Goal: Use online tool/utility: Use online tool/utility

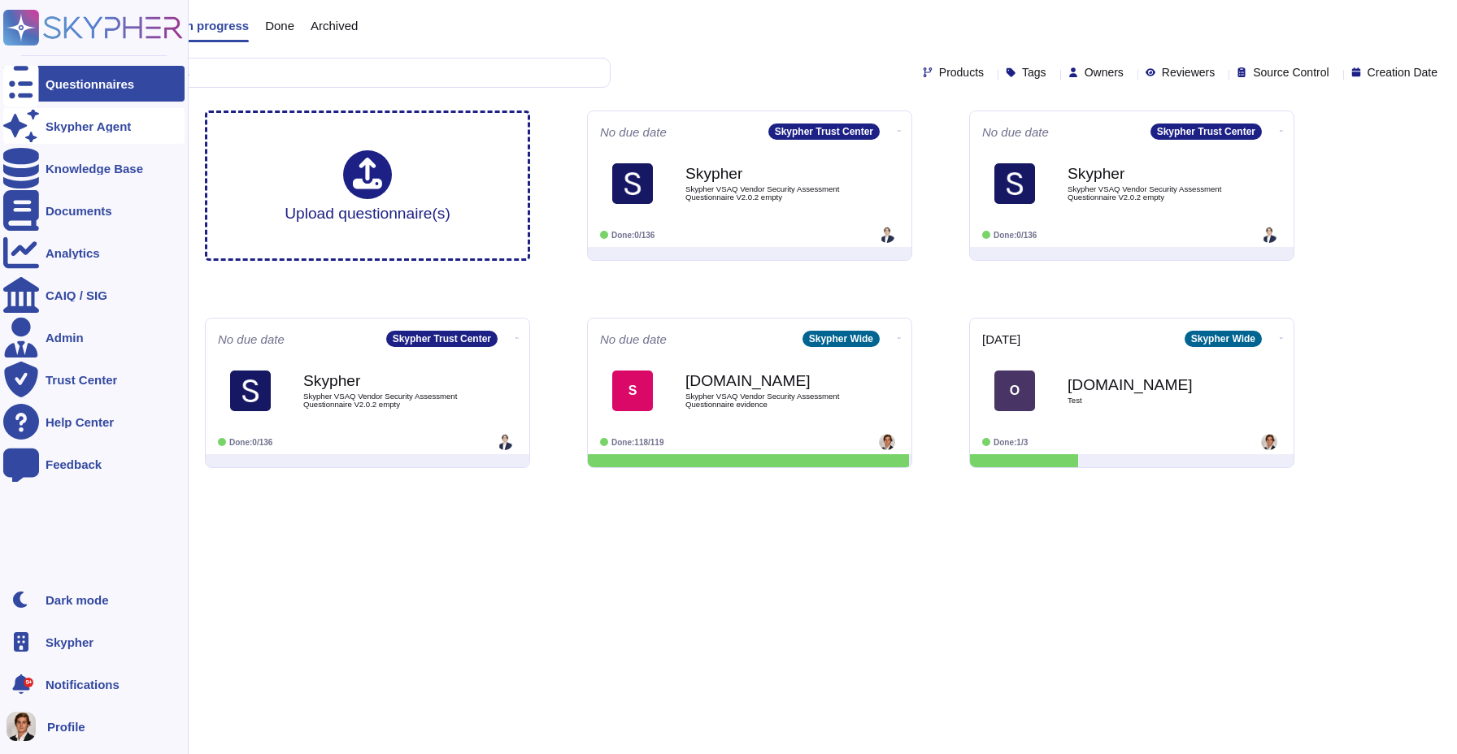
click at [22, 124] on icon at bounding box center [21, 126] width 36 height 32
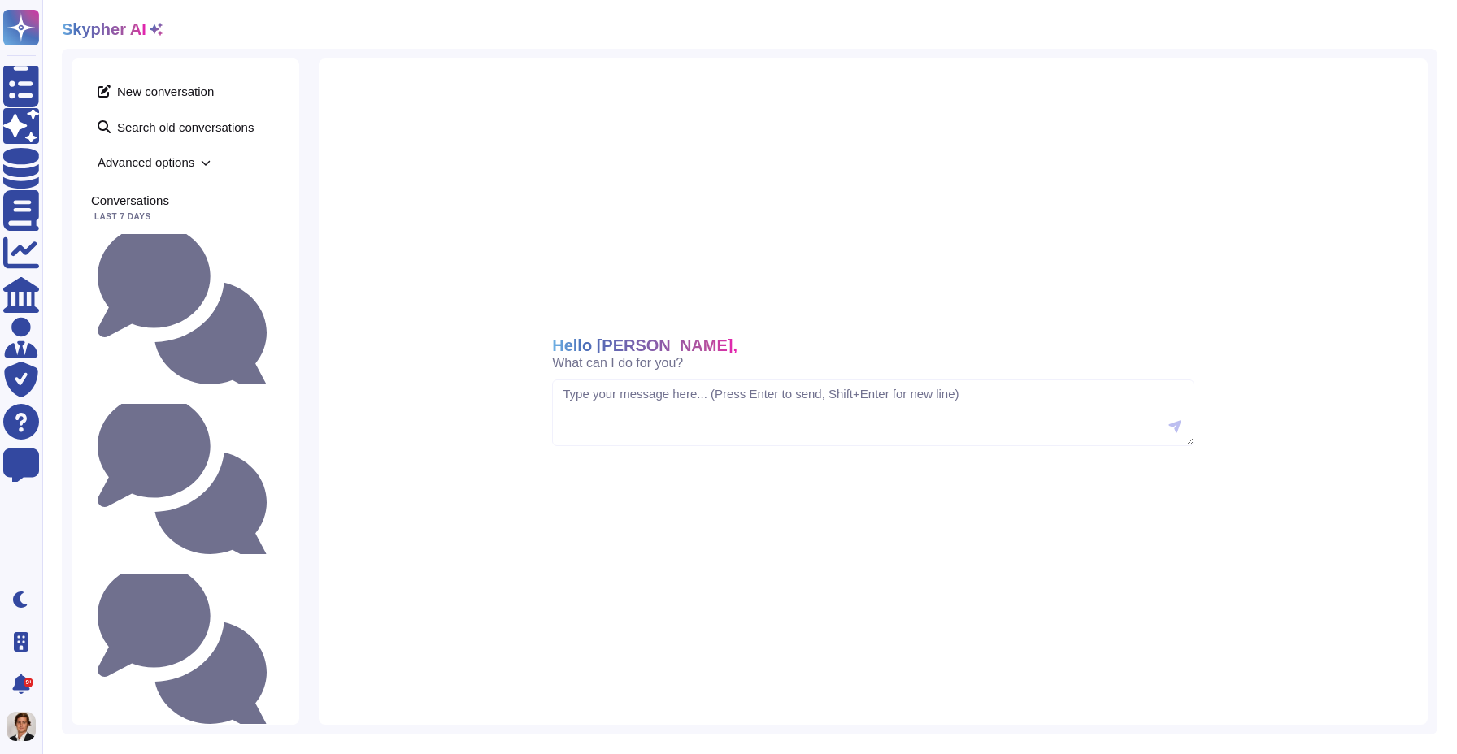
click at [280, 242] on div "New conversation Search old conversations Advanced options Conversations Last 7…" at bounding box center [186, 392] width 228 height 667
click at [273, 304] on small "do we have security training in place at Skypher?" at bounding box center [273, 309] width 0 height 11
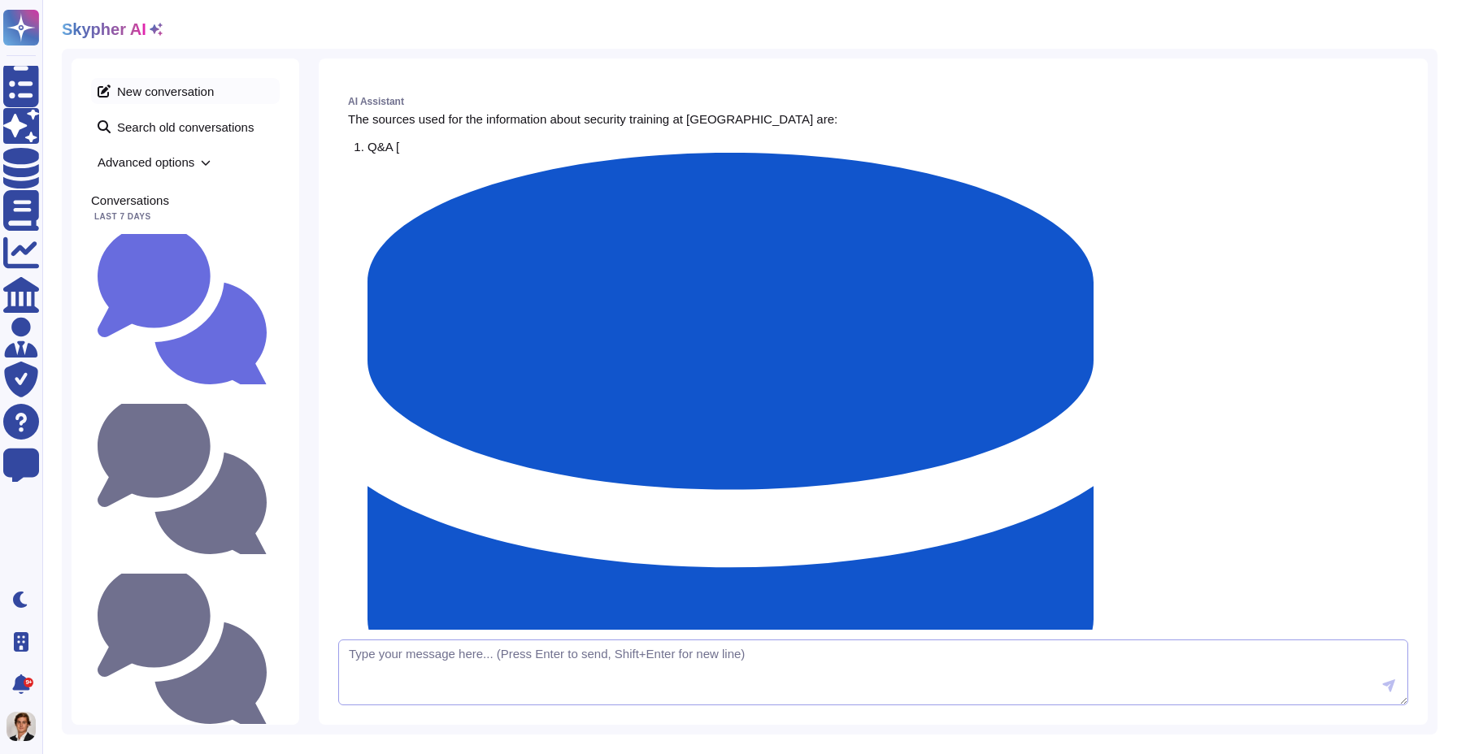
scroll to position [902, 0]
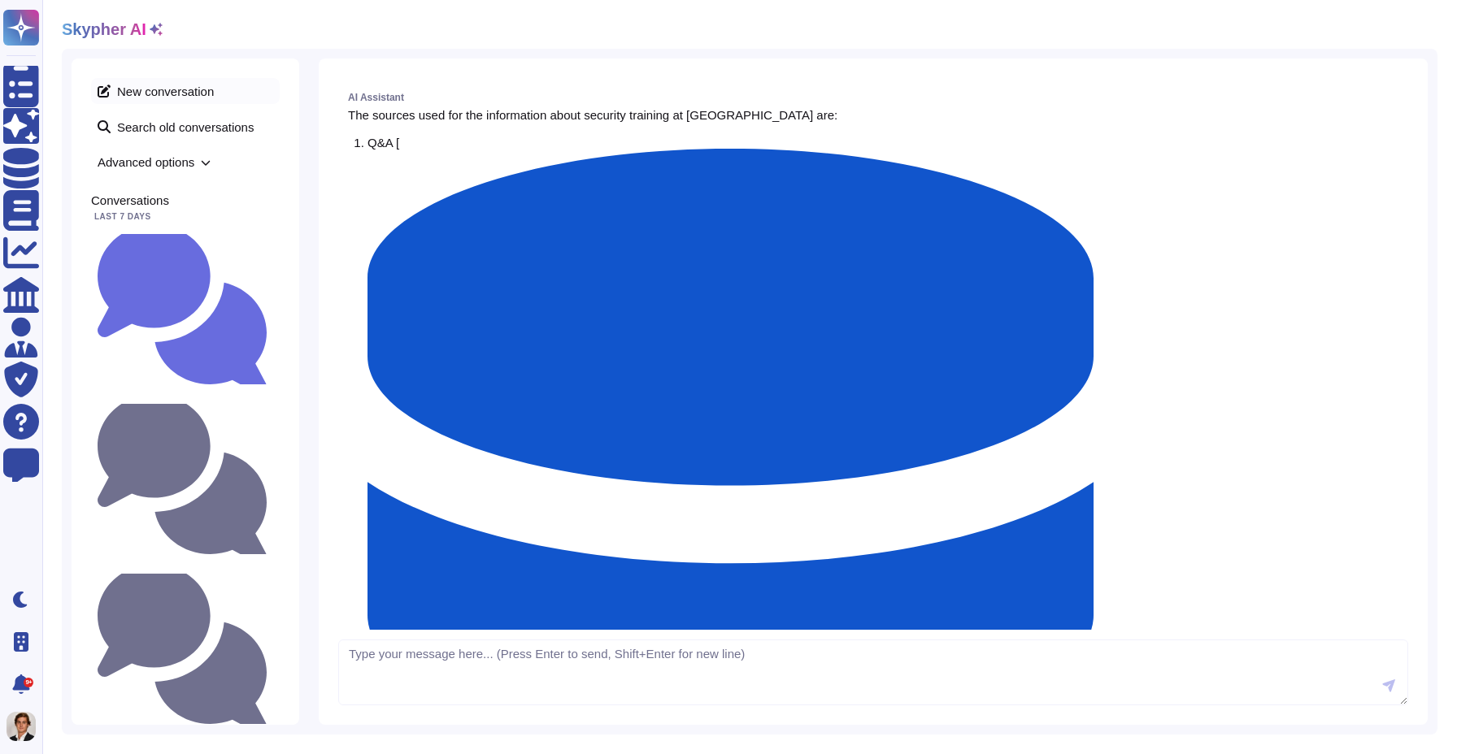
click at [171, 95] on span "New conversation" at bounding box center [185, 91] width 189 height 26
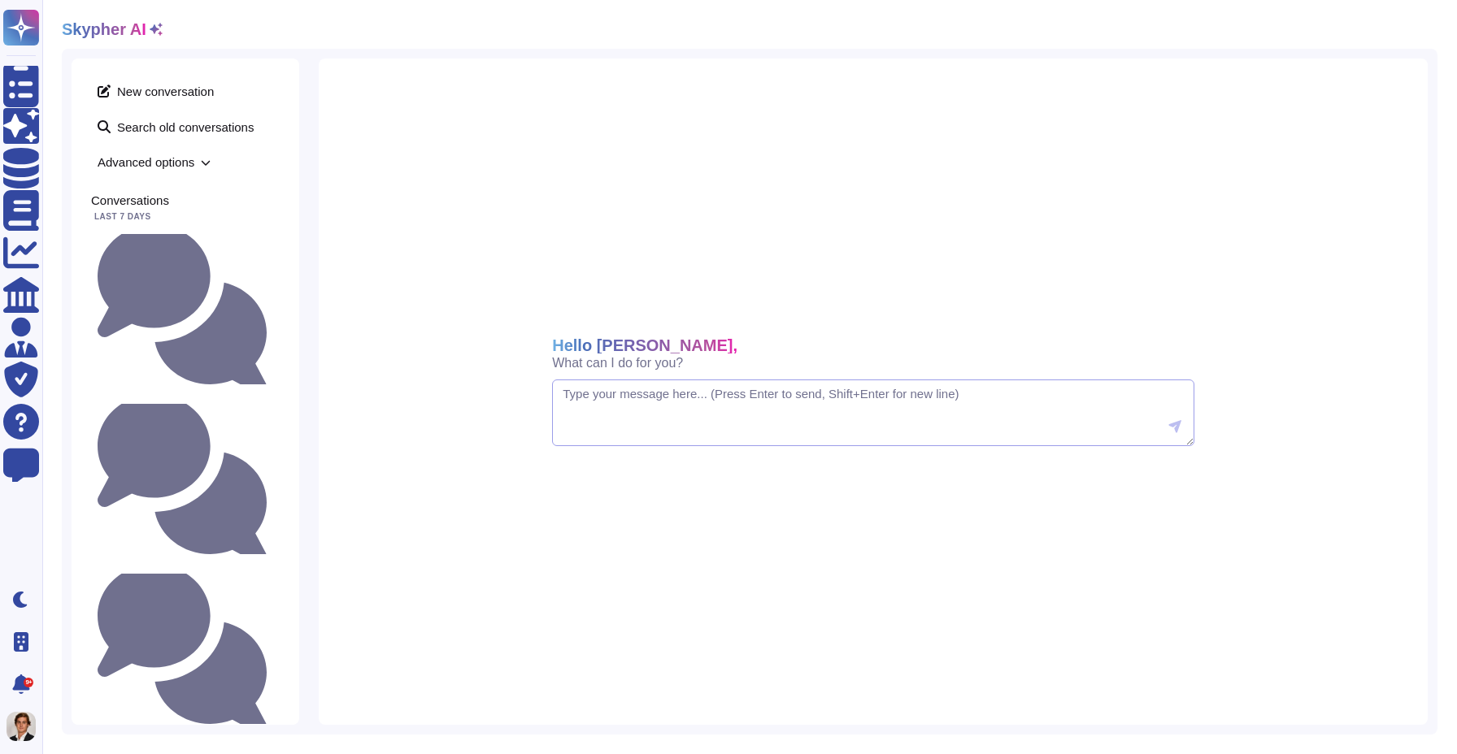
click at [585, 405] on textarea at bounding box center [873, 413] width 642 height 67
paste textarea "do we have a backups plan and different availability zone in case of failure? W…"
click at [570, 396] on textarea "do we have a backups plan and different availability zone in case of failure? W…" at bounding box center [873, 413] width 642 height 67
type textarea "Do we have a backups plan and different availability zone in case of failure? W…"
click at [1160, 435] on button at bounding box center [1174, 427] width 33 height 33
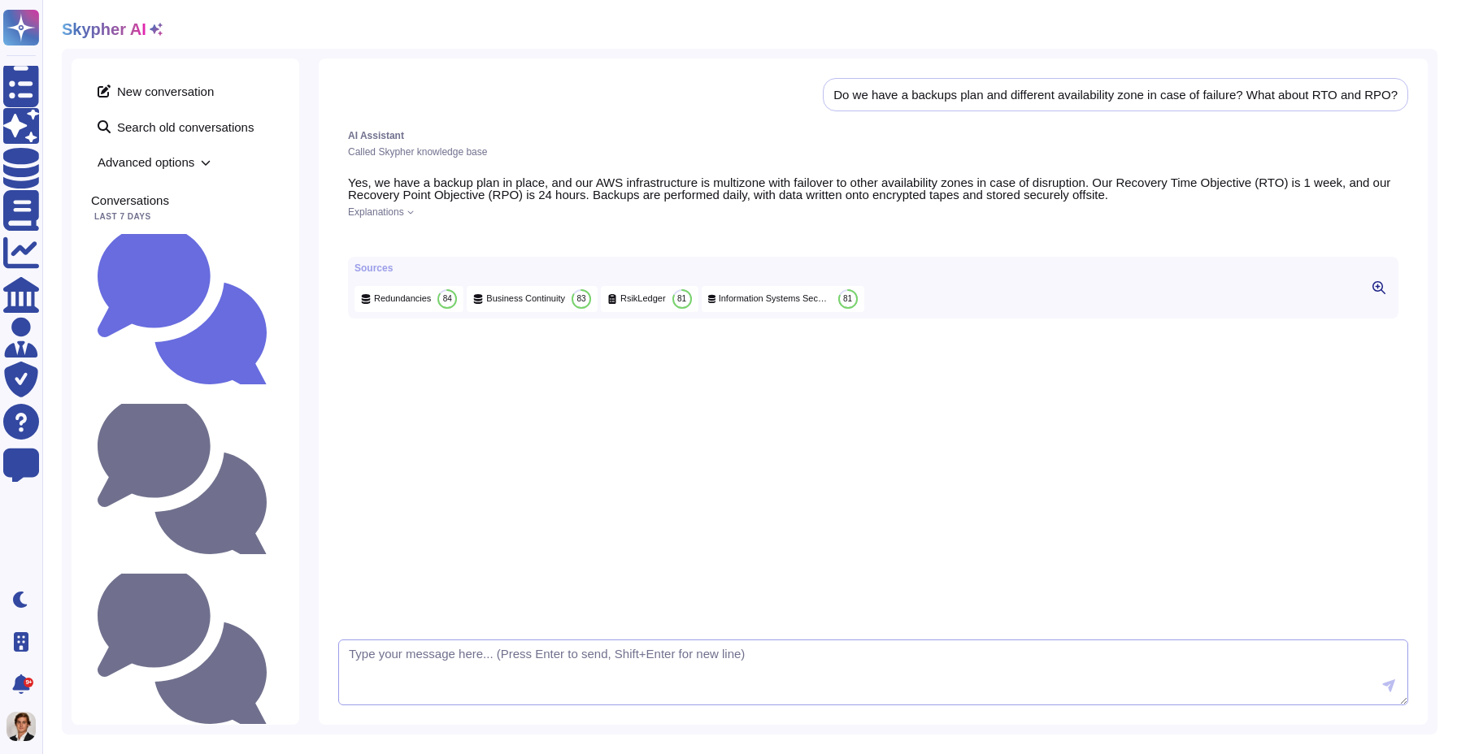
click at [411, 678] on textarea at bounding box center [873, 673] width 1070 height 67
type textarea "Can you give me the sources"
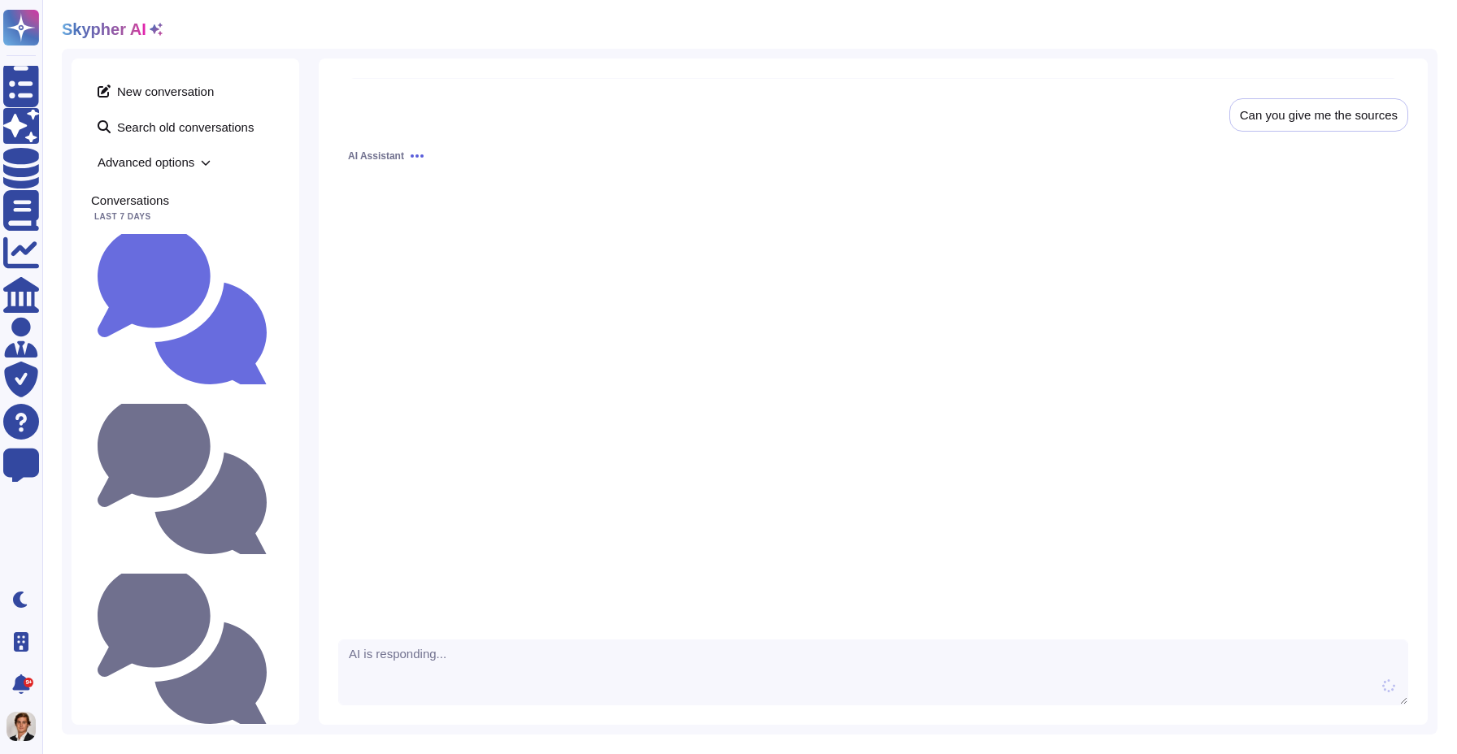
scroll to position [282, 0]
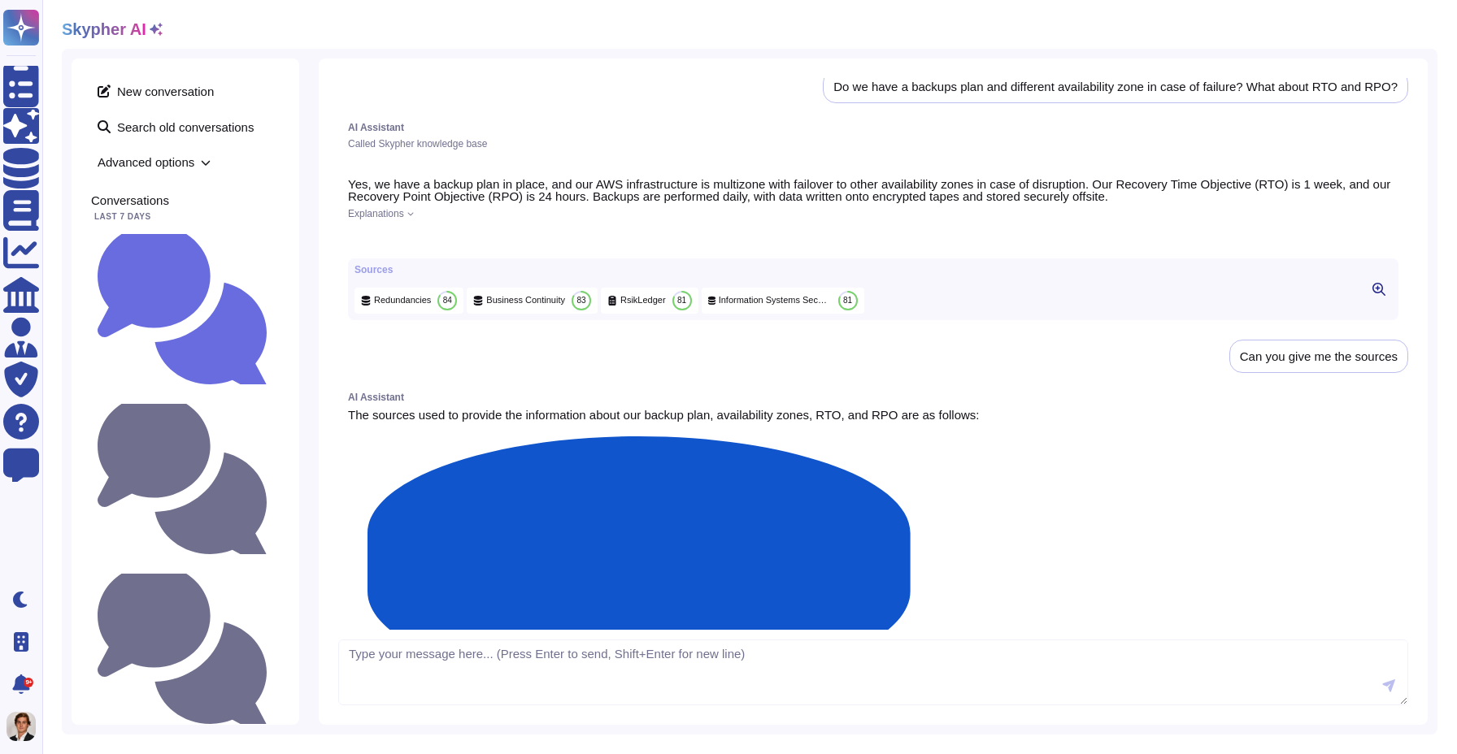
scroll to position [0, 0]
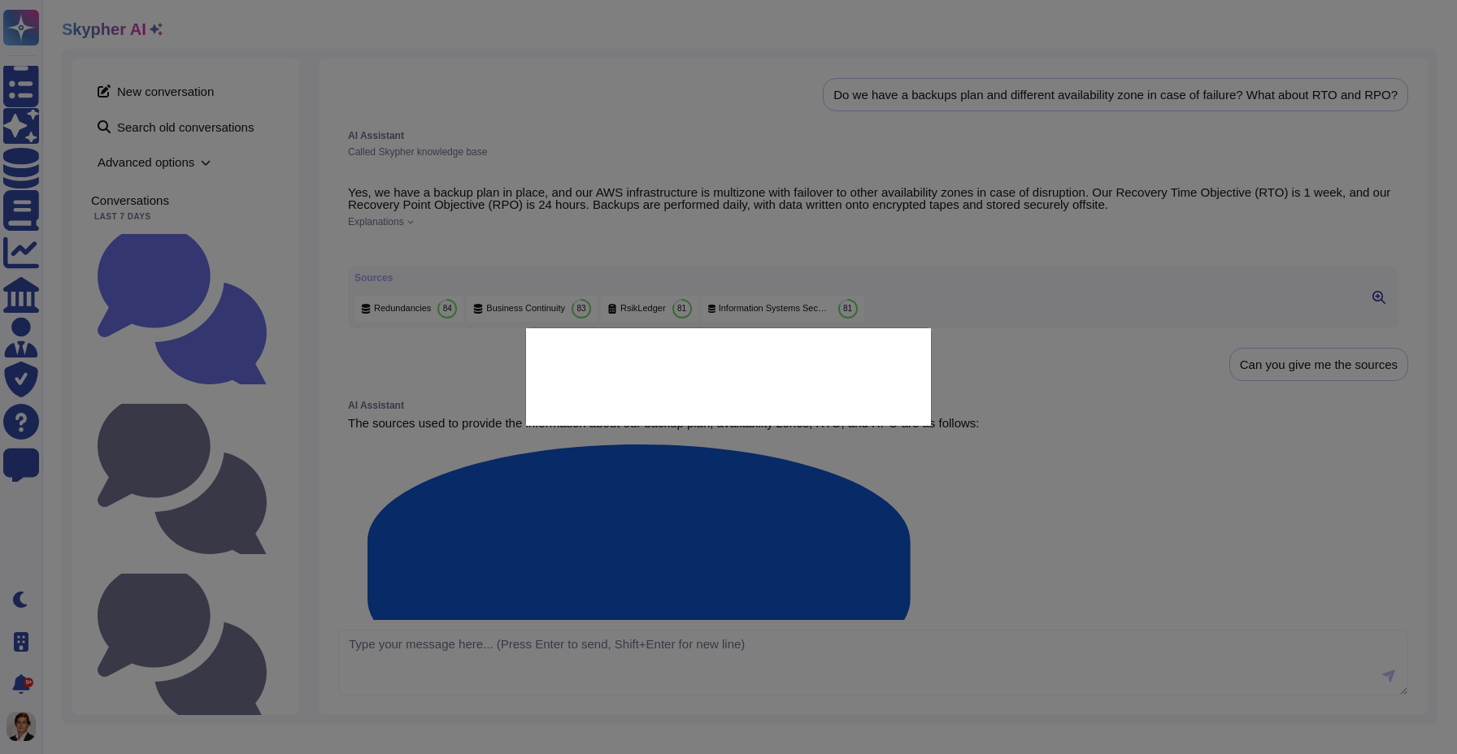
type textarea "What is your Recovery Time Objective (RTO)?"
type textarea "RTO is 1 week"
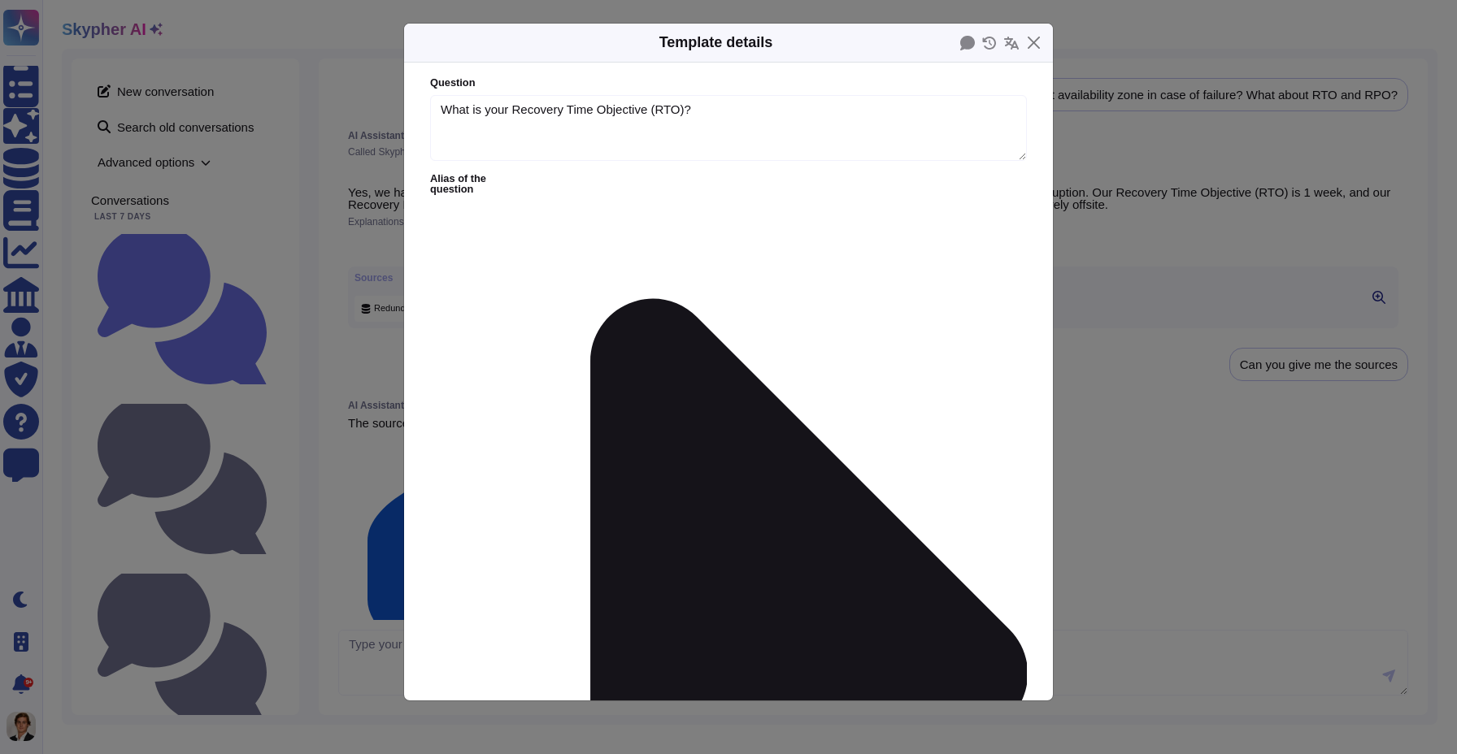
type textarea "What is your Recovery Time Objective (RTO)?"
type textarea "RTO is 1 week"
click at [1033, 45] on button "Close" at bounding box center [1033, 42] width 25 height 25
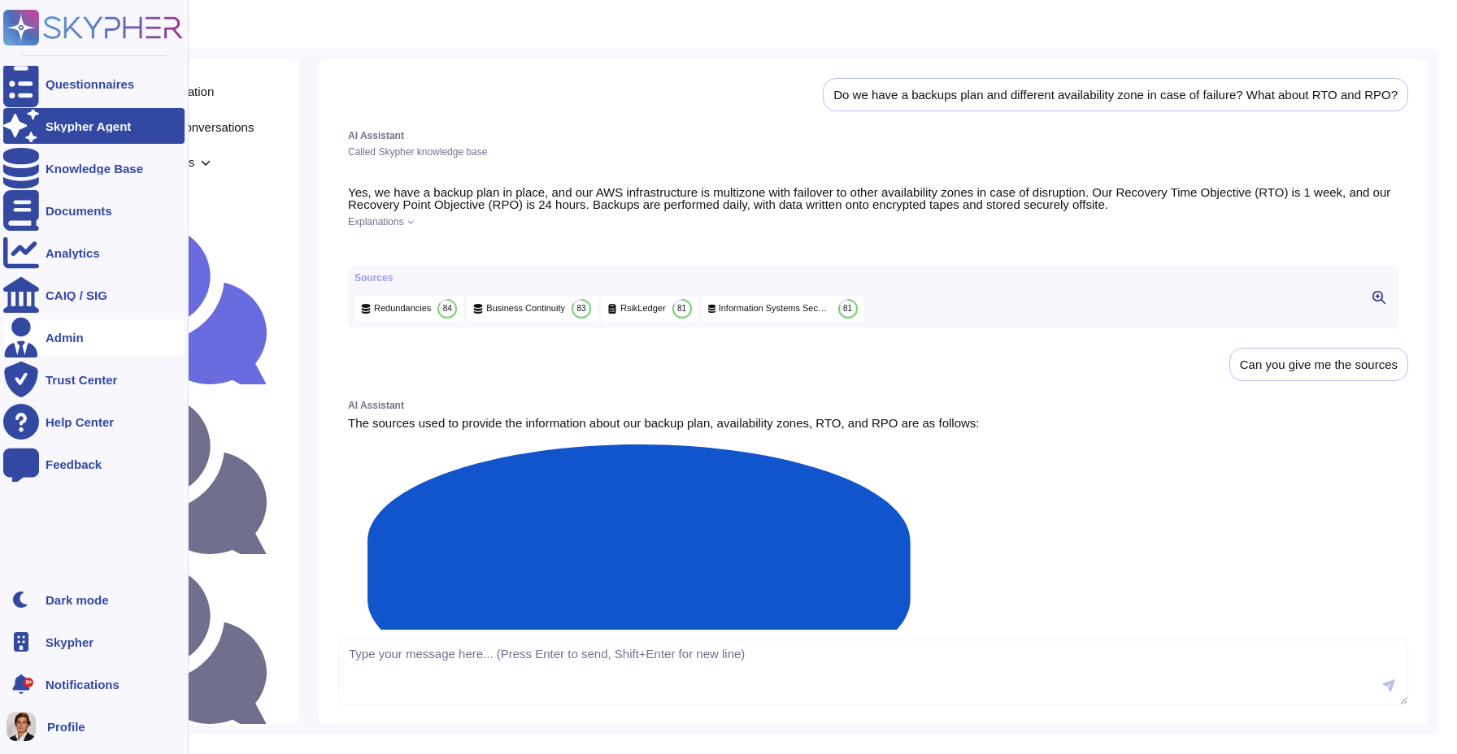
click at [88, 346] on div "Admin" at bounding box center [93, 337] width 181 height 36
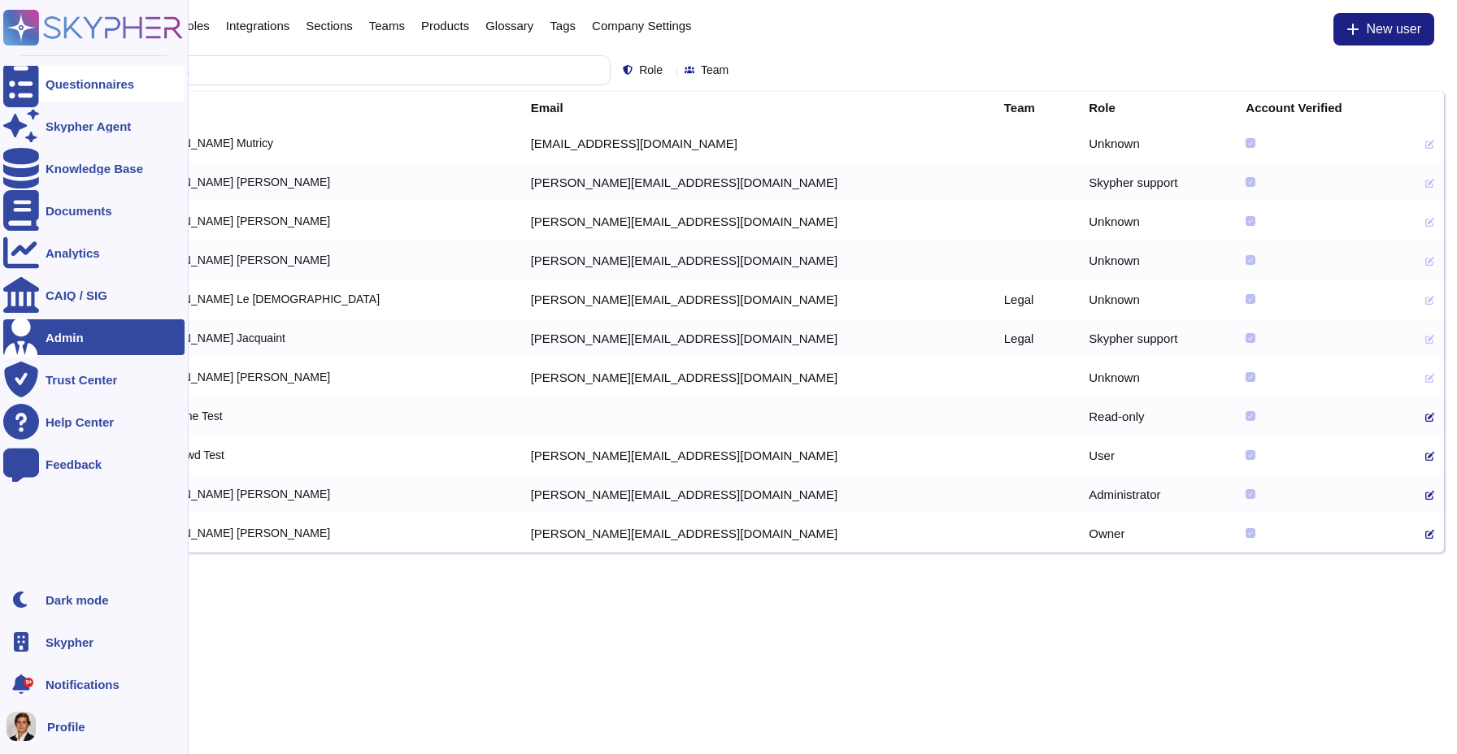
click at [97, 69] on div "Questionnaires" at bounding box center [93, 84] width 181 height 36
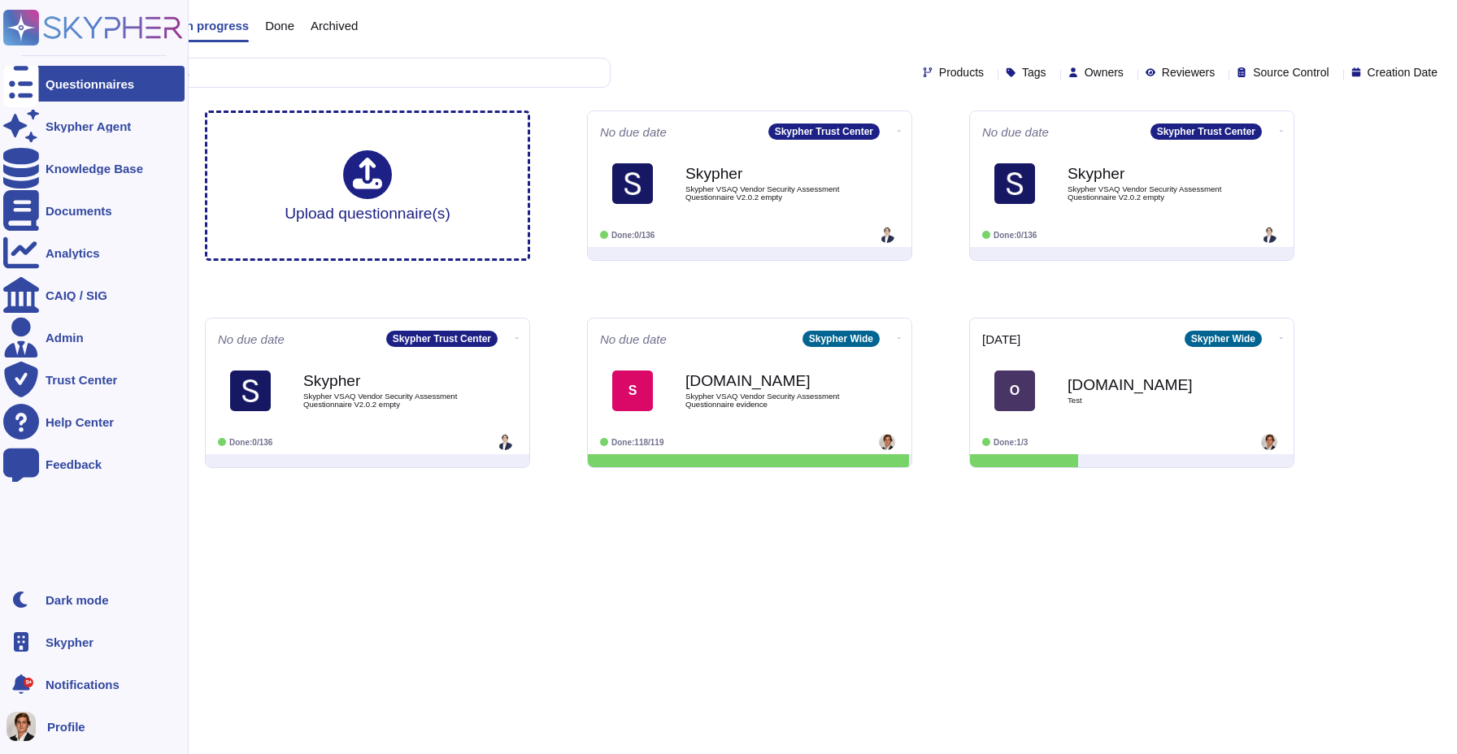
click at [65, 628] on div "Skypher" at bounding box center [93, 642] width 181 height 36
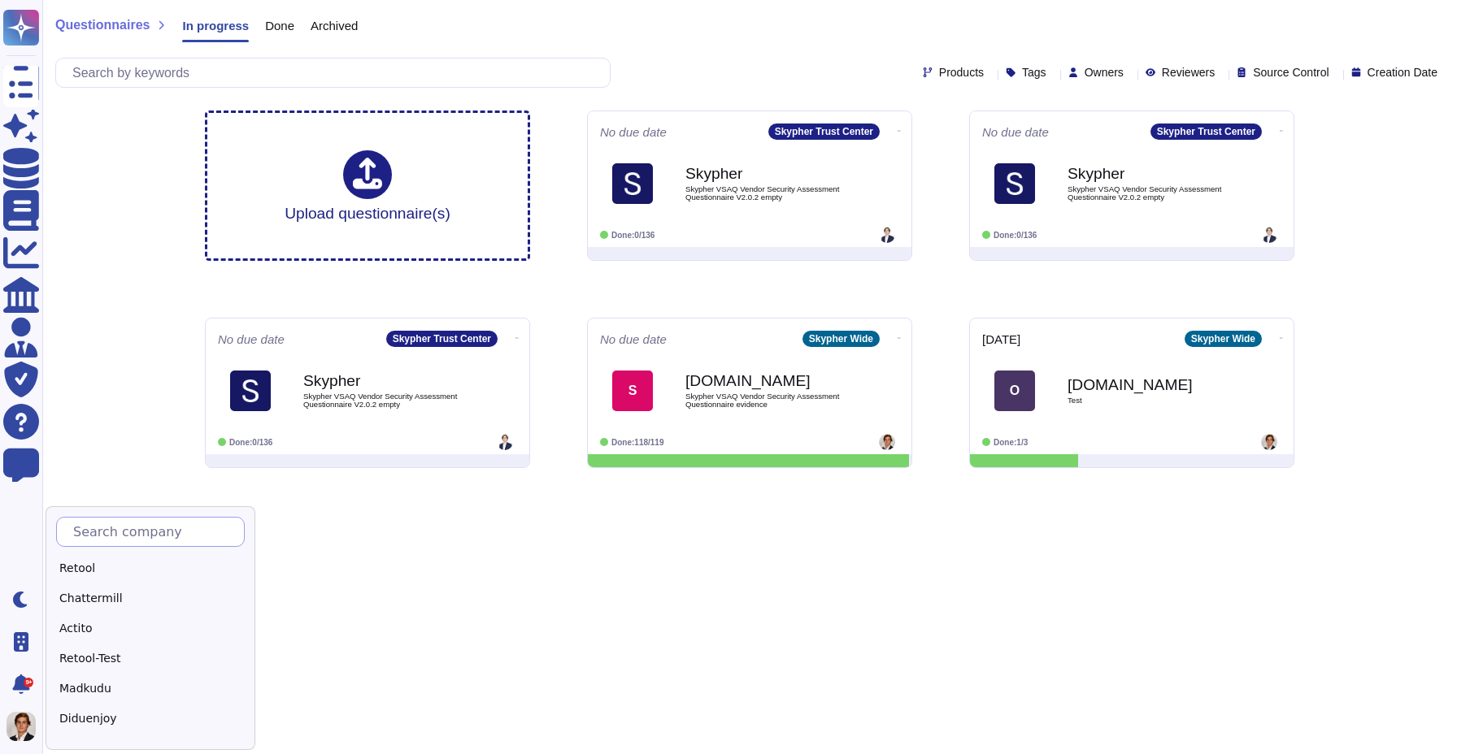
click at [107, 532] on input "text" at bounding box center [154, 532] width 179 height 28
click at [146, 548] on div "Ad Adobe" at bounding box center [158, 548] width 224 height 85
drag, startPoint x: 130, startPoint y: 528, endPoint x: 69, endPoint y: 528, distance: 61.0
click at [69, 528] on div "Ad" at bounding box center [157, 532] width 203 height 30
type input "Sky"
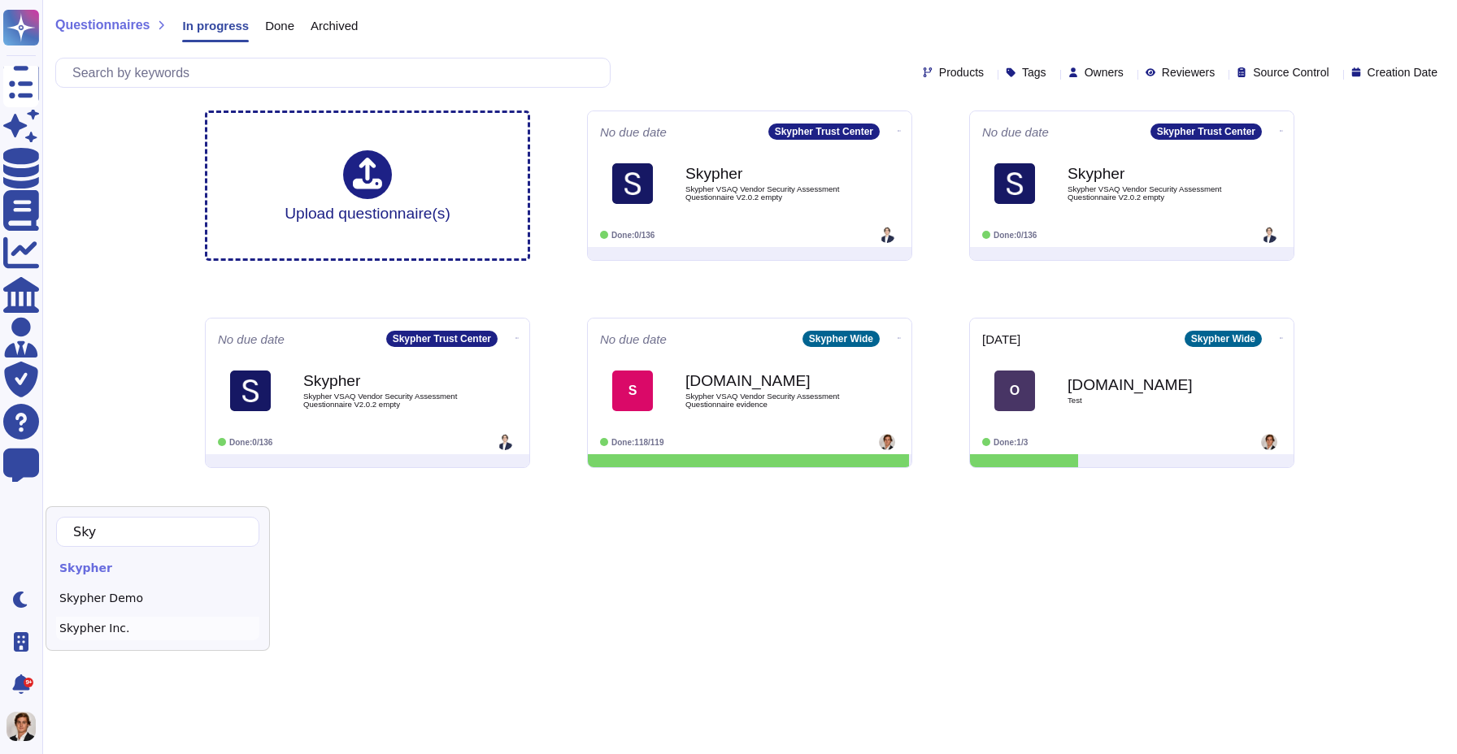
click at [113, 634] on div "Skypher Inc." at bounding box center [157, 629] width 203 height 24
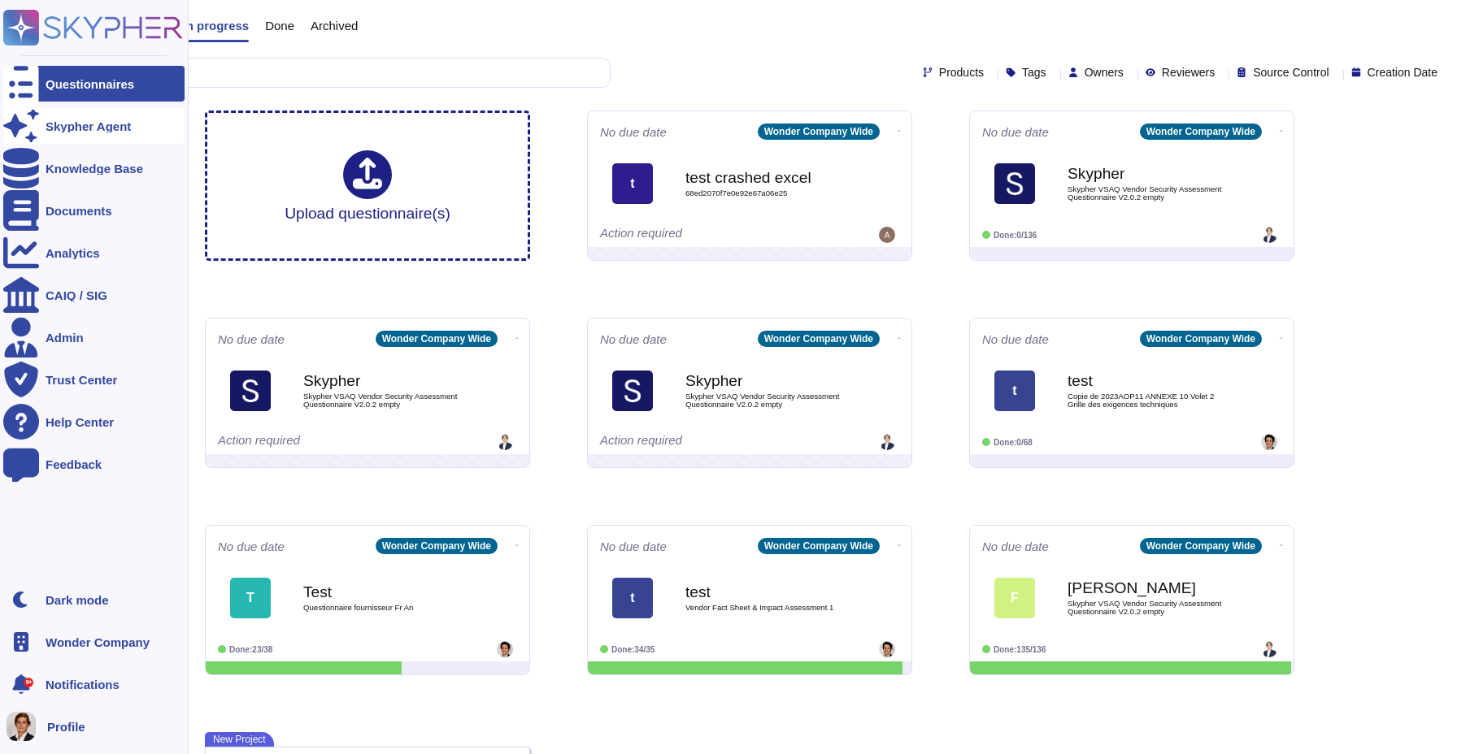
click at [25, 124] on icon at bounding box center [21, 126] width 36 height 32
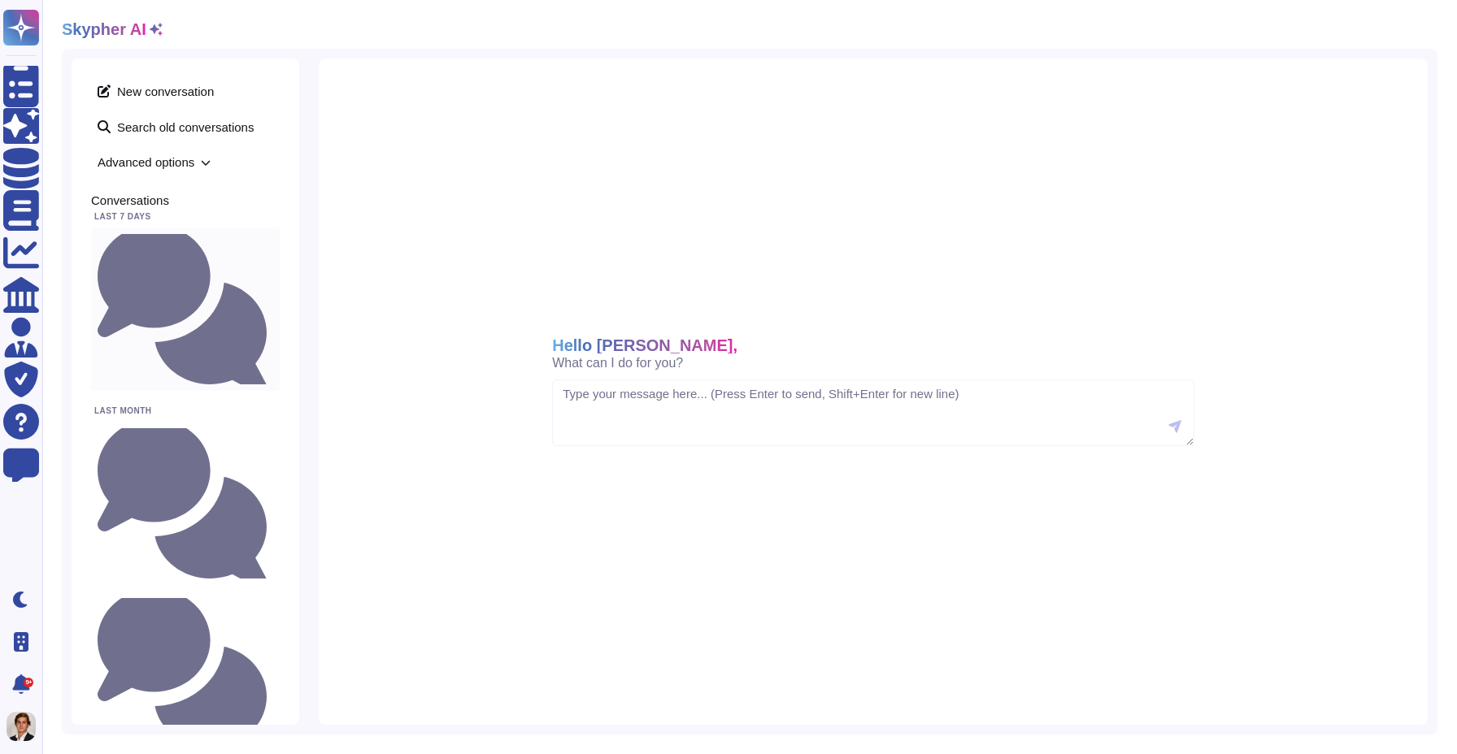
click at [273, 304] on small "Are all personnel required to sign Confidentiality Agreements to protect custom…" at bounding box center [273, 309] width 0 height 11
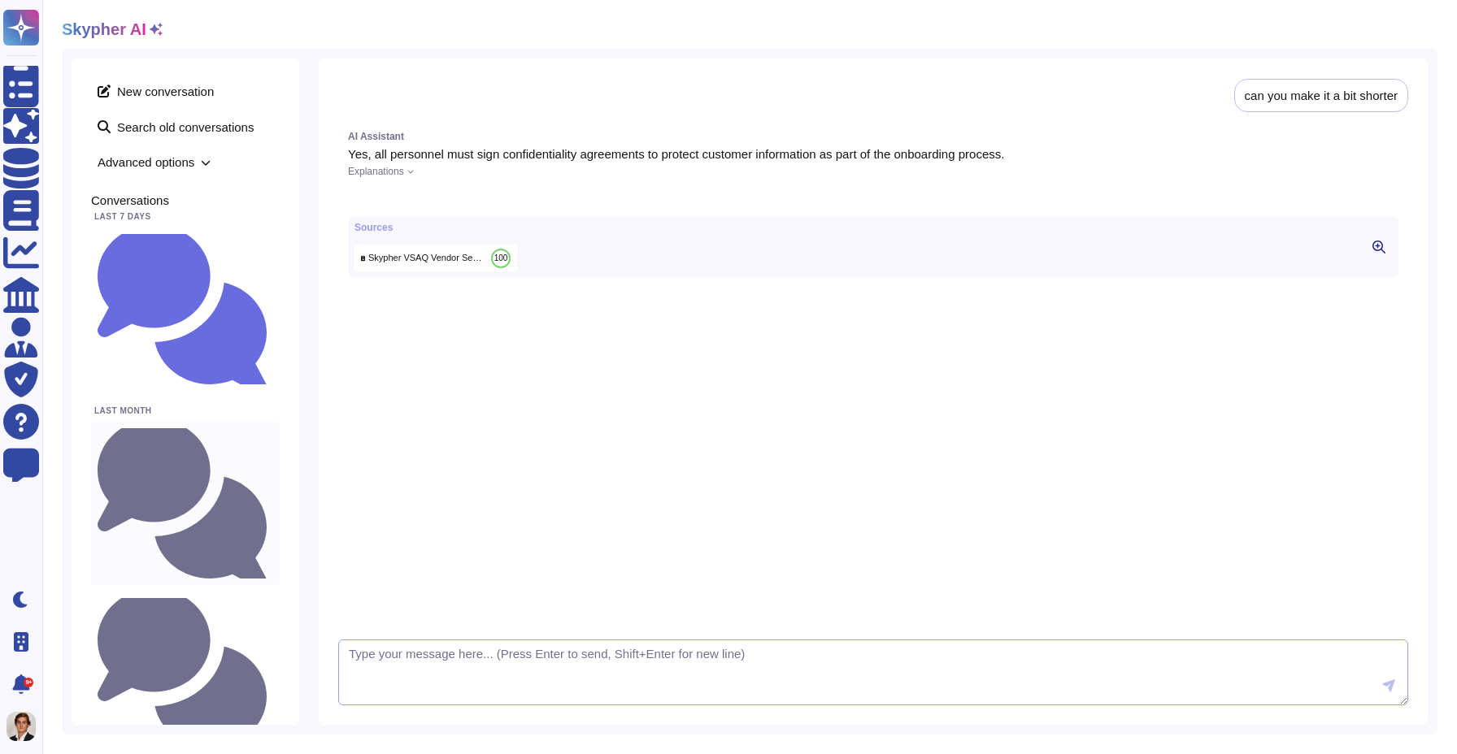
scroll to position [282, 0]
click at [167, 422] on div "What is the date of our last penetration test?" at bounding box center [185, 503] width 189 height 163
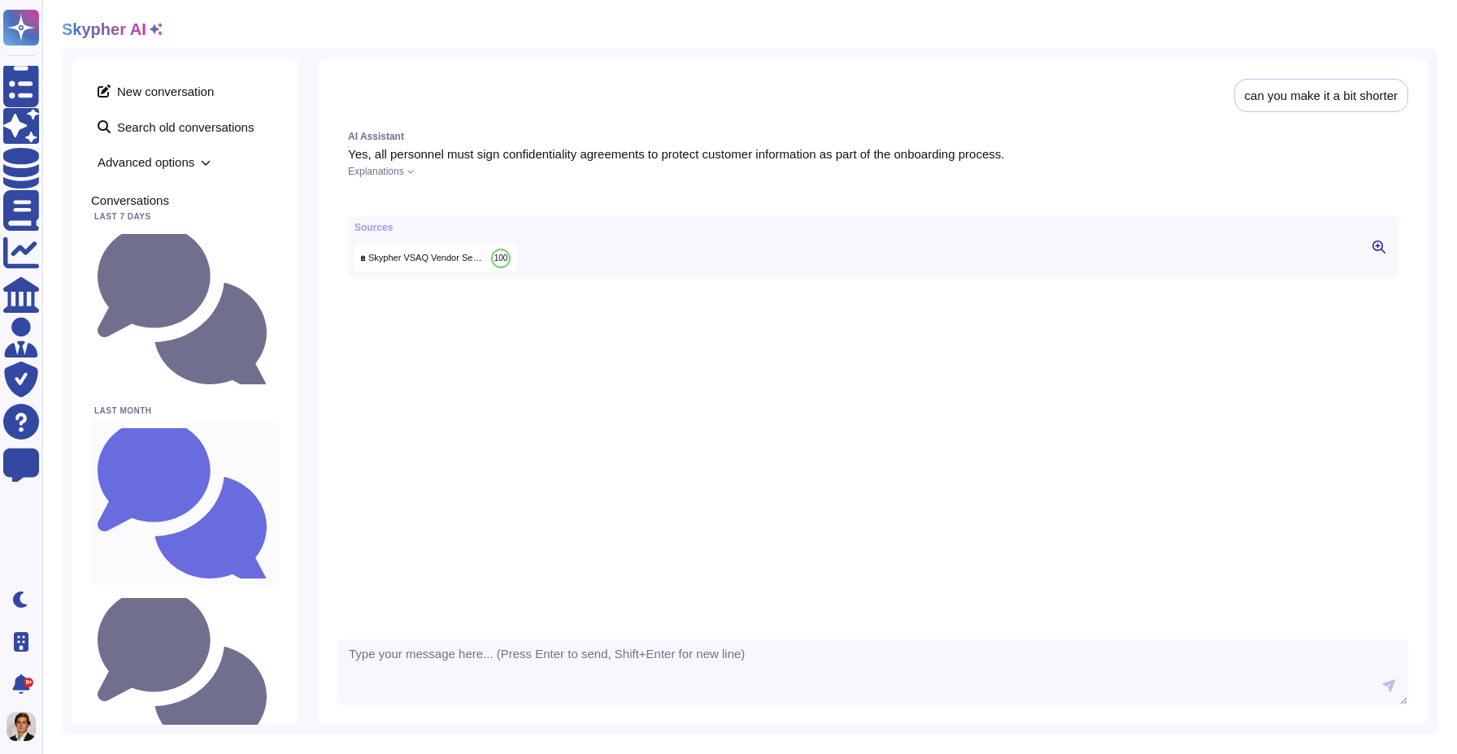
scroll to position [502, 0]
click at [273, 668] on small "do we have a backups plan and different availability zone in case of failure? W…" at bounding box center [273, 673] width 0 height 11
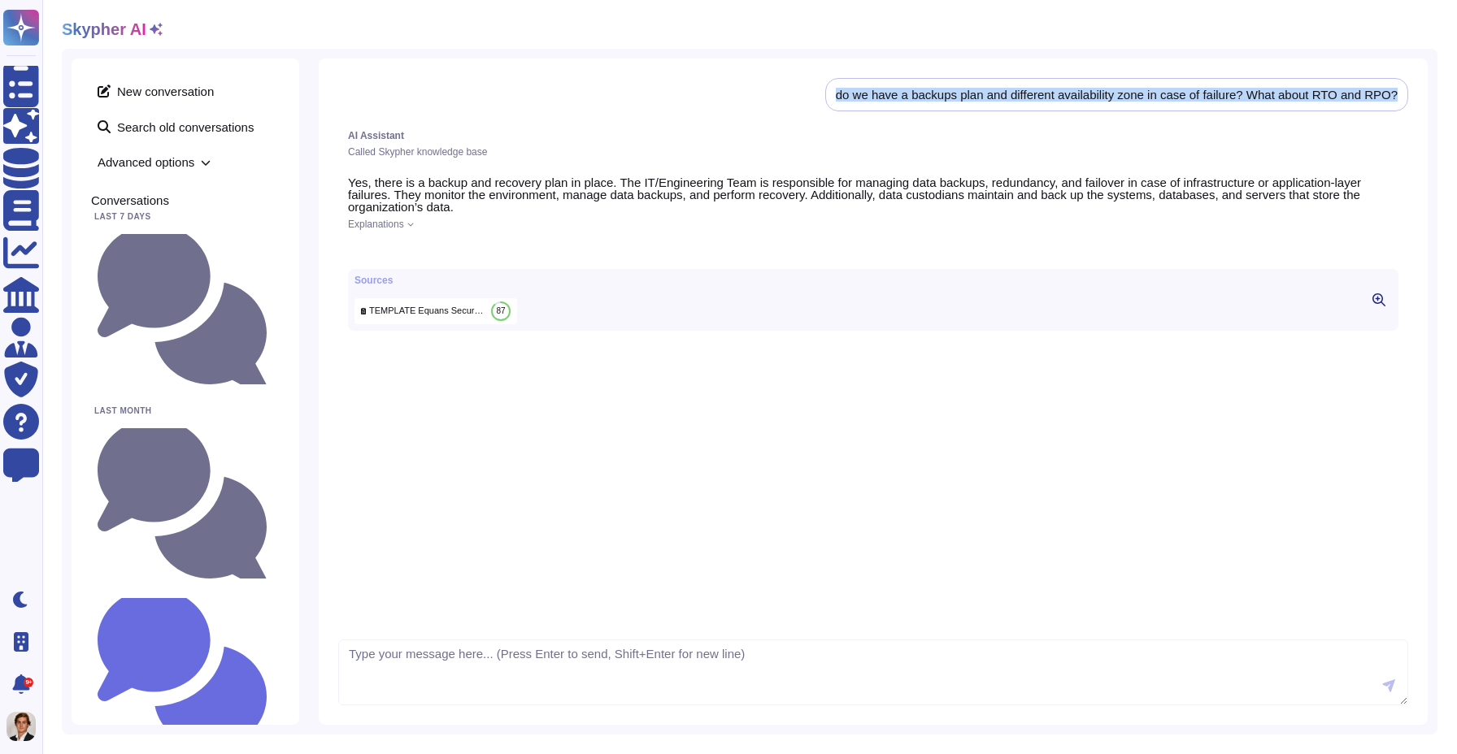
drag, startPoint x: 1402, startPoint y: 91, endPoint x: 827, endPoint y: 89, distance: 575.6
click at [827, 89] on div "do we have a backups plan and different availability zone in case of failure? W…" at bounding box center [1116, 94] width 583 height 33
copy div "do we have a backups plan and different availability zone in case of failure? W…"
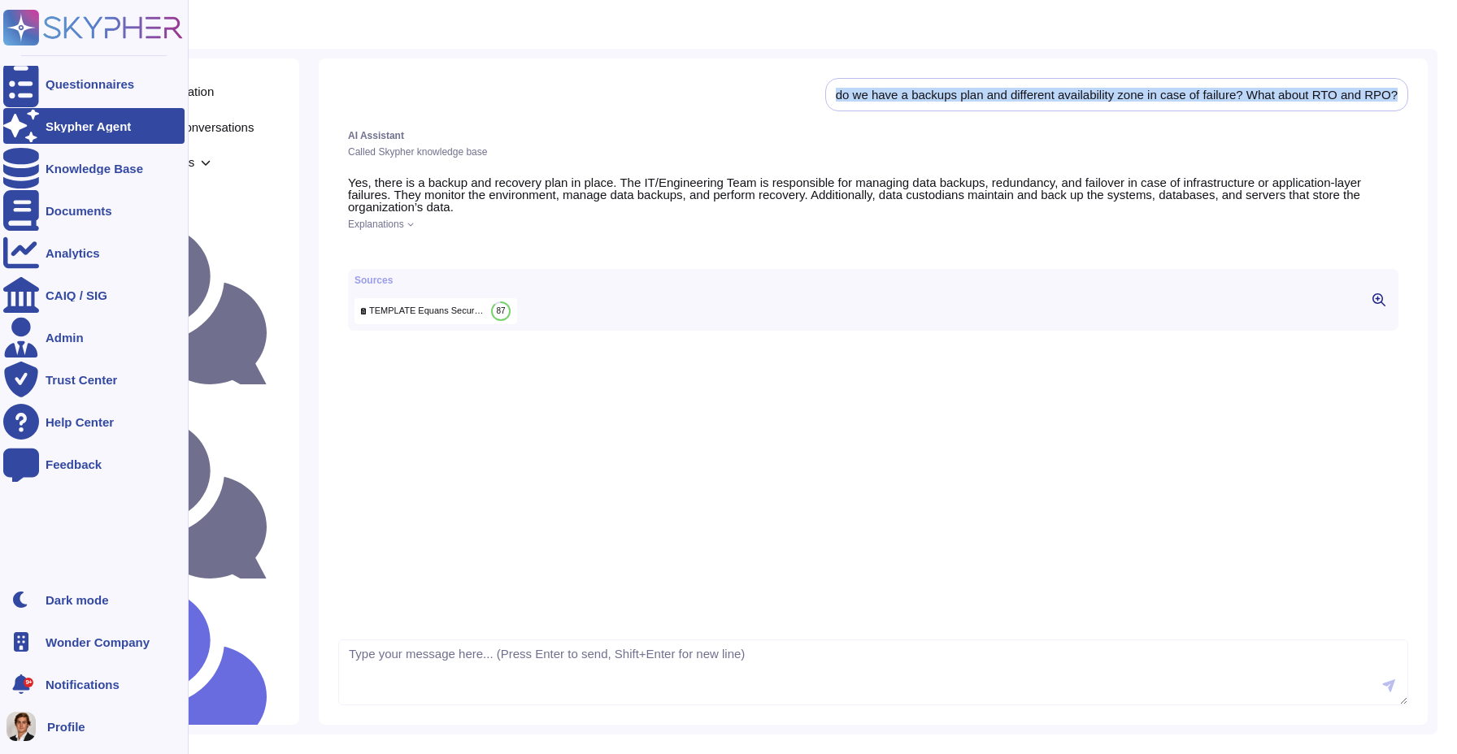
click at [46, 120] on div "Skypher Agent" at bounding box center [88, 126] width 85 height 12
click at [67, 83] on div "Questionnaires" at bounding box center [90, 84] width 89 height 12
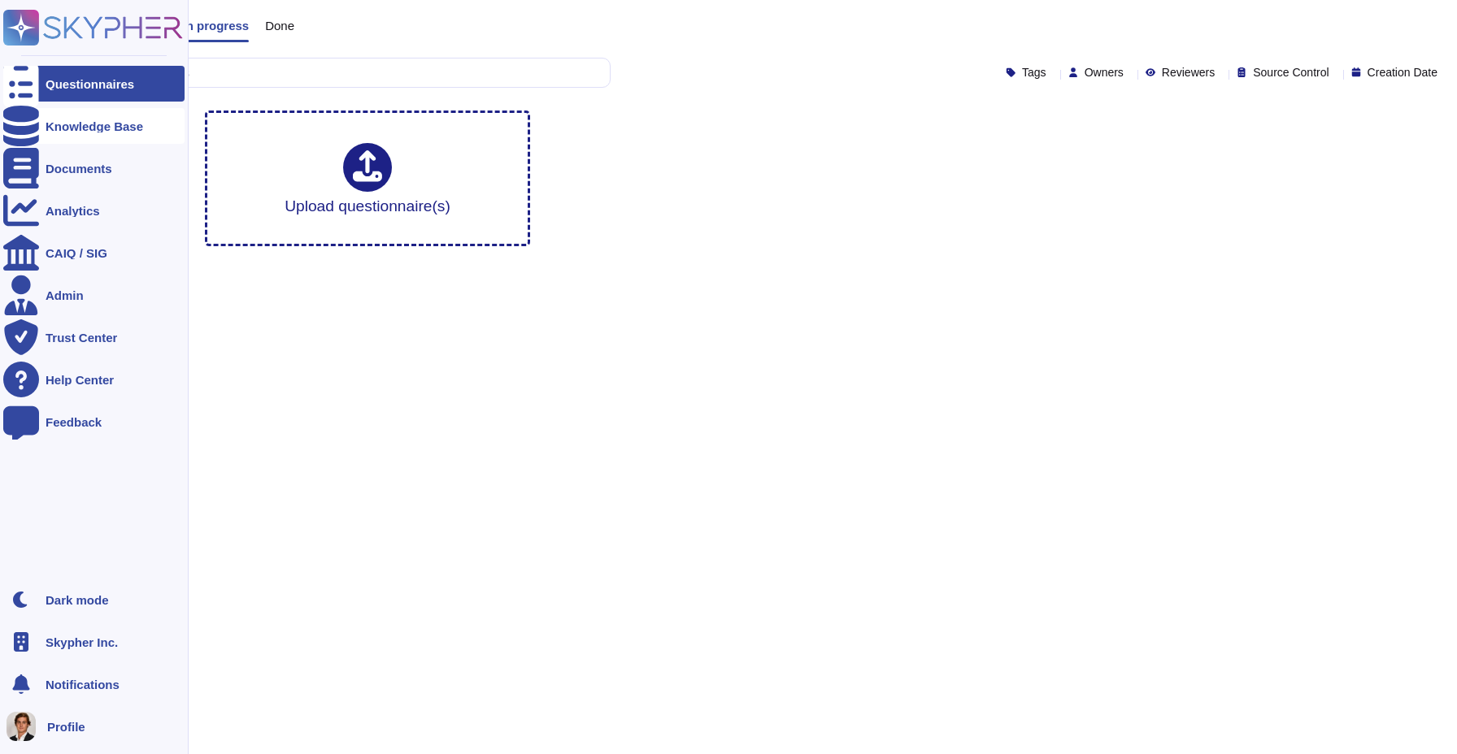
click at [33, 120] on div at bounding box center [21, 126] width 36 height 36
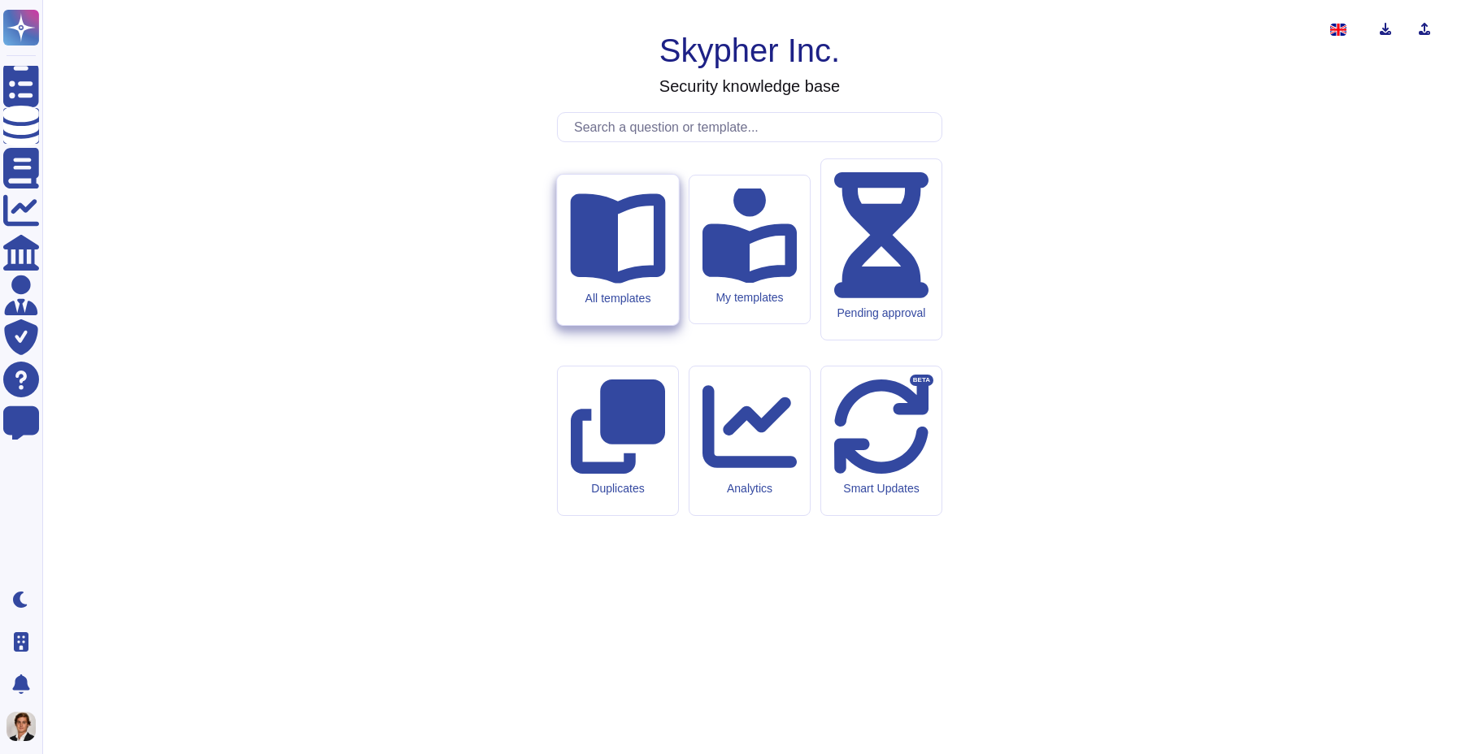
click at [613, 325] on div "All templates" at bounding box center [617, 250] width 121 height 150
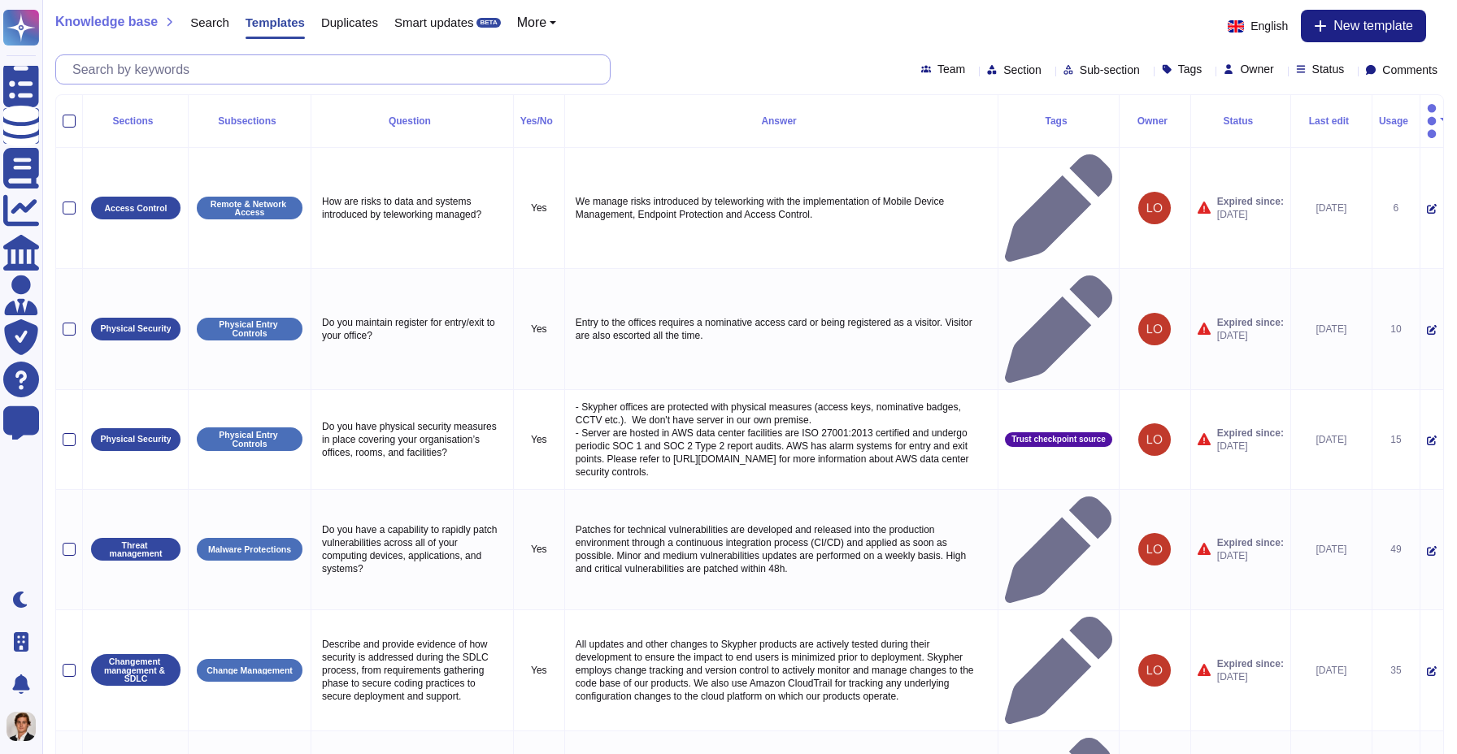
click at [275, 62] on input "text" at bounding box center [337, 69] width 546 height 28
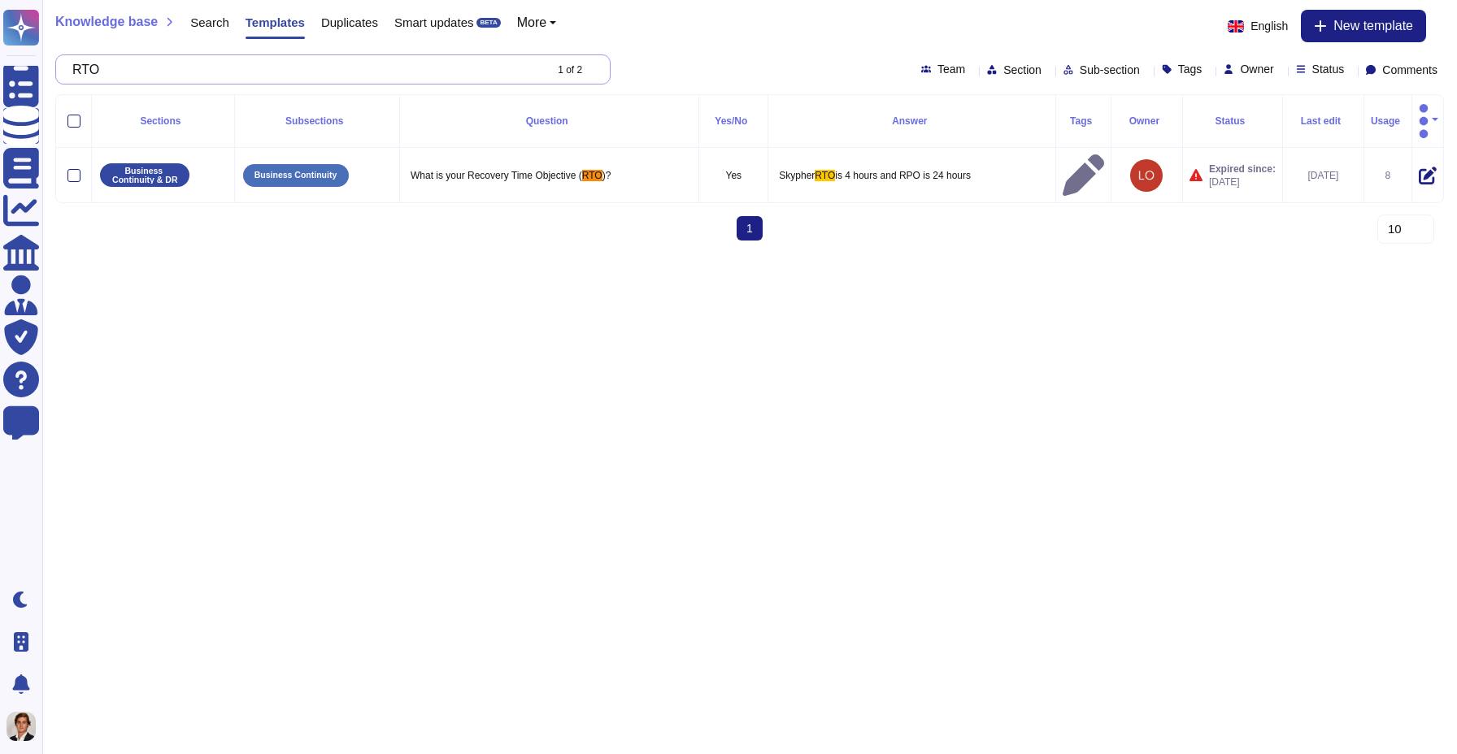
type input "RTO"
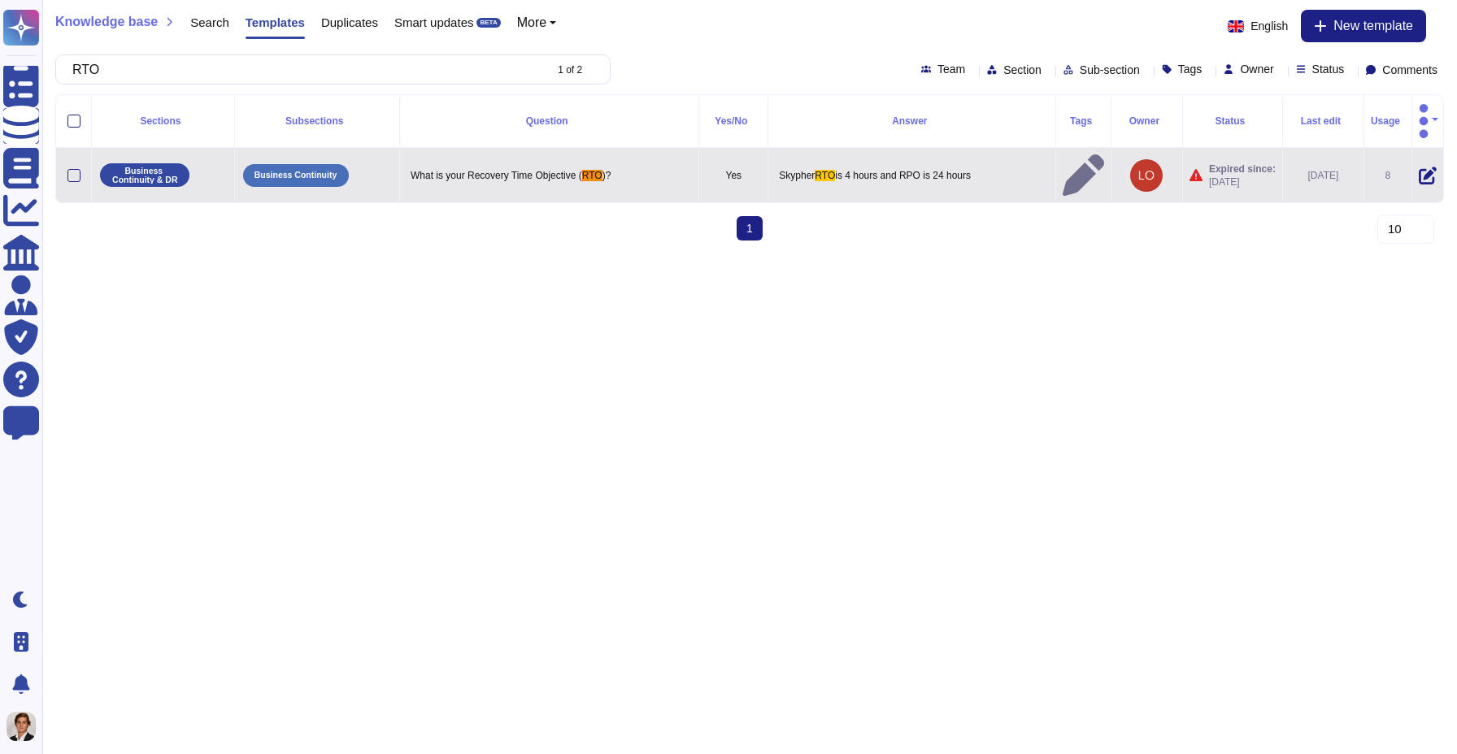
click at [898, 170] on span "is 4 hours and RPO is 24 hours" at bounding box center [903, 175] width 136 height 11
type textarea "Skypher RTO is 4 hours and RPO is 24 hours"
drag, startPoint x: 988, startPoint y: 146, endPoint x: 702, endPoint y: 146, distance: 286.2
click at [702, 148] on tr "Business Continuity & DR Business Continuity What is your Recovery Time Objecti…" at bounding box center [749, 175] width 1387 height 54
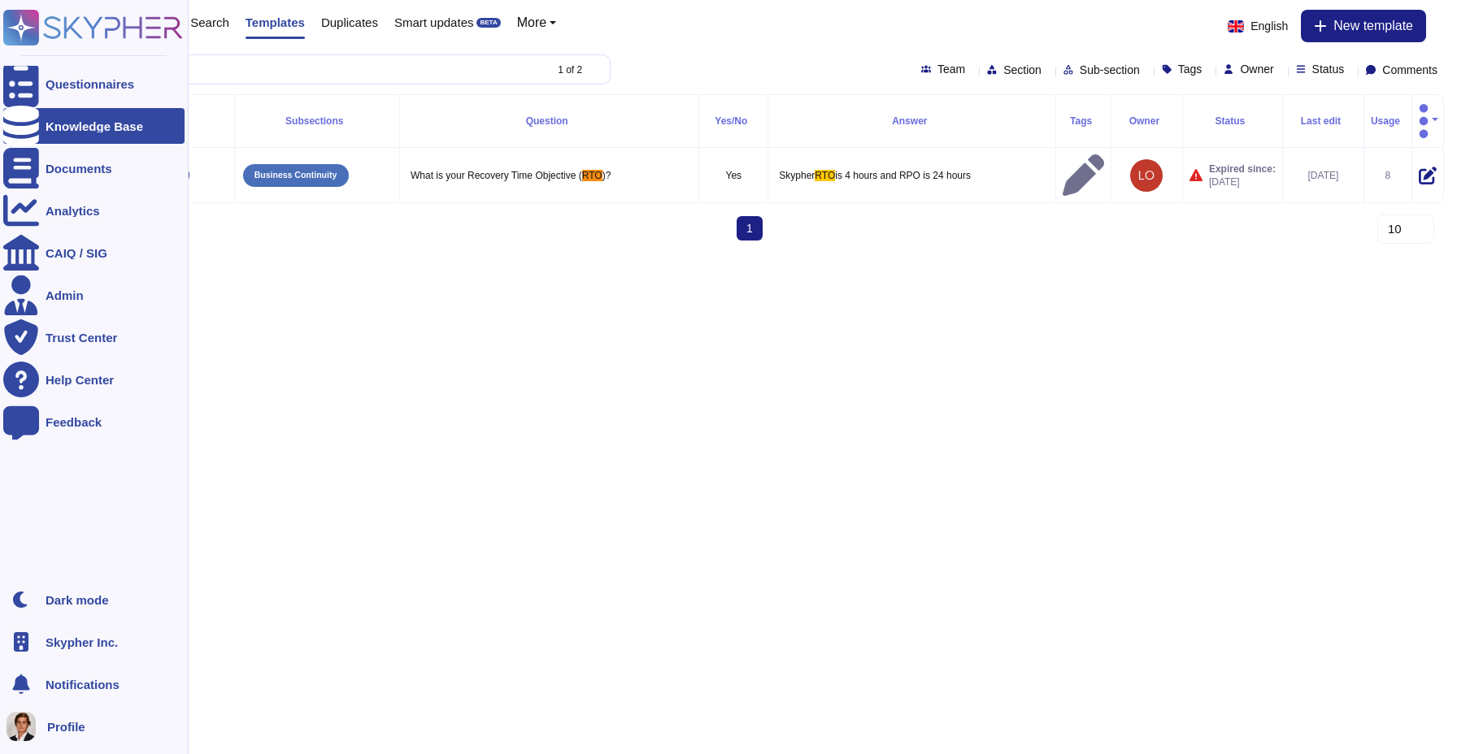
click at [73, 648] on span "Skypher Inc." at bounding box center [82, 643] width 72 height 12
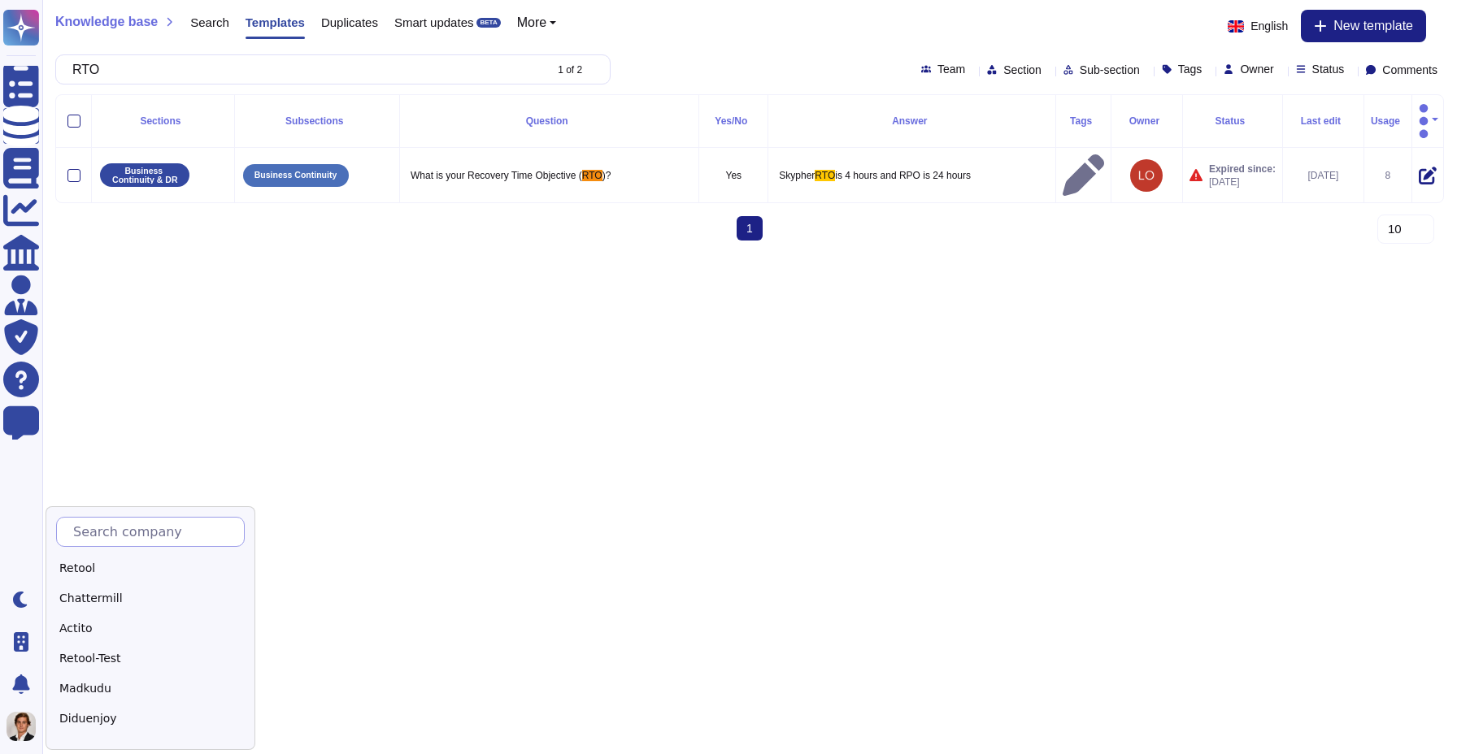
click at [112, 532] on input "text" at bounding box center [154, 532] width 179 height 28
type input "Sk"
click at [127, 571] on div "Skypher" at bounding box center [157, 569] width 203 height 24
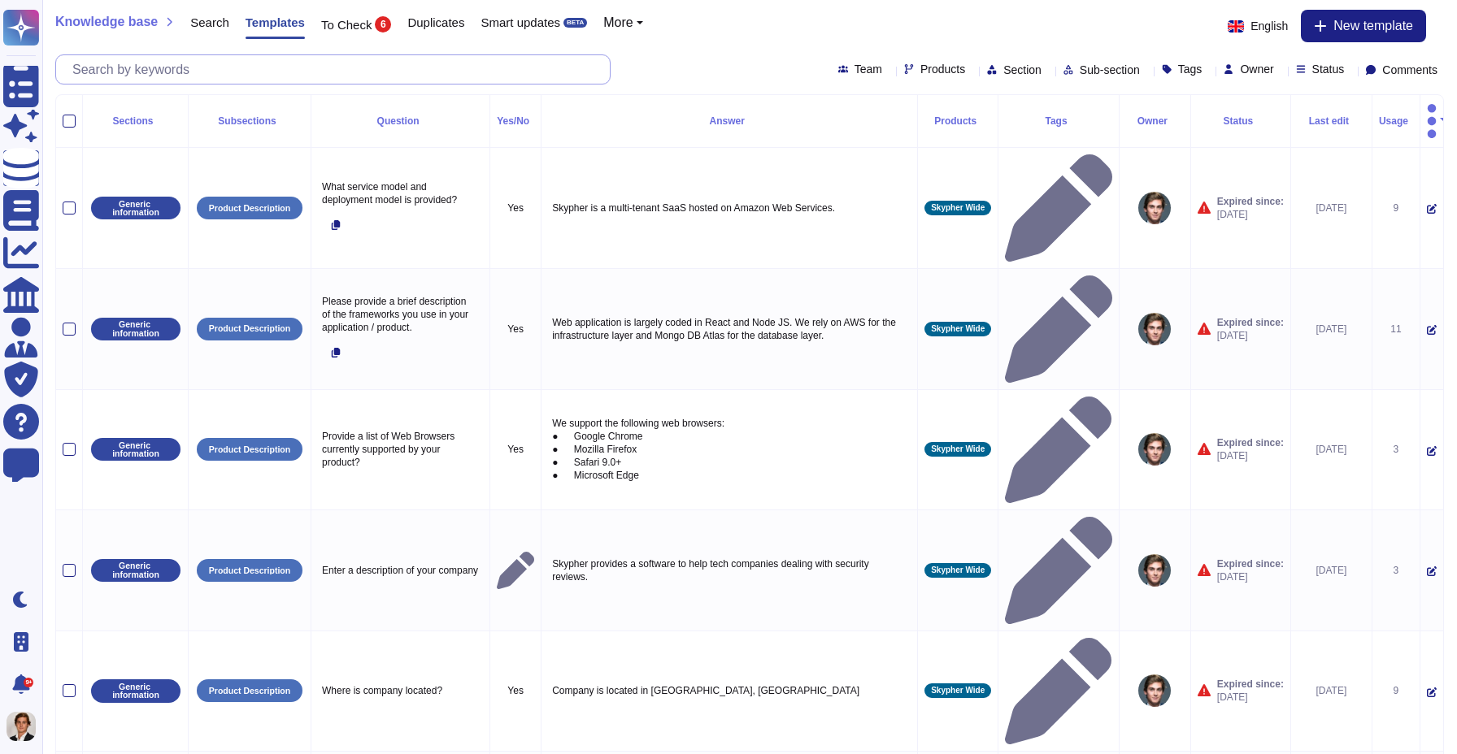
click at [354, 80] on input "text" at bounding box center [337, 69] width 546 height 28
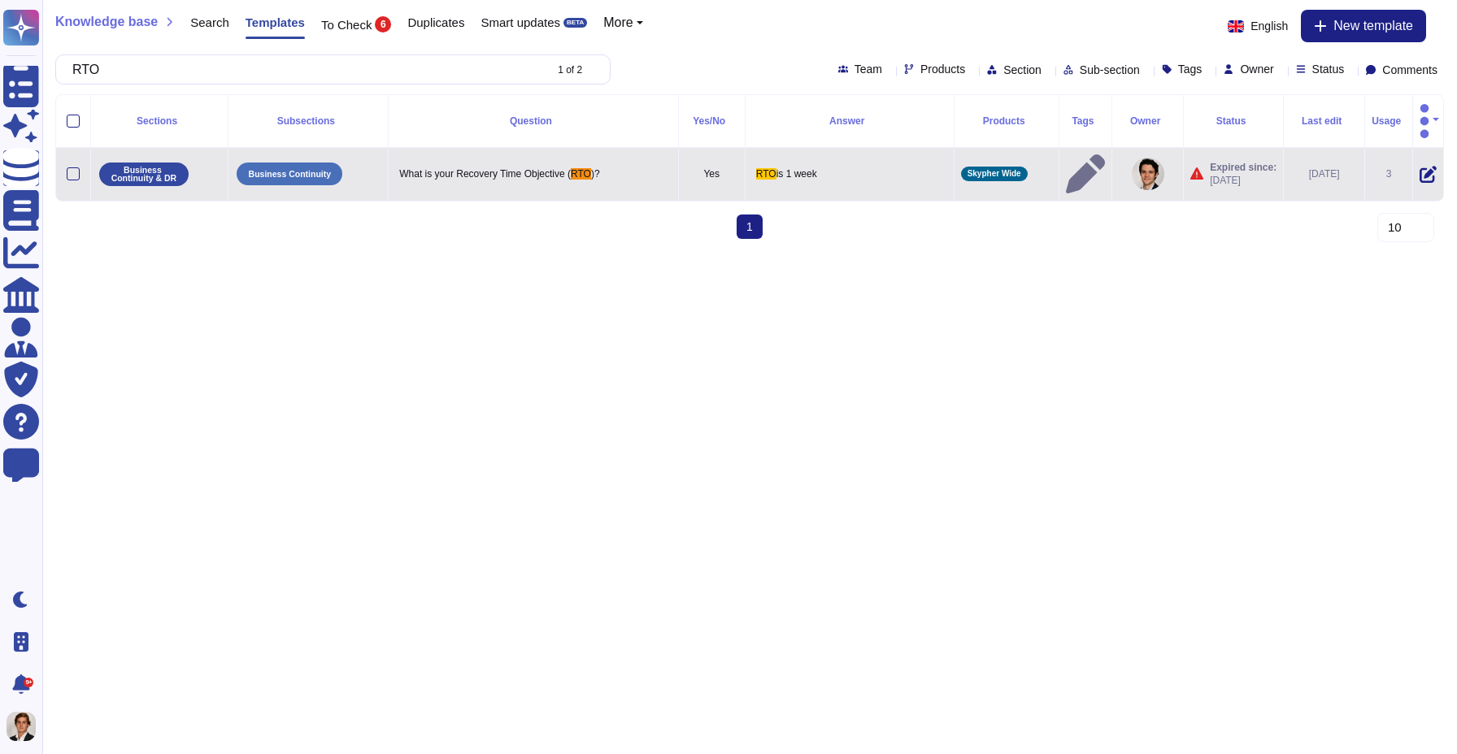
type input "RTO"
click at [792, 168] on span "is 1 week" at bounding box center [796, 173] width 41 height 11
drag, startPoint x: 833, startPoint y: 147, endPoint x: 629, endPoint y: 146, distance: 204.1
click at [629, 148] on tr "Business Continuity & DR Business Continuity What is your Recovery Time Objecti…" at bounding box center [749, 174] width 1387 height 53
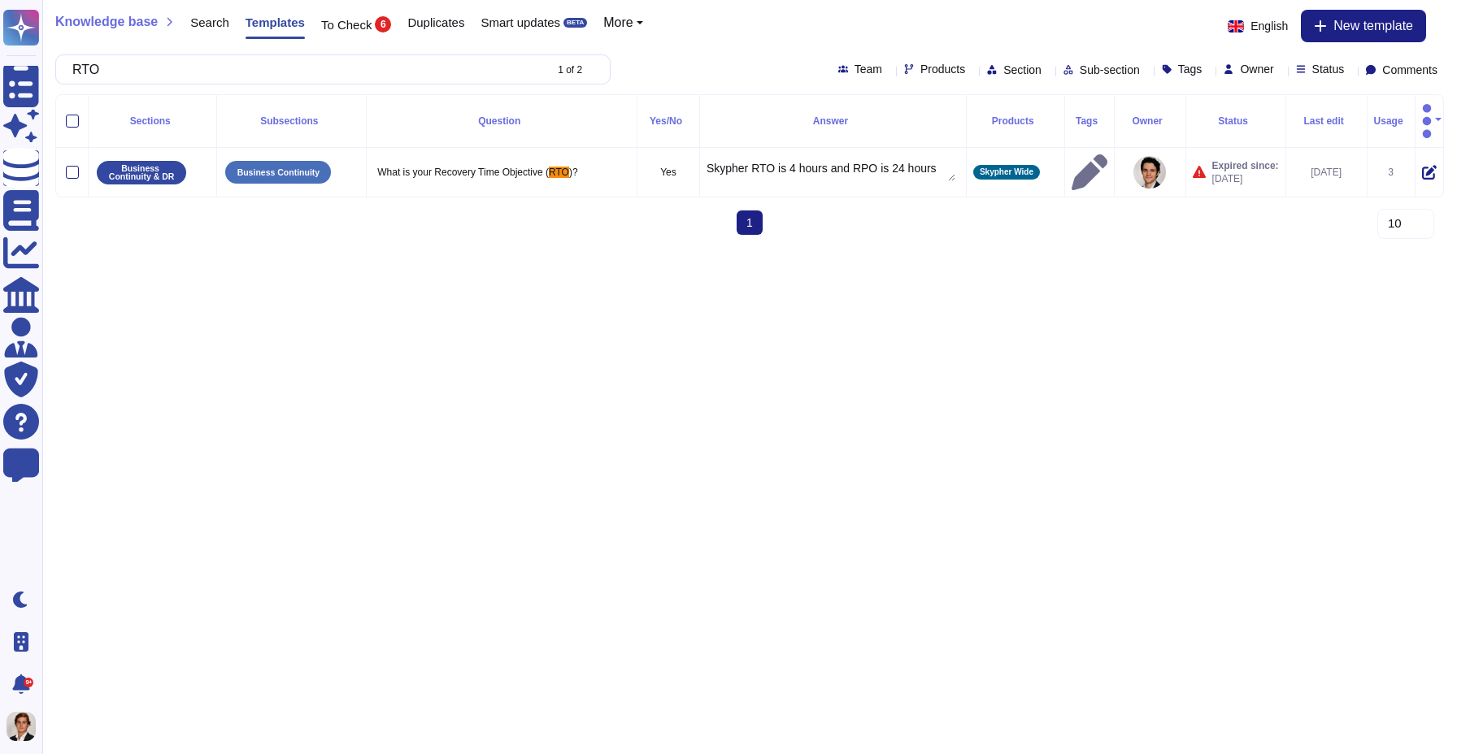
scroll to position [7, 0]
type textarea "Skypher RTO is 4 hours and RPO is 24 hours"
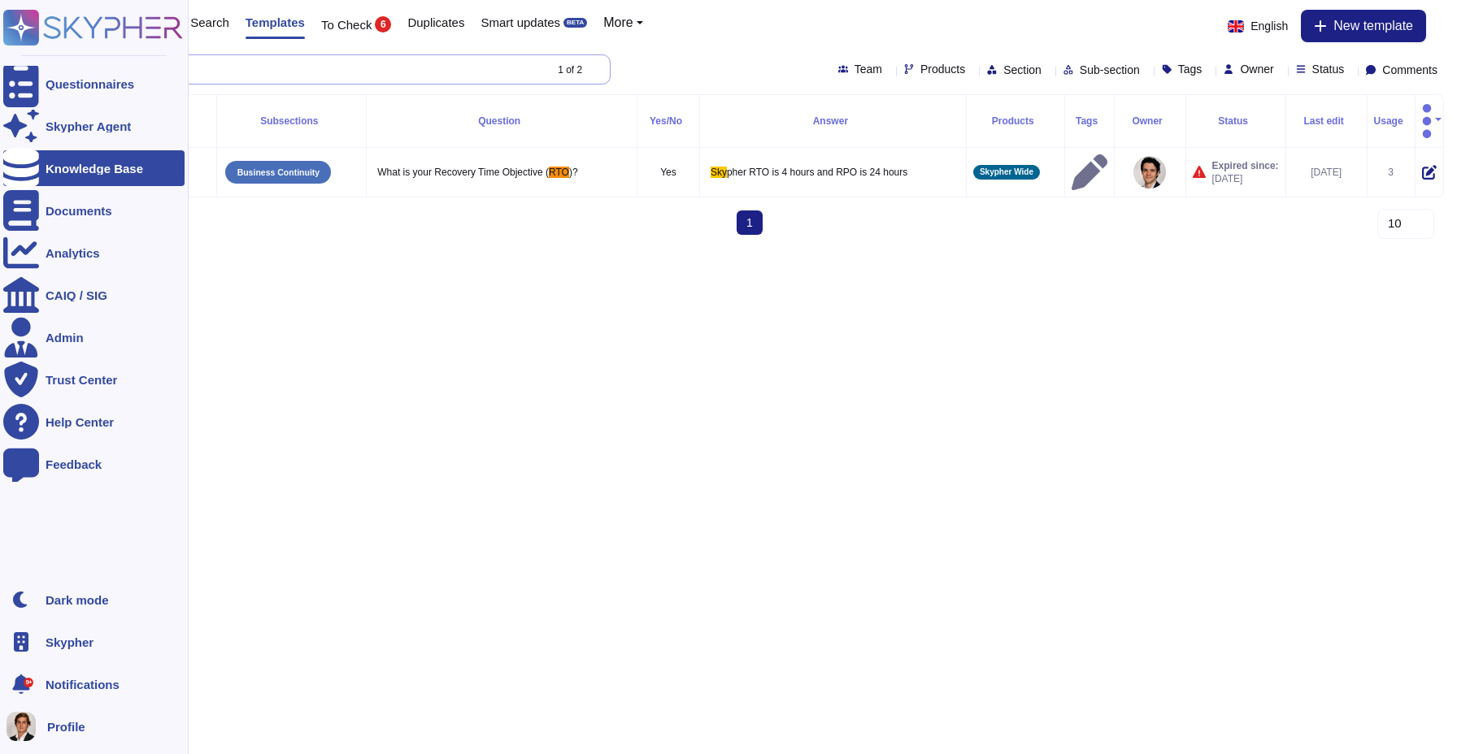
drag, startPoint x: 139, startPoint y: 67, endPoint x: 0, endPoint y: 67, distance: 139.0
click at [0, 67] on div "Questionnaires Skypher Agent Knowledge Base Documents Analytics CAIQ / SIG Admi…" at bounding box center [728, 124] width 1457 height 248
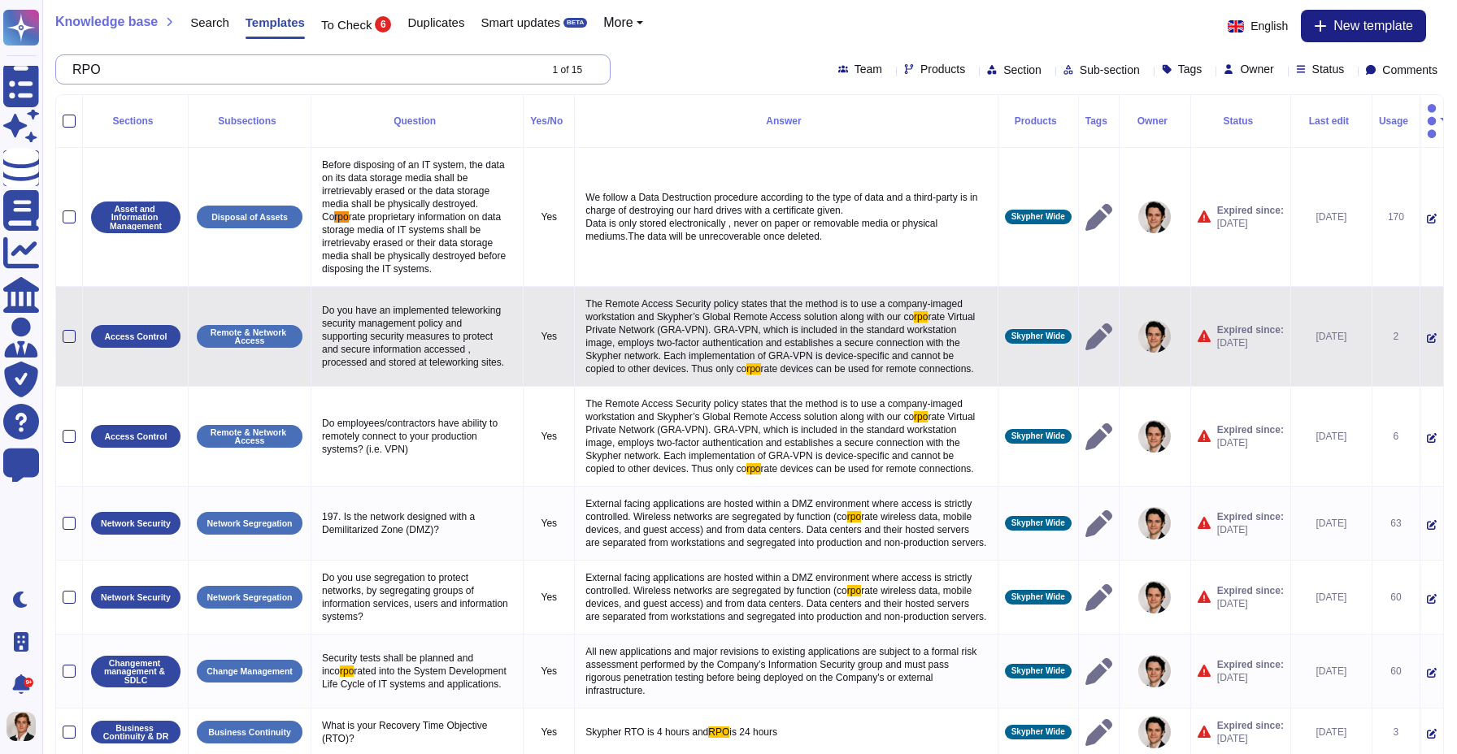
scroll to position [346, 0]
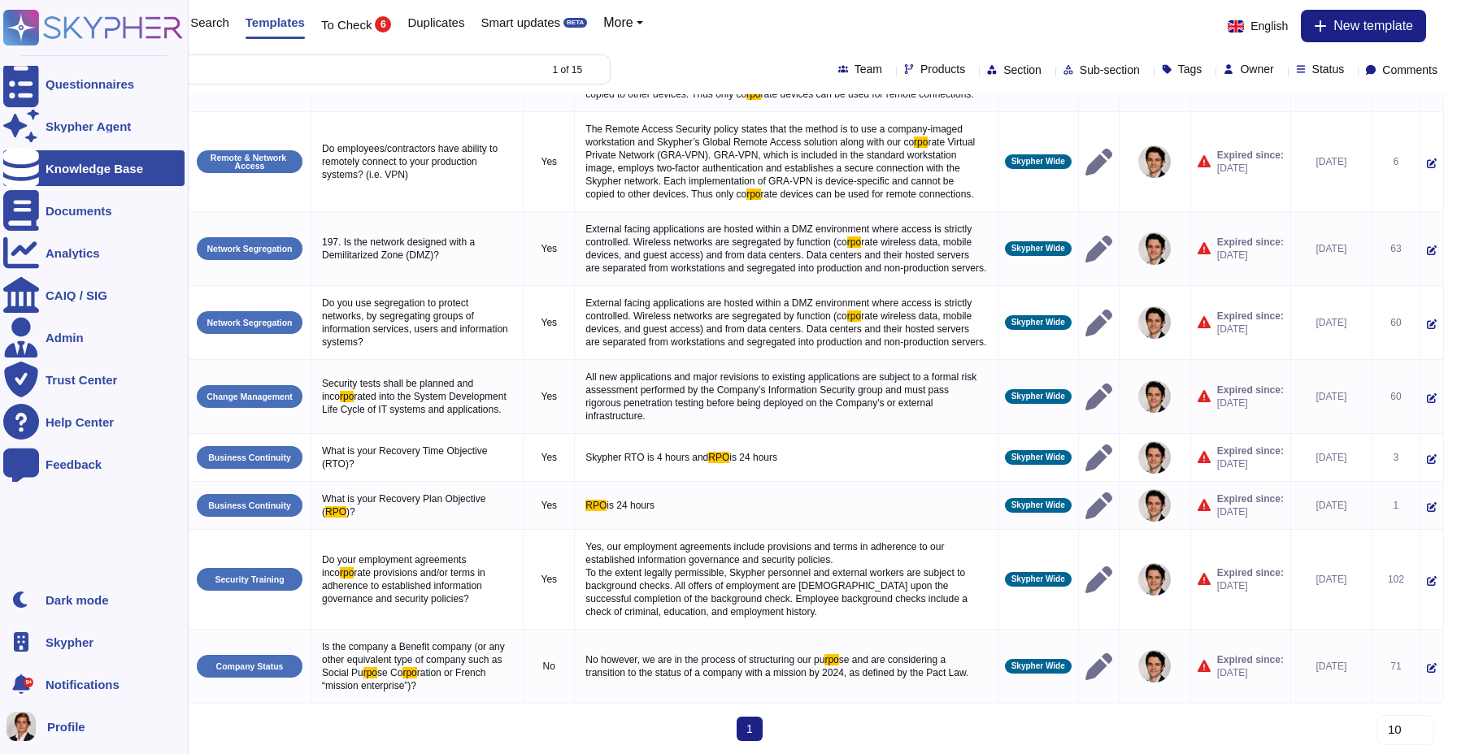
type input "RPO"
click at [18, 26] on icon at bounding box center [22, 28] width 32 height 32
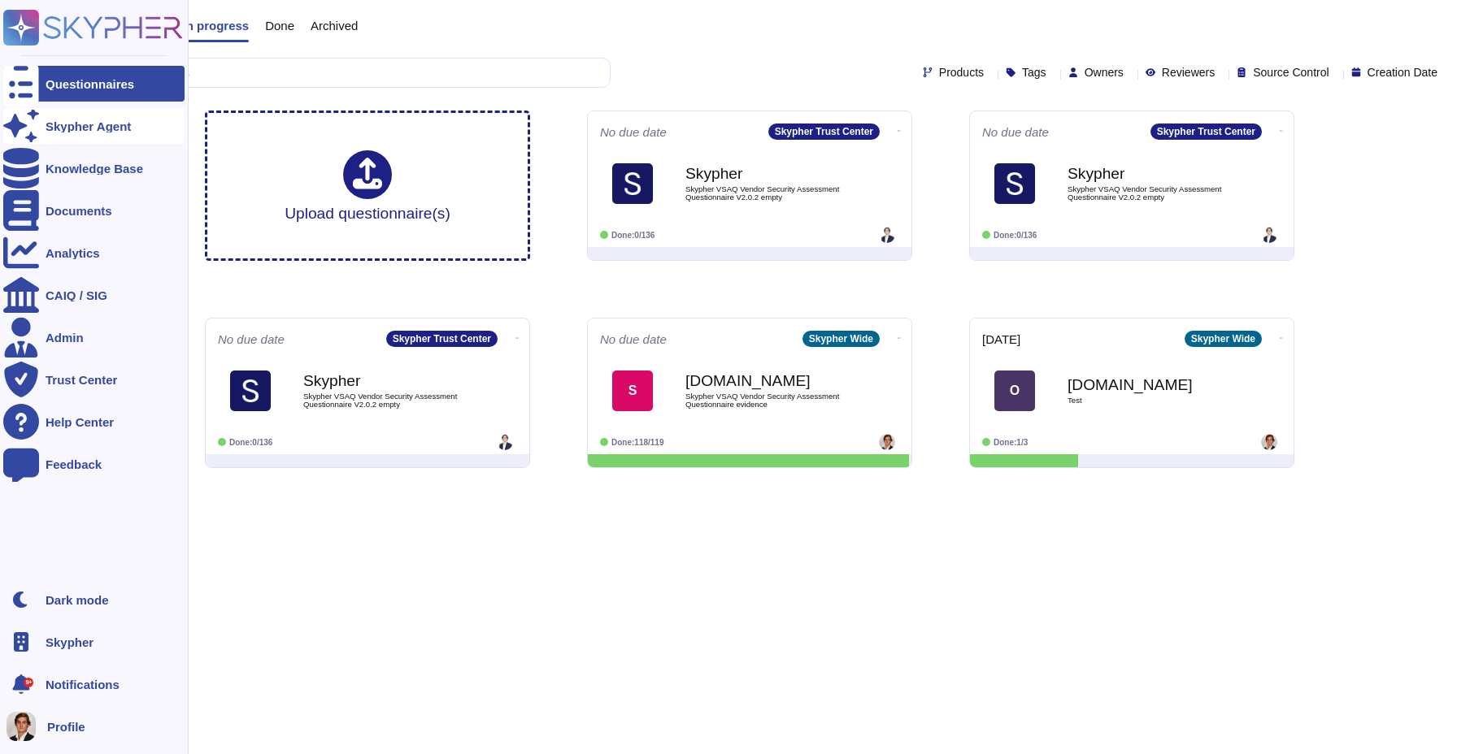
click at [51, 137] on div "Skypher Agent" at bounding box center [93, 126] width 181 height 36
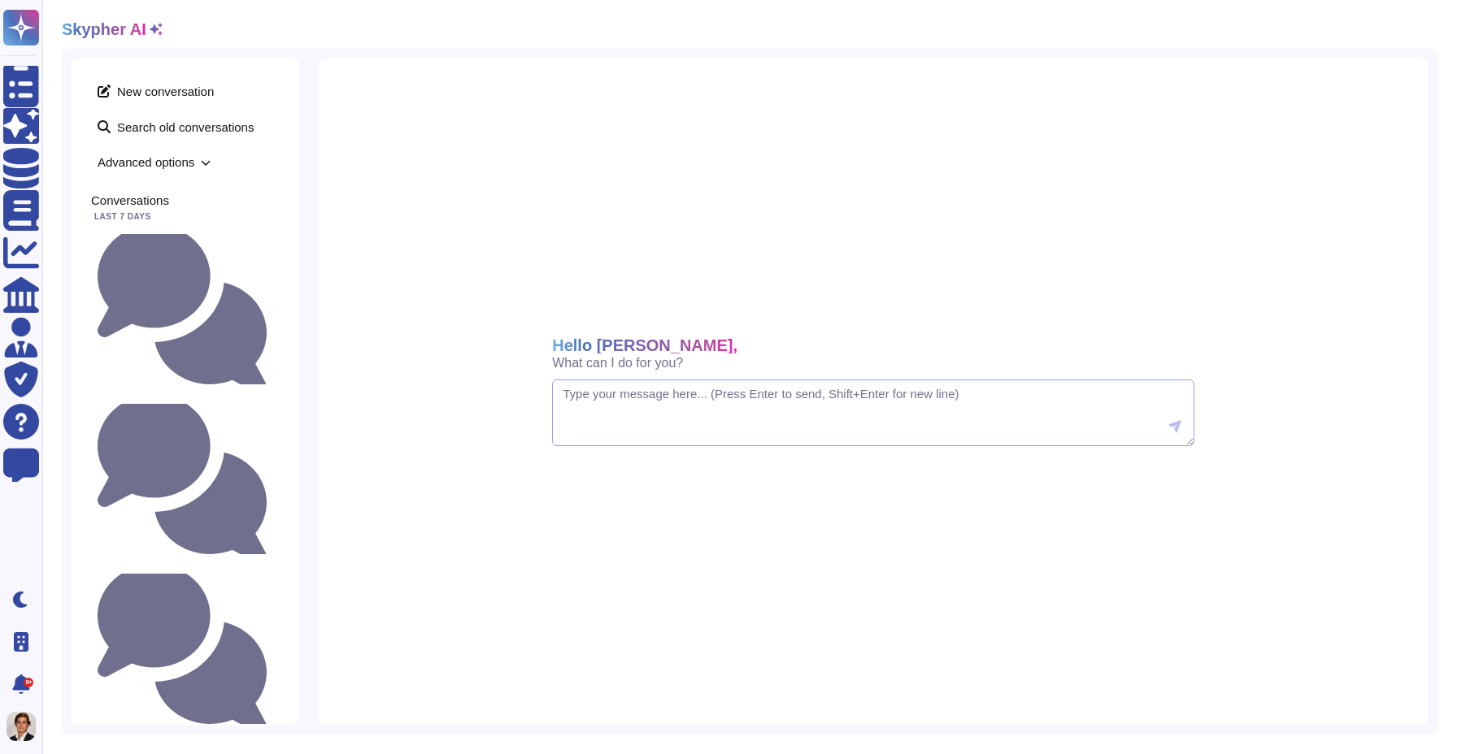
paste textarea "Skypher RTO is 4 hours and RPO is 24 hours"
type textarea "Skypher RTO is 4 hours and RPO is 24 hours"
click at [273, 304] on small "Do we have a backups plan and different availability zone in case of failure? W…" at bounding box center [273, 309] width 0 height 11
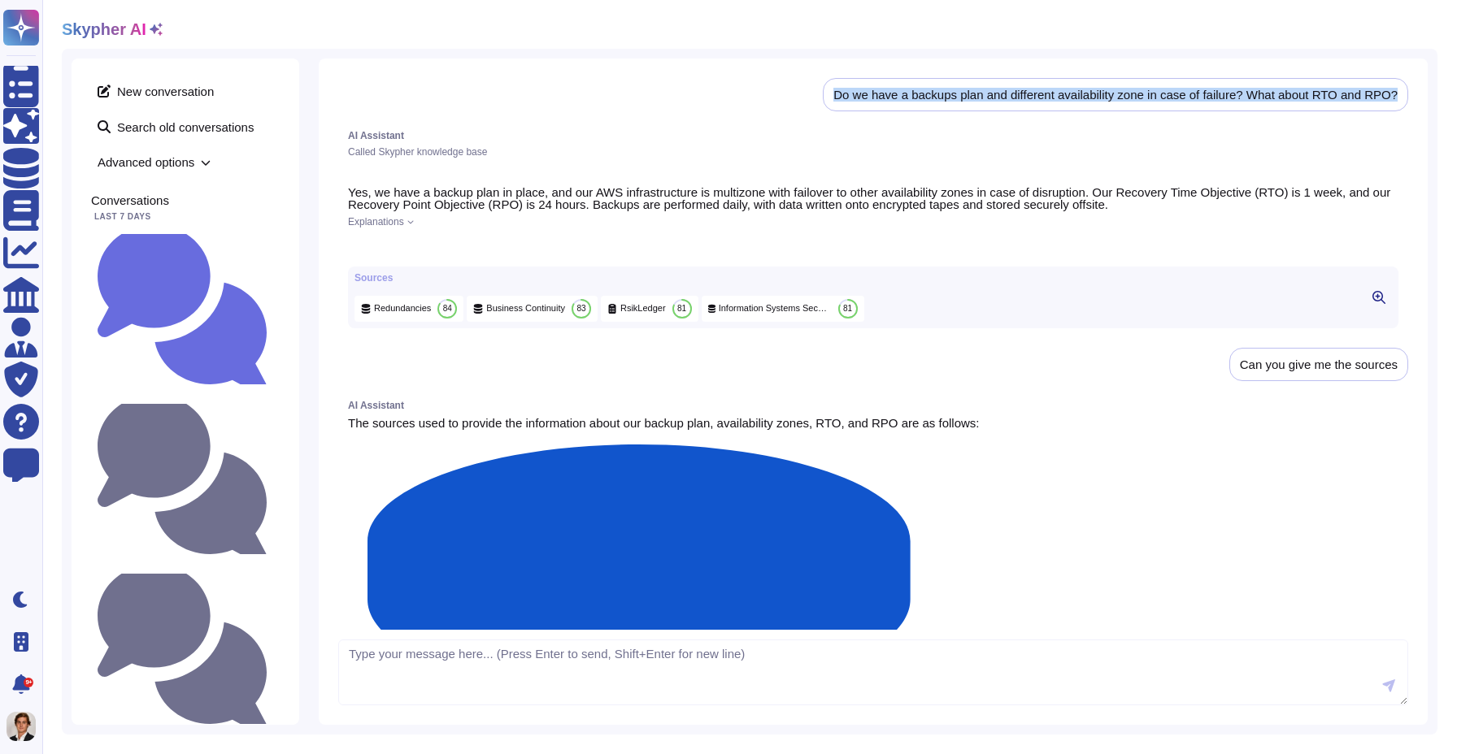
drag, startPoint x: 824, startPoint y: 93, endPoint x: 1369, endPoint y: 106, distance: 544.8
click at [1369, 106] on div "Do we have a backups plan and different availability zone in case of failure? W…" at bounding box center [1115, 94] width 585 height 33
copy div "Do we have a backups plan and different availability zone in case of failure? W…"
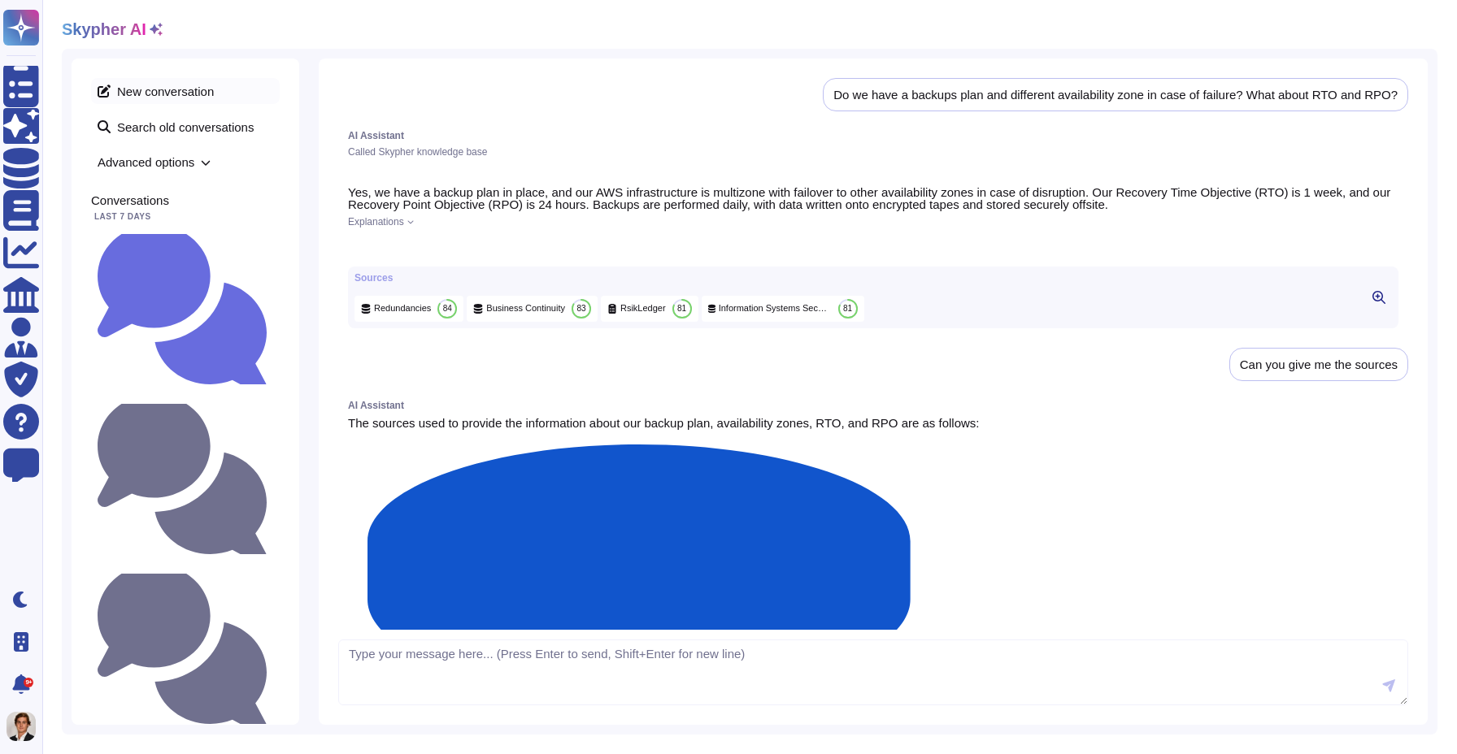
click at [149, 89] on span "New conversation" at bounding box center [185, 91] width 189 height 26
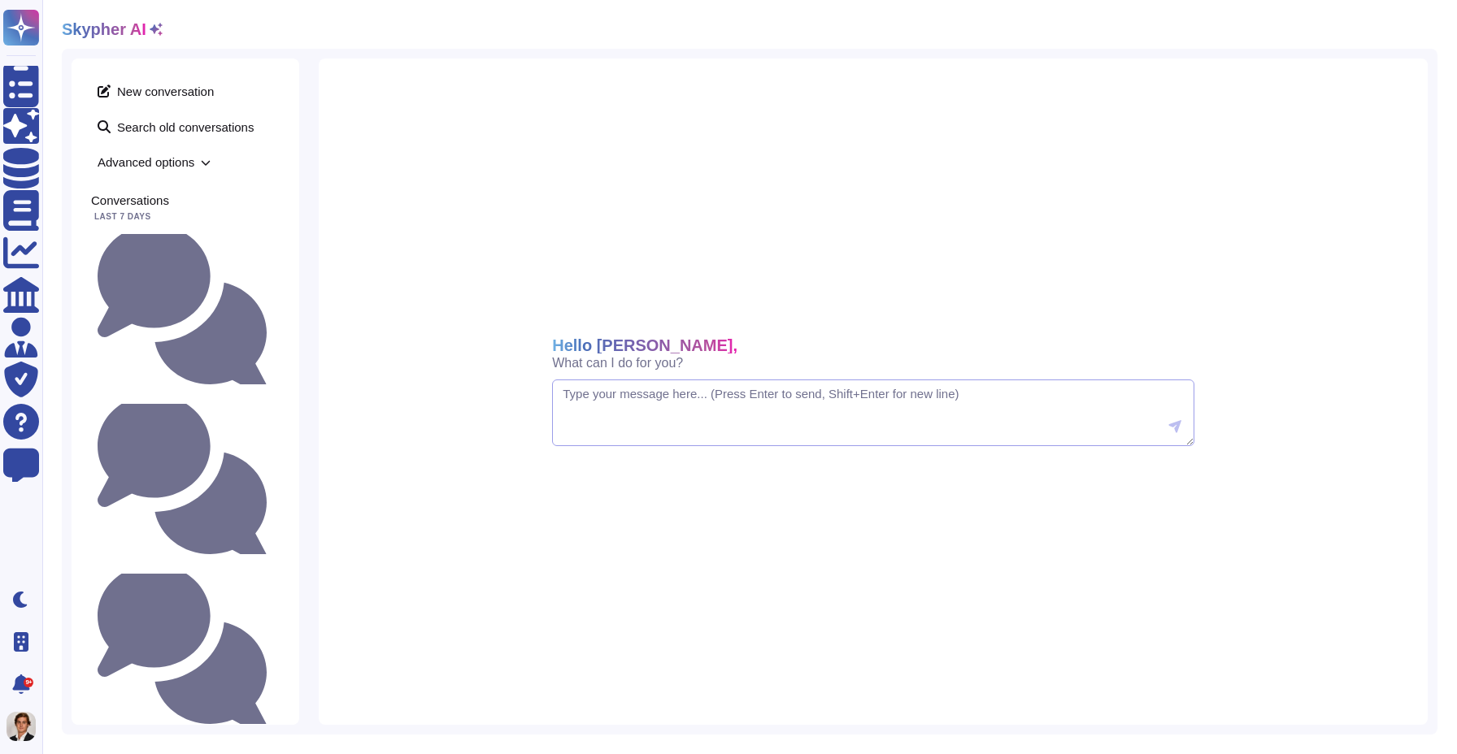
click at [713, 401] on textarea at bounding box center [873, 413] width 642 height 67
paste textarea "Do we have a backups plan and different availability zone in case of failure? W…"
type textarea "Do we have a backups plan and different availability zone in case of failure? W…"
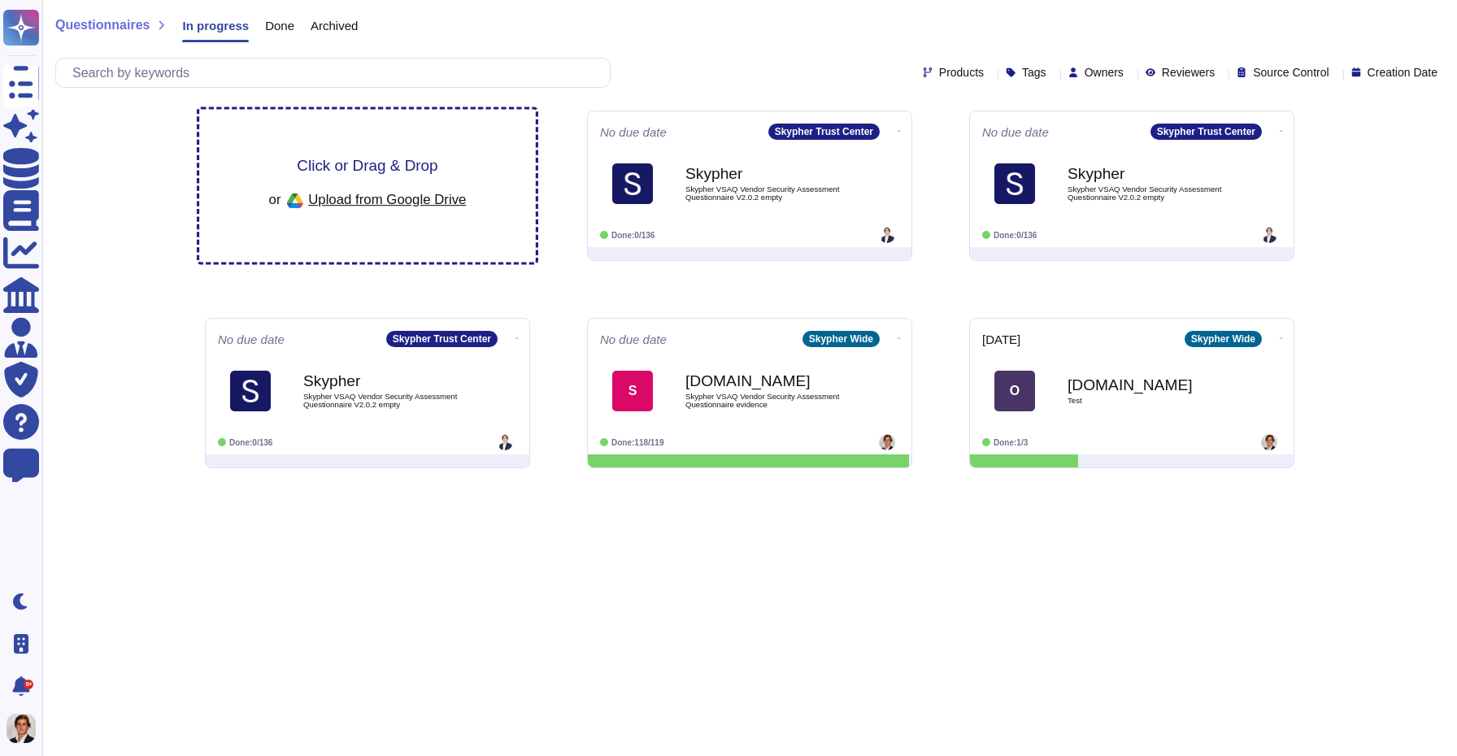
click at [362, 151] on div "Click or Drag & Drop or Upload from Google Drive" at bounding box center [367, 186] width 337 height 153
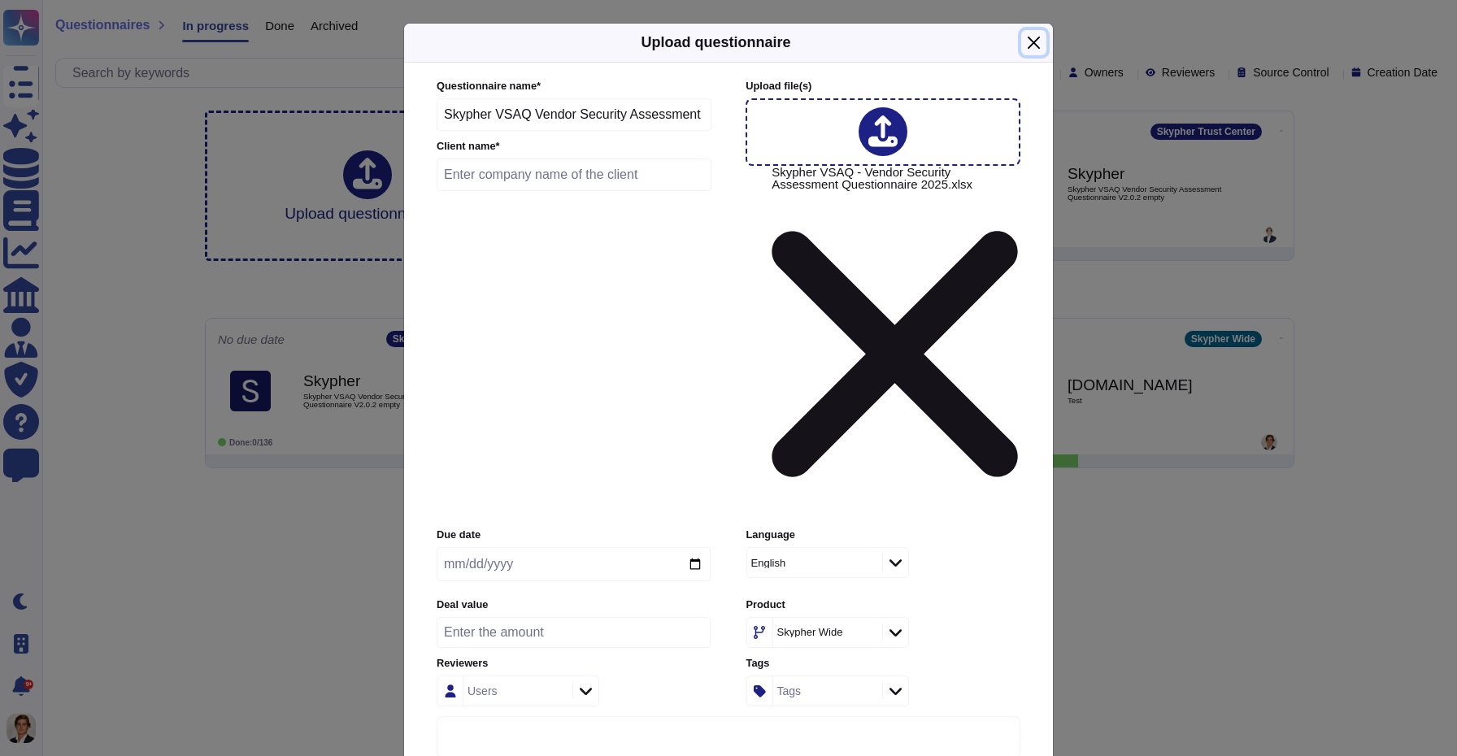
click at [1033, 55] on button "Close" at bounding box center [1033, 42] width 25 height 25
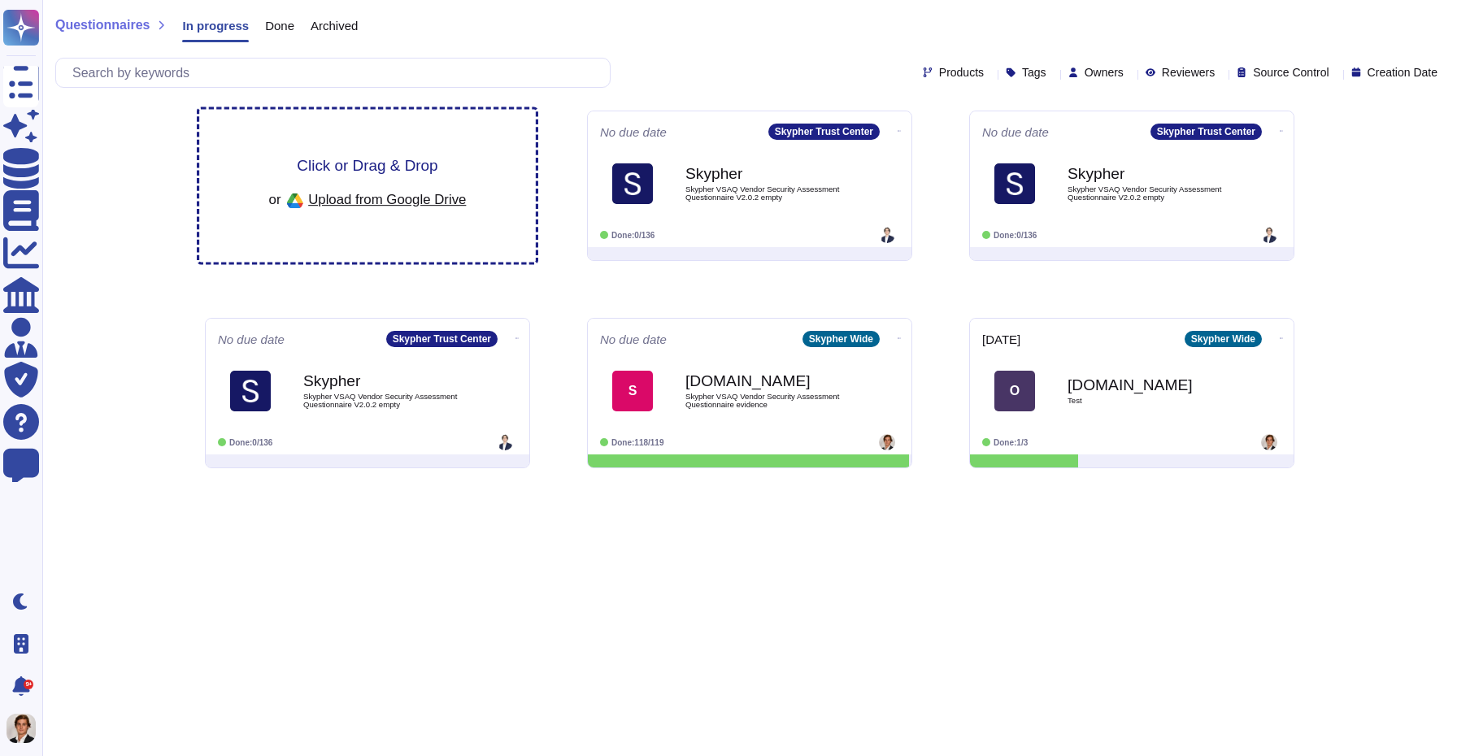
click at [378, 170] on span "Click or Drag & Drop" at bounding box center [367, 165] width 141 height 15
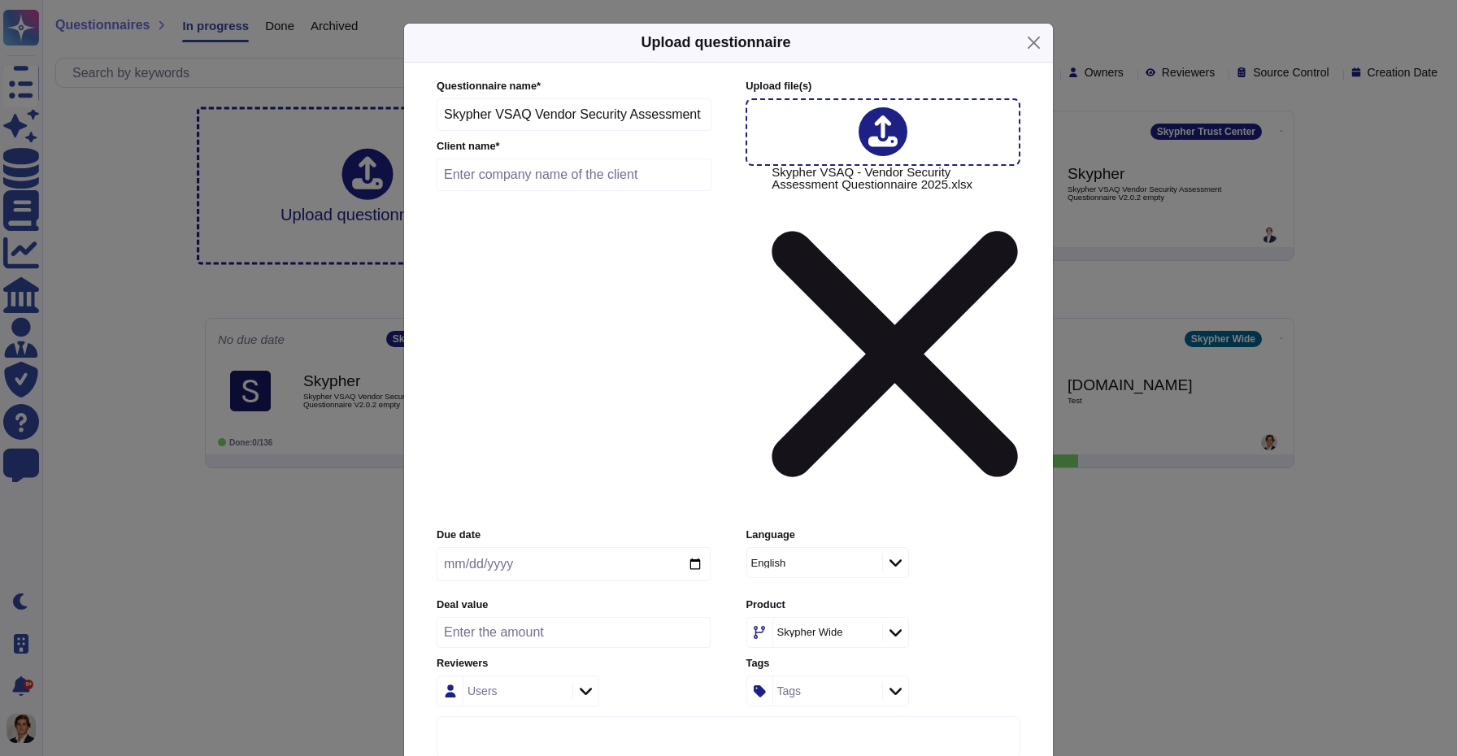
click at [520, 191] on input "text" at bounding box center [574, 175] width 275 height 33
type input "Edenred"
click at [684, 547] on input "date" at bounding box center [574, 564] width 274 height 34
click at [698, 547] on input "date" at bounding box center [574, 564] width 274 height 34
type input "[DATE]"
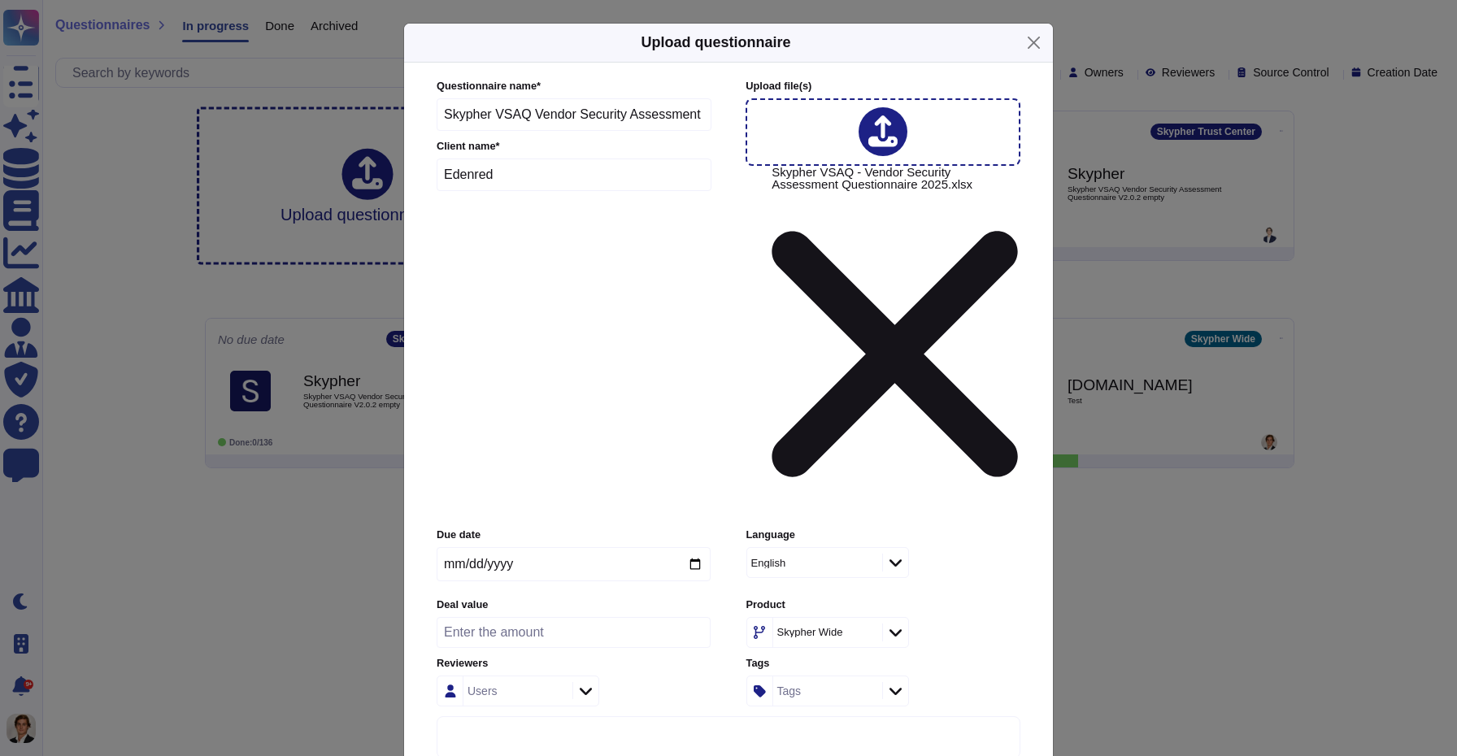
click at [893, 554] on icon at bounding box center [895, 562] width 12 height 16
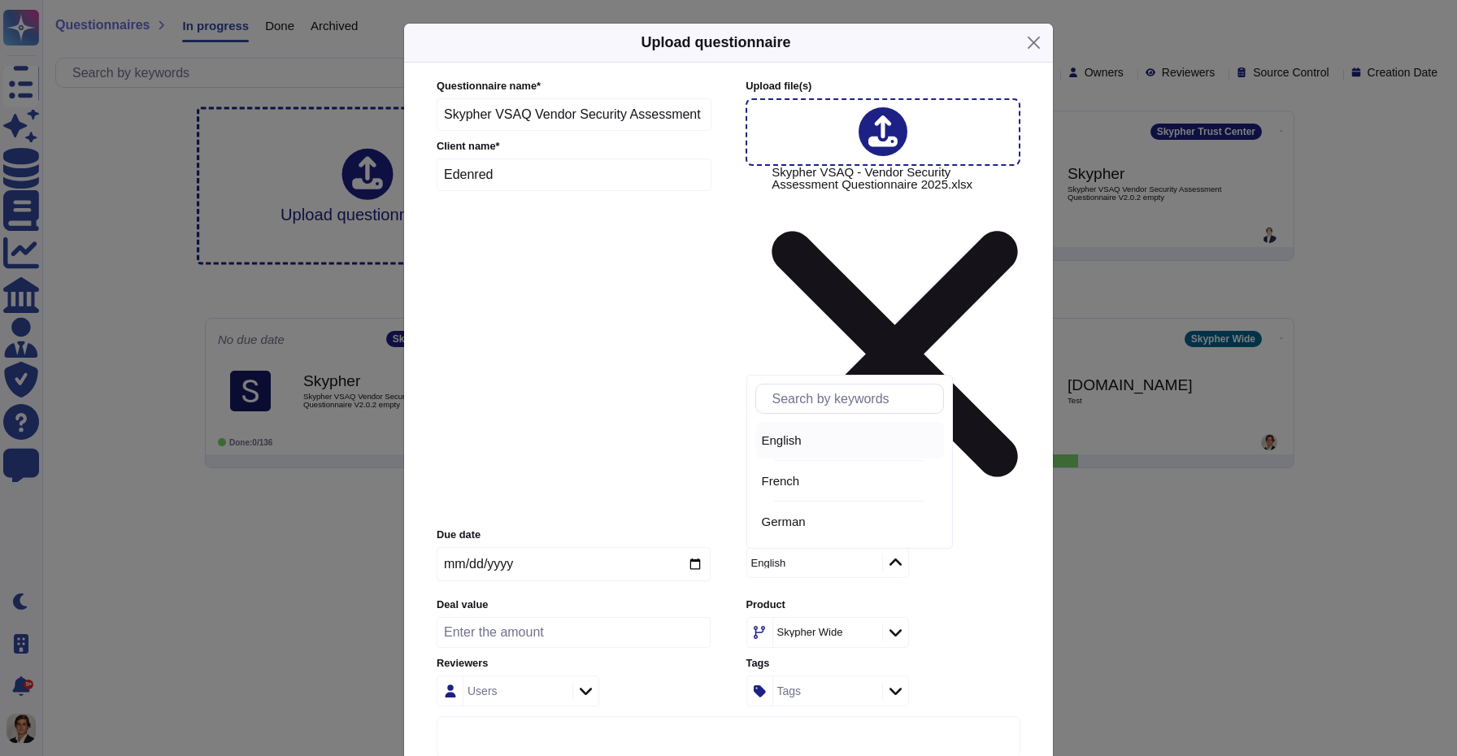
click at [827, 437] on div "English" at bounding box center [850, 440] width 176 height 15
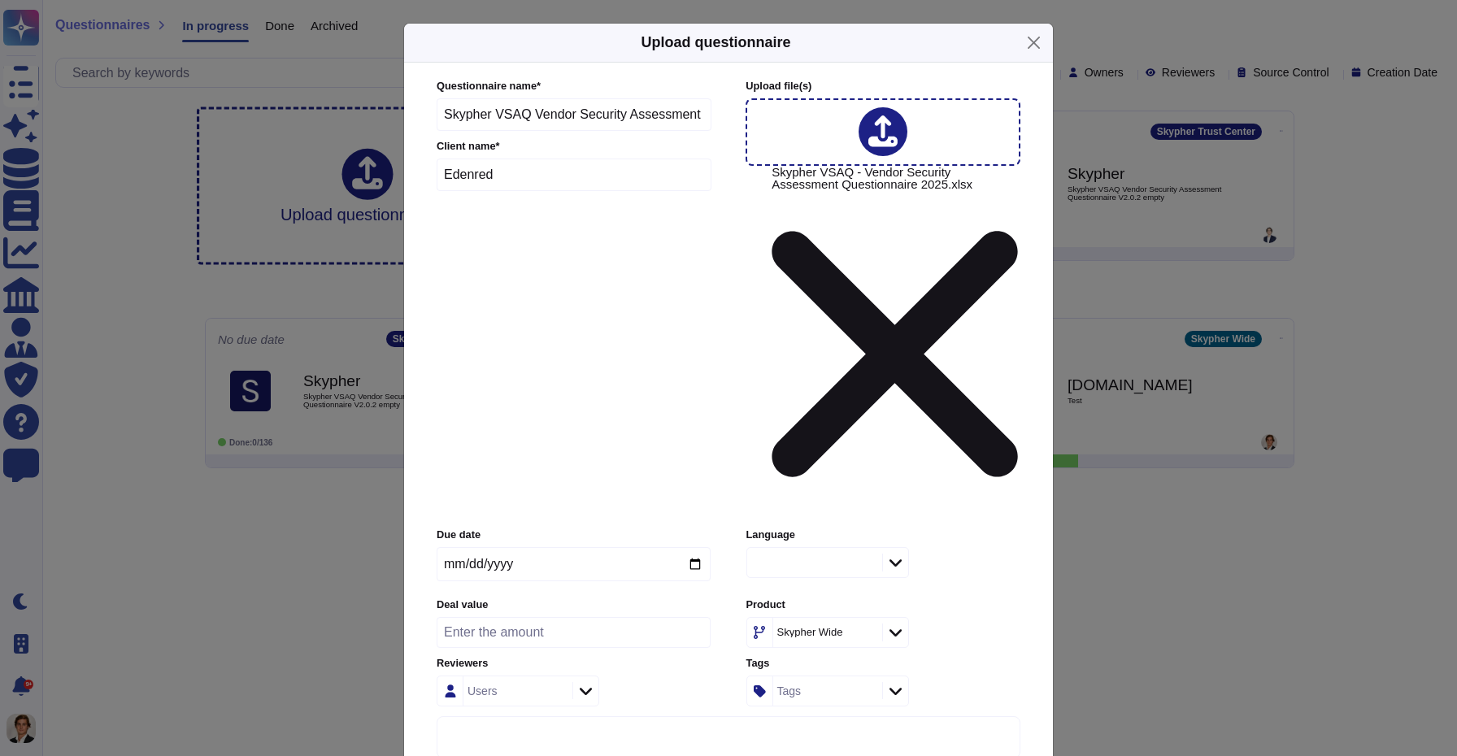
click at [890, 547] on div at bounding box center [827, 562] width 163 height 31
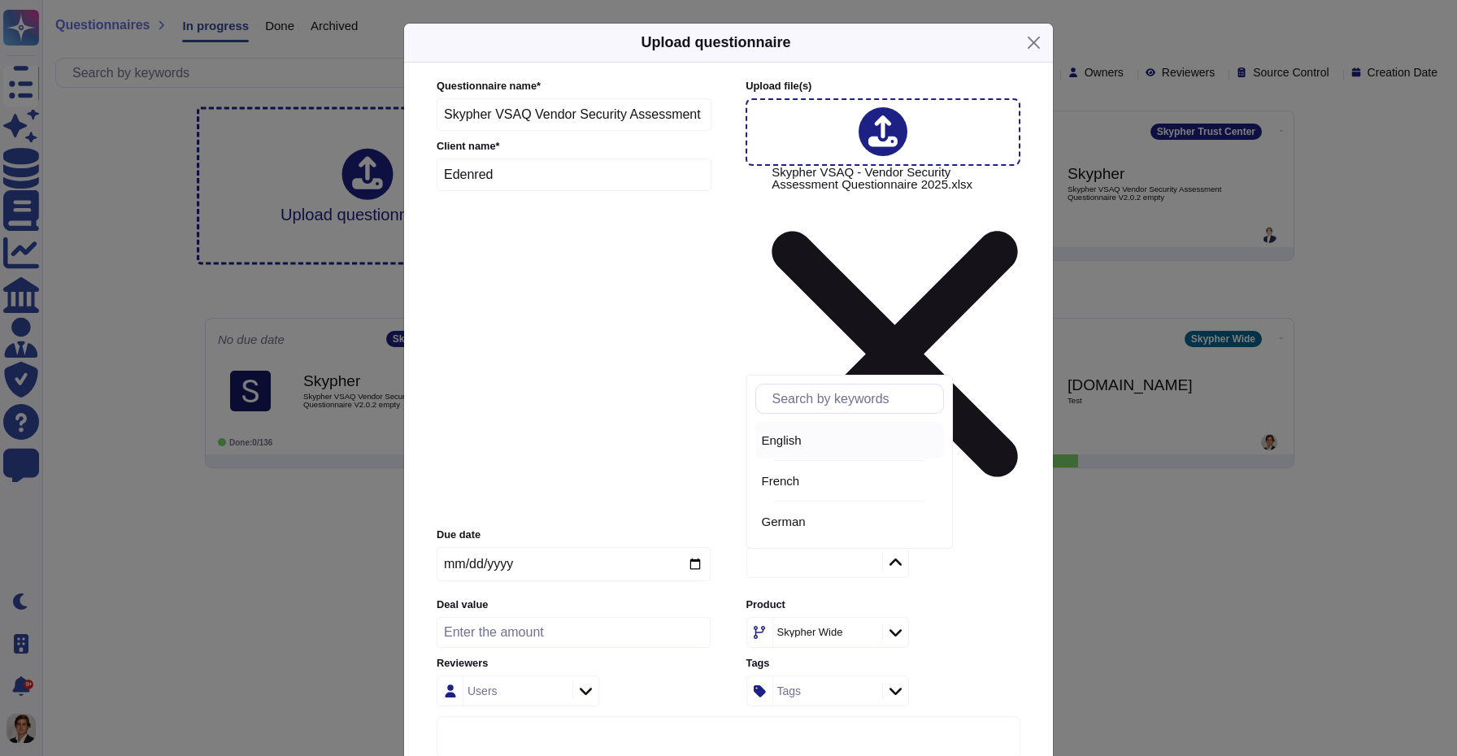
click at [832, 435] on div "English" at bounding box center [850, 440] width 176 height 15
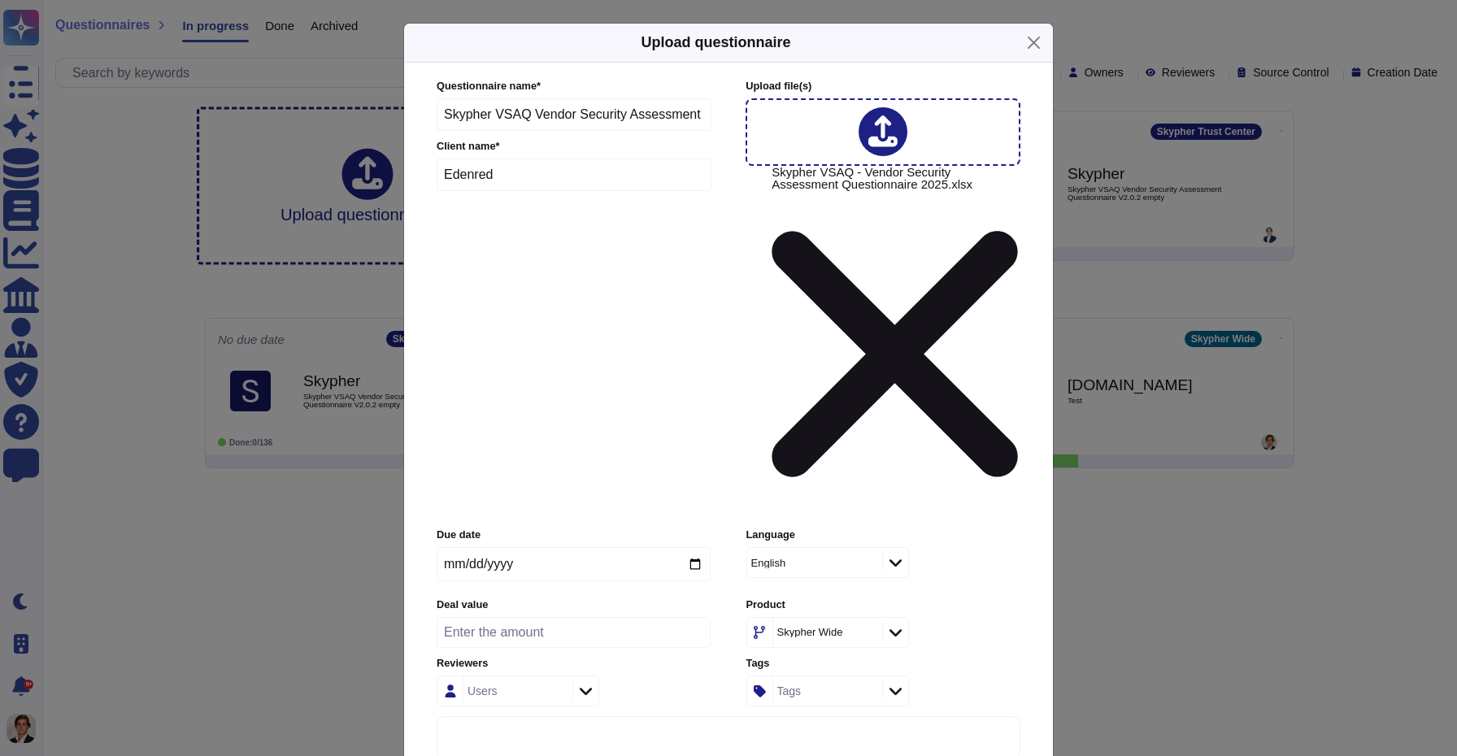
click at [891, 624] on div at bounding box center [895, 633] width 26 height 18
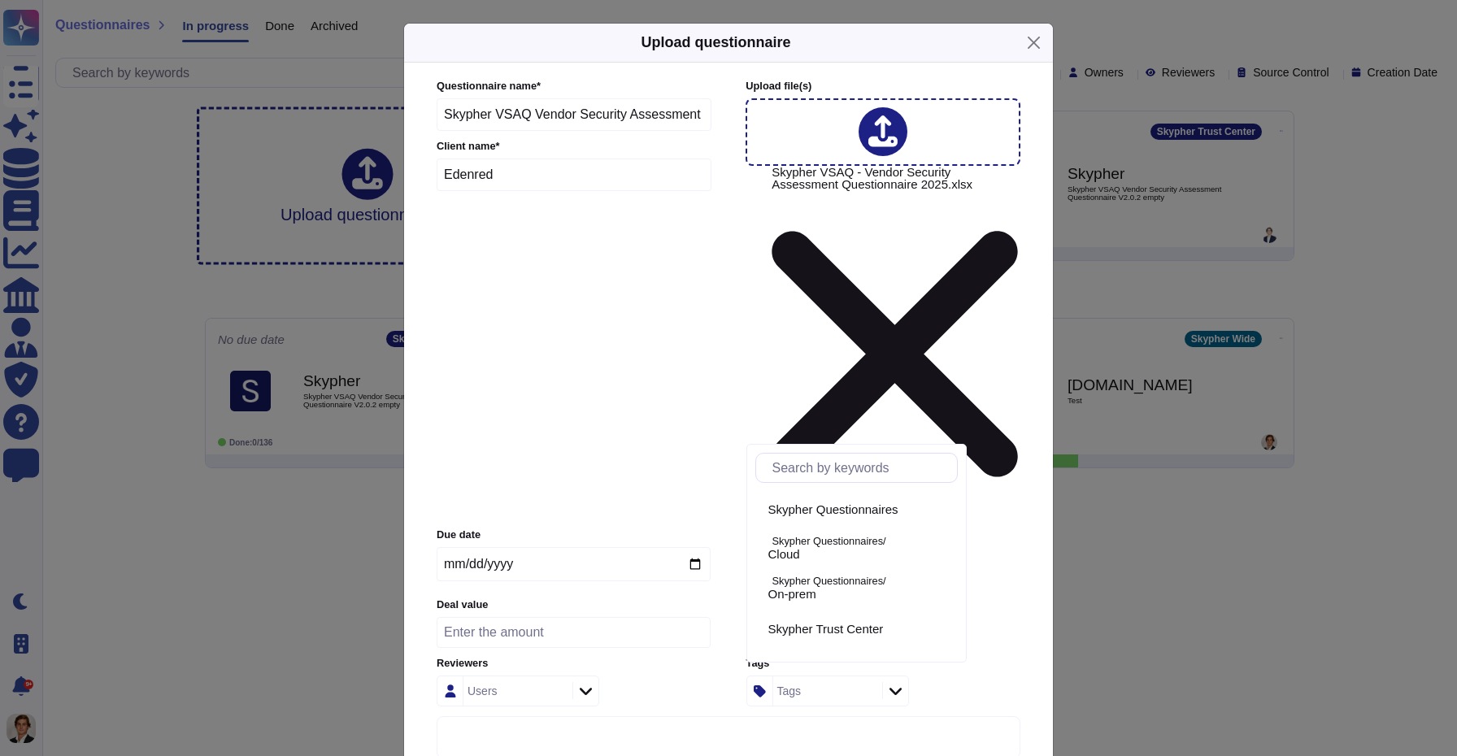
click at [941, 617] on div "Skypher Wide" at bounding box center [883, 632] width 274 height 31
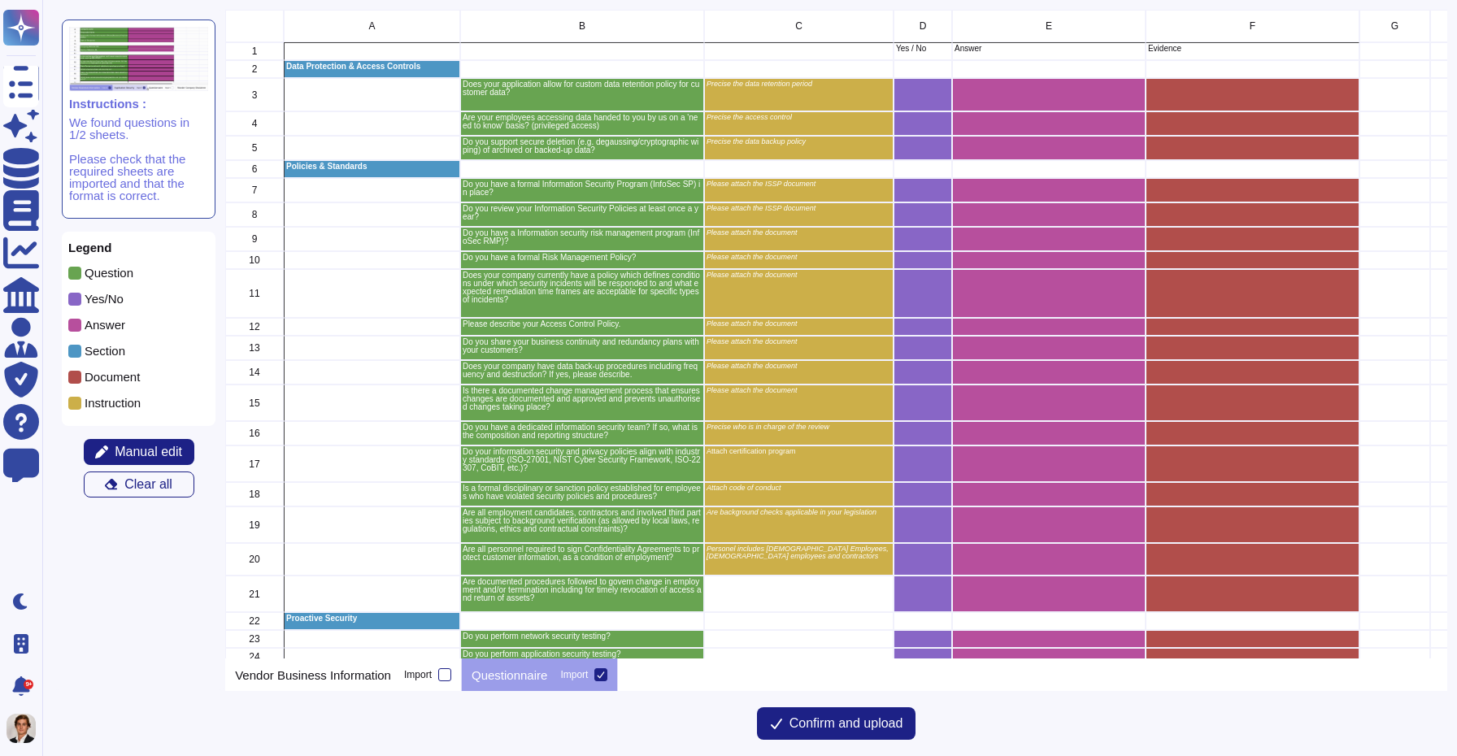
scroll to position [649, 1221]
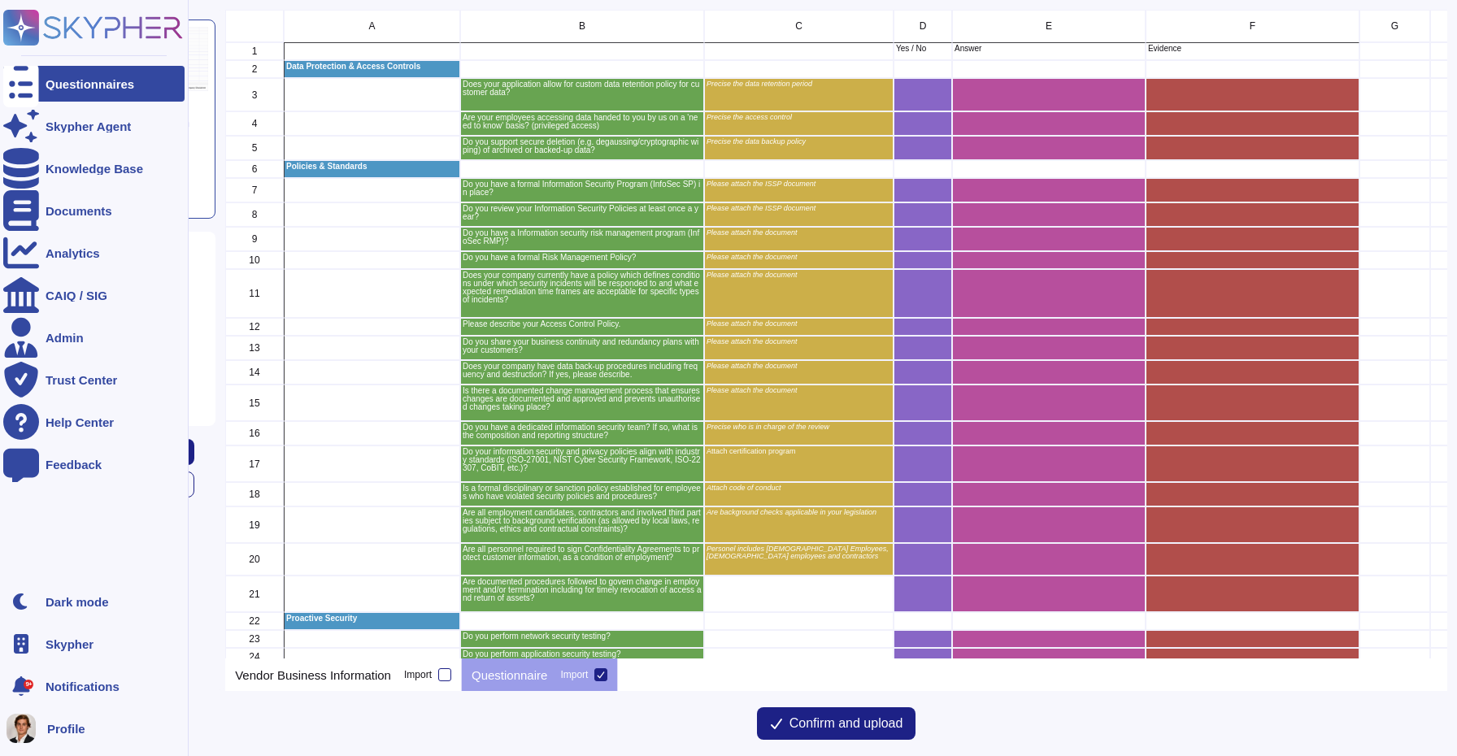
click at [31, 26] on rect at bounding box center [21, 28] width 36 height 36
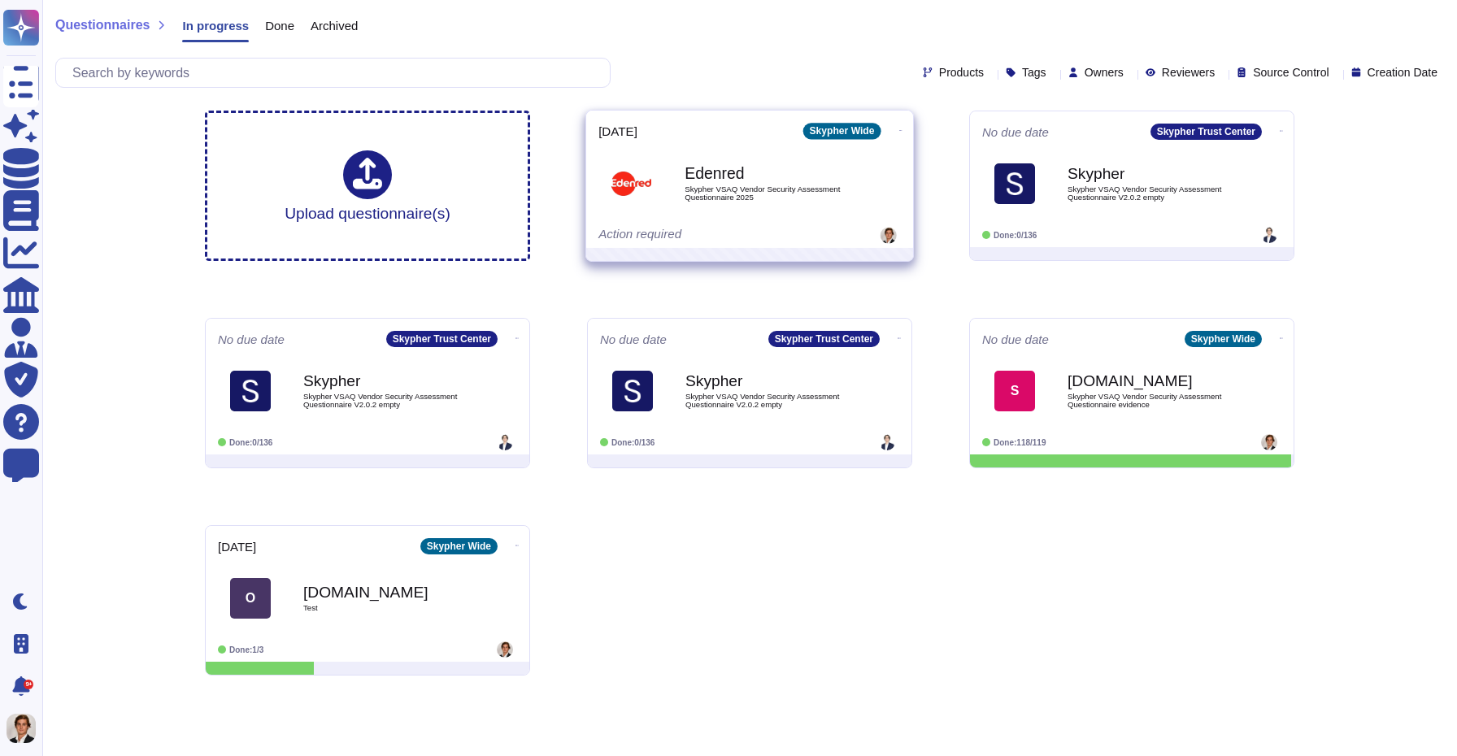
click at [899, 128] on icon at bounding box center [900, 130] width 3 height 4
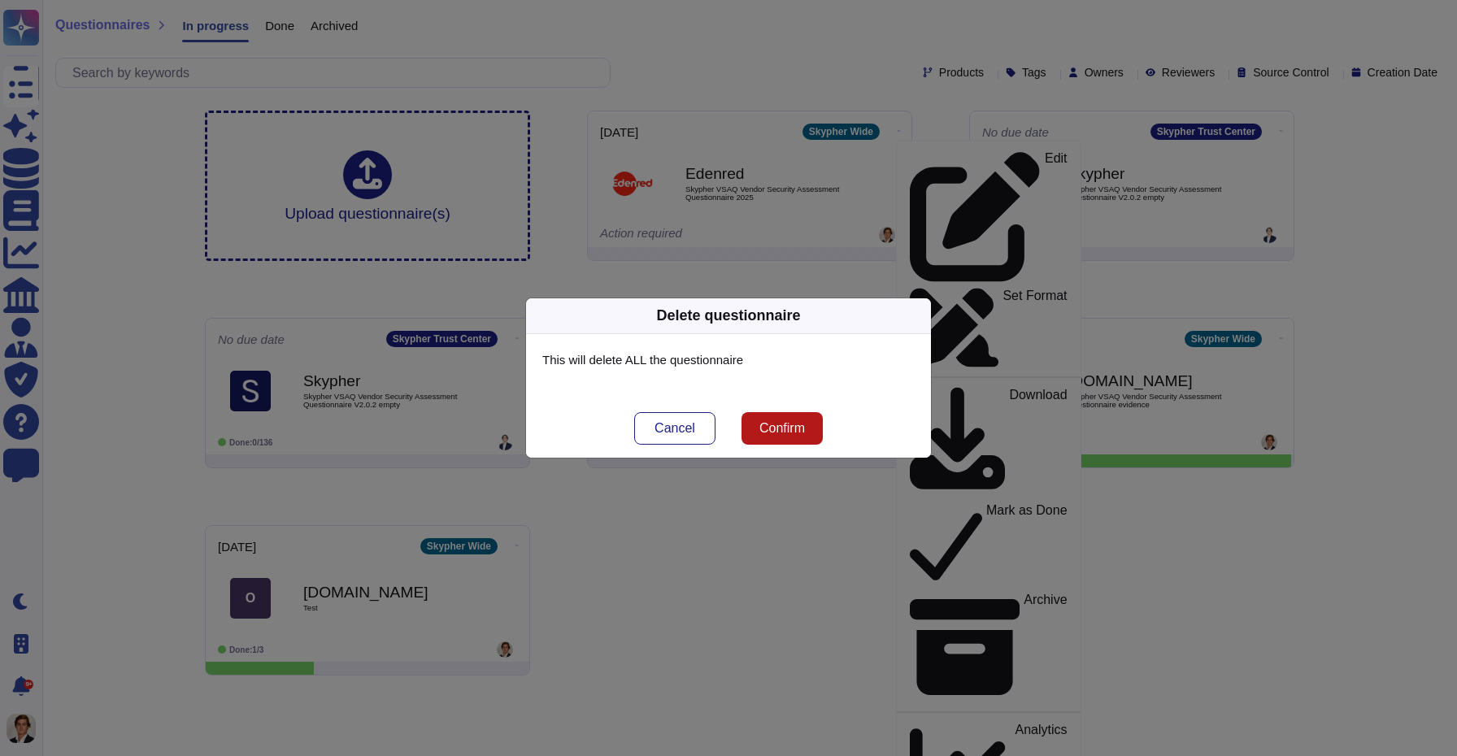
click at [787, 431] on span "Confirm" at bounding box center [782, 428] width 46 height 13
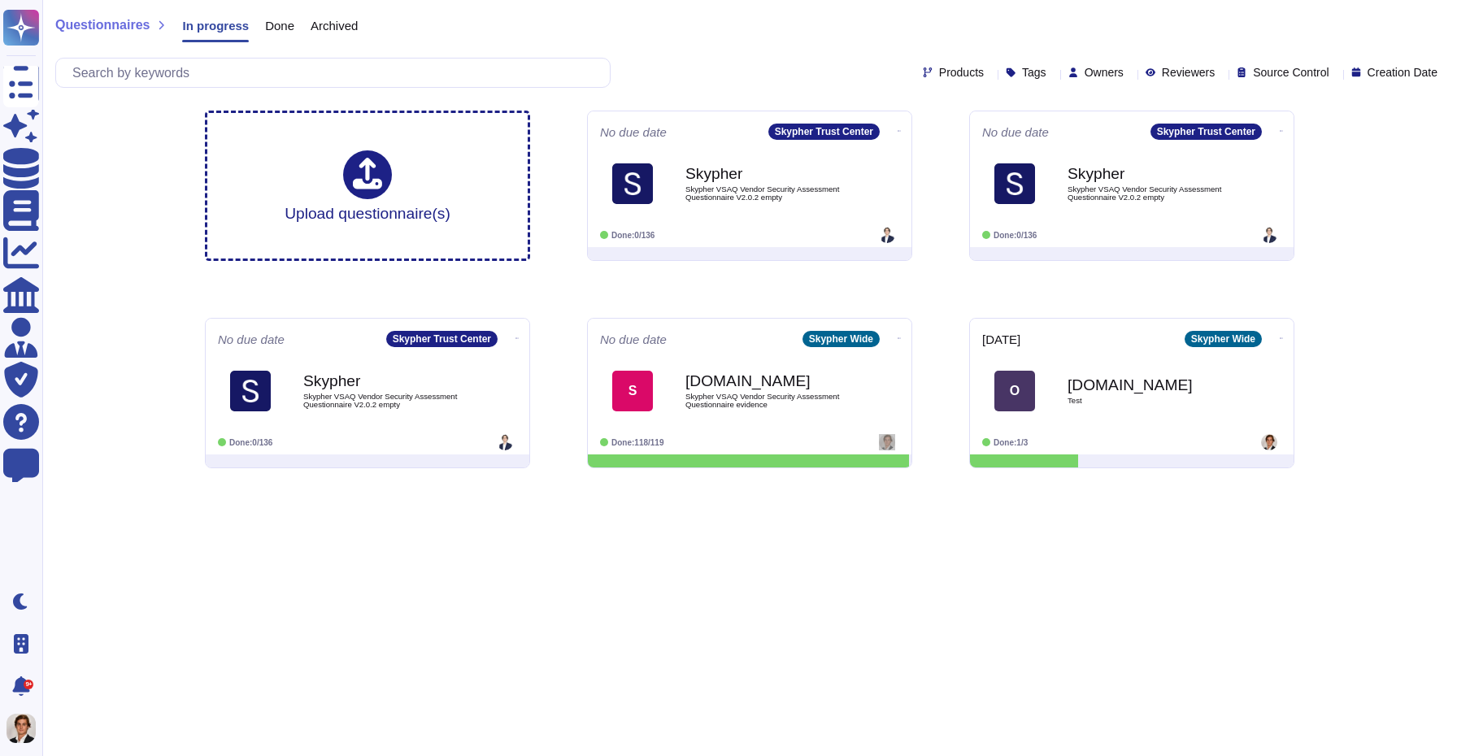
click at [767, 481] on html "Questionnaires Skypher Agent Knowledge Base Documents Analytics CAIQ / SIG Admi…" at bounding box center [728, 240] width 1457 height 481
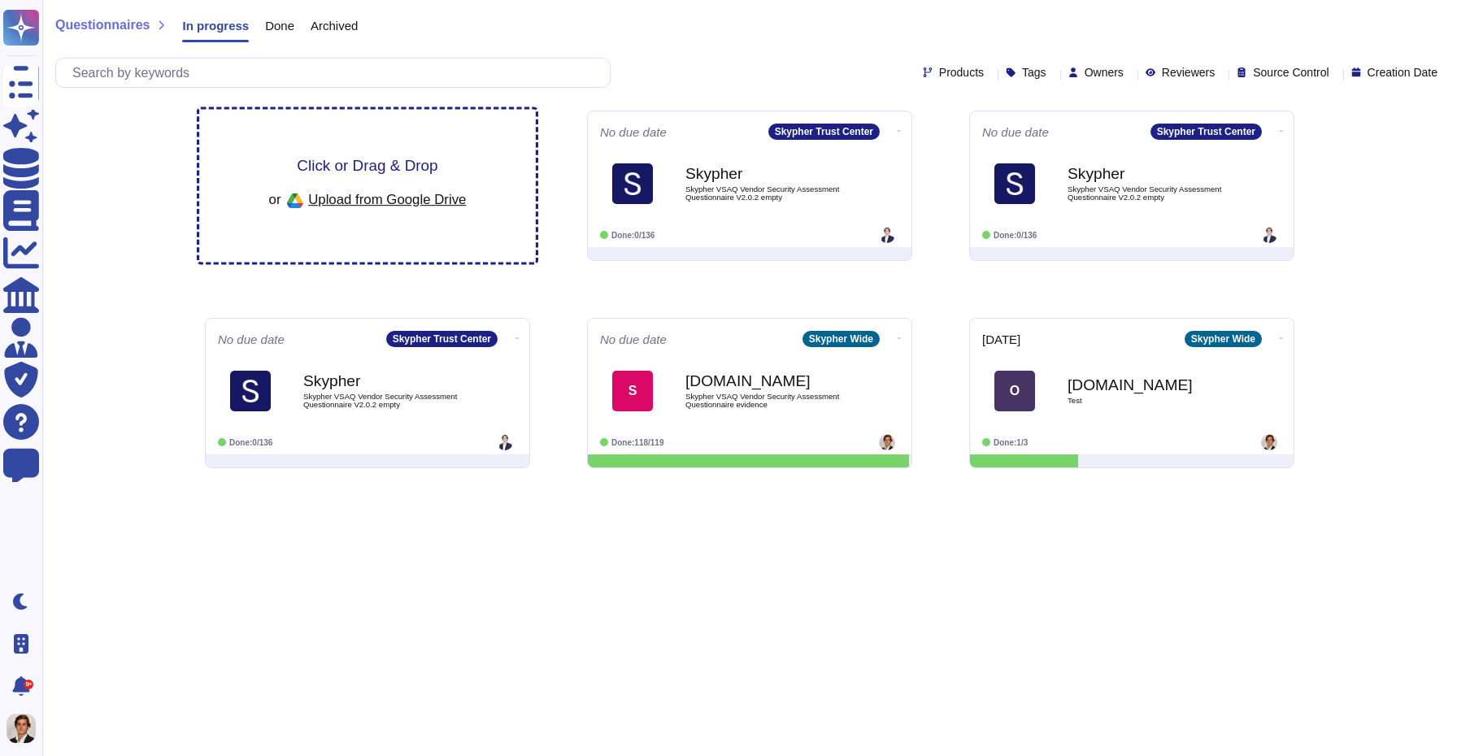
click at [353, 196] on span "Upload from Google Drive" at bounding box center [387, 199] width 158 height 15
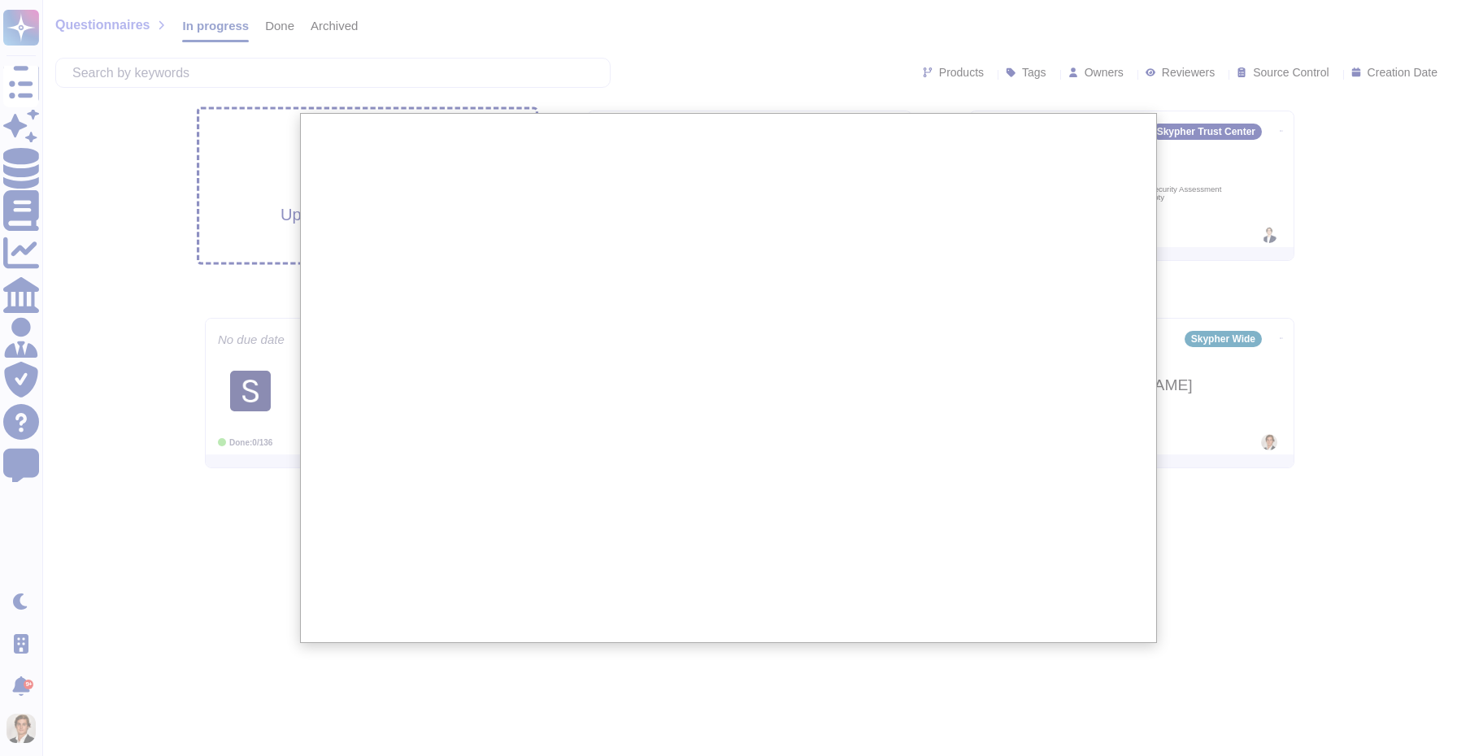
click at [180, 259] on div at bounding box center [728, 378] width 1457 height 756
click at [216, 342] on div at bounding box center [728, 378] width 1457 height 756
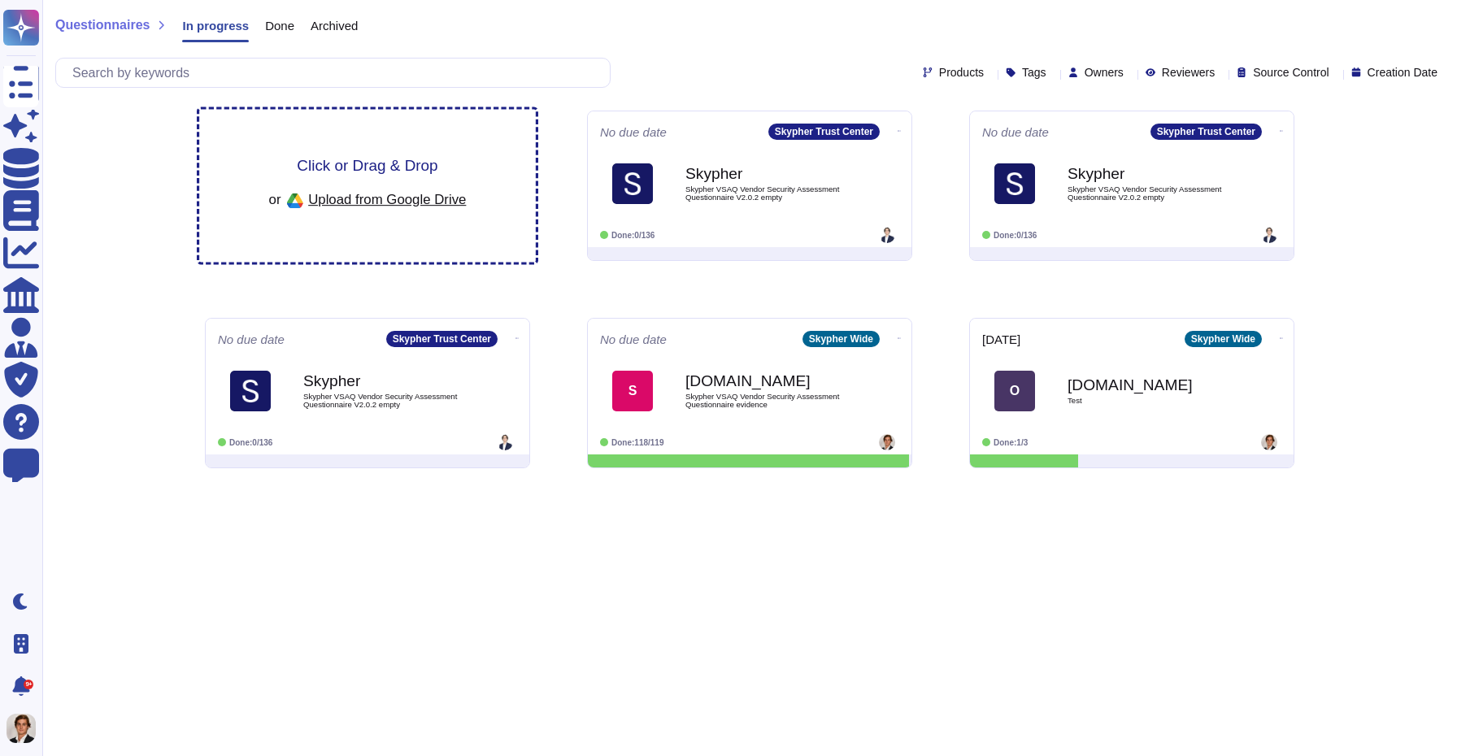
click at [376, 200] on span "Upload from Google Drive" at bounding box center [387, 199] width 158 height 15
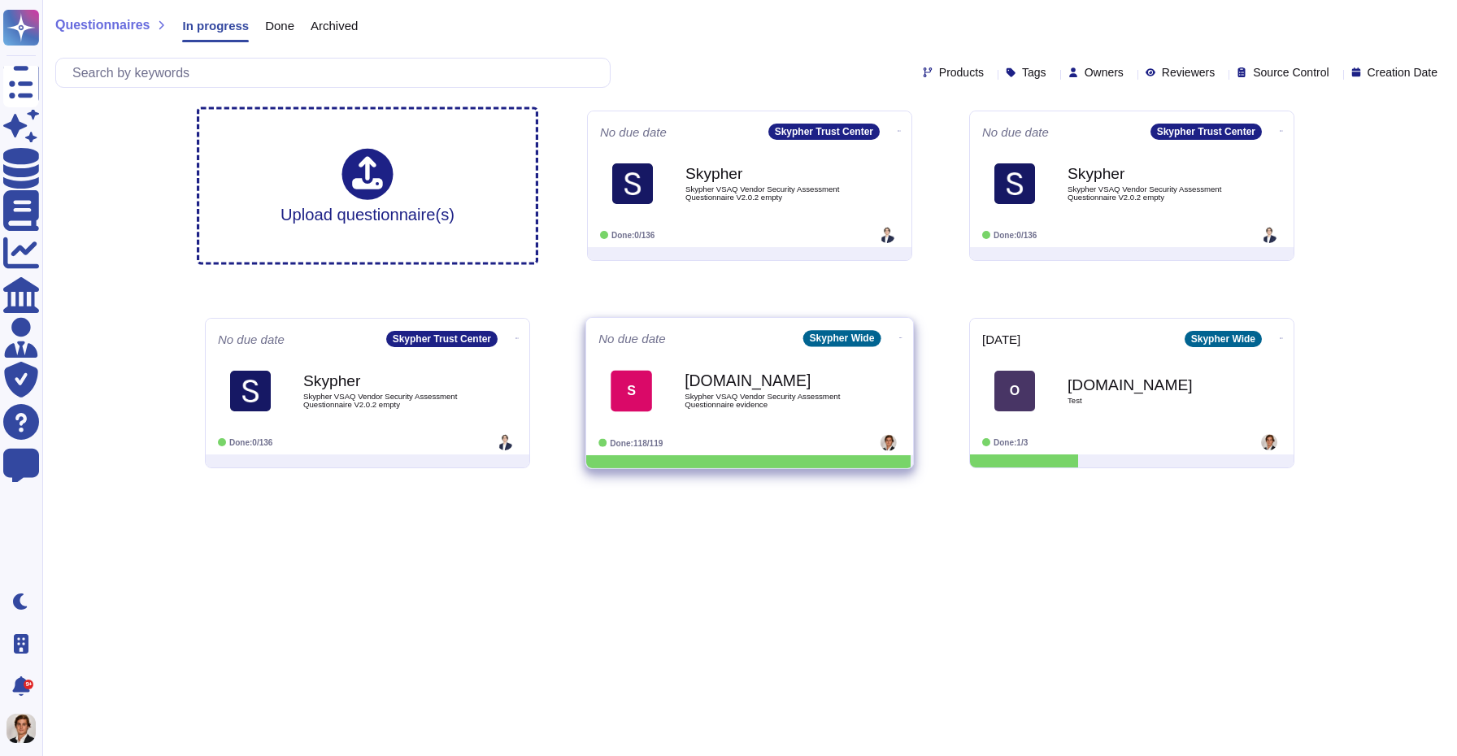
click at [815, 406] on span "Skypher VSAQ Vendor Security Assessment Questionnaire evidence" at bounding box center [767, 400] width 164 height 15
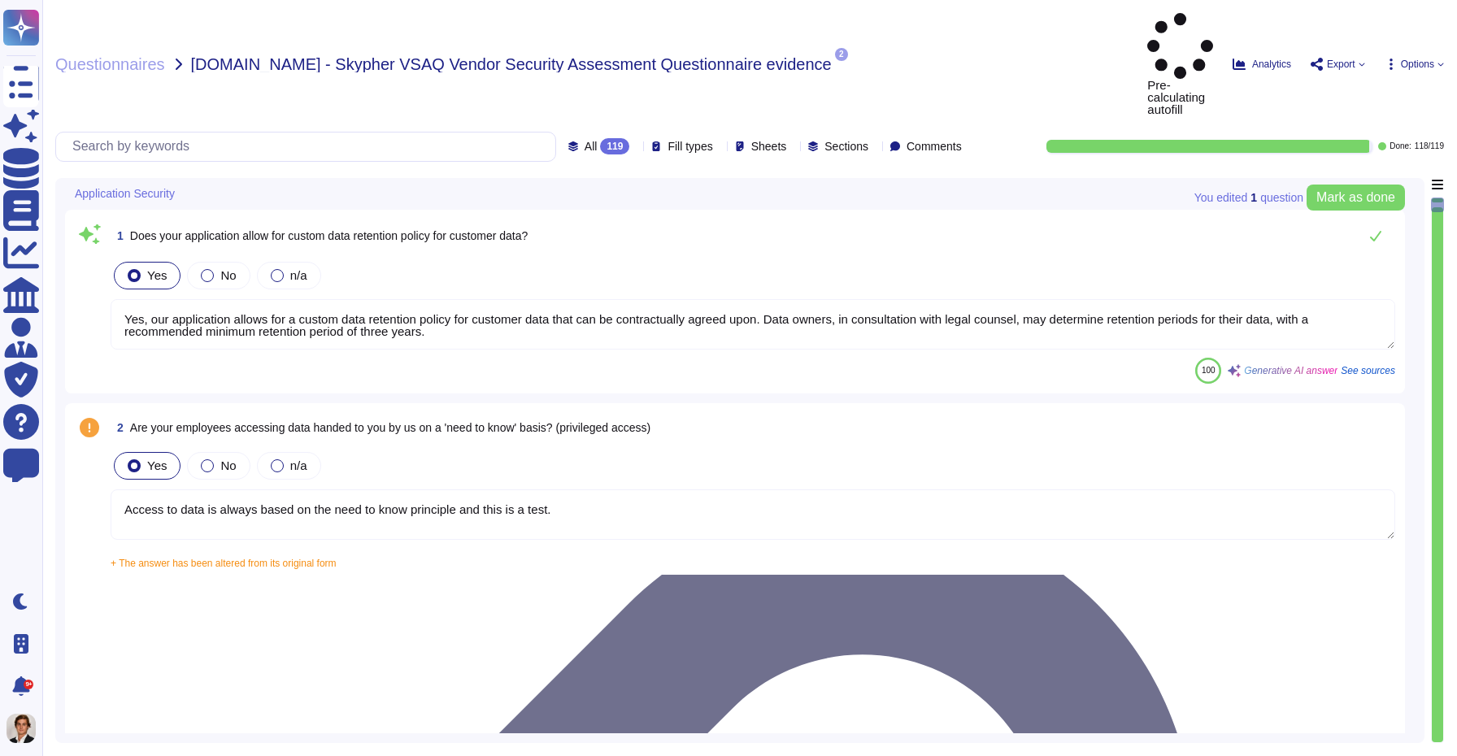
type textarea "Yes, our application allows for a custom data retention policy for customer dat…"
type textarea "Access to data is always based on the need to know principle and this is a test."
type textarea "Yes, we require Multi-Factor Authentication (MFA) for the administration of our…"
type textarea "Yes, our application allows for a custom data retention policy for customer dat…"
type textarea "Yes, our employees access data provided by you on a 'need to know' basis, in ac…"
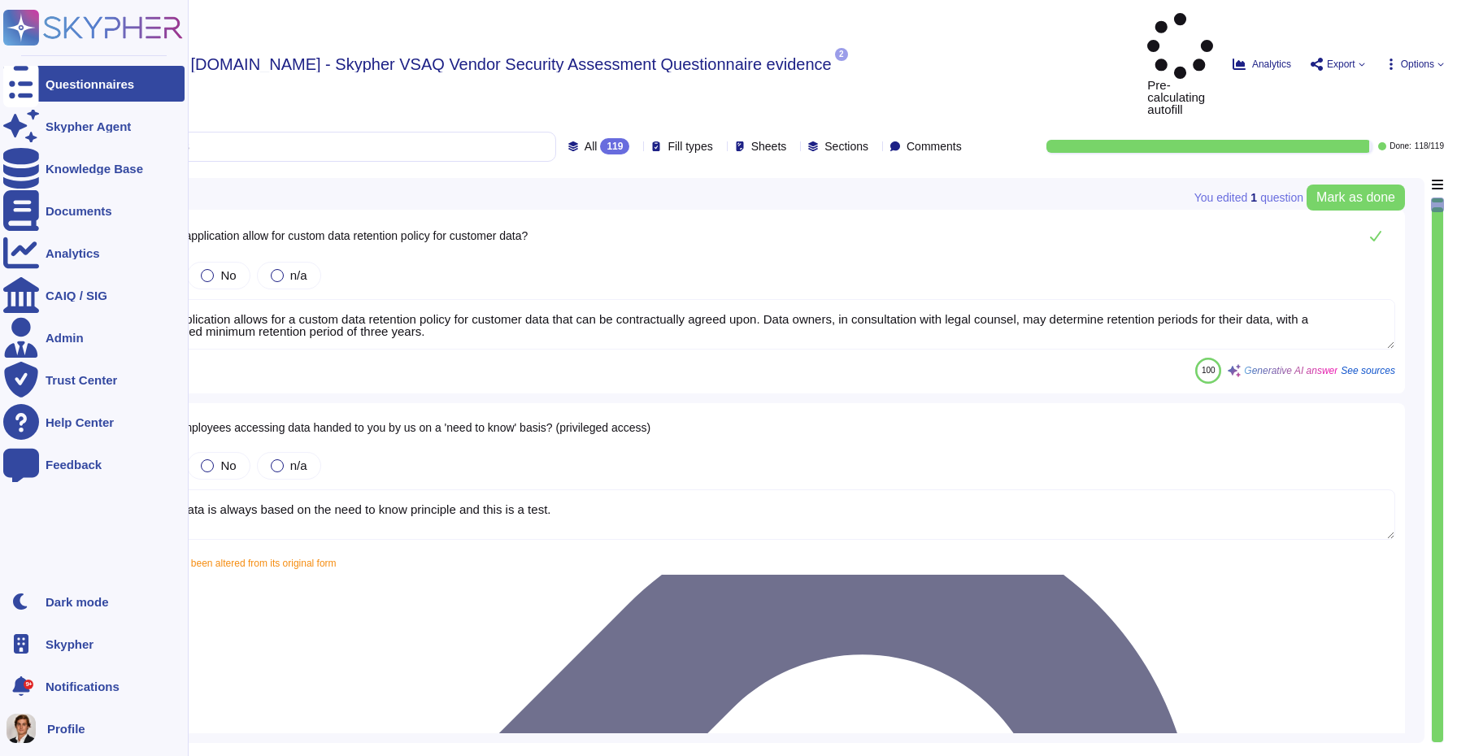
click at [31, 37] on rect at bounding box center [21, 28] width 36 height 36
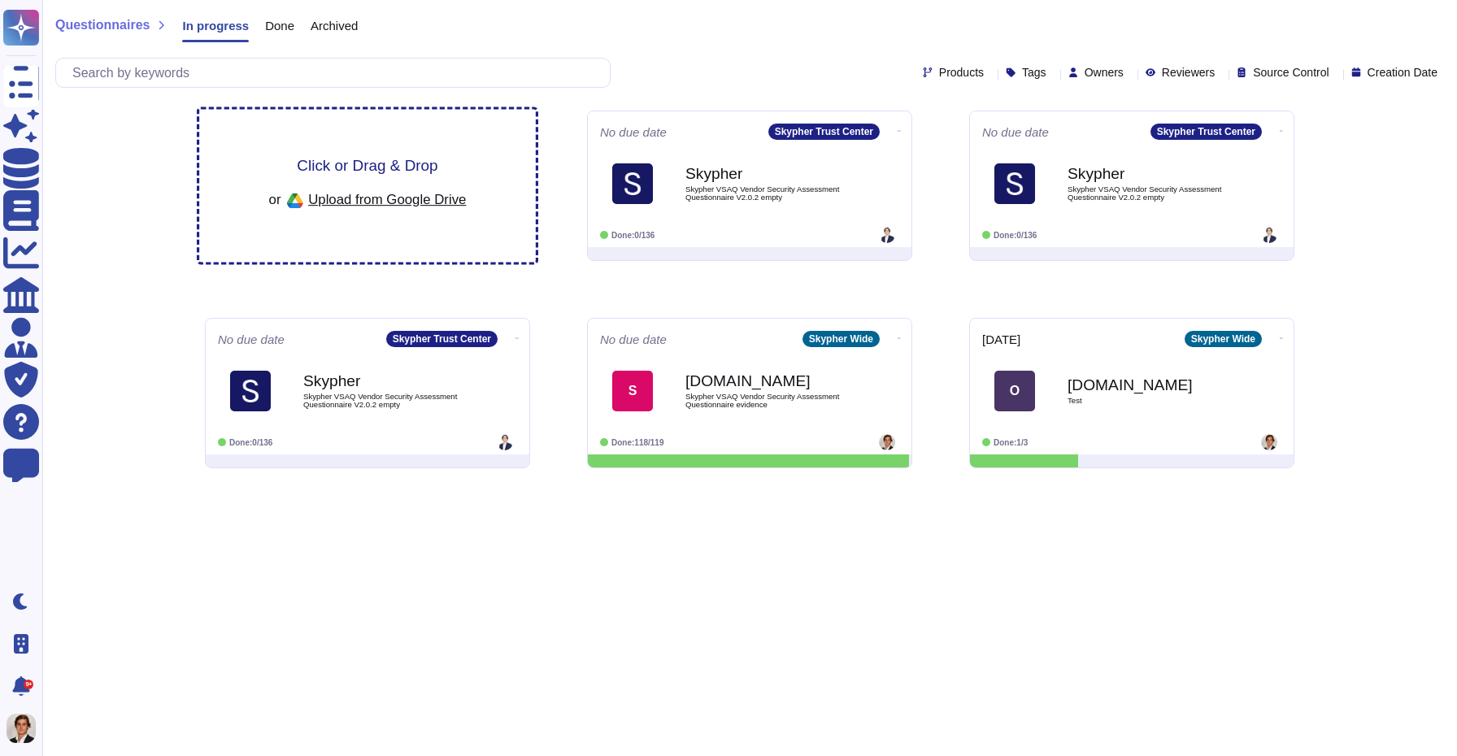
click at [431, 200] on span "Upload from Google Drive" at bounding box center [387, 199] width 158 height 15
click at [352, 167] on span "Click or Drag & Drop" at bounding box center [367, 165] width 141 height 15
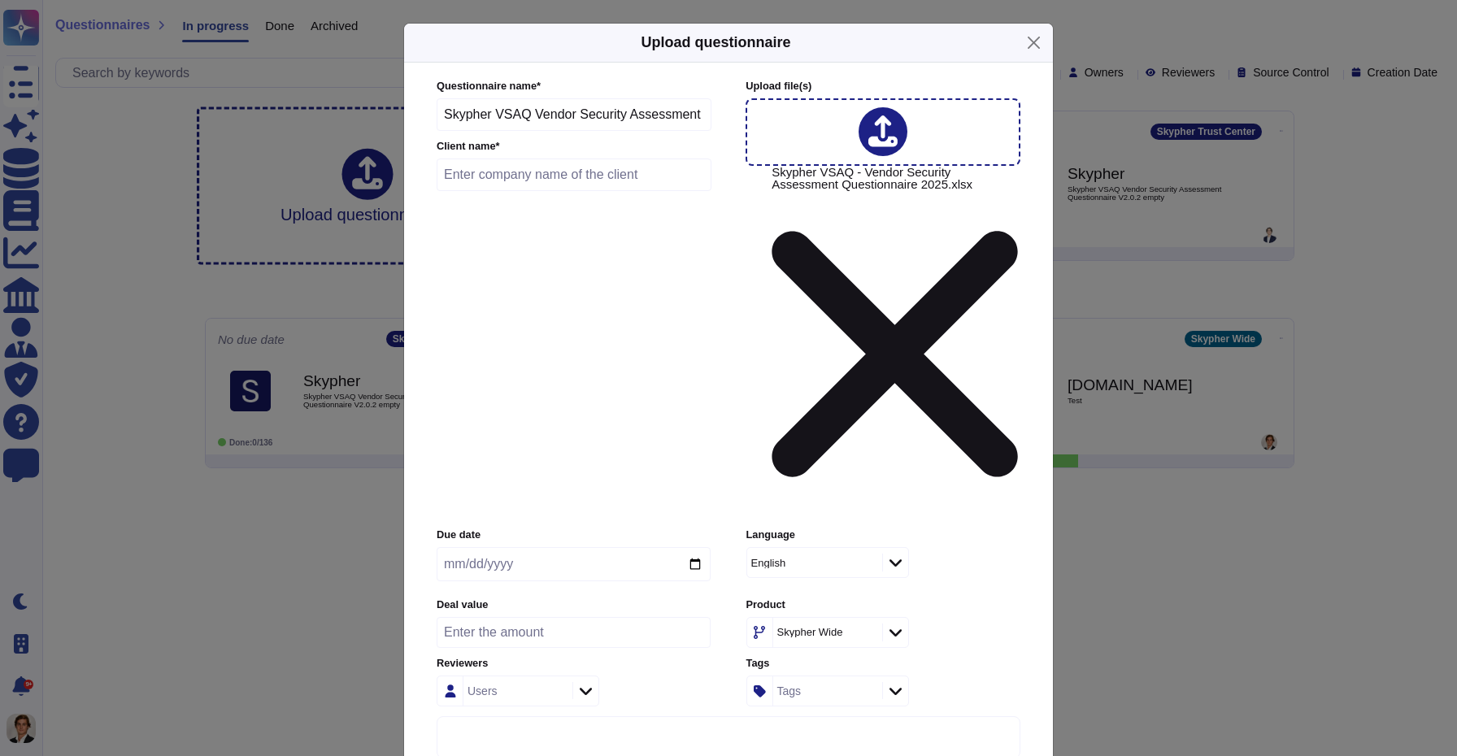
click at [492, 191] on input "text" at bounding box center [574, 175] width 275 height 33
type input "Edenred"
click at [696, 547] on input "date" at bounding box center [574, 564] width 274 height 34
type input "[DATE]"
click at [898, 554] on icon at bounding box center [895, 562] width 12 height 16
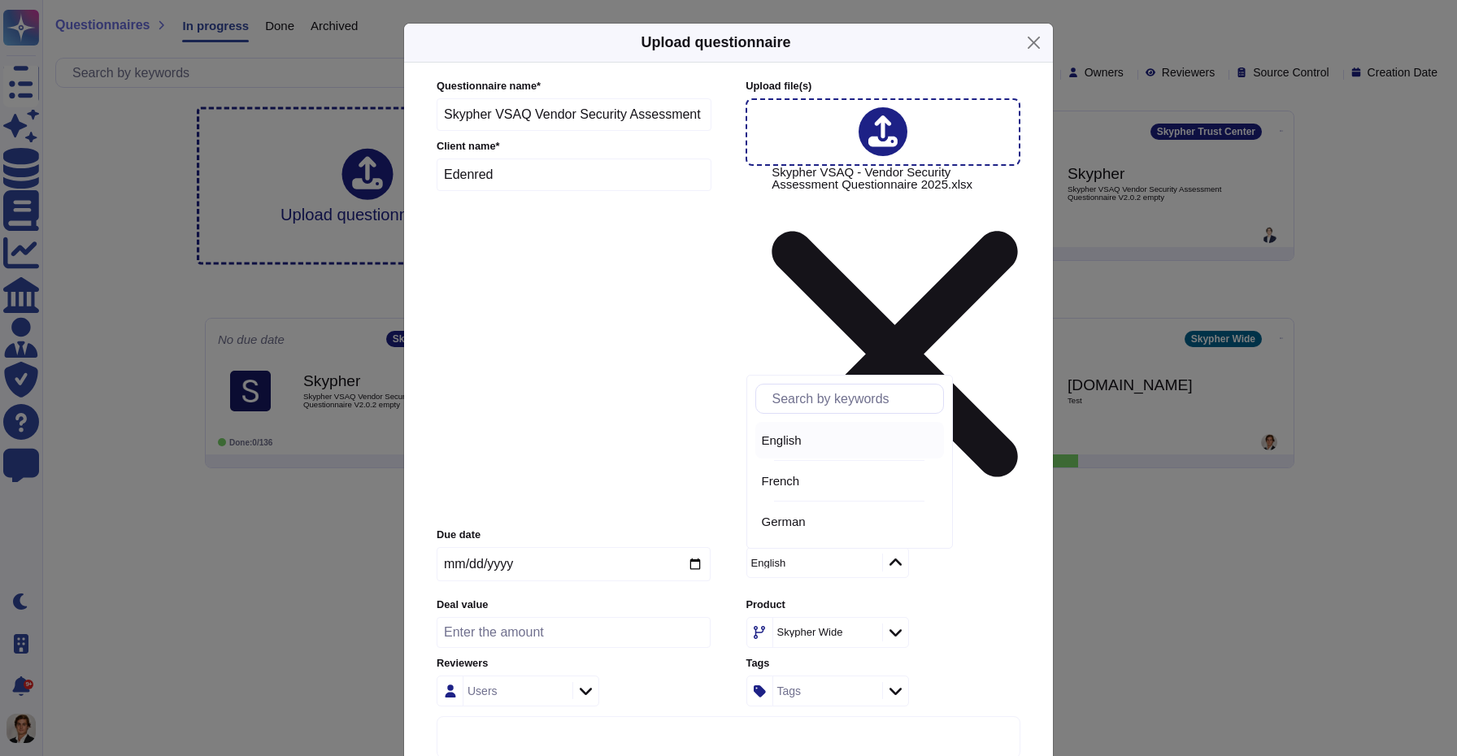
click at [837, 443] on div "English" at bounding box center [850, 440] width 176 height 15
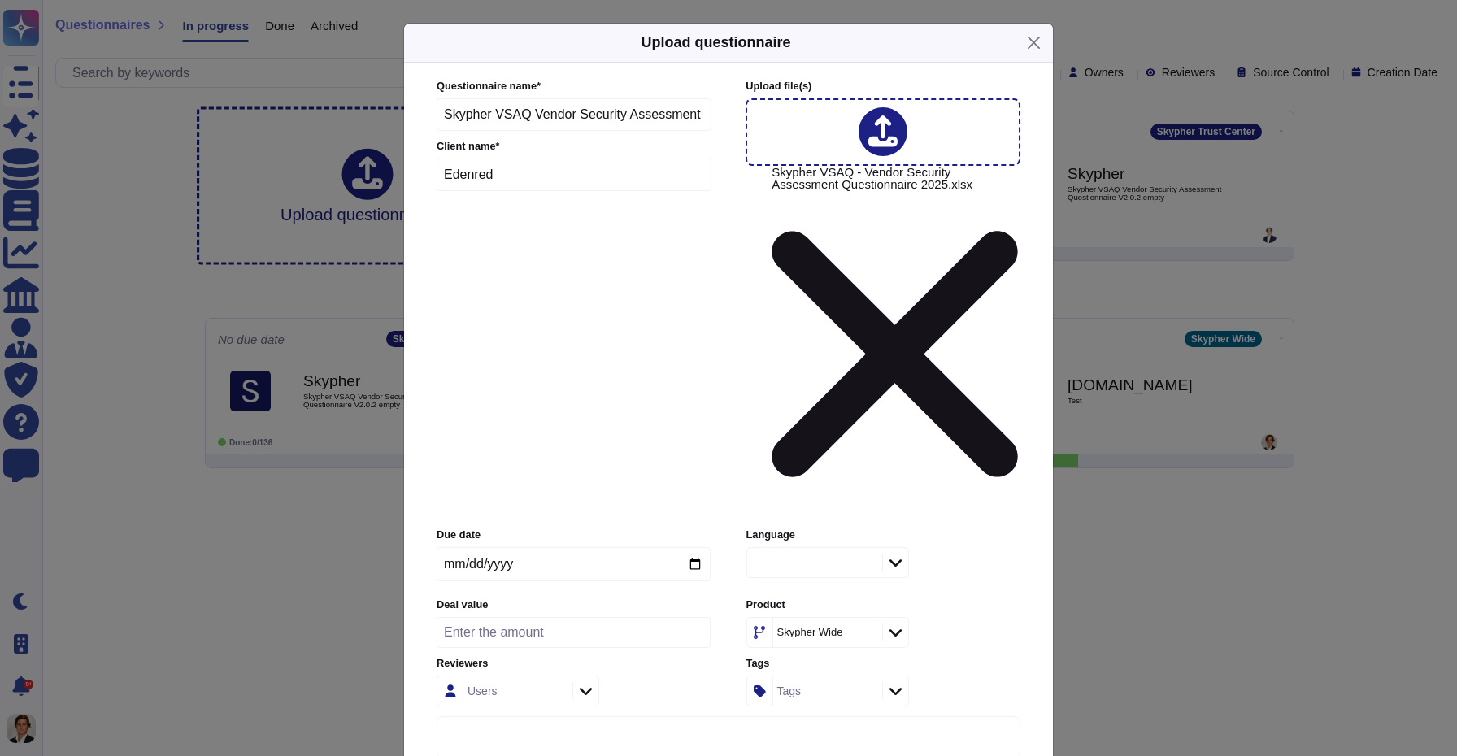
click at [898, 554] on div at bounding box center [895, 563] width 26 height 18
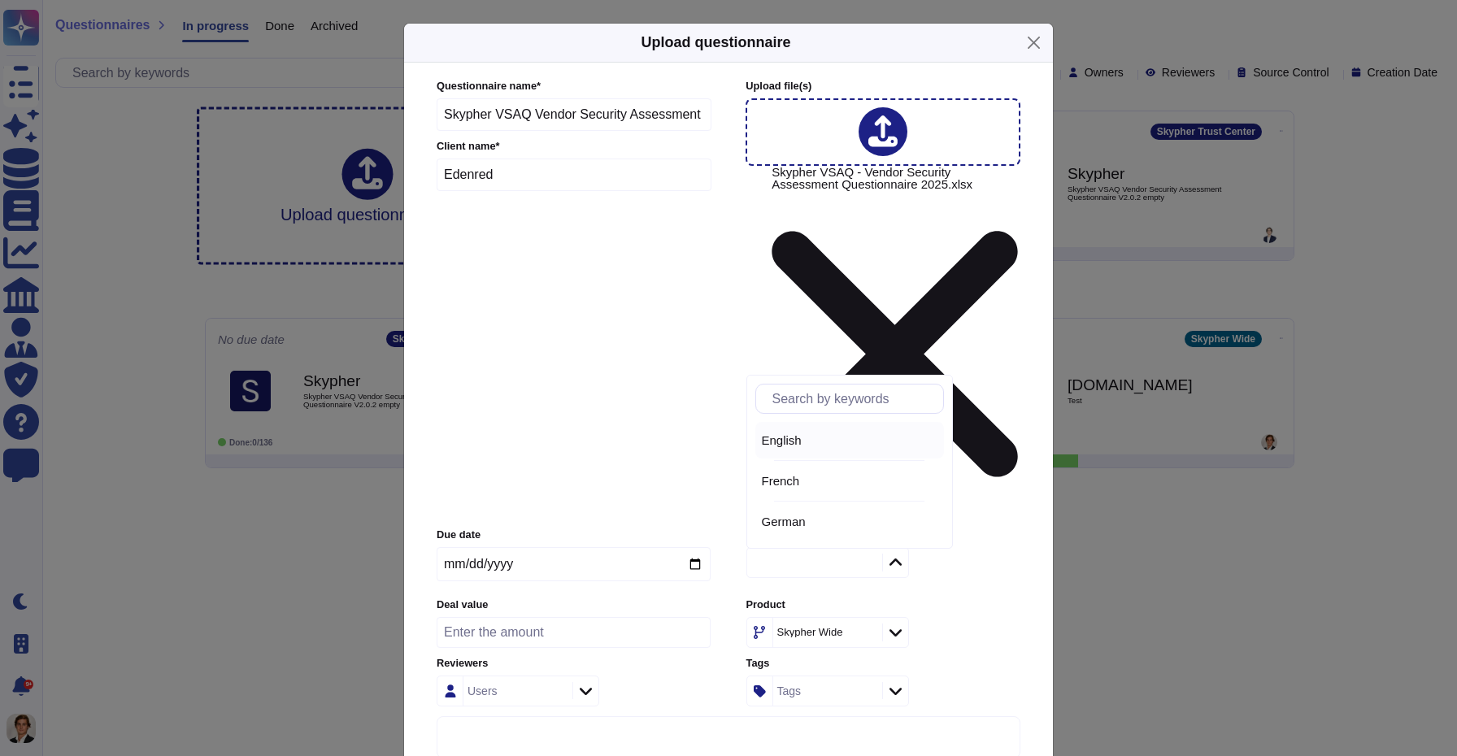
click at [819, 442] on div "English" at bounding box center [850, 440] width 176 height 15
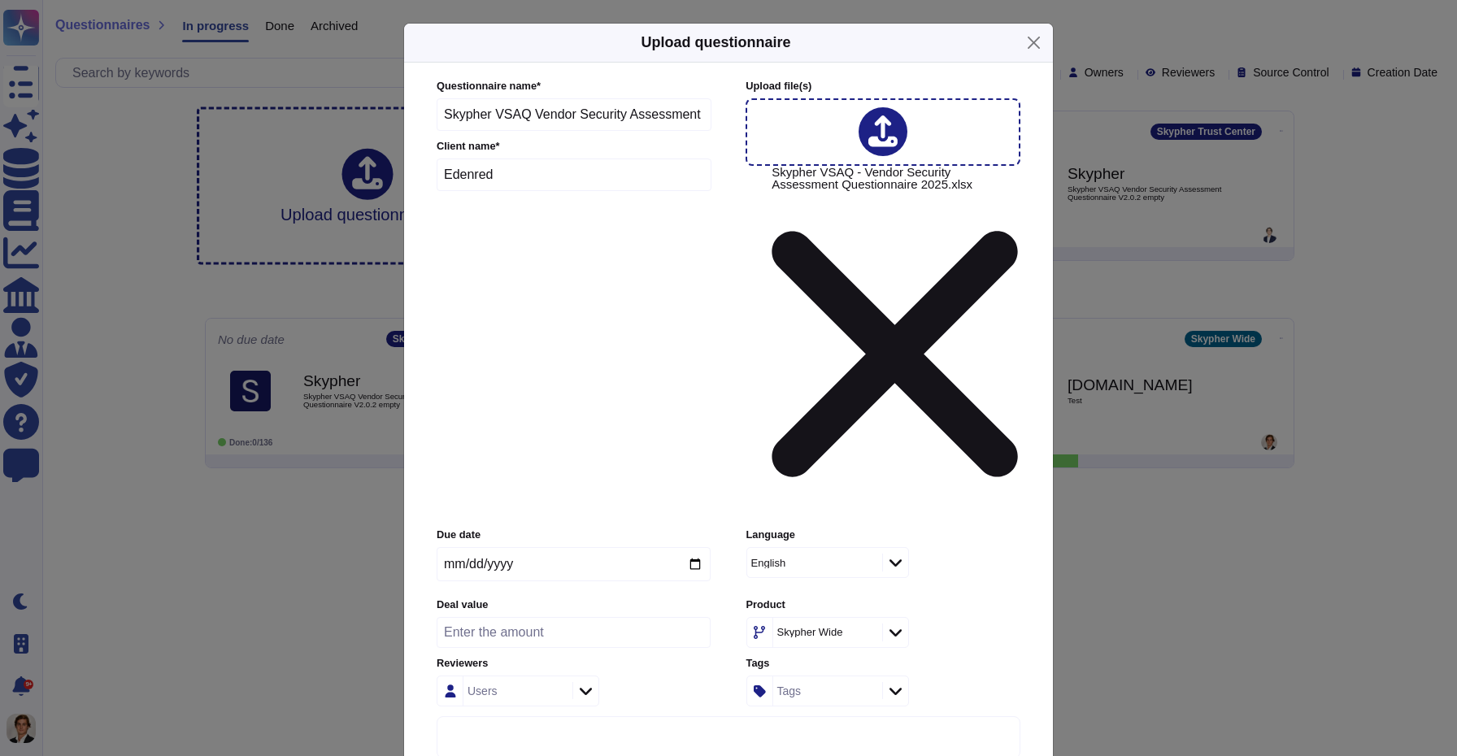
click at [889, 624] on div at bounding box center [895, 633] width 26 height 18
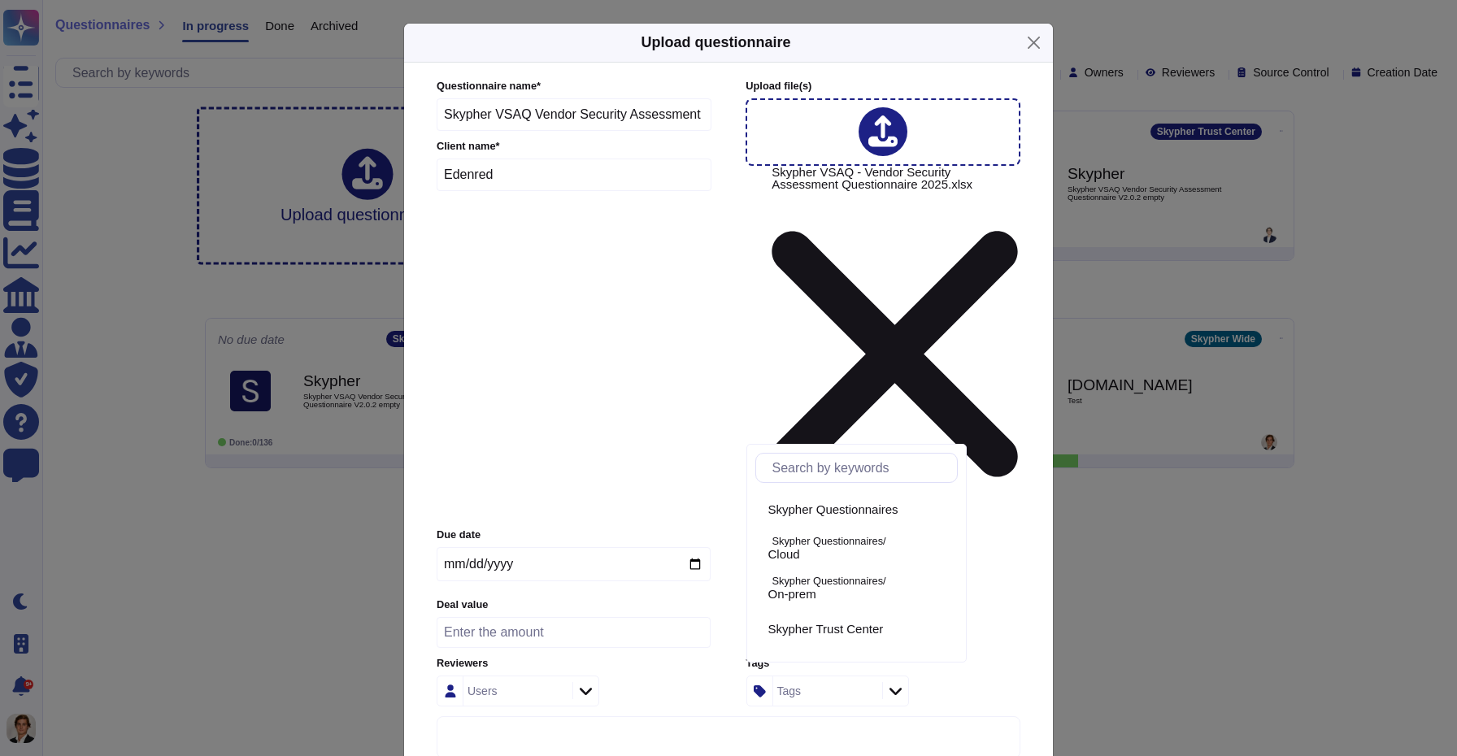
click at [950, 598] on div "Product Skypher Wide" at bounding box center [883, 623] width 274 height 50
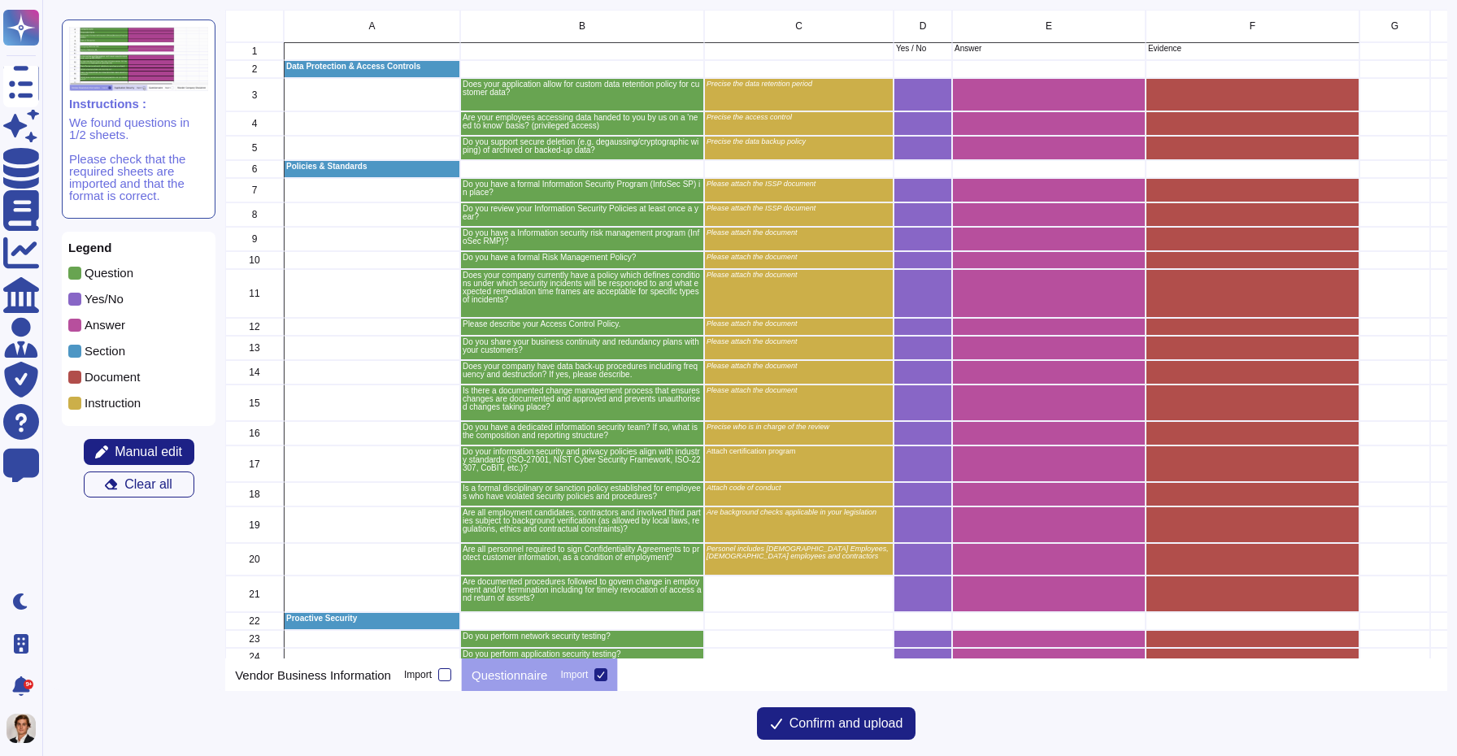
scroll to position [649, 1221]
drag, startPoint x: 535, startPoint y: 85, endPoint x: 575, endPoint y: 94, distance: 40.8
click at [575, 94] on p "Does your application allow for custom data retention policy for customer data?" at bounding box center [582, 88] width 239 height 16
drag, startPoint x: 723, startPoint y: 80, endPoint x: 855, endPoint y: 91, distance: 132.9
click at [855, 91] on div "Precise the data retention period" at bounding box center [798, 94] width 189 height 33
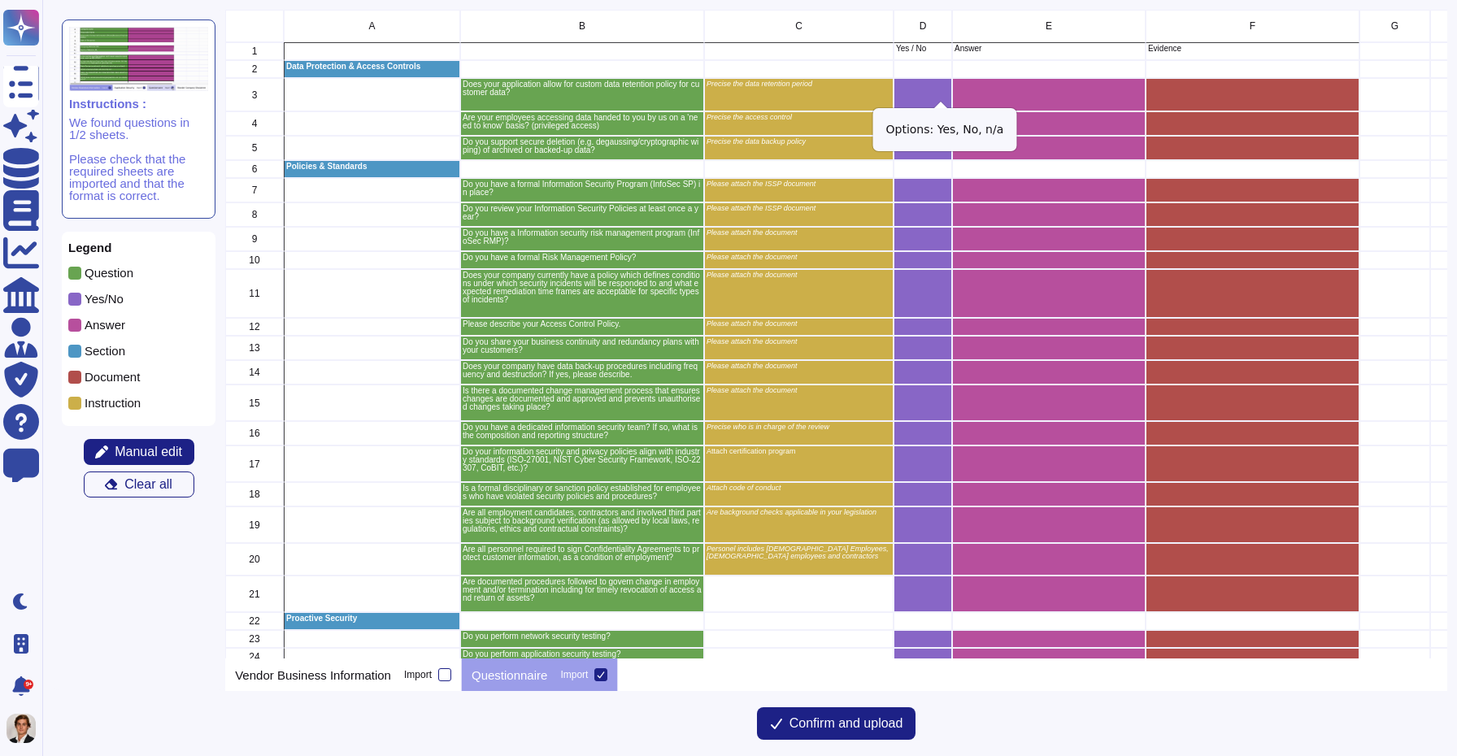
click at [1026, 251] on icon "grid" at bounding box center [1130, 316] width 208 height 130
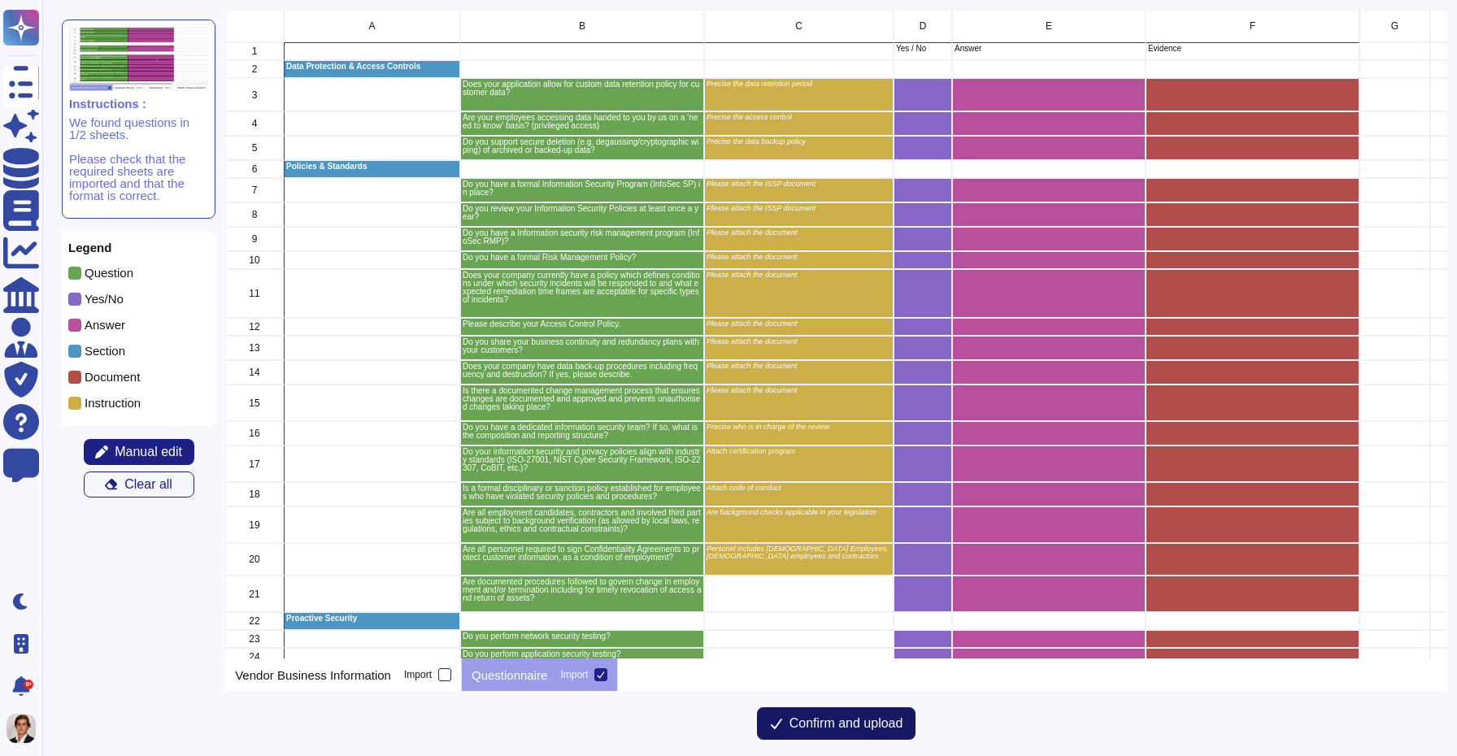
click at [884, 717] on span "Confirm and upload" at bounding box center [846, 723] width 114 height 13
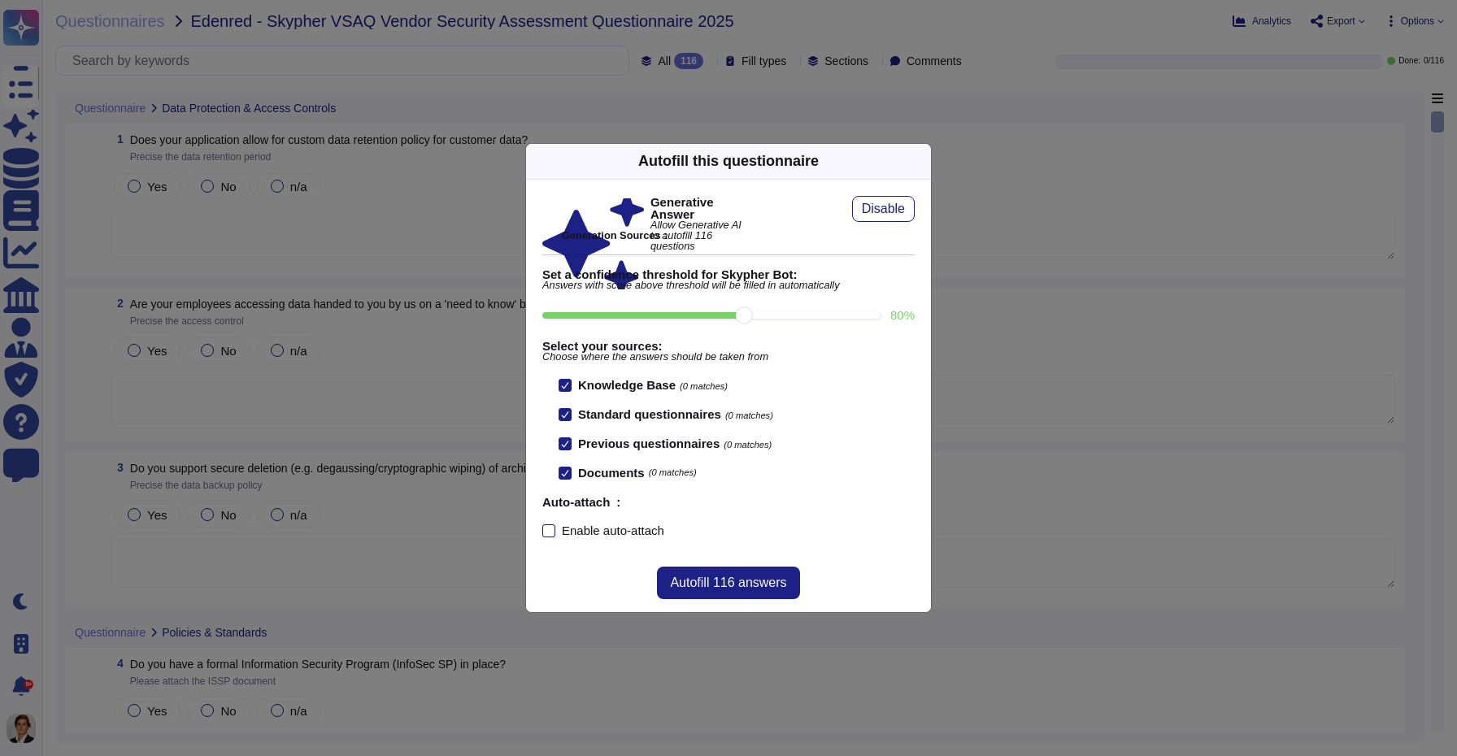
click at [570, 533] on div "Enable auto-attach" at bounding box center [613, 530] width 102 height 12
click at [0, 0] on input "Enable auto-attach" at bounding box center [0, 0] width 0 height 0
click at [724, 589] on span "Autofill 116 answers" at bounding box center [728, 582] width 116 height 13
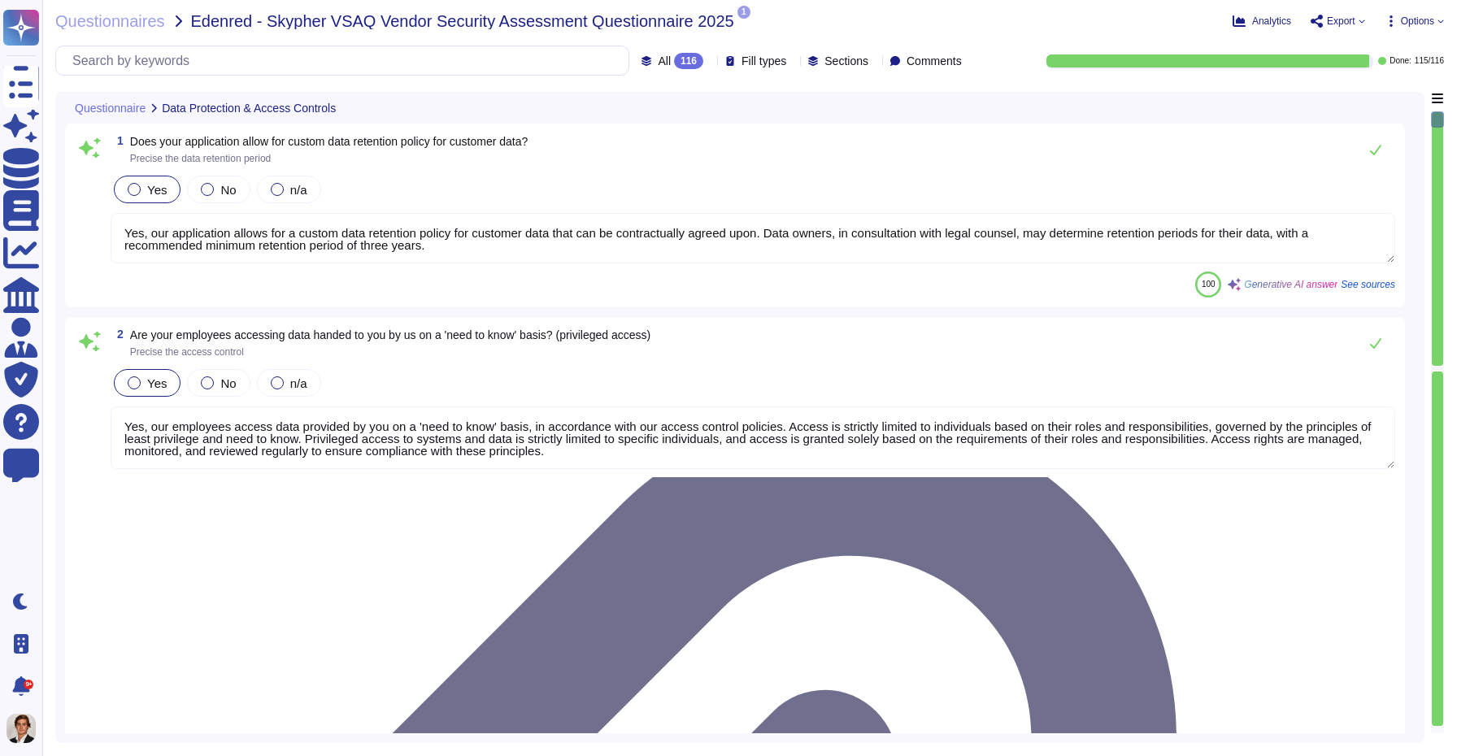
type textarea "Yes, our application allows for a custom data retention policy for customer dat…"
type textarea "Yes, our employees access data provided by you on a 'need to know' basis, in ac…"
type textarea "Yes, we support secure deletion of archived or backed-up data through our Data …"
type textarea "Yes, Skypher has a formal Information Security Program (InfoSec SP) in place. T…"
type textarea "Yes, Skypher reviews its Information Security Policies at least once a year. Ma…"
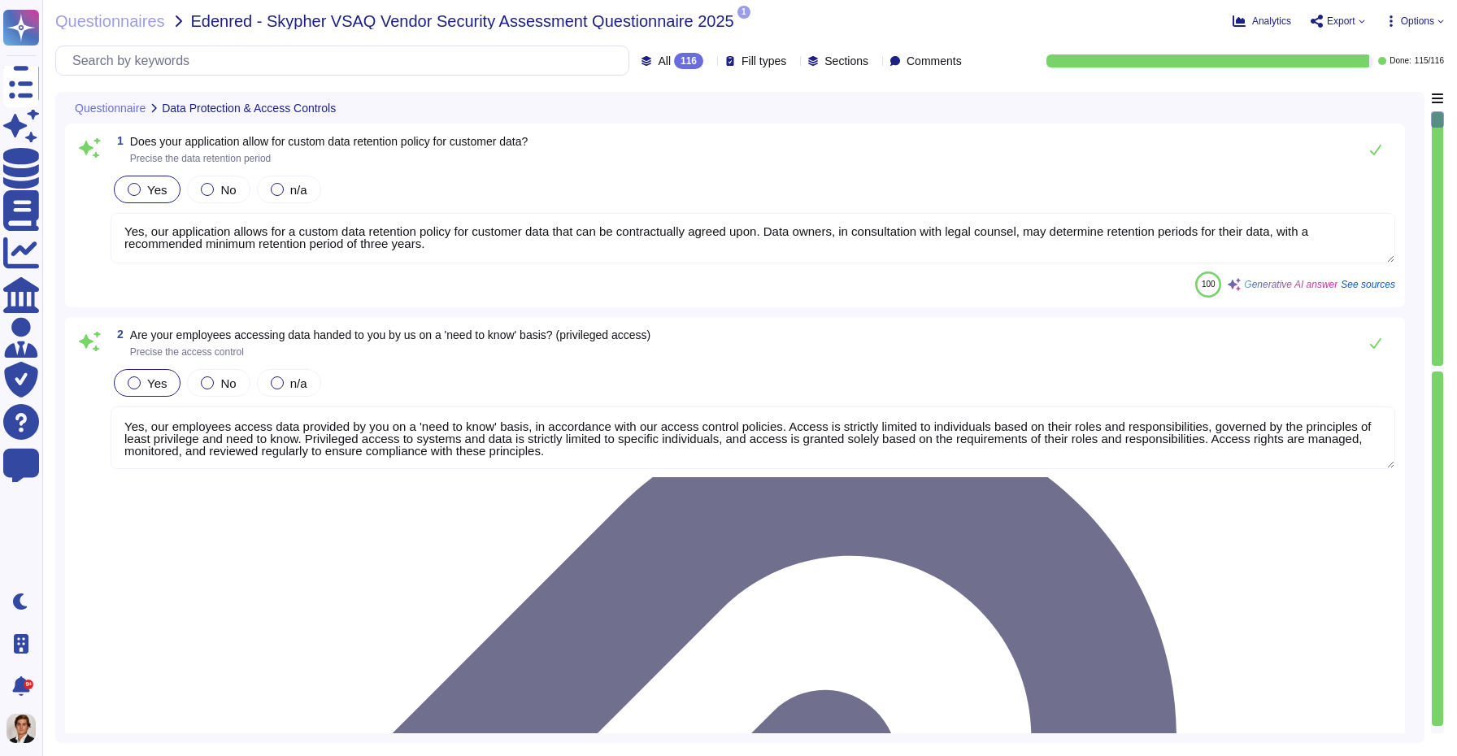
scroll to position [2, 0]
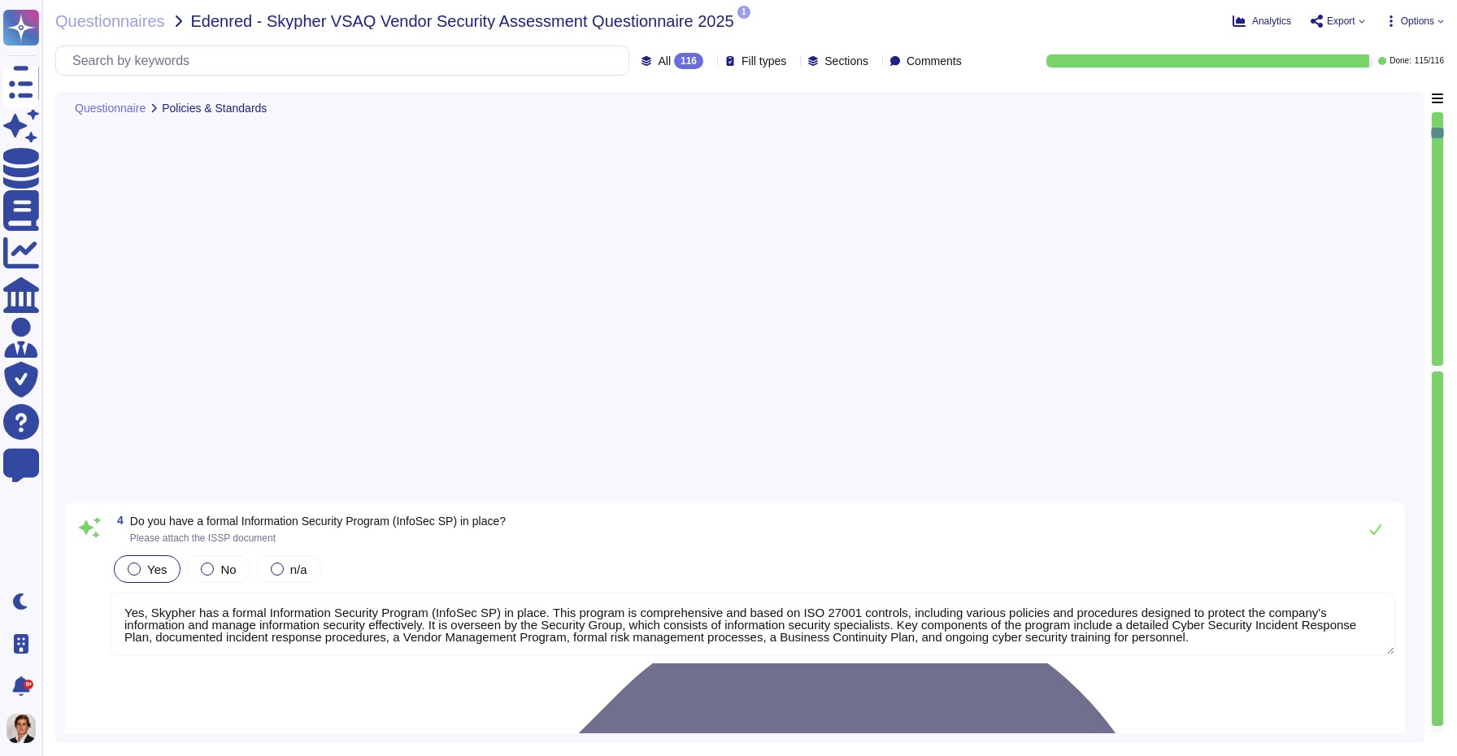
type textarea "Yes, we have a formal risk management program for assessing and mitigating info…"
type textarea "Yes, Skypher, INC. has a formal Risk Management Policy designed to ensure that …"
type textarea "Yes, [PERSON_NAME] has a detailed, comprehensive Cyber Security Incident Respon…"
type textarea "Skypher, INC. has established a comprehensive Access Control Policy designed to…"
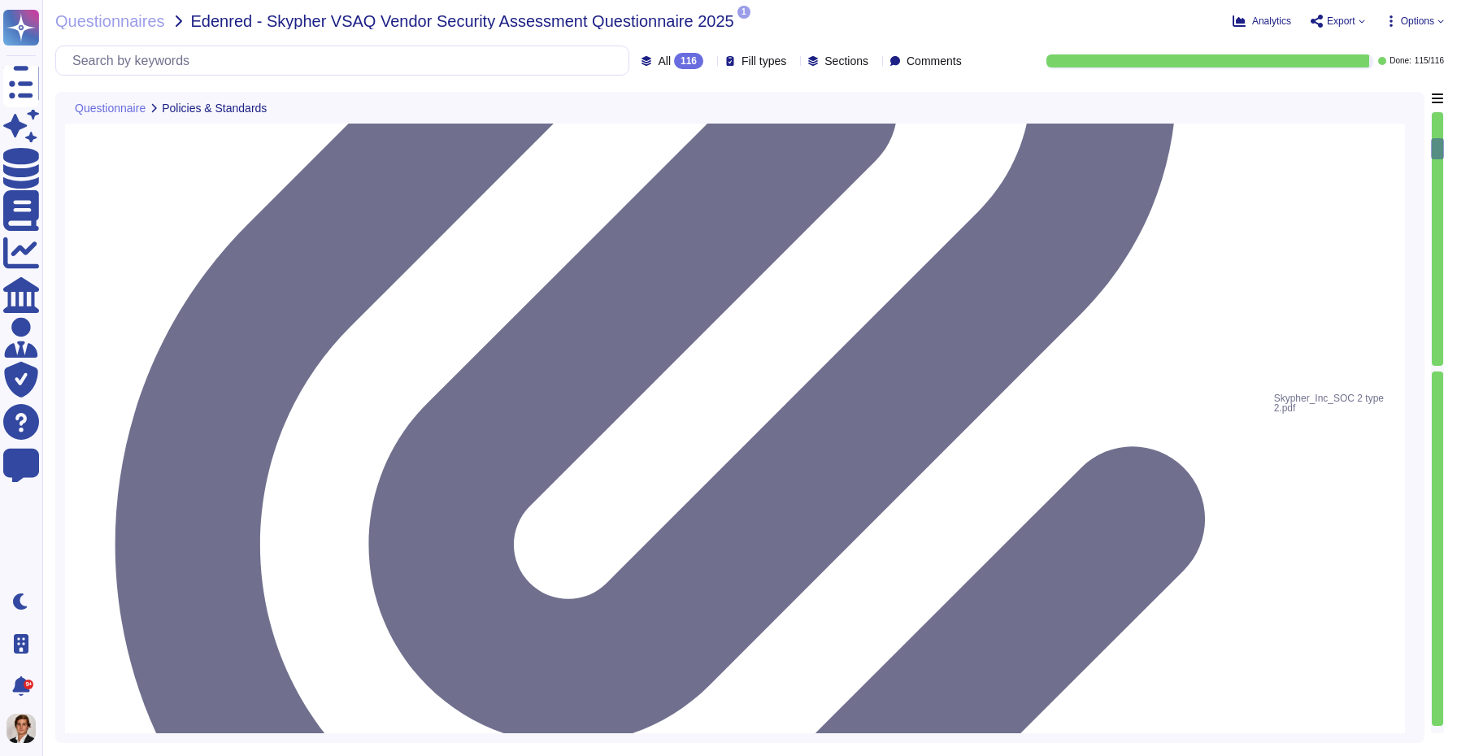
scroll to position [1307, 0]
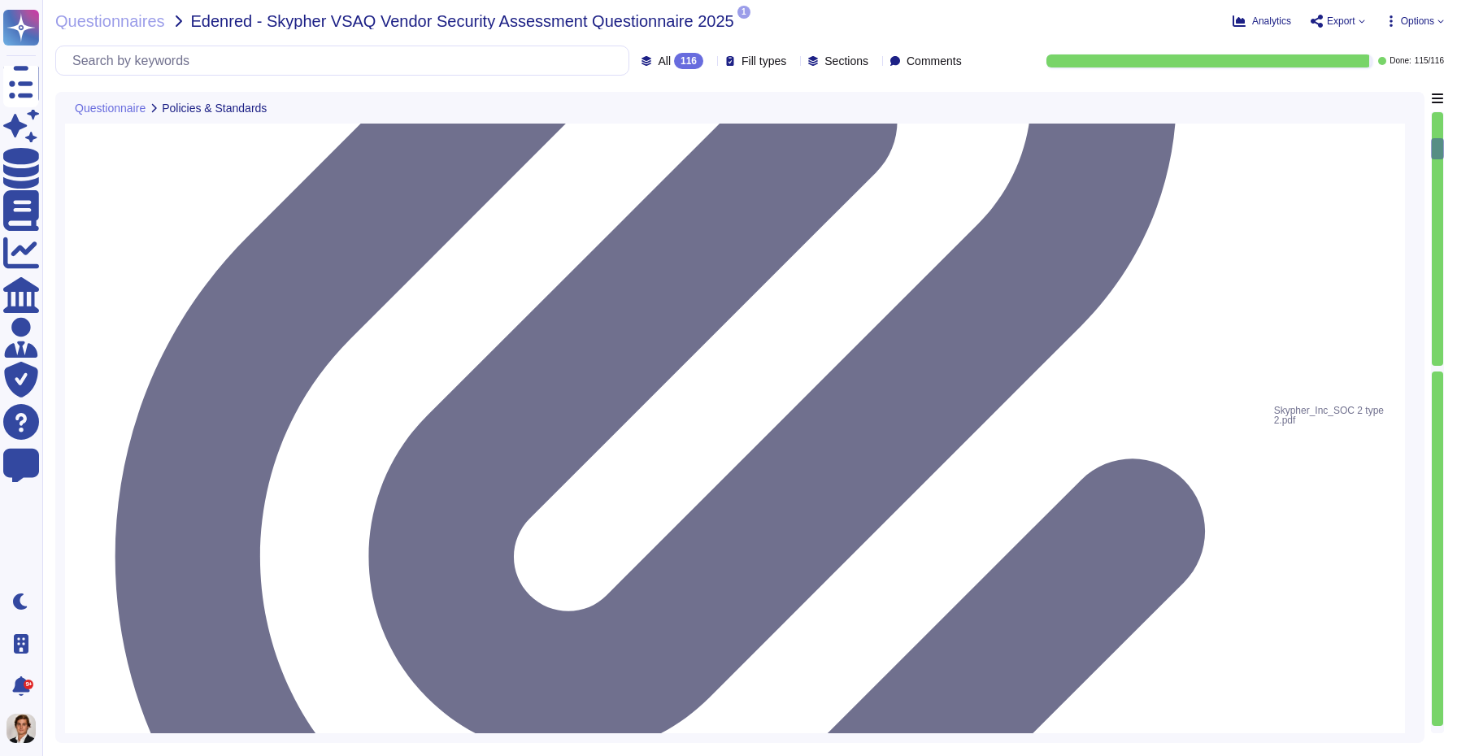
type textarea "Yes, we share our business continuity and redundancy plans with our customers u…"
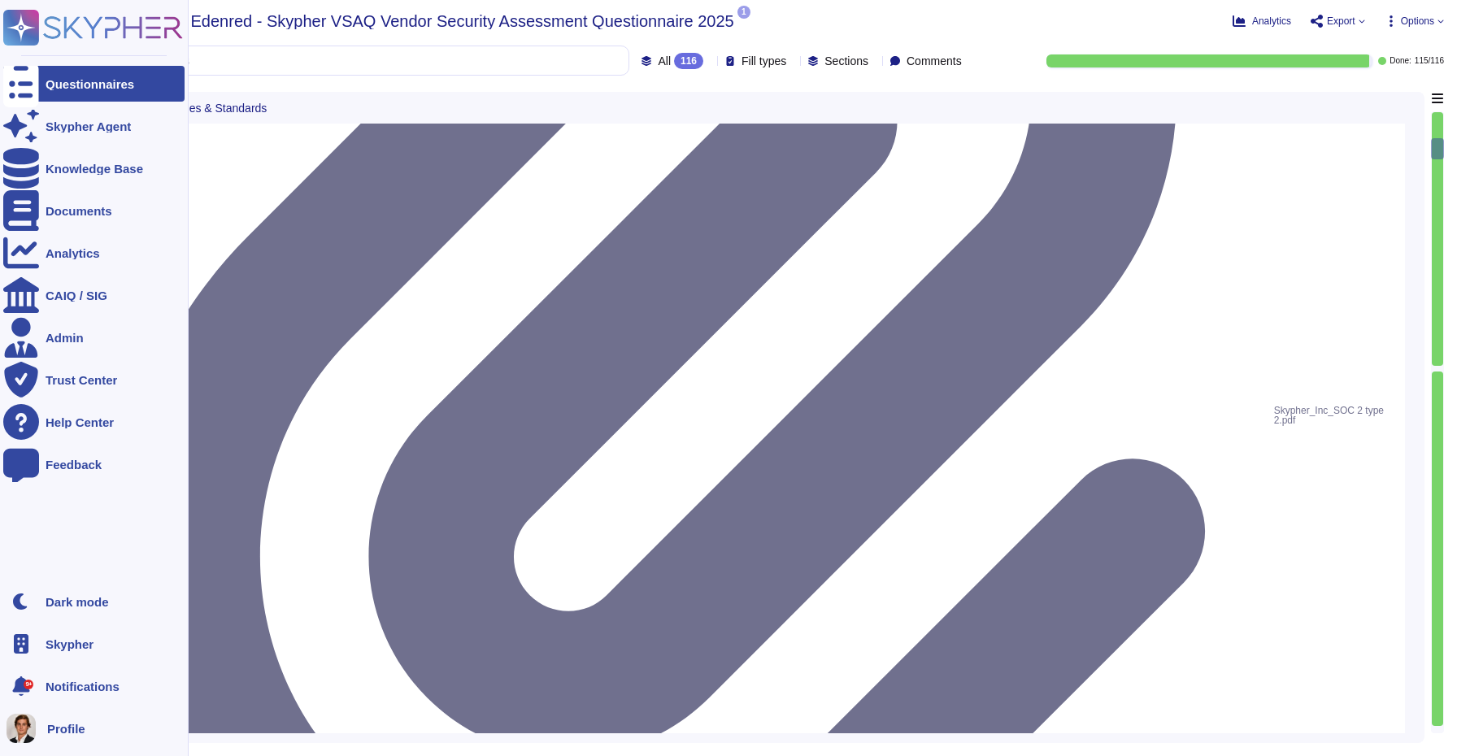
click at [40, 85] on div "Questionnaires" at bounding box center [93, 84] width 181 height 36
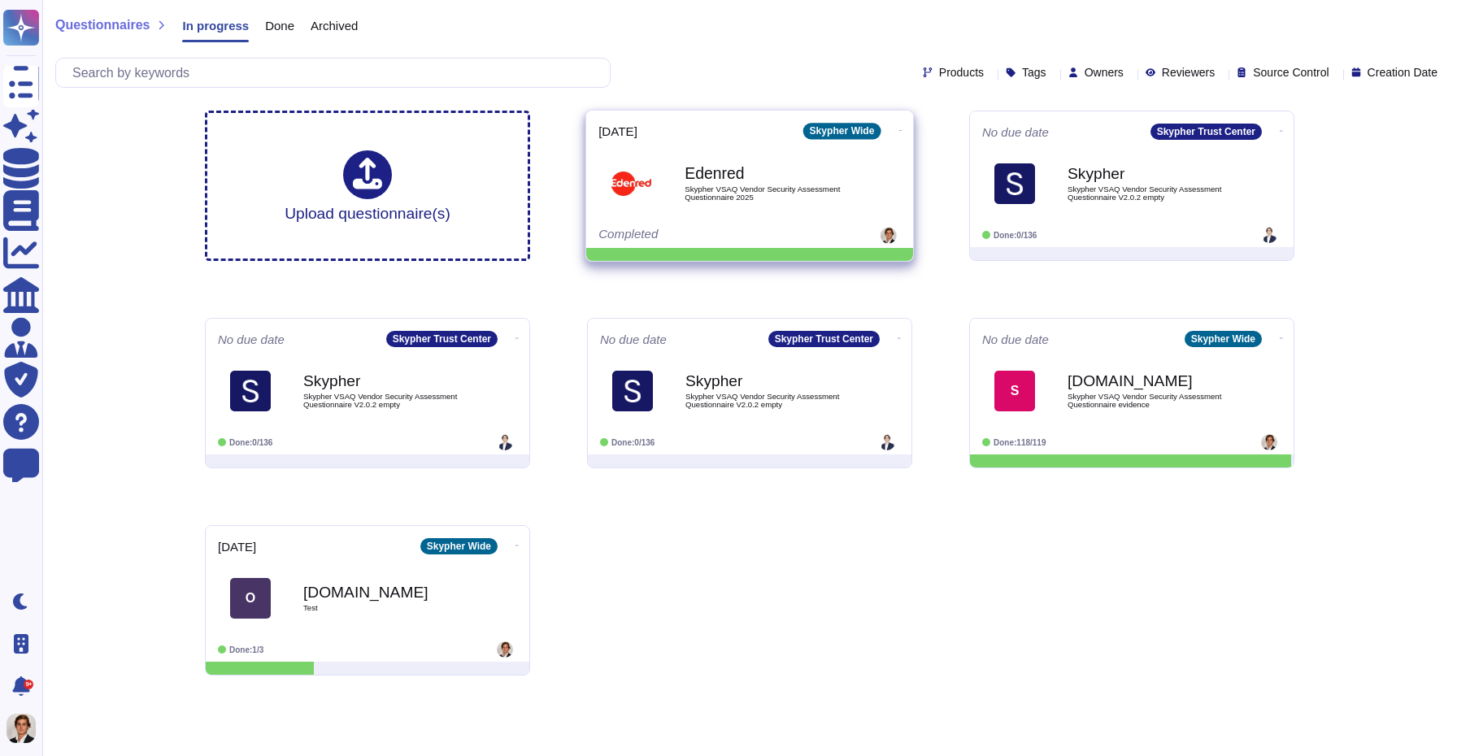
click at [899, 128] on icon at bounding box center [900, 130] width 3 height 4
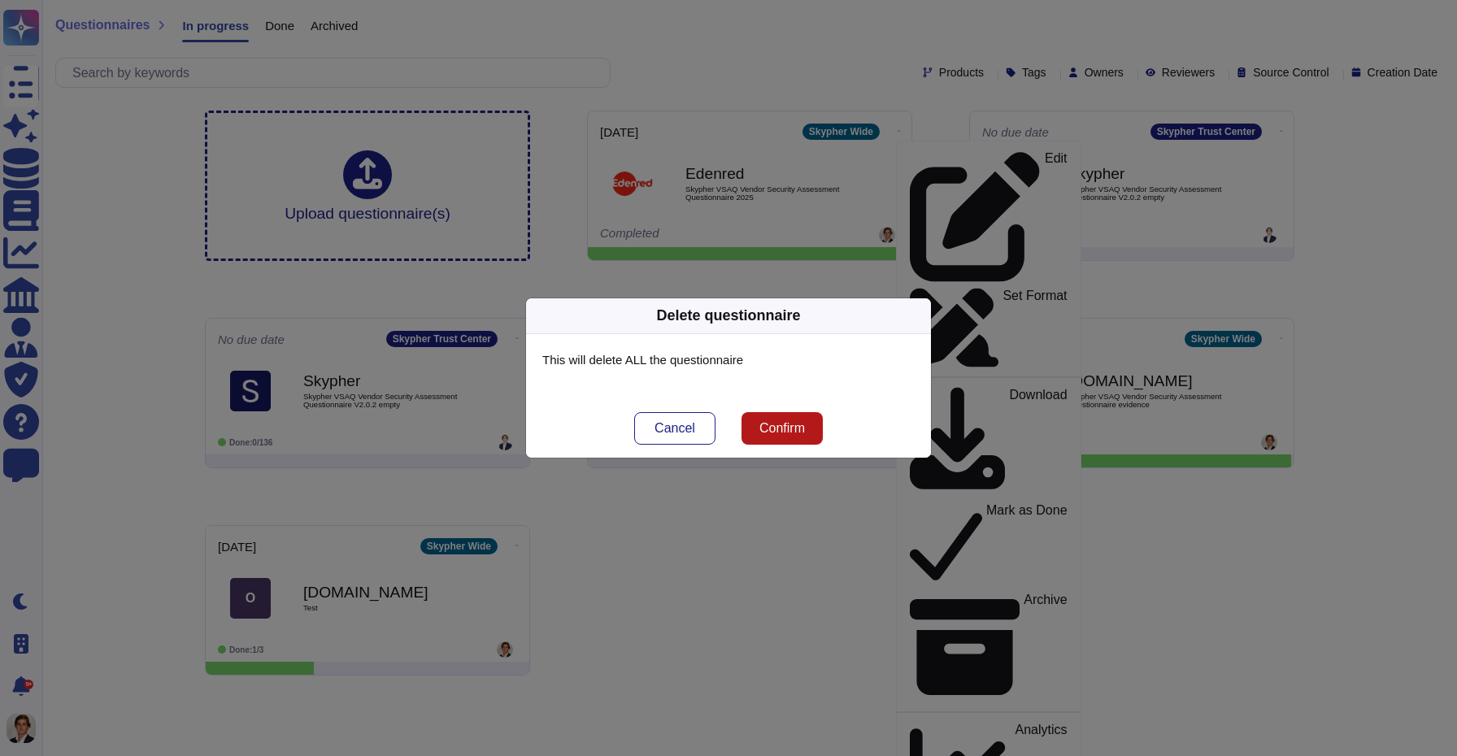
click at [821, 432] on button "Confirm" at bounding box center [781, 428] width 81 height 33
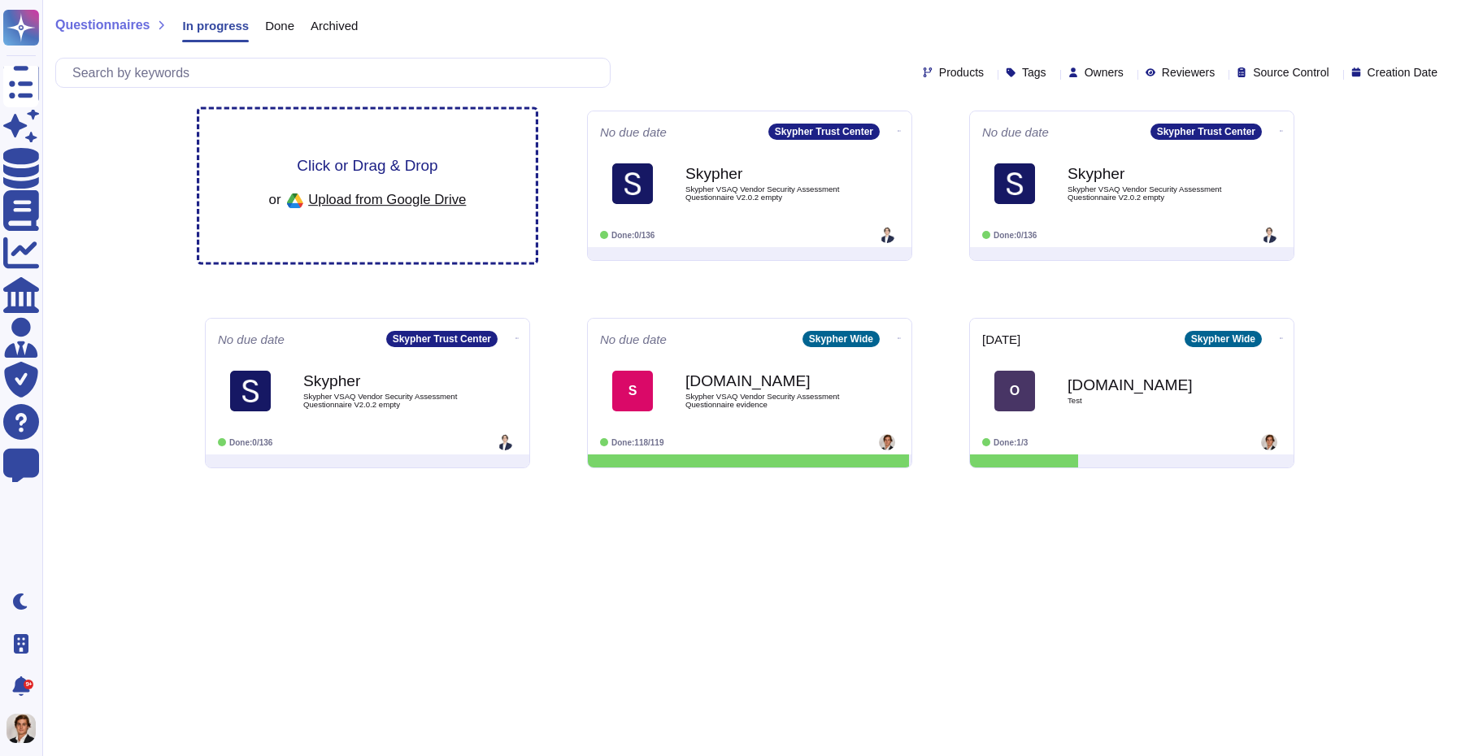
click at [371, 150] on div "Click or Drag & Drop or Upload from Google Drive" at bounding box center [367, 186] width 337 height 153
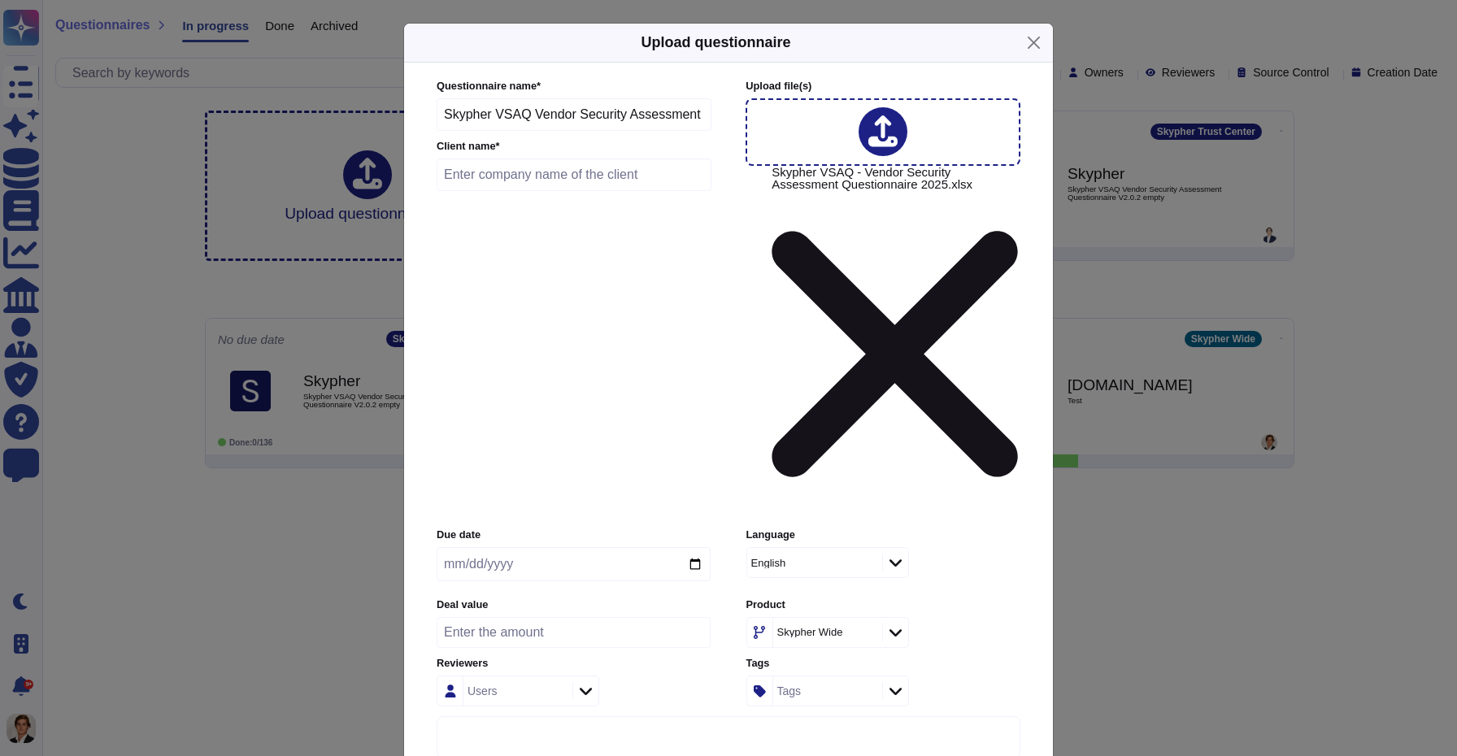
click at [513, 547] on input "date" at bounding box center [574, 564] width 274 height 34
click at [692, 547] on input "date" at bounding box center [574, 564] width 274 height 34
click at [684, 547] on input "2025-10-22" at bounding box center [574, 564] width 274 height 34
click at [693, 547] on input "2025-10-22" at bounding box center [574, 564] width 274 height 34
type input "[DATE]"
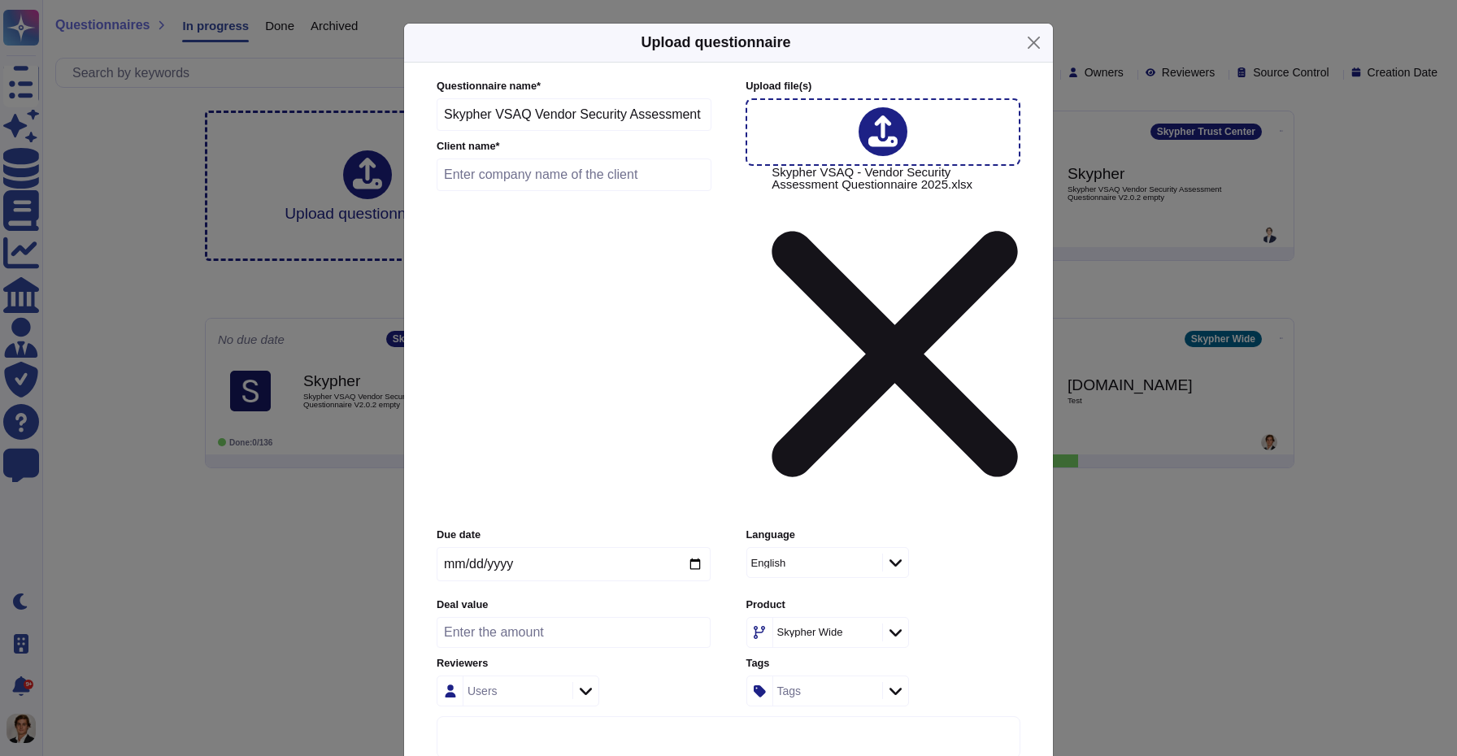
click at [538, 191] on input "text" at bounding box center [574, 175] width 275 height 33
type input "Edenred"
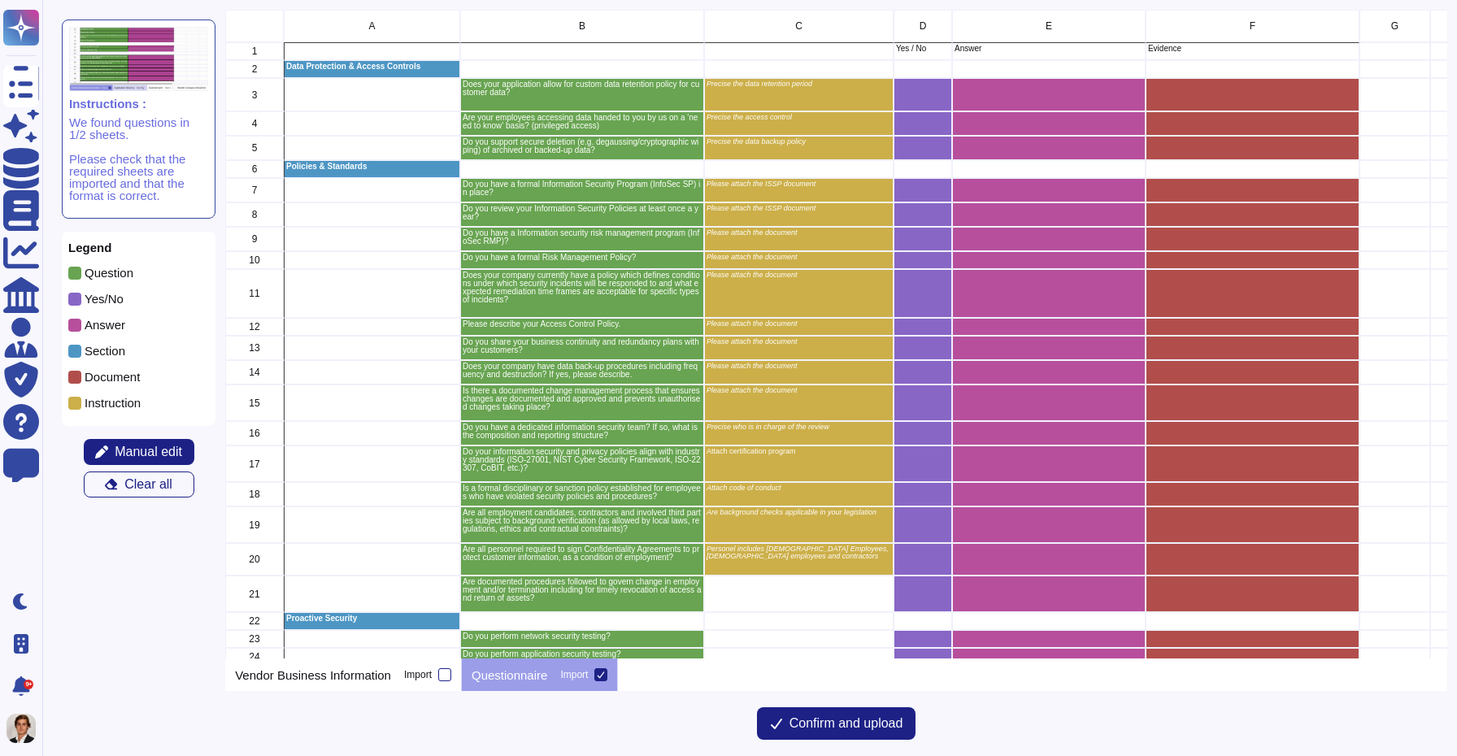
scroll to position [649, 1221]
click at [836, 720] on span "Confirm and upload" at bounding box center [846, 723] width 114 height 13
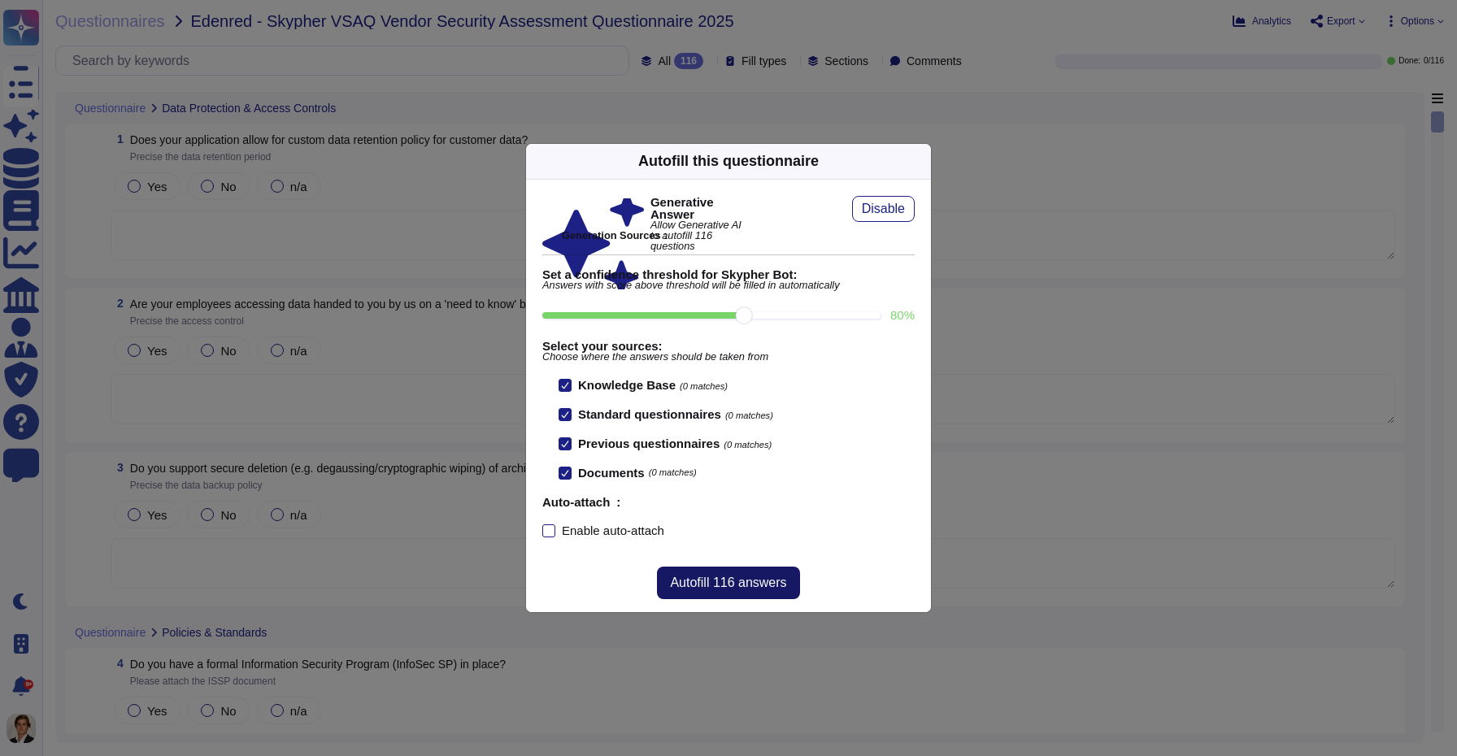
click at [716, 586] on span "Autofill 116 answers" at bounding box center [728, 582] width 116 height 13
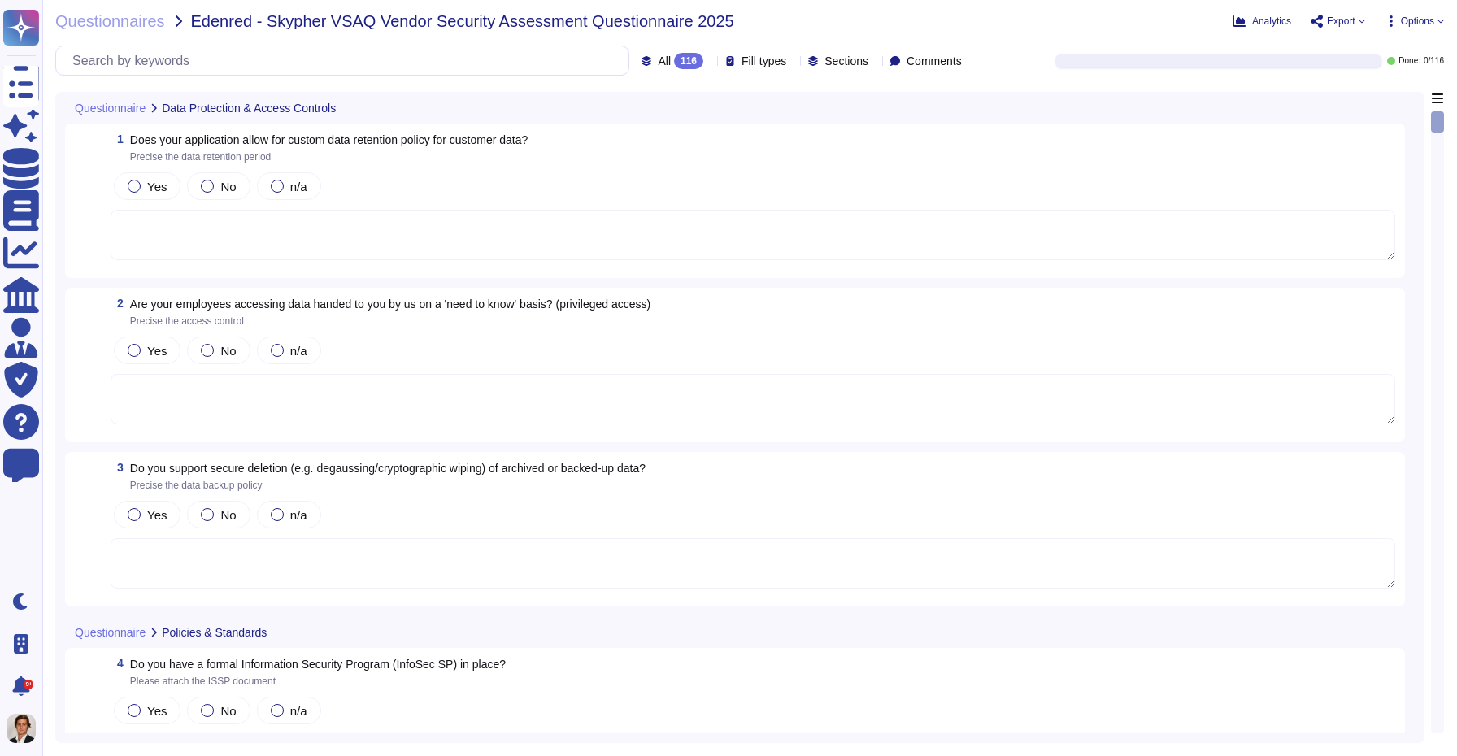
type textarea "Yes, our application allows for a custom data retention policy for customer dat…"
type textarea "Yes, our employees access data provided by you on a 'need to know' basis, in ac…"
type textarea "Yes, we support secure deletion of archived or backed-up data through our Data …"
type textarea "Yes, Skypher has a formal Information Security Program (InfoSec SP) in place. T…"
type textarea "Yes, Skypher reviews its Information Security Policies at least once a year. Ma…"
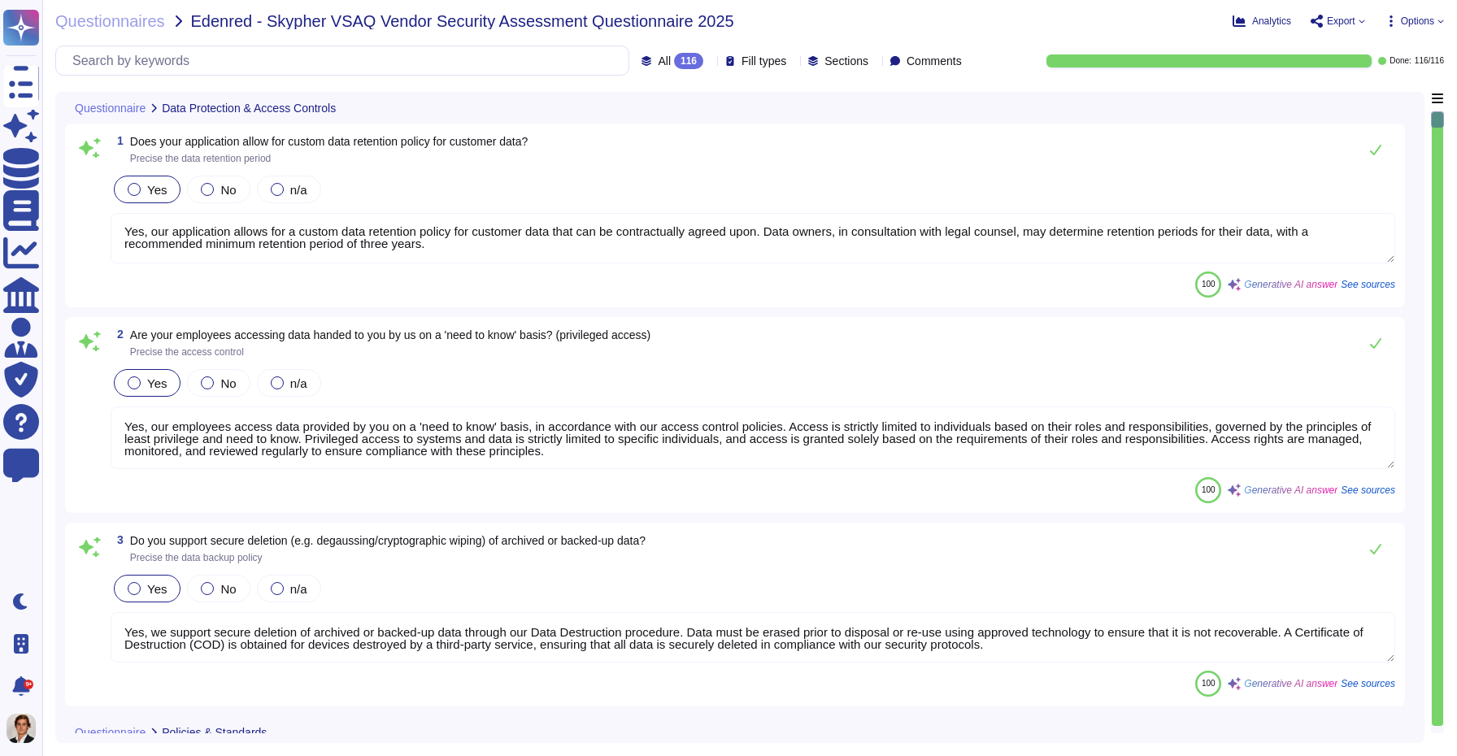
scroll to position [2, 0]
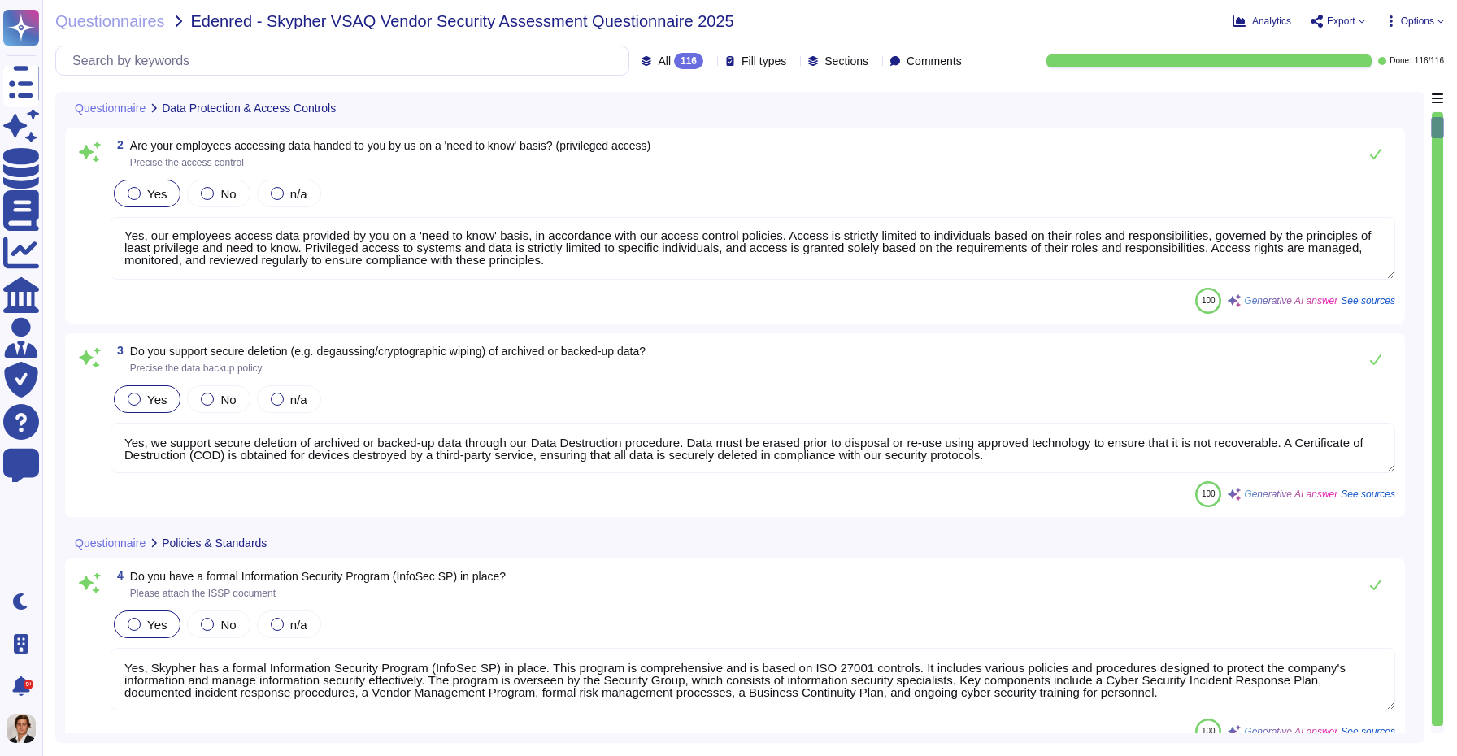
type textarea "Yes, we have a formal risk management program for assessing and mitigating info…"
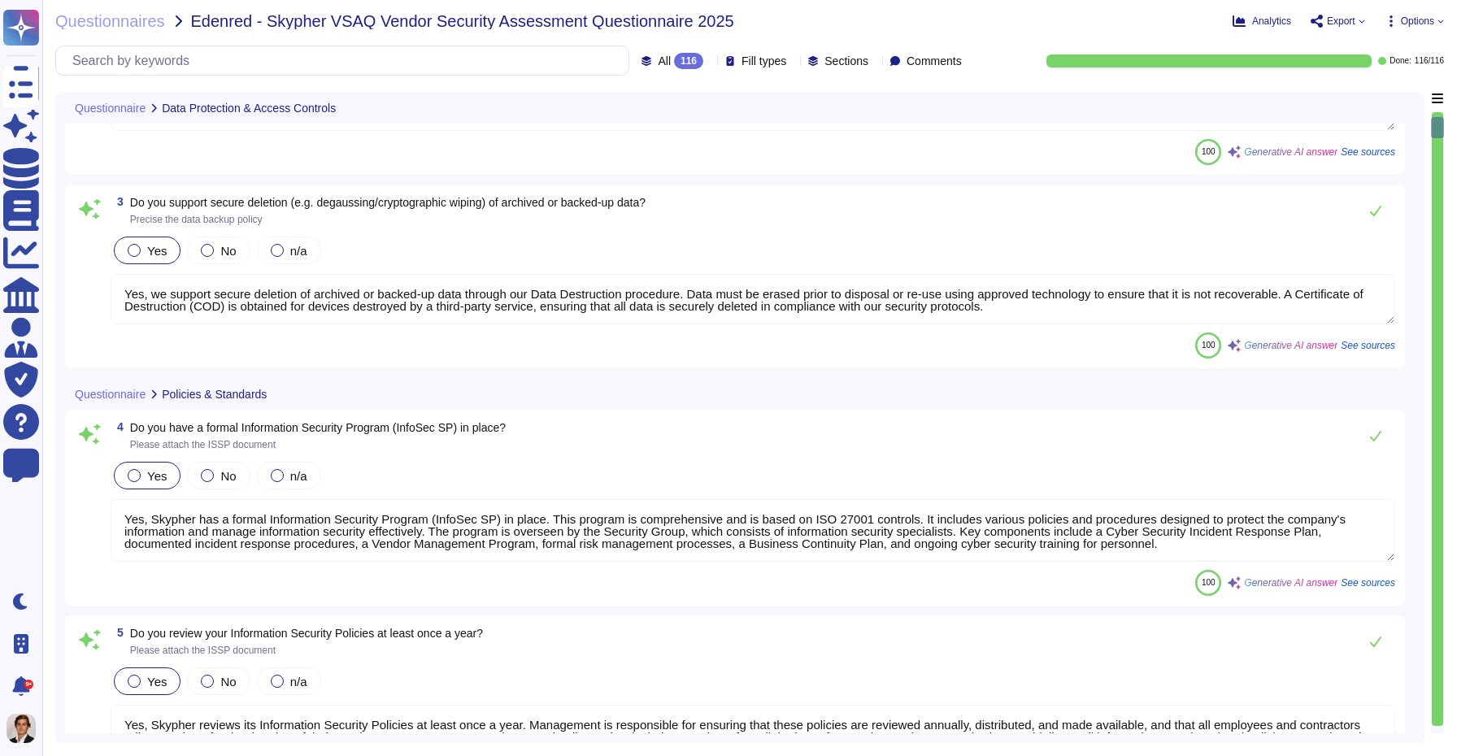
type textarea "Yes, Skypher, INC. has a formal Risk Management Policy designed to ensure that …"
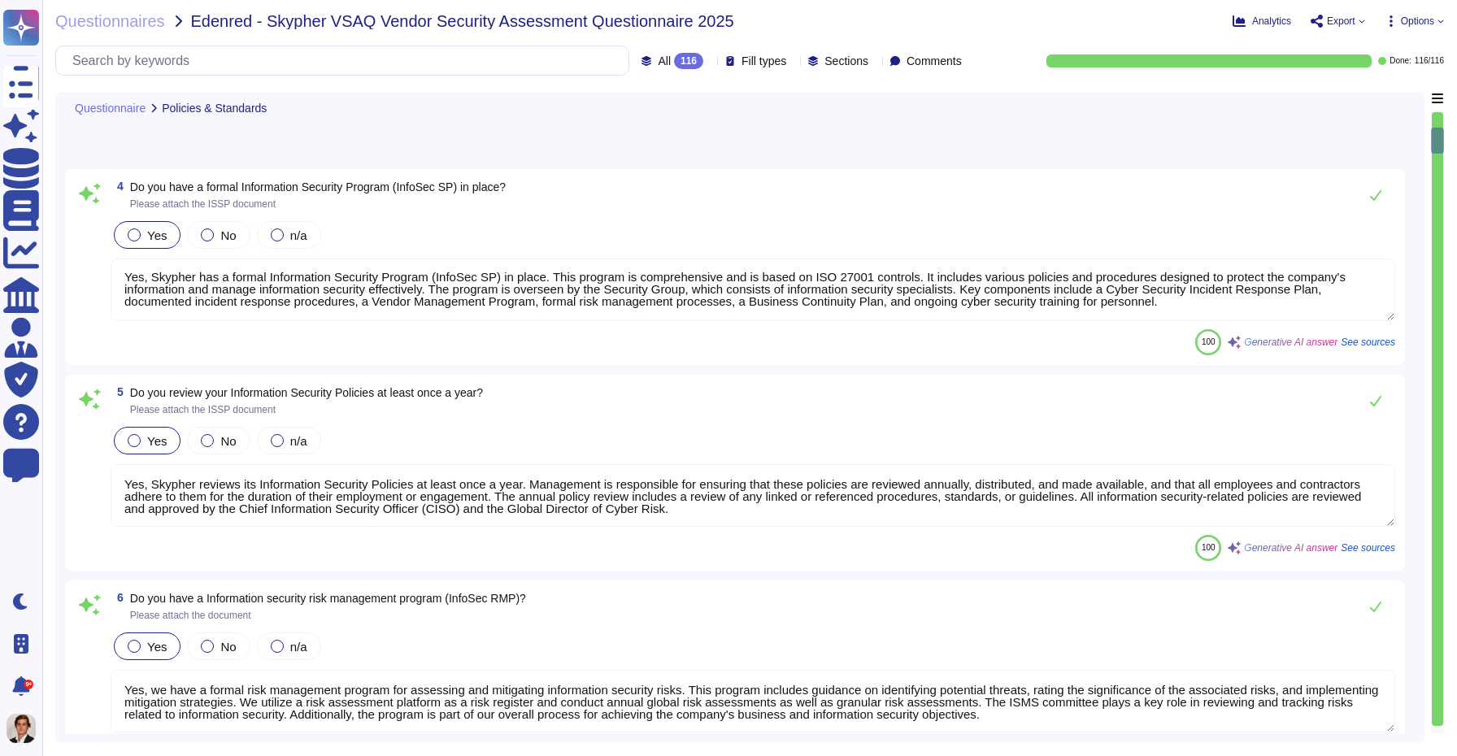
type textarea "Yes, Skypher has a detailed, comprehensive Cyber Security Incident Response Pla…"
type textarea "Skypher, INC. has established a comprehensive Access Control Policy designed to…"
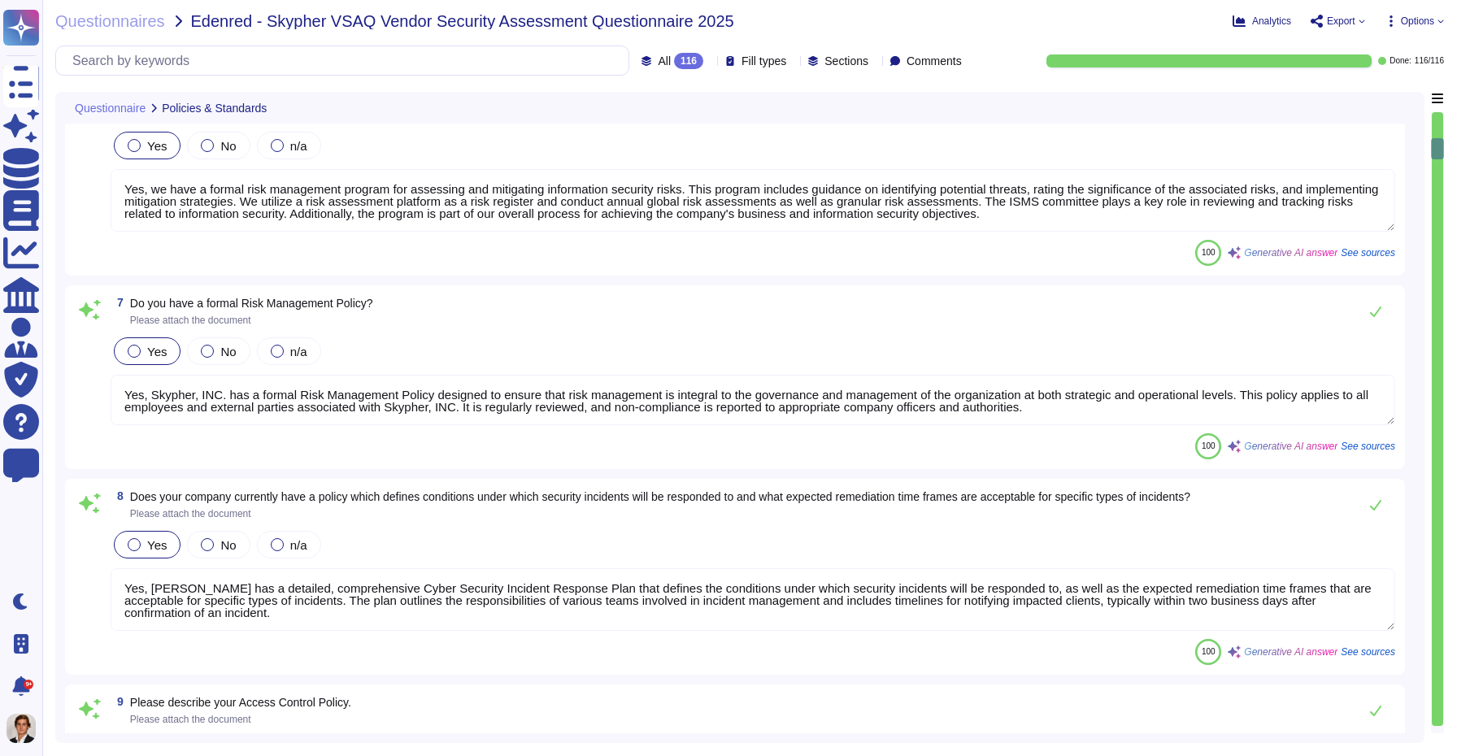
type textarea "Yes, we share our business continuity and redundancy plans with our customers u…"
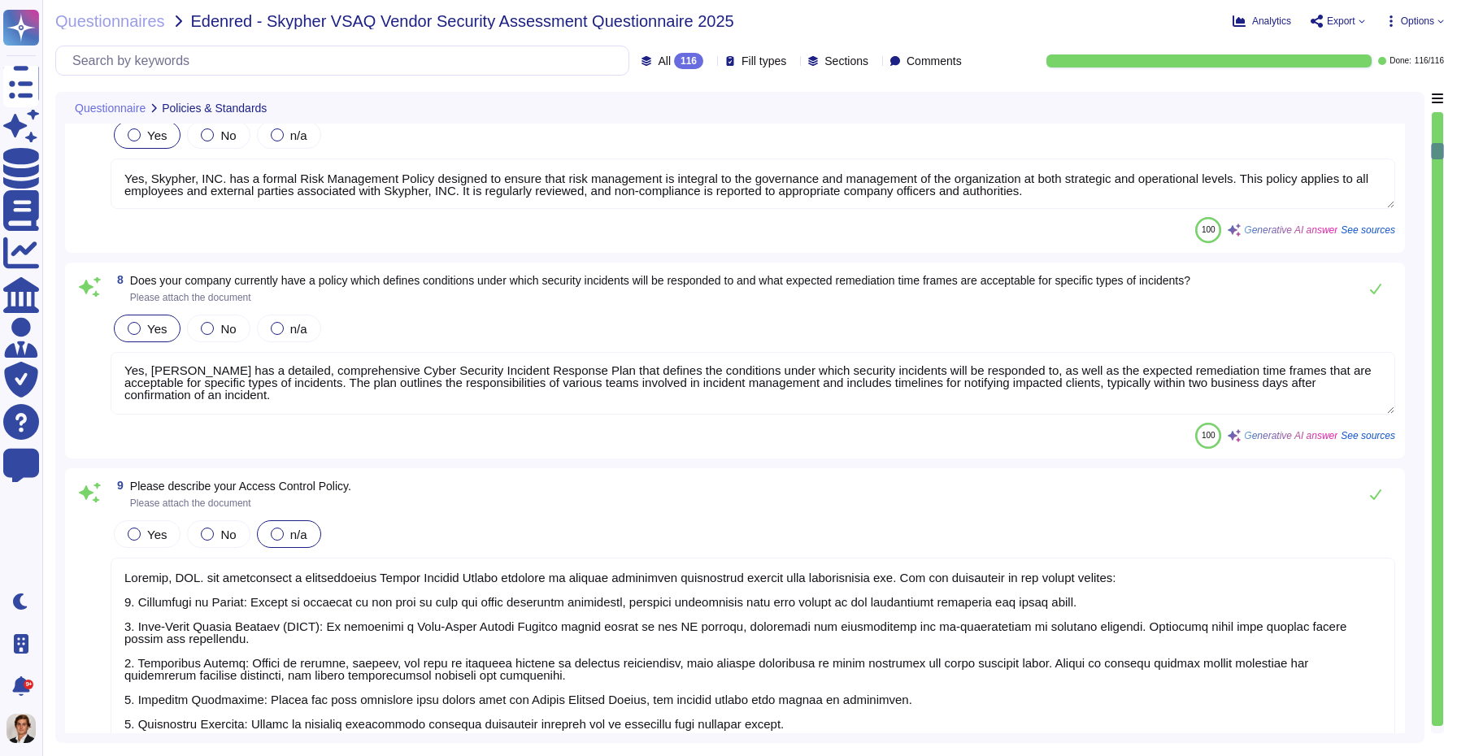
type textarea "Yes, Skypher has established data backup procedures that include both frequency…"
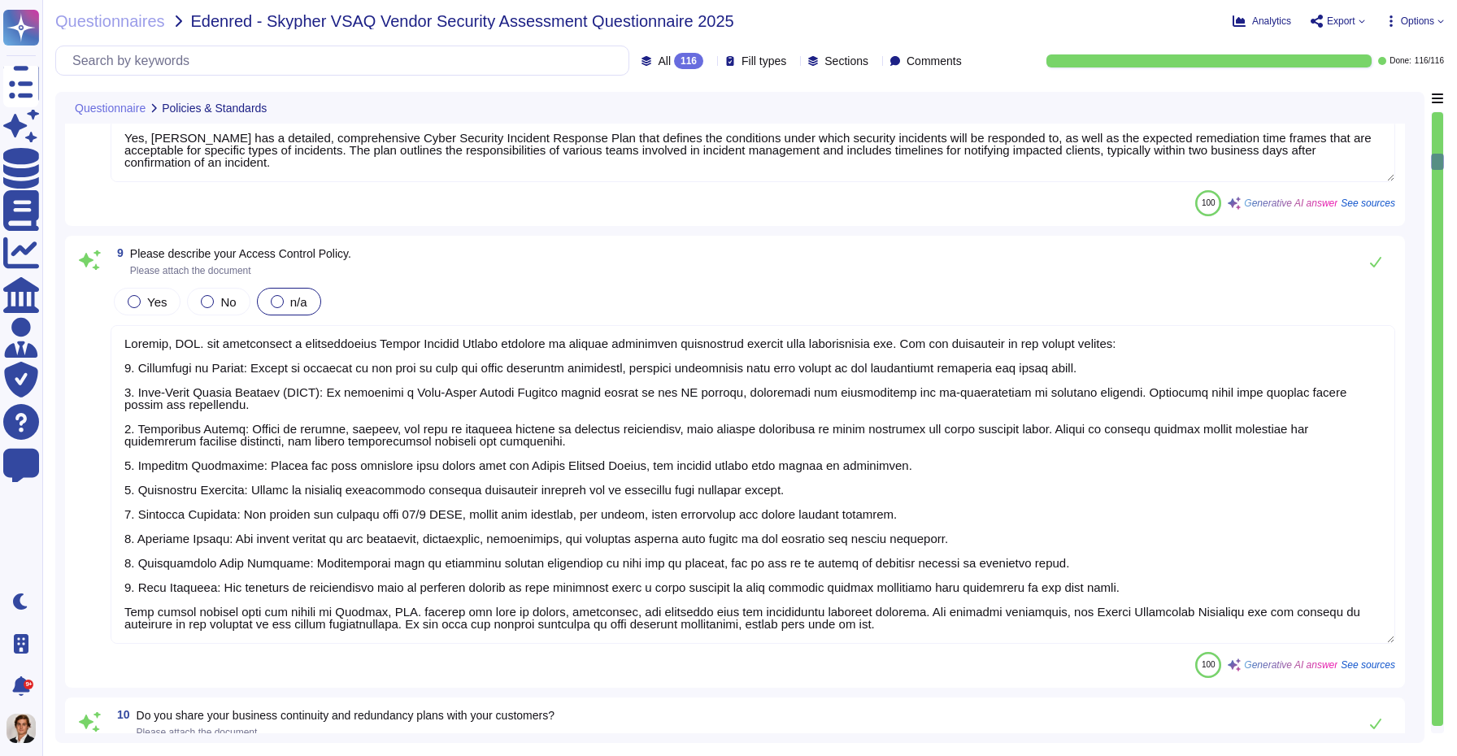
type textarea "Yes, Skypher has a documented change management process that ensures all change…"
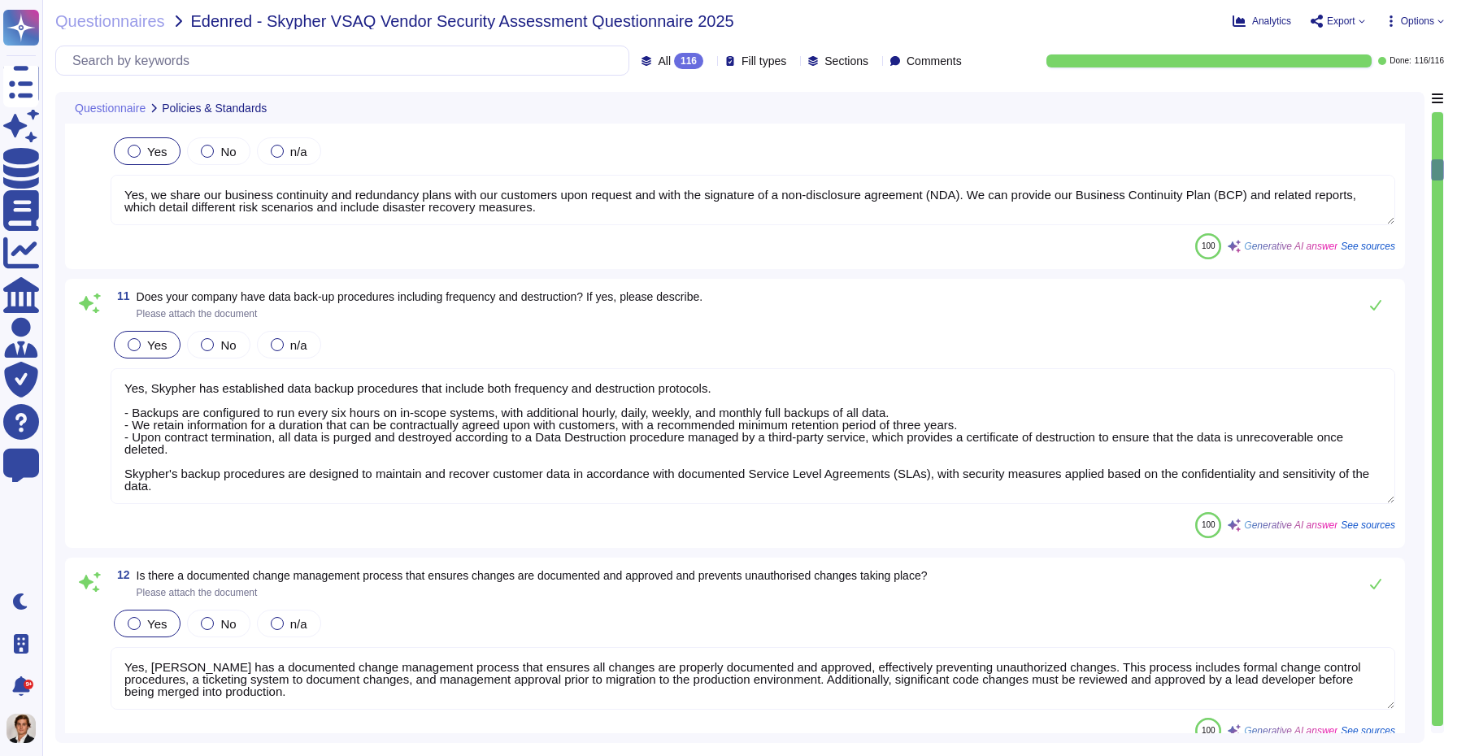
scroll to position [2101, 0]
type textarea "Yes, Skypher has a dedicated information security team called Skypher's Securit…"
type textarea "Yes, our information security and privacy policies align with industry standard…"
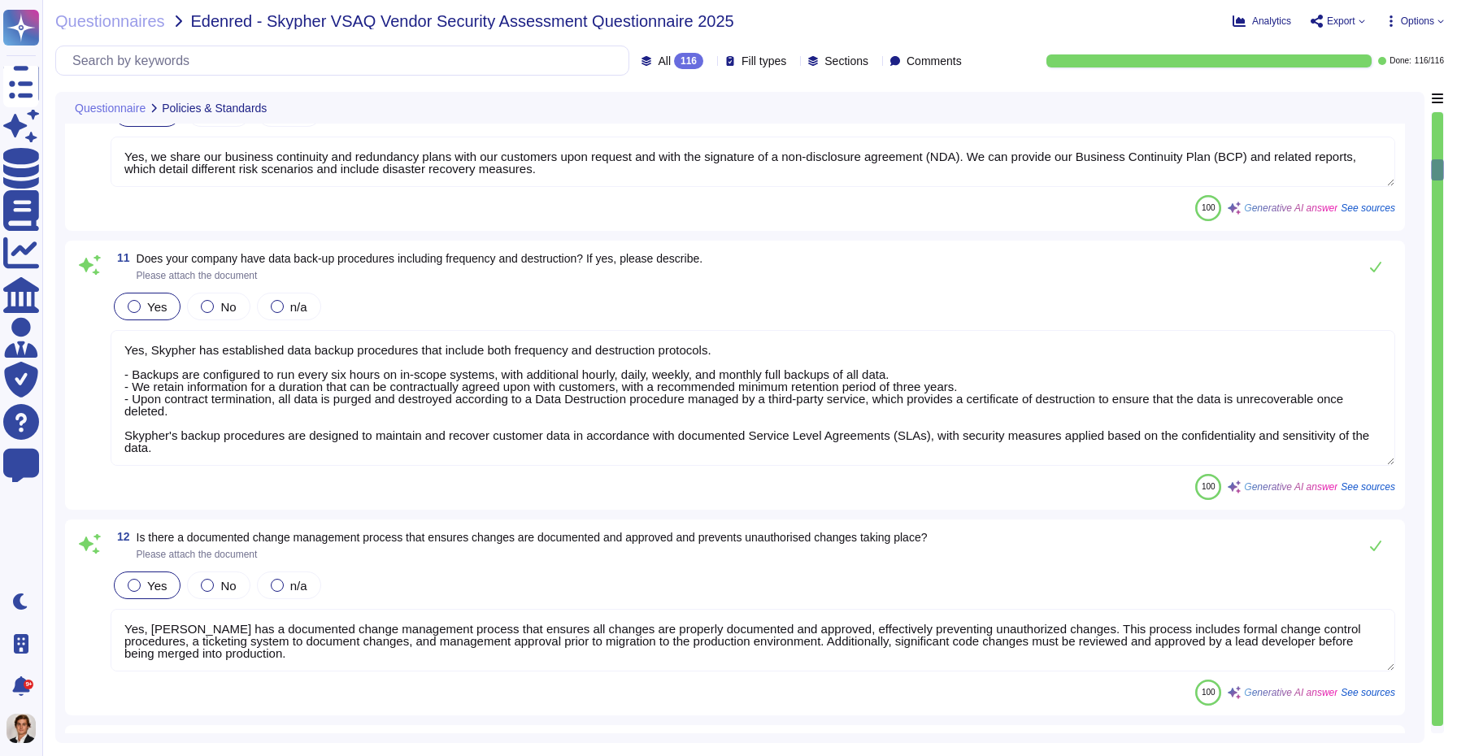
click at [614, 483] on div "100 Generative AI answer See sources" at bounding box center [753, 487] width 1284 height 26
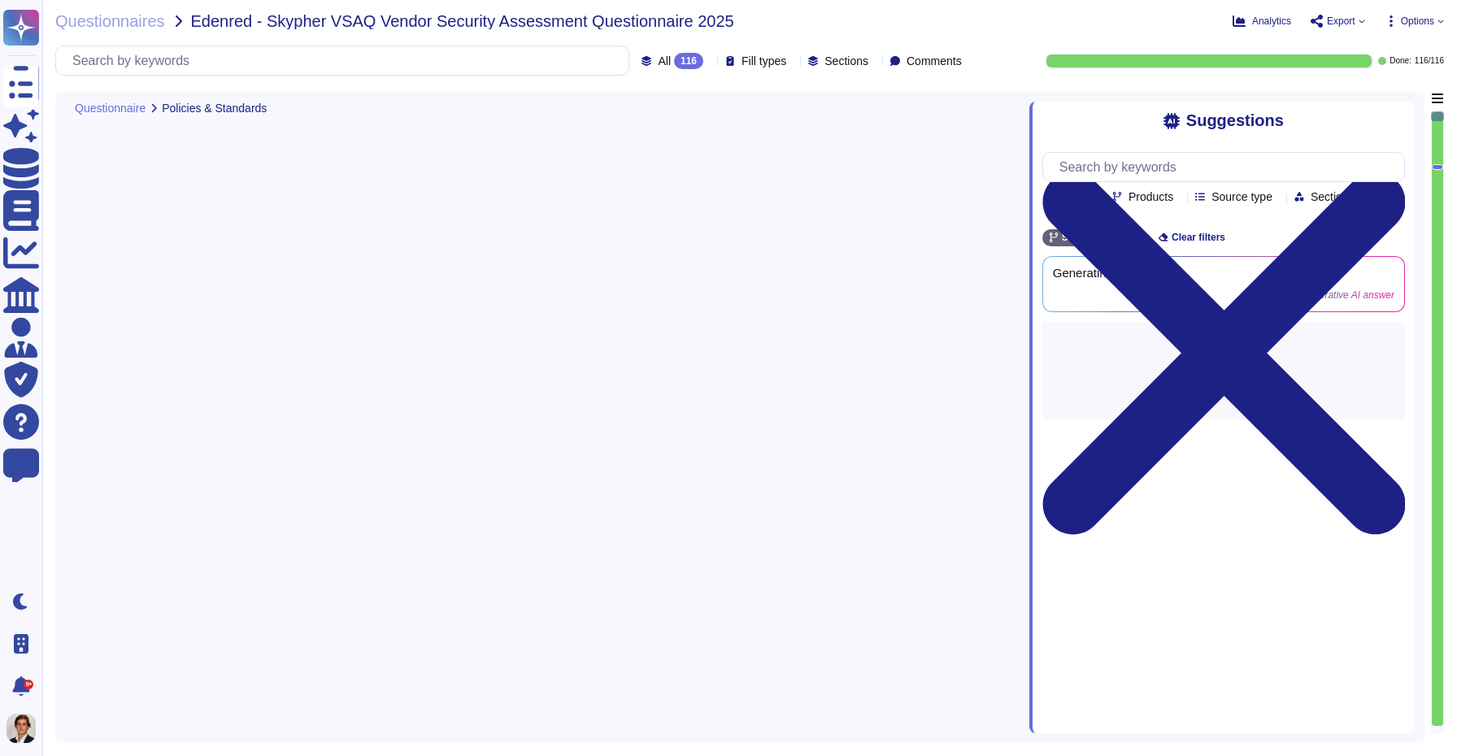
type textarea "Yes, a formal disciplinary or sanction policy is established for employees who …"
type textarea "Yes, all employment candidates, contractors, and involved third parties are sub…"
type textarea "Yes, all personnel are required to sign confidentiality agreements to protect c…"
type textarea "Yes, documented procedures are followed to govern change in employment and/or t…"
type textarea "Yes, we perform network security testing annually. This includes penetration te…"
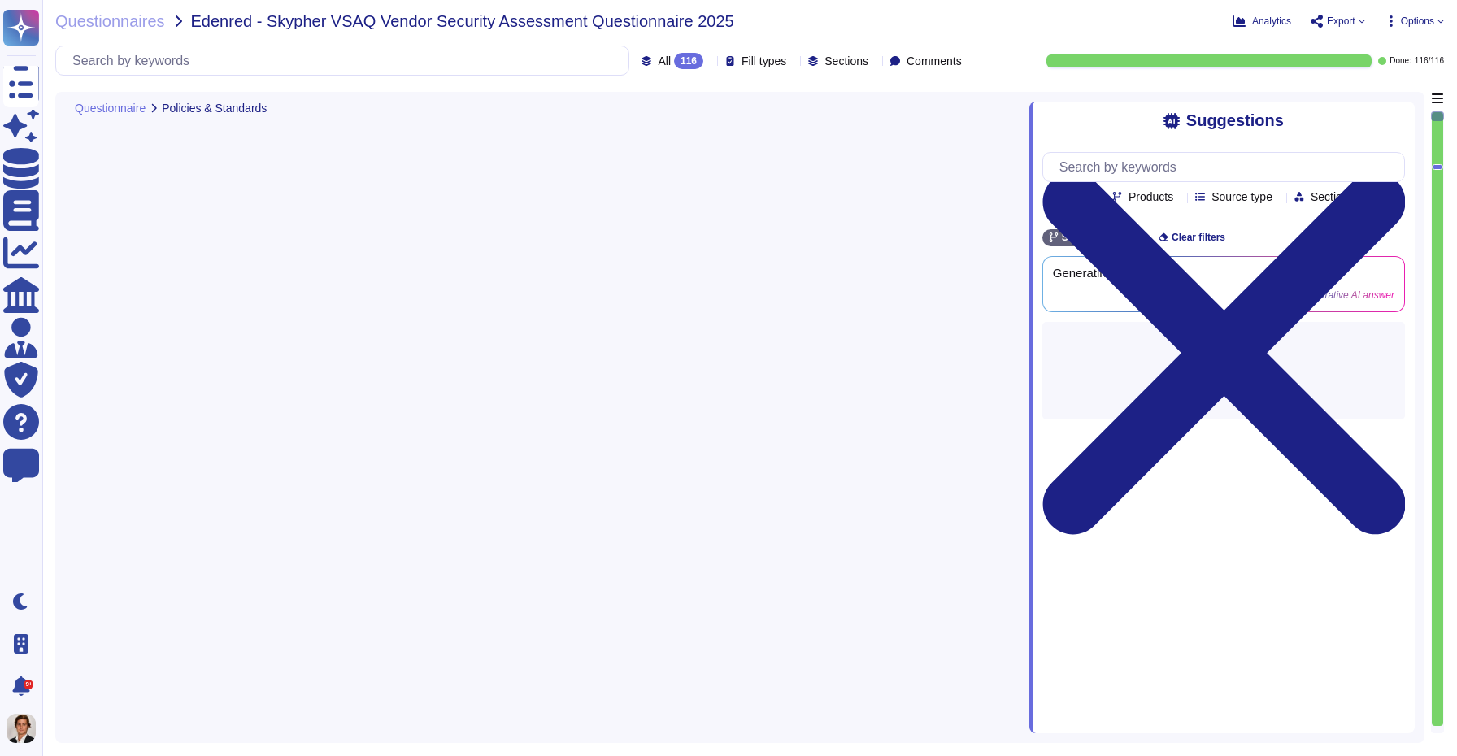
type textarea "Yes, we perform application security testing. All new applications and major re…"
type textarea "Yes, Skypher has an established bug bounty program in place."
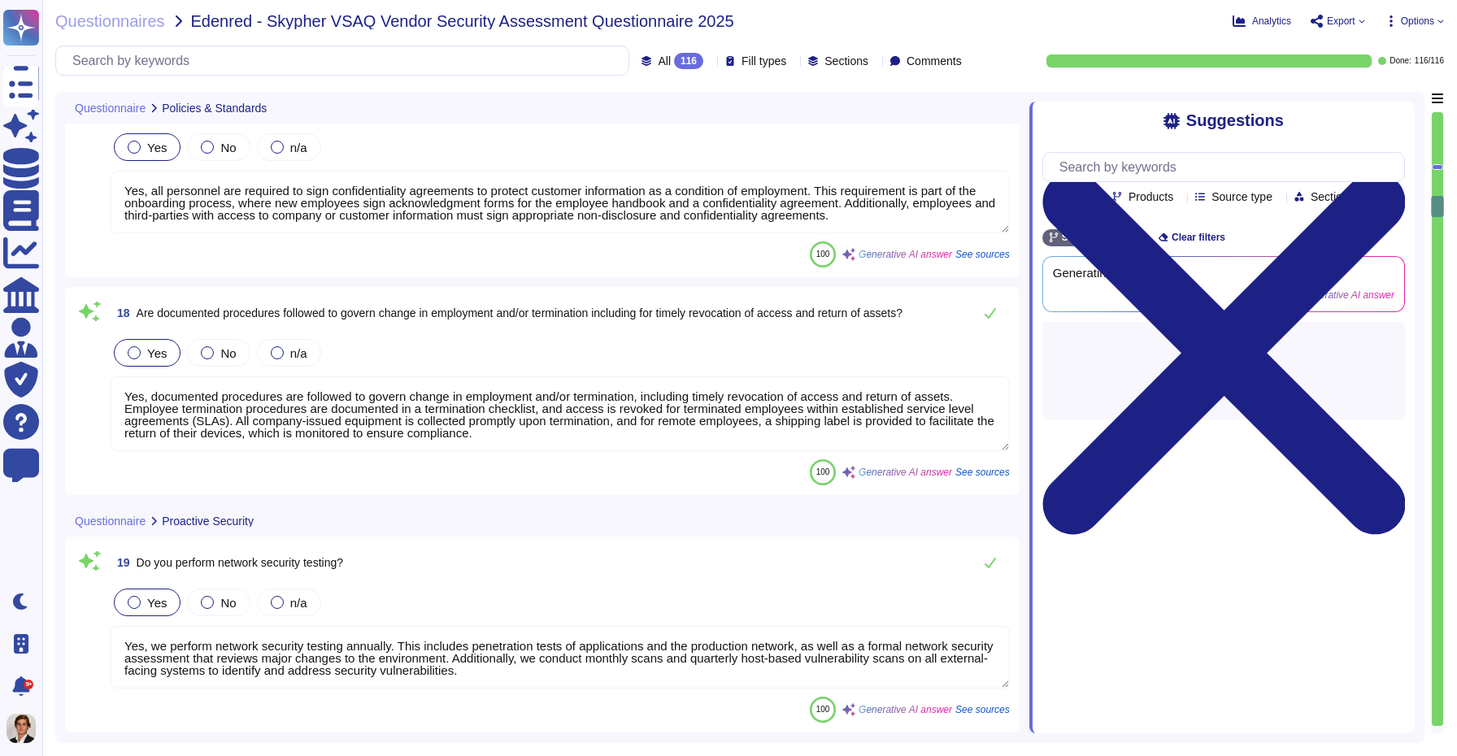
type textarea "Yes, all endpoint laptops that connect directly to production networks are cent…"
type textarea "Yes, we have breach detection systems and anomaly detection with alerting in pl…"
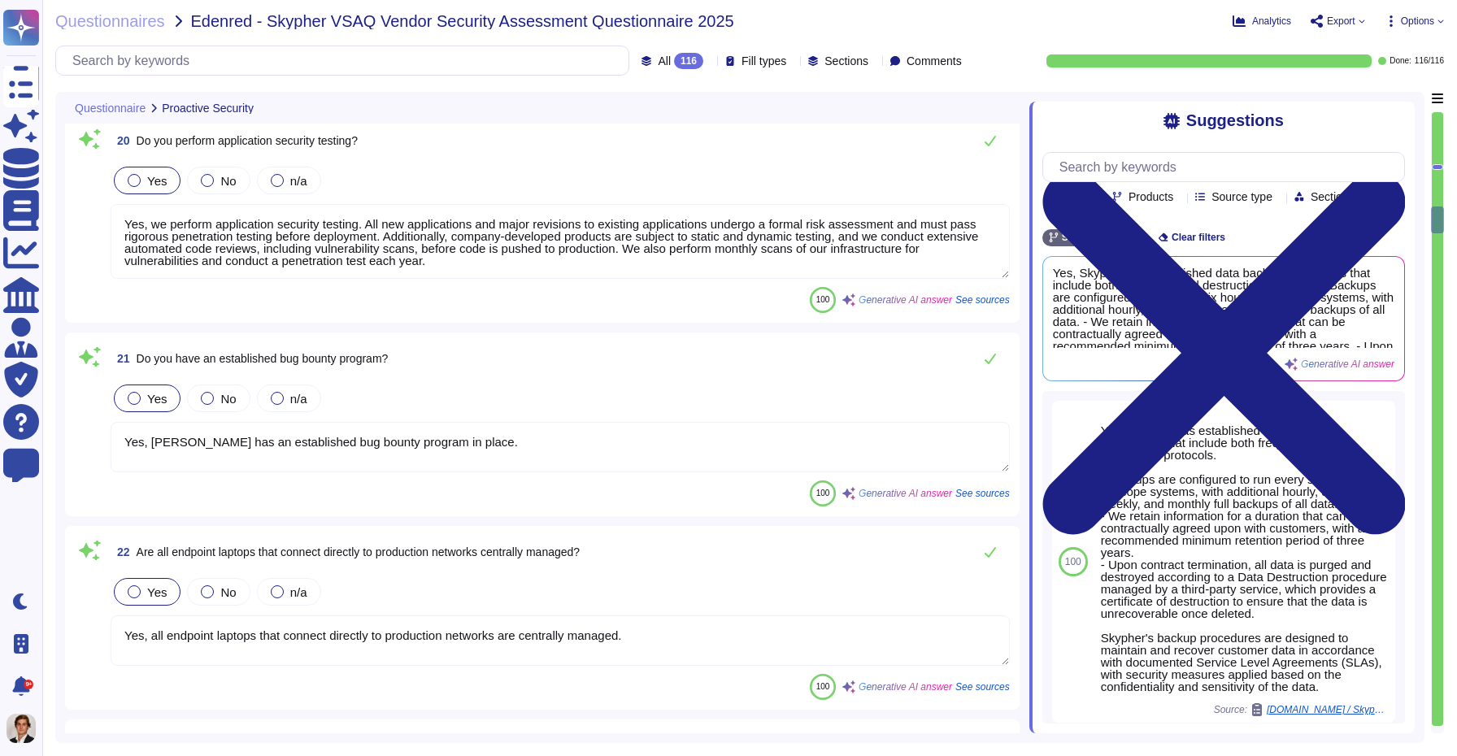
type textarea "Yes, changes to the production environment are reviewed by at least two enginee…"
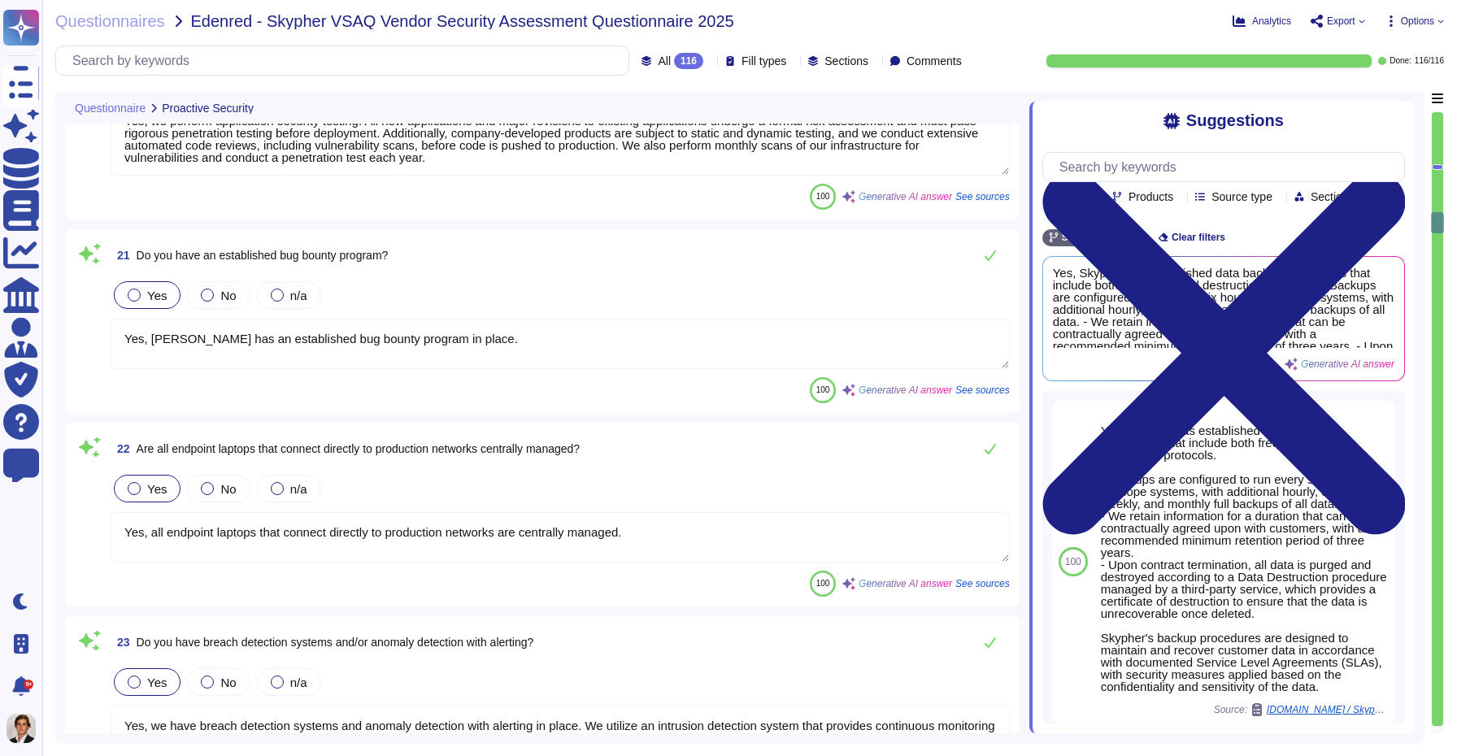
type textarea "Yes, all security events in production, including authentication events, SSH se…"
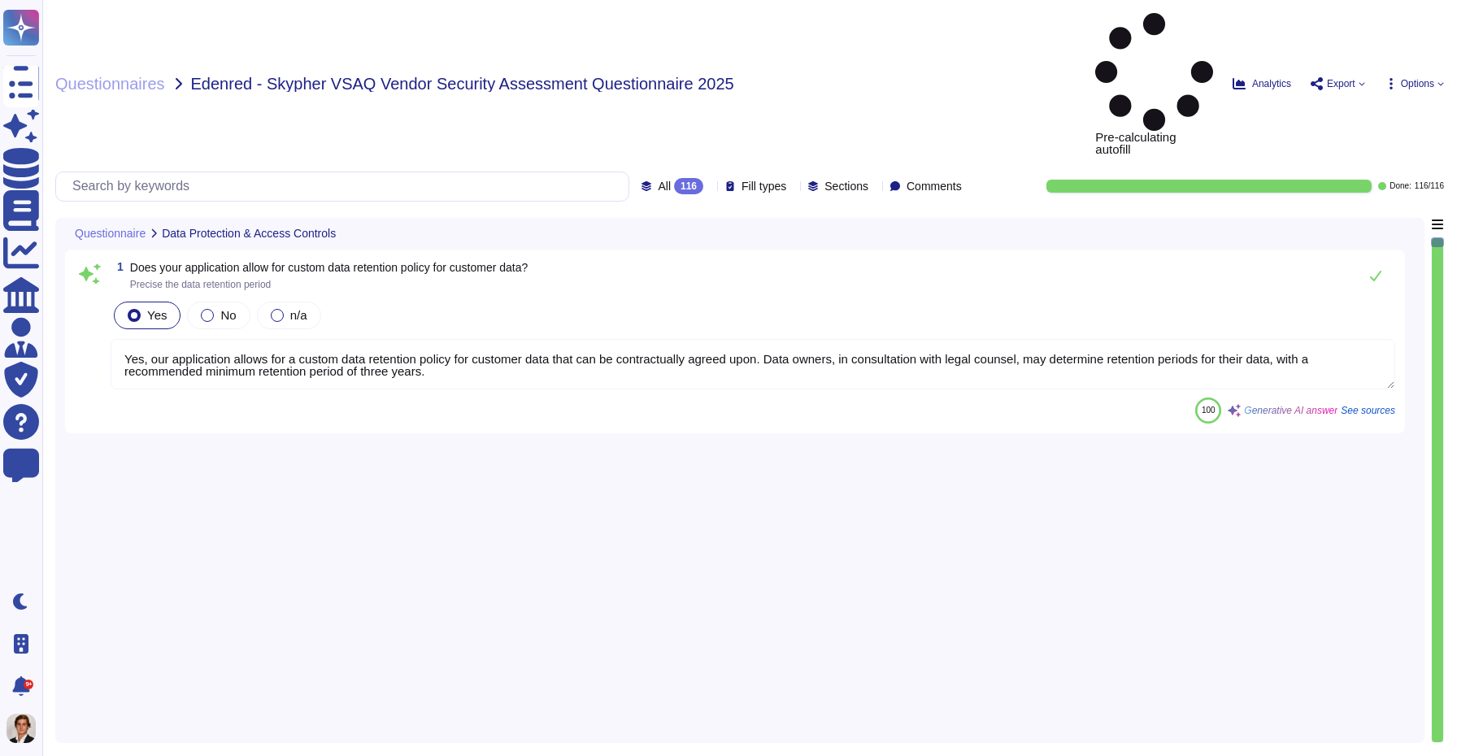
type textarea "Yes, our application allows for a custom data retention policy for customer dat…"
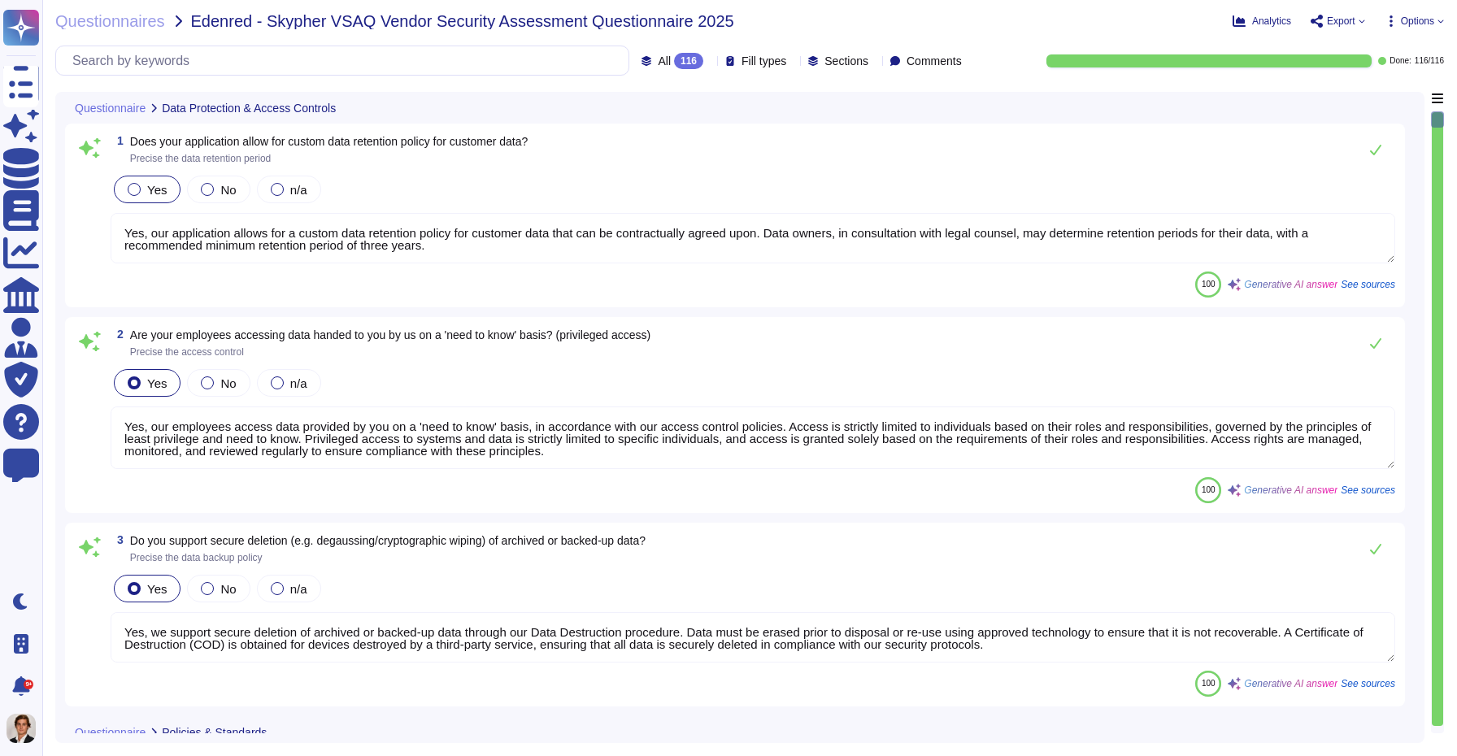
type textarea "Yes, our employees access data provided by you on a 'need to know' basis, in ac…"
type textarea "Yes, we support secure deletion of archived or backed-up data through our Data …"
type textarea "Yes, Skypher has a formal Information Security Program (InfoSec SP) in place. T…"
type textarea "Yes, Skypher reviews its Information Security Policies at least once a year. Ma…"
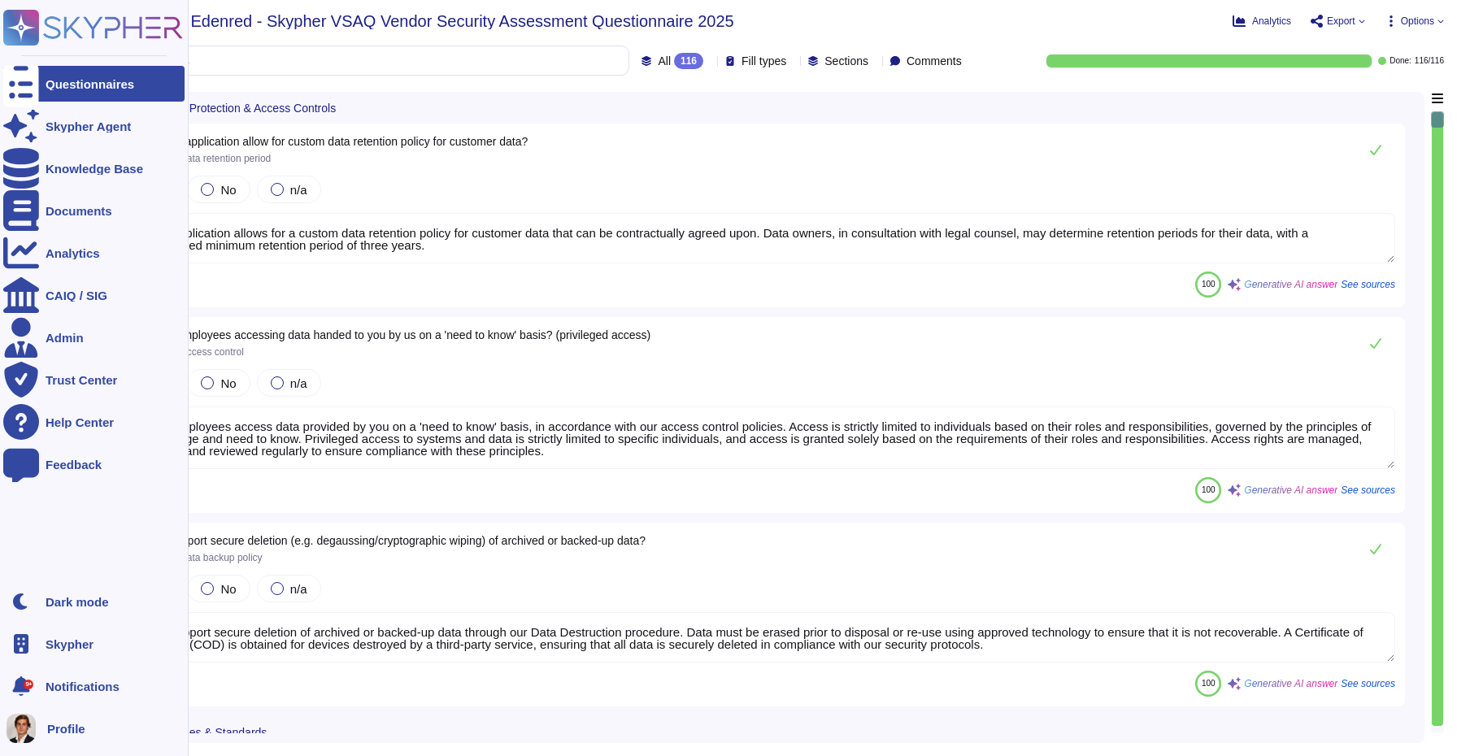
click at [21, 13] on rect at bounding box center [21, 28] width 36 height 36
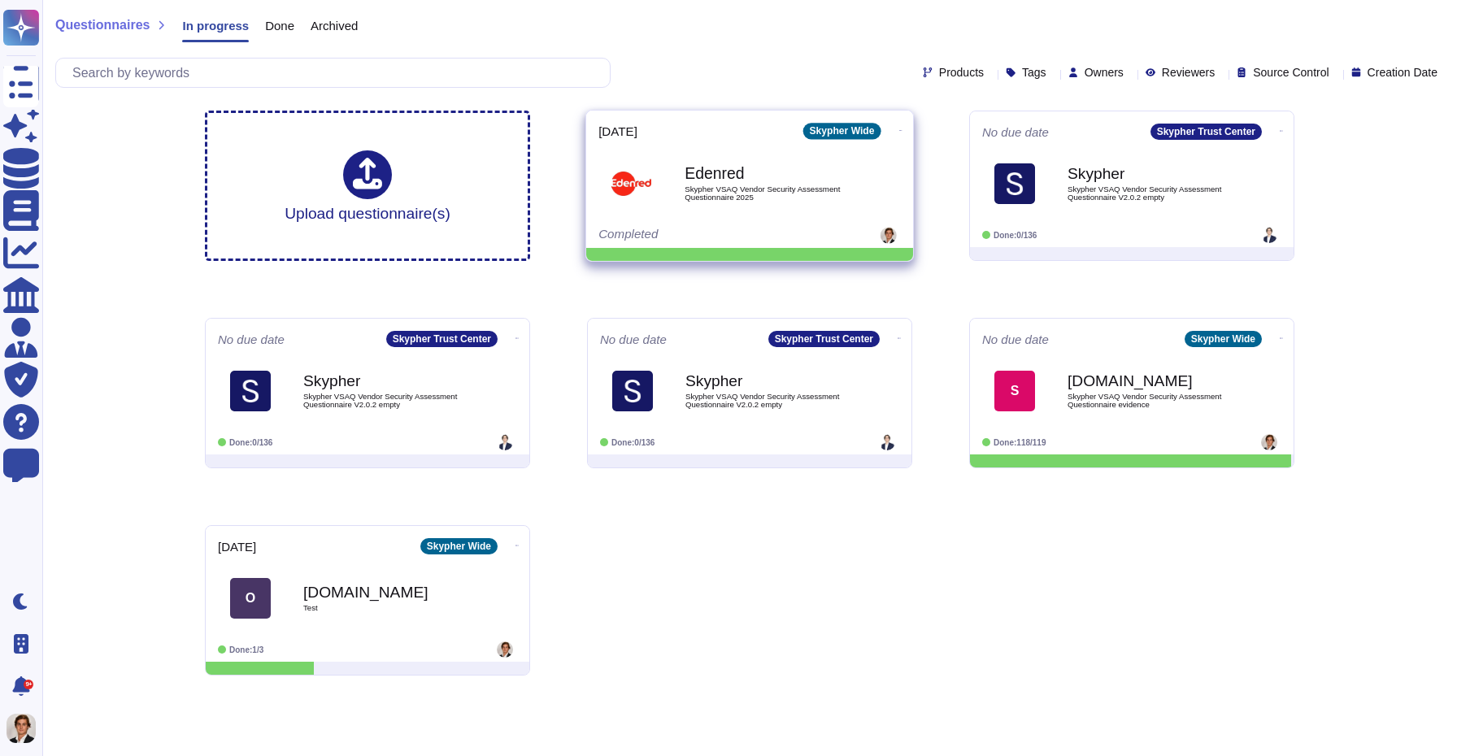
click at [899, 131] on icon at bounding box center [900, 130] width 3 height 4
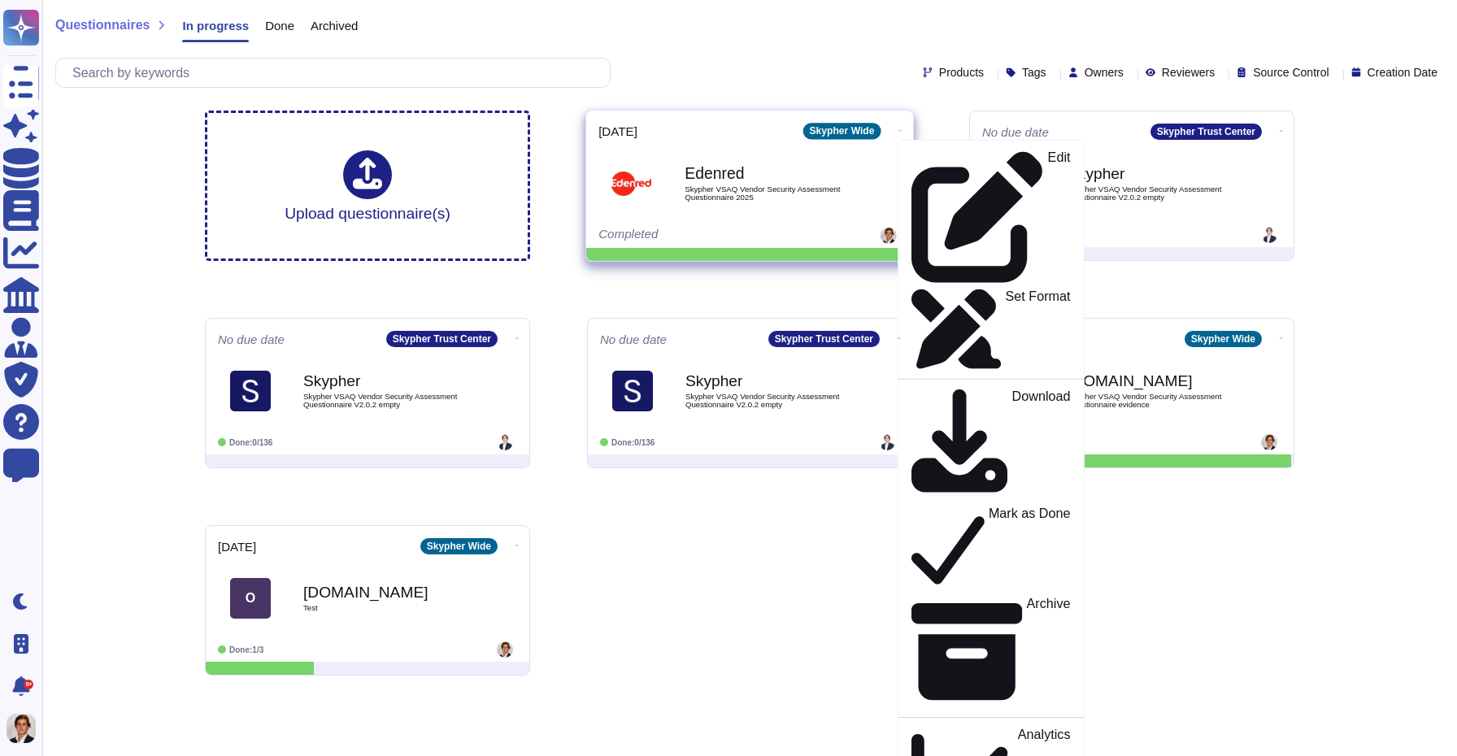
click at [899, 131] on icon at bounding box center [900, 130] width 3 height 4
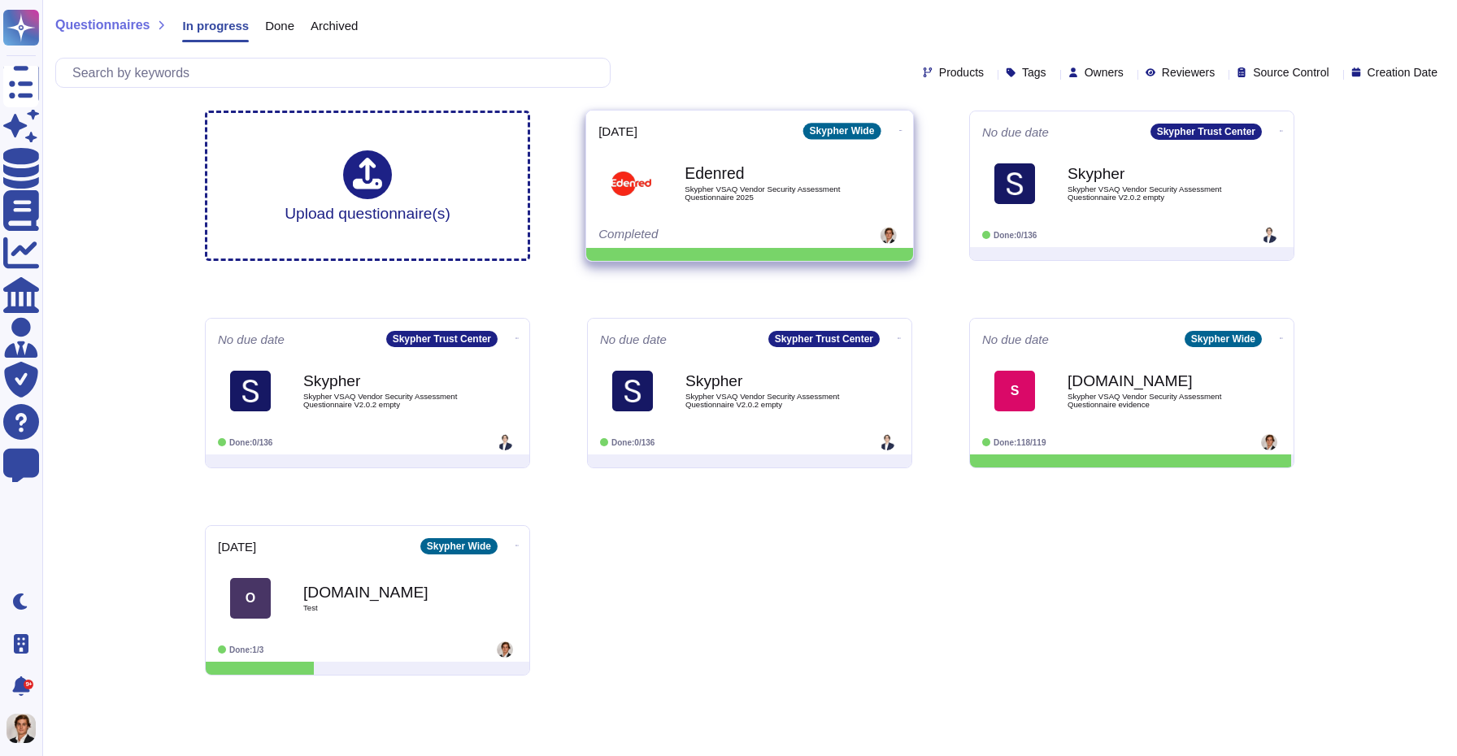
click at [741, 199] on span "Skypher VSAQ Vendor Security Assessment Questionnaire 2025" at bounding box center [767, 192] width 164 height 15
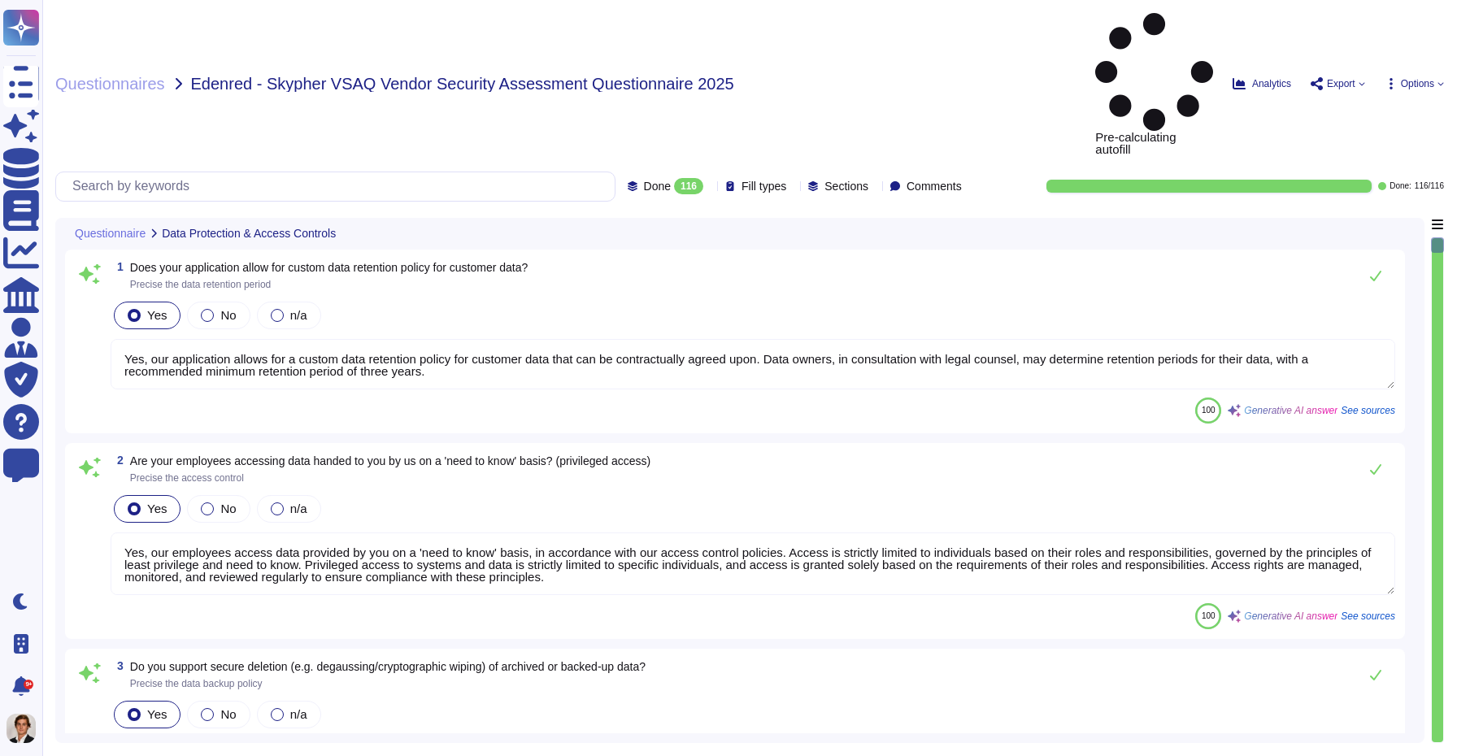
type textarea "Yes, our application allows for a custom data retention policy for customer dat…"
type textarea "Yes, our employees access data provided by you on a 'need to know' basis, in ac…"
type textarea "Yes, we support secure deletion of archived or backed-up data through our Data …"
type textarea "Yes, Skypher has a formal Information Security Program (InfoSec SP) in place. T…"
type textarea "Yes, Skypher reviews its Information Security Policies at least once a year. Ma…"
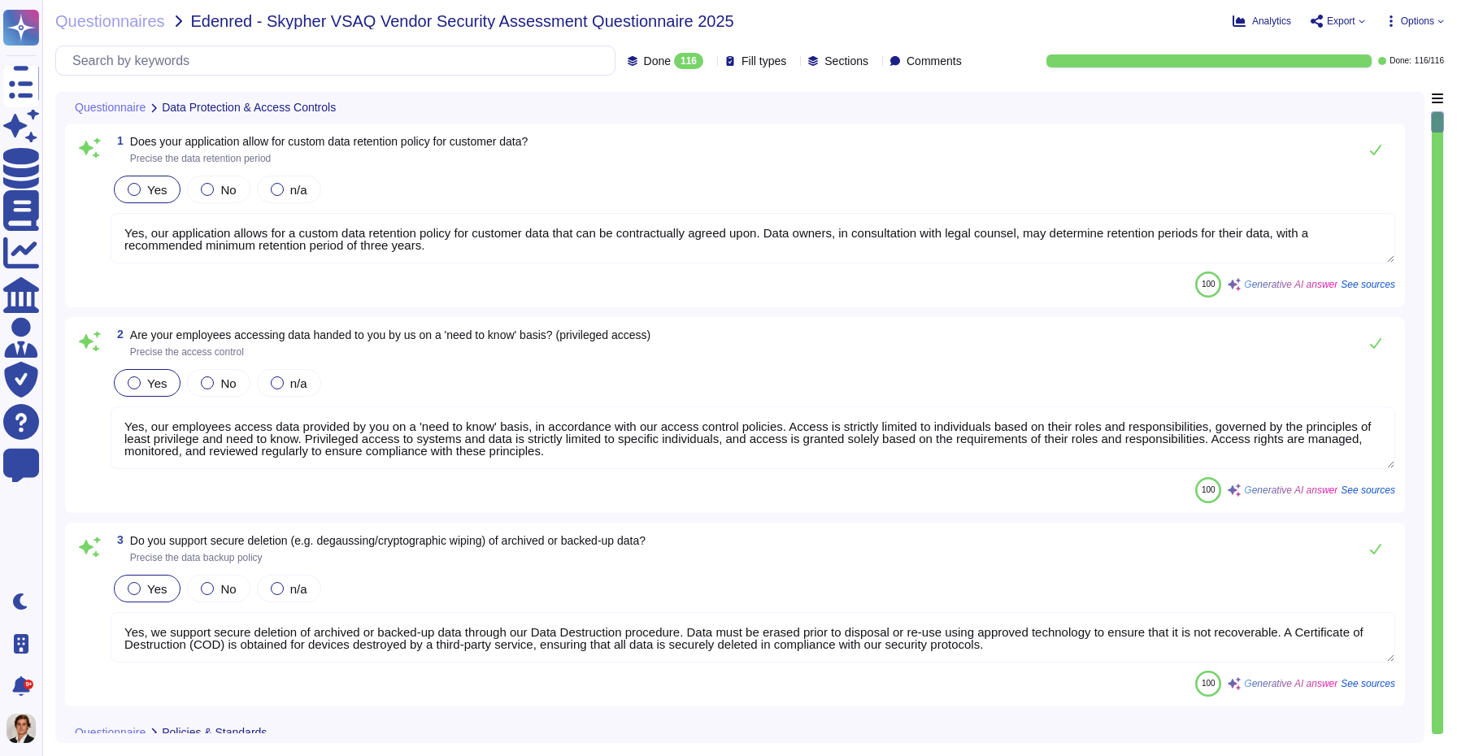
type textarea "Yes, we have a formal risk management program for assessing and mitigating info…"
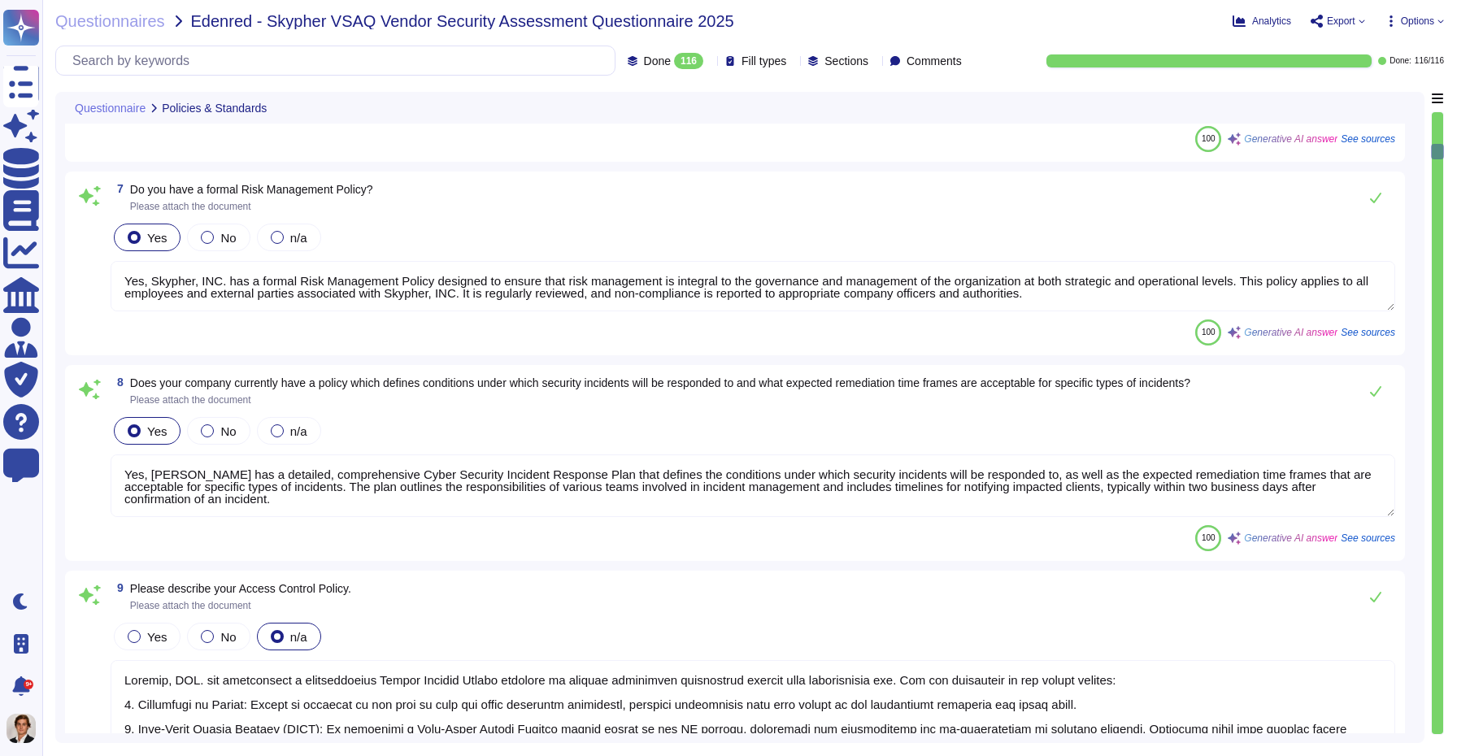
type textarea "Yes, Skypher, INC. has a formal Risk Management Policy designed to ensure that …"
type textarea "Yes, [PERSON_NAME] has a detailed, comprehensive Cyber Security Incident Respon…"
type textarea "Skypher, INC. has established a comprehensive Access Control Policy designed to…"
type textarea "Yes, we share our business continuity and redundancy plans with our customers u…"
type textarea "Yes, Skypher has established data backup procedures that include both frequency…"
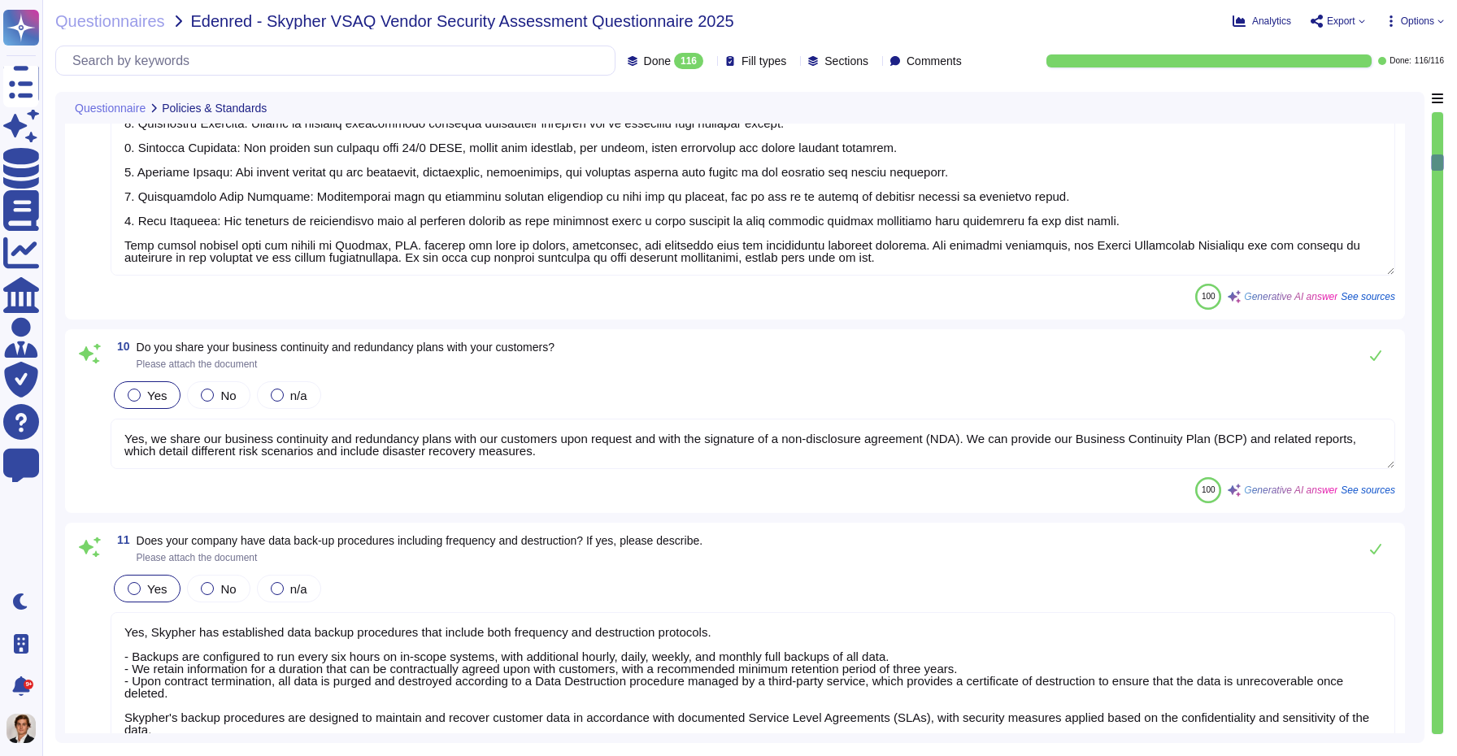
type textarea "Yes, [PERSON_NAME] has a documented change management process that ensures all …"
type textarea "Yes, [PERSON_NAME] has a dedicated information security team called Skypher's S…"
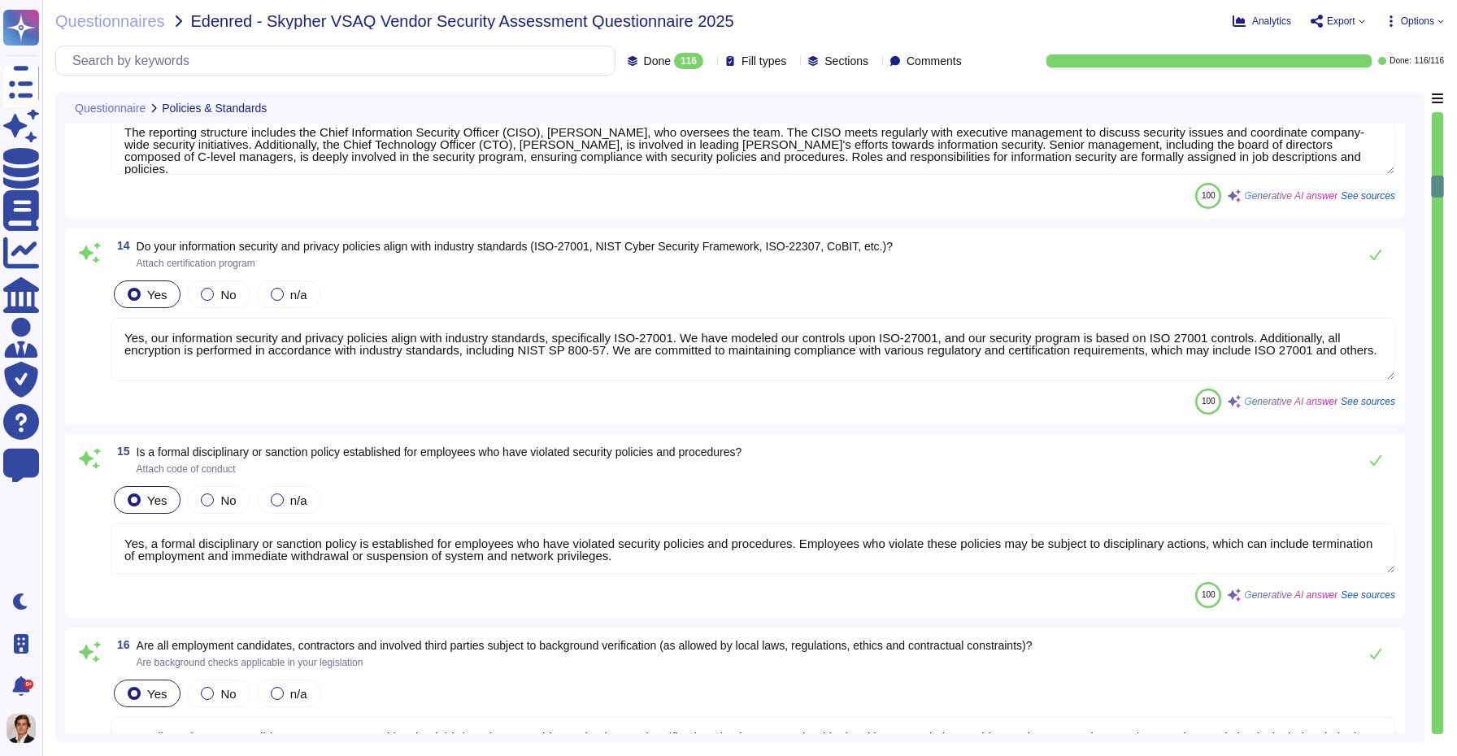
type textarea "Yes, all employment candidates, contractors, and involved third parties are sub…"
type textarea "Yes, all personnel are required to sign confidentiality agreements to protect c…"
type textarea "Yes, documented procedures are followed to govern change in employment and/or t…"
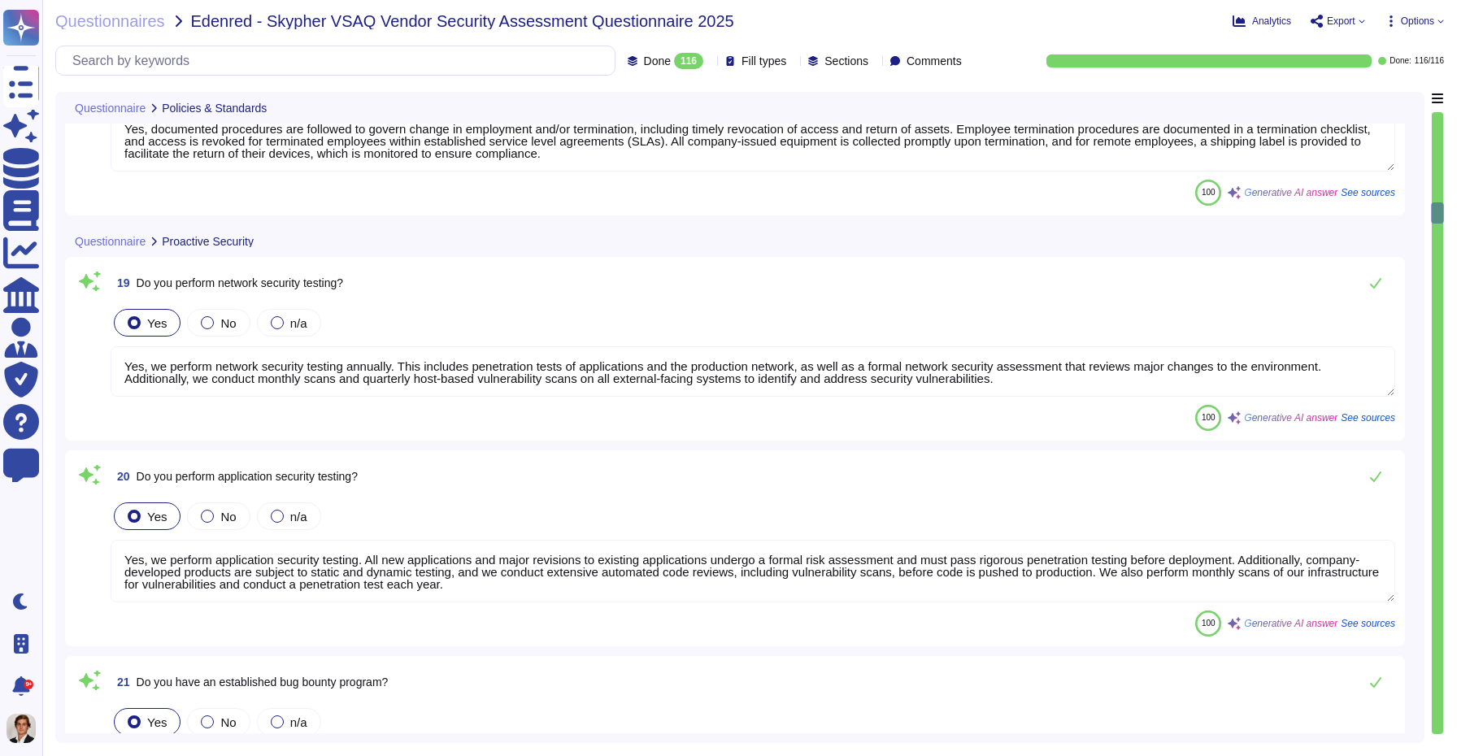
scroll to position [3863, 0]
type textarea "Yes, we perform network security testing annually. This includes penetration te…"
type textarea "Yes, we perform application security testing. All new applications and major re…"
type textarea "Yes, Skypher has an established bug bounty program in place."
type textarea "Yes, all endpoint laptops that connect directly to production networks are cent…"
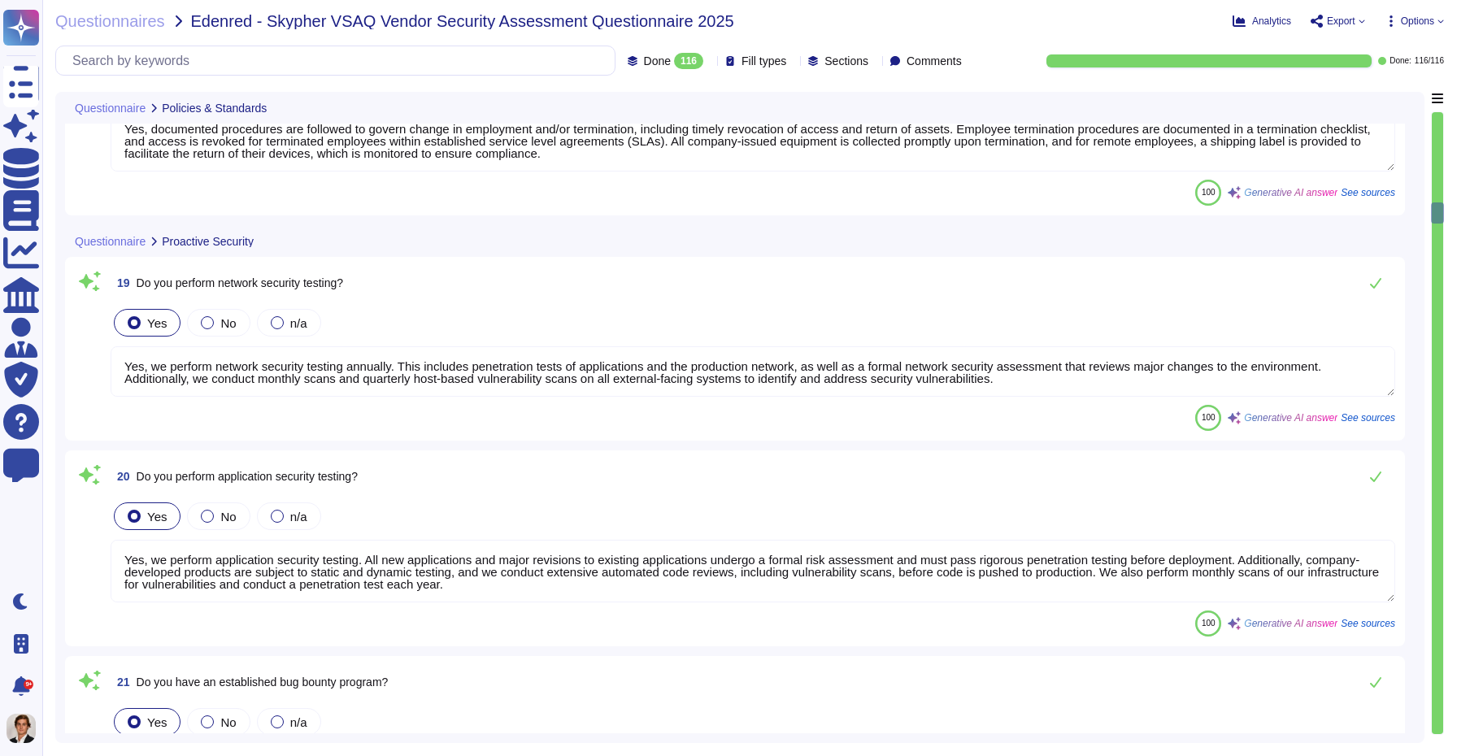
type textarea "Yes, we have breach detection systems and anomaly detection with alerting in pl…"
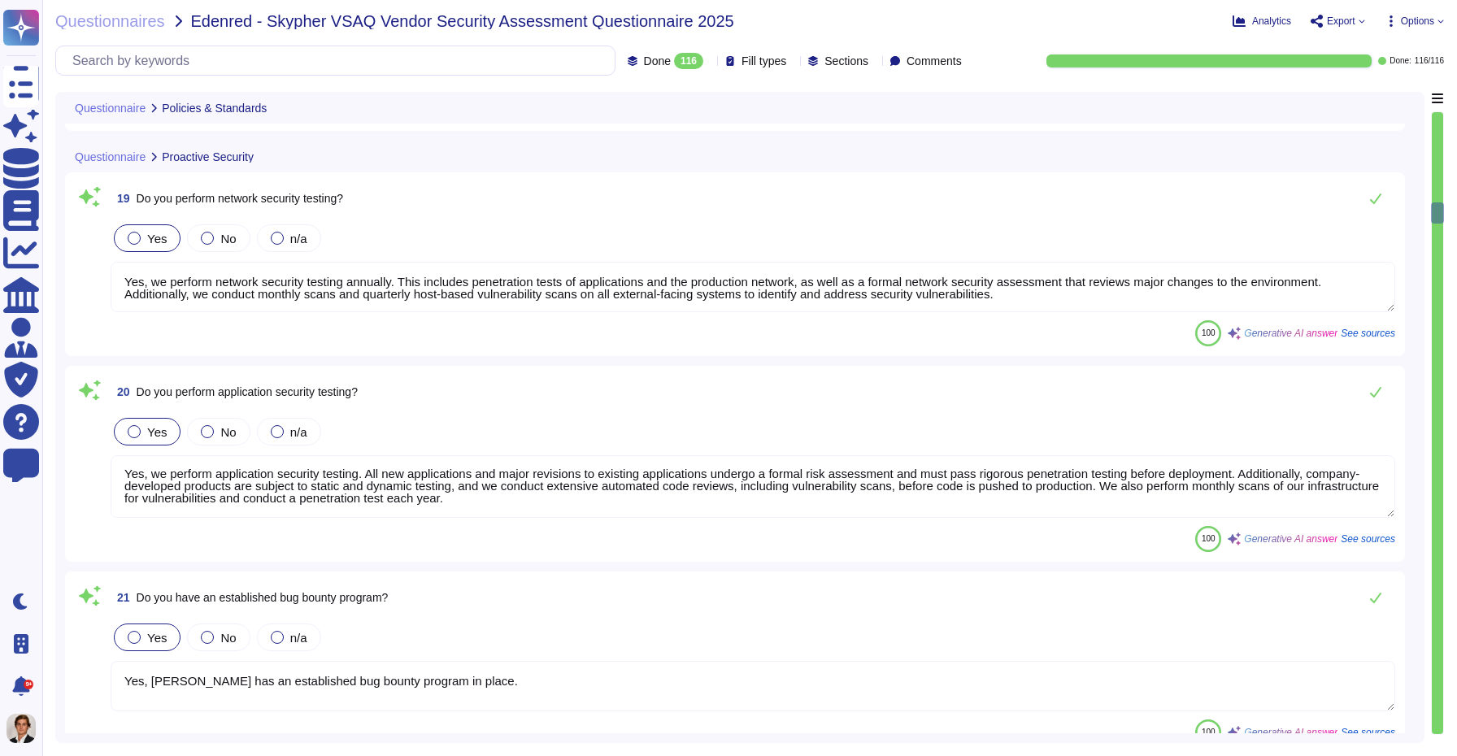
scroll to position [0, 0]
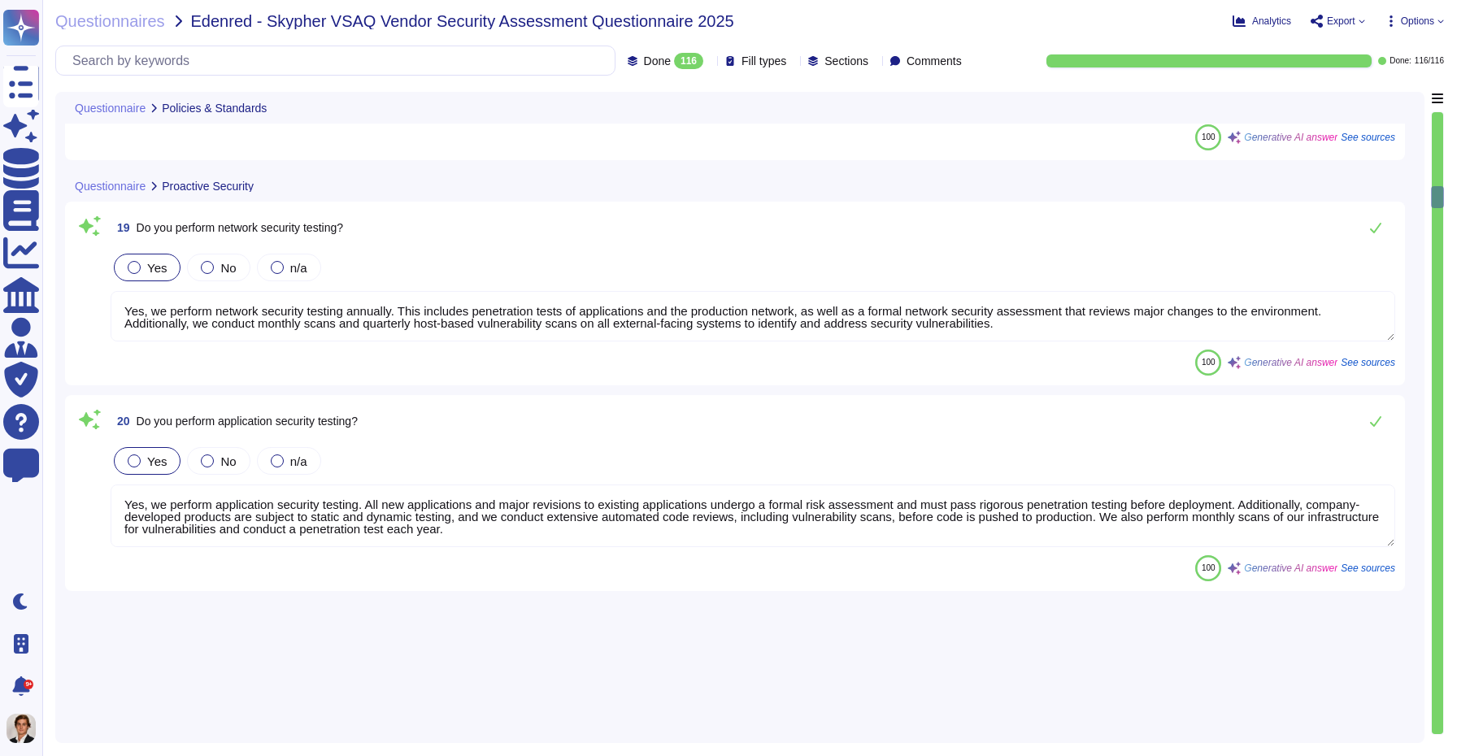
type textarea "Yes, [PERSON_NAME] has a dedicated information security team called Skypher's S…"
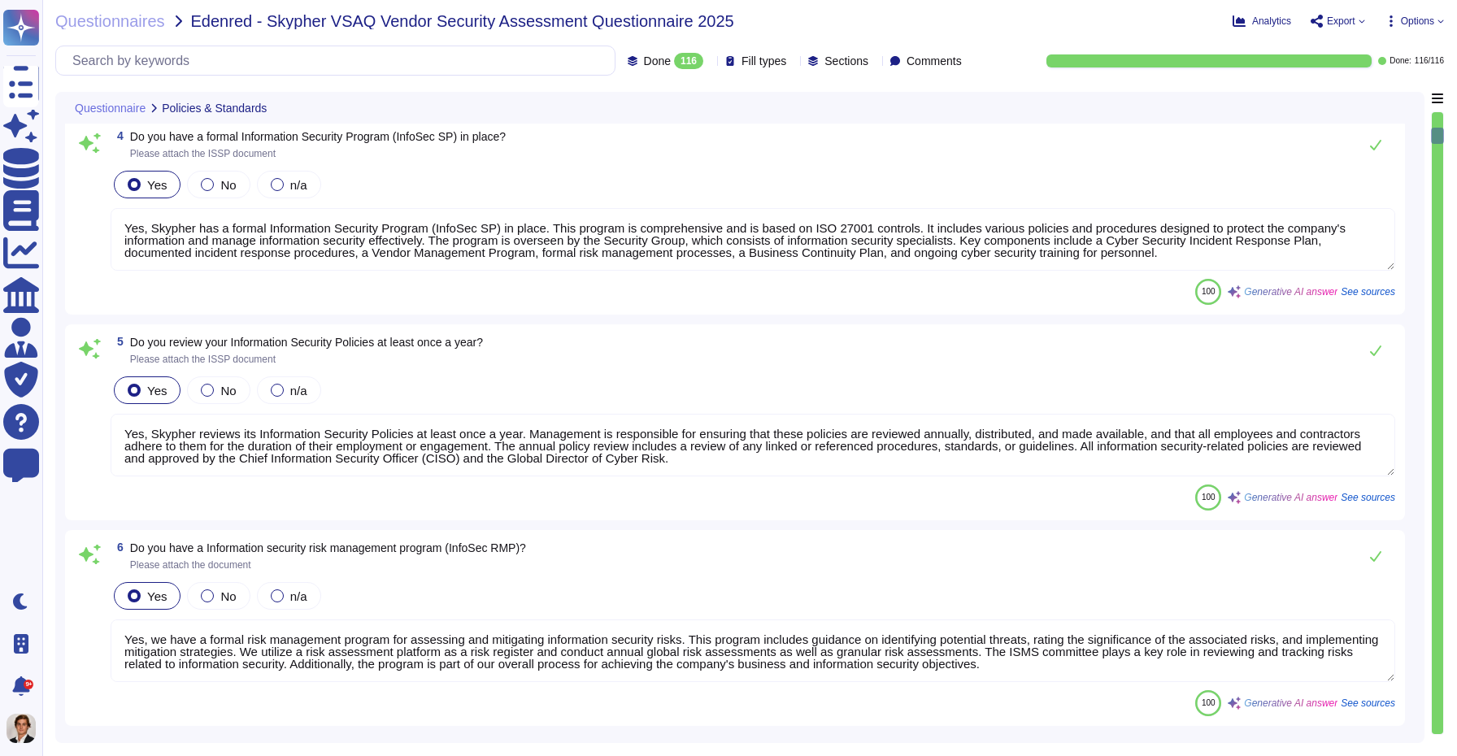
type textarea "Yes, Skypher has a formal Information Security Program (InfoSec SP) in place. T…"
type textarea "Yes, Skypher reviews its Information Security Policies at least once a year. Ma…"
type textarea "Yes, we have a formal risk management program for assessing and mitigating info…"
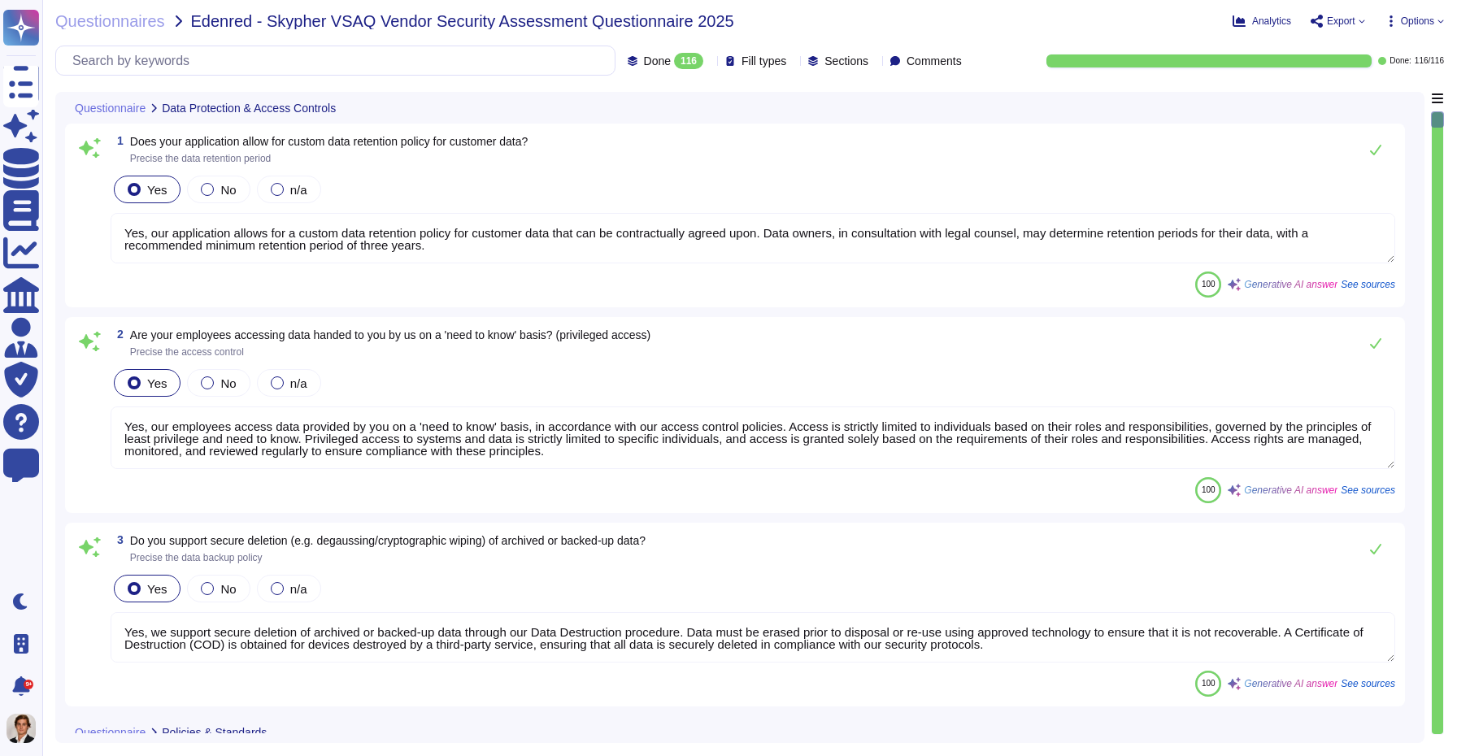
type textarea "Yes, our application allows for a custom data retention policy for customer dat…"
type textarea "Yes, our employees access data provided by you on a 'need to know' basis, in ac…"
type textarea "Yes, we support secure deletion of archived or backed-up data through our Data …"
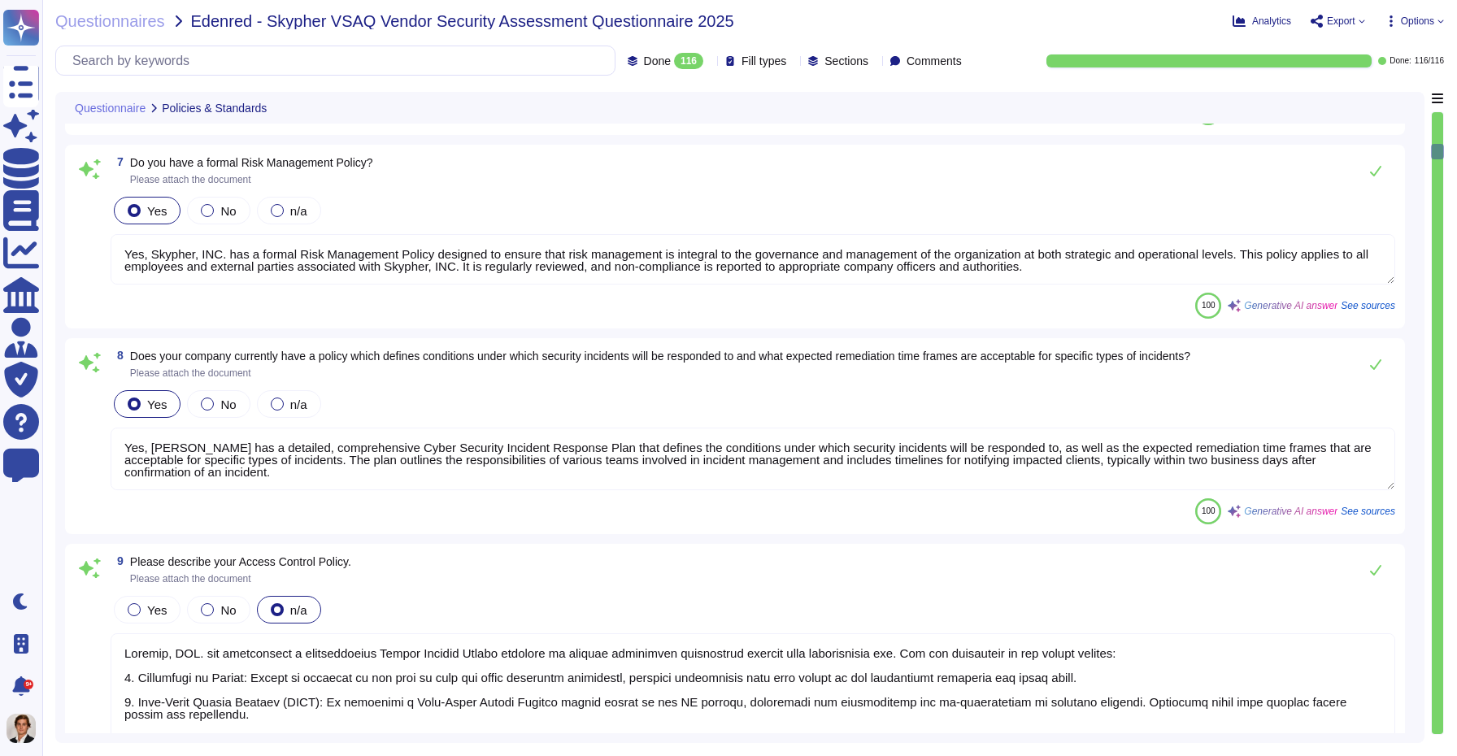
type textarea "Yes, [PERSON_NAME] has a detailed, comprehensive Cyber Security Incident Respon…"
type textarea "Skypher, INC. has established a comprehensive Access Control Policy designed to…"
type textarea "Yes, we share our business continuity and redundancy plans with our customers u…"
type textarea "Yes, Skypher has established data backup procedures that include both frequency…"
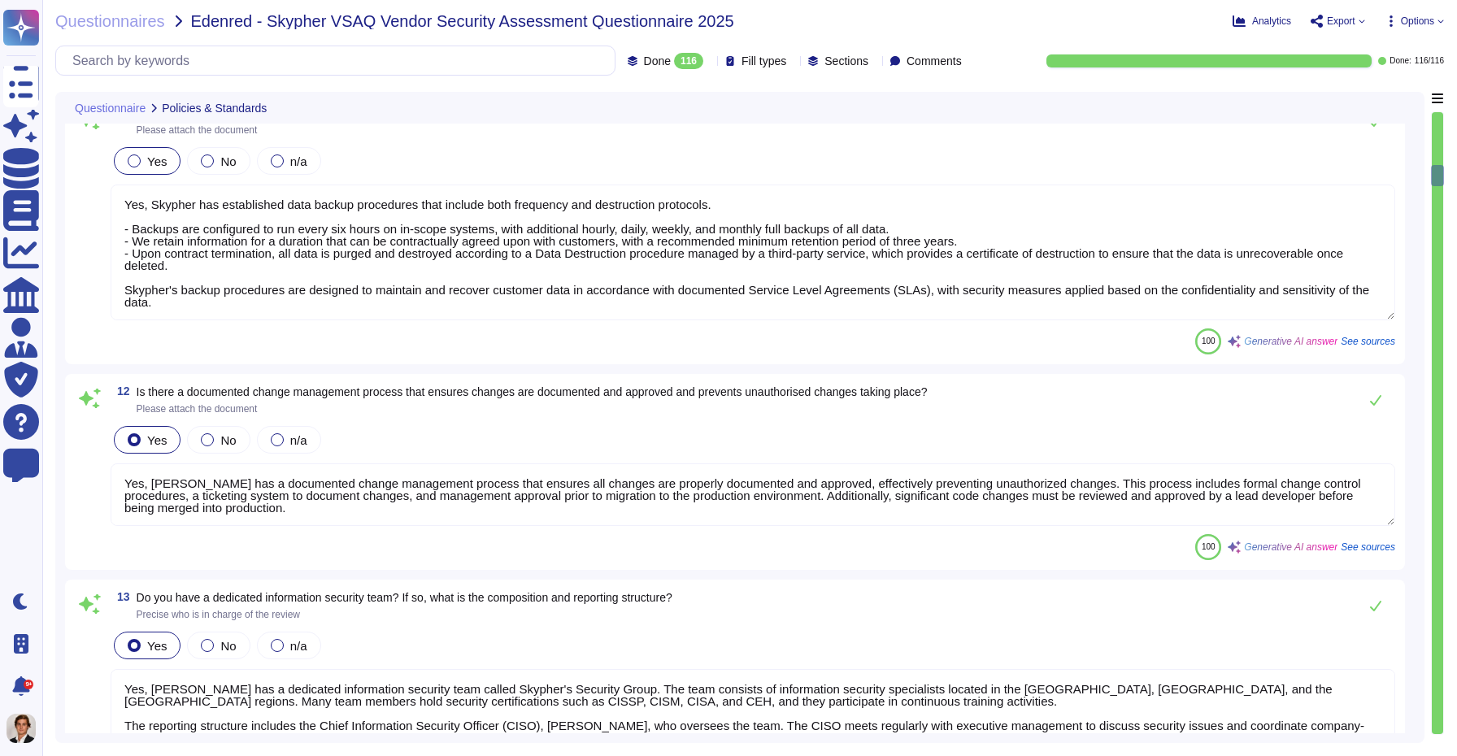
type textarea "Yes, a formal disciplinary or sanction policy is established for employees who …"
type textarea "Yes, all employment candidates, contractors, and involved third parties are sub…"
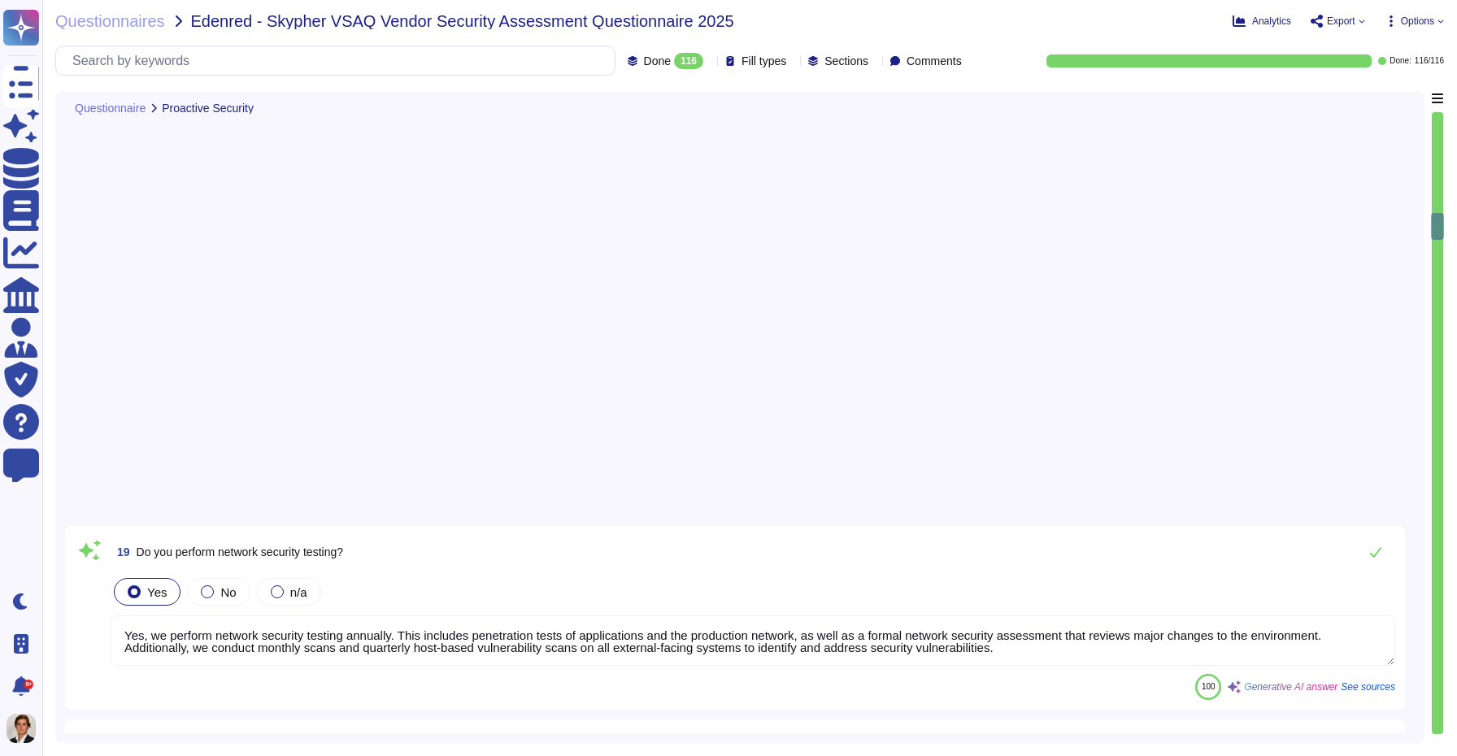
type textarea "Yes, we perform application security testing. All new applications and major re…"
type textarea "Yes, Skypher has an established bug bounty program in place."
type textarea "Yes, all endpoint laptops that connect directly to production networks are cent…"
type textarea "Yes, we have breach detection systems and anomaly detection with alerting in pl…"
type textarea "Yes, changes to the production environment are reviewed by at least two enginee…"
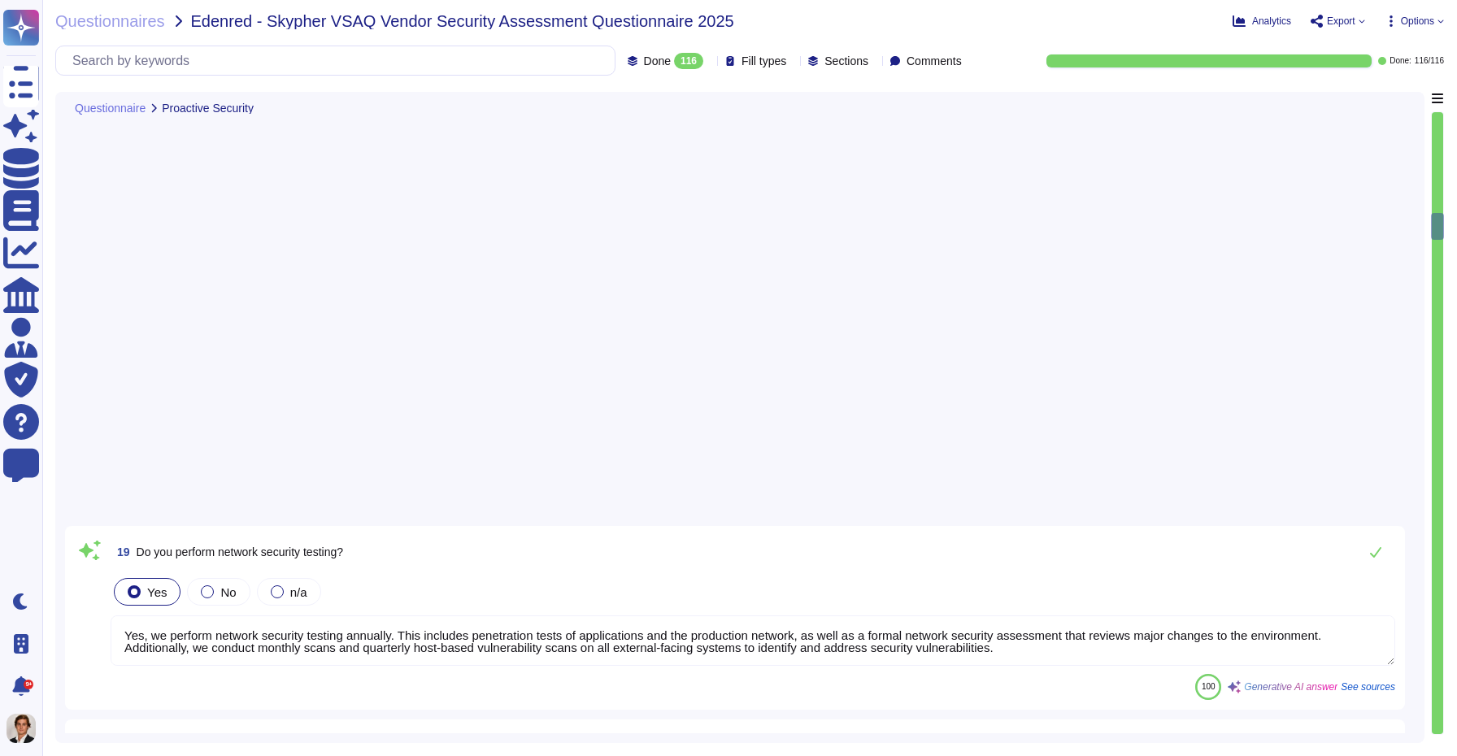
type textarea "Yes, all security events in production, including authentication events, SSH se…"
type textarea "Yes, the production network is segmented into different zones based on security…"
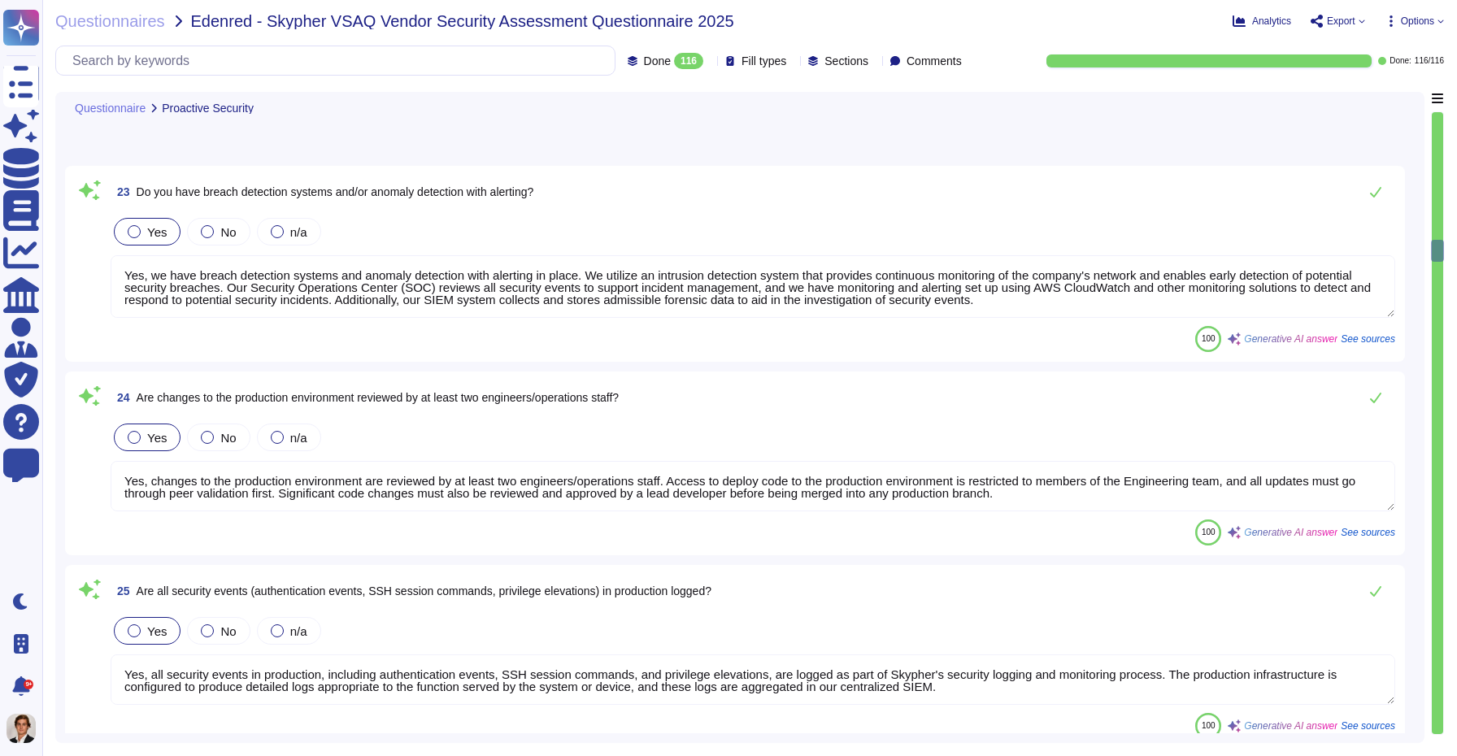
type textarea "Skypher, INC. supports and maintains development, test, staging, and production…"
type textarea "Yes, all network traffic over public networks to the production infrastructure …"
type textarea "Yes, only standard cryptographic frameworks and implementations are used, adher…"
type textarea "Yes, Skypher has a formalized Security Incident Response Program. This program …"
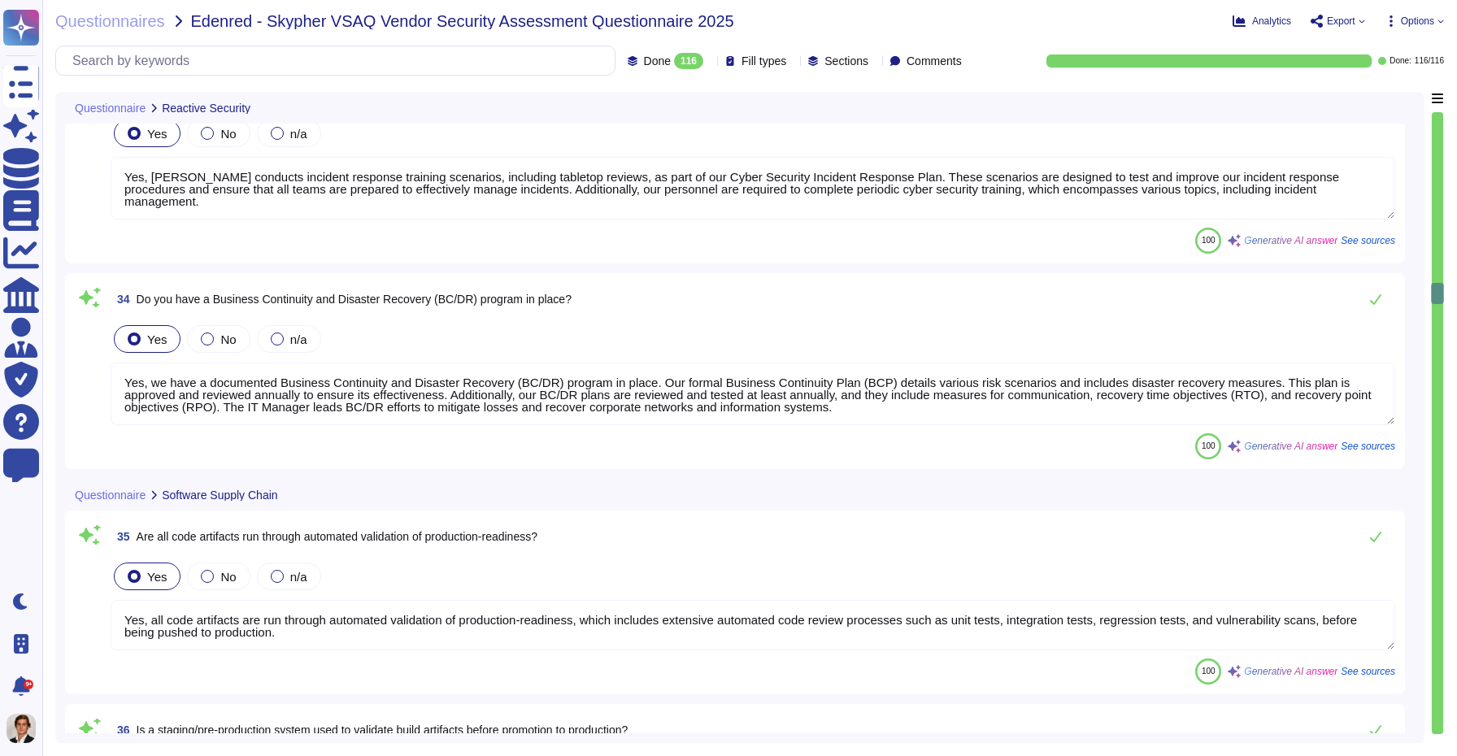
type textarea "Yes, Skypher has formally defined criteria for notifying clients during an inci…"
type textarea "Yes, we have a documented Incident Management Policy in place."
type textarea "Yes, Skypher conducts incident response training scenarios, including tabletop …"
type textarea "Yes, we have a documented Business Continuity and Disaster Recovery (BC/DR) pro…"
type textarea "Yes, all code artifacts are run through automated validation of production-read…"
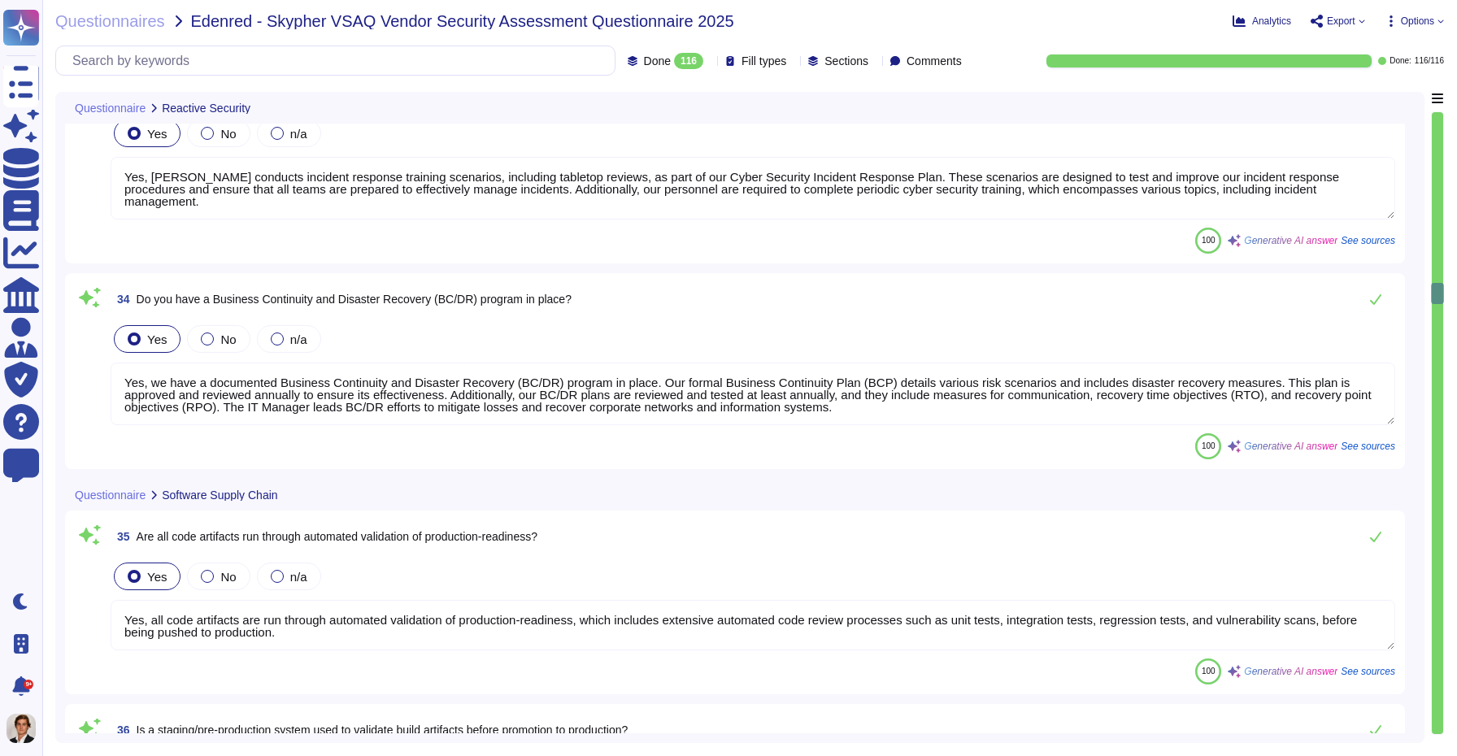
type textarea "Yes, a staging/pre-production system is used to validate build artifacts before…"
type textarea "Yes, we utilize an automated source-code analysis tool to detect code security …"
type textarea "Yes, we maintain a bill of materials for third-party libraries or code in our s…"
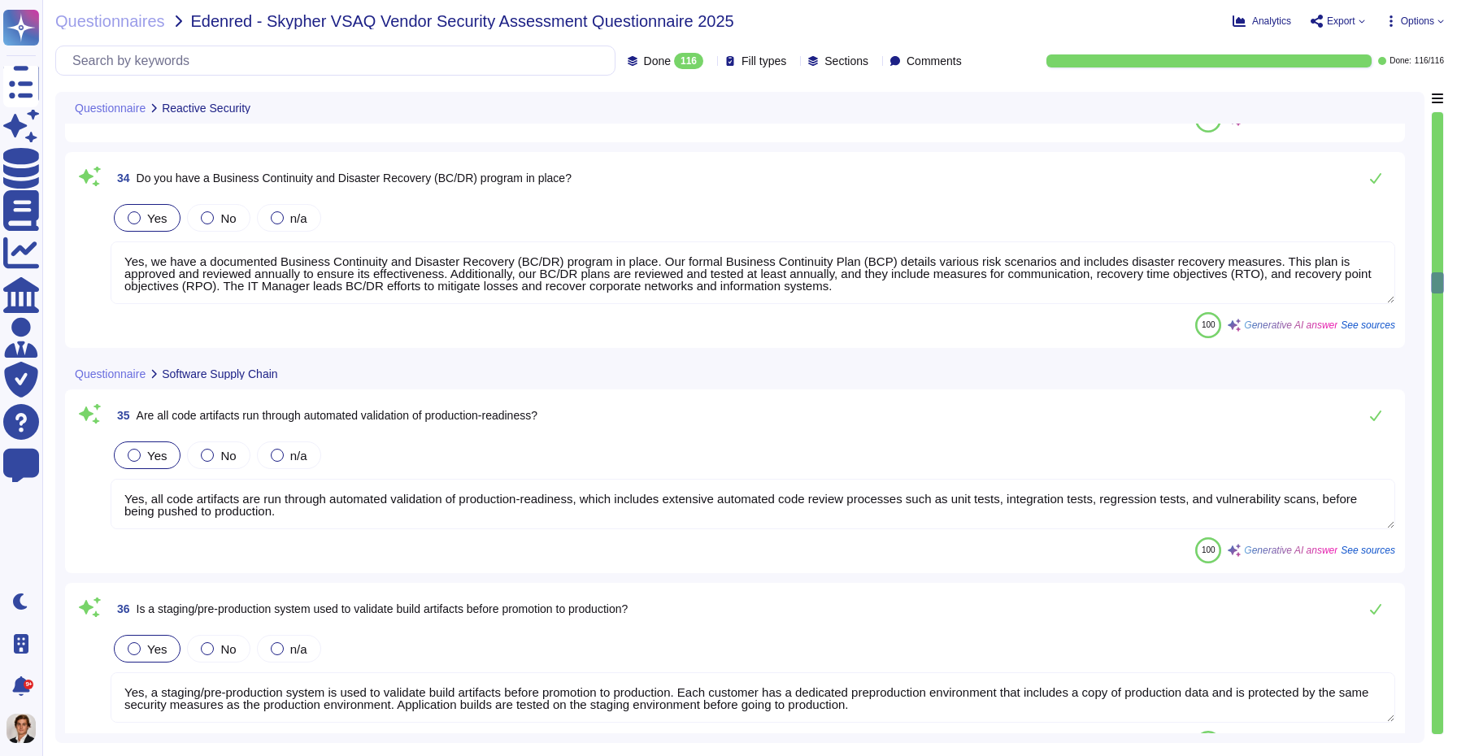
type textarea "Yes, Skypher has a formalized Security Incident Response Program. This program …"
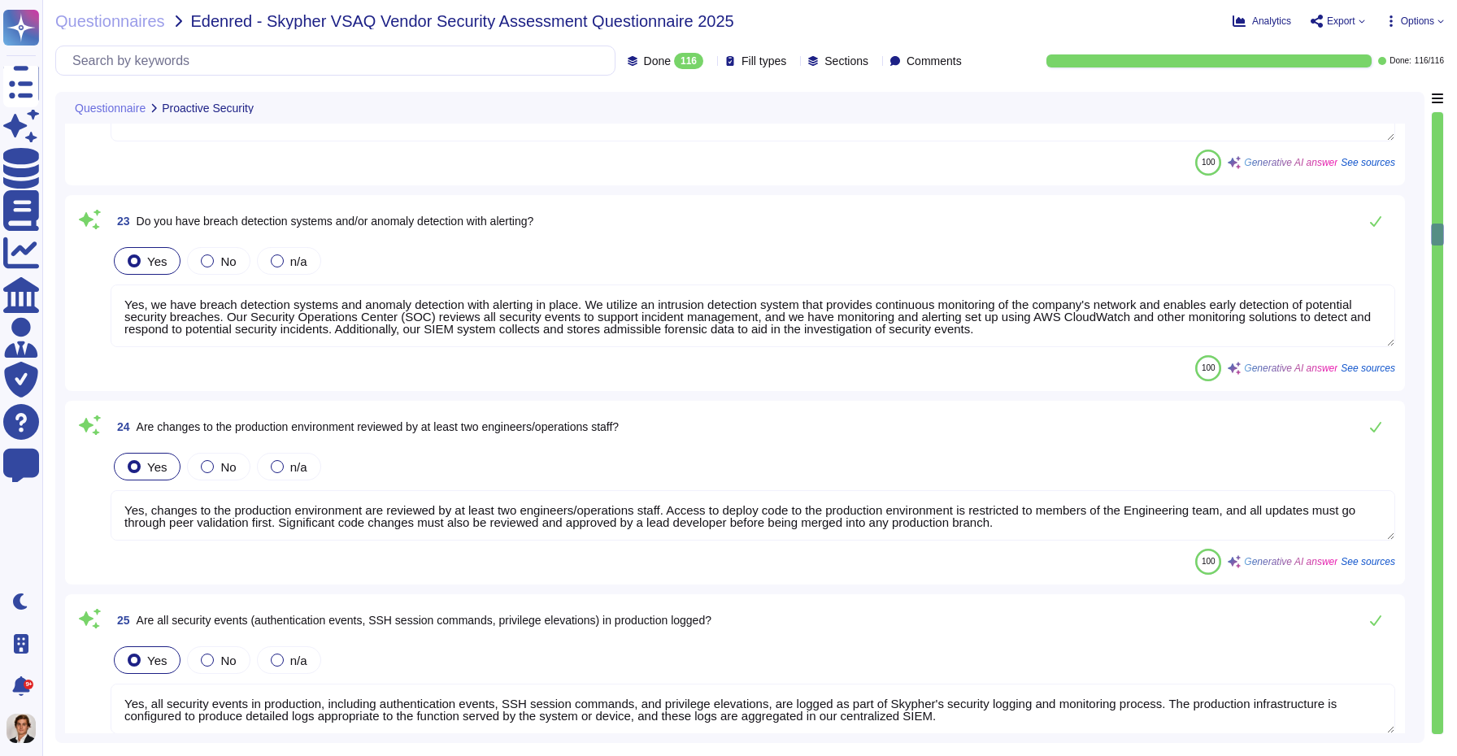
type textarea "Yes, we perform application security testing. All new applications and major re…"
type textarea "Yes, Skypher has an established bug bounty program in place."
type textarea "Yes, all endpoint laptops that connect directly to production networks are cent…"
type textarea "Yes, we have breach detection systems and anomaly detection with alerting in pl…"
type textarea "Yes, changes to the production environment are reviewed by at least two enginee…"
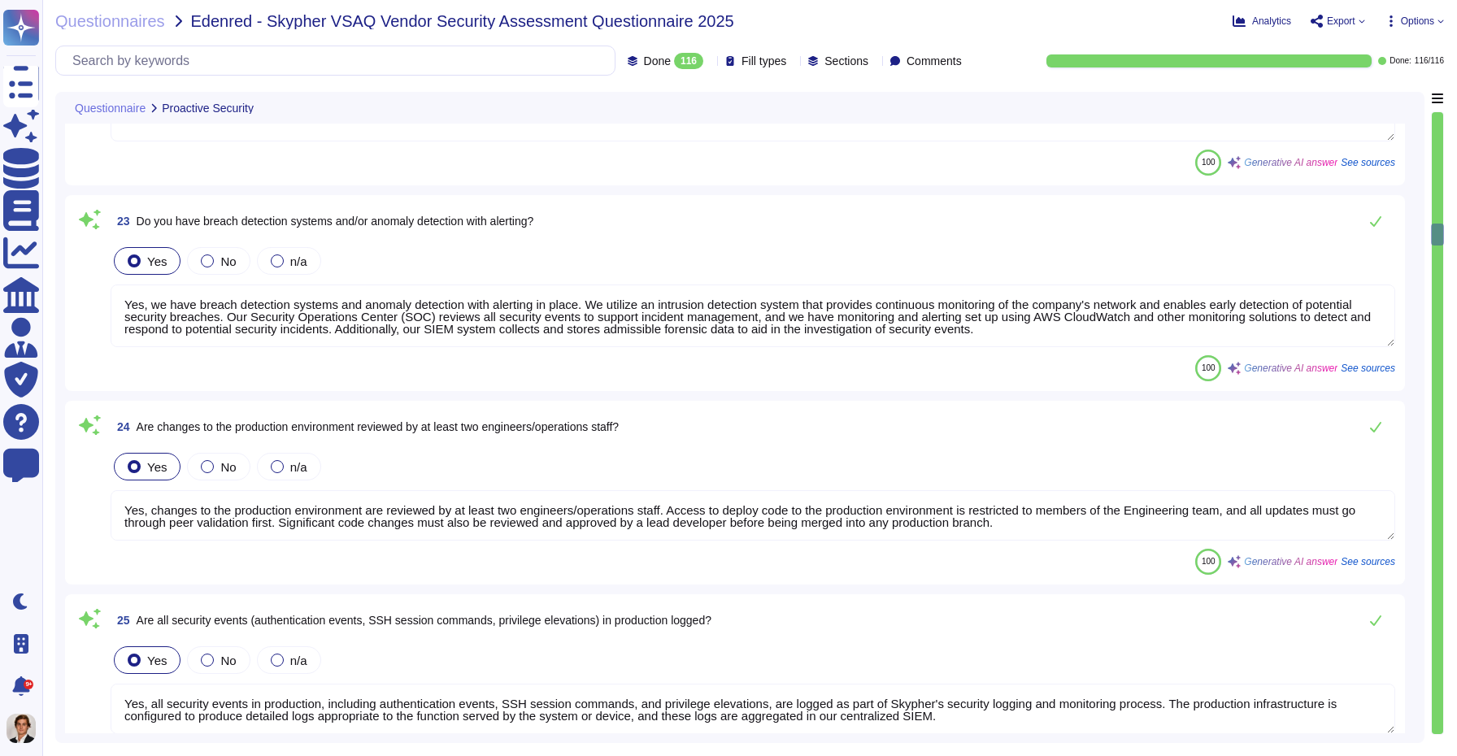
type textarea "Yes, all security events in production, including authentication events, SSH se…"
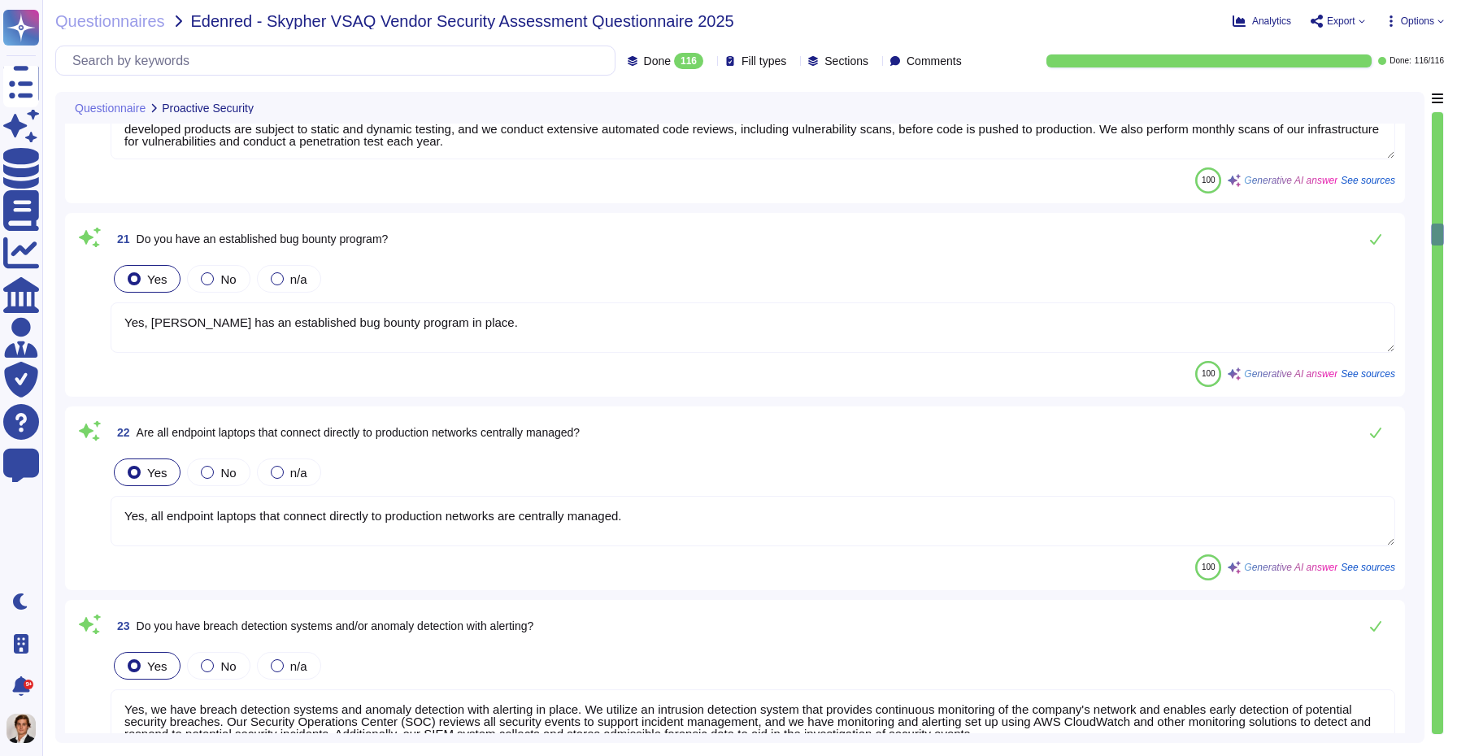
scroll to position [3946, 0]
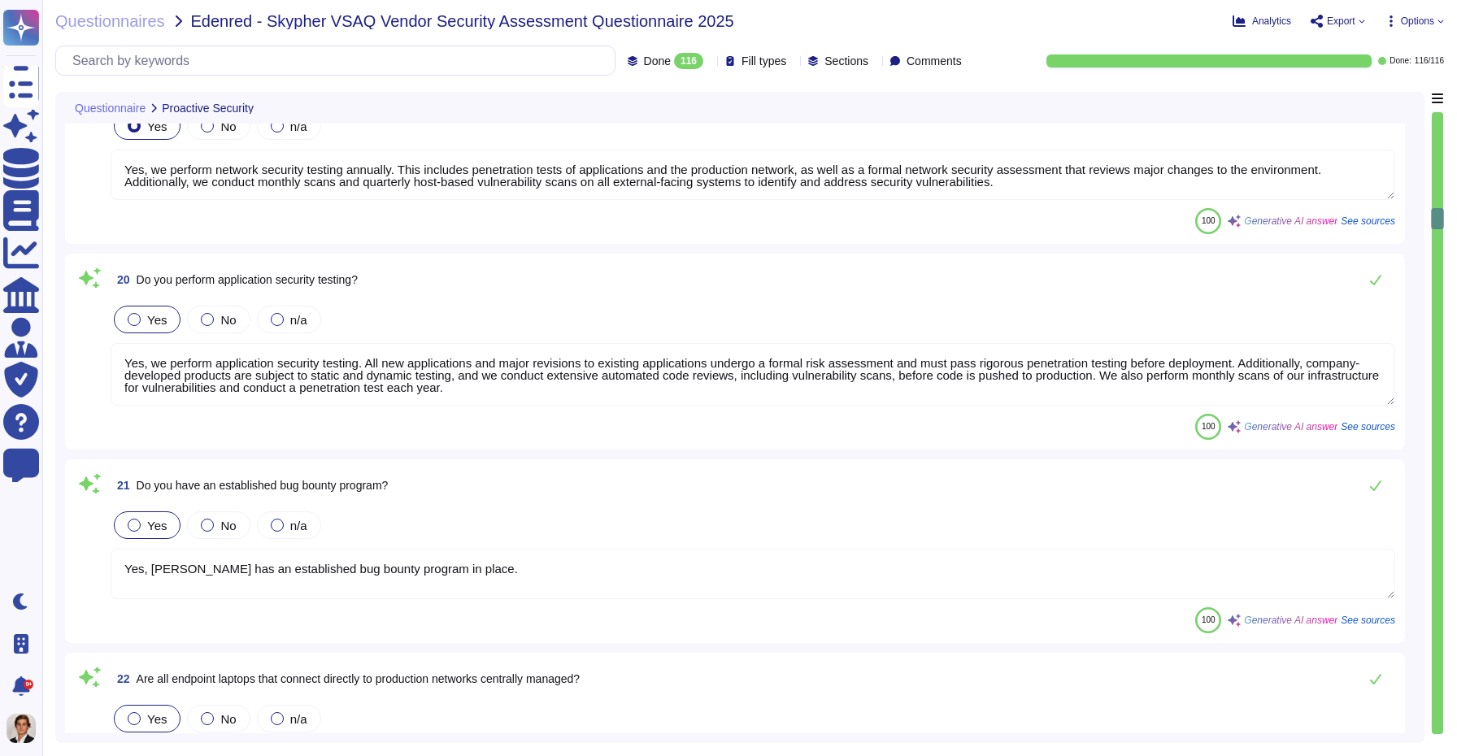
type textarea "Yes, we perform network security testing annually. This includes penetration te…"
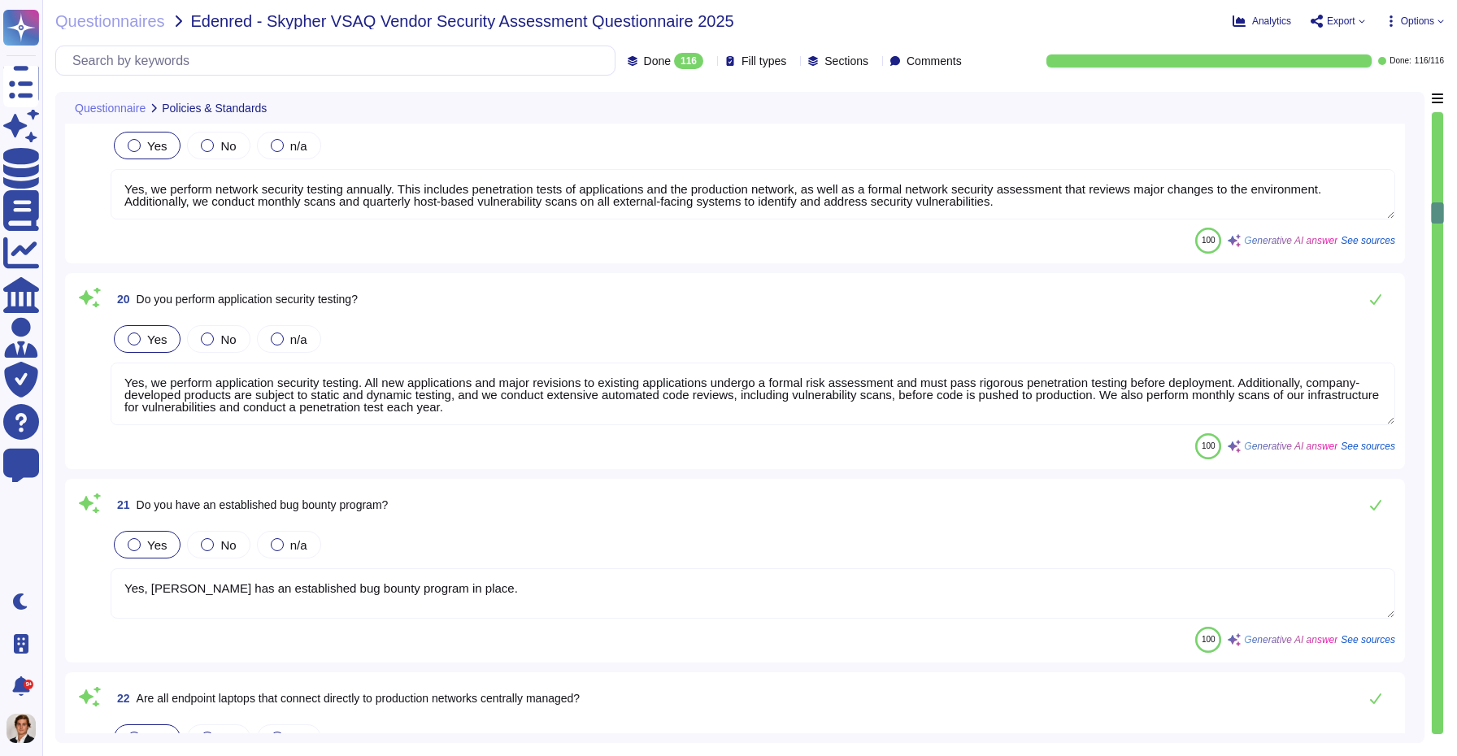
type textarea "Yes, all personnel are required to sign confidentiality agreements to protect c…"
type textarea "Yes, documented procedures are followed to govern change in employment and/or t…"
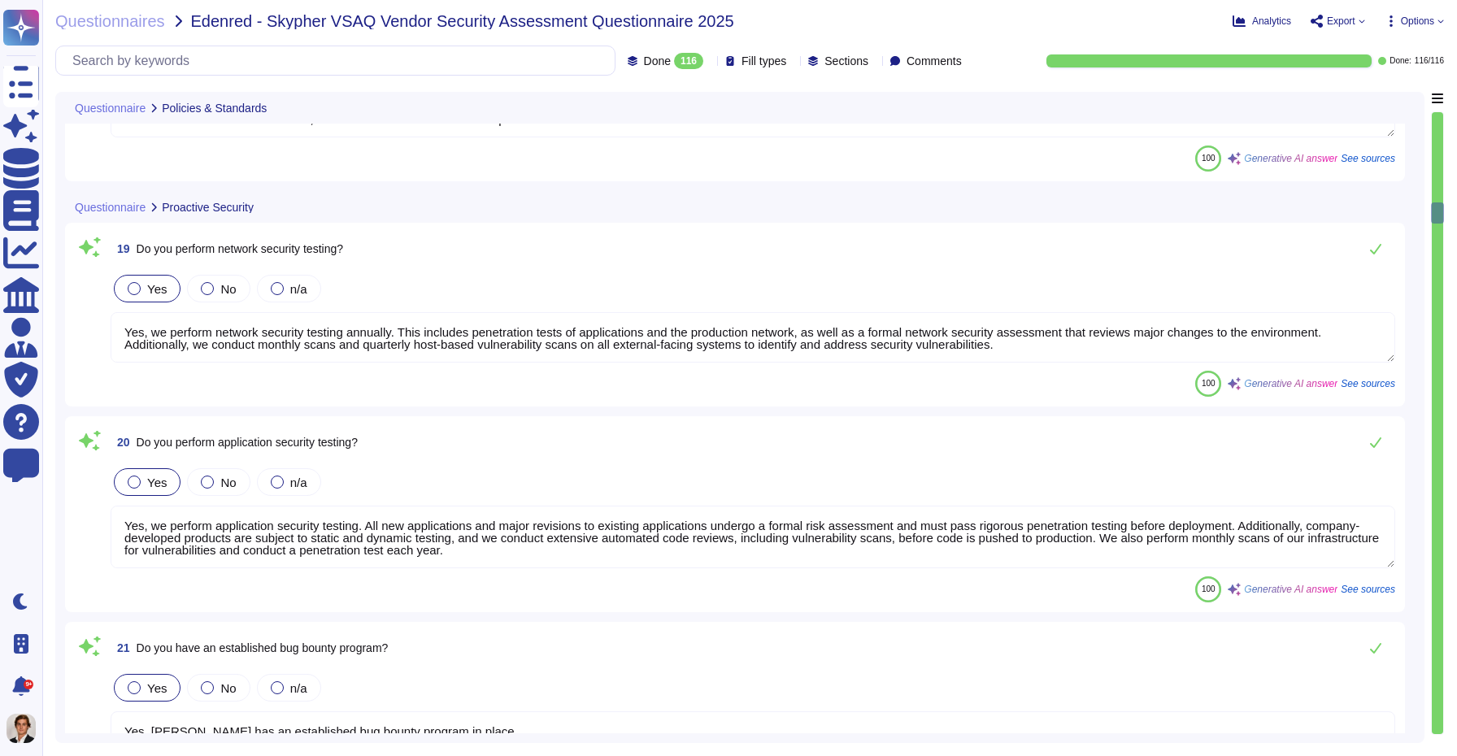
scroll to position [3807, 0]
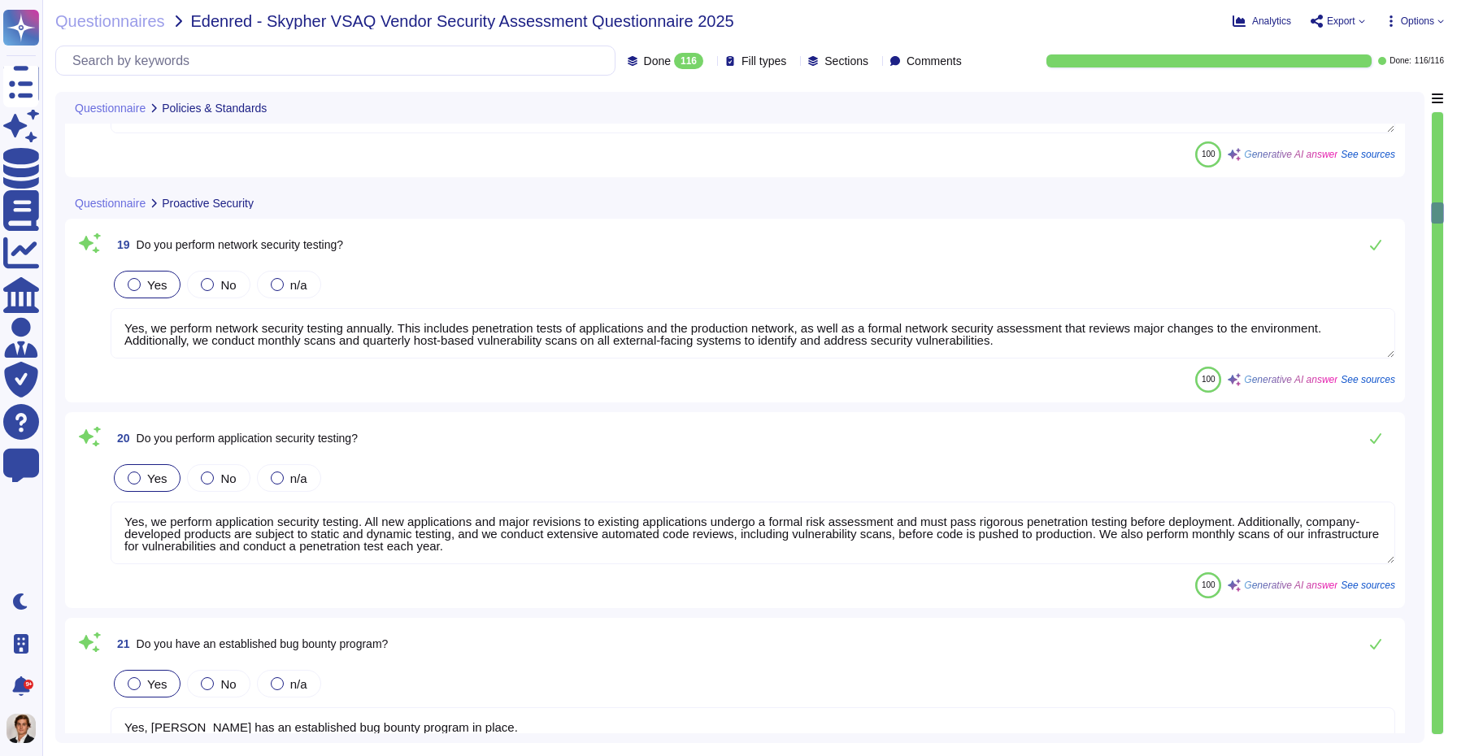
click at [1354, 589] on span "See sources" at bounding box center [1368, 585] width 54 height 10
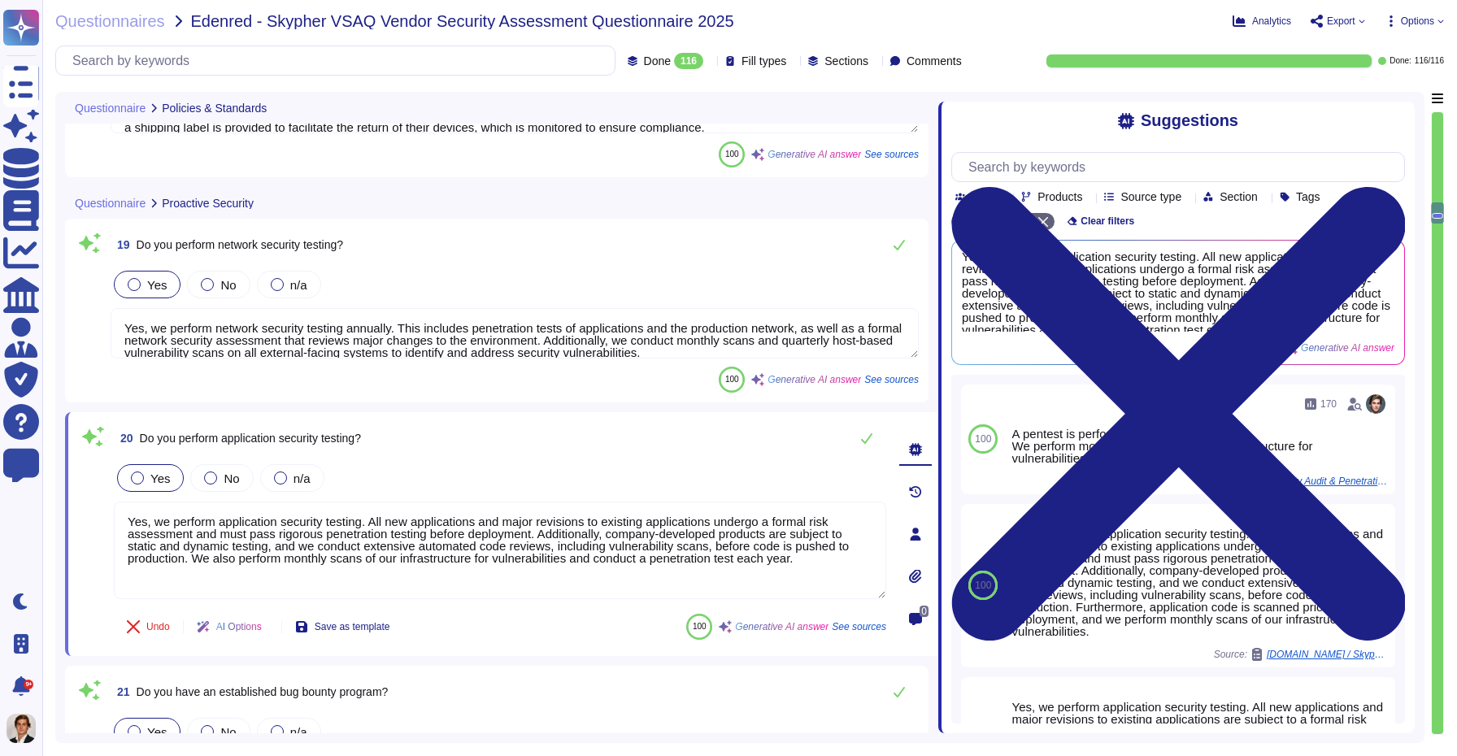
drag, startPoint x: 1028, startPoint y: 393, endPoint x: 938, endPoint y: 388, distance: 90.4
click at [938, 388] on span at bounding box center [938, 412] width 7 height 641
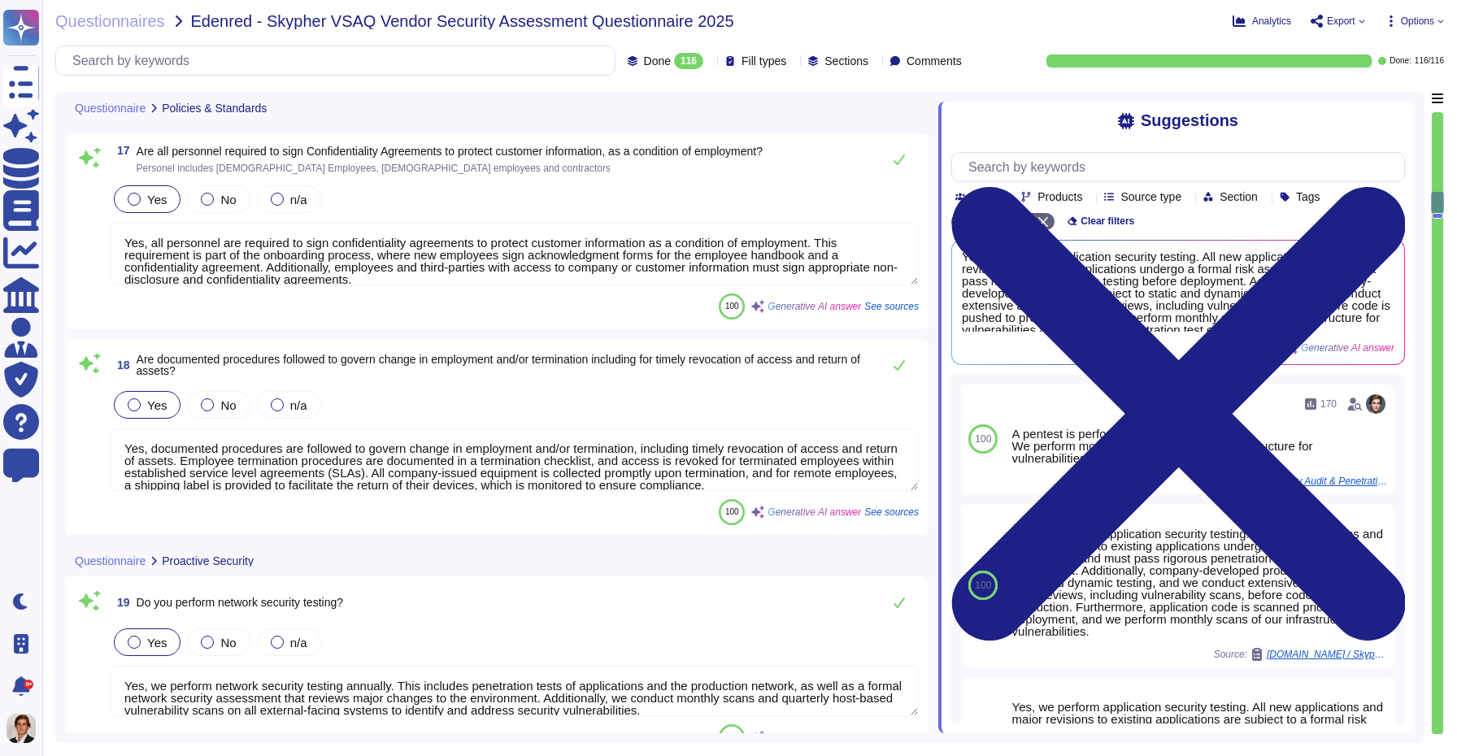
type textarea "Yes, a formal disciplinary or sanction policy is established for employees who …"
type textarea "Yes, all employment candidates, contractors, and involved third parties are sub…"
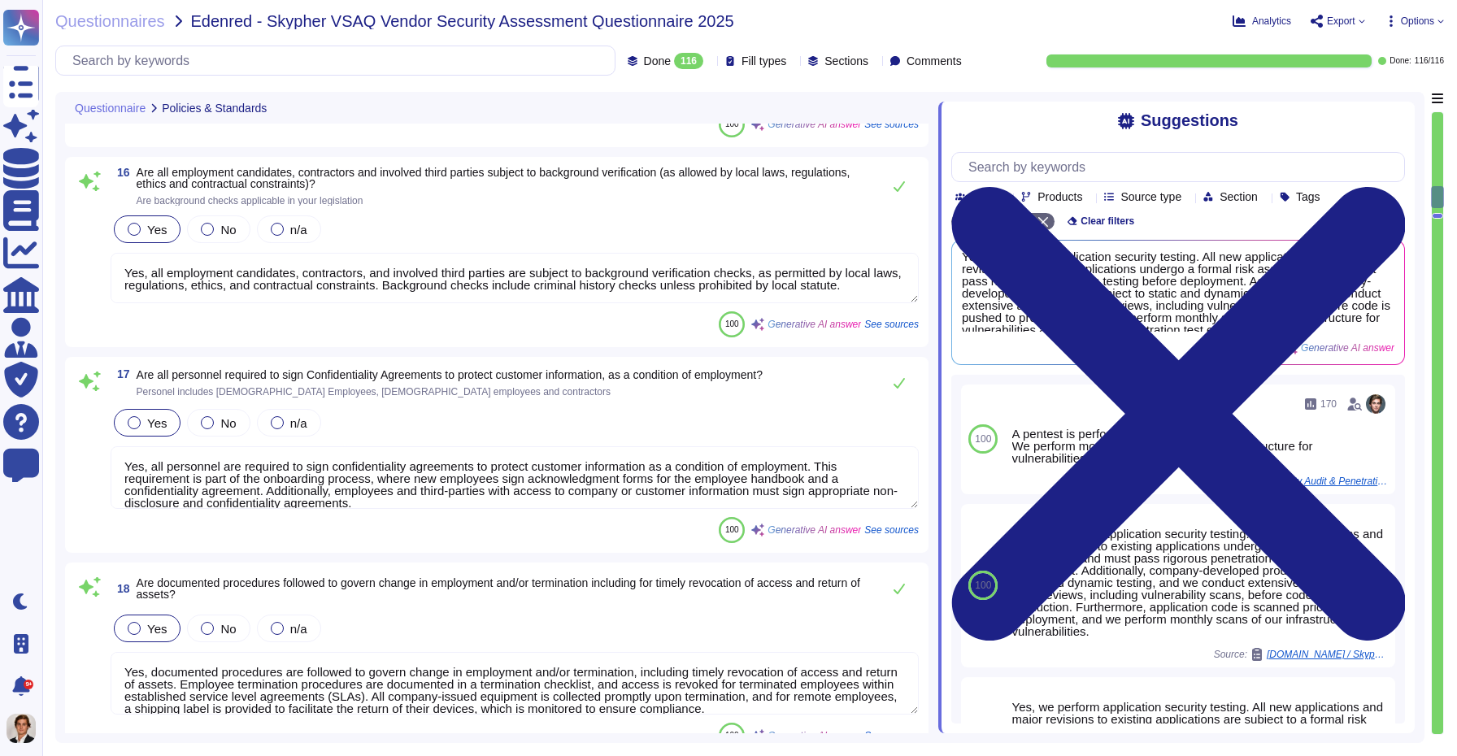
type textarea "Yes, our information security and privacy policies align with industry standard…"
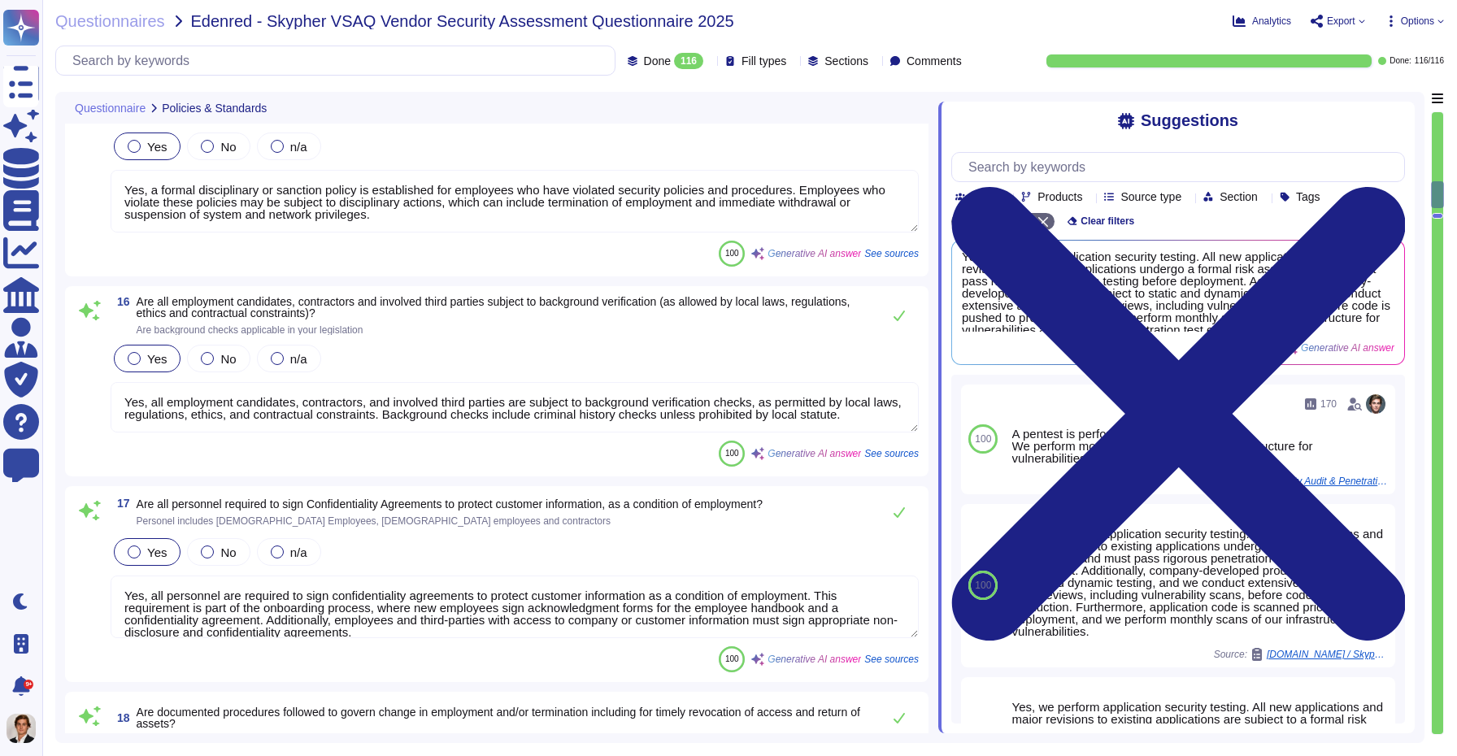
scroll to position [3178, 0]
type textarea "Yes, Skypher has a dedicated information security team called Skypher's Securit…"
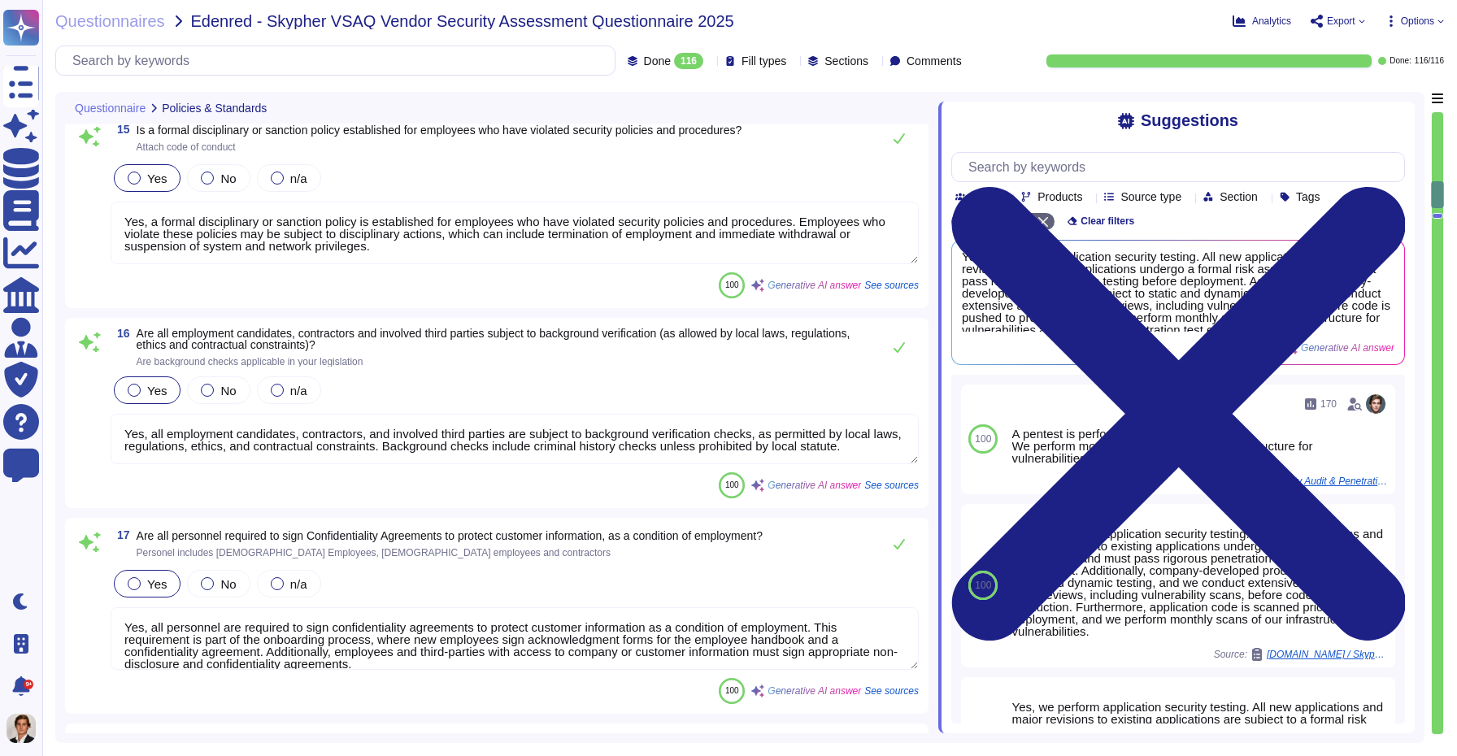
click at [556, 440] on textarea "Yes, all employment candidates, contractors, and involved third parties are sub…" at bounding box center [515, 439] width 808 height 50
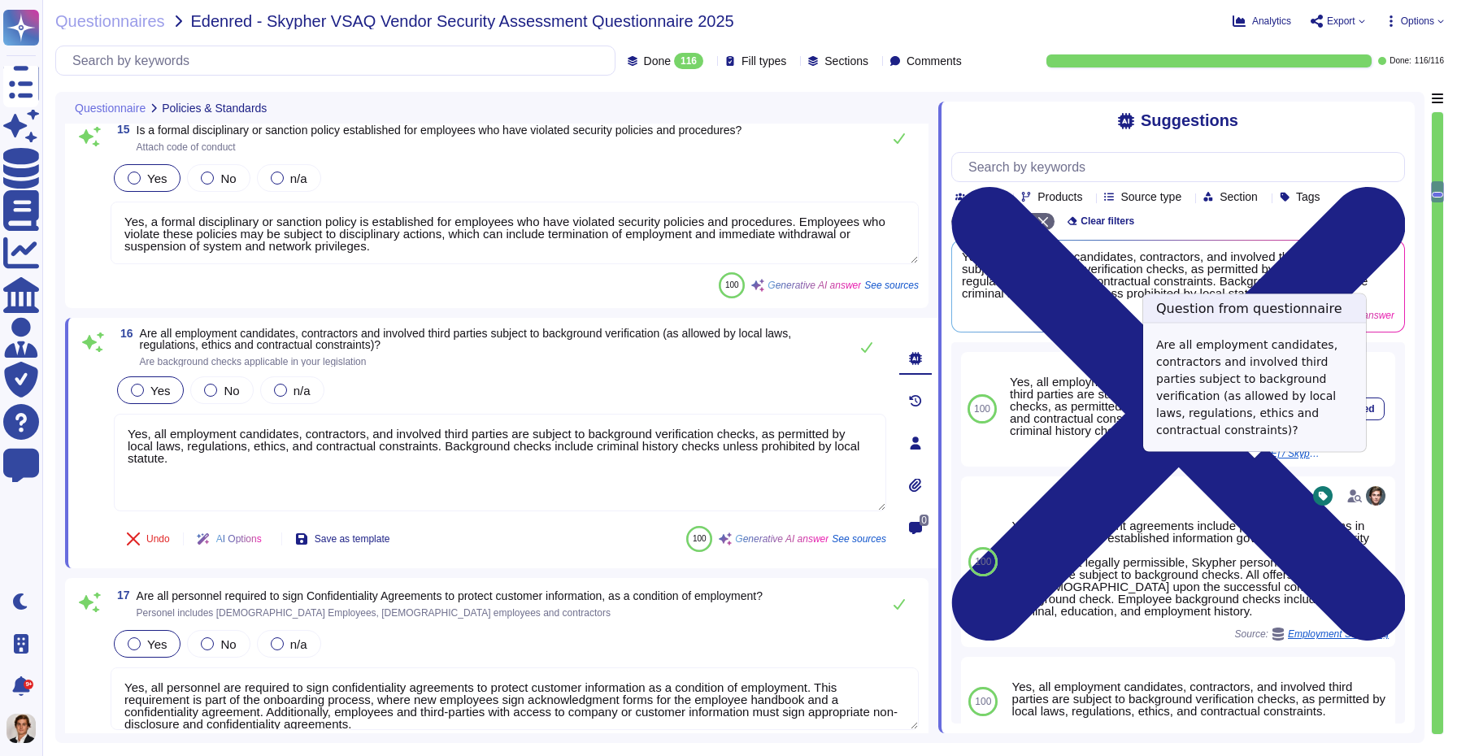
click at [1295, 459] on span "SmartPaytech.com / Skypher VSAQ Vendor Security Assessment Questionnaire eviden…" at bounding box center [1263, 454] width 122 height 10
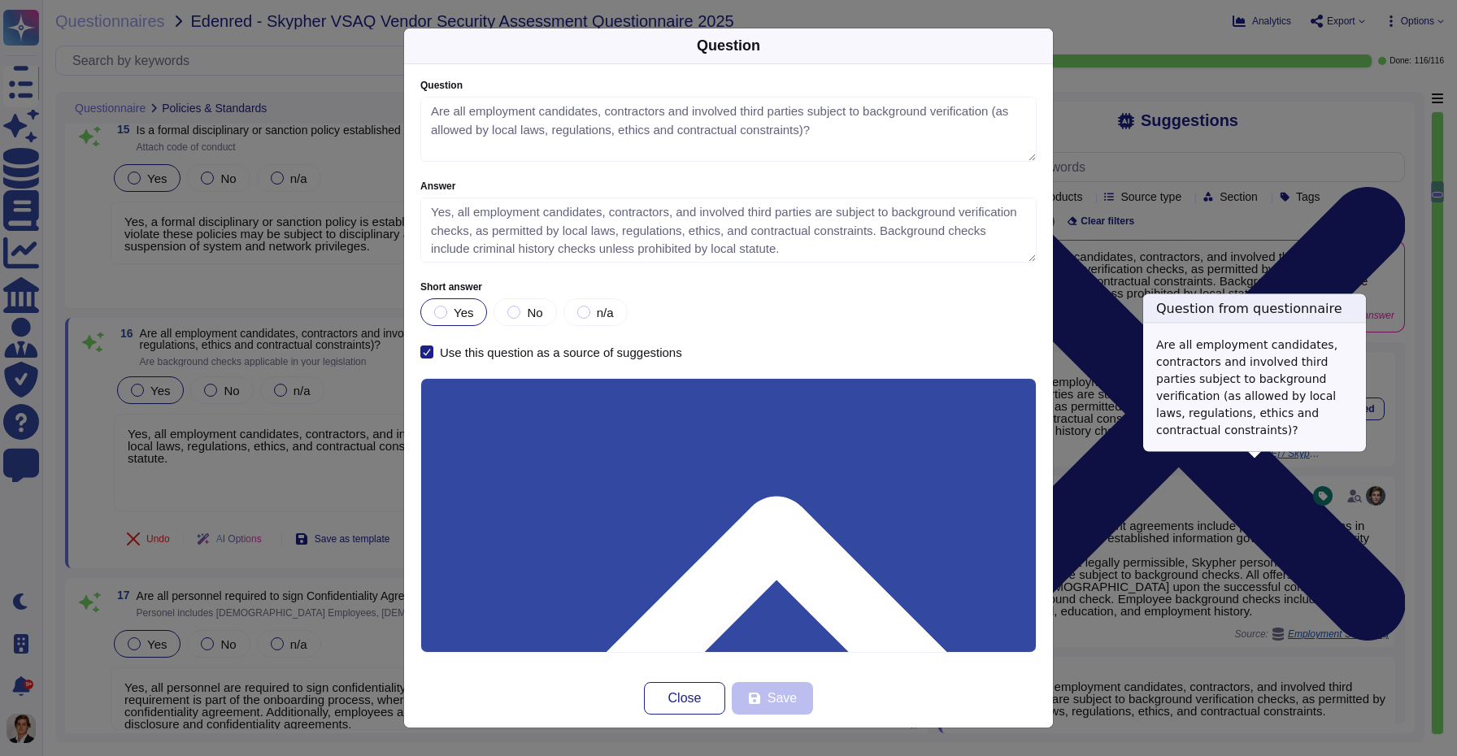
type textarea "Are all employment candidates, contractors and involved third parties subject t…"
type textarea "Yes, all employment candidates, contractors, and involved third parties are sub…"
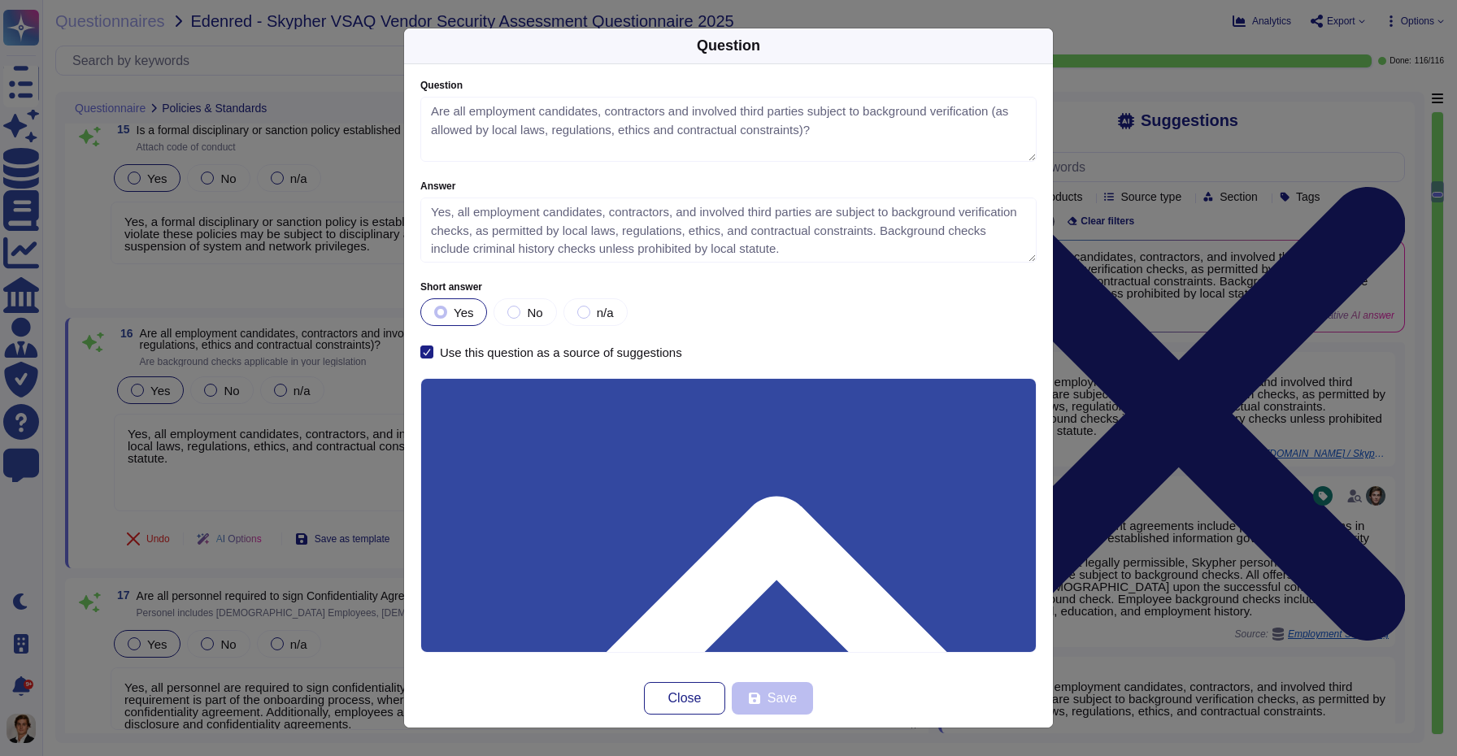
click at [1238, 341] on div "Question Question Are all employment candidates, contractors and involved third…" at bounding box center [728, 378] width 1457 height 756
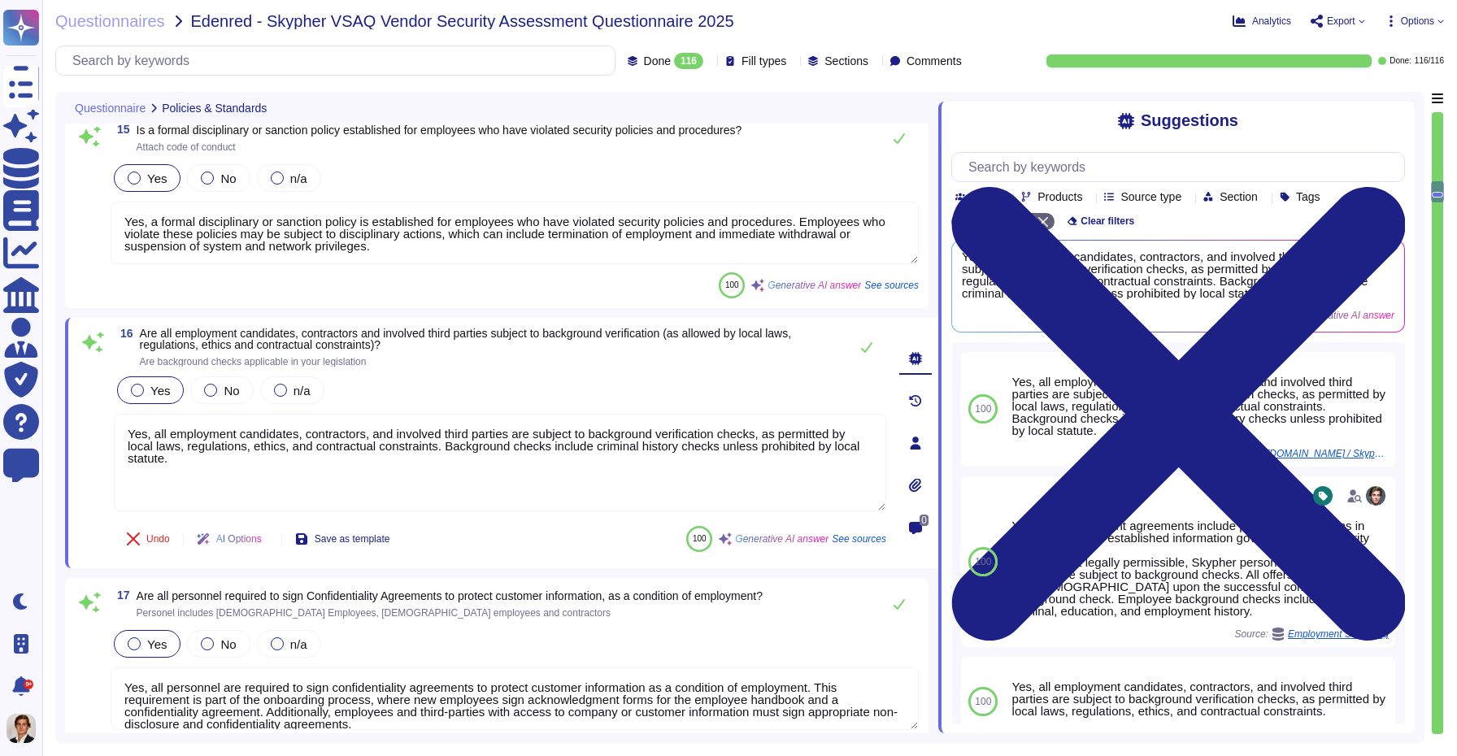
click at [491, 230] on textarea "Yes, a formal disciplinary or sanction policy is established for employees who …" at bounding box center [515, 233] width 808 height 63
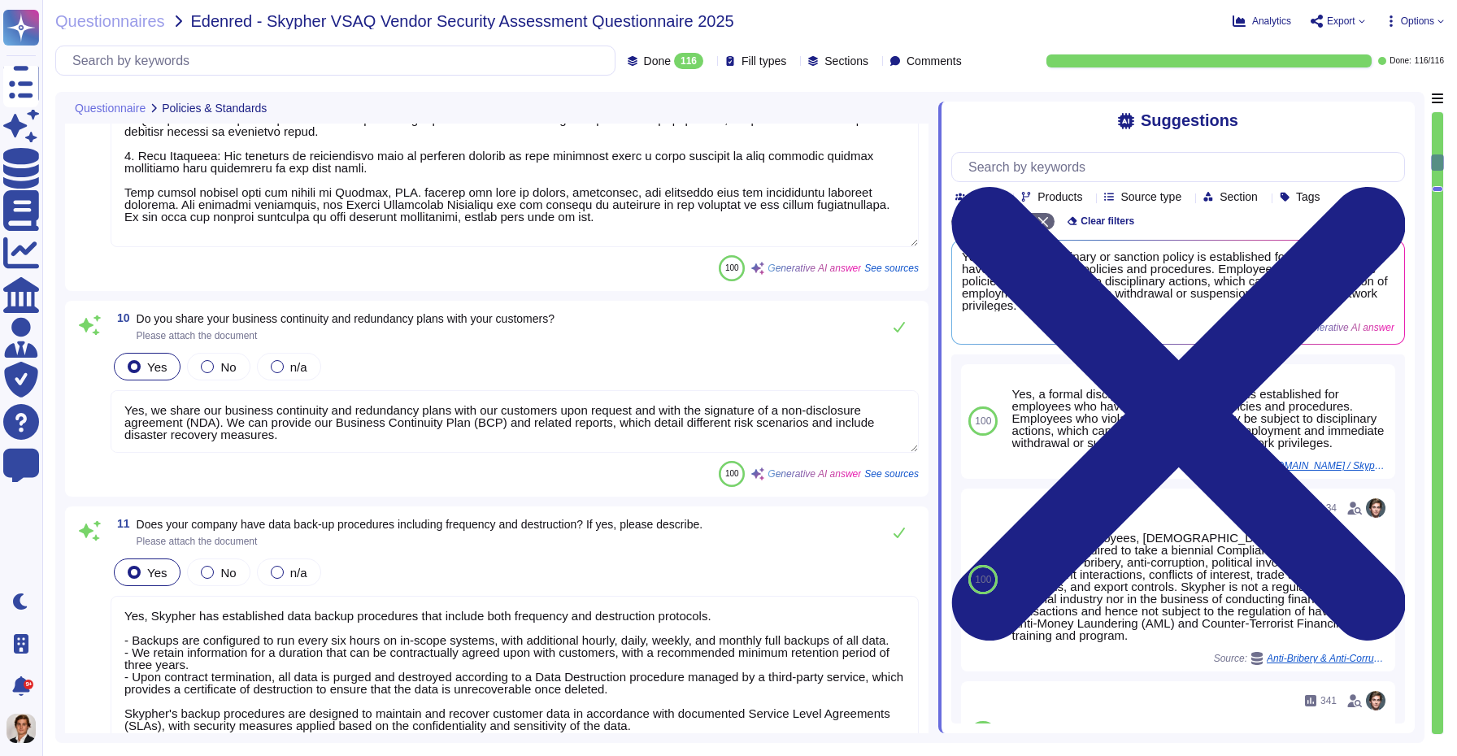
type textarea "Skypher, INC. has established a comprehensive Access Control Policy designed to…"
type textarea "Yes, we share our business continuity and redundancy plans with our customers u…"
type textarea "Yes, Skypher has established data backup procedures that include both frequency…"
type textarea "Yes, Skypher has a documented change management process that ensures all change…"
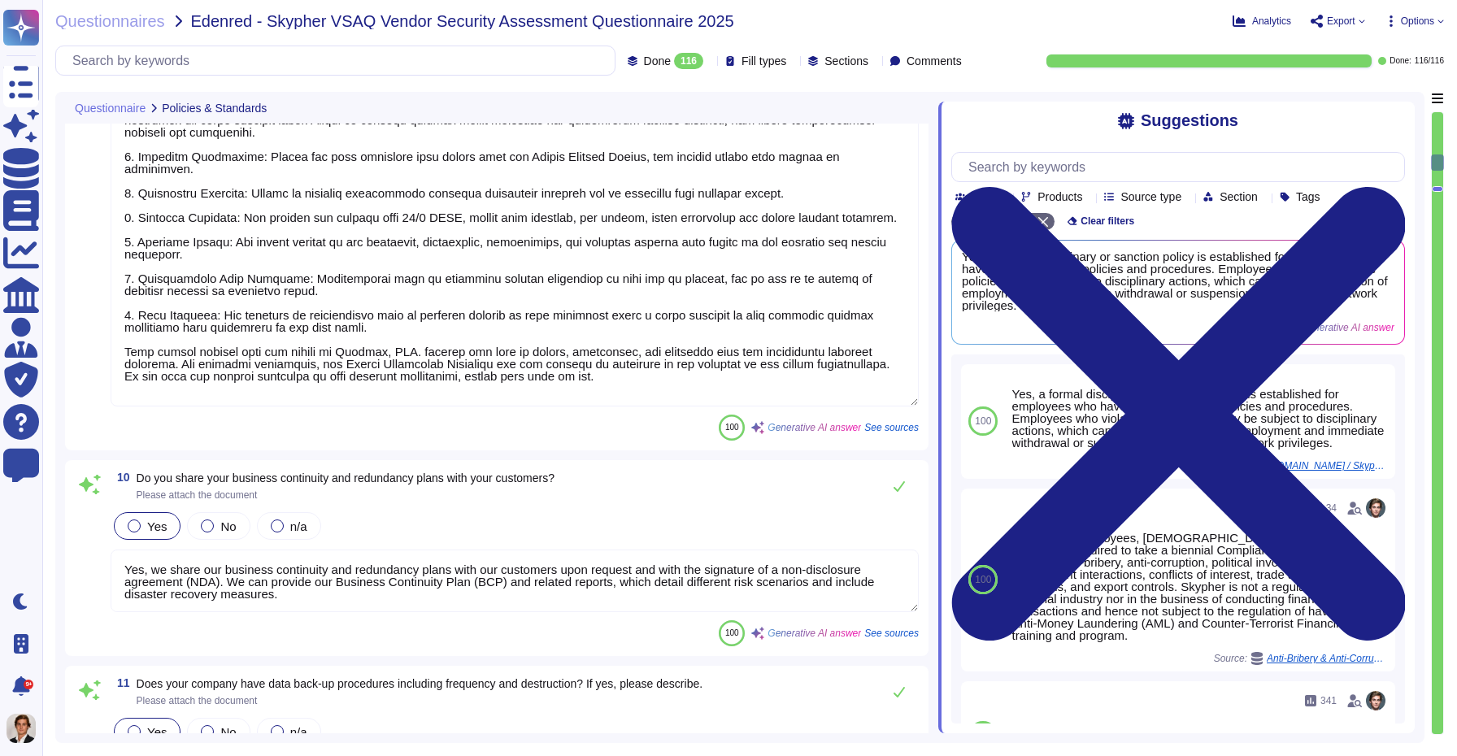
type textarea "Yes, Skypher has a detailed, comprehensive Cyber Security Incident Response Pla…"
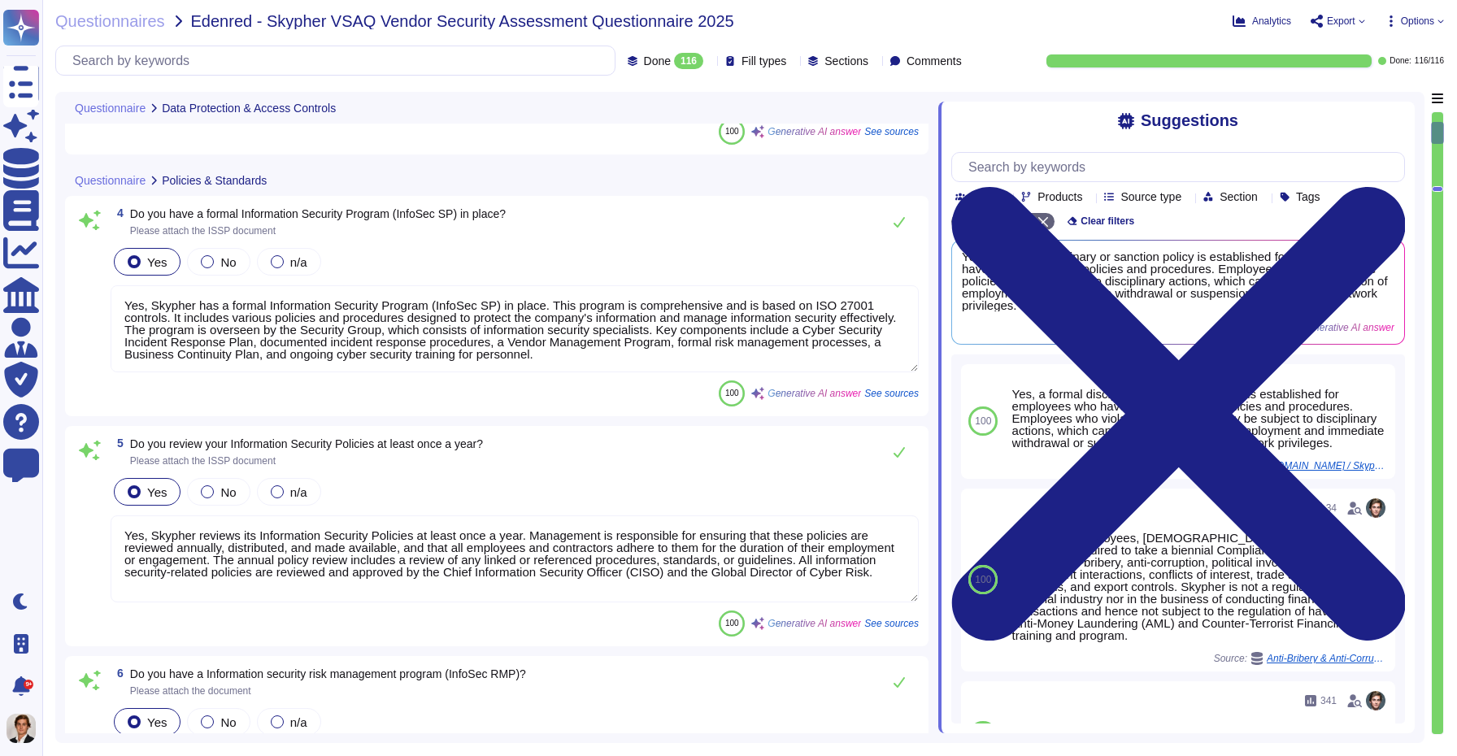
type textarea "Yes, our employees access data provided by you on a 'need to know' basis, in ac…"
type textarea "Yes, we support secure deletion of archived or backed-up data through our Data …"
type textarea "Yes, Skypher has a formal Information Security Program (InfoSec SP) in place. T…"
type textarea "Yes, Skypher reviews its Information Security Policies at least once a year. Ma…"
type textarea "Yes, we have a formal risk management program for assessing and mitigating info…"
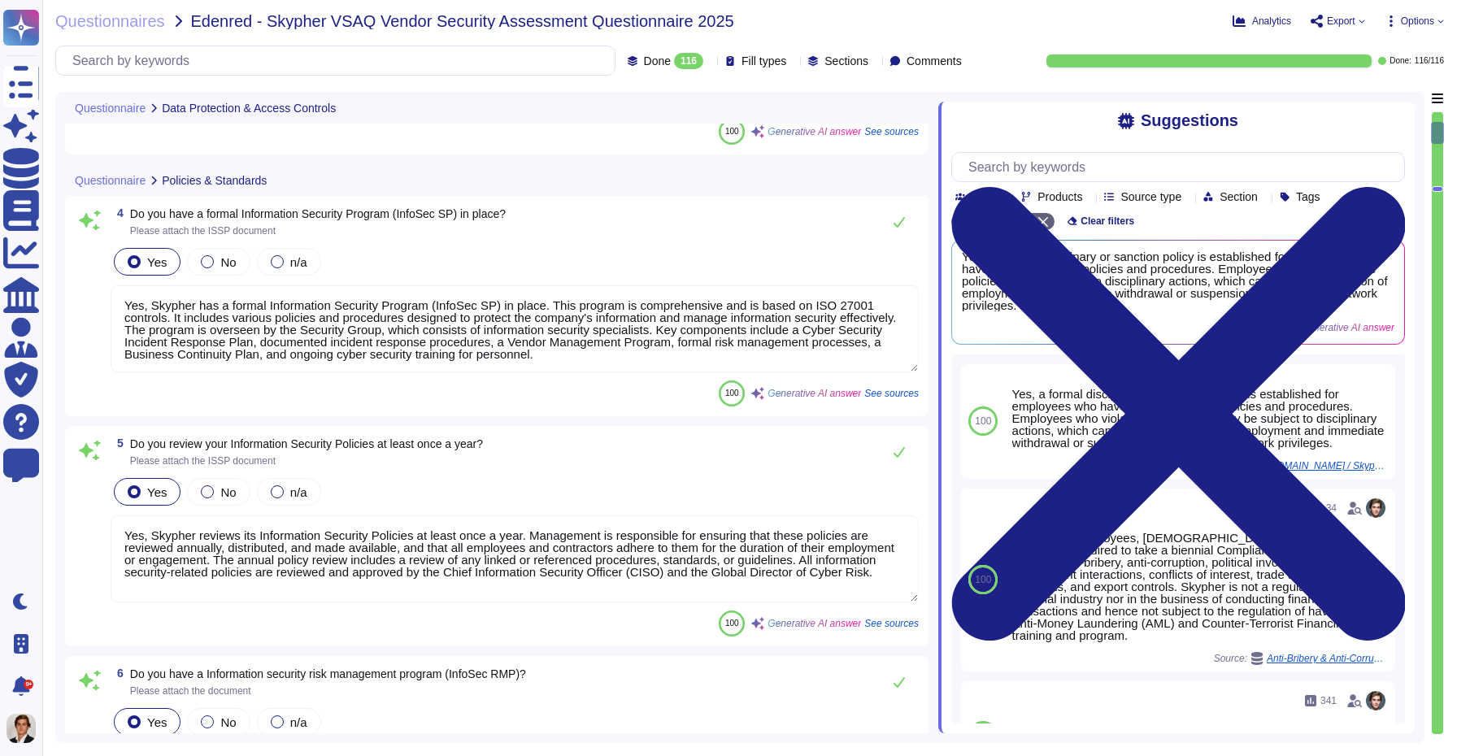
scroll to position [220, 0]
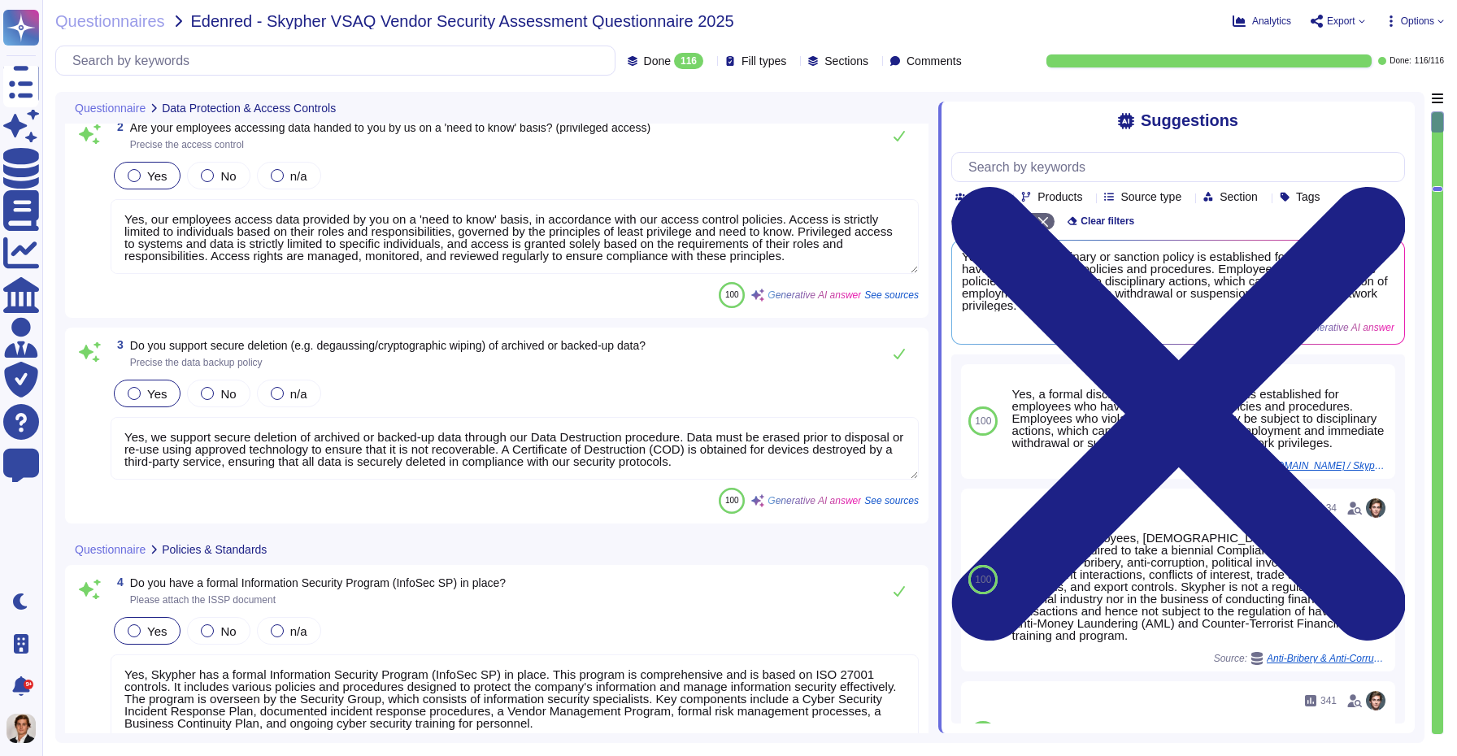
type textarea "Yes, our application allows for a custom data retention policy for customer dat…"
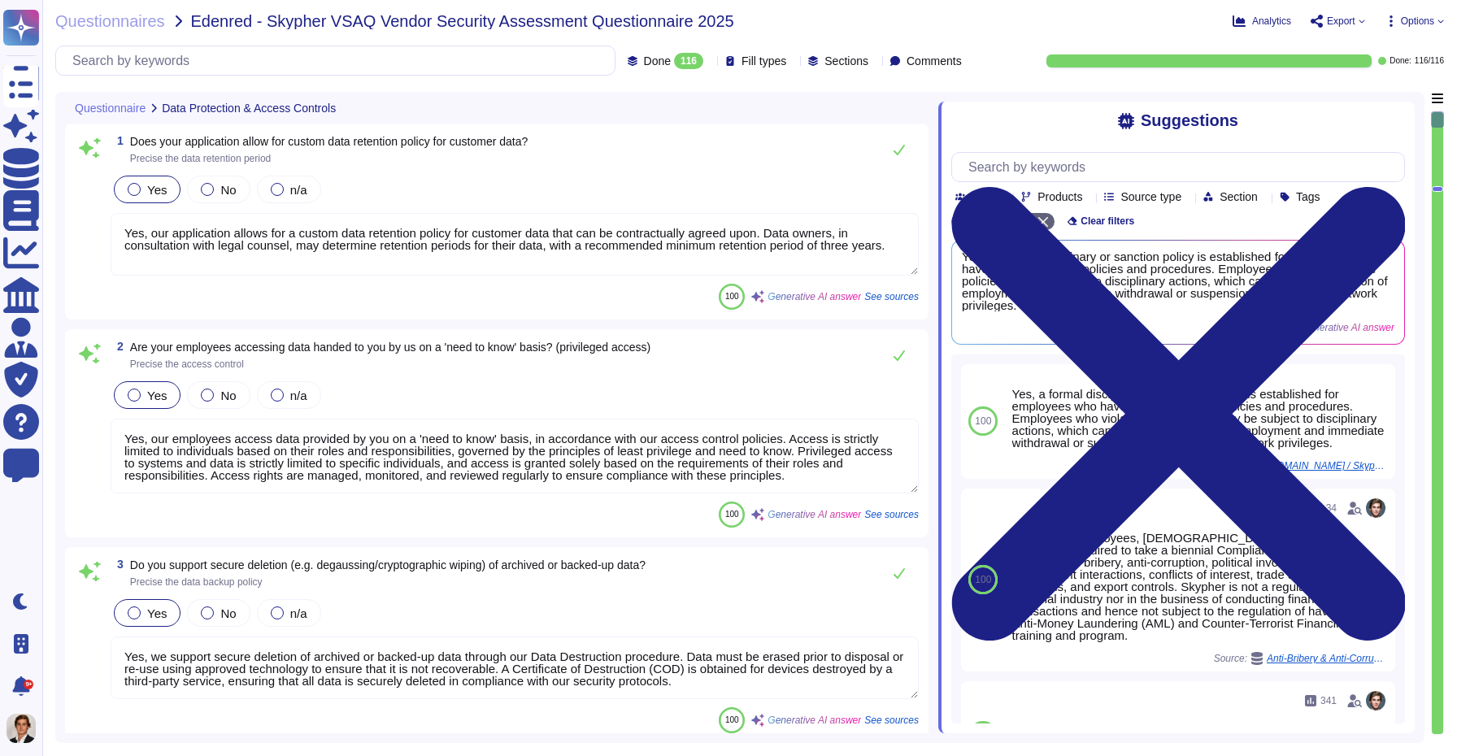
scroll to position [2, 0]
type textarea "Yes, we have a formal risk management program for assessing and mitigating info…"
type textarea "Yes, Skypher, INC. has a formal Risk Management Policy designed to ensure that …"
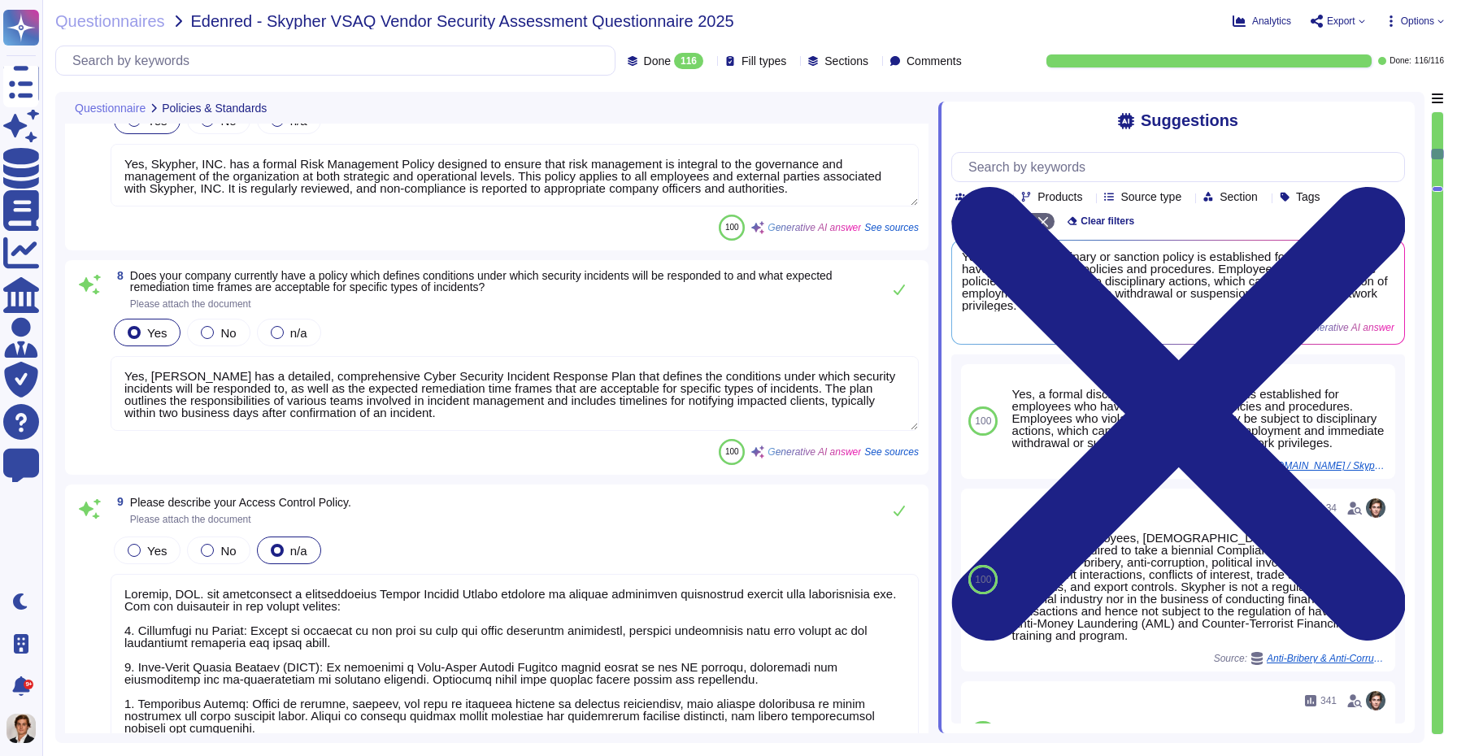
type textarea "Yes, Skypher has a detailed, comprehensive Cyber Security Incident Response Pla…"
type textarea "Skypher, INC. has established a comprehensive Access Control Policy designed to…"
type textarea "Yes, we share our business continuity and redundancy plans with our customers u…"
type textarea "Yes, Skypher has established data backup procedures that include both frequency…"
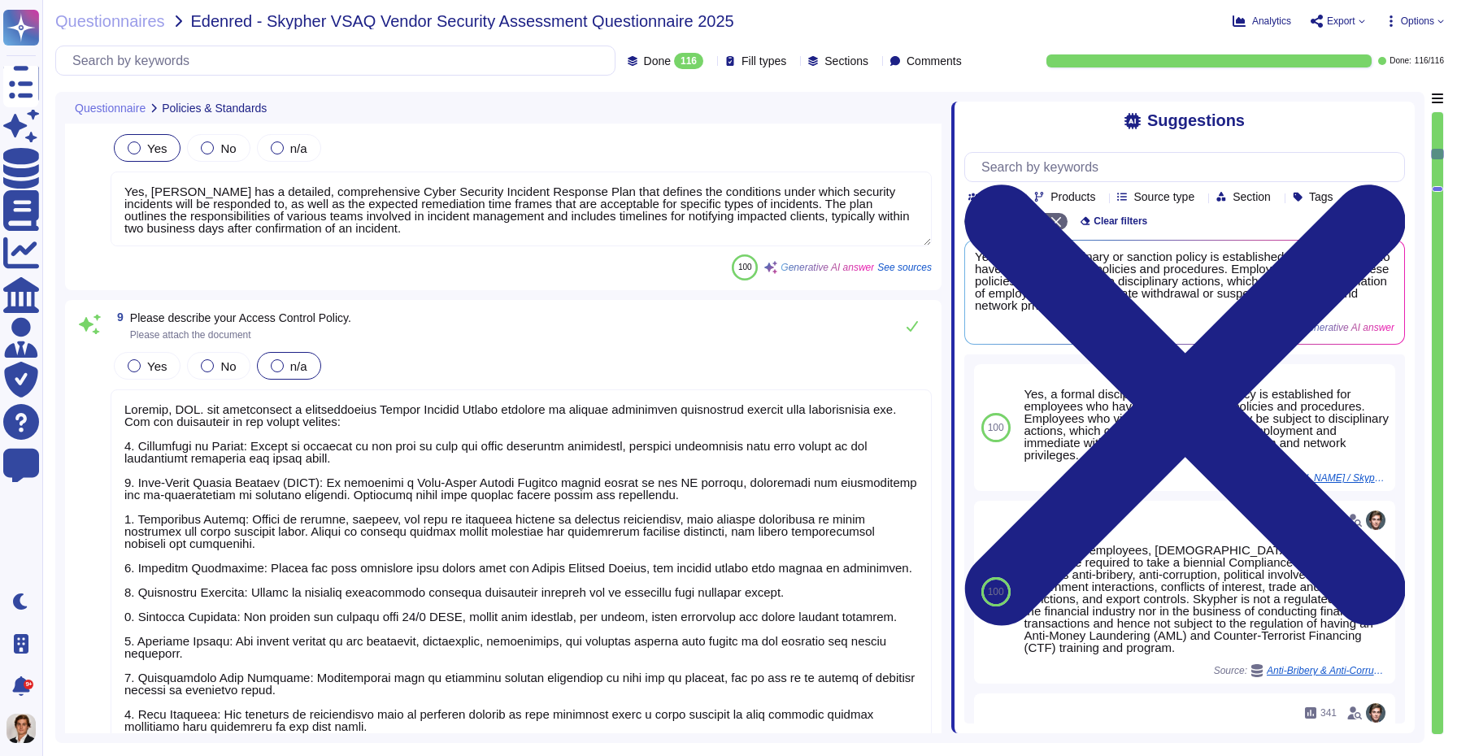
drag, startPoint x: 940, startPoint y: 341, endPoint x: 952, endPoint y: 341, distance: 12.2
click at [952, 341] on span at bounding box center [951, 412] width 7 height 641
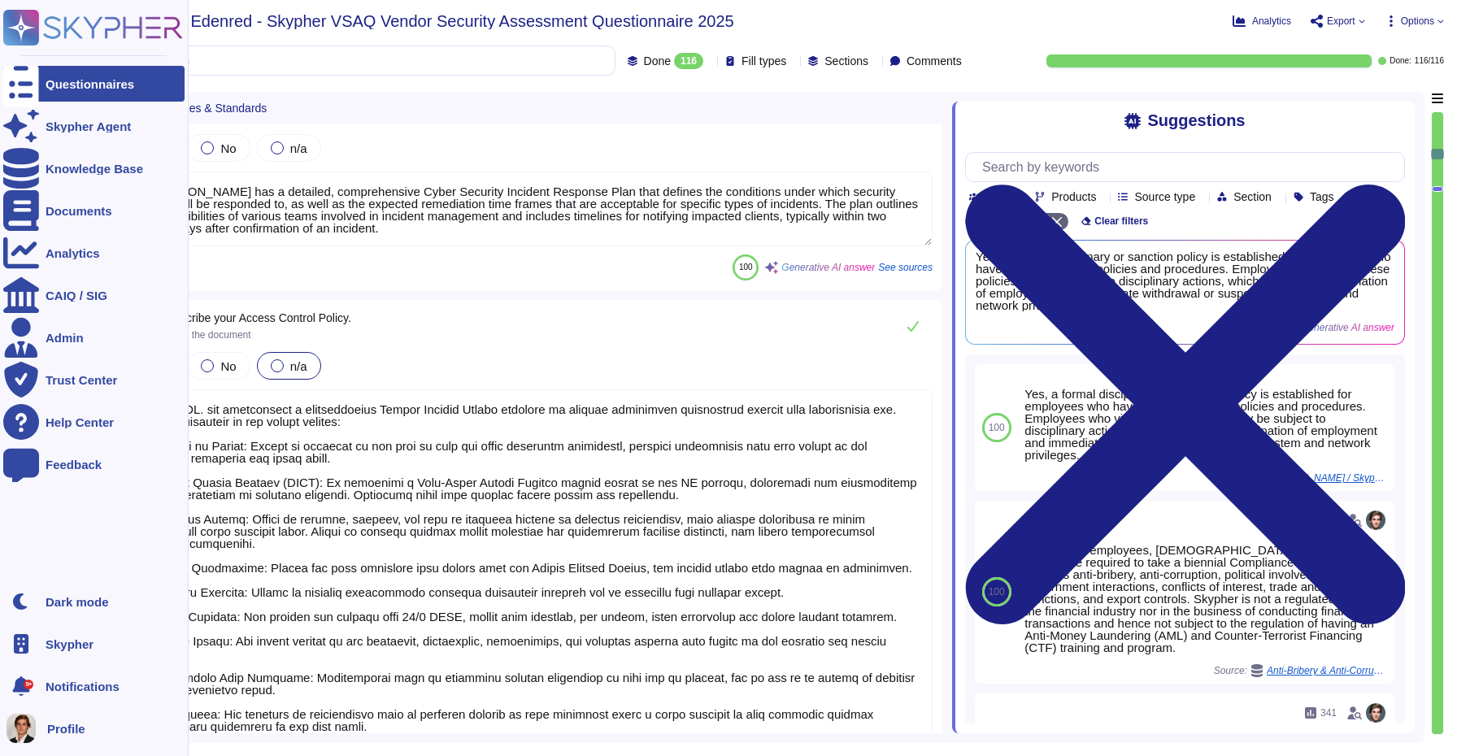
click at [37, 22] on rect at bounding box center [21, 28] width 36 height 36
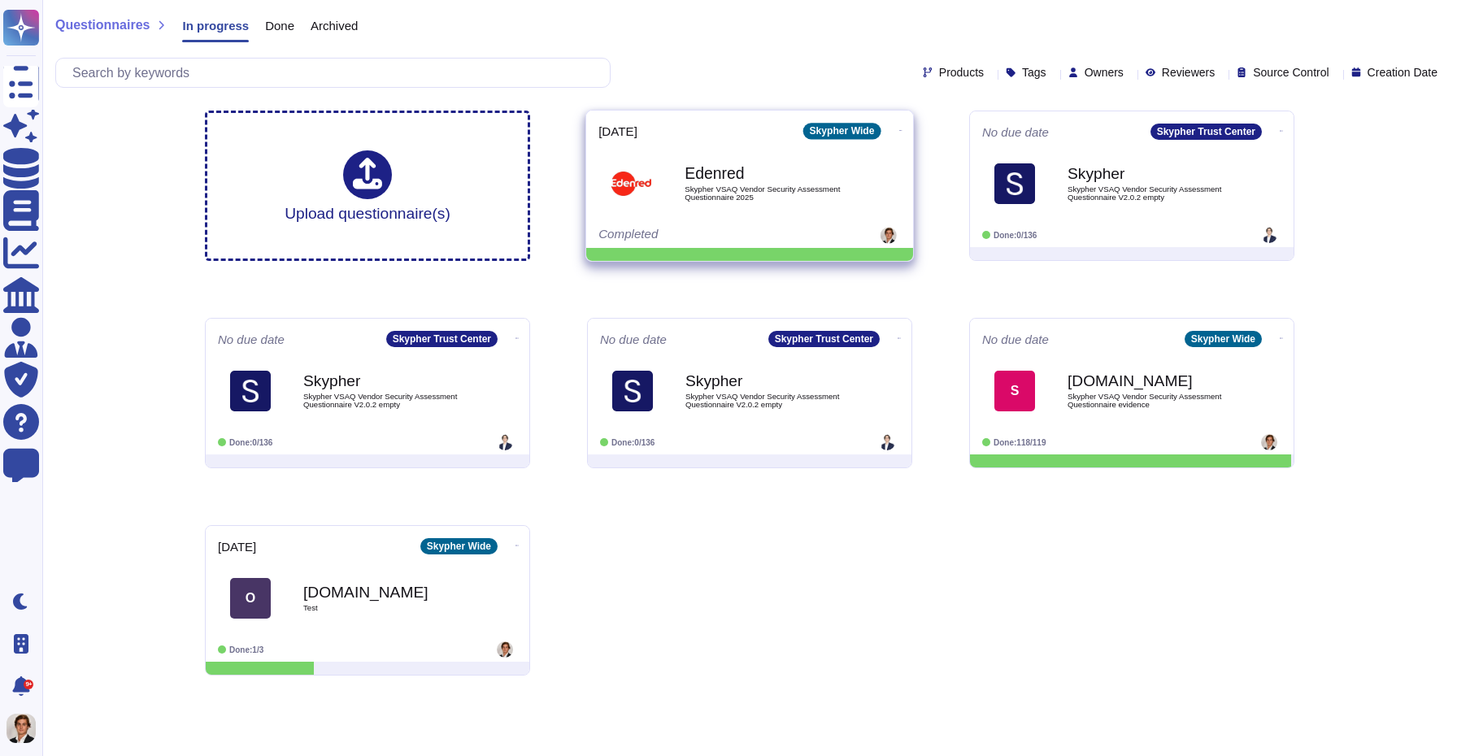
click at [683, 175] on span "Edenred Skypher VSAQ Vendor Security Assessment Questionnaire 2025" at bounding box center [749, 183] width 302 height 66
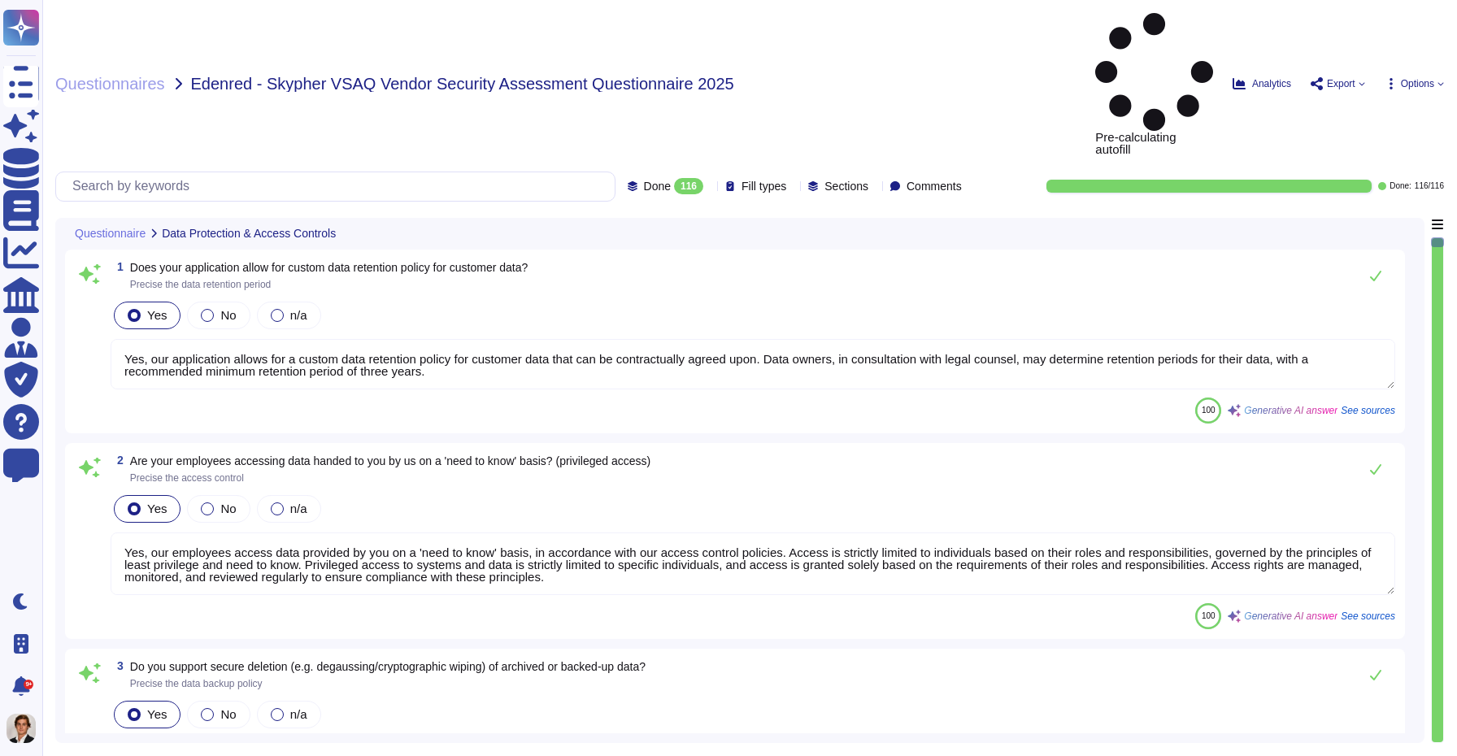
type textarea "Yes, our application allows for a custom data retention policy for customer dat…"
type textarea "Yes, our employees access data provided by you on a 'need to know' basis, in ac…"
type textarea "Yes, we support secure deletion of archived or backed-up data through our Data …"
type textarea "Yes, Skypher has a formal Information Security Program (InfoSec SP) in place. T…"
type textarea "Yes, Skypher reviews its Information Security Policies at least once a year. Ma…"
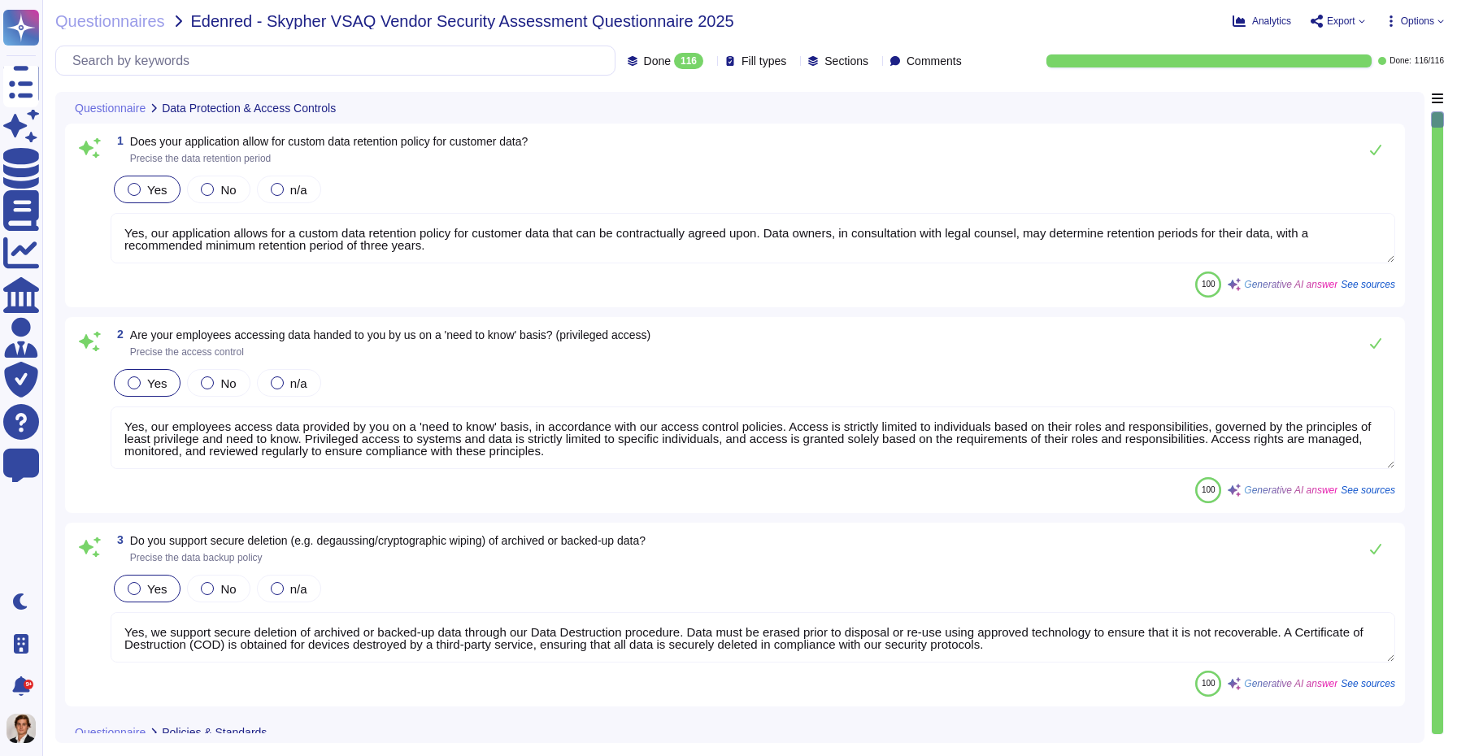
click at [1431, 21] on span "Options" at bounding box center [1417, 21] width 33 height 10
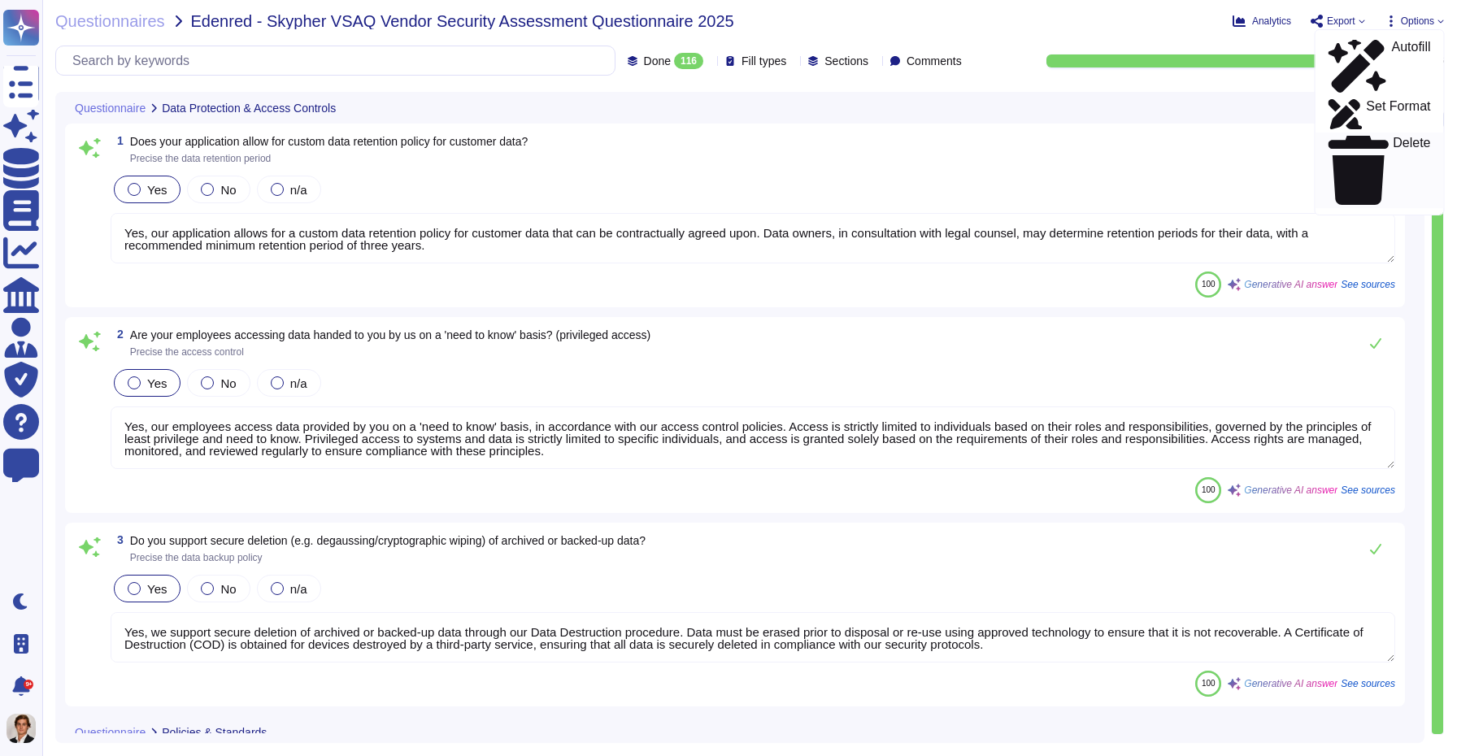
click at [1389, 136] on div "Delete" at bounding box center [1379, 170] width 102 height 69
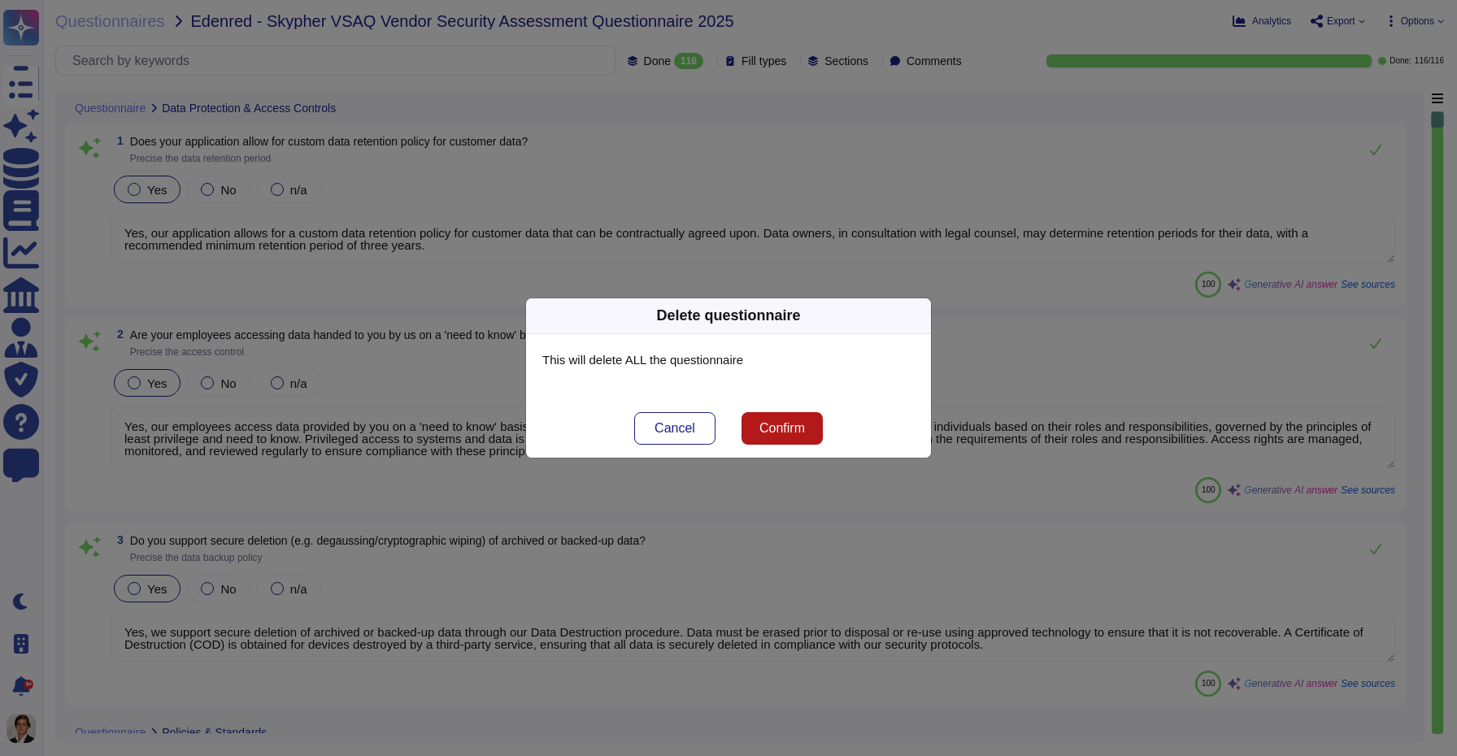
click at [755, 434] on button "Confirm" at bounding box center [781, 428] width 81 height 33
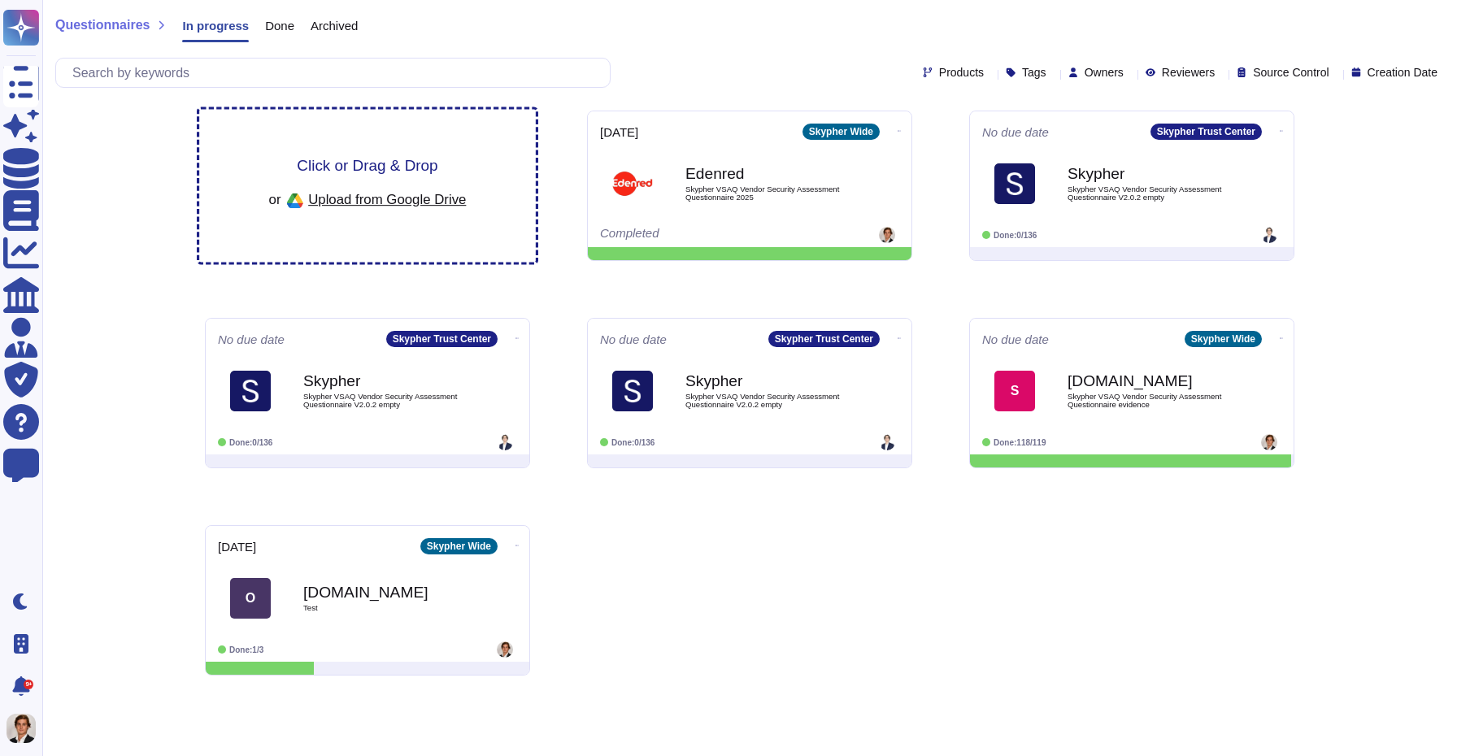
click at [370, 139] on div "Click or Drag & Drop or Upload from Google Drive" at bounding box center [367, 186] width 337 height 153
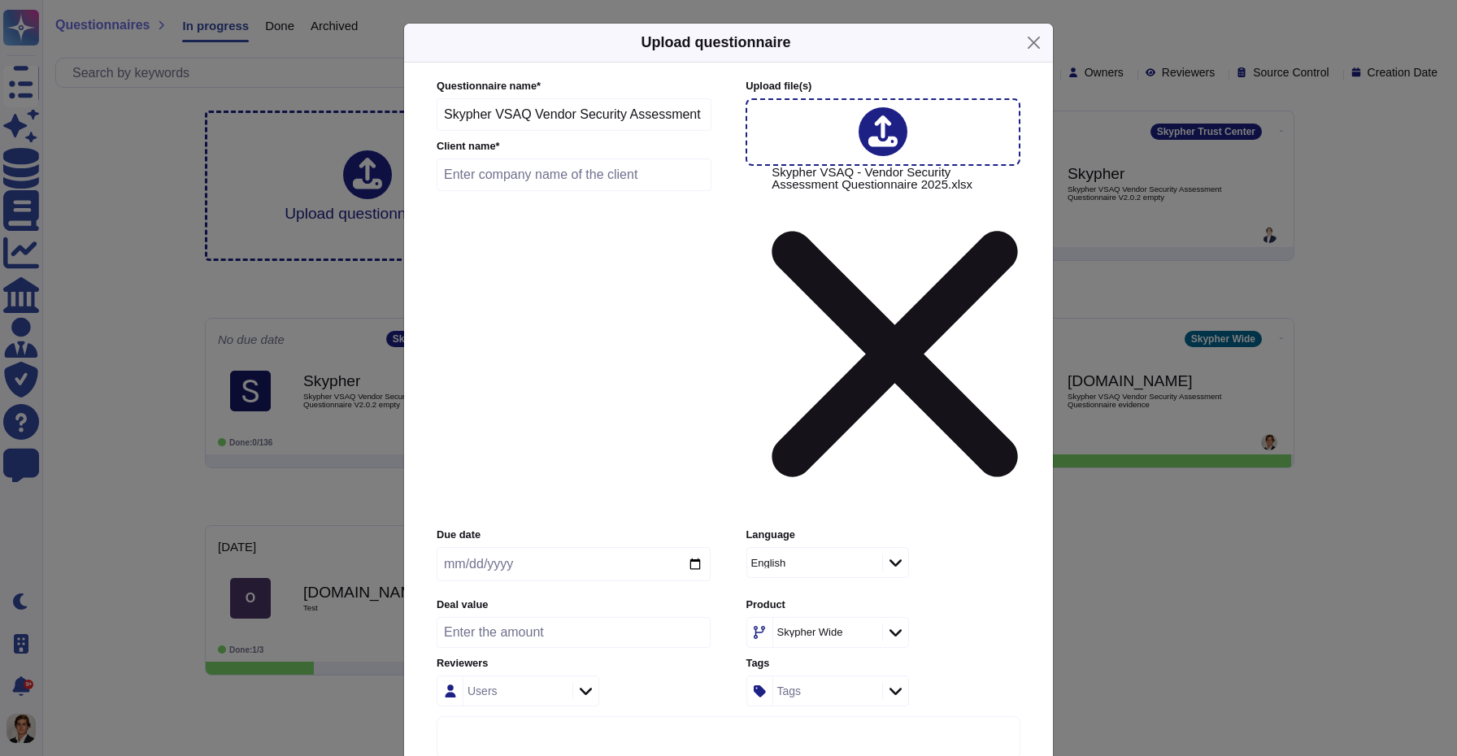
click at [550, 191] on input "text" at bounding box center [574, 175] width 275 height 33
type input "Edenred"
click at [709, 547] on input "date" at bounding box center [574, 564] width 274 height 34
click at [698, 547] on input "date" at bounding box center [574, 564] width 274 height 34
type input "[DATE]"
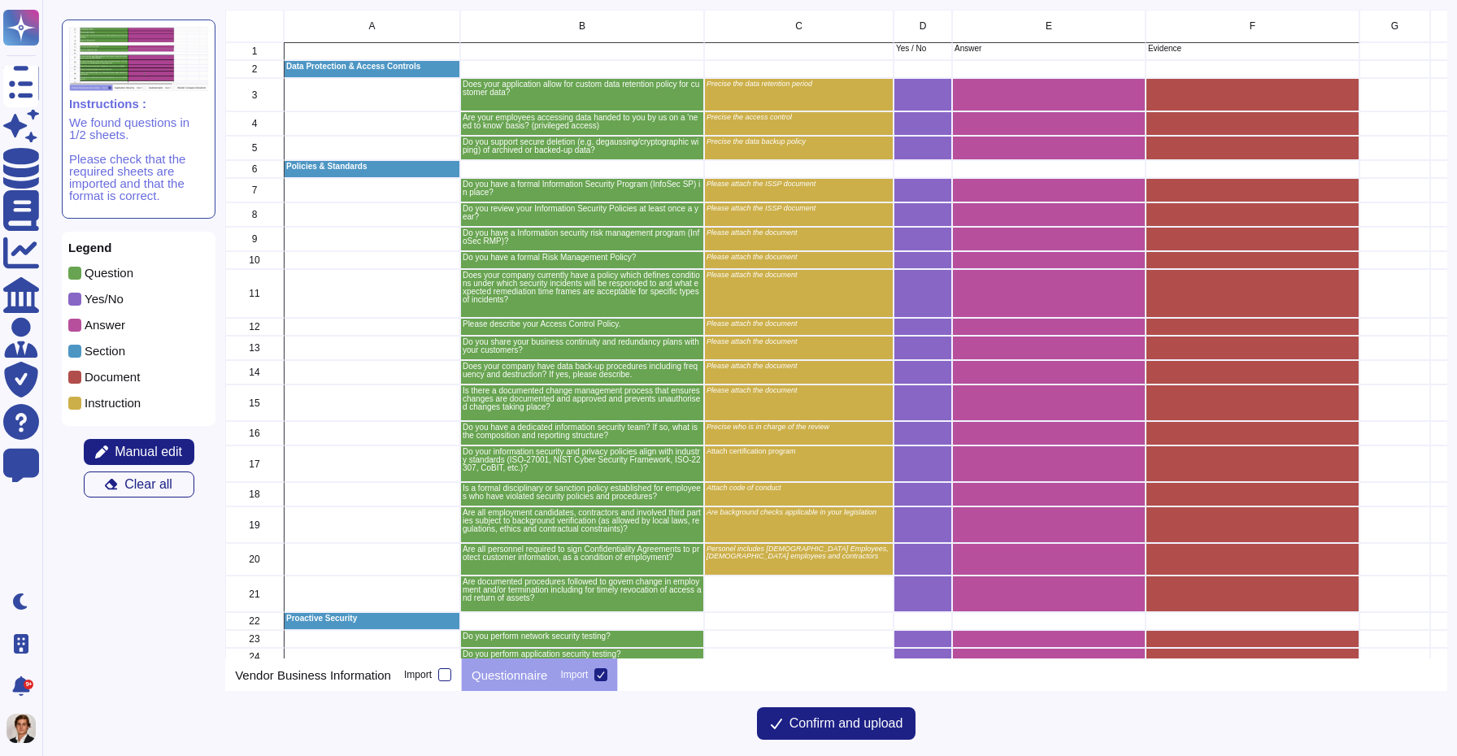
scroll to position [649, 1221]
click at [802, 719] on span "Confirm and upload" at bounding box center [846, 723] width 114 height 13
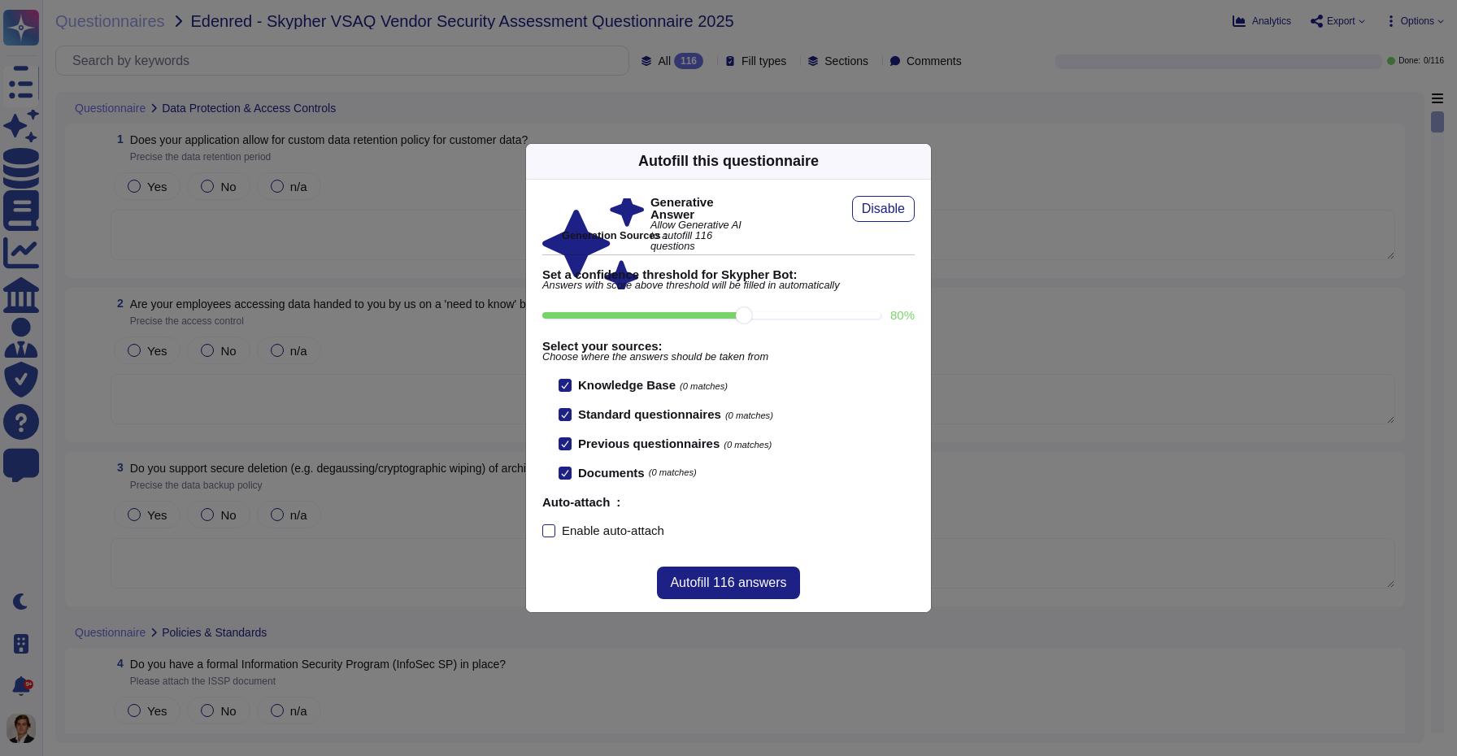
click at [611, 385] on b "Knowledge Base" at bounding box center [627, 385] width 98 height 14
click at [0, 0] on input "Knowledge Base (0 matches)" at bounding box center [0, 0] width 0 height 0
click at [611, 385] on b "Knowledge Base" at bounding box center [627, 385] width 98 height 14
click at [0, 0] on input "Knowledge Base (0 matches)" at bounding box center [0, 0] width 0 height 0
click at [728, 589] on span "Autofill 116 answers" at bounding box center [728, 582] width 116 height 13
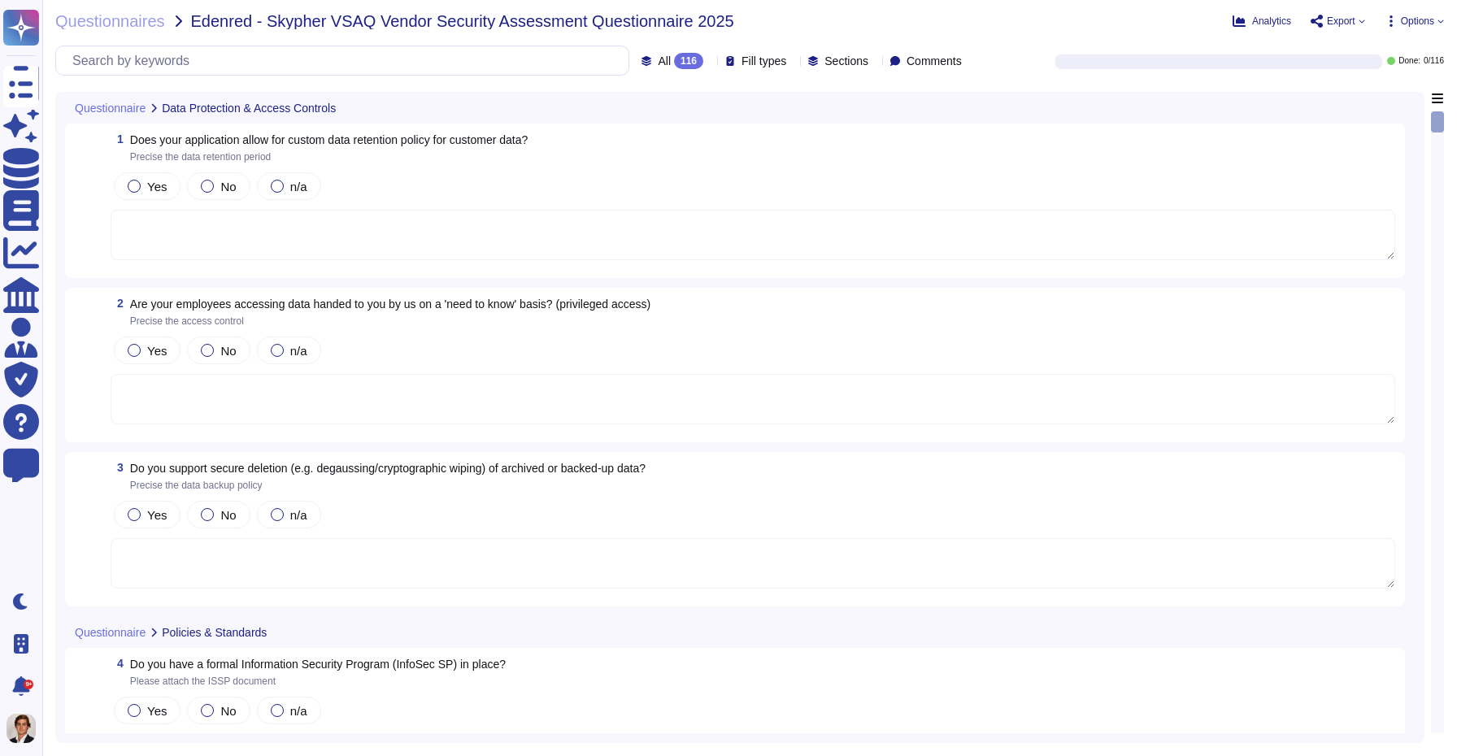
type textarea "Yes, our application allows for a custom data retention policy for customer dat…"
type textarea "Yes, our employees access data provided by you on a 'need to know' basis, in ac…"
type textarea "Yes, we support secure deletion of archived or backed-up data through our Data …"
type textarea "Yes, Skypher has a formal Information Security Program (InfoSec SP) in place. T…"
type textarea "Yes, we review our Information Security Policies at least once a year. Manageme…"
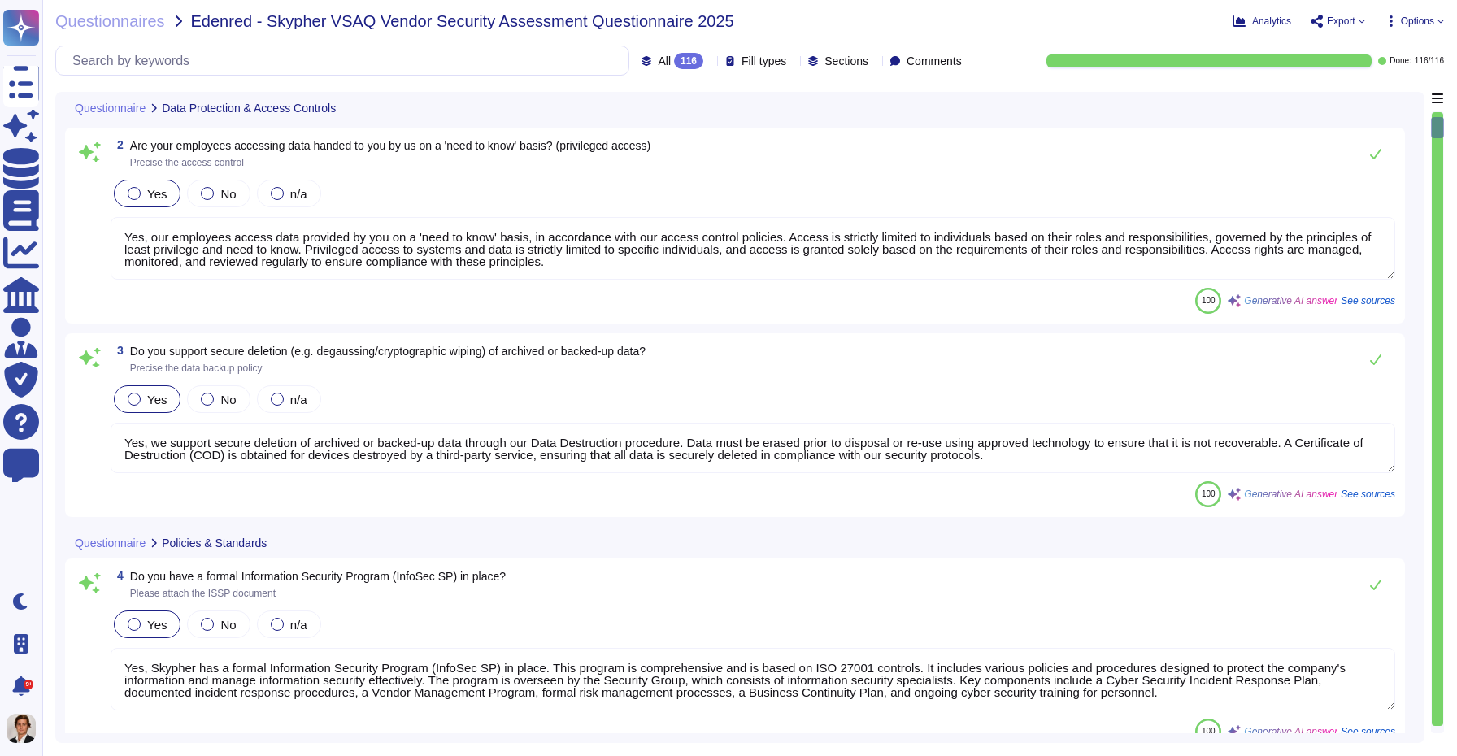
type textarea "Yes, we have a formal risk management program for assessing and mitigating info…"
type textarea "Yes, Skypher, INC. has a formal Risk Management Policy designed to ensure that …"
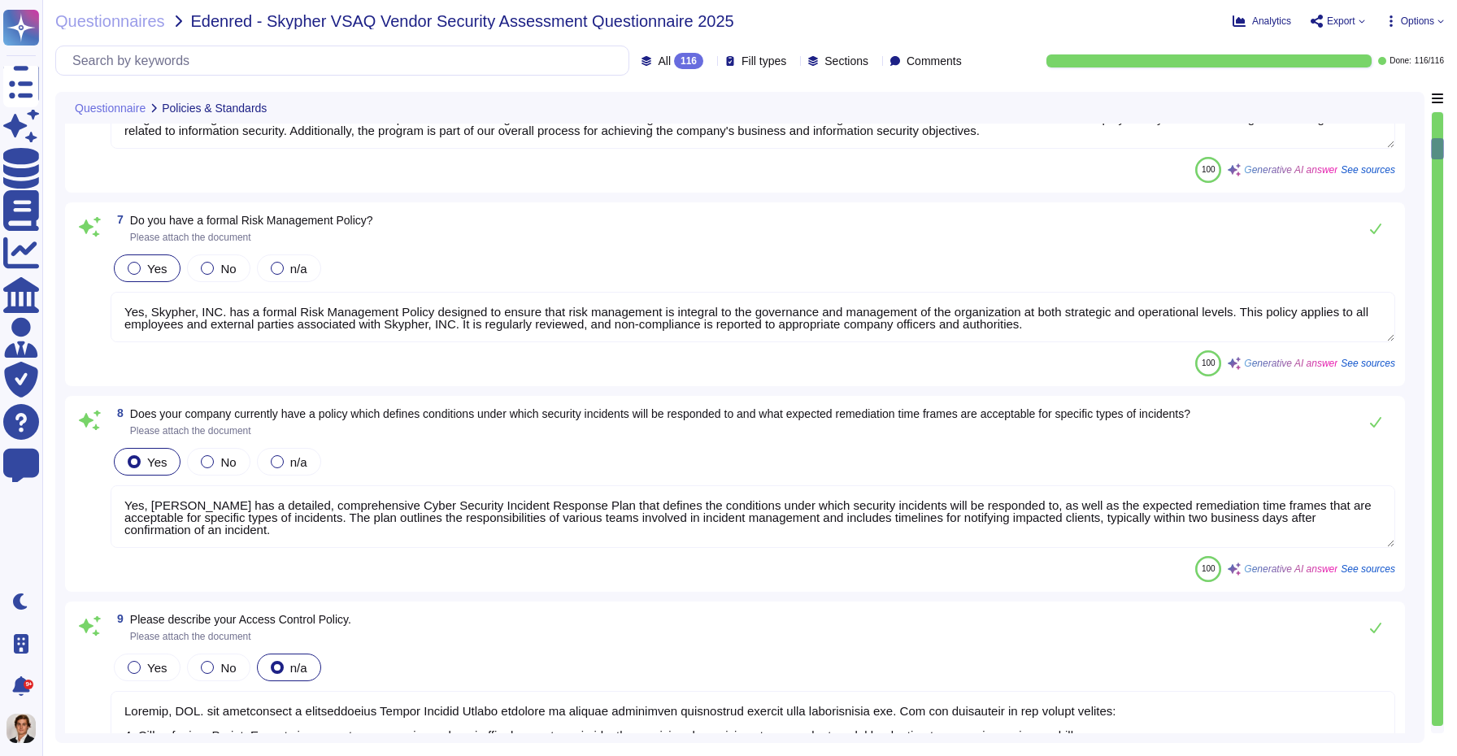
type textarea "Yes, Skypher has a detailed, comprehensive Cyber Security Incident Response Pla…"
type textarea "Skypher, INC. has established a comprehensive Access Control Policy designed to…"
type textarea "Yes, we share our business continuity and redundancy plans with our customers u…"
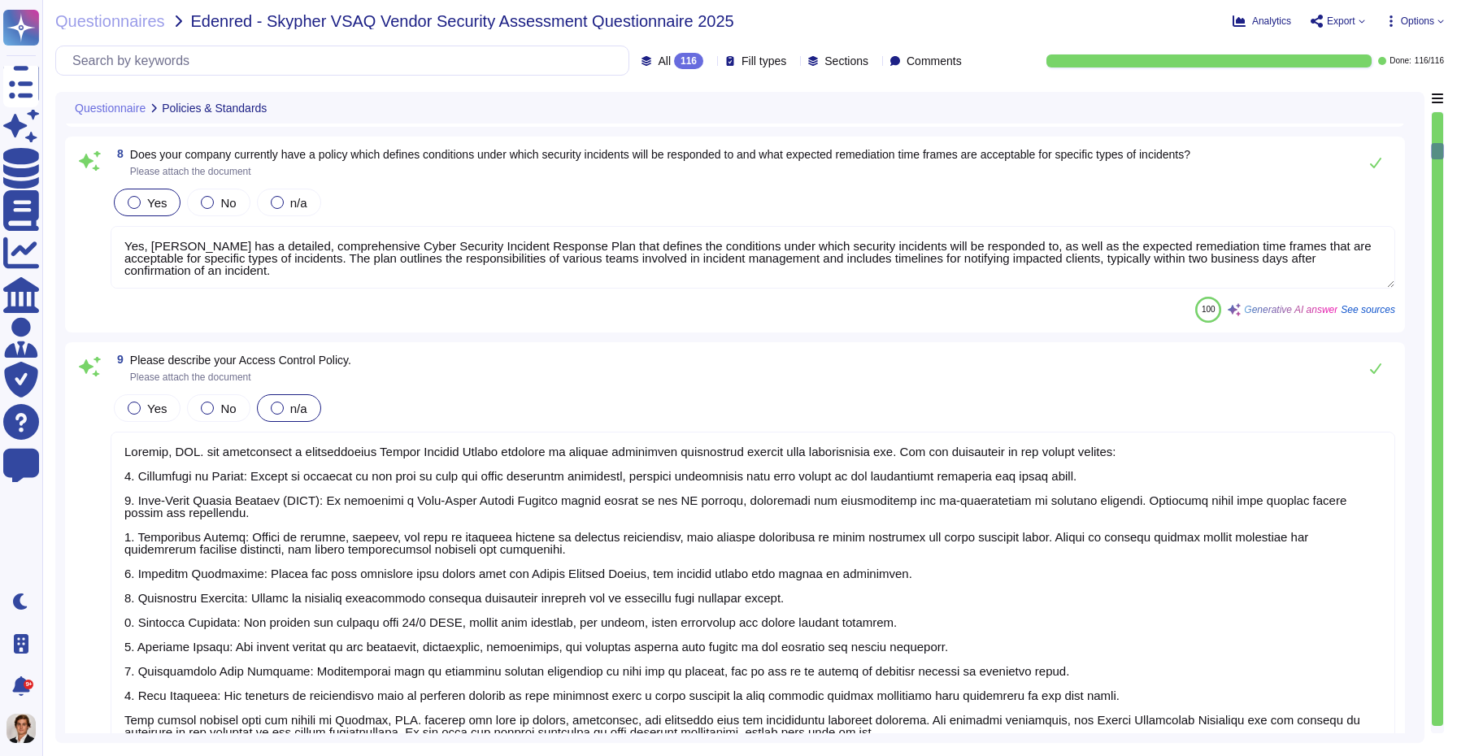
type textarea "Yes, Skypher has established data backup procedures that include both frequency…"
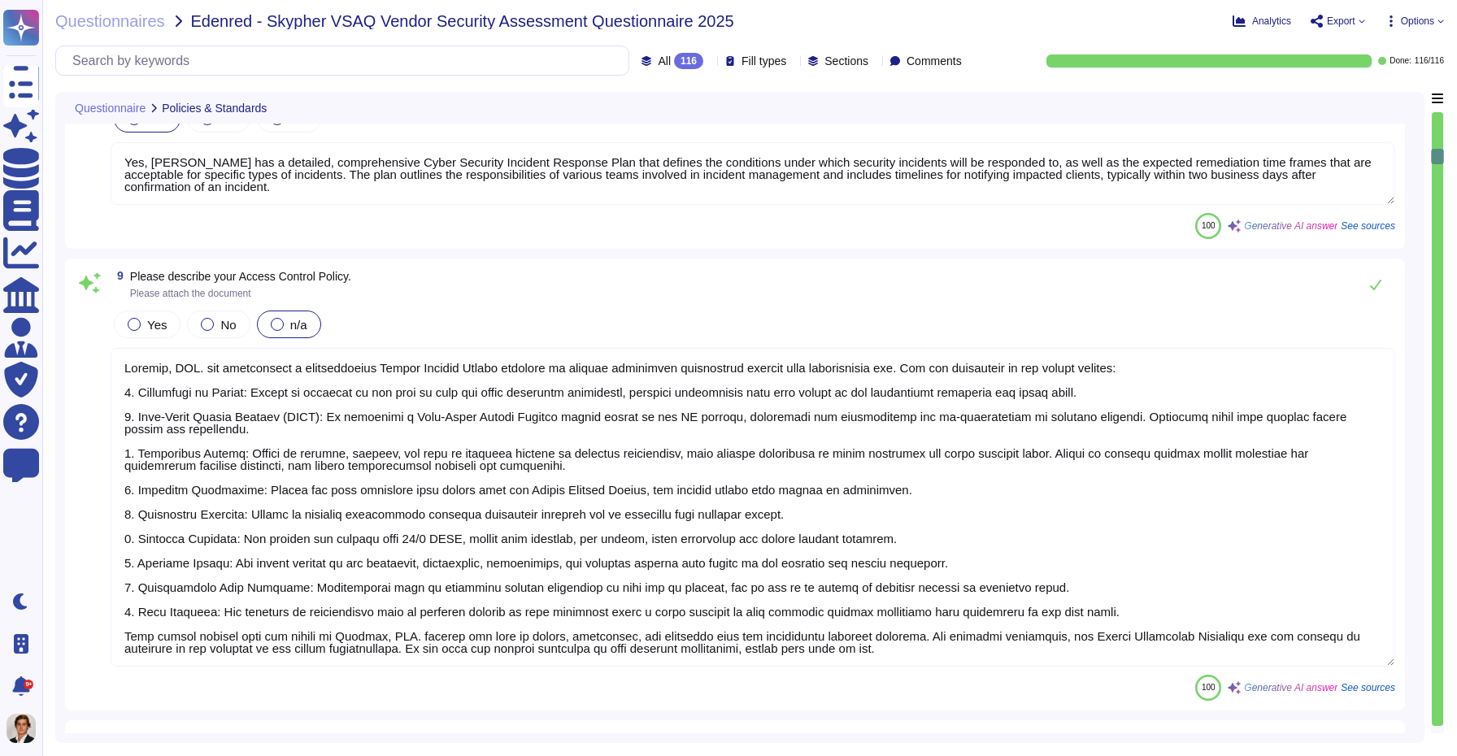
scroll to position [2, 0]
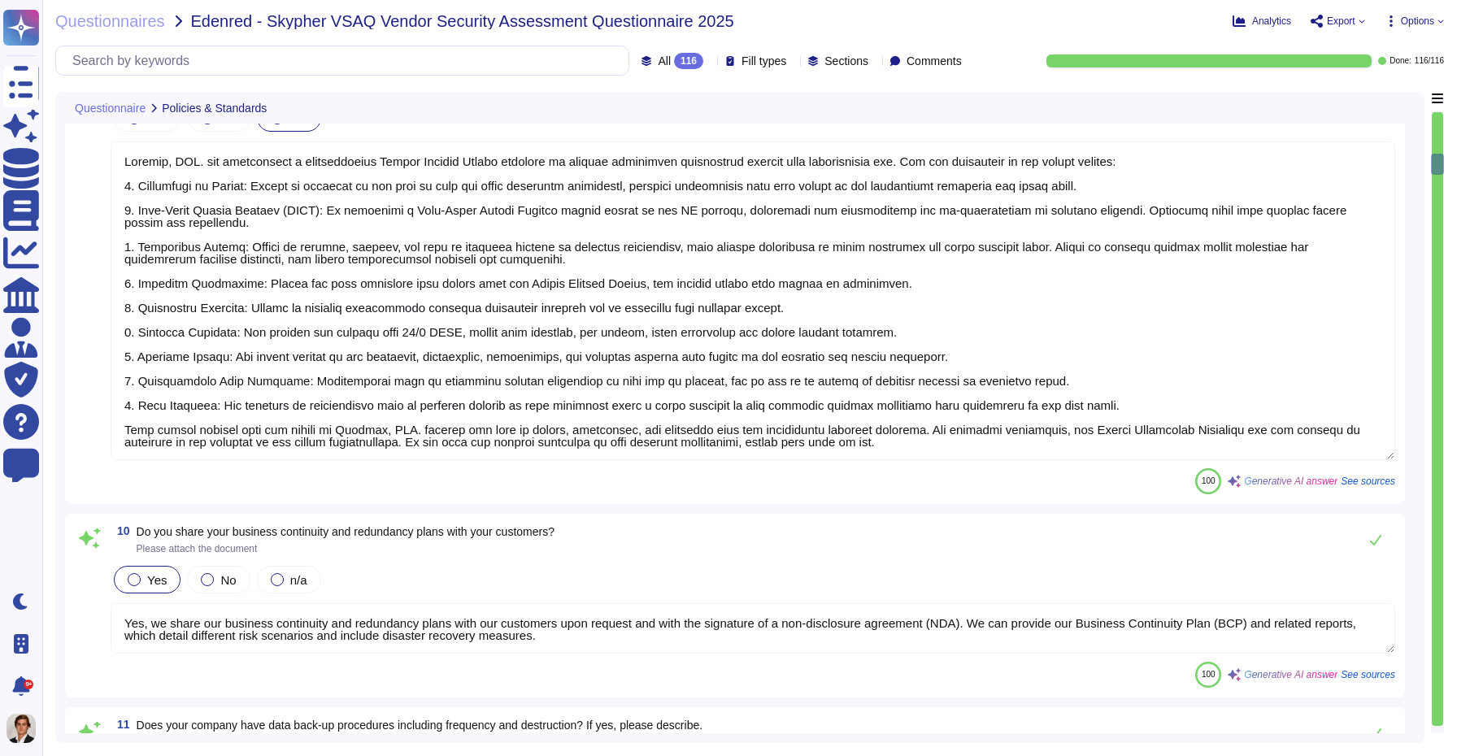
type textarea "Yes, Skypher has a documented change management process that ensures all change…"
type textarea "Yes, Skypher has a dedicated information security team called Skypher's Securit…"
type textarea "Yes, our information security and privacy policies align with industry standard…"
type textarea "Yes, a formal disciplinary or sanction policy is established for employees who …"
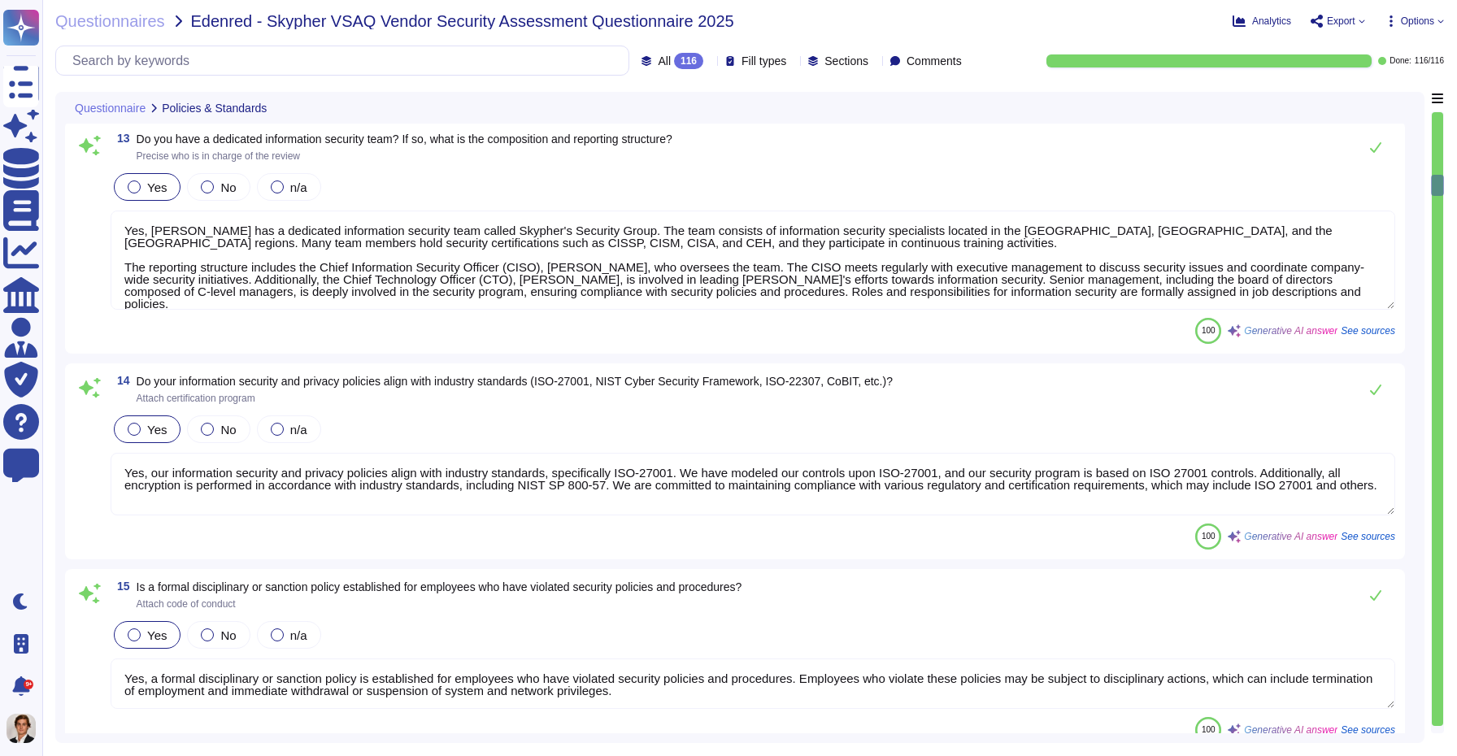
type textarea "Yes, all employment candidates, contractors, and involved third parties are sub…"
type textarea "Yes, all personnel are required to sign confidentiality agreements to protect c…"
type textarea "Yes, documented procedures are followed to govern change in employment and/or t…"
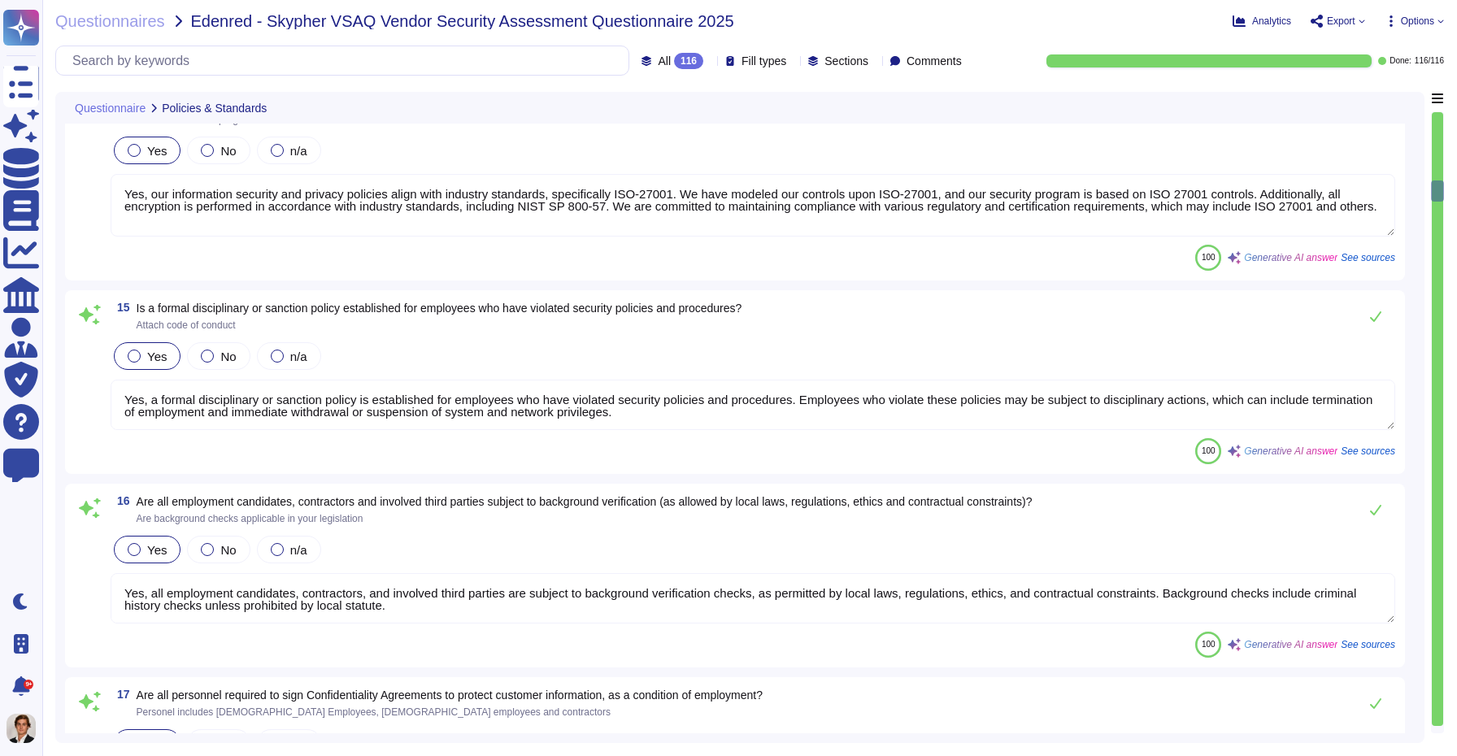
type textarea "Yes, we perform network security testing annually. This includes penetration te…"
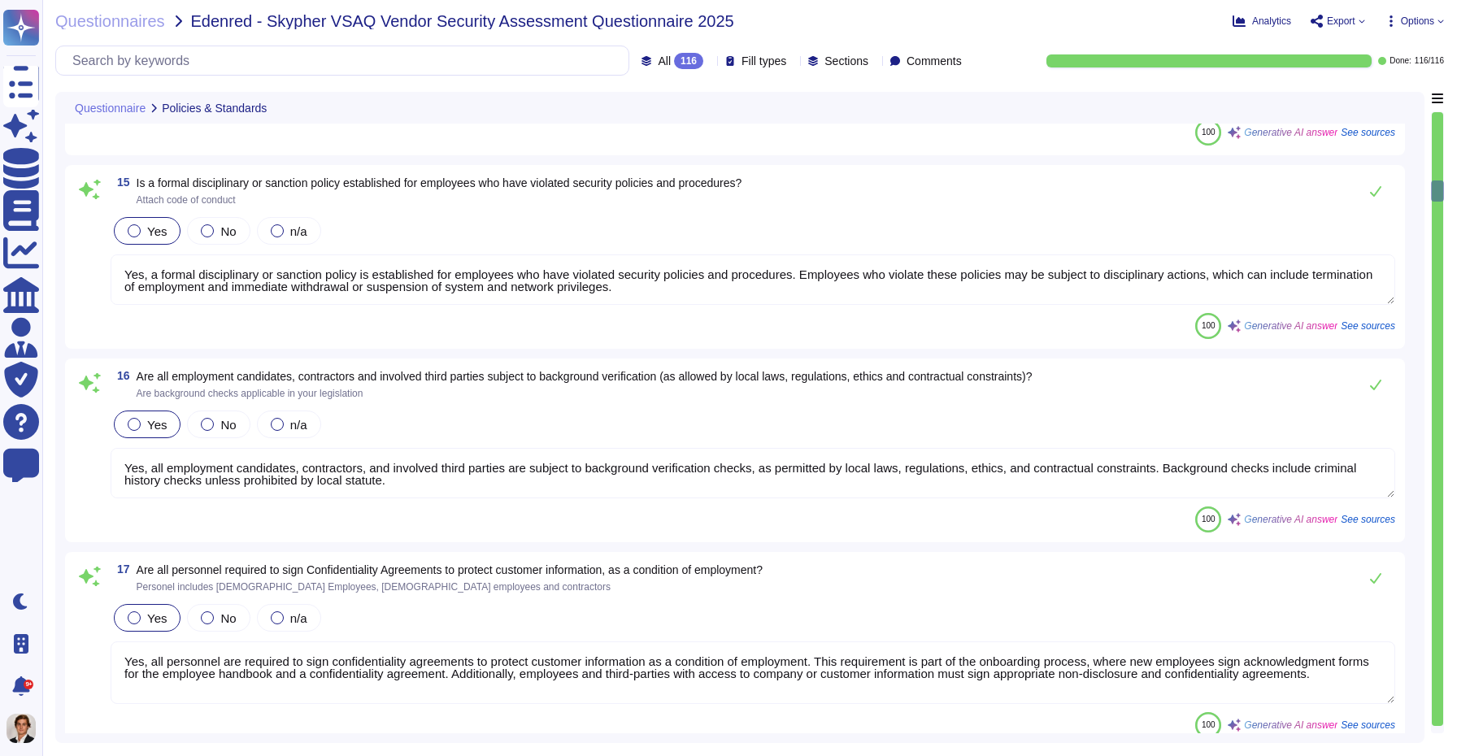
scroll to position [3081, 0]
click at [1356, 521] on span "See sources" at bounding box center [1368, 518] width 54 height 10
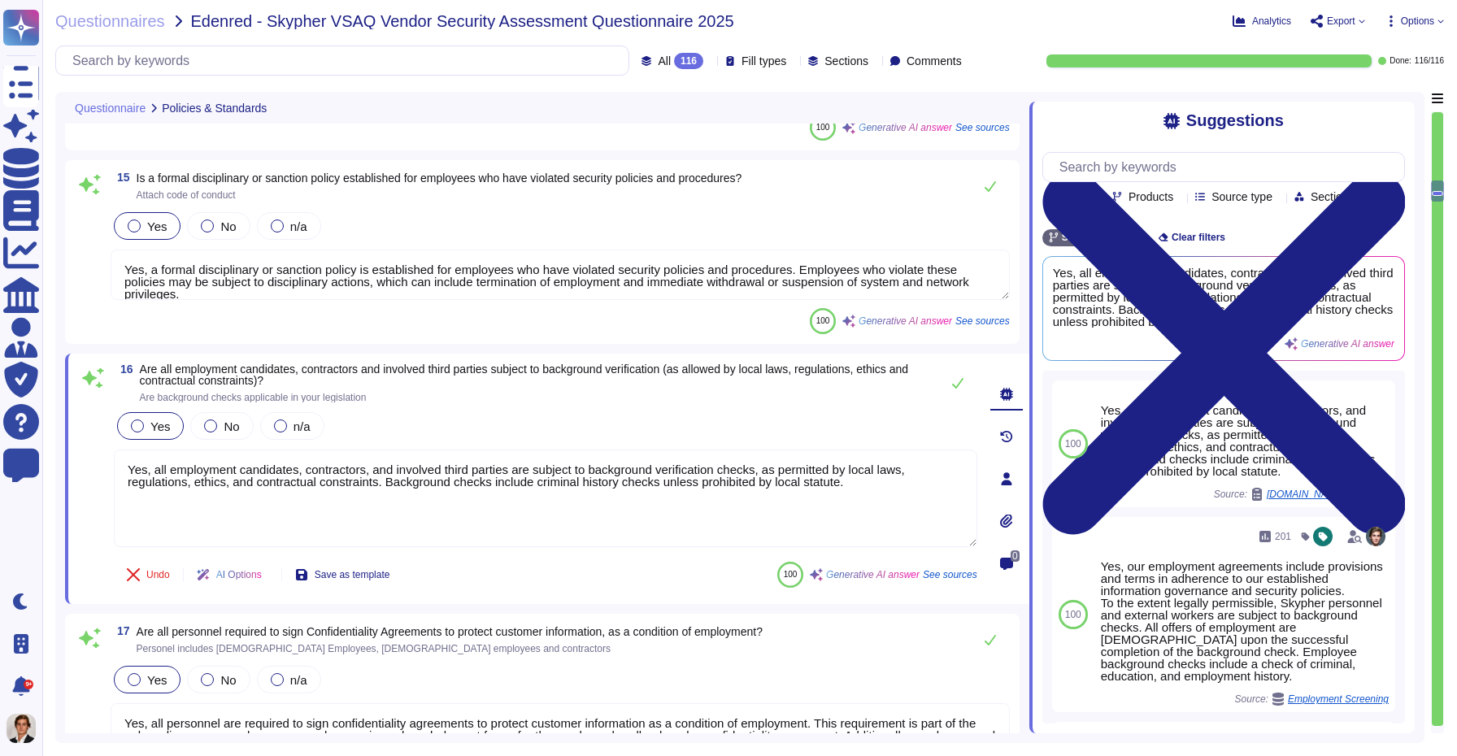
type textarea "Yes, we perform network security testing annually. This includes penetration te…"
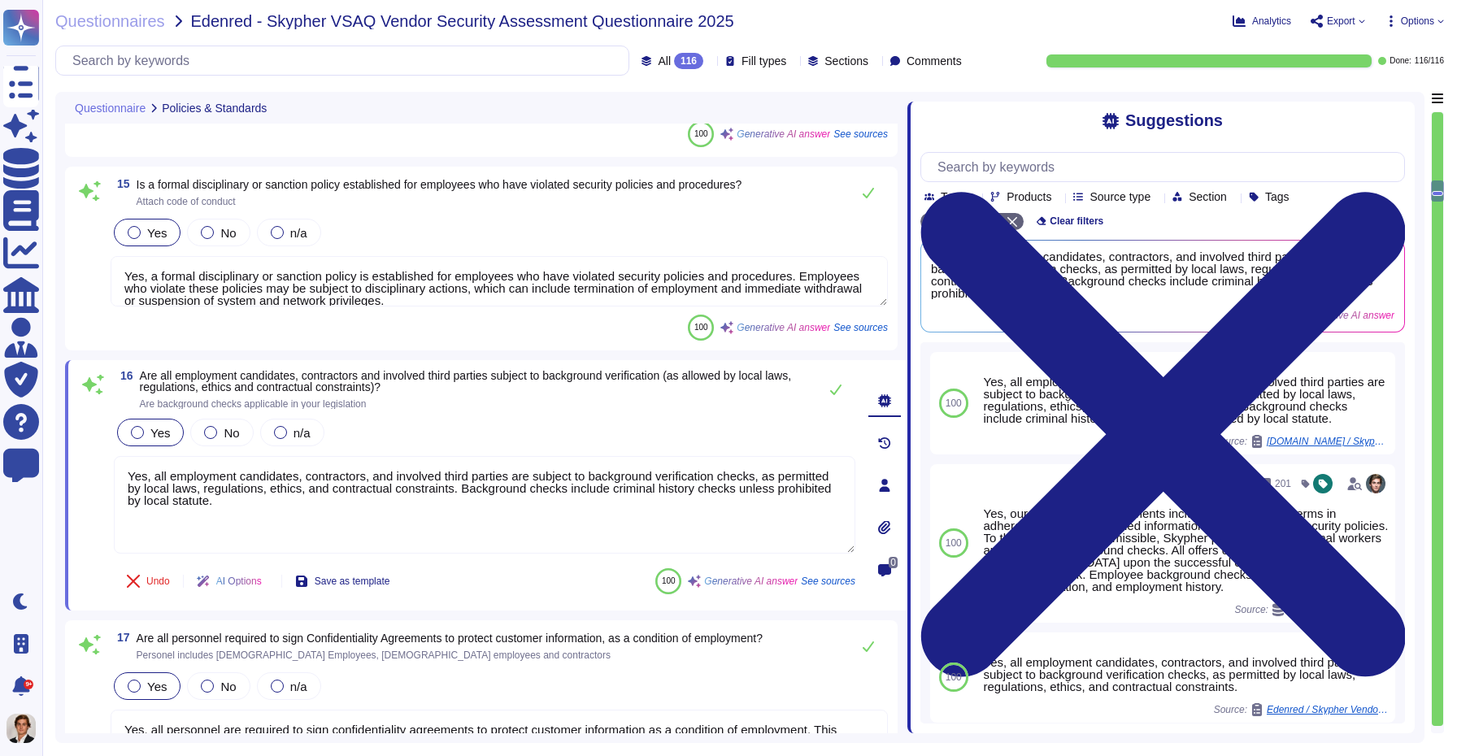
drag, startPoint x: 1030, startPoint y: 433, endPoint x: 908, endPoint y: 437, distance: 122.0
click at [908, 437] on span at bounding box center [907, 412] width 7 height 641
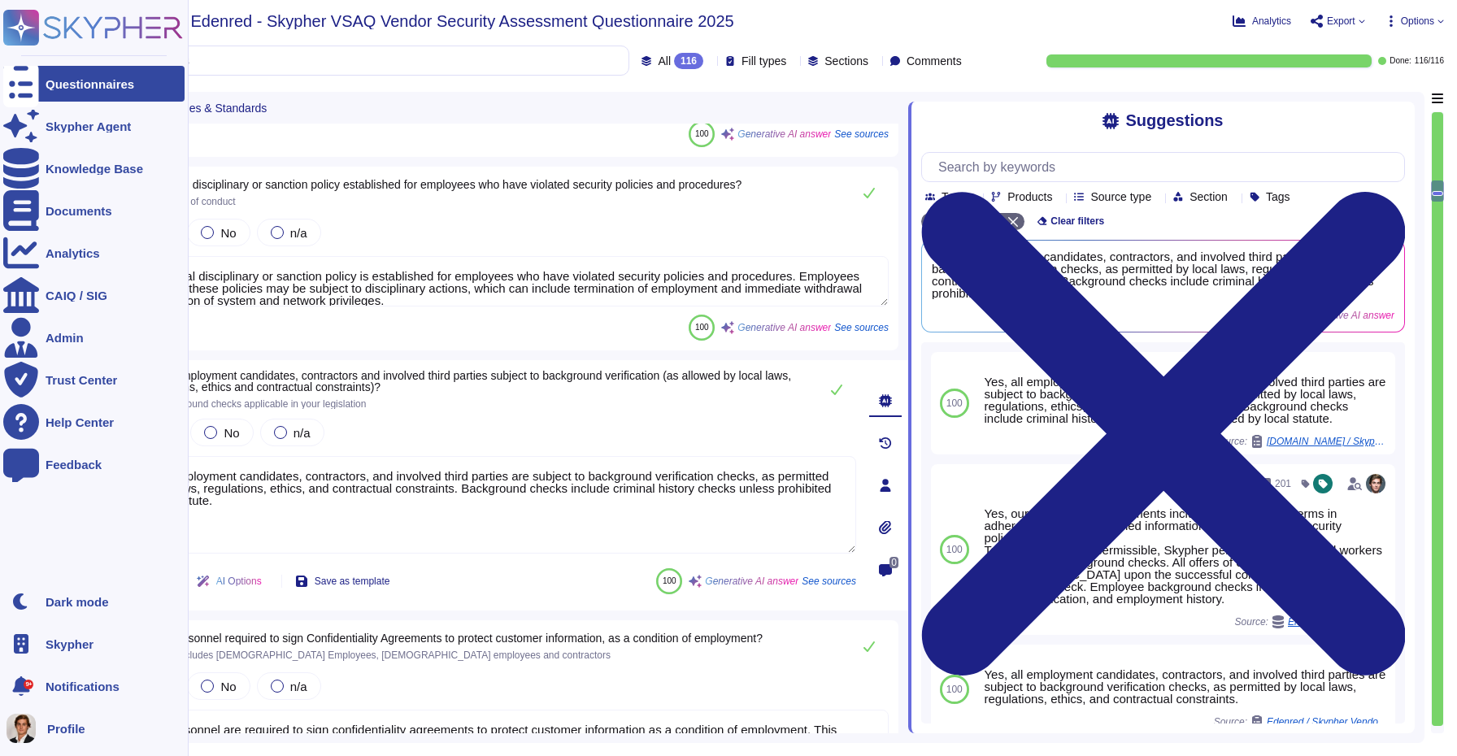
click at [21, 89] on icon at bounding box center [21, 84] width 36 height 48
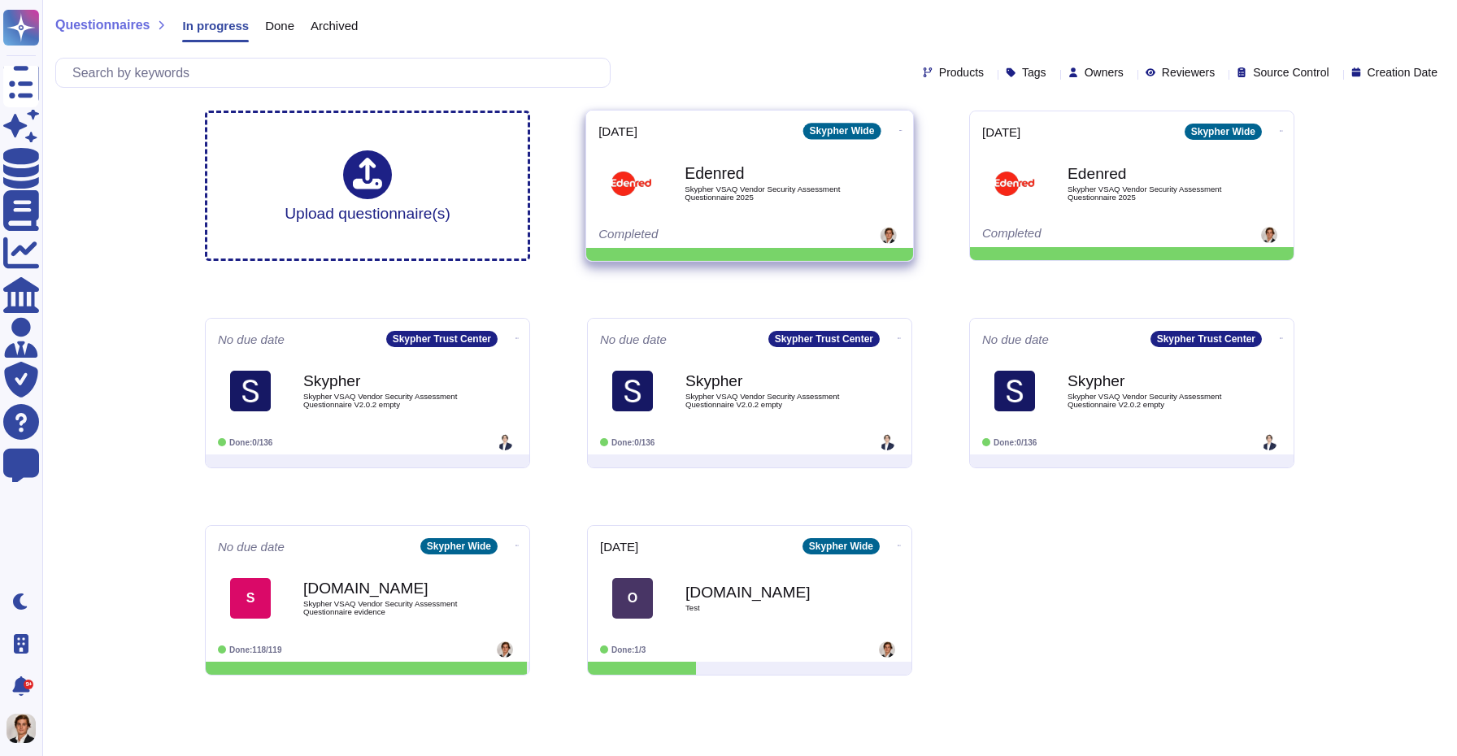
click at [899, 128] on icon at bounding box center [900, 130] width 3 height 4
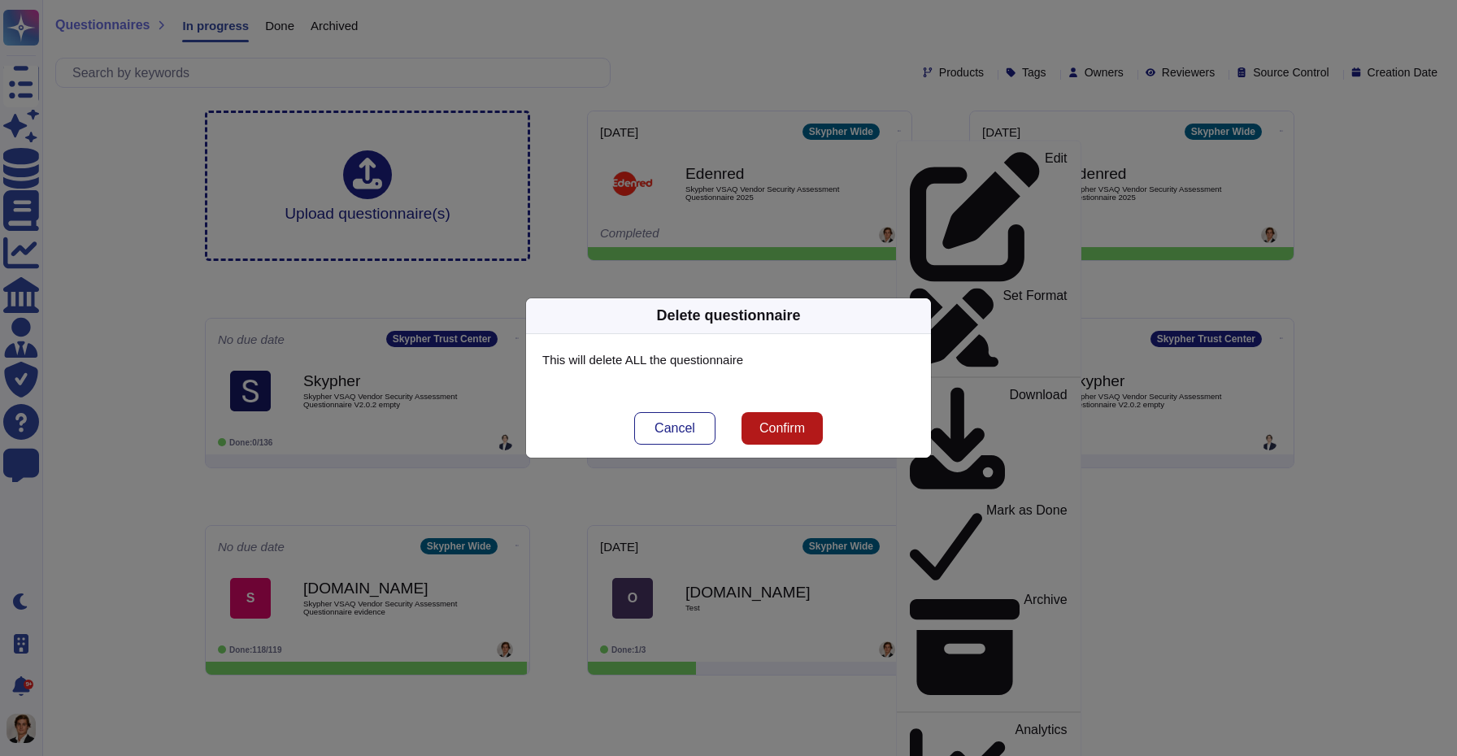
click at [756, 444] on button "Confirm" at bounding box center [781, 428] width 81 height 33
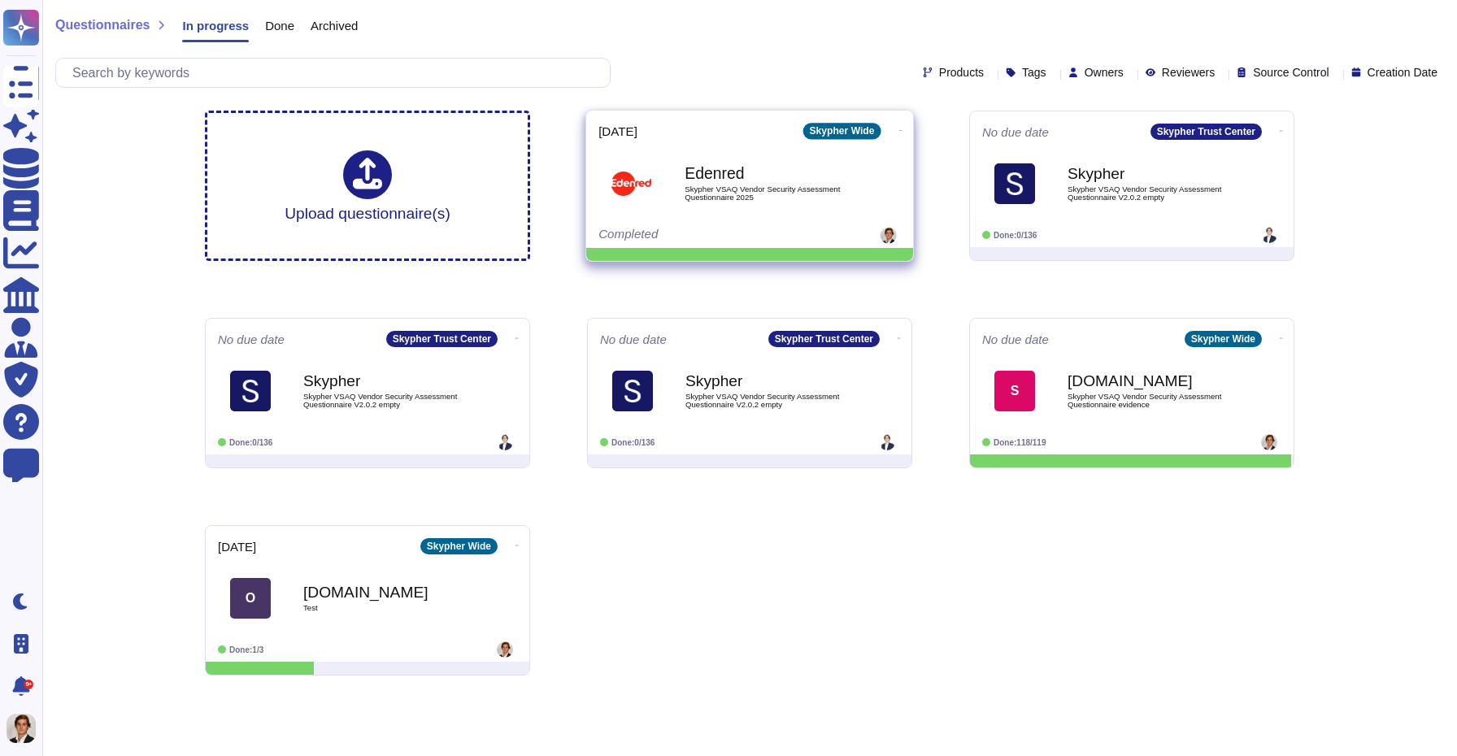
click at [899, 131] on icon at bounding box center [900, 130] width 3 height 4
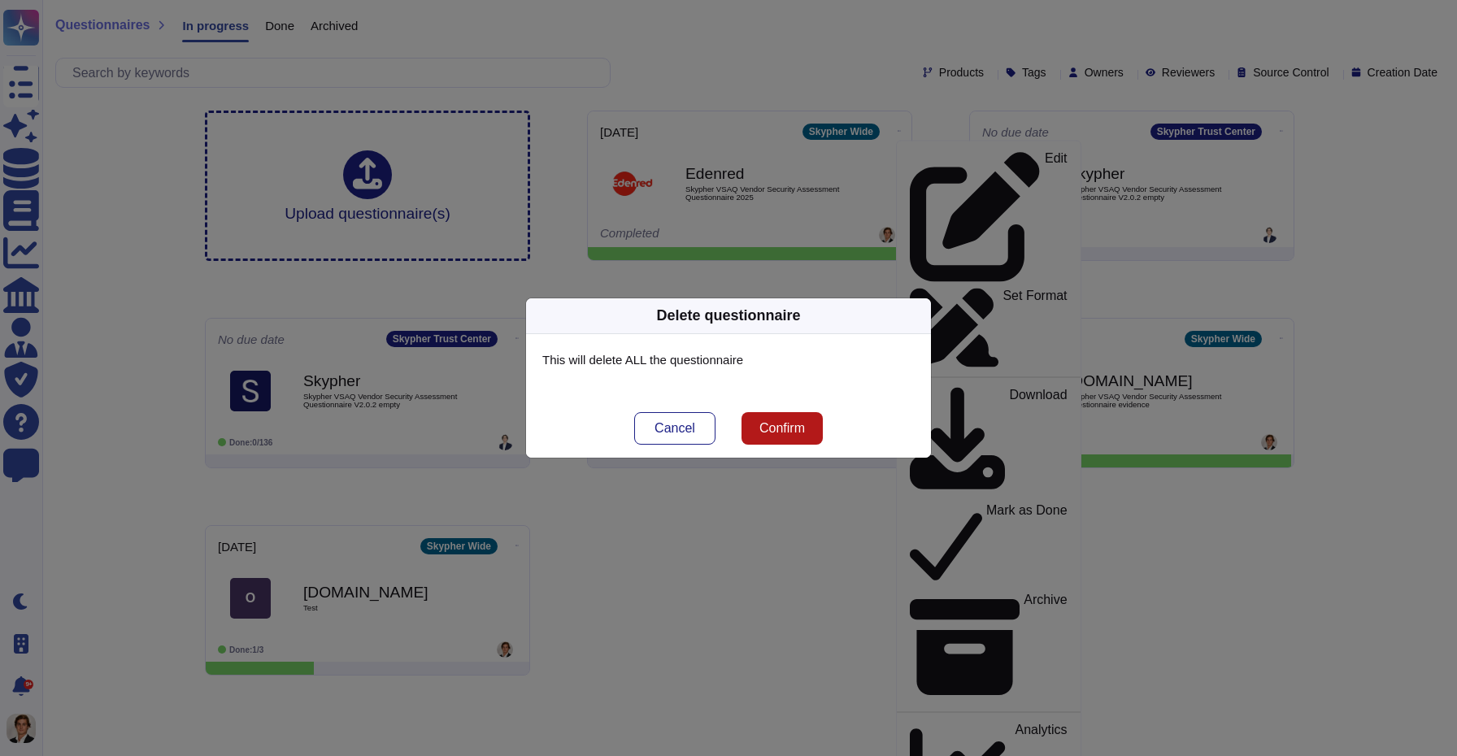
click at [790, 433] on span "Confirm" at bounding box center [782, 428] width 46 height 13
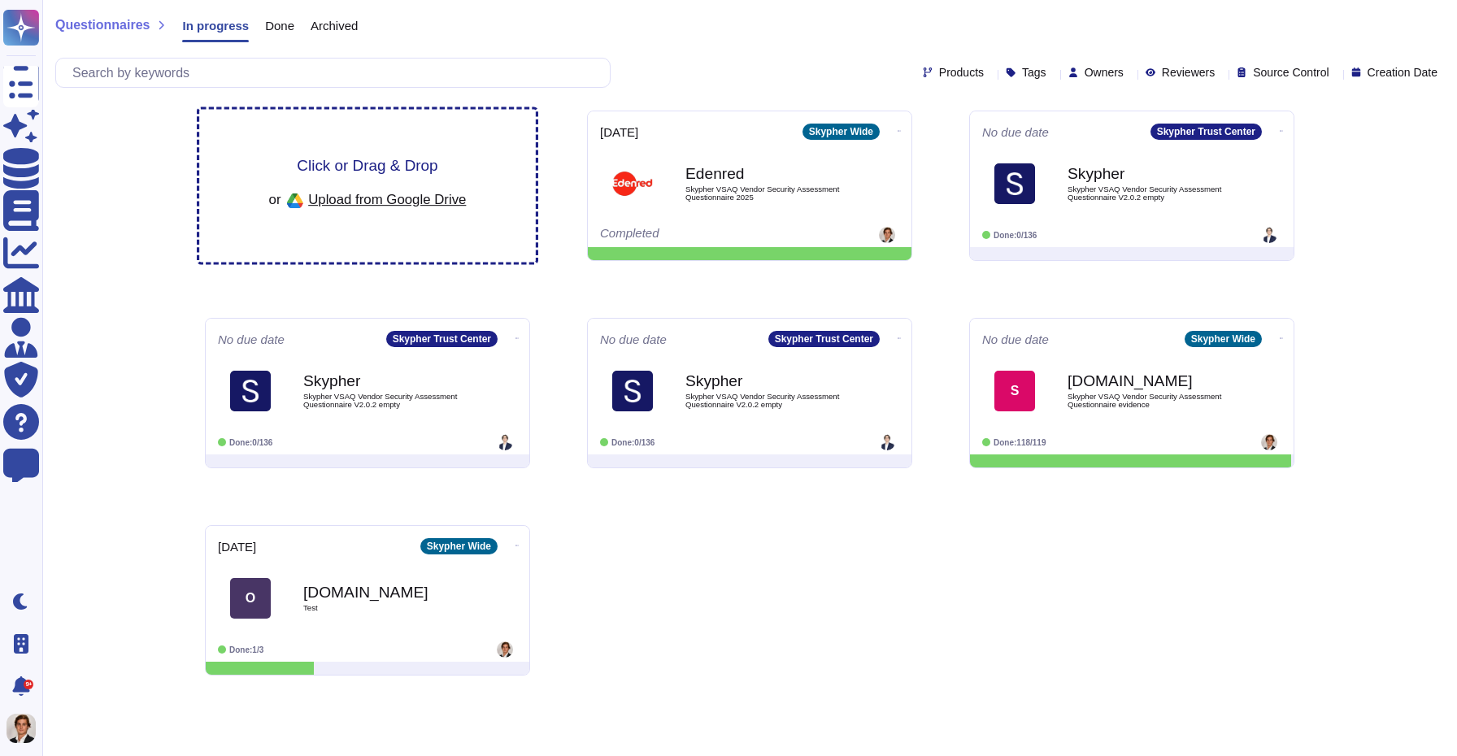
click at [407, 154] on div "Click or Drag & Drop or Upload from Google Drive" at bounding box center [367, 186] width 337 height 153
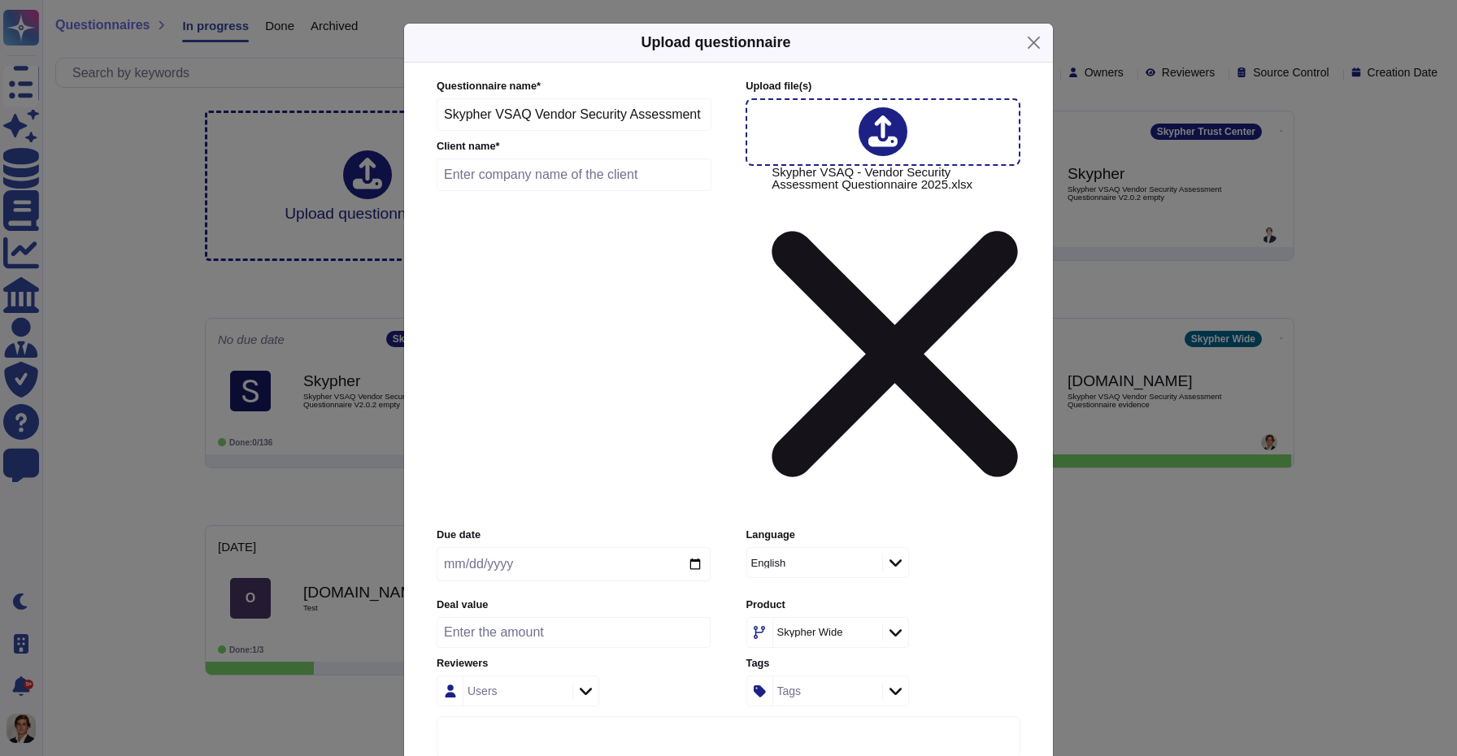
click at [521, 191] on input "text" at bounding box center [574, 175] width 275 height 33
type input "Edenred"
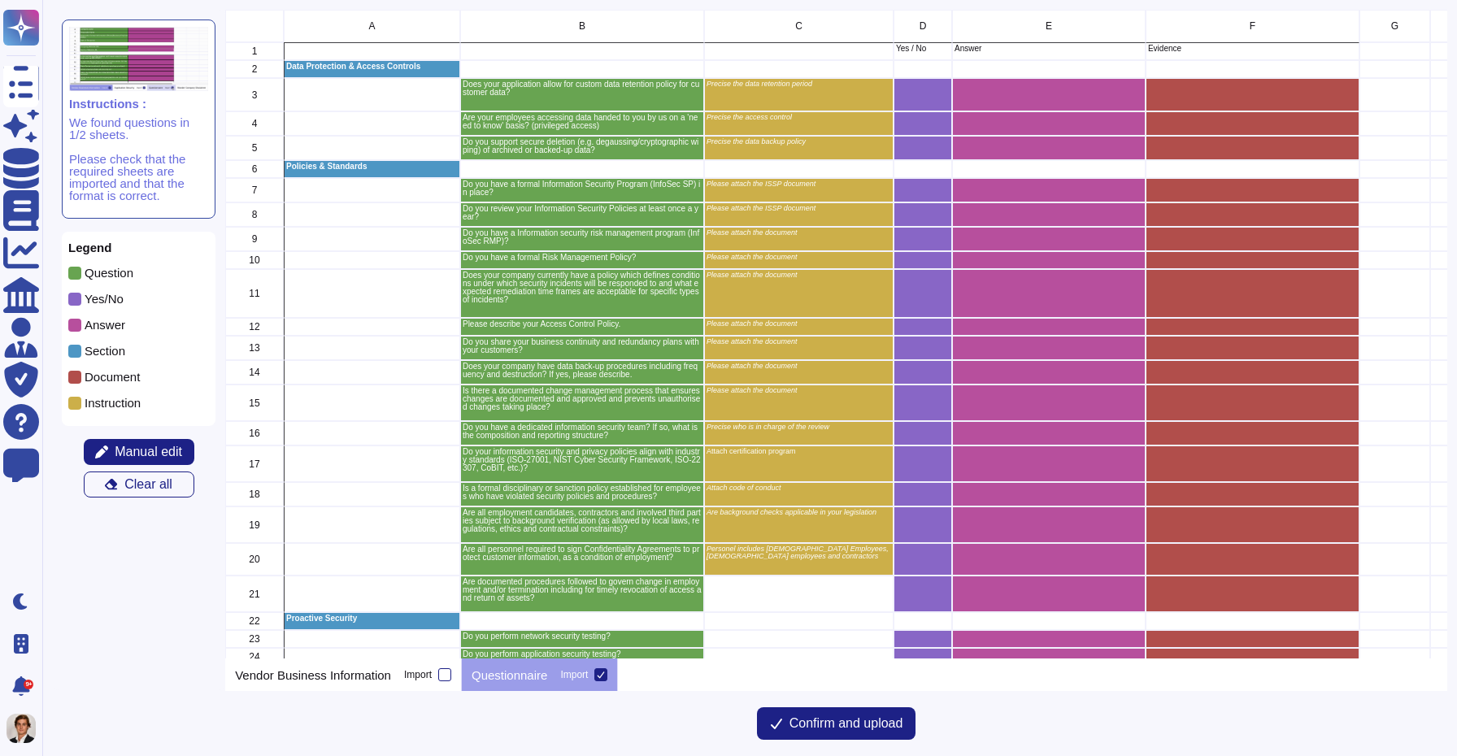
scroll to position [649, 1221]
click at [796, 724] on span "Confirm and upload" at bounding box center [846, 723] width 114 height 13
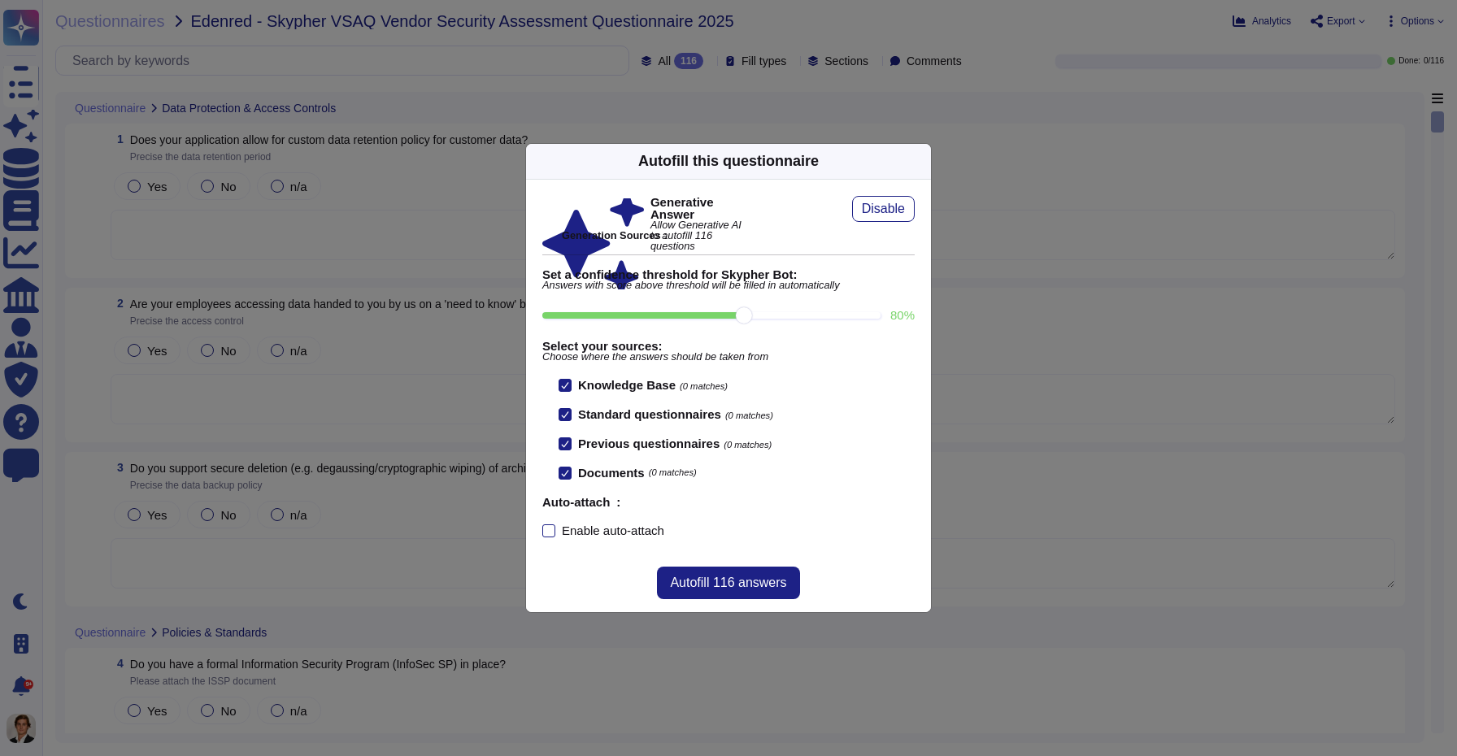
click at [1134, 232] on div "Autofill this questionnaire Generative Answer Allow Generative AI to autofill 1…" at bounding box center [728, 378] width 1457 height 756
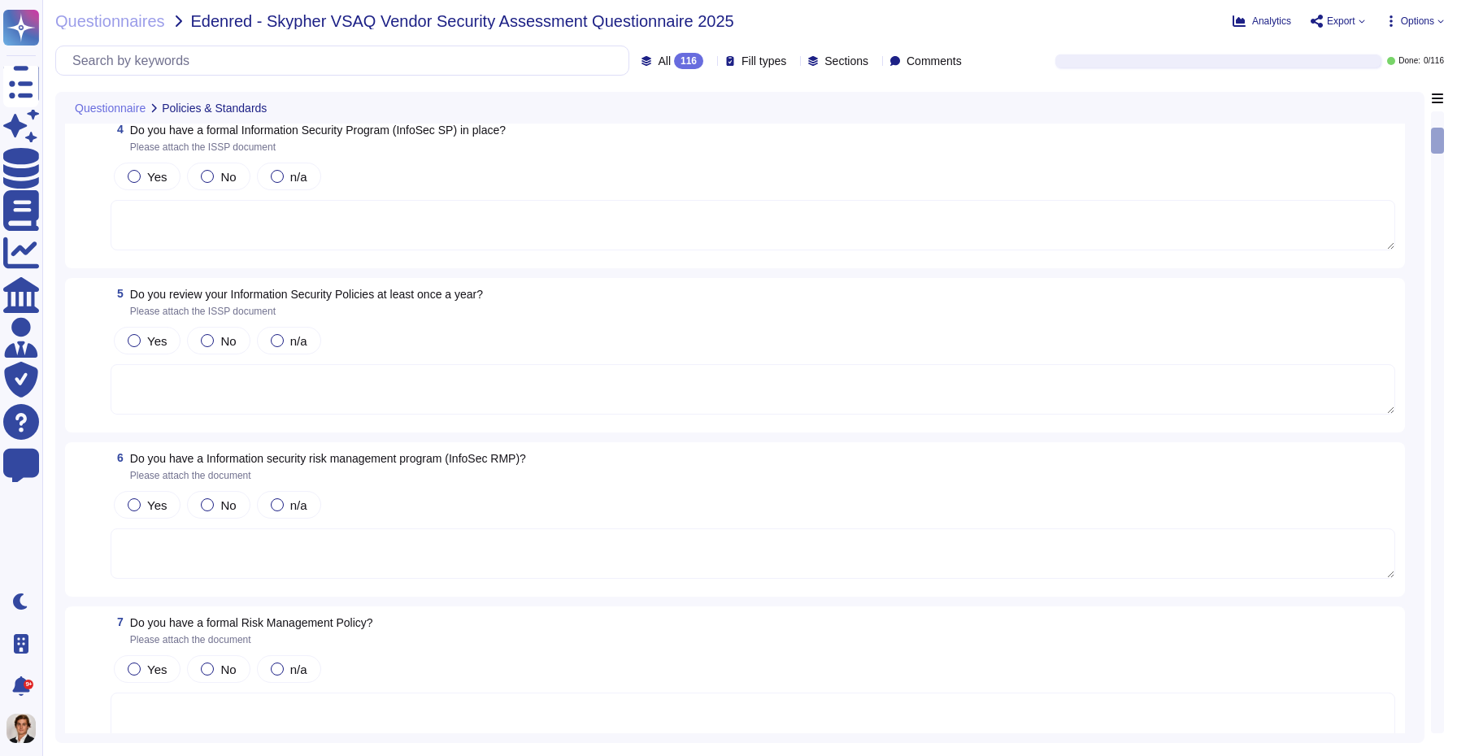
scroll to position [573, 0]
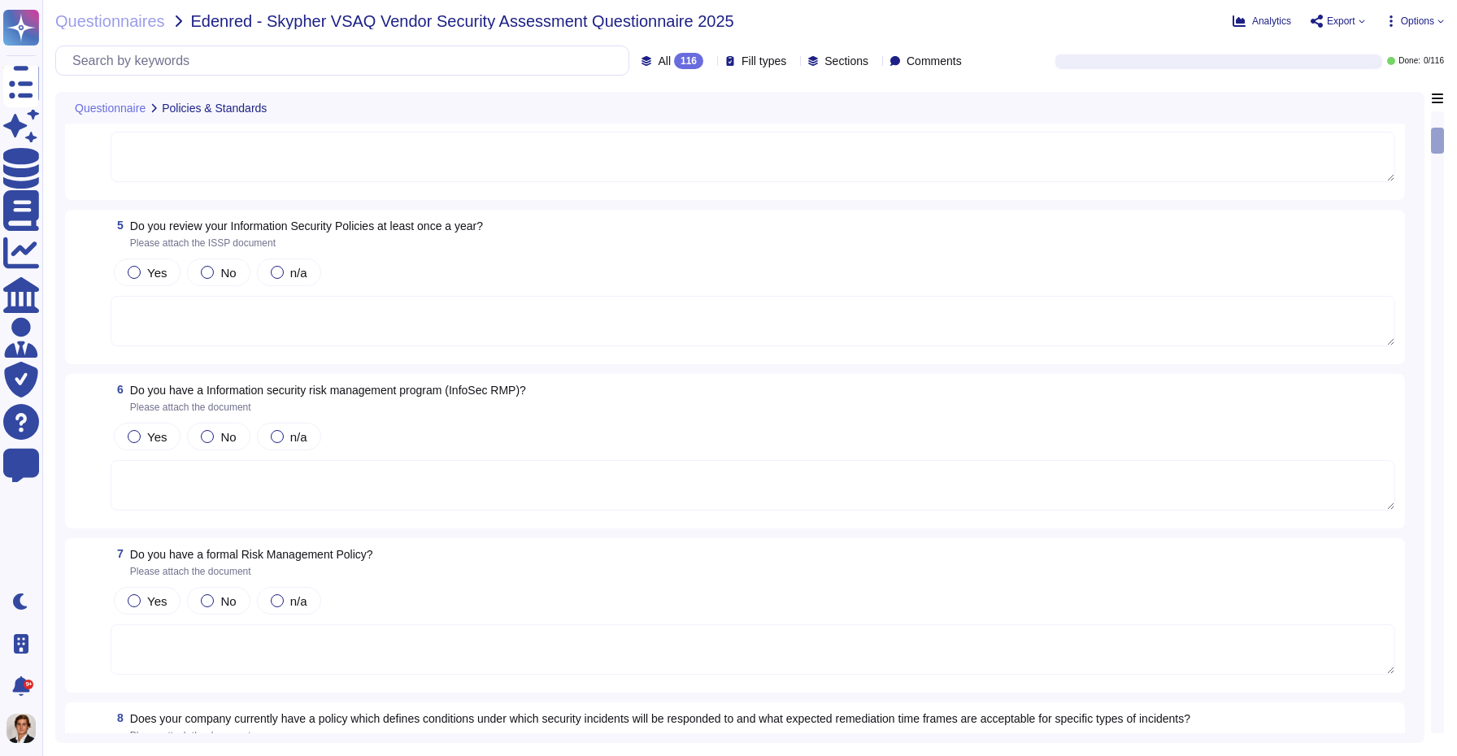
click at [1011, 497] on textarea at bounding box center [753, 485] width 1284 height 50
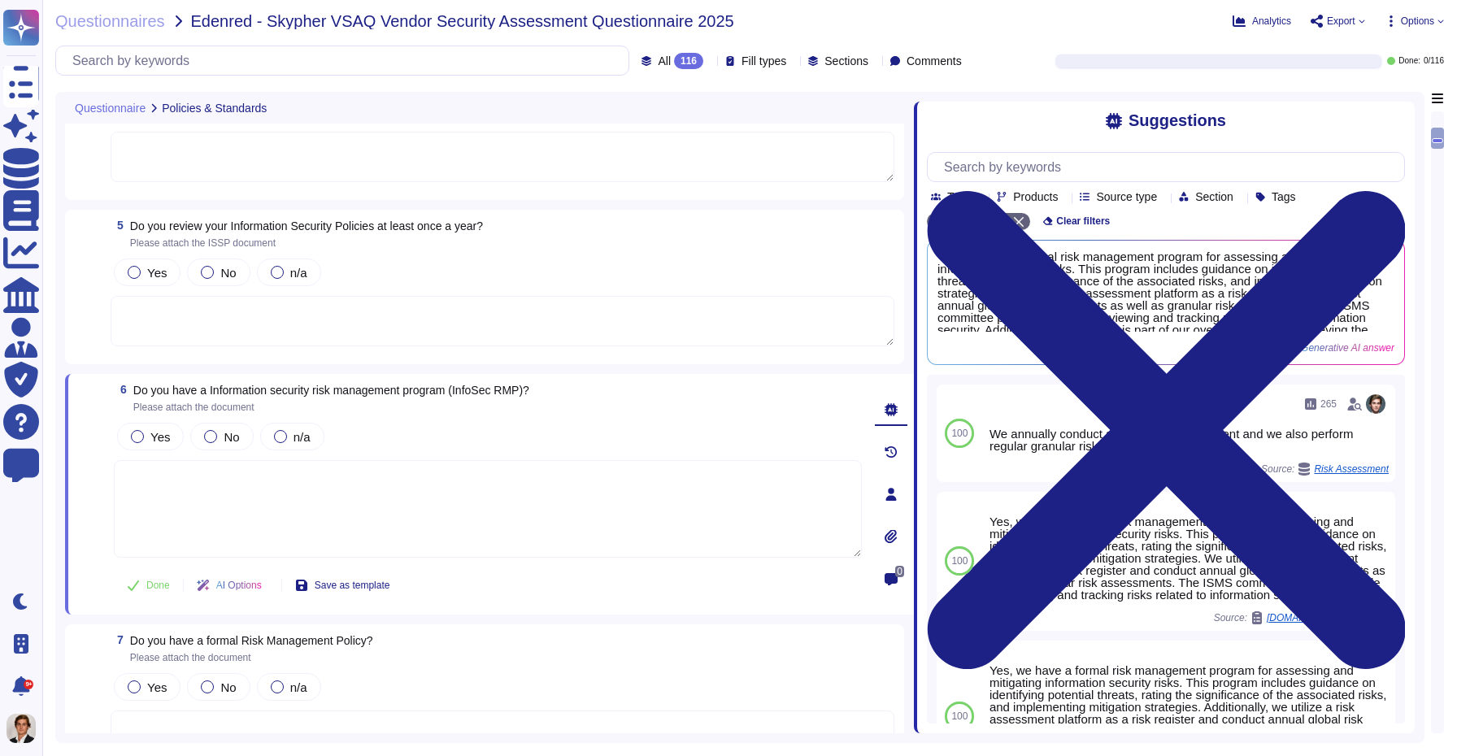
drag, startPoint x: 1030, startPoint y: 377, endPoint x: 915, endPoint y: 375, distance: 114.7
click at [915, 375] on span at bounding box center [914, 412] width 7 height 641
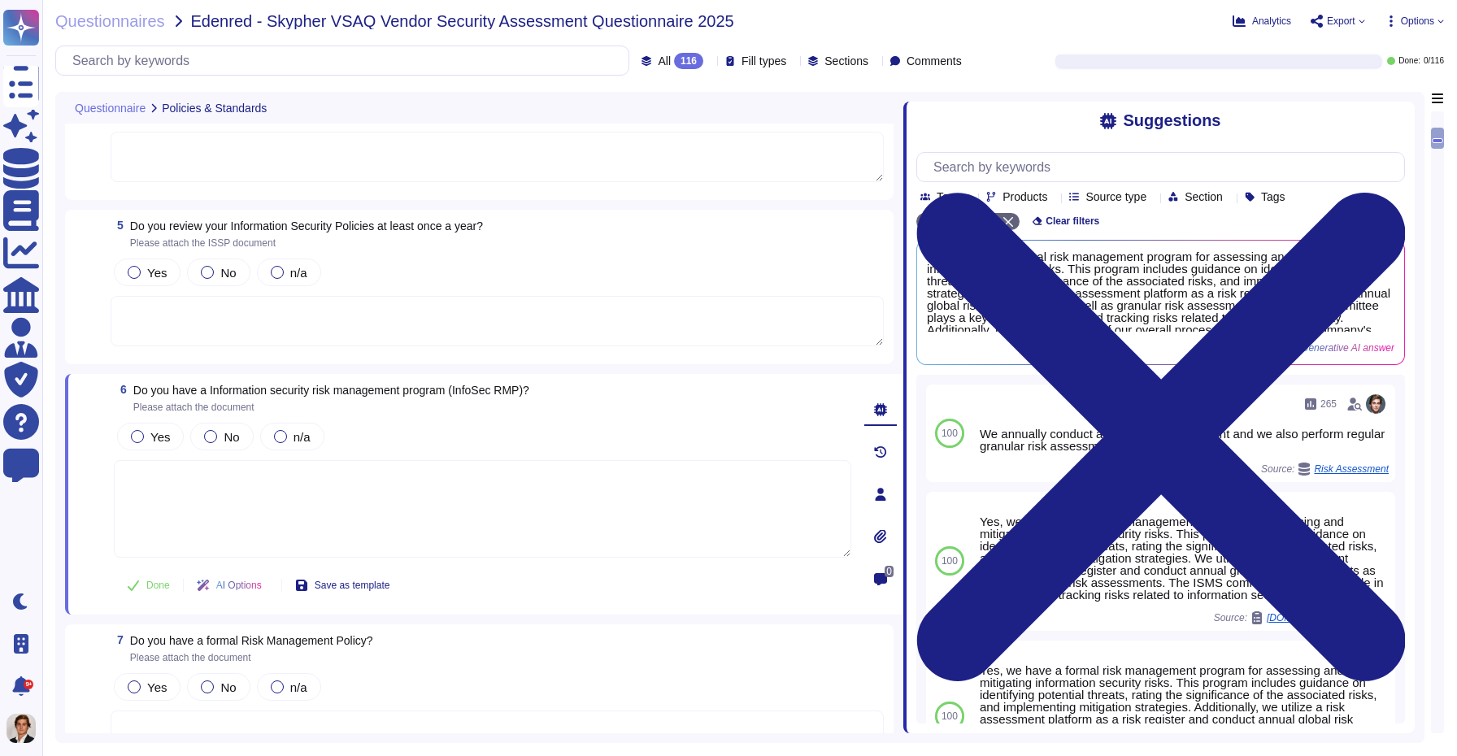
drag, startPoint x: 915, startPoint y: 375, endPoint x: 903, endPoint y: 375, distance: 12.2
click at [903, 375] on span at bounding box center [903, 412] width 7 height 641
click at [1425, 20] on span "Options" at bounding box center [1417, 21] width 33 height 10
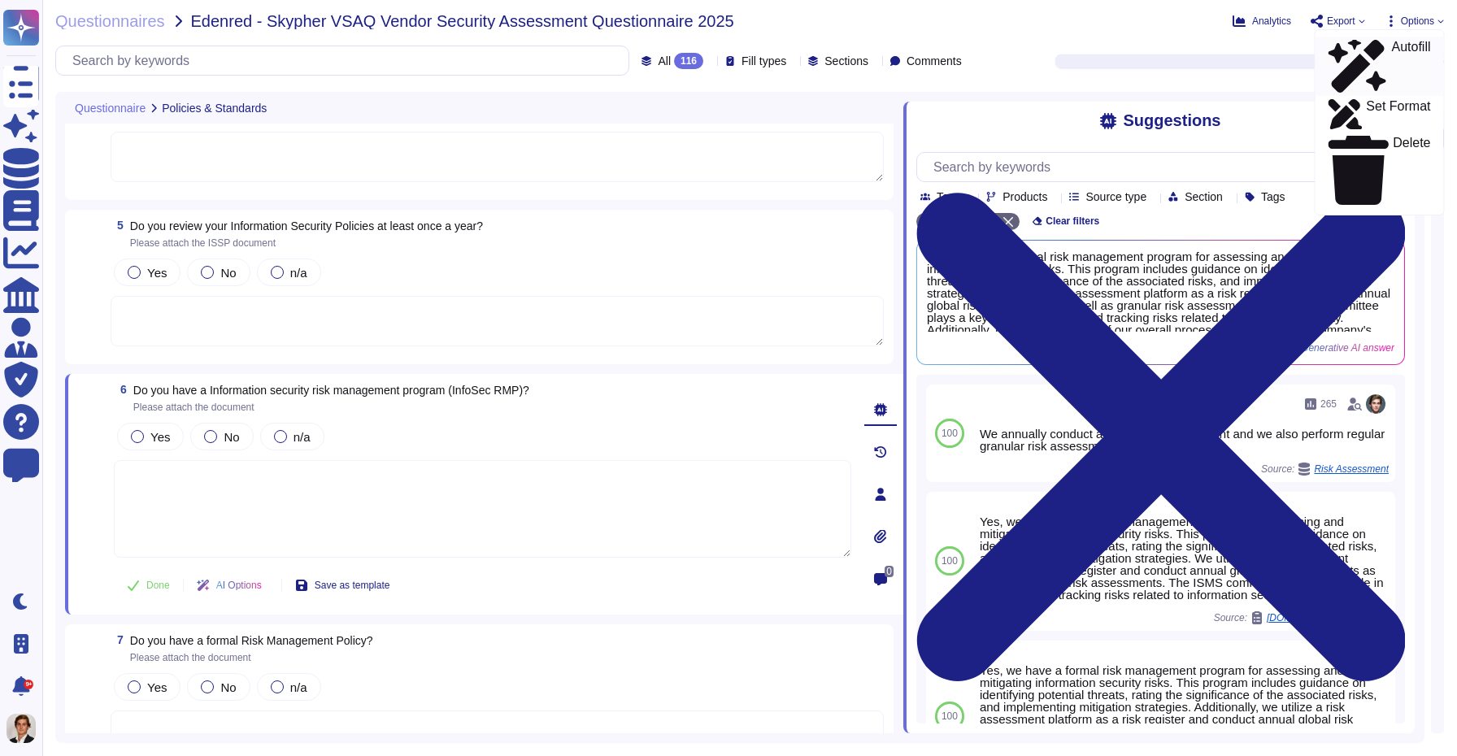
click at [1391, 42] on p "Autofill" at bounding box center [1410, 67] width 39 height 52
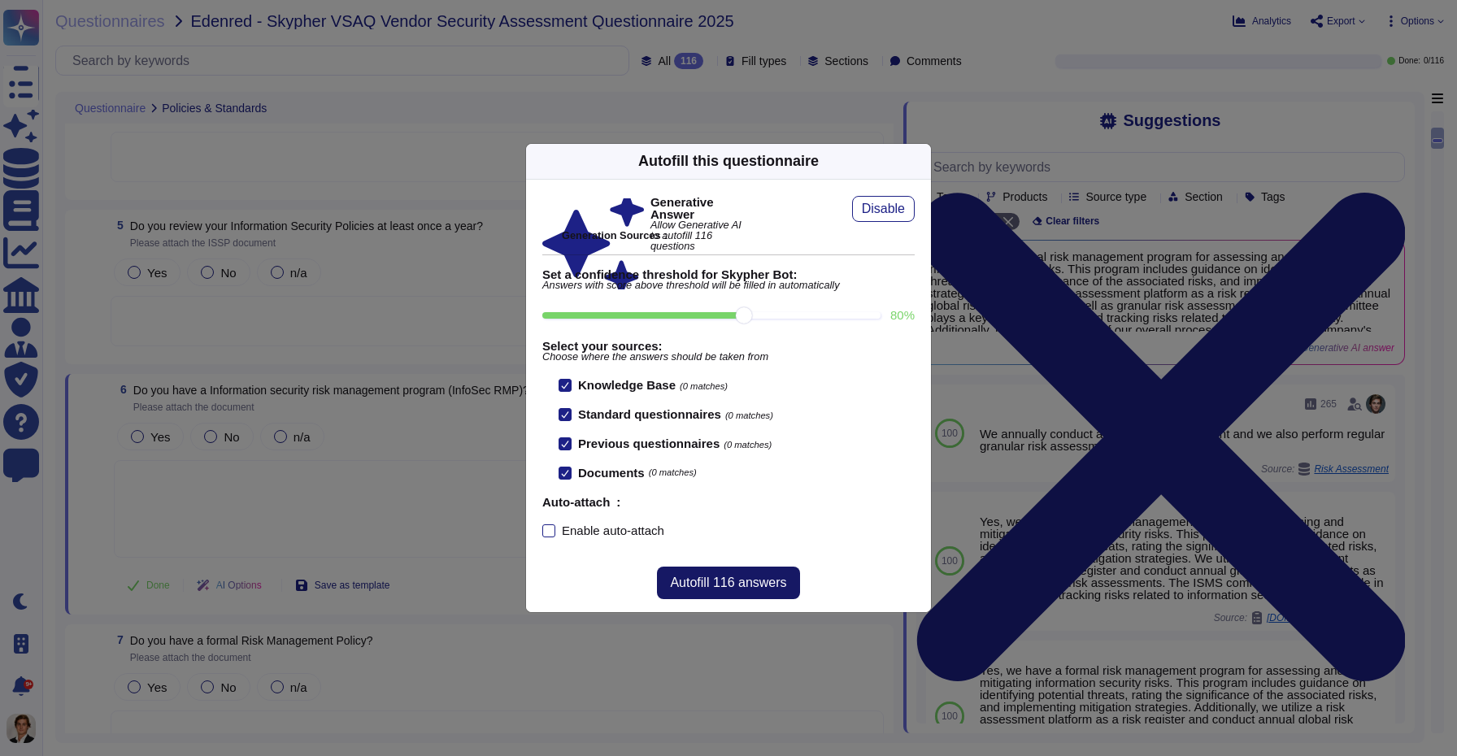
click at [719, 579] on span "Autofill 116 answers" at bounding box center [728, 582] width 116 height 13
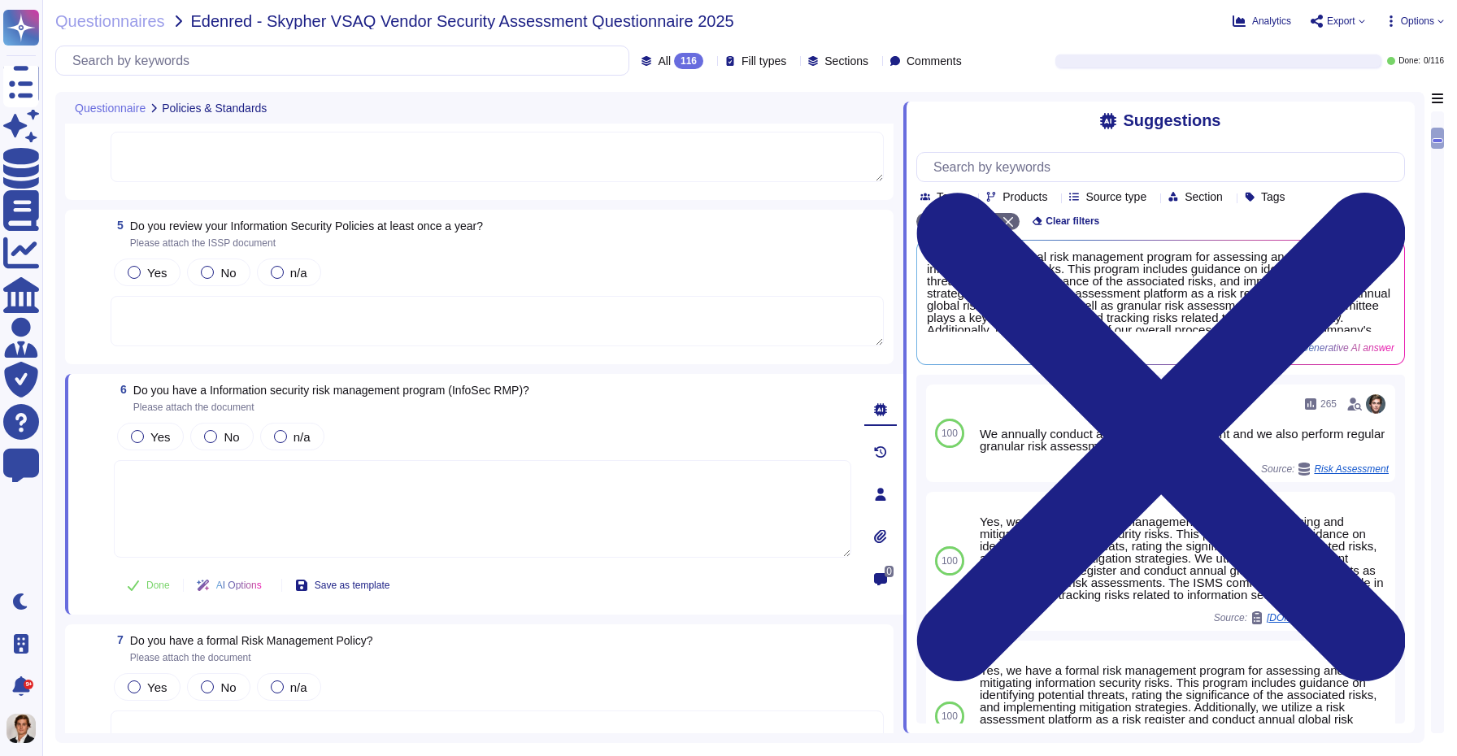
type textarea "Yes, Skypher has a formal Information Security Program (InfoSec SP) in place. T…"
type textarea "Yes, Skypher reviews its Information Security Policies at least once a year. Ma…"
type textarea "Yes, we have a formal risk management program for assessing and mitigating info…"
type textarea "Yes, Skypher, INC. has a formal Risk Management Policy designed to ensure that …"
type textarea "Yes, Skypher has a detailed, comprehensive Cyber Security Incident Response Pla…"
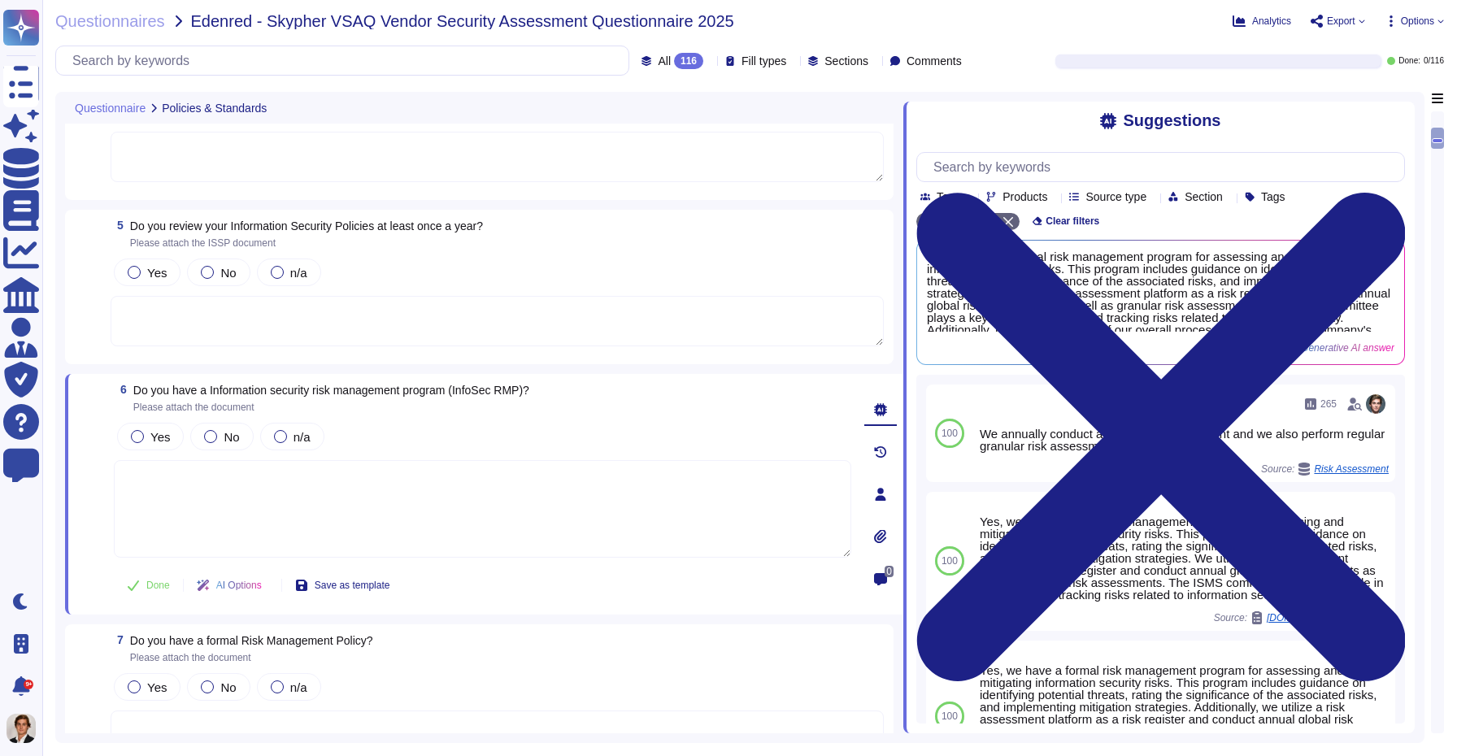
type textarea "Skypher, INC. has established a comprehensive Access Control Policy designed to…"
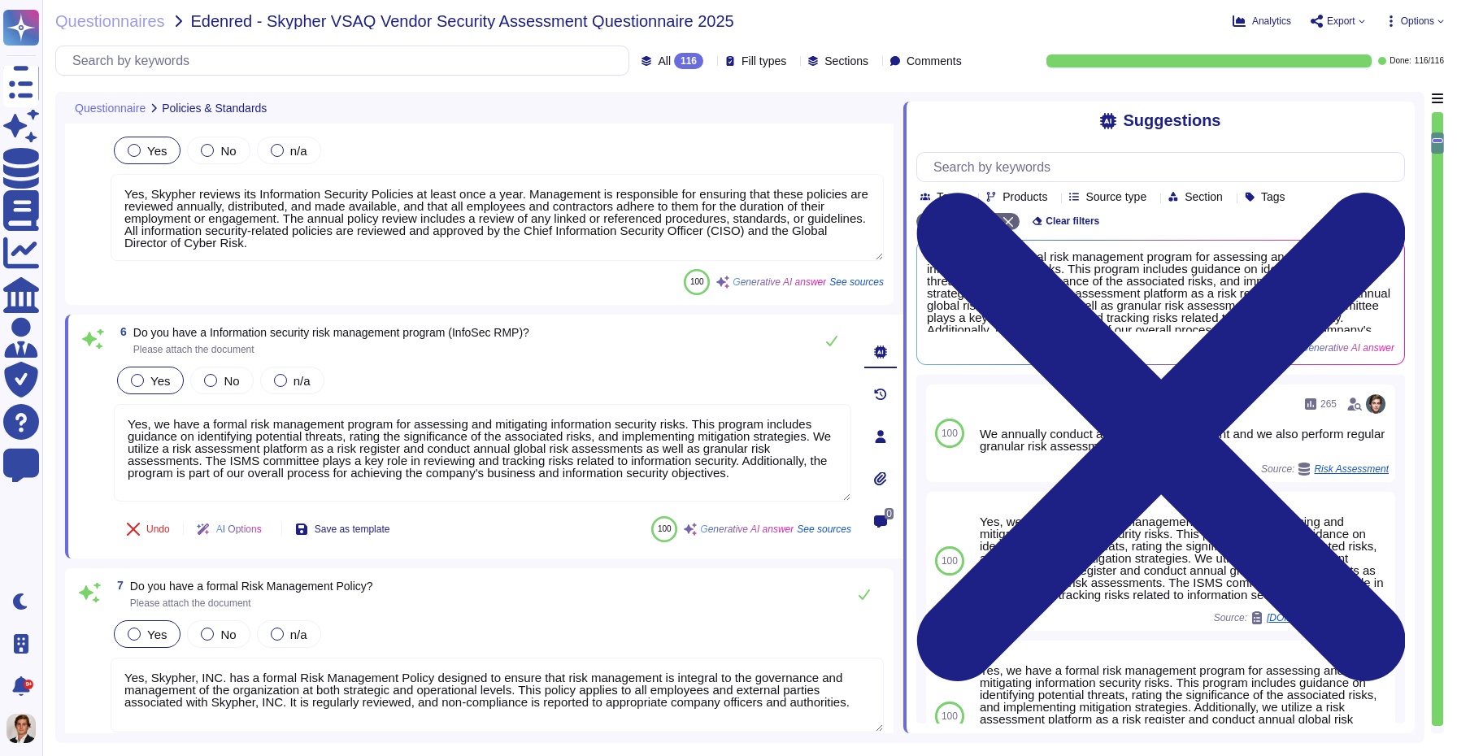
type textarea "Skypher, INC. has established a comprehensive Access Control Policy designed to…"
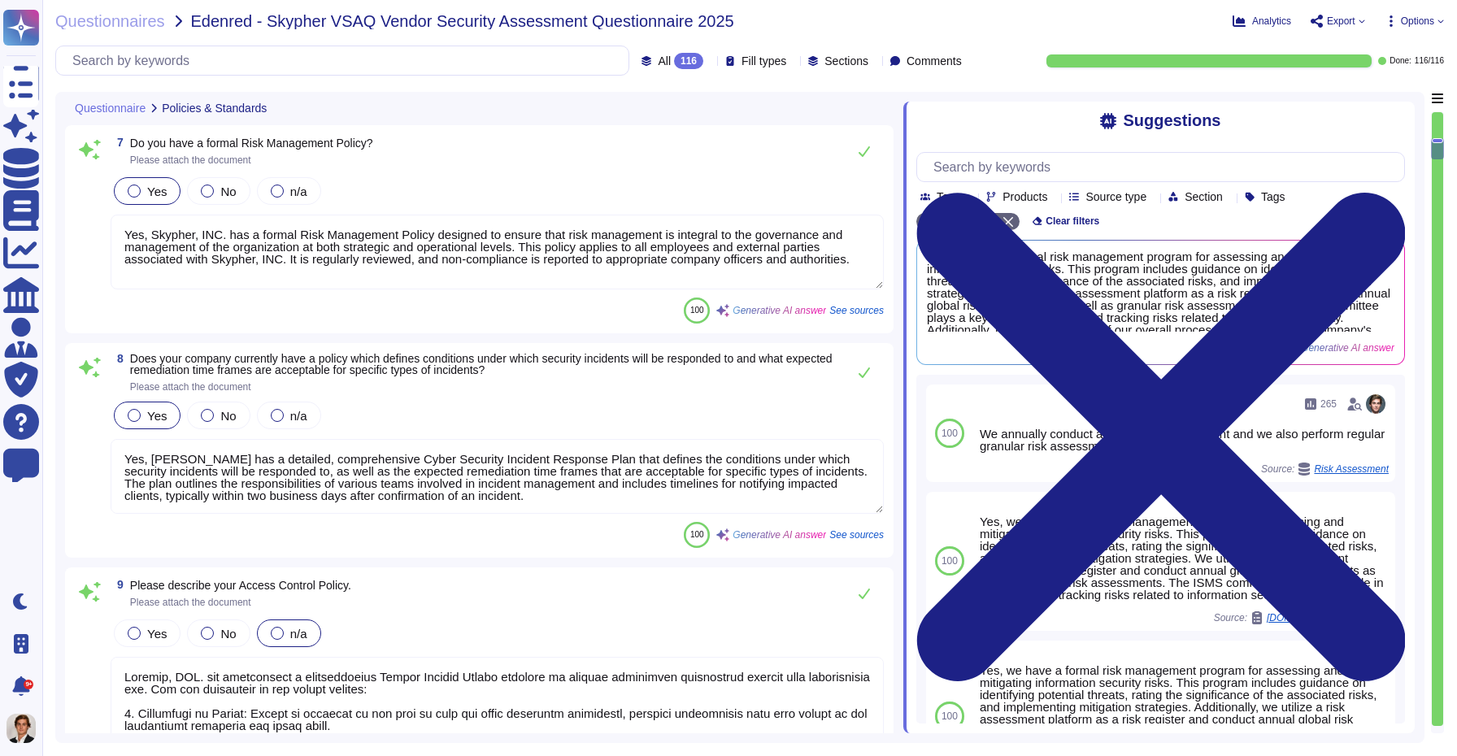
type textarea "Yes, we share our business continuity and redundancy plans with our customers u…"
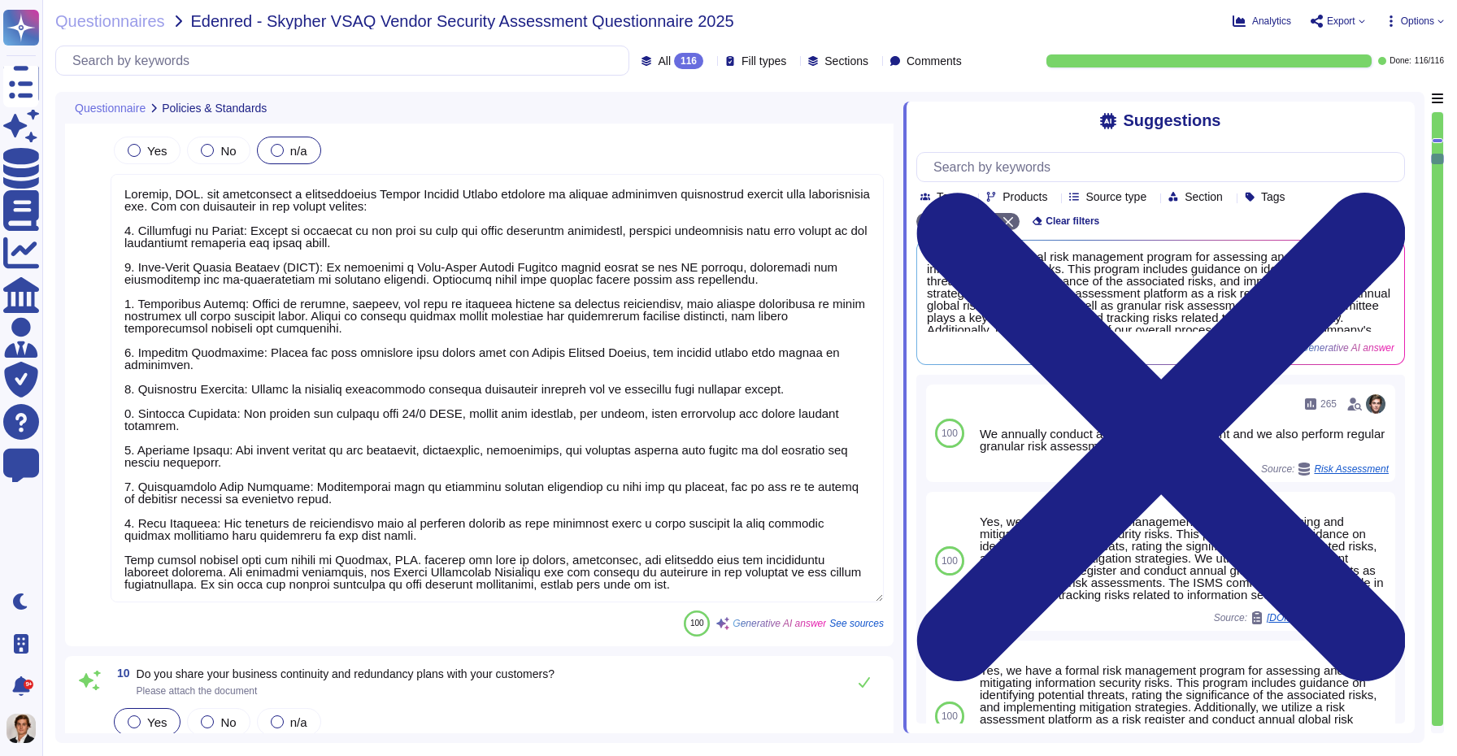
type textarea "Yes, Skypher has established data backup procedures that include both frequency…"
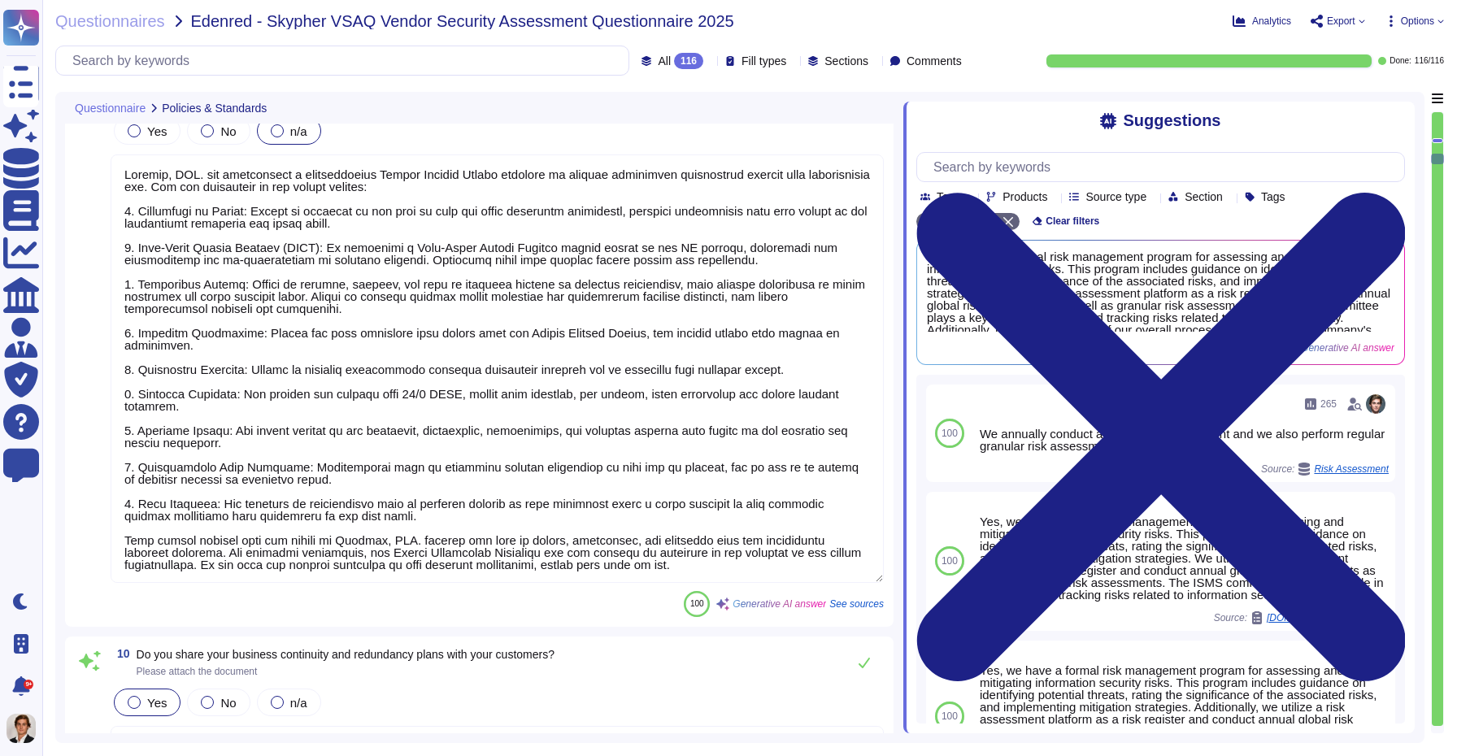
scroll to position [1689, 0]
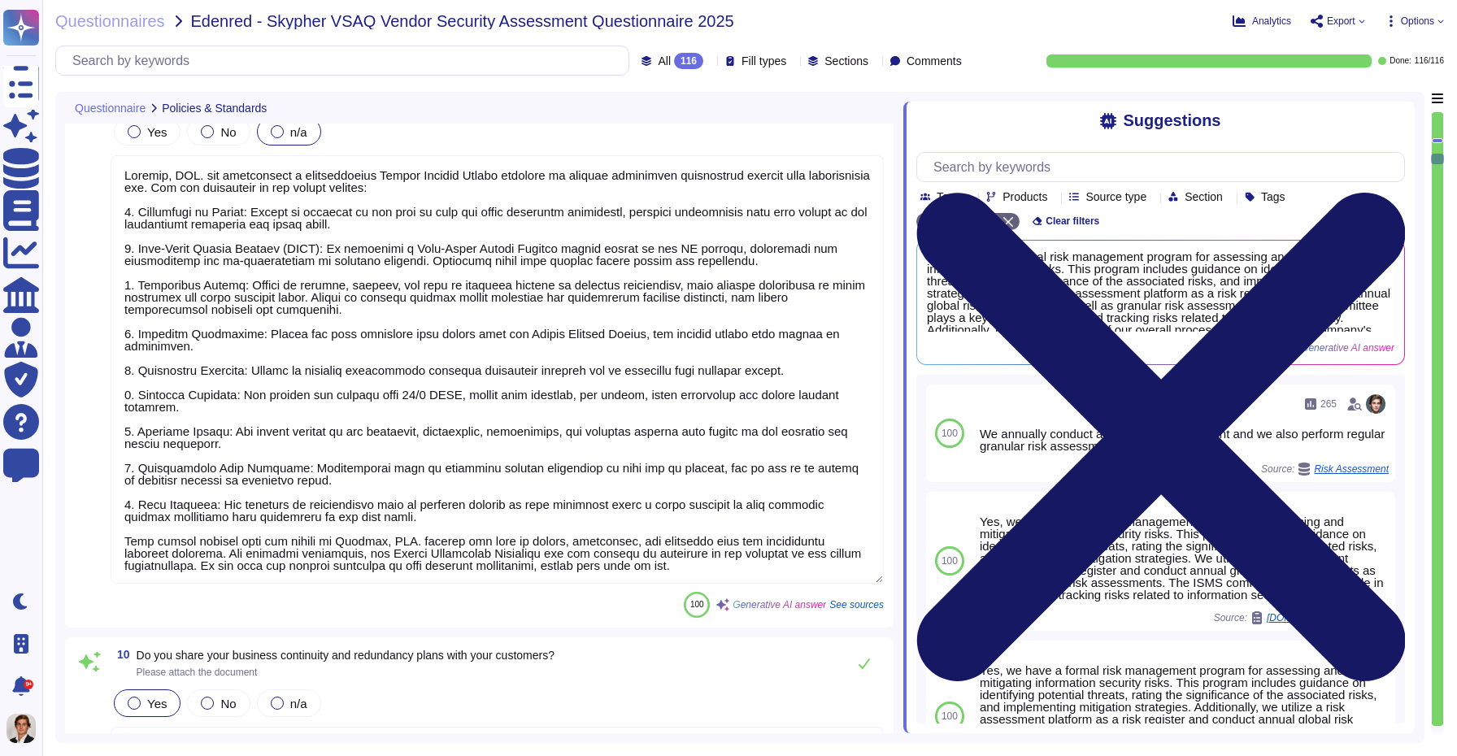
click at [1388, 118] on icon at bounding box center [1160, 436] width 489 height 651
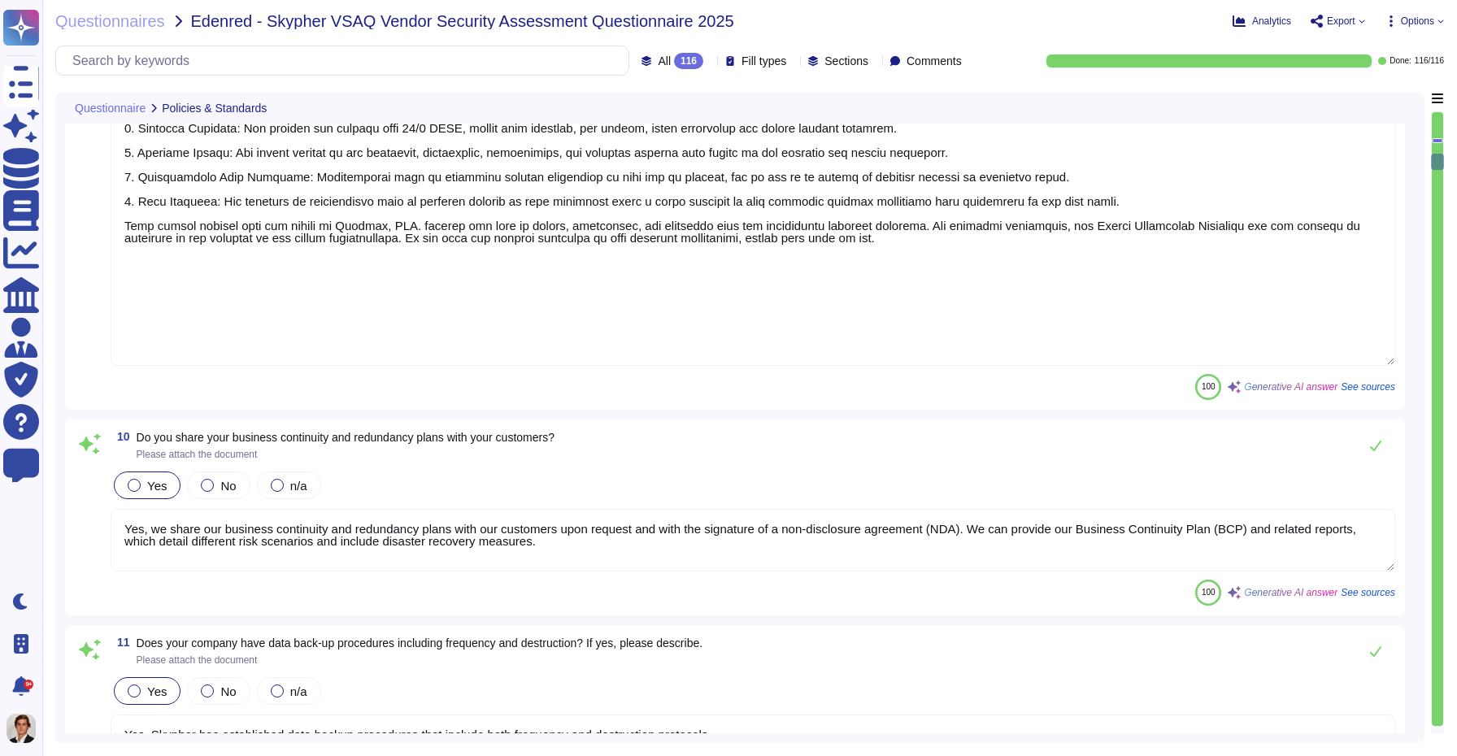
type textarea "Yes, Skypher has a documented change management process that ensures all change…"
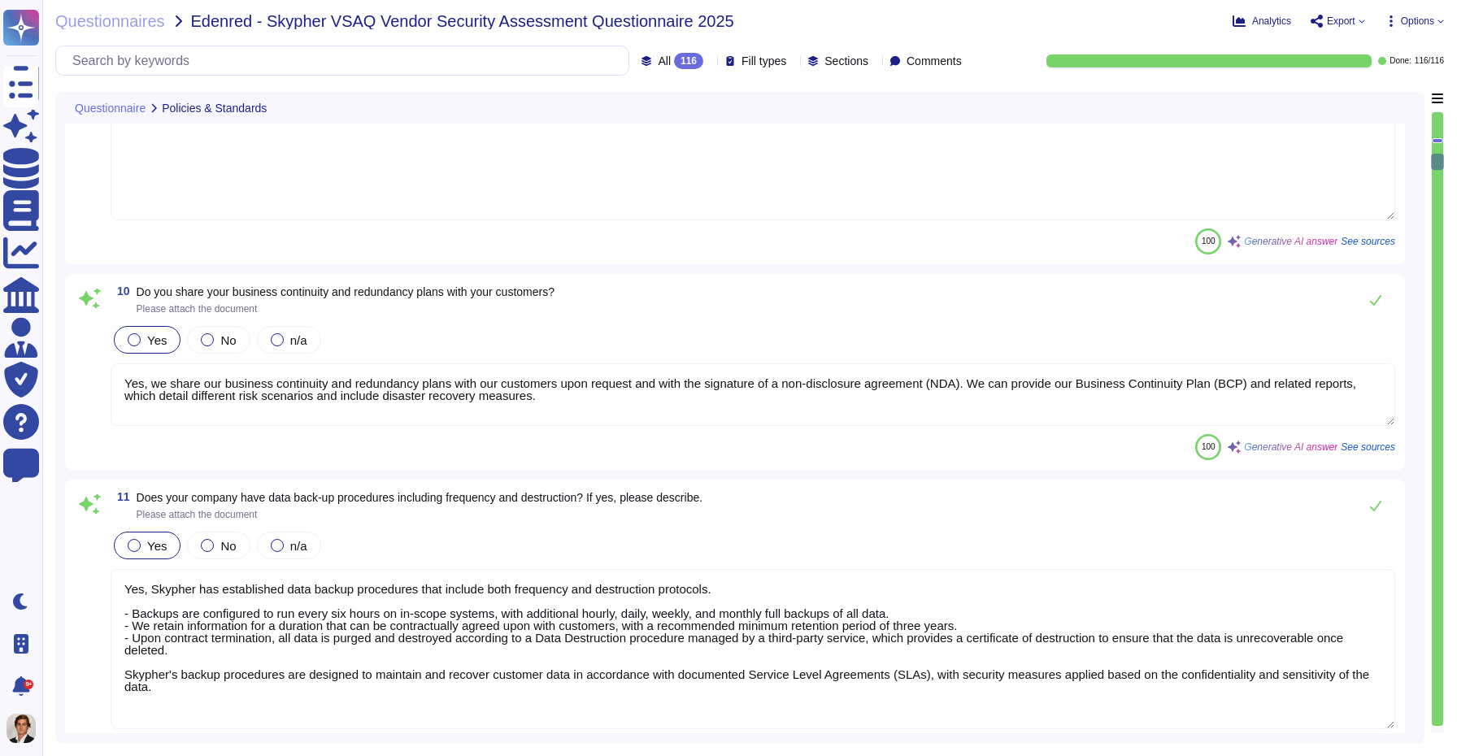
type textarea "Yes, Skypher has a dedicated information security team called Skypher's Securit…"
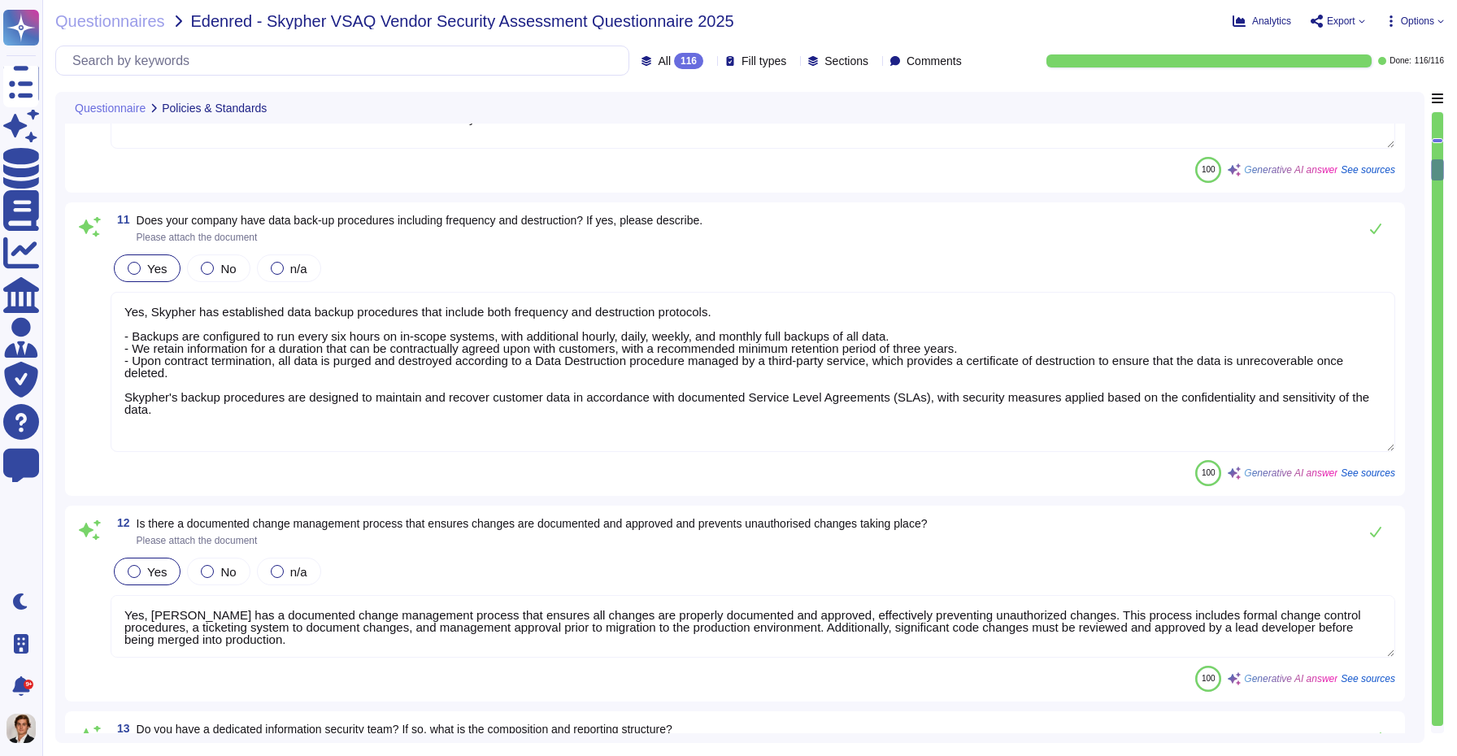
type textarea "Yes, our information security and privacy policies align with industry standard…"
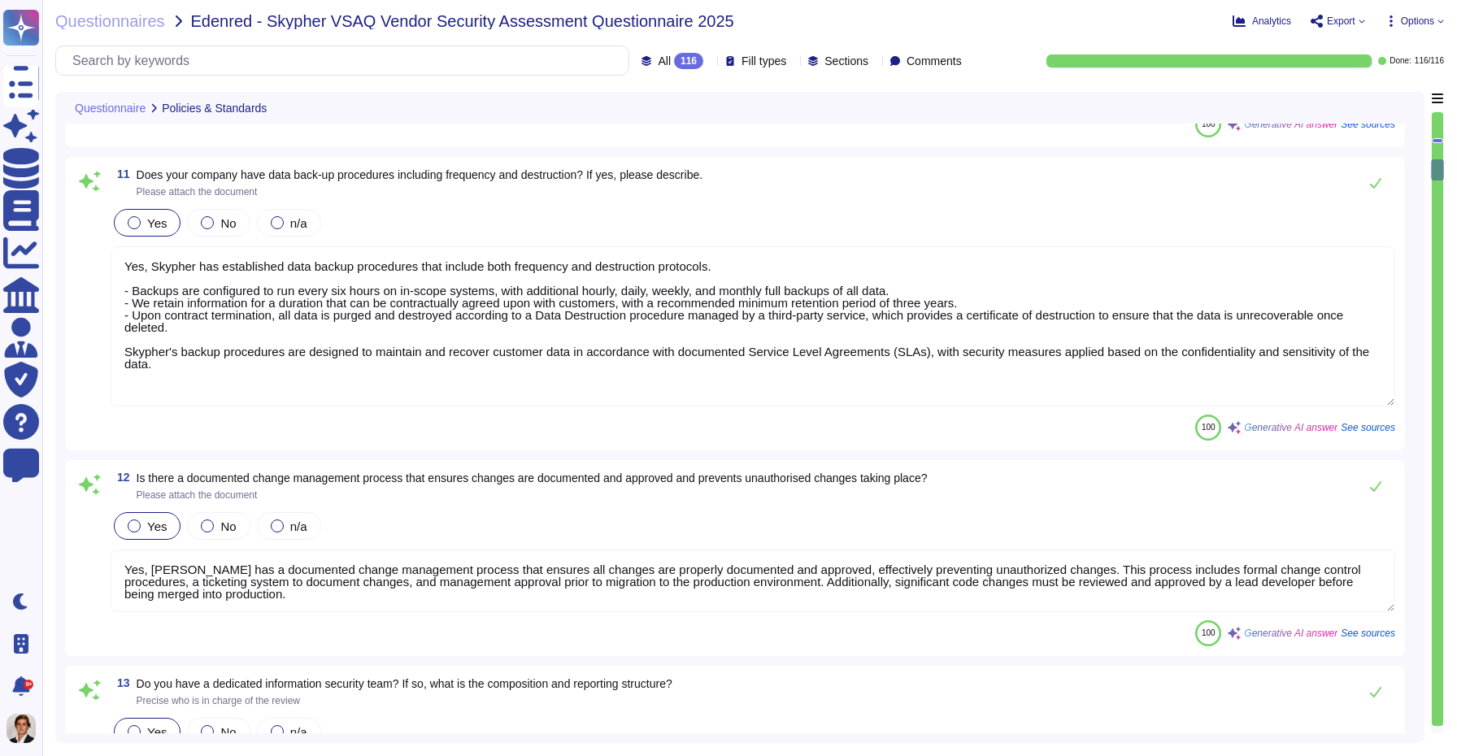
type textarea "Yes, a formal disciplinary or sanction policy is established for employees who …"
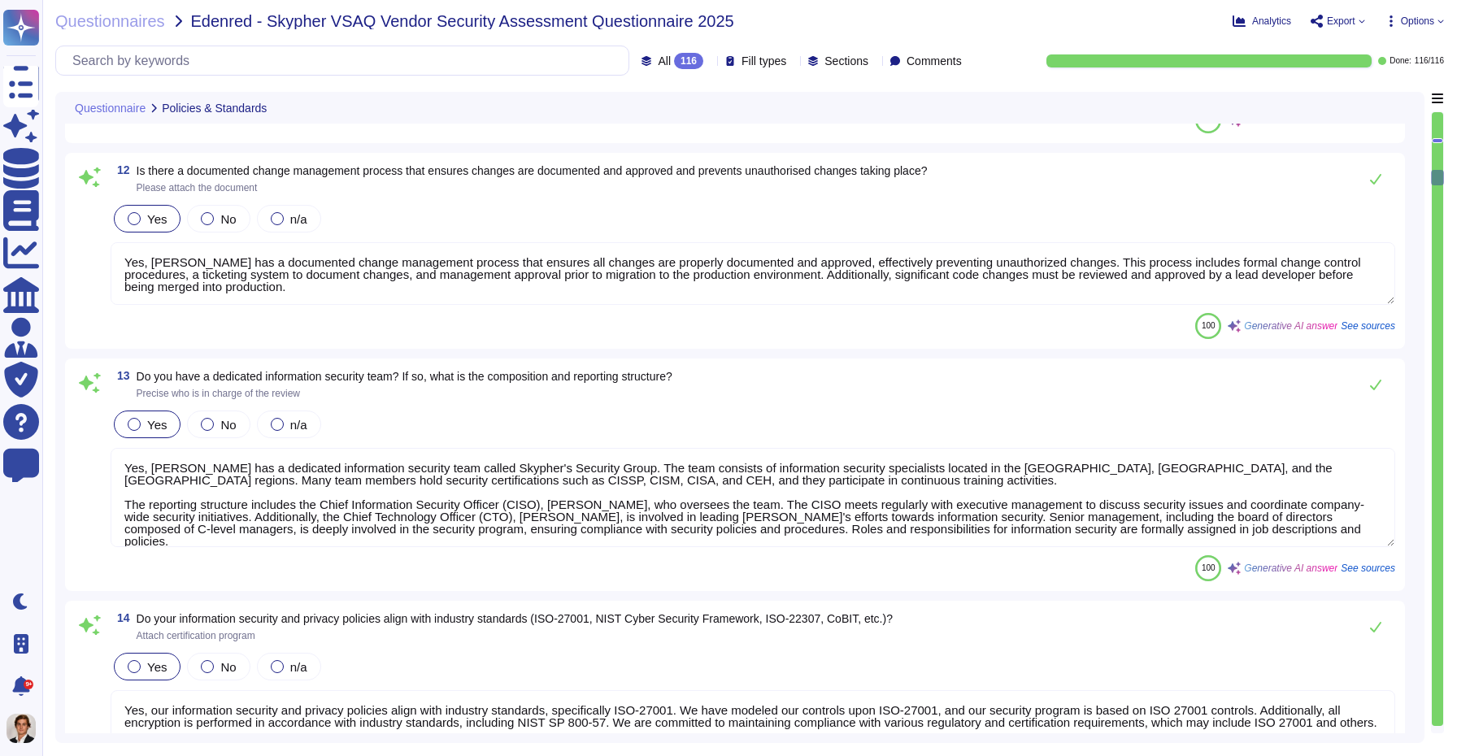
type textarea "Yes, all employment candidates, contractors, and involved third parties are sub…"
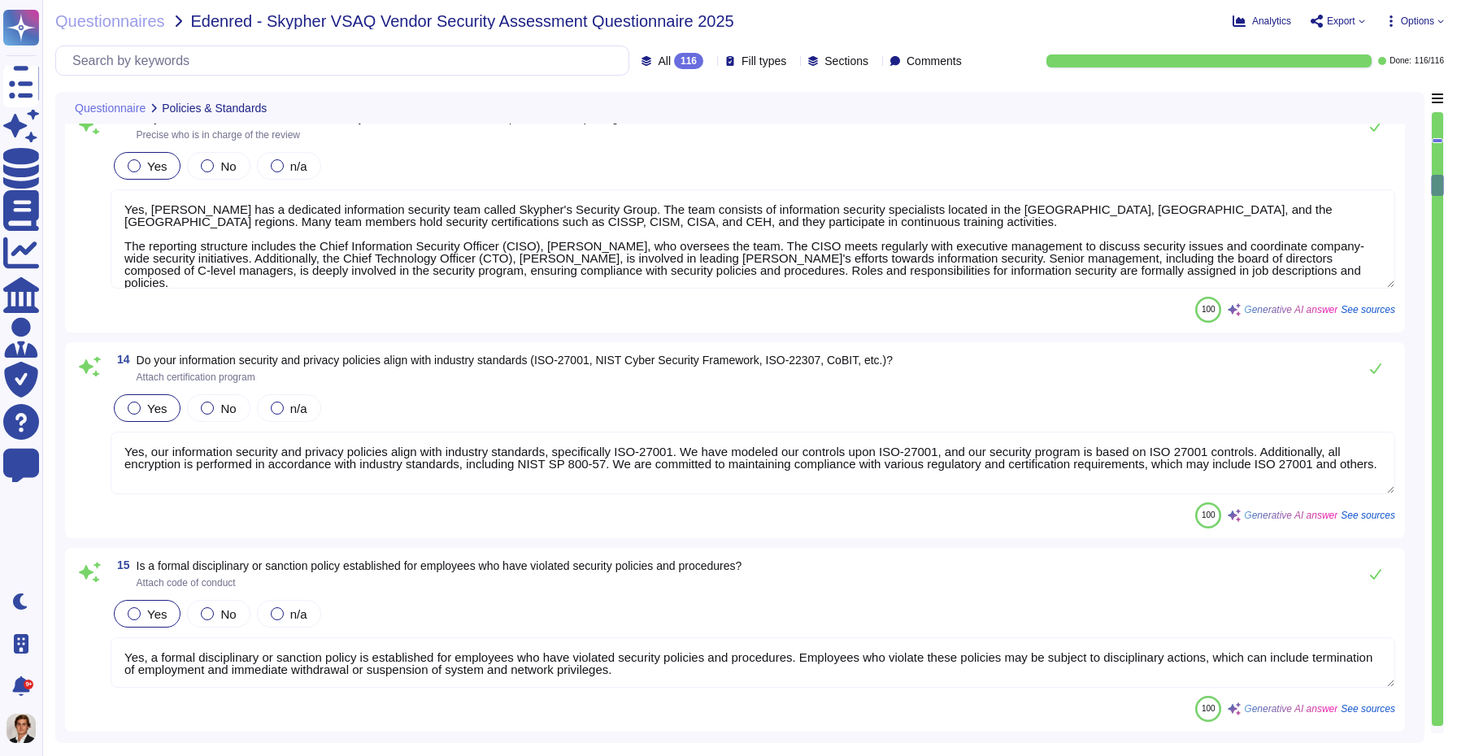
type textarea "Yes, all personnel are required to sign confidentiality agreements to protect c…"
type textarea "Yes, documented procedures are followed to govern change in employment and/or t…"
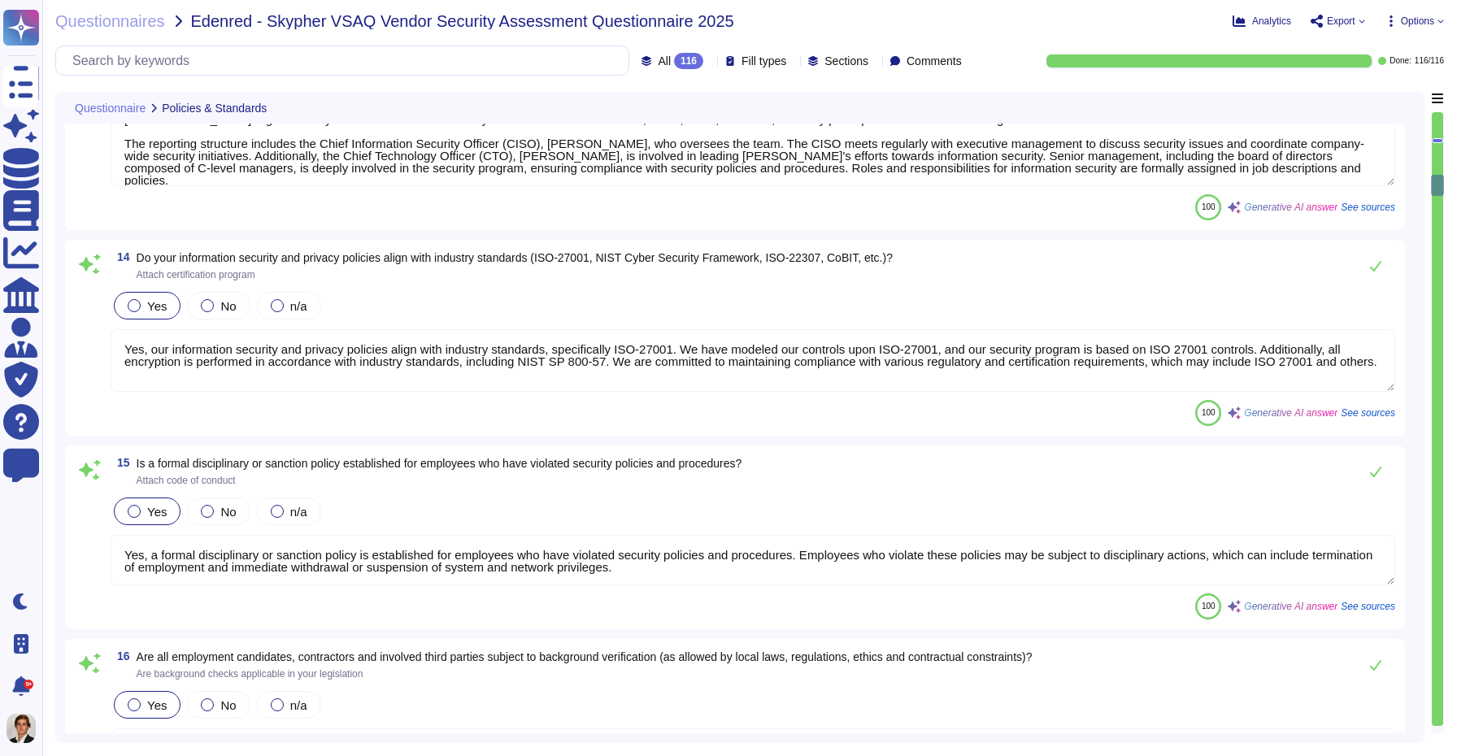
scroll to position [2, 0]
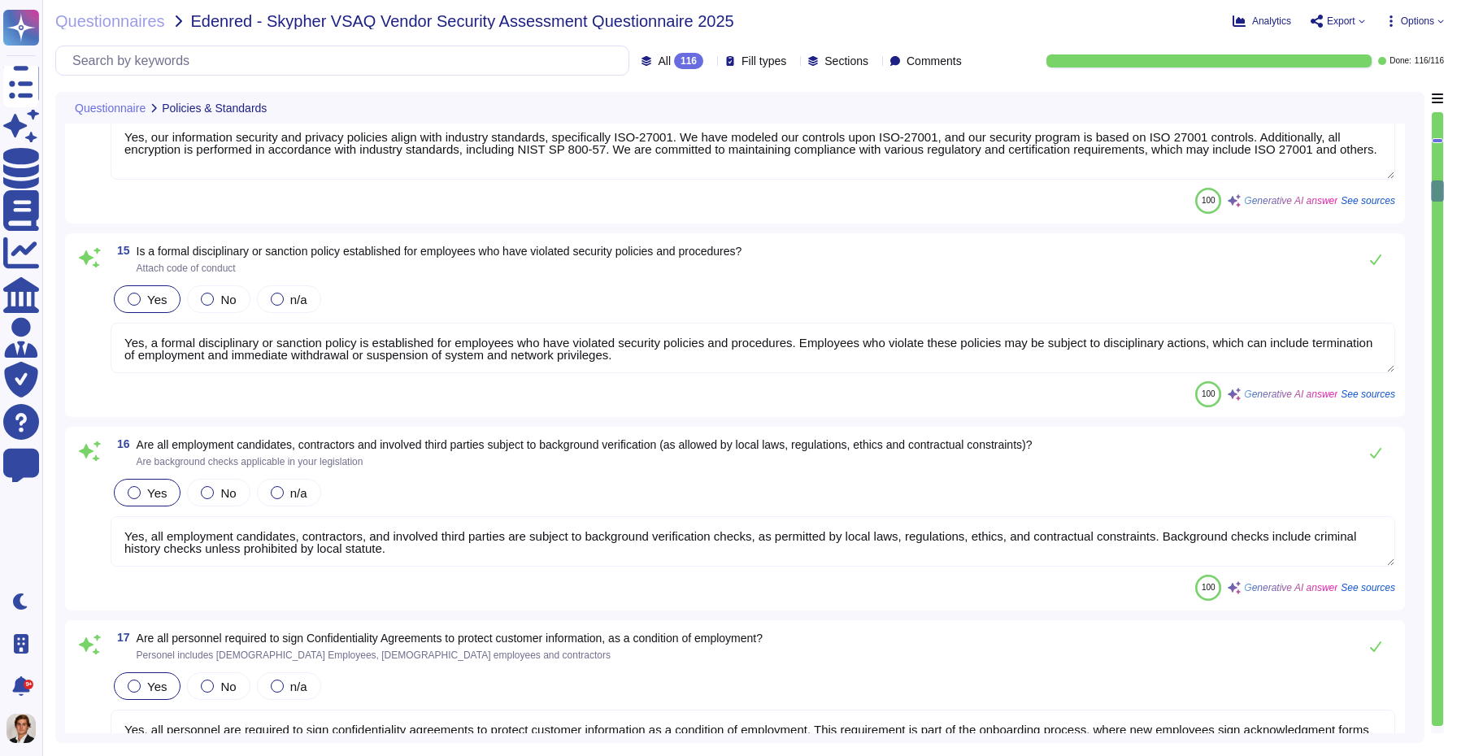
type textarea "Yes, we perform network security testing annually. This includes penetration te…"
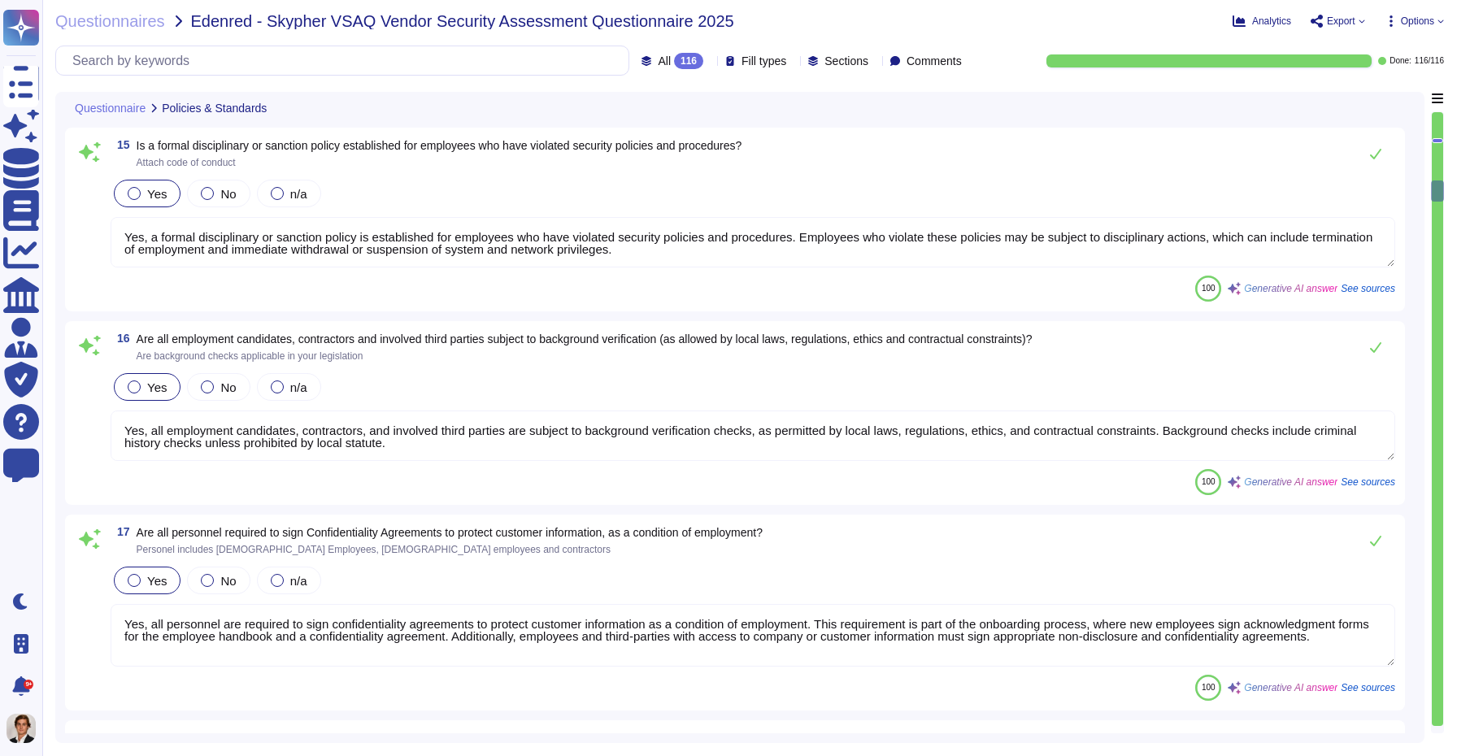
scroll to position [3305, 0]
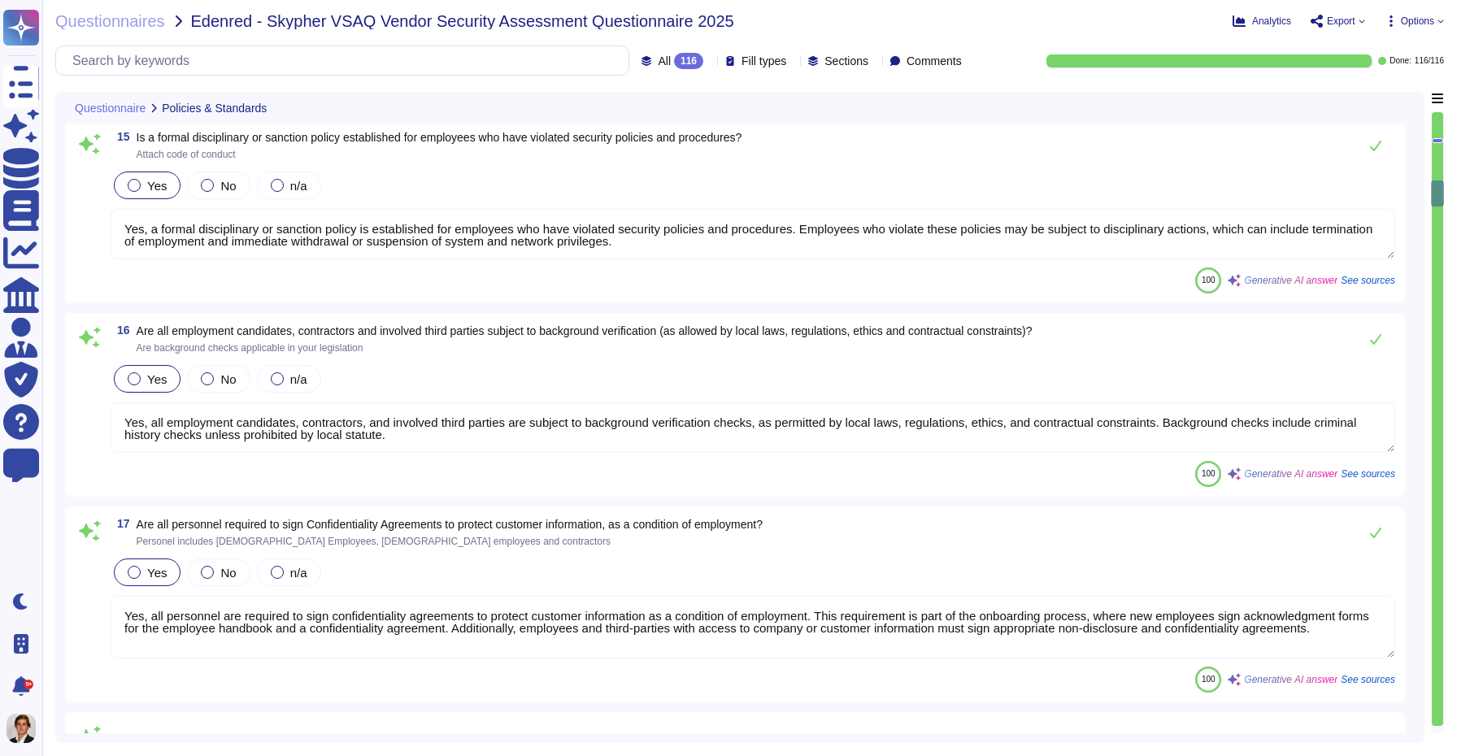
click at [1349, 475] on span "See sources" at bounding box center [1368, 474] width 54 height 10
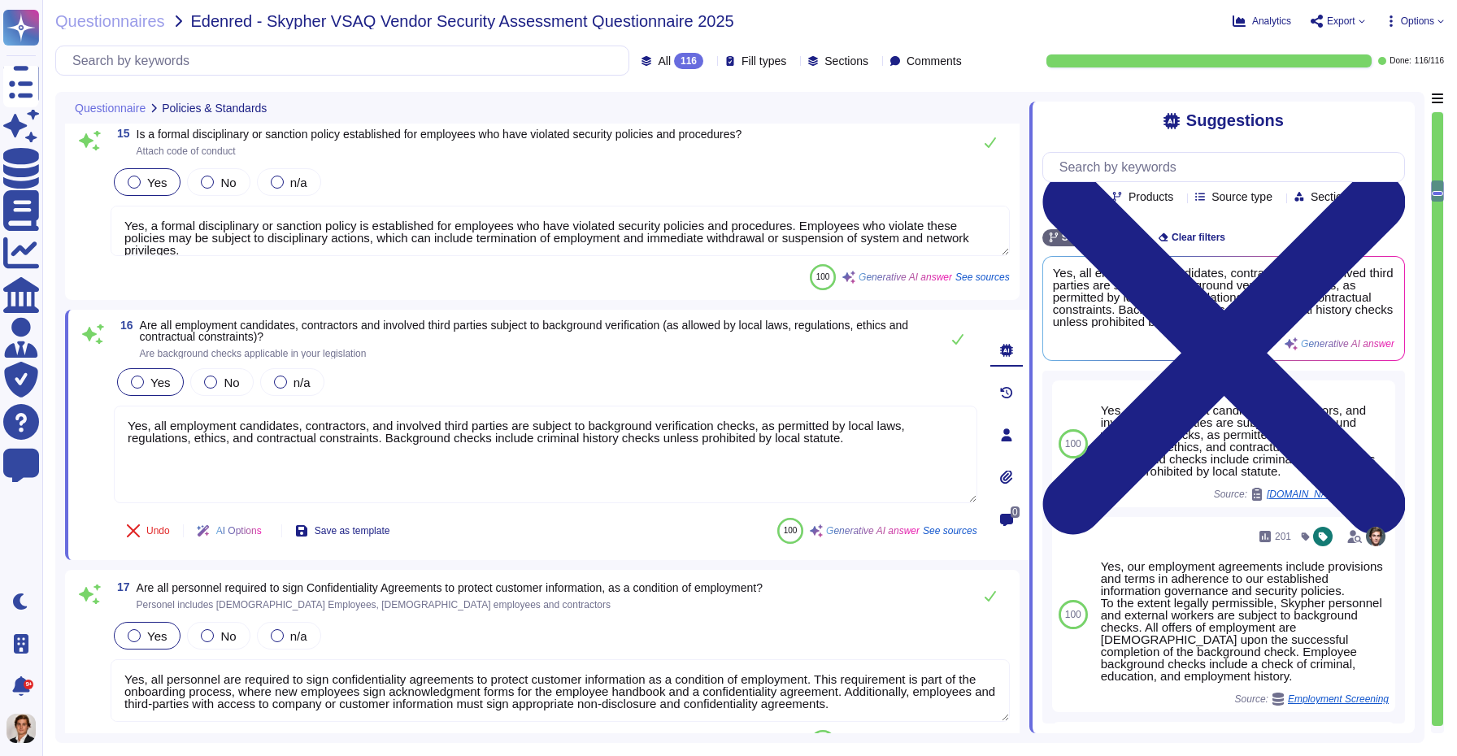
type textarea "Yes, we perform network security testing annually. This includes penetration te…"
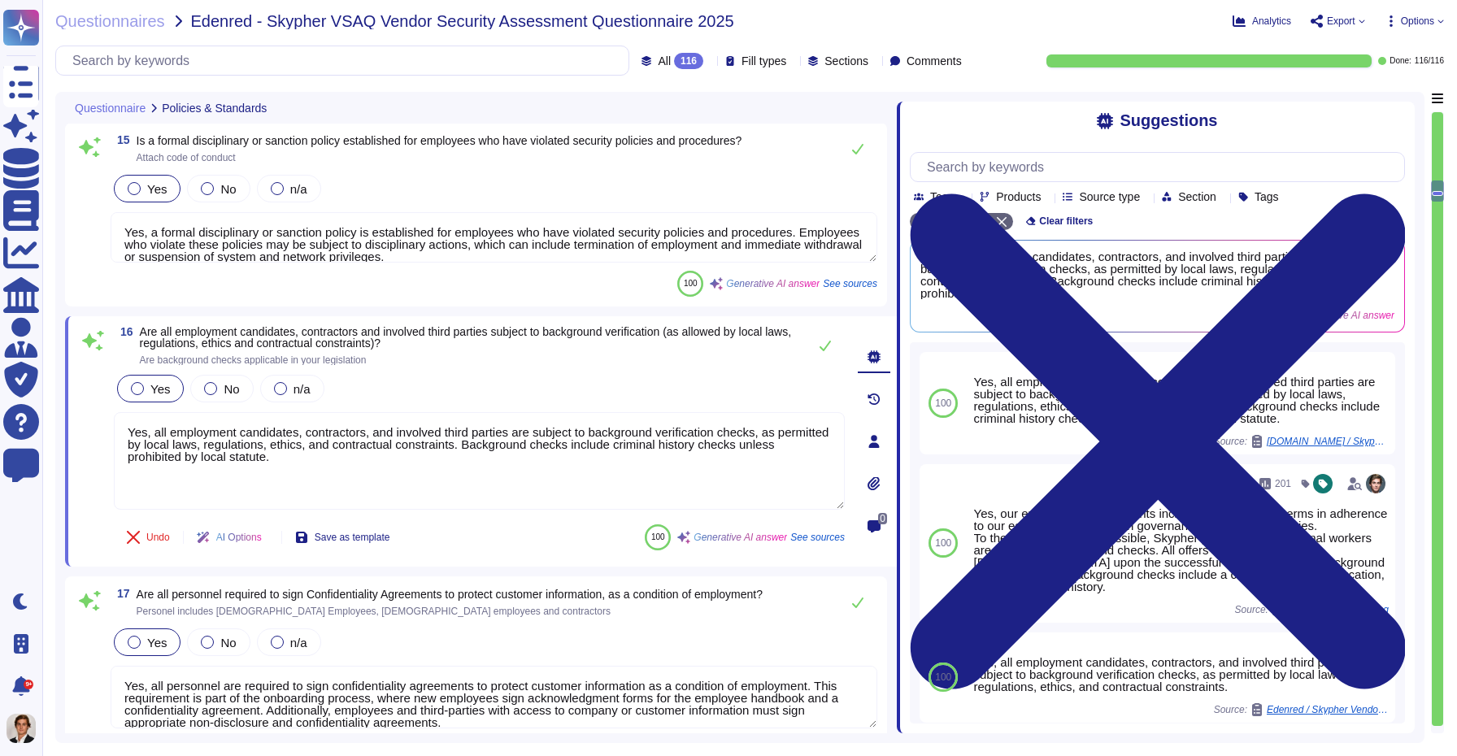
drag, startPoint x: 1028, startPoint y: 407, endPoint x: 897, endPoint y: 416, distance: 131.2
click at [897, 416] on span at bounding box center [896, 412] width 7 height 641
click at [856, 285] on span "See sources" at bounding box center [850, 284] width 54 height 10
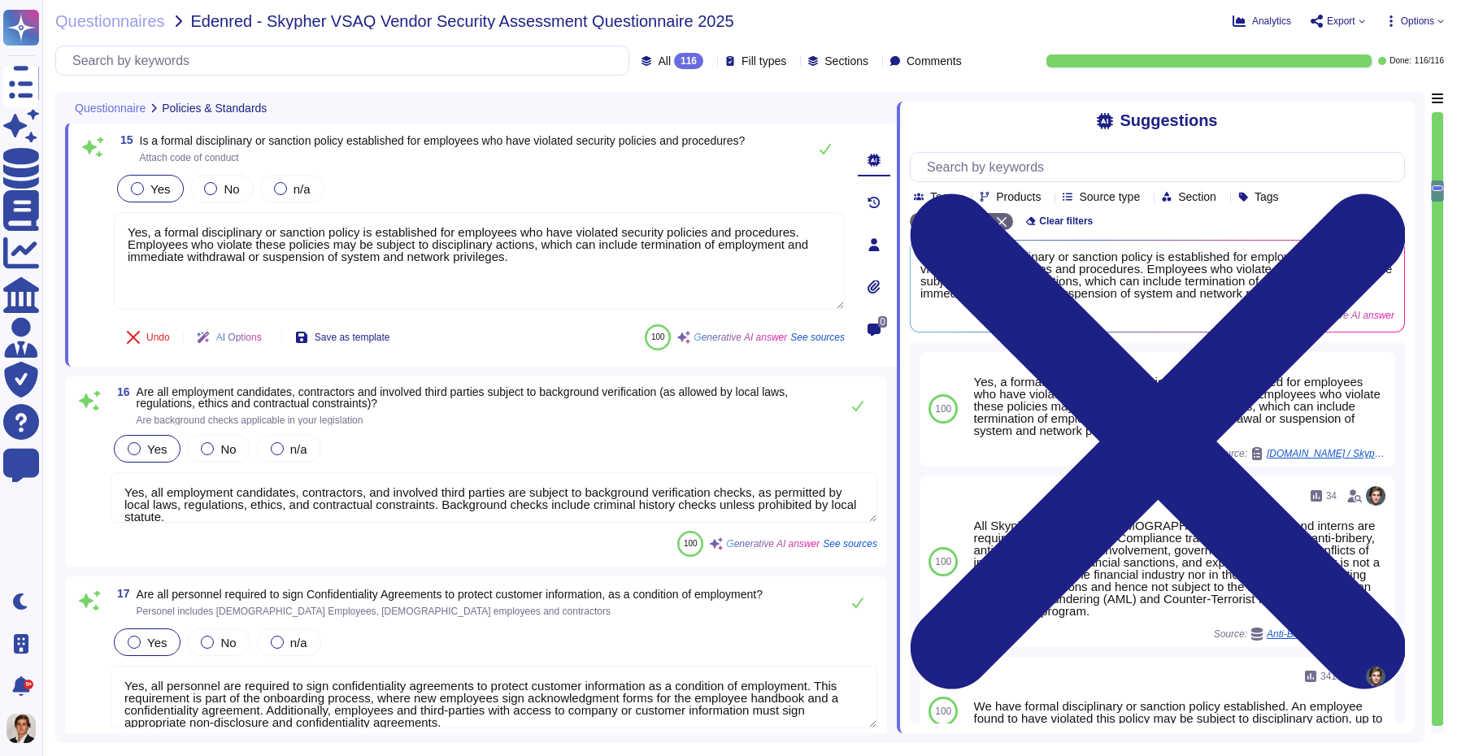
click at [858, 545] on span "See sources" at bounding box center [850, 544] width 54 height 10
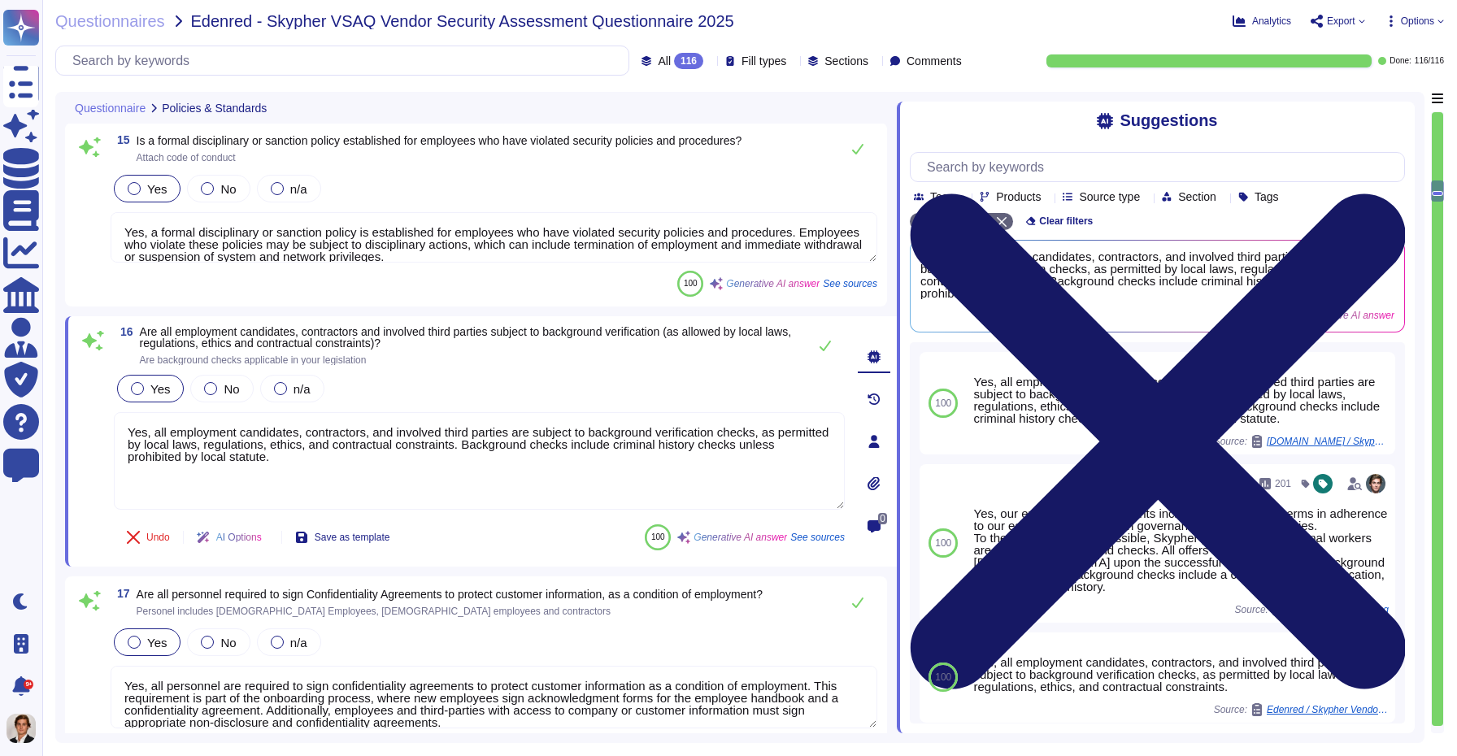
click at [1392, 113] on icon at bounding box center [1157, 441] width 495 height 660
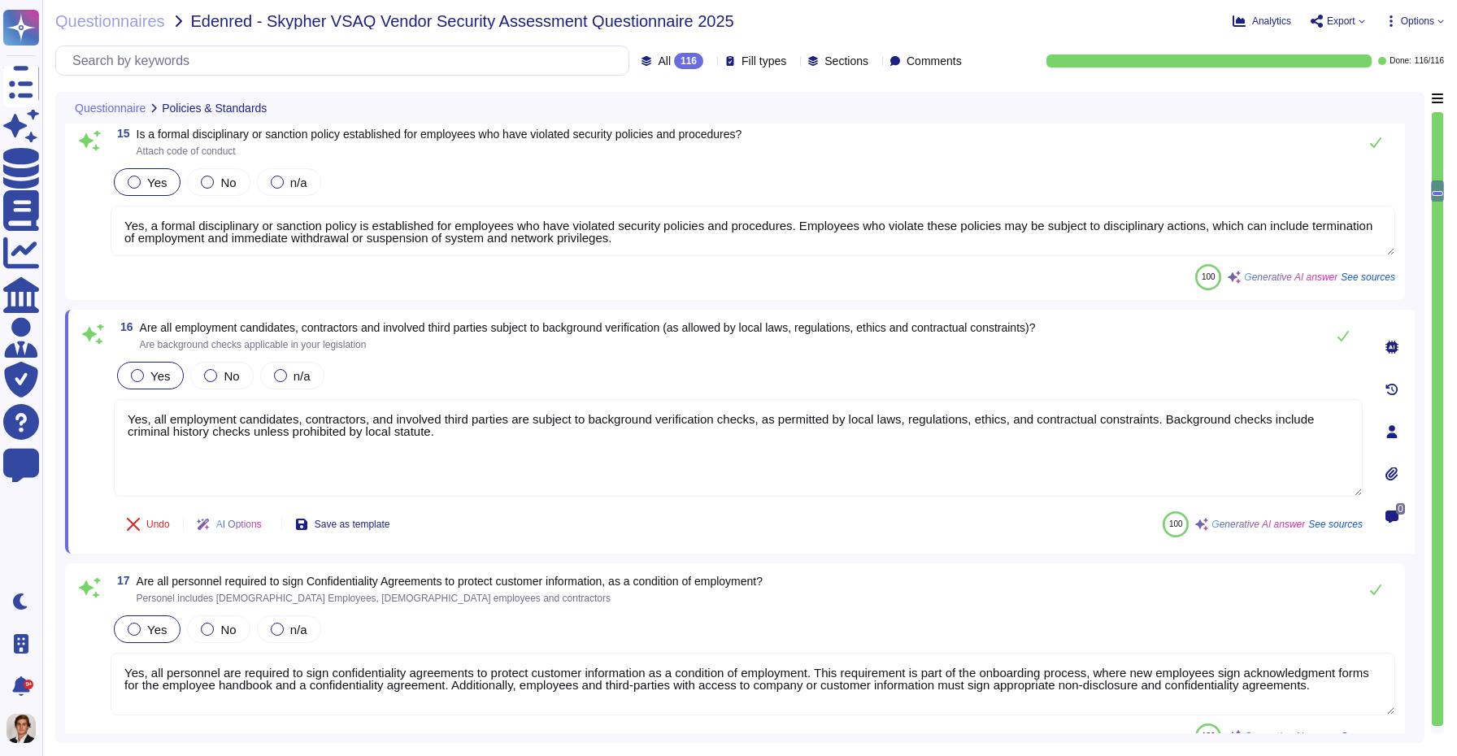
click at [1324, 532] on div "100 Generative AI answer See sources" at bounding box center [1263, 524] width 200 height 26
click at [1323, 531] on div "100 Generative AI answer See sources" at bounding box center [1263, 524] width 200 height 26
click at [1323, 524] on span "See sources" at bounding box center [1335, 524] width 54 height 10
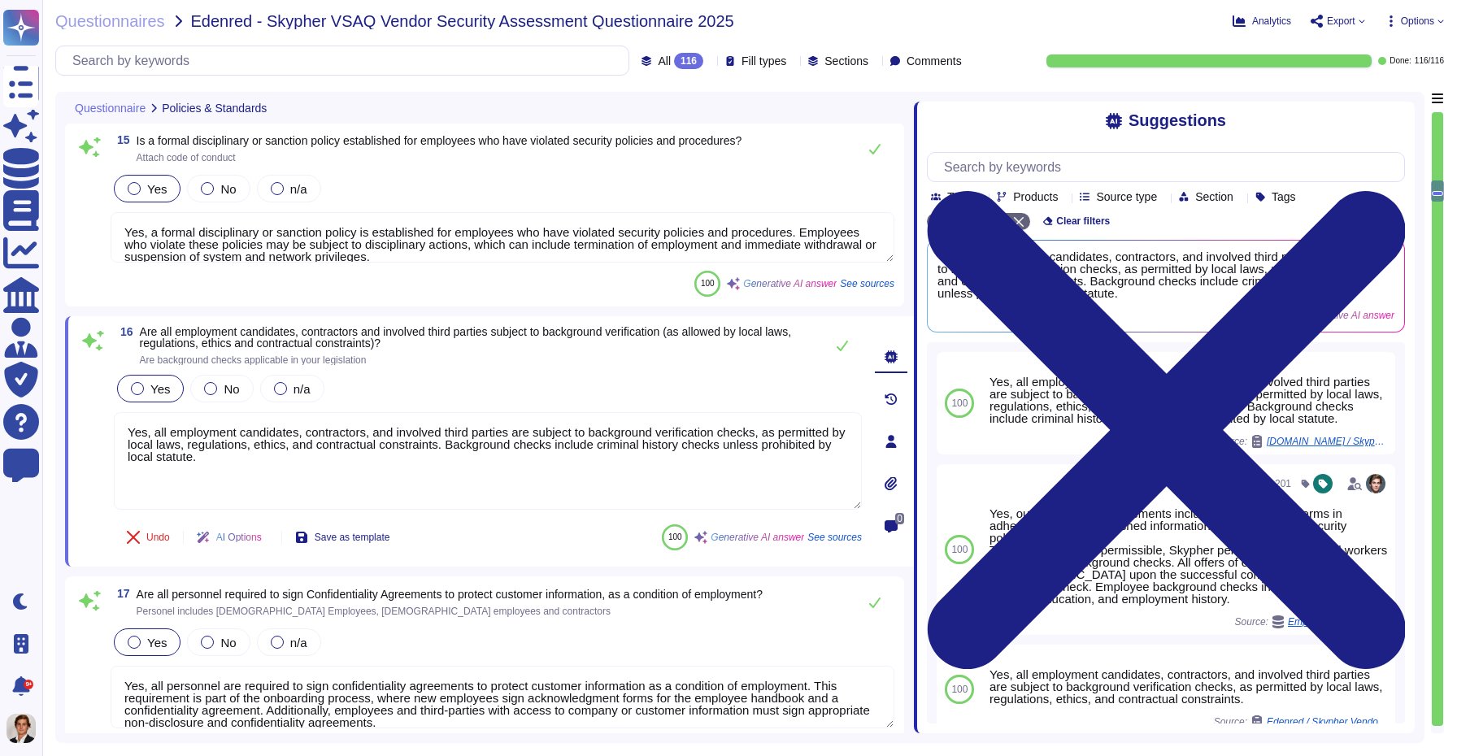
drag, startPoint x: 1027, startPoint y: 397, endPoint x: 914, endPoint y: 396, distance: 113.0
click at [914, 396] on span at bounding box center [914, 412] width 7 height 641
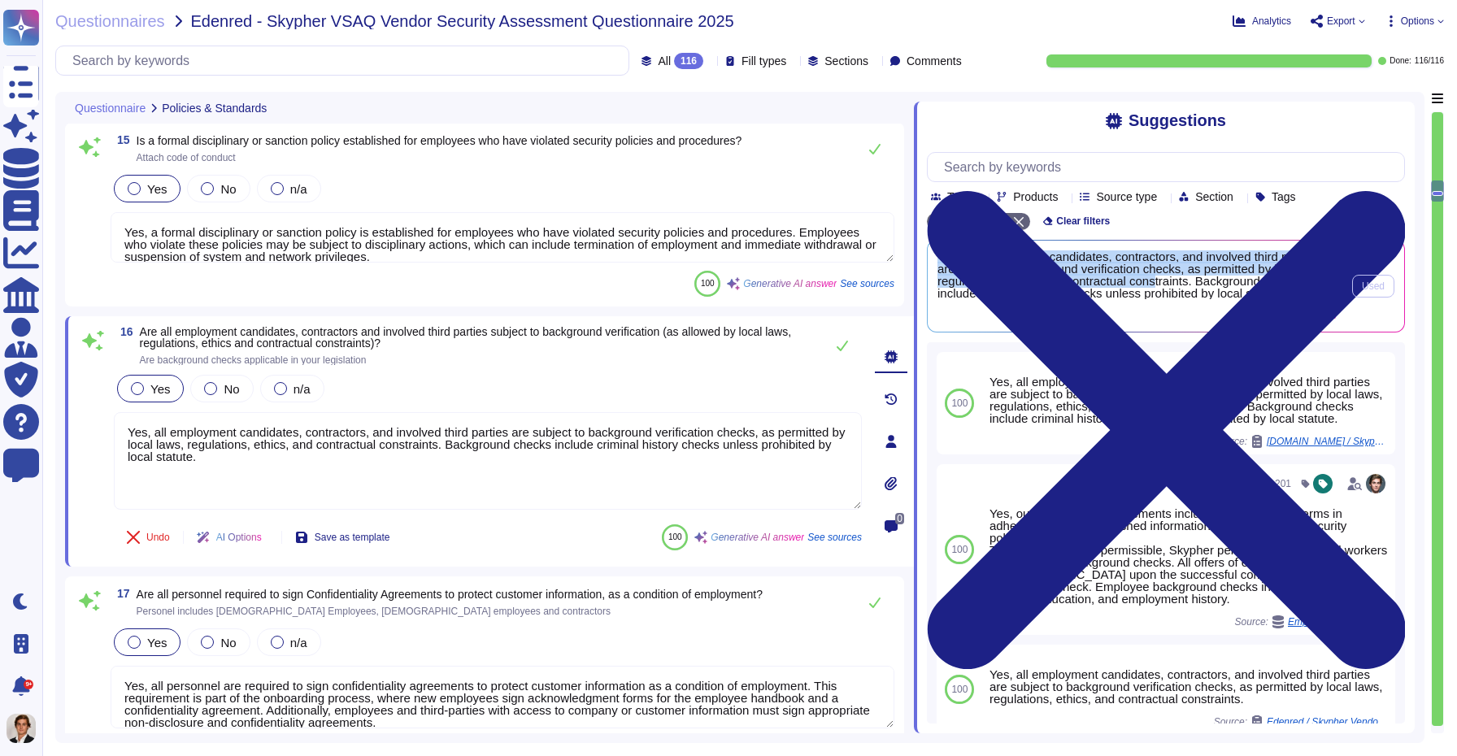
drag, startPoint x: 935, startPoint y: 248, endPoint x: 1196, endPoint y: 277, distance: 262.6
click at [1196, 277] on div "Yes, all employment candidates, contractors, and involved third parties are sub…" at bounding box center [1166, 286] width 476 height 91
click at [1196, 277] on span "Yes, all employment candidates, contractors, and involved third parties are sub…" at bounding box center [1137, 274] width 400 height 49
click at [887, 443] on icon at bounding box center [891, 441] width 13 height 13
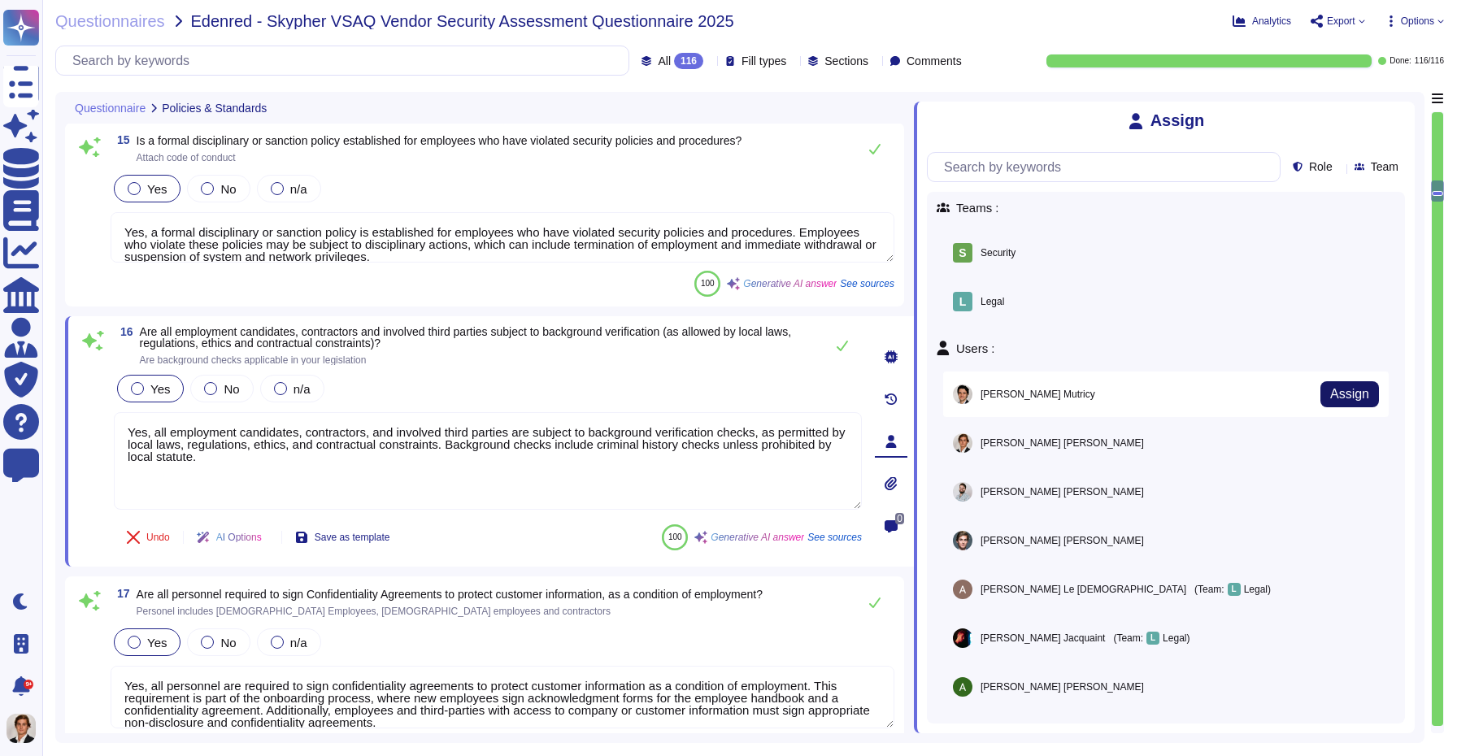
click at [1351, 394] on span "Assign" at bounding box center [1349, 394] width 39 height 13
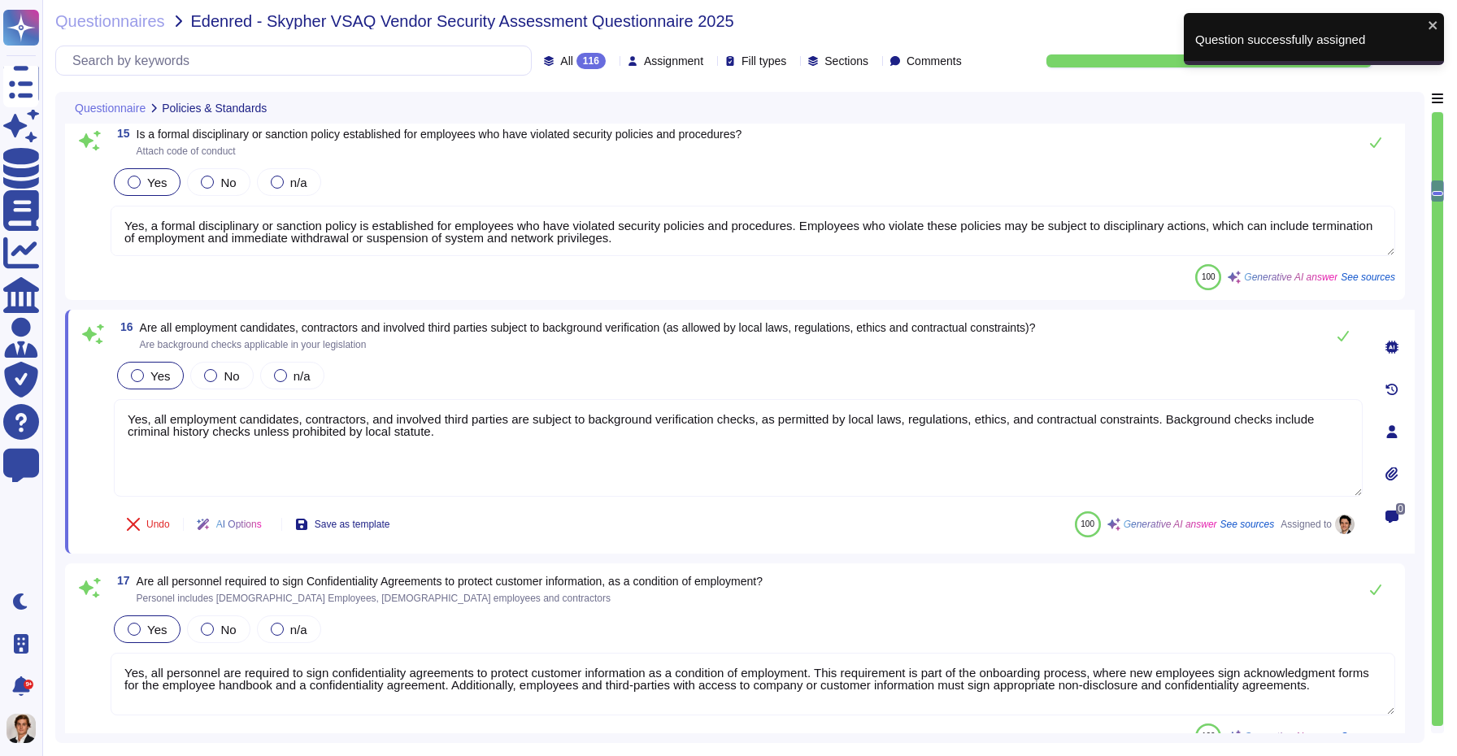
click at [628, 53] on div "Assignment" at bounding box center [669, 61] width 82 height 16
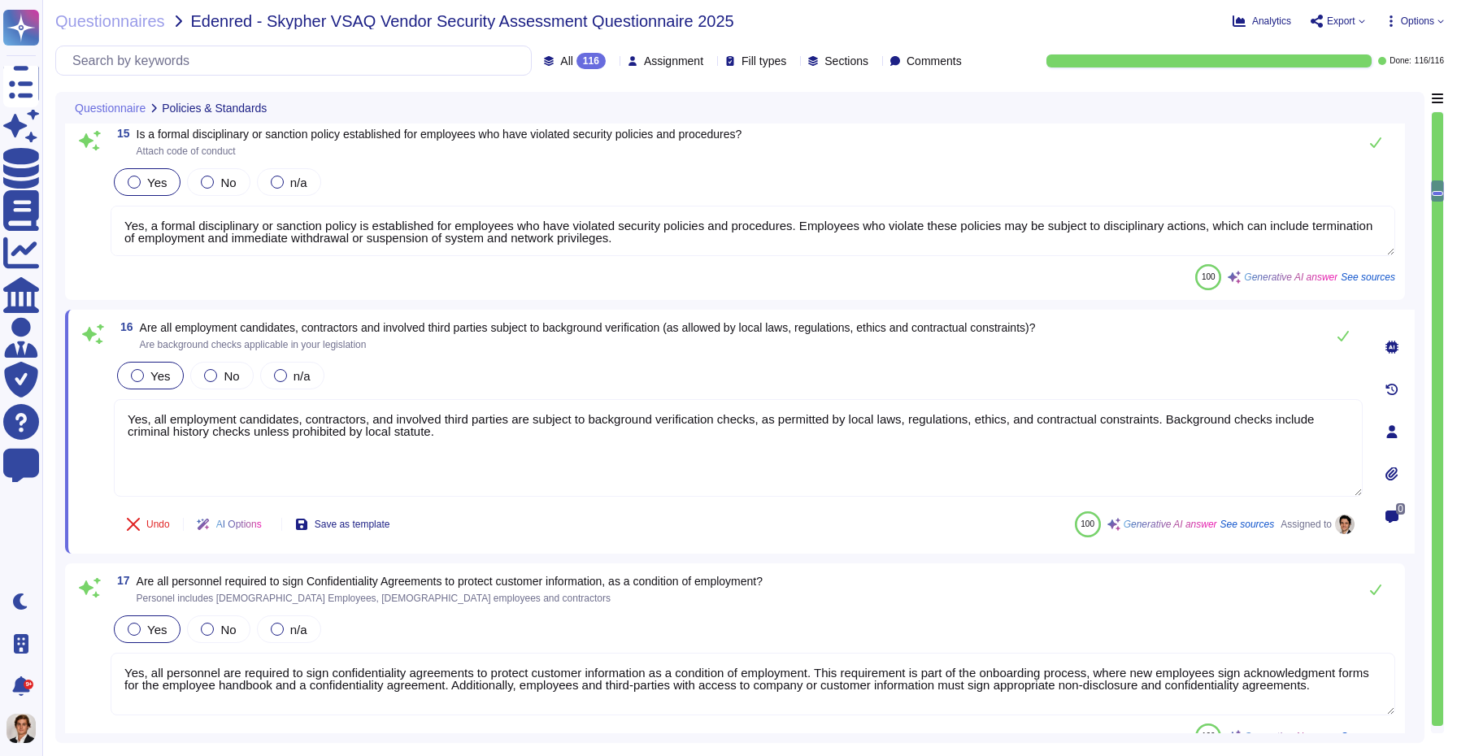
click at [644, 65] on span "Assignment" at bounding box center [673, 60] width 59 height 11
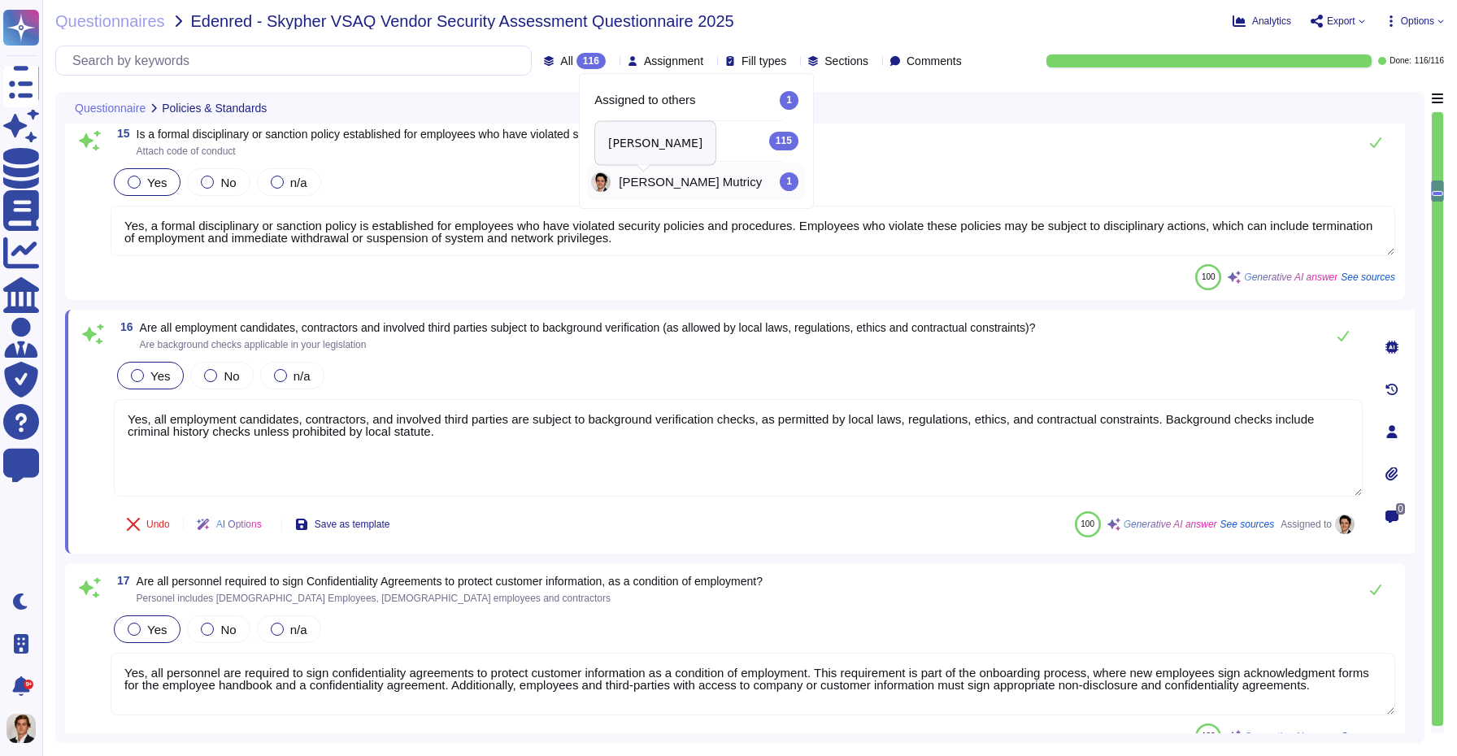
click at [621, 183] on span "Louis Mutricy" at bounding box center [690, 182] width 143 height 12
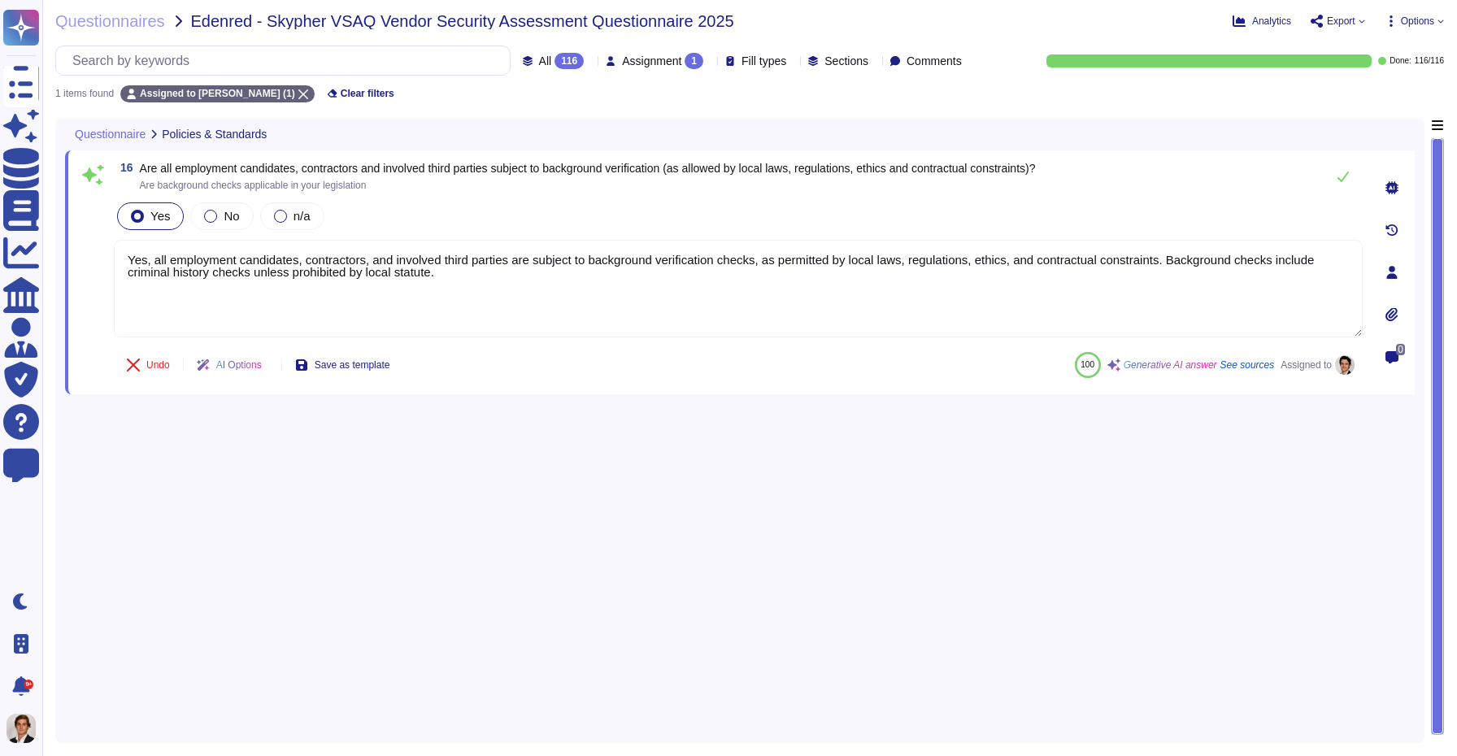
type textarea "Yes, all employment candidates, contractors, and involved third parties are sub…"
click at [554, 59] on div "116" at bounding box center [568, 61] width 29 height 16
click at [518, 101] on div "All 116" at bounding box center [546, 102] width 132 height 18
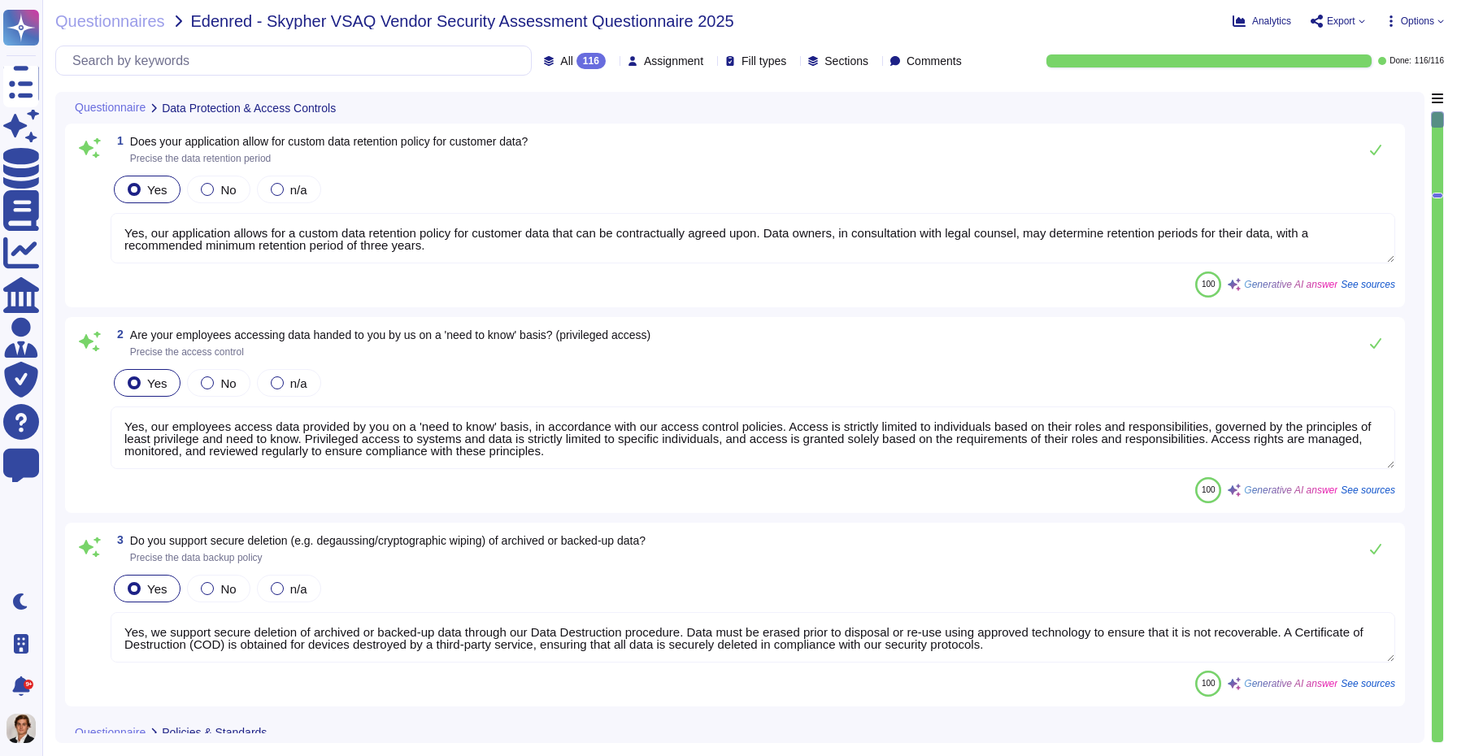
type textarea "Yes, our employees access data provided by you on a 'need to know' basis, in ac…"
type textarea "Yes, we support secure deletion of archived or backed-up data through our Data …"
type textarea "Yes, Skypher has a formal Information Security Program (InfoSec SP) in place. T…"
type textarea "Yes, Skypher reviews its Information Security Policies at least once a year. Ma…"
type textarea "Yes, our application allows for a custom data retention policy for customer dat…"
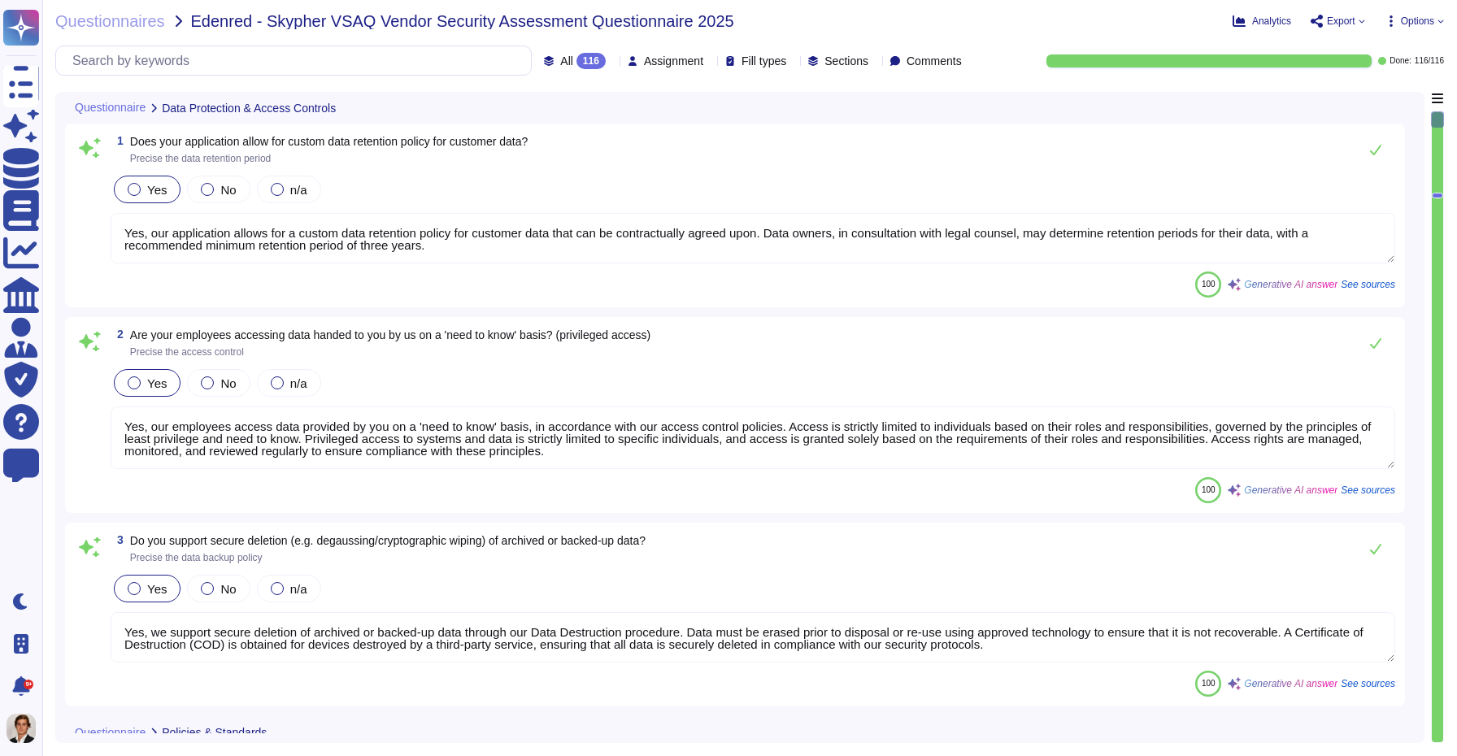
click at [965, 409] on textarea "Yes, our employees access data provided by you on a 'need to know' basis, in ac…" at bounding box center [753, 437] width 1284 height 63
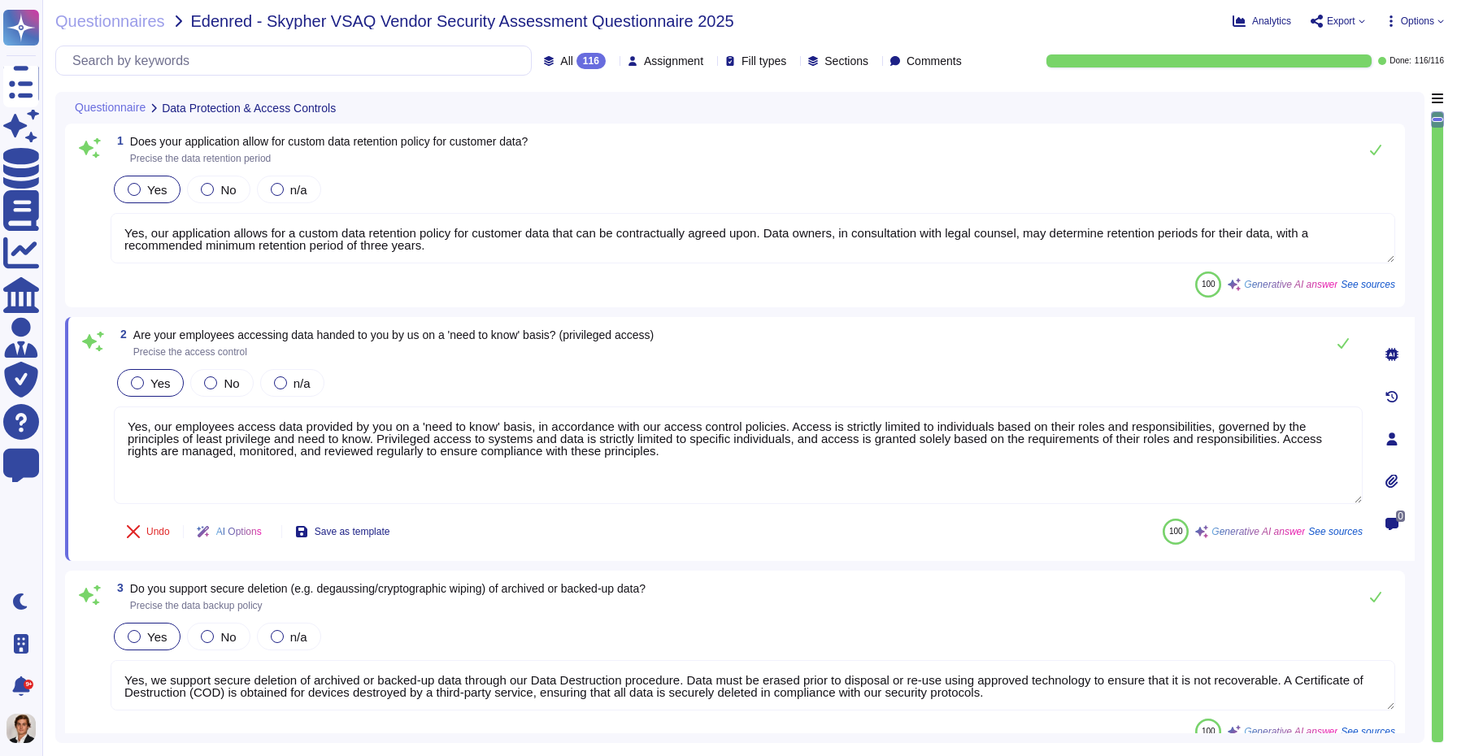
click at [1404, 497] on div at bounding box center [1392, 481] width 33 height 33
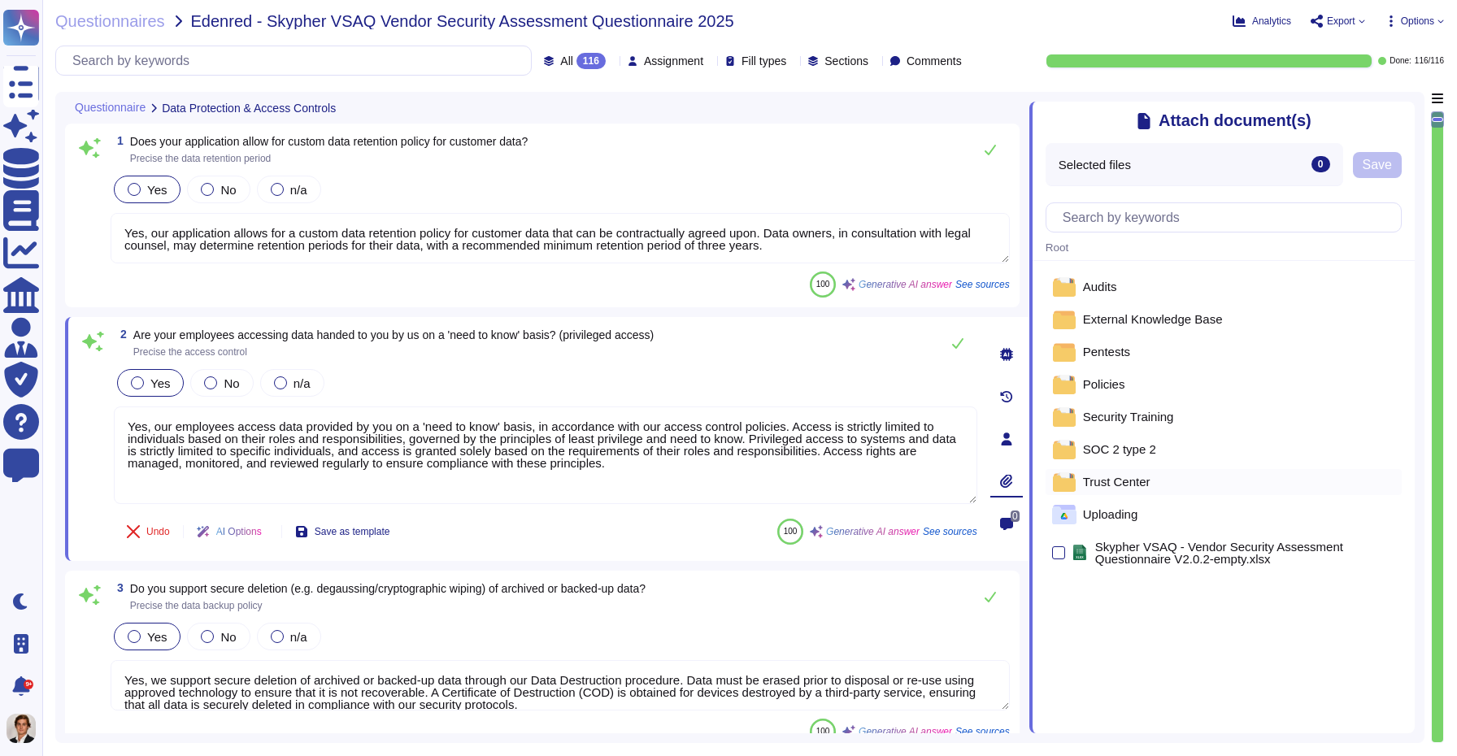
click at [1389, 479] on div "Trust Center" at bounding box center [1223, 482] width 356 height 26
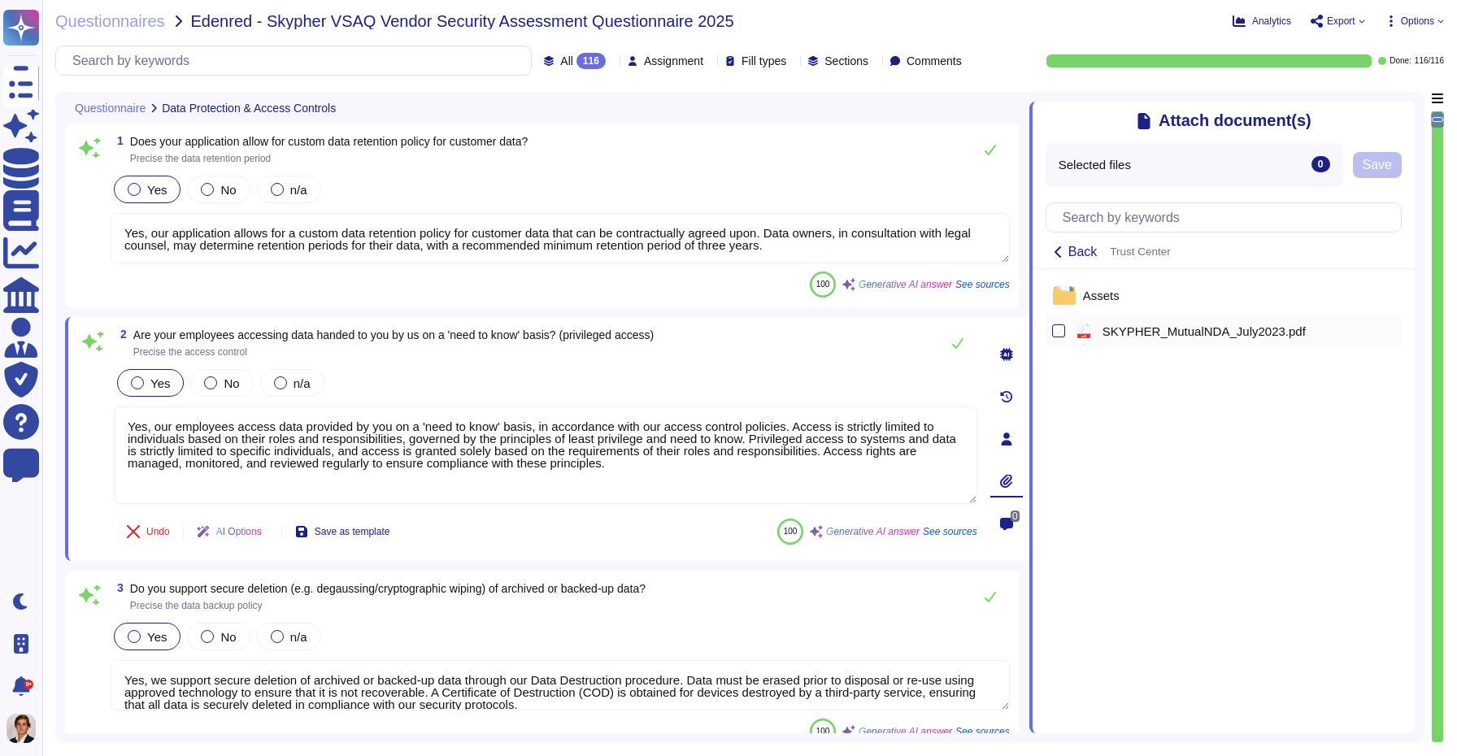
click at [1126, 337] on span "SKYPHER_MutualNDA_July2023.pdf" at bounding box center [1203, 331] width 203 height 12
click at [1124, 331] on span "SKYPHER_MutualNDA_July2023.pdf" at bounding box center [1203, 331] width 203 height 12
click at [1083, 246] on span "Back" at bounding box center [1082, 252] width 29 height 13
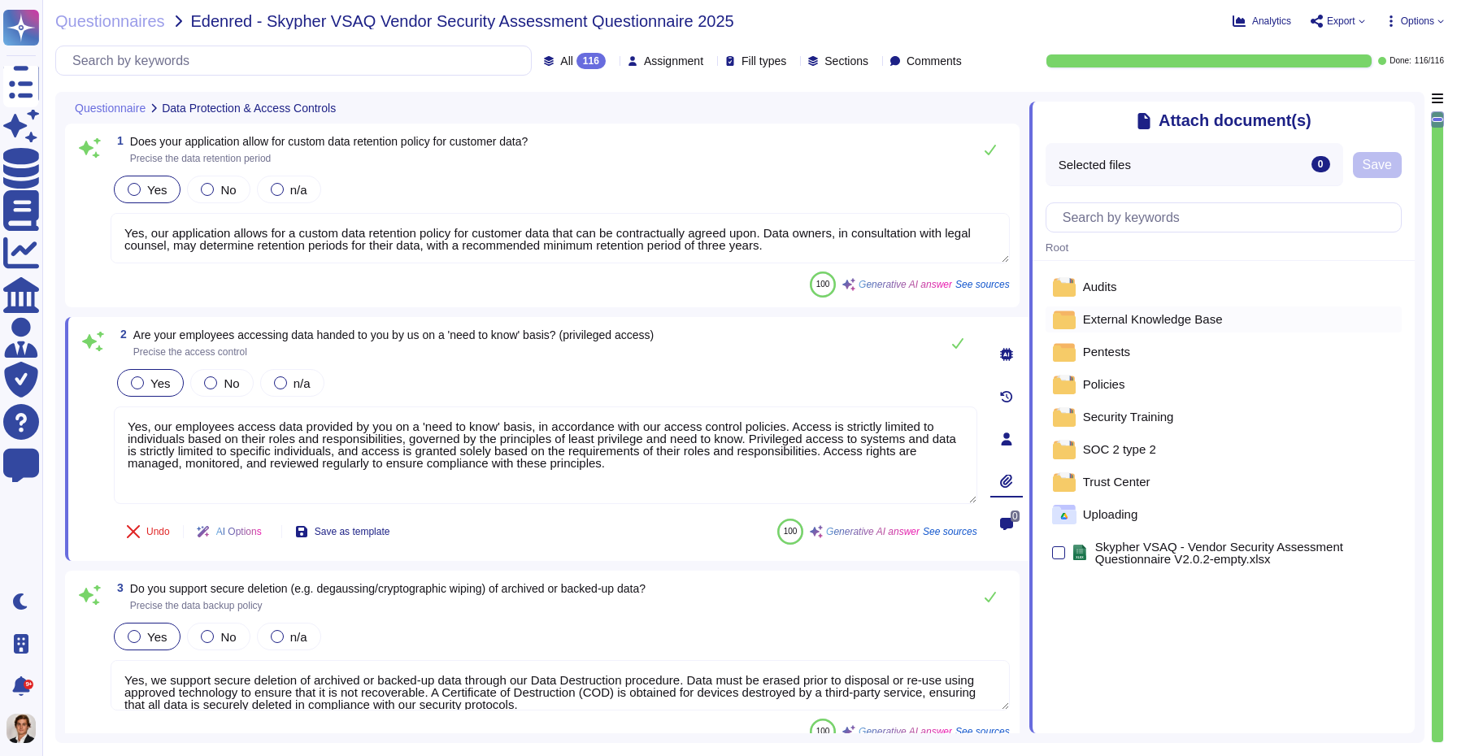
click at [1119, 327] on div "External Knowledge Base" at bounding box center [1223, 319] width 356 height 26
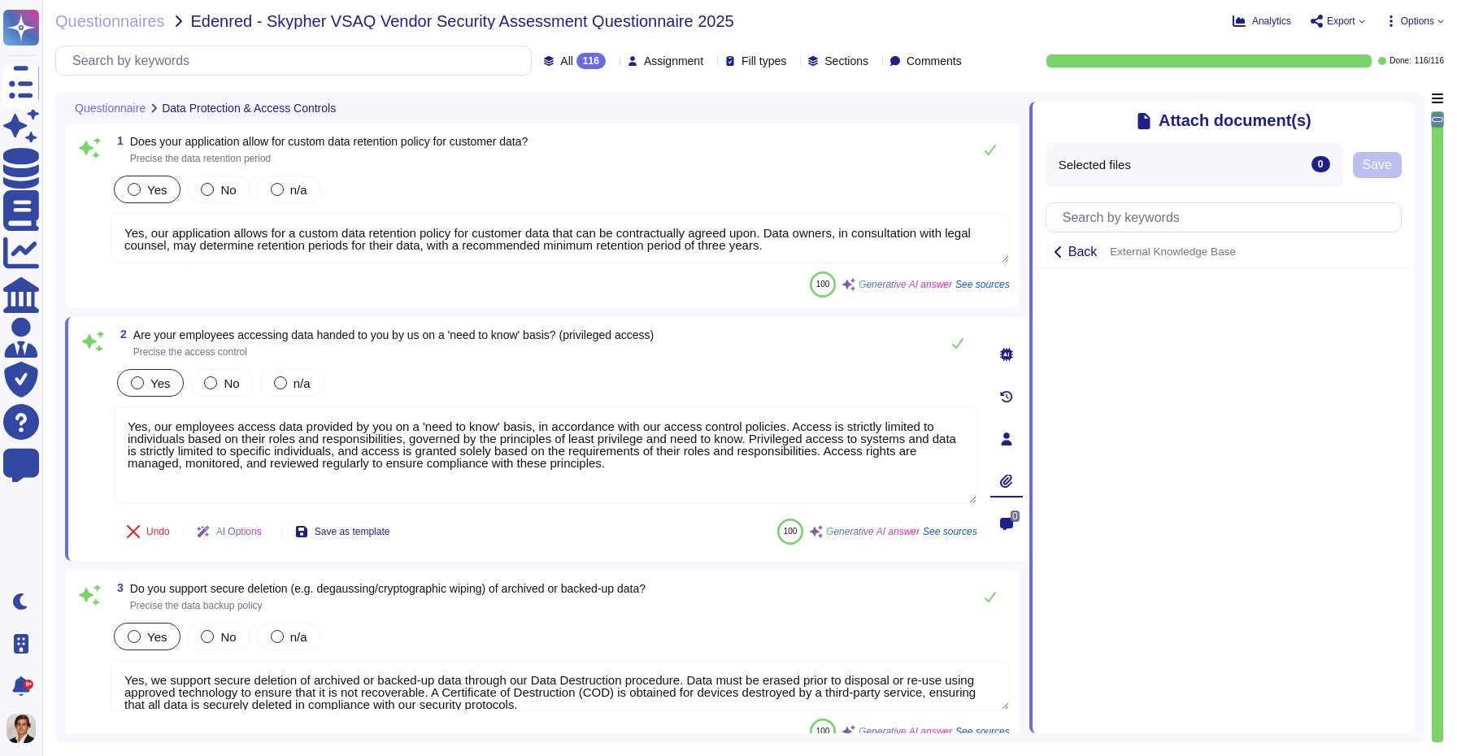
click at [1068, 249] on span "Back" at bounding box center [1082, 252] width 29 height 13
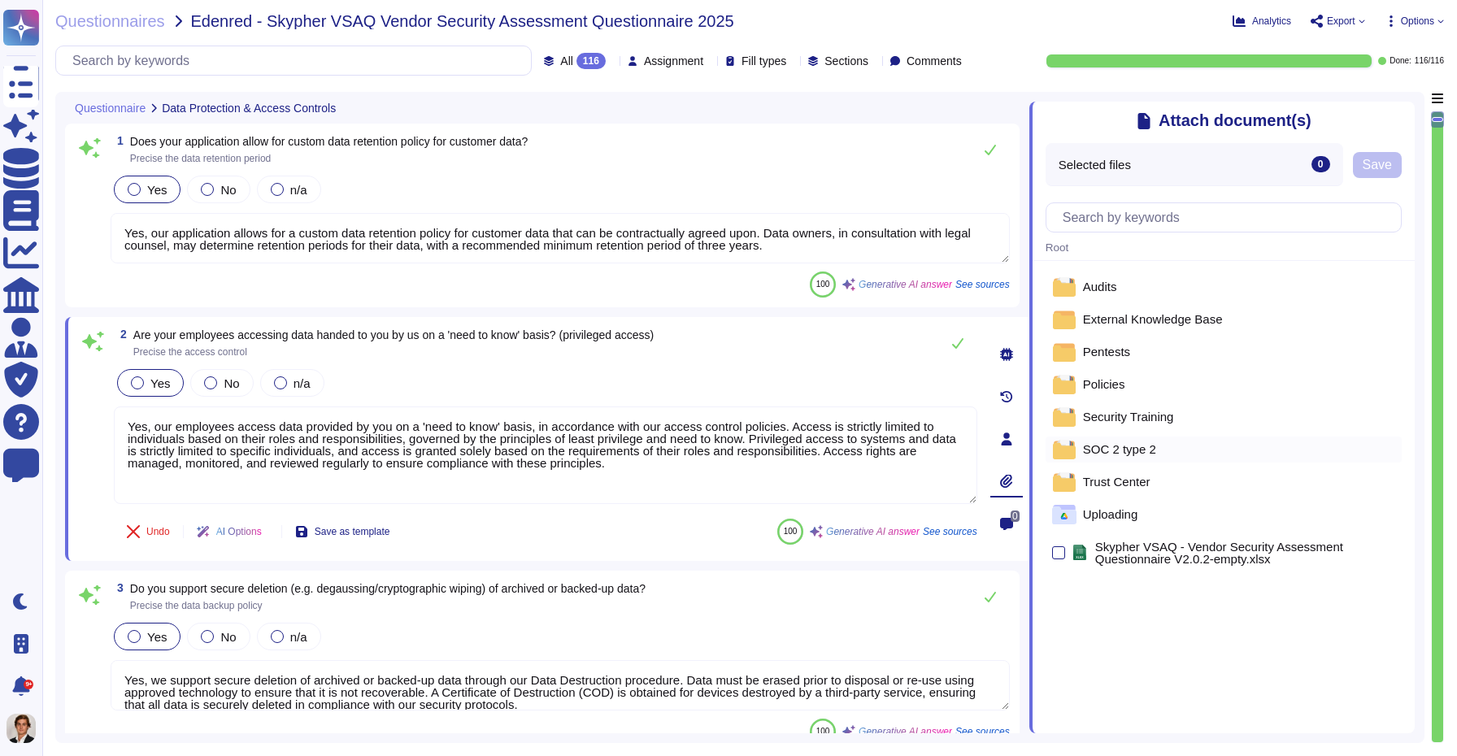
click at [1098, 440] on div "SOC 2 type 2" at bounding box center [1223, 450] width 356 height 26
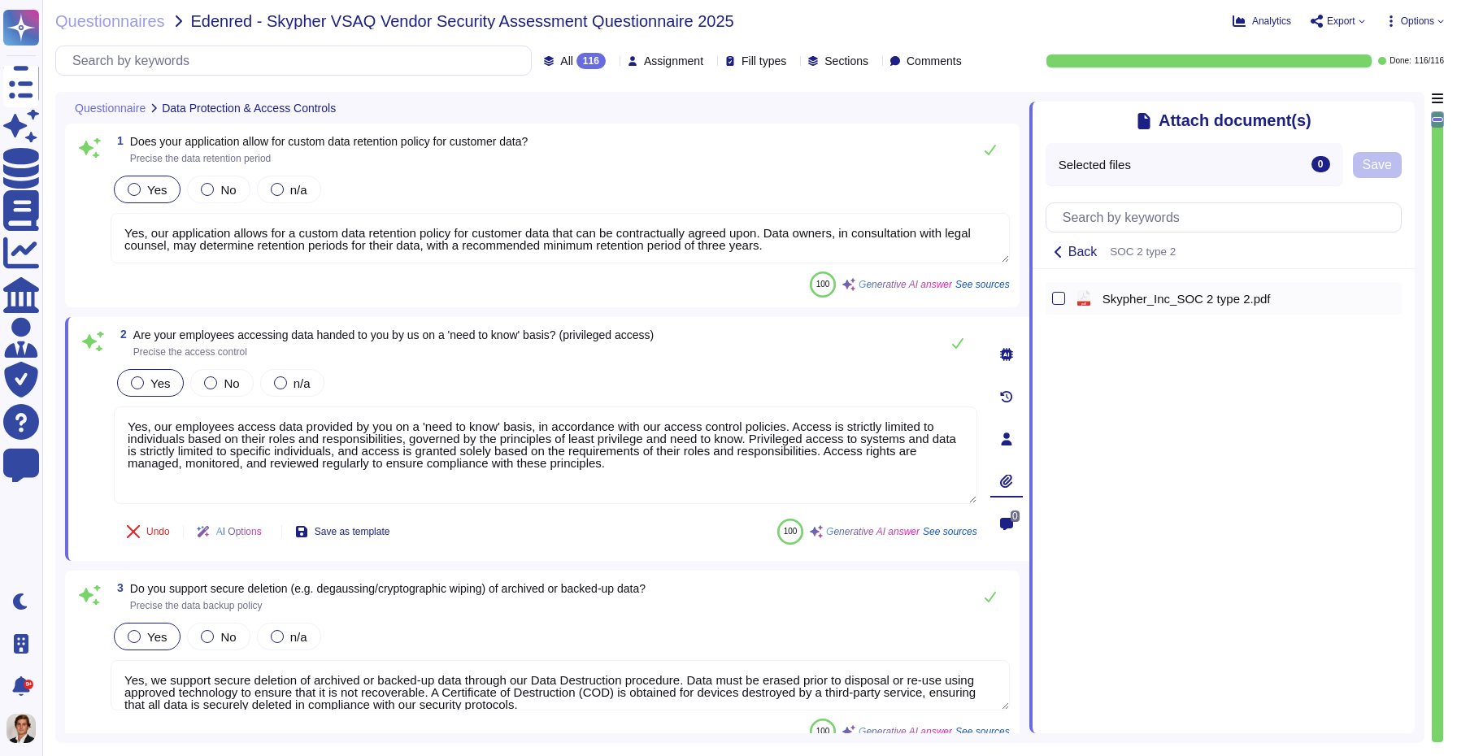
click at [1106, 311] on div "pdf Skypher_Inc_SOC 2 type 2.pdf" at bounding box center [1223, 298] width 356 height 33
click at [1102, 299] on span "Skypher_Inc_SOC 2 type 2.pdf" at bounding box center [1186, 299] width 168 height 12
click at [1380, 181] on div "Selected files 1 Skypher_Inc_SOC 2 type 2.pdf Save" at bounding box center [1223, 164] width 356 height 43
click at [1380, 167] on span "Save" at bounding box center [1377, 165] width 29 height 13
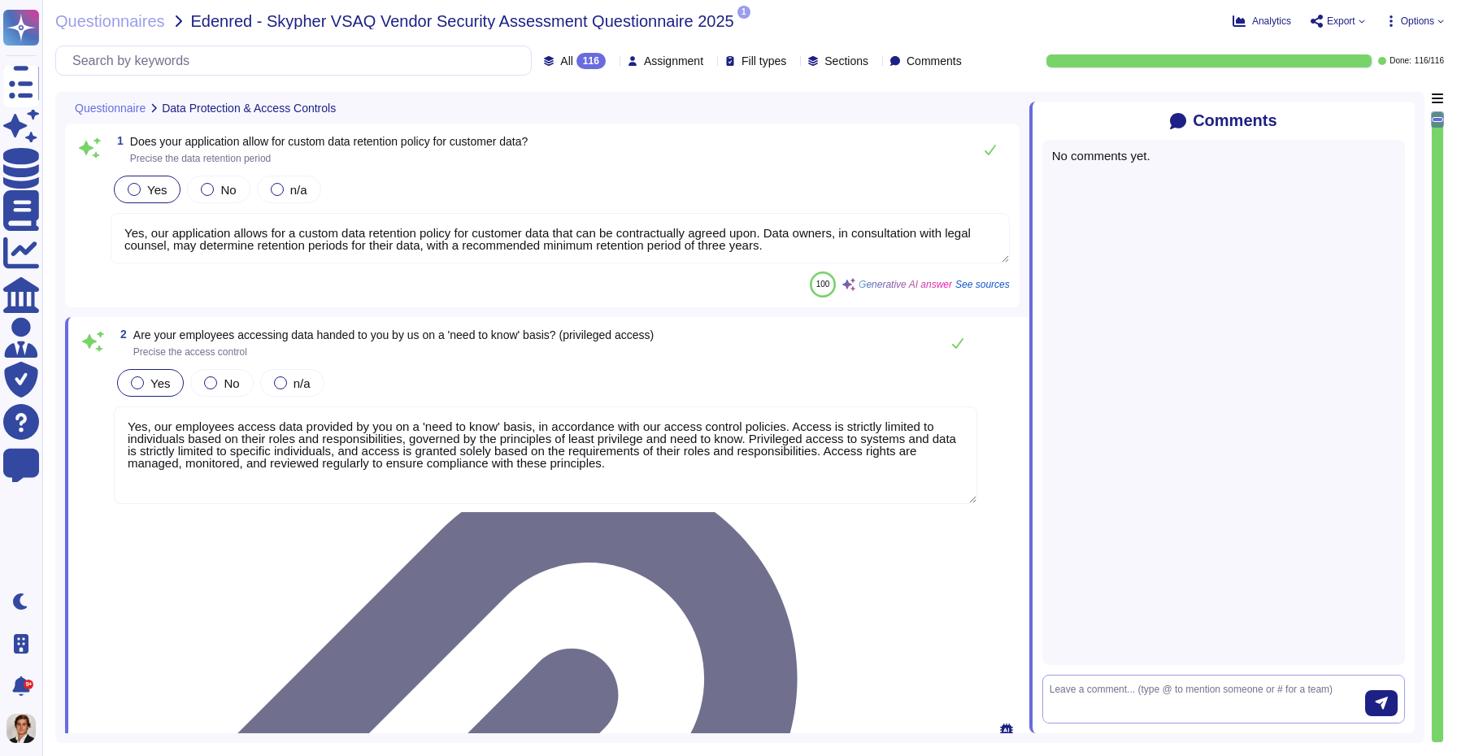
click at [1217, 690] on textarea at bounding box center [1207, 699] width 315 height 34
click at [1173, 673] on span "Martin Van Elslande" at bounding box center [1196, 672] width 163 height 10
type textarea "@Martin Van Elslande can you help me on this one?"
click at [1376, 711] on button "submit" at bounding box center [1381, 703] width 33 height 26
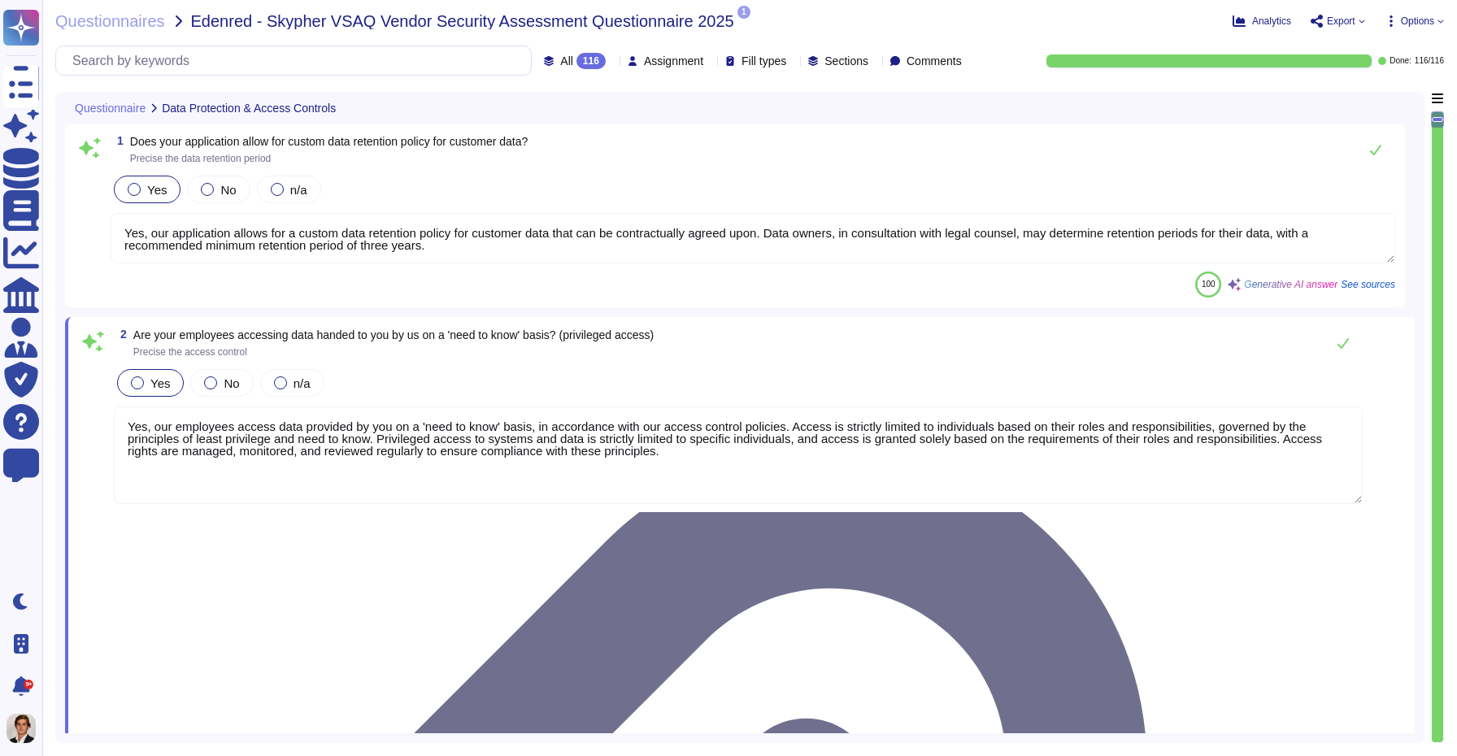
click at [1337, 16] on span "Export" at bounding box center [1341, 21] width 28 height 10
click at [1369, 98] on p "Download" at bounding box center [1398, 121] width 58 height 46
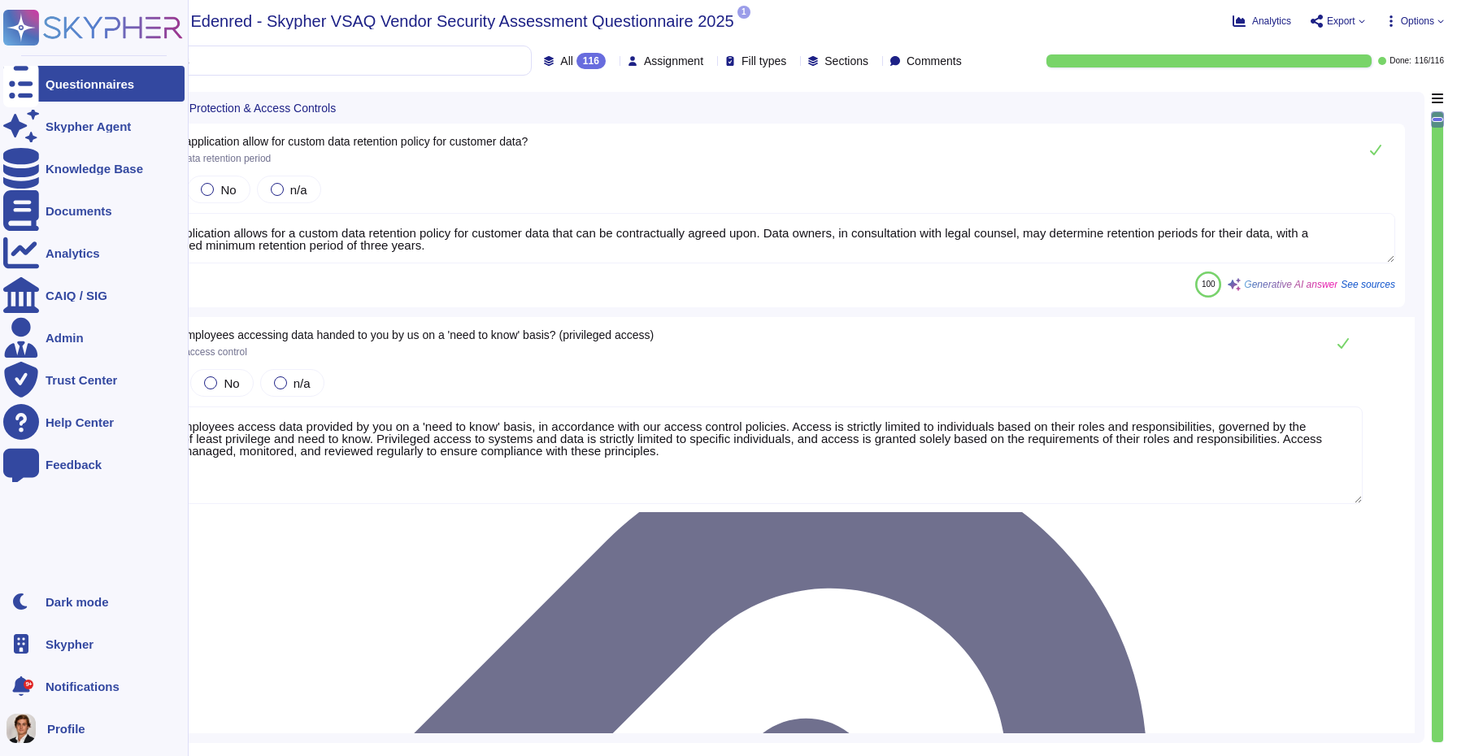
click at [28, 30] on rect at bounding box center [21, 28] width 36 height 36
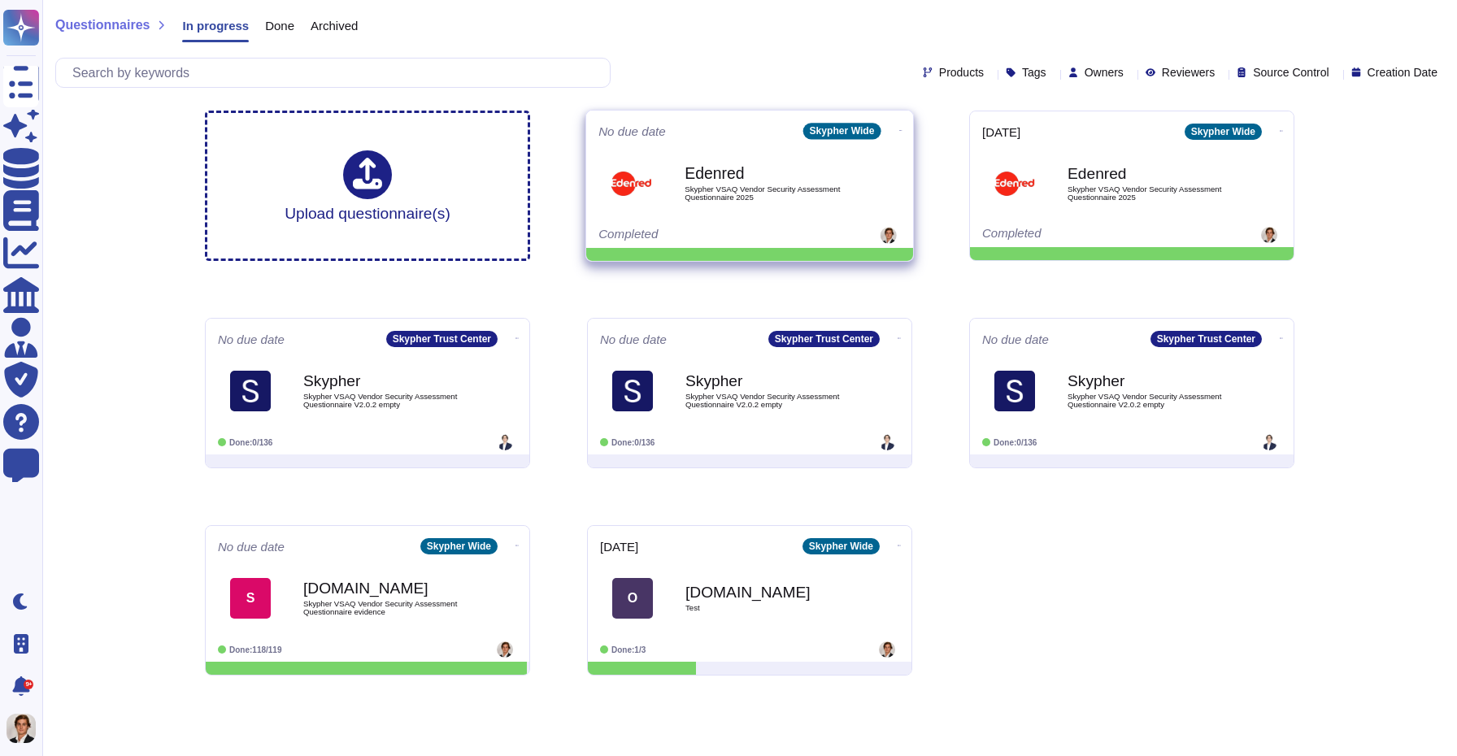
click at [899, 128] on icon at bounding box center [900, 130] width 3 height 4
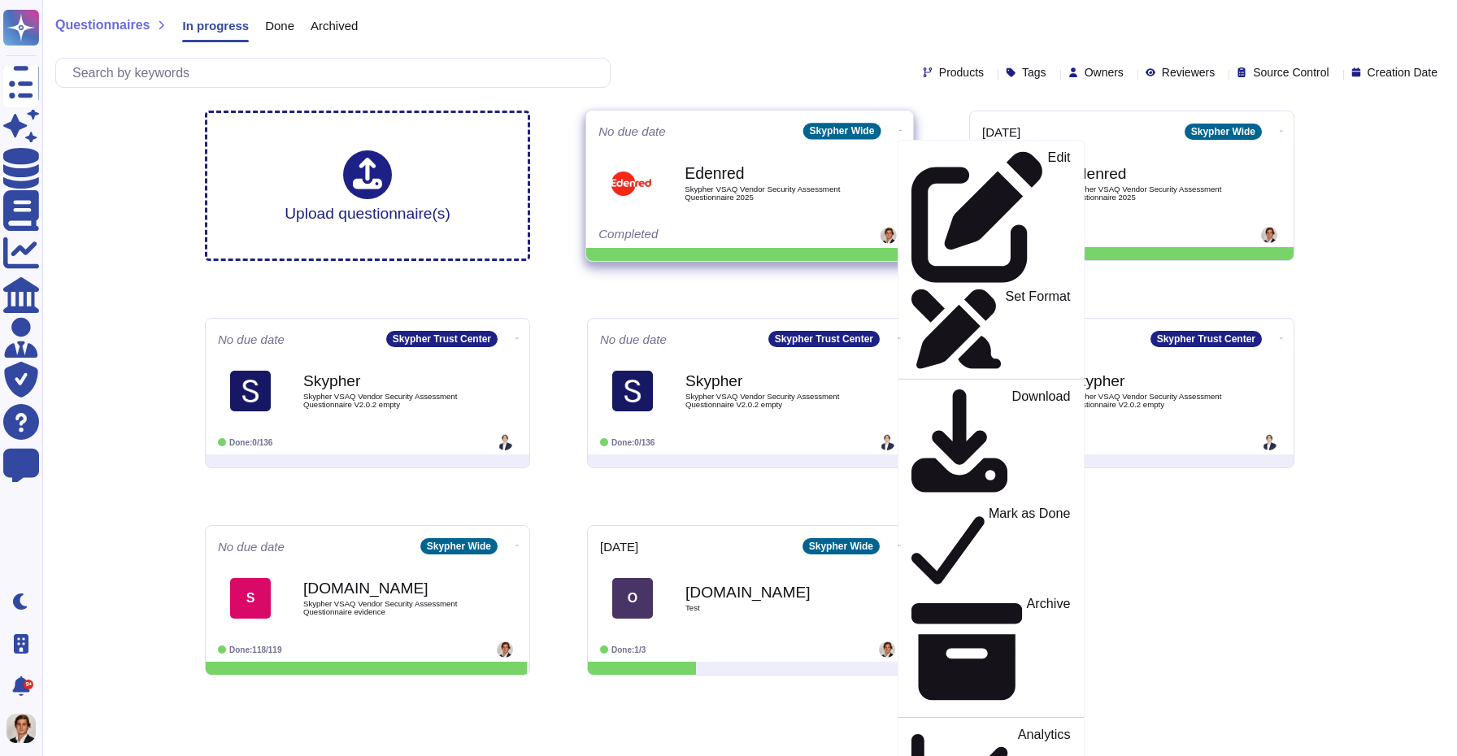
click at [693, 204] on div "Edenred Skypher VSAQ Vendor Security Assessment Questionnaire 2025" at bounding box center [767, 183] width 164 height 66
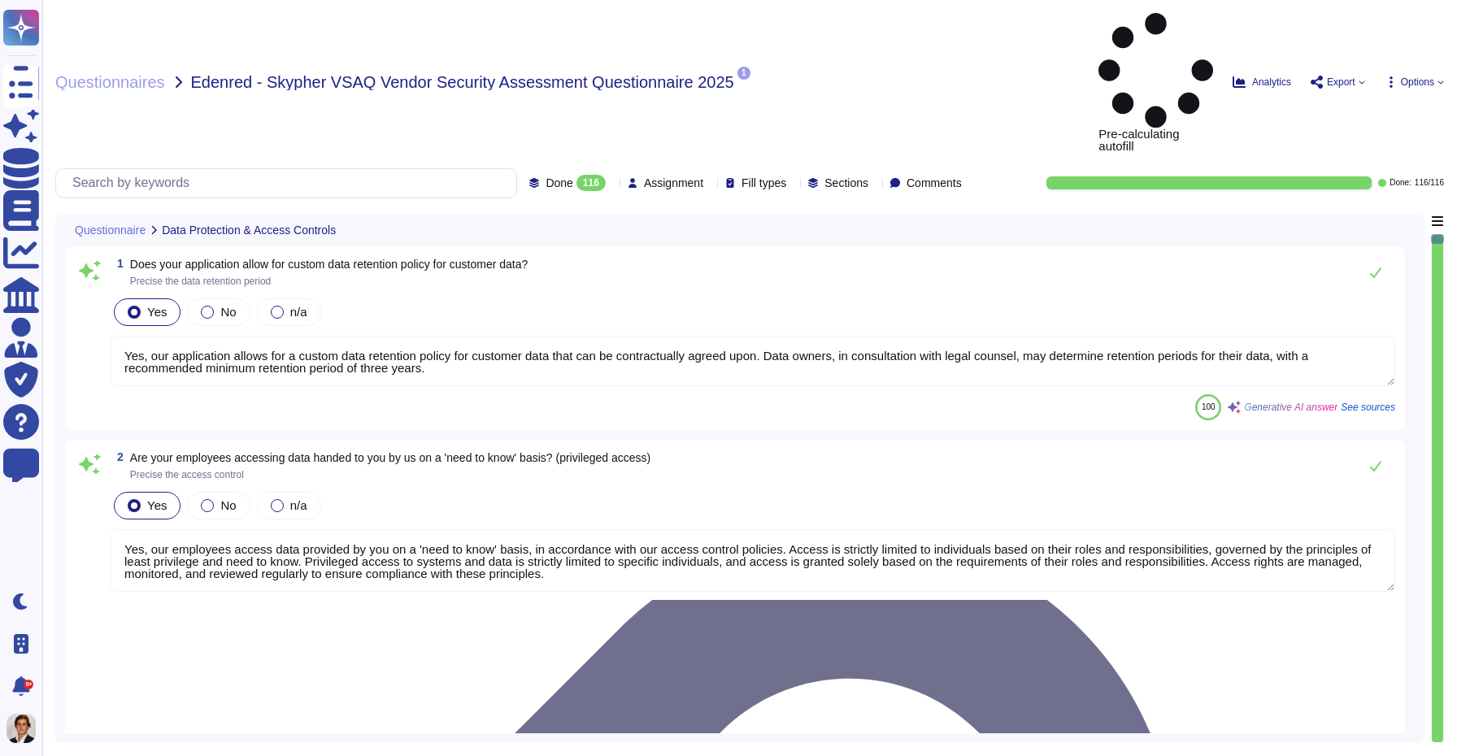
type textarea "Yes, our application allows for a custom data retention policy for customer dat…"
type textarea "Yes, our employees access data provided by you on a 'need to know' basis, in ac…"
type textarea "Yes, we support secure deletion of archived or backed-up data through our Data …"
type textarea "Yes, Skypher has a formal Information Security Program (InfoSec SP) in place. T…"
type textarea "Yes, Skypher reviews its Information Security Policies at least once a year. Ma…"
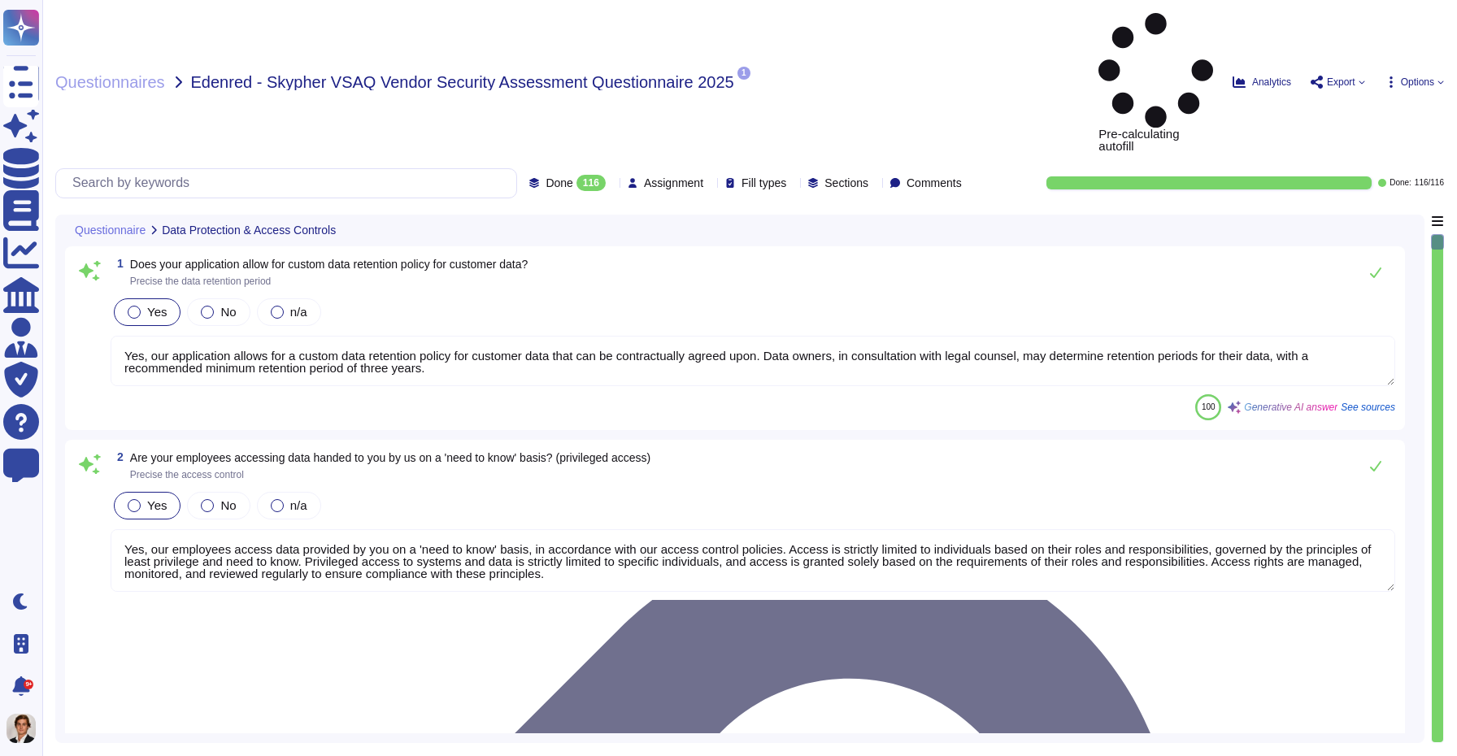
scroll to position [1, 0]
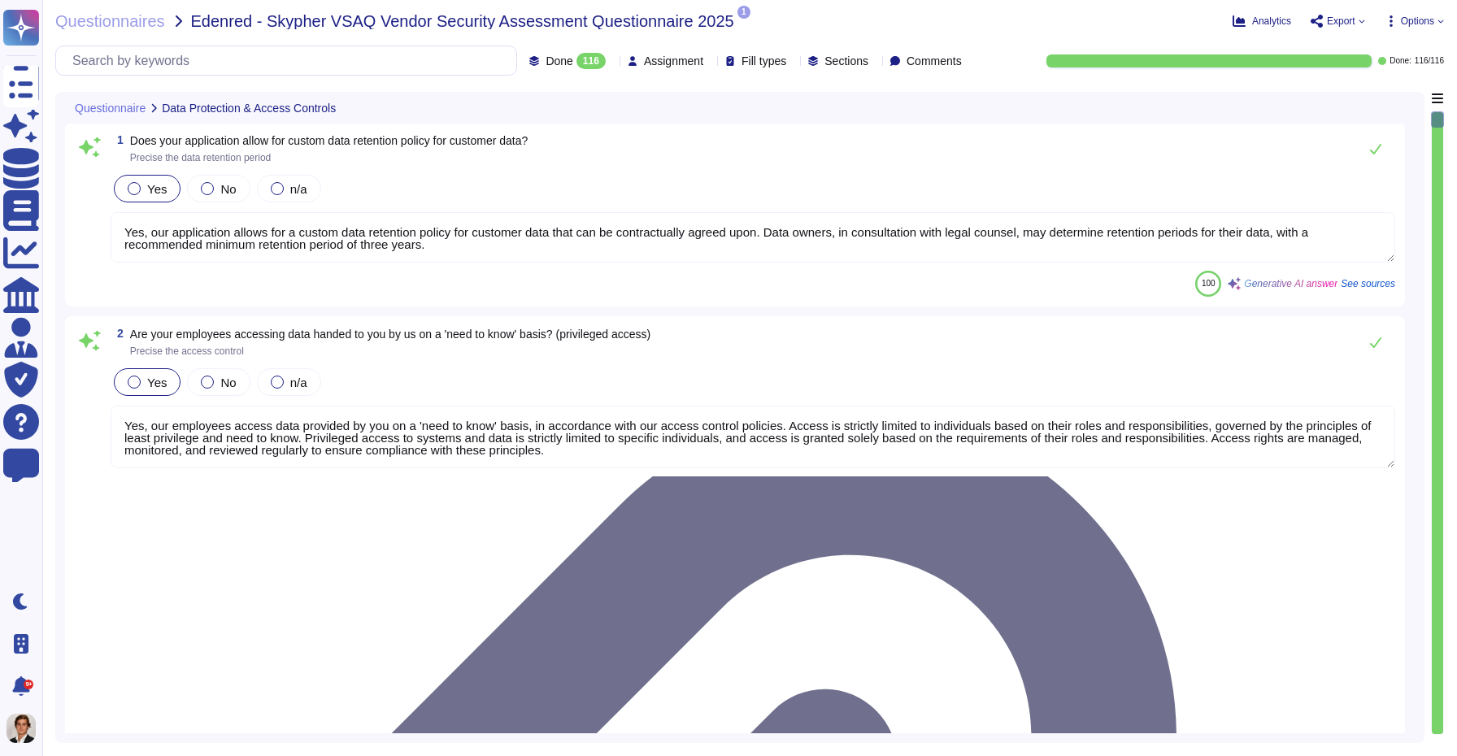
click at [741, 23] on icon at bounding box center [741, 23] width 0 height 0
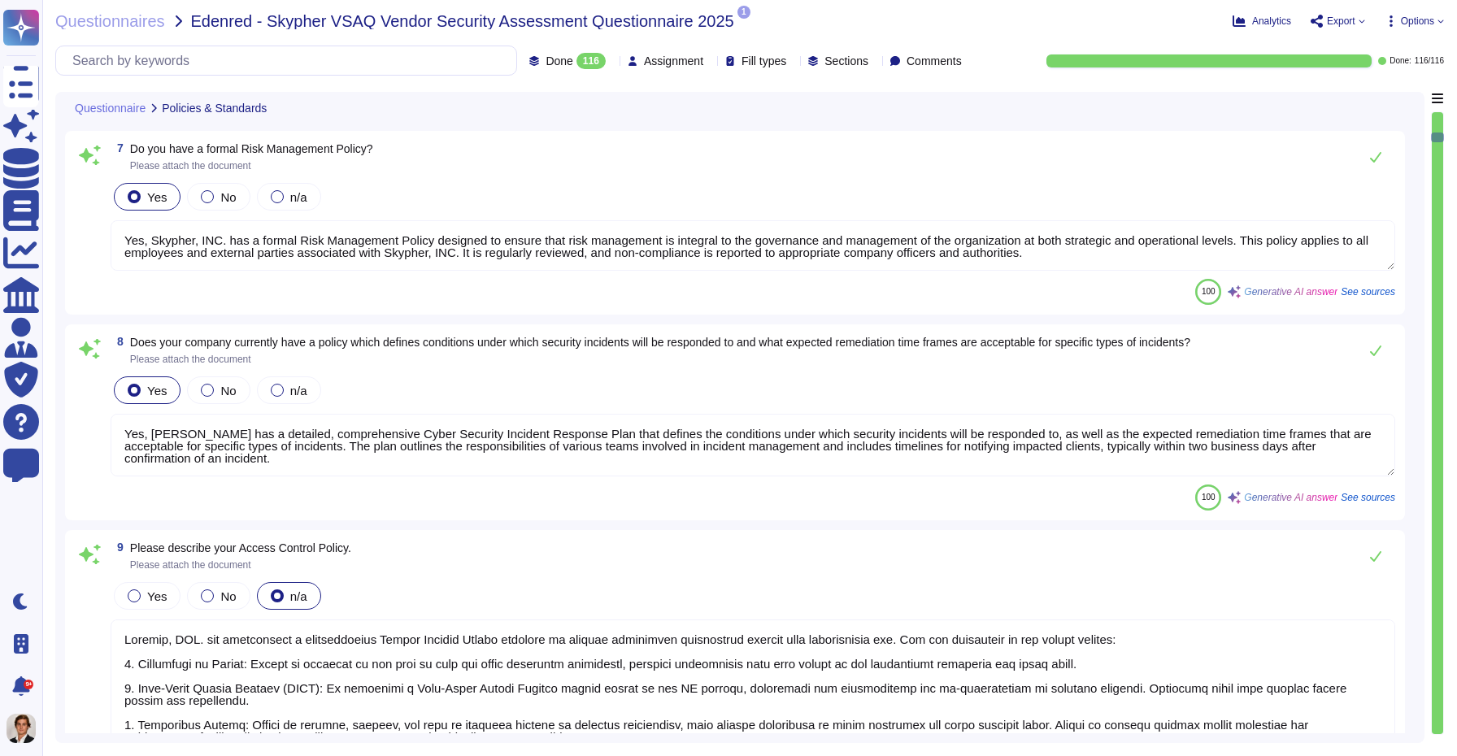
type textarea "Yes, we have a formal risk management program for assessing and mitigating info…"
type textarea "Yes, Skypher, INC. has a formal Risk Management Policy designed to ensure that …"
type textarea "Yes, Skypher has a detailed, comprehensive Cyber Security Incident Response Pla…"
type textarea "Skypher, INC. has established a comprehensive Access Control Policy designed to…"
type textarea "Yes, we share our business continuity and redundancy plans with our customers u…"
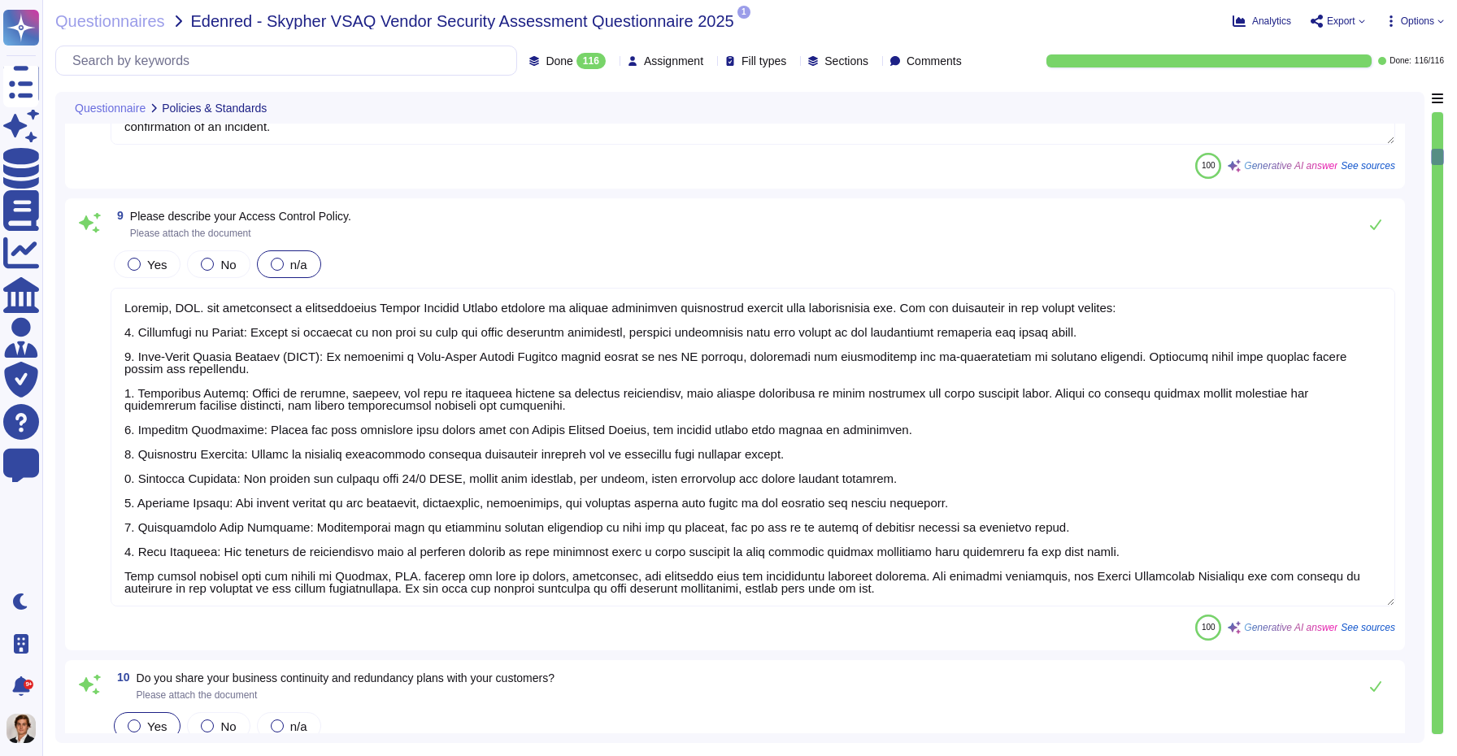
type textarea "Yes, Skypher has established data backup procedures that include both frequency…"
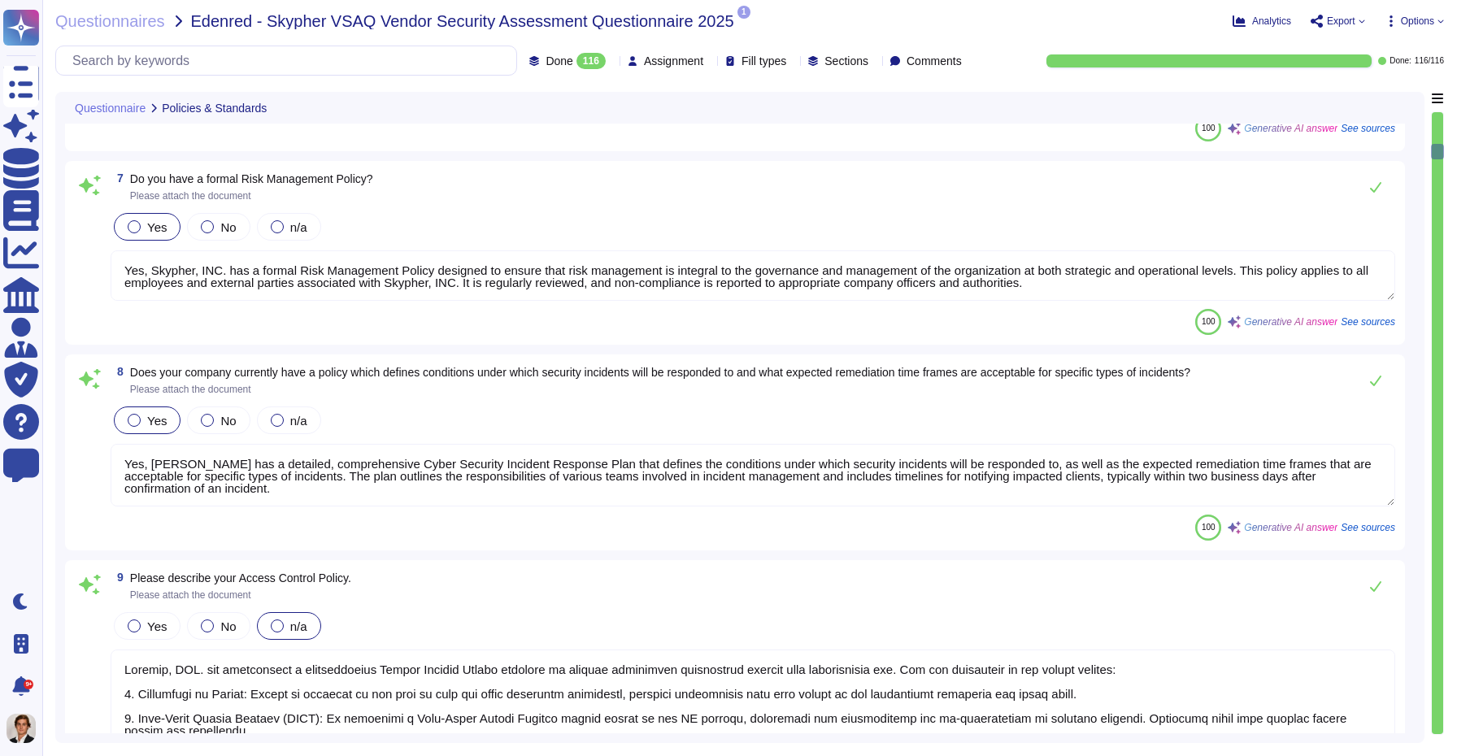
type textarea "Yes, Skypher reviews its Information Security Policies at least once a year. Ma…"
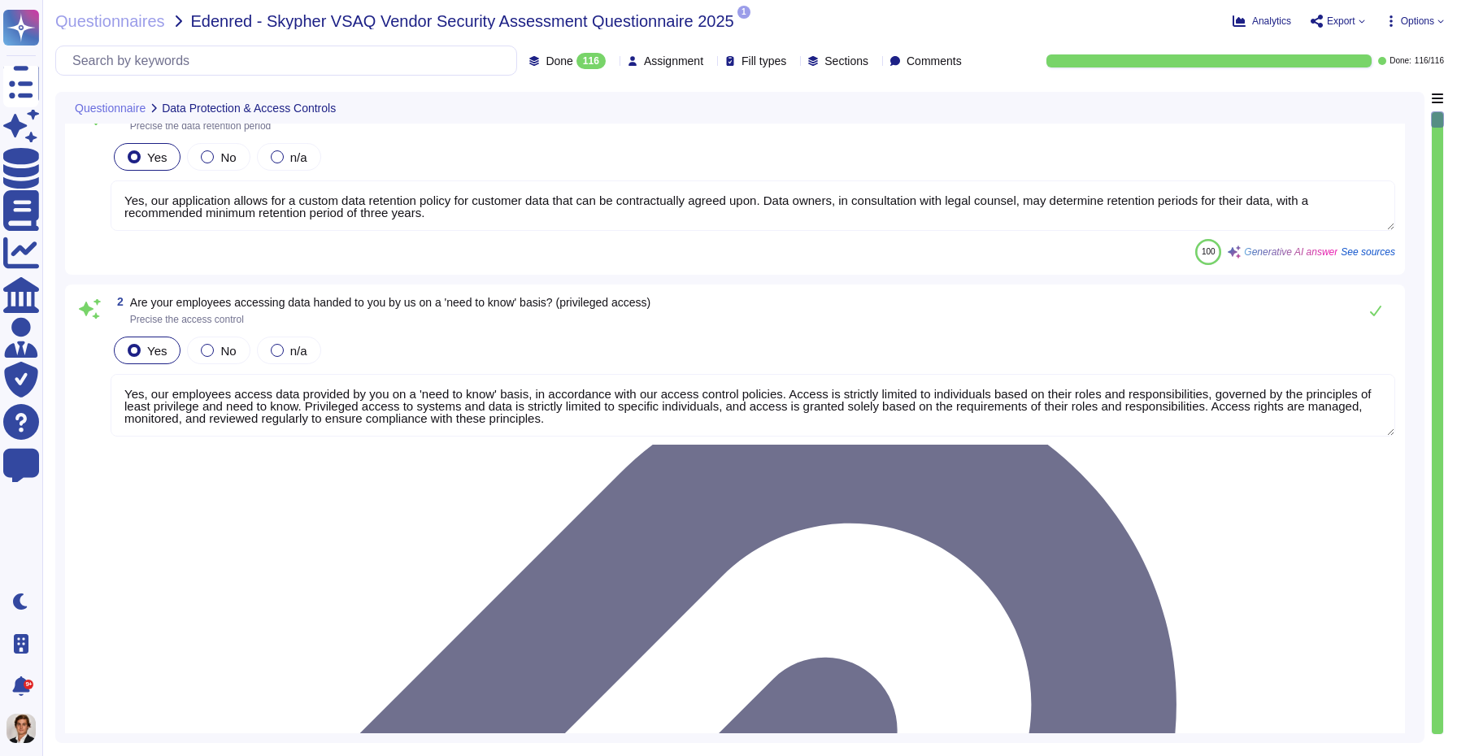
scroll to position [0, 0]
type textarea "Yes, our application allows for a custom data retention policy for customer dat…"
type textarea "Yes, our employees access data provided by you on a 'need to know' basis, in ac…"
type textarea "Yes, we support secure deletion of archived or backed-up data through our Data …"
type textarea "Yes, Skypher has a formal Information Security Program (InfoSec SP) in place. T…"
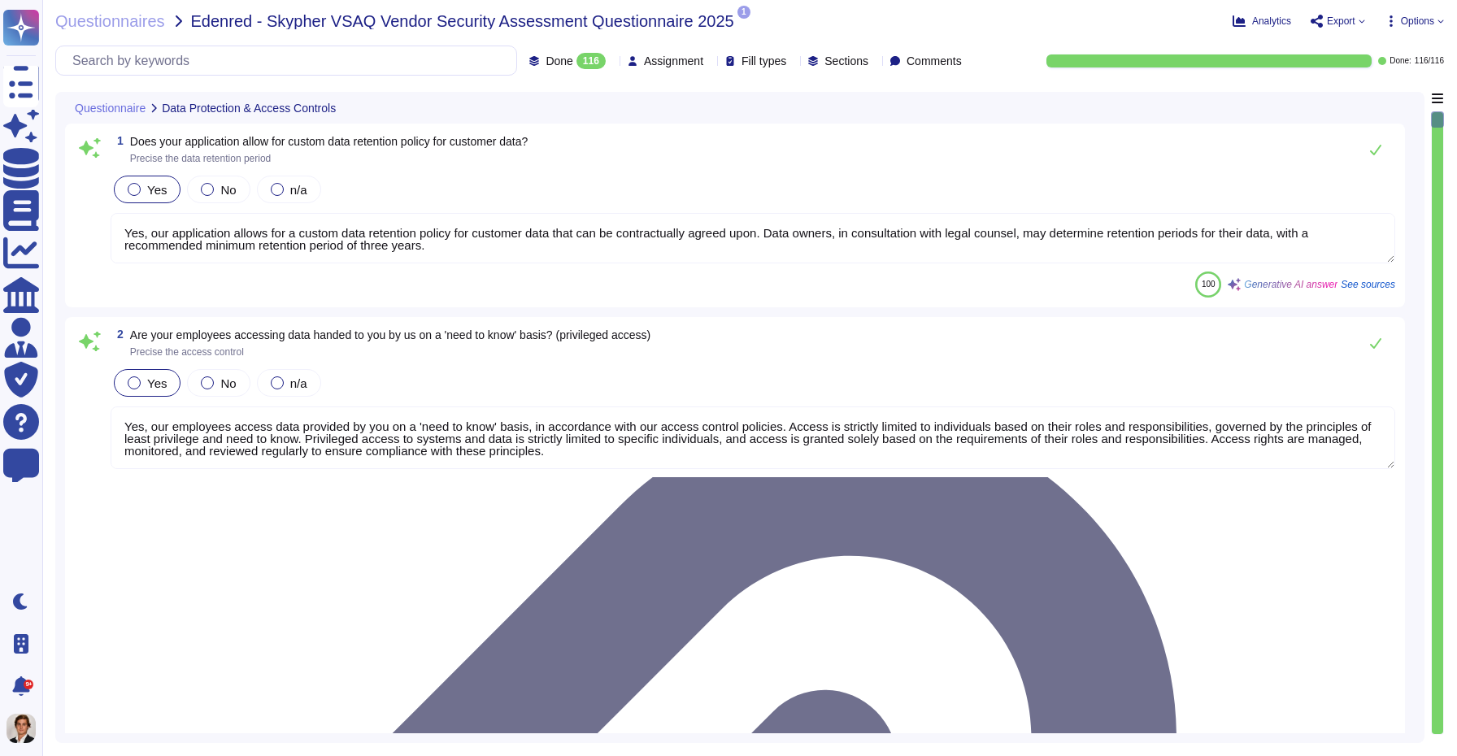
click at [119, 11] on div "Questionnaires Edenred - Skypher VSAQ Vendor Security Assessment Questionnaire …" at bounding box center [749, 378] width 1415 height 756
click at [119, 20] on span "Questionnaires" at bounding box center [110, 21] width 110 height 16
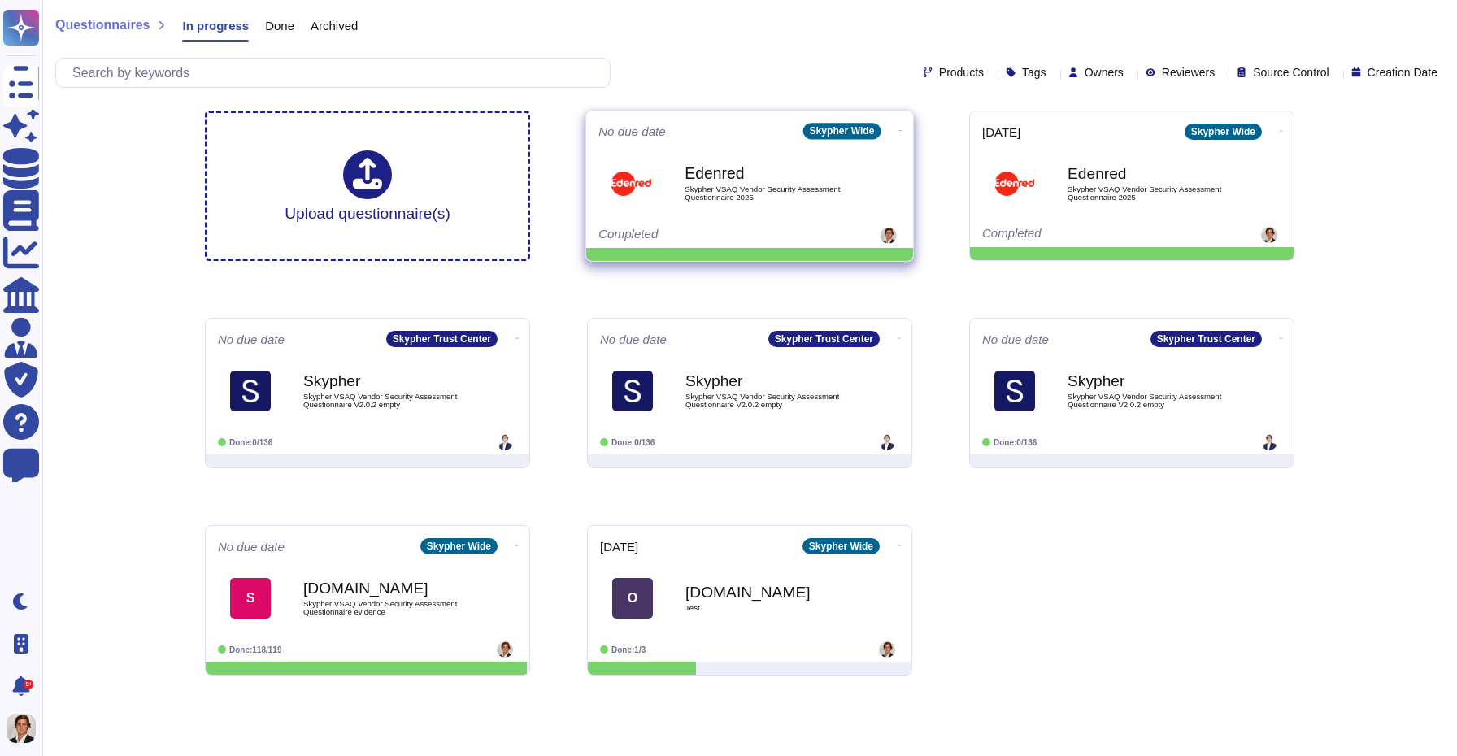
click at [899, 130] on icon at bounding box center [900, 130] width 3 height 1
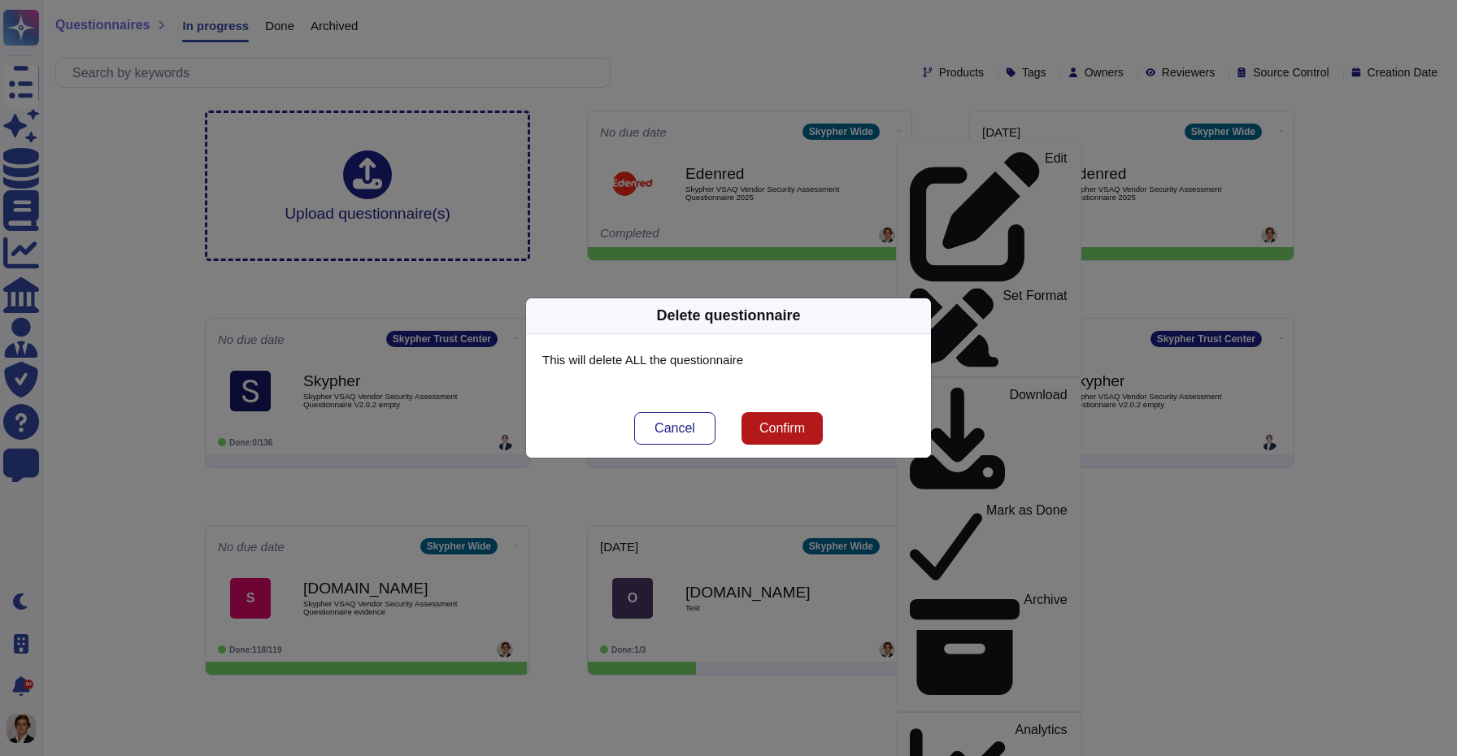
click at [780, 432] on span "Confirm" at bounding box center [782, 428] width 46 height 13
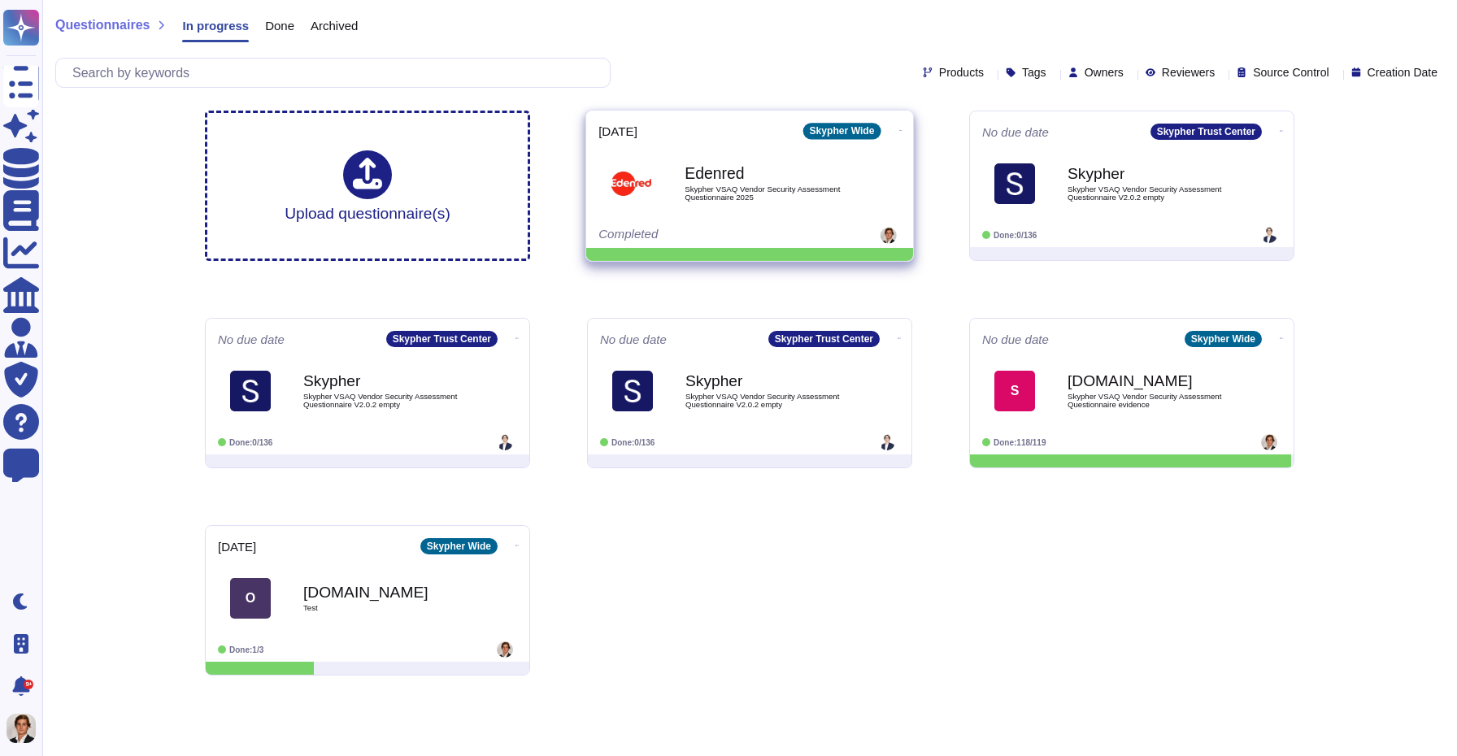
click at [899, 130] on icon at bounding box center [900, 130] width 3 height 4
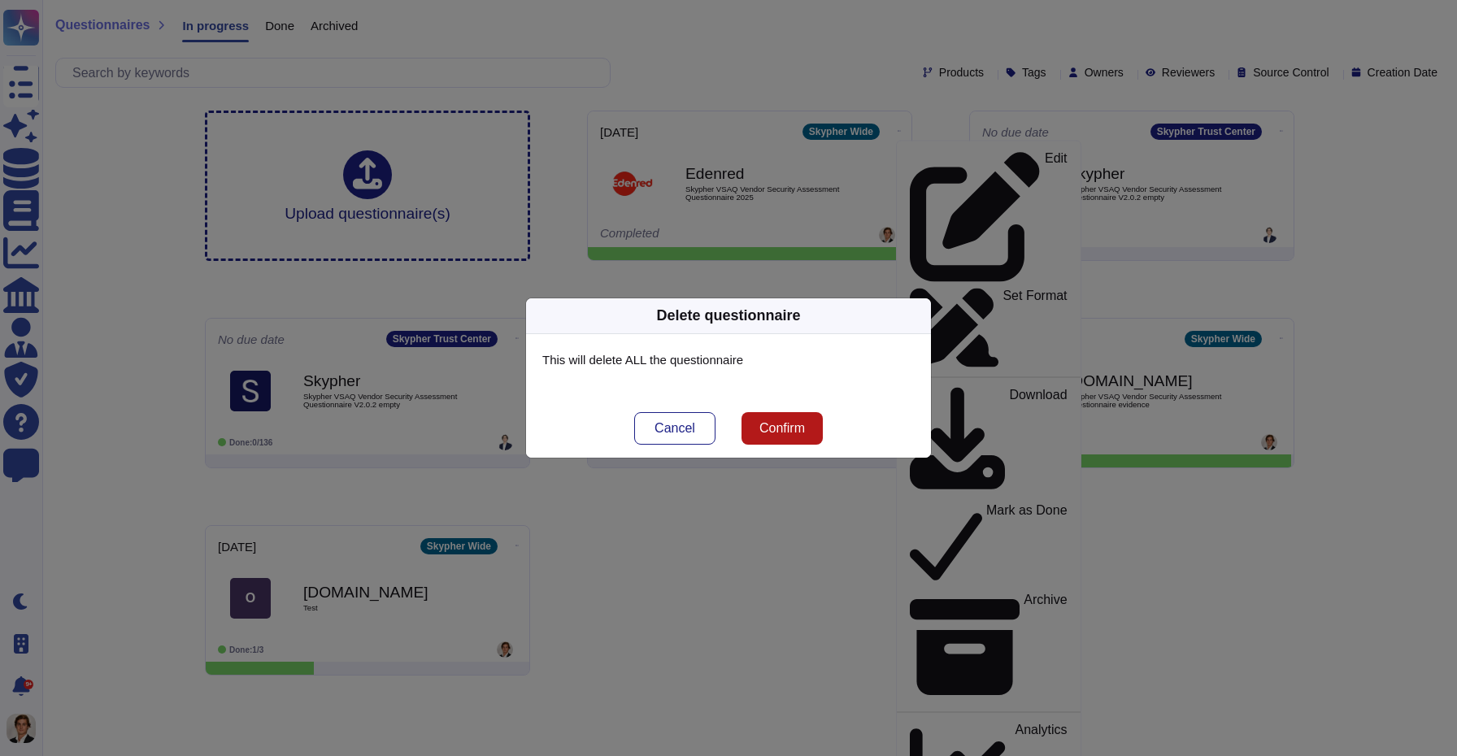
click at [788, 423] on span "Confirm" at bounding box center [782, 428] width 46 height 13
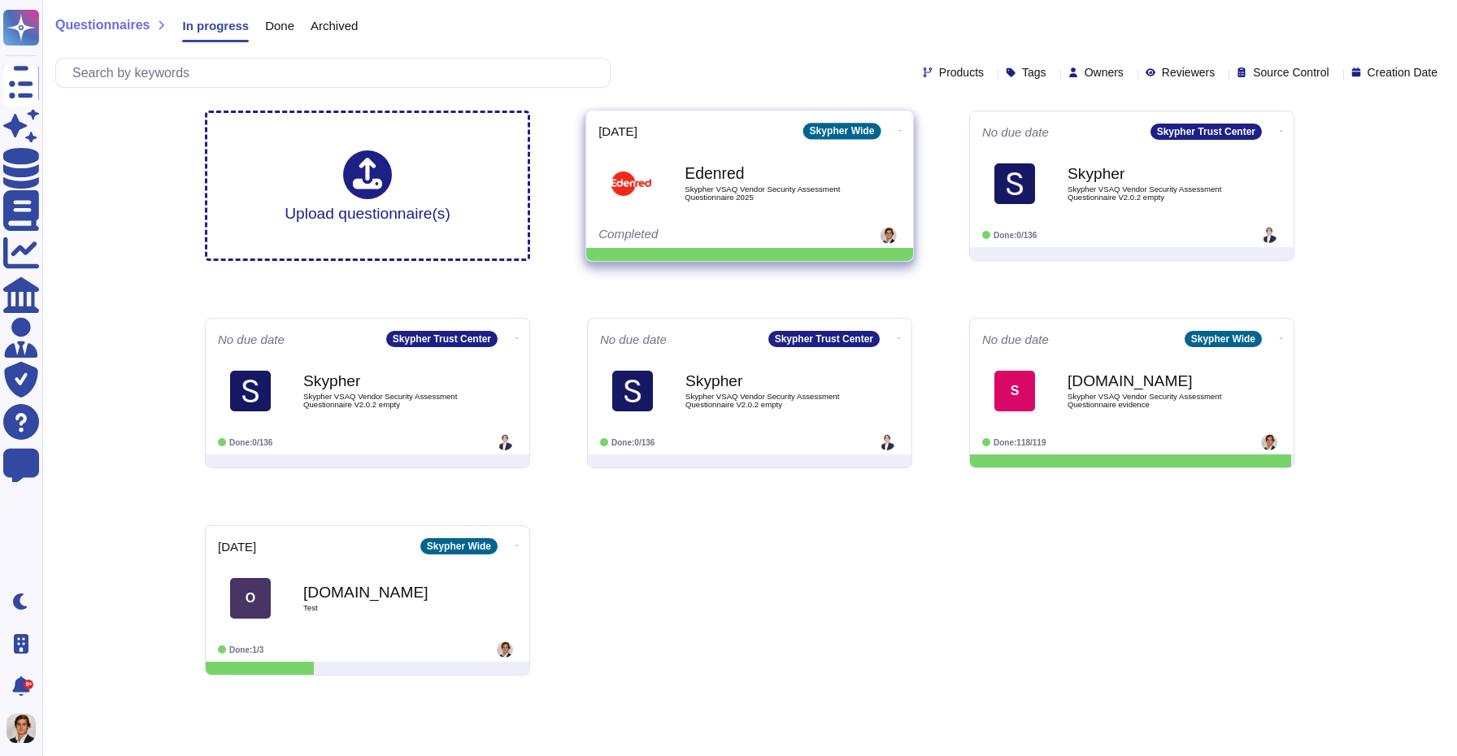
click at [899, 128] on icon at bounding box center [900, 130] width 3 height 4
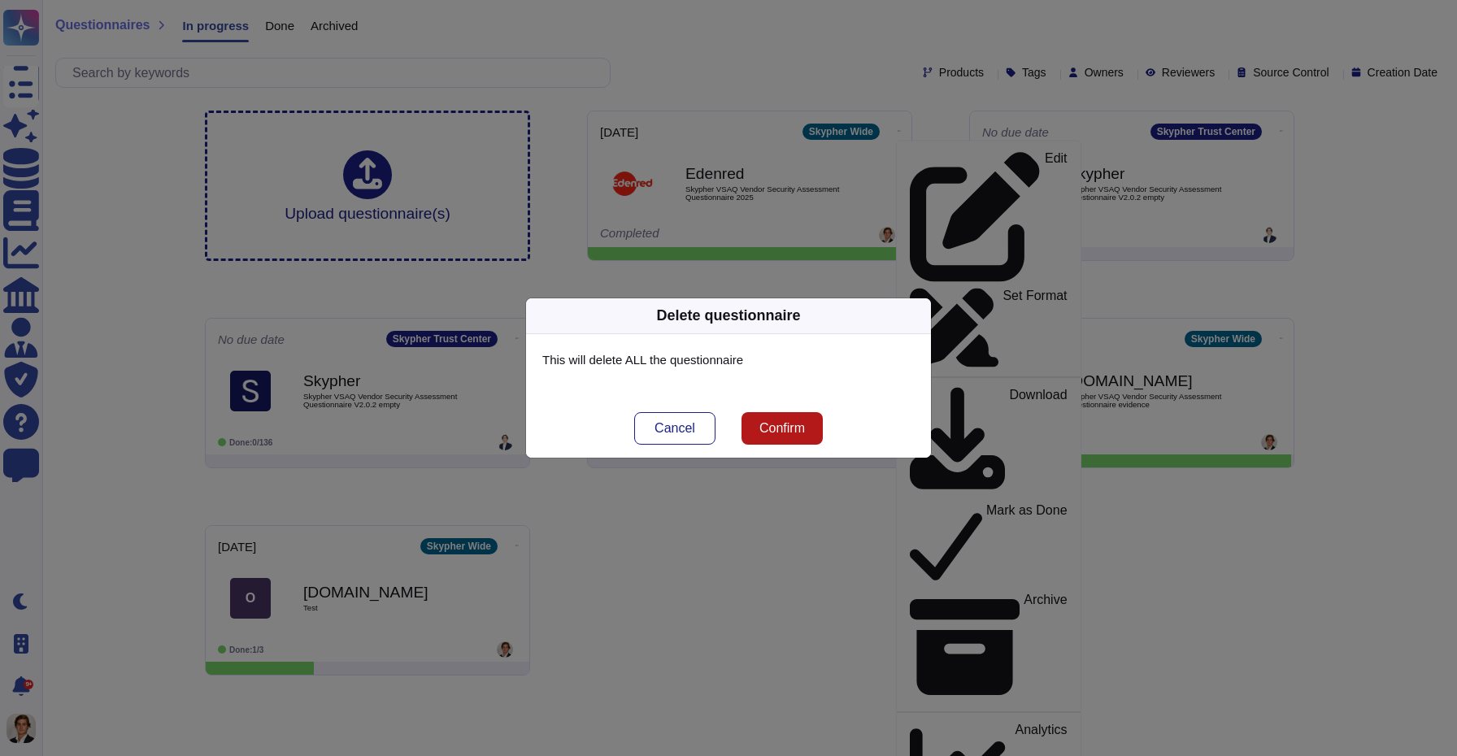
click at [796, 434] on span "Confirm" at bounding box center [782, 428] width 46 height 13
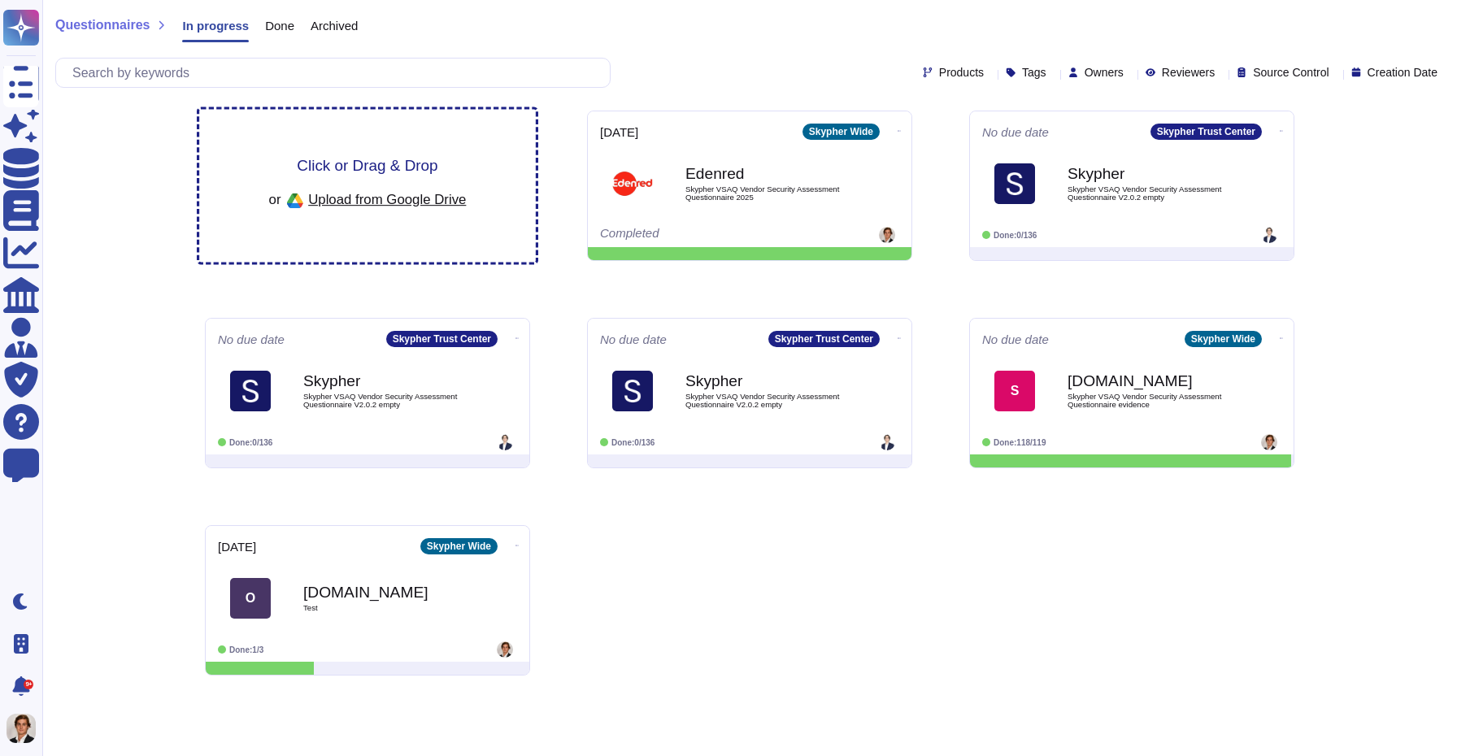
click at [328, 143] on div "Click or Drag & Drop or Upload from Google Drive" at bounding box center [367, 186] width 337 height 153
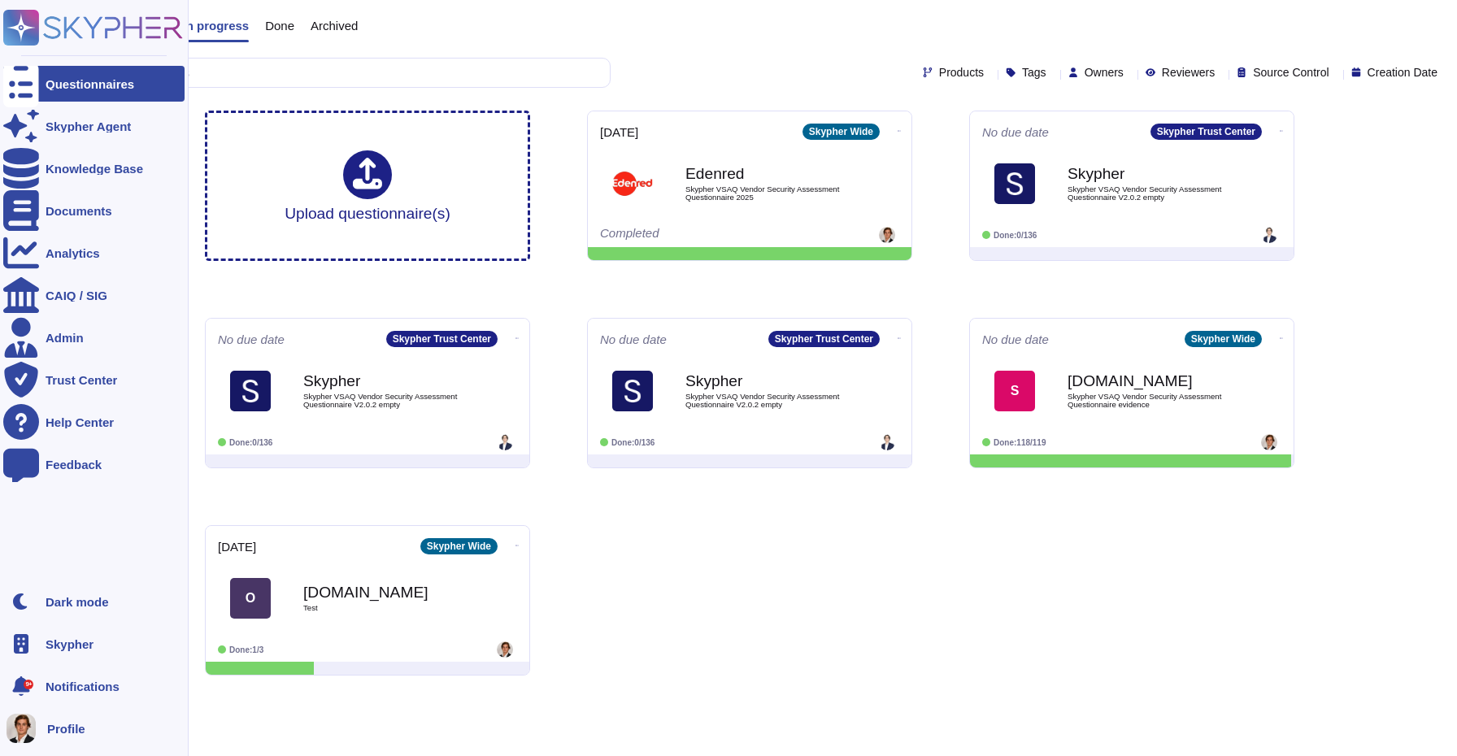
click at [8, 33] on rect at bounding box center [21, 28] width 36 height 36
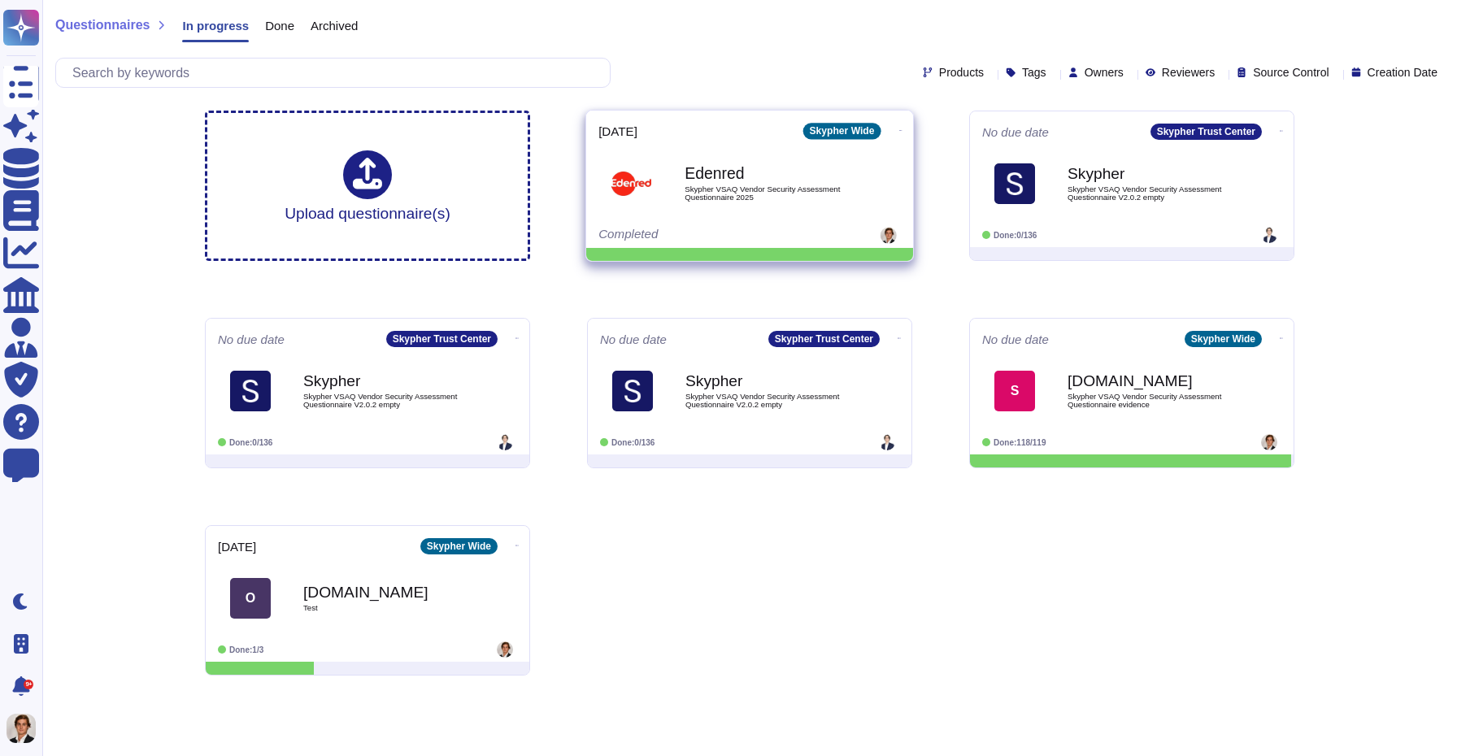
click at [899, 128] on icon at bounding box center [900, 130] width 3 height 4
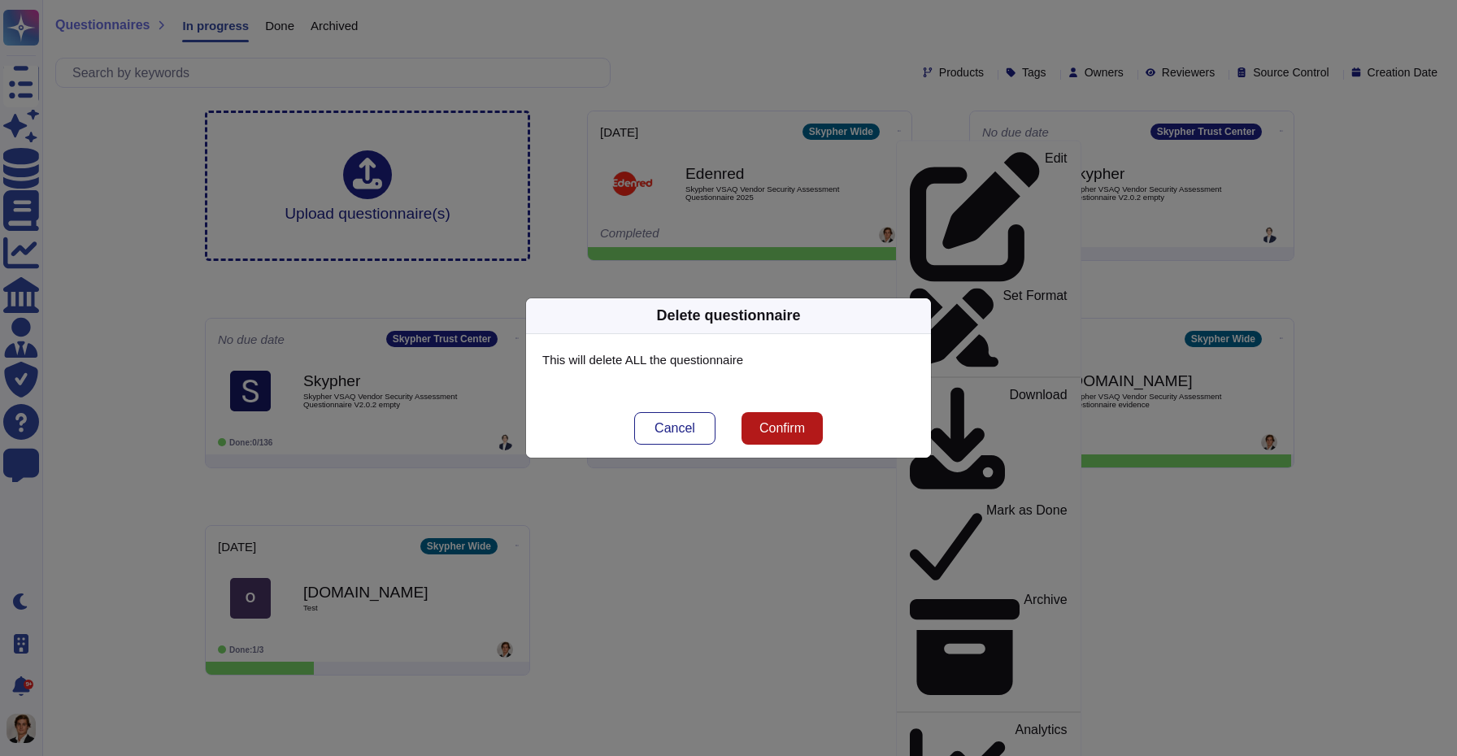
click at [778, 422] on span "Confirm" at bounding box center [782, 428] width 46 height 13
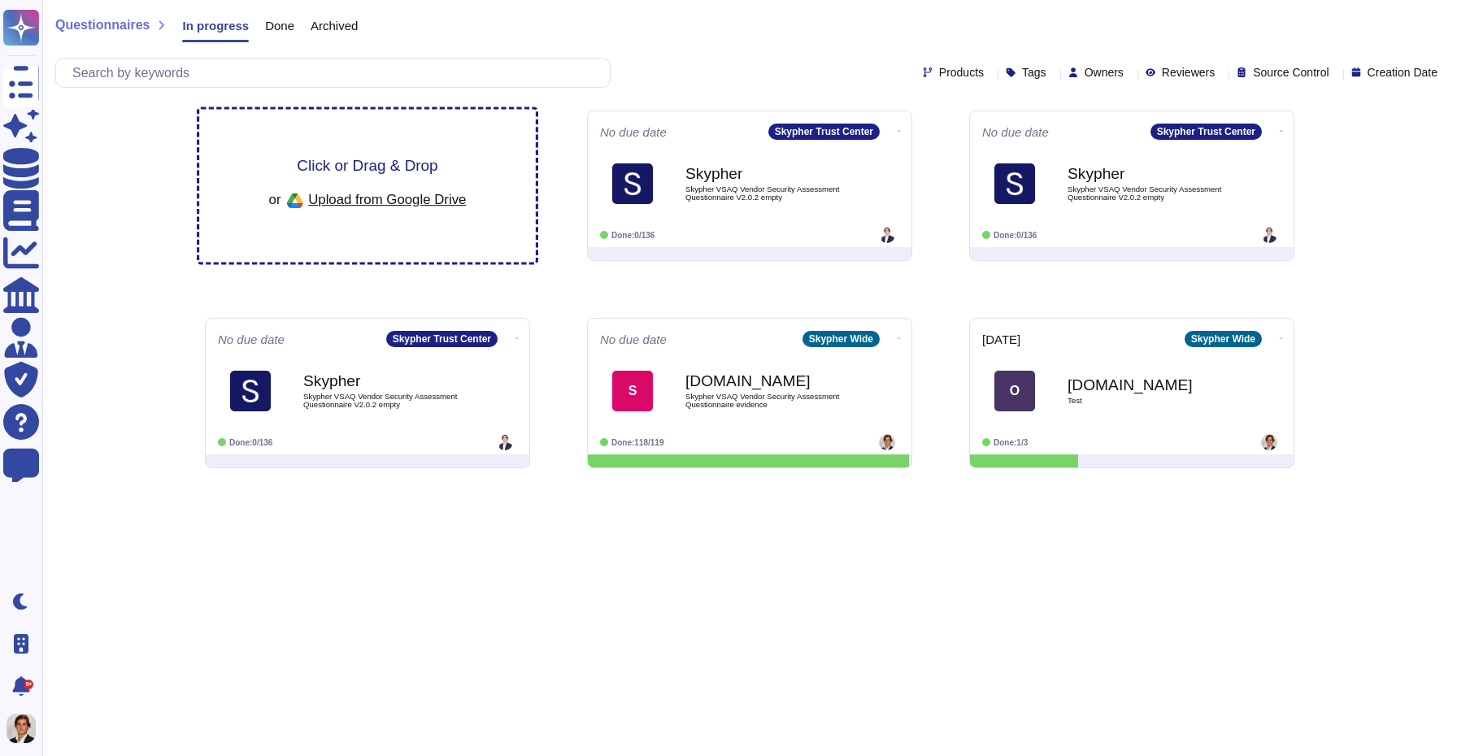
click at [343, 150] on div "Click or Drag & Drop or Upload from Google Drive" at bounding box center [367, 186] width 337 height 153
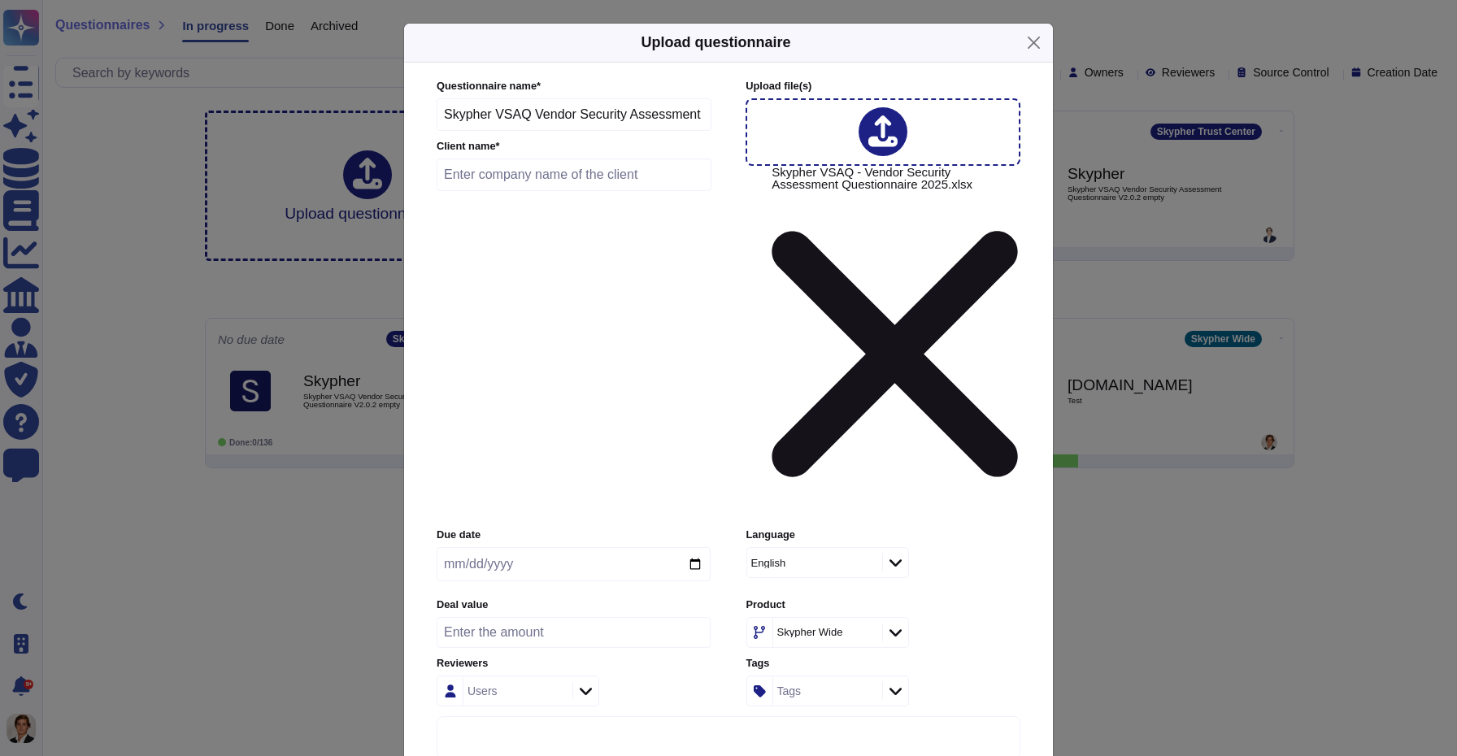
click at [576, 191] on input "text" at bounding box center [574, 175] width 275 height 33
type input "Edenred"
click at [704, 547] on input "date" at bounding box center [574, 564] width 274 height 34
click at [690, 547] on input "date" at bounding box center [574, 564] width 274 height 34
type input "[DATE]"
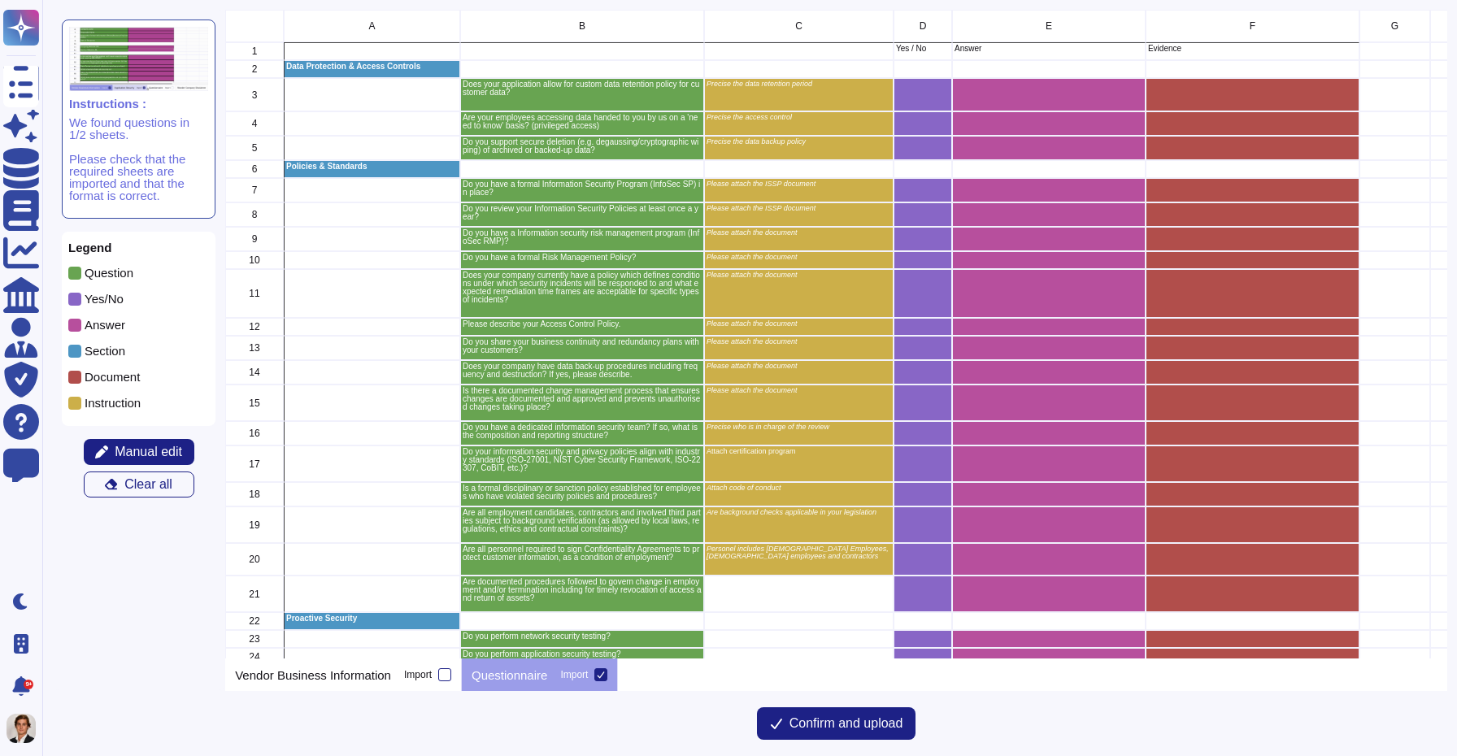
scroll to position [649, 1221]
click at [824, 724] on span "Confirm and upload" at bounding box center [846, 723] width 114 height 13
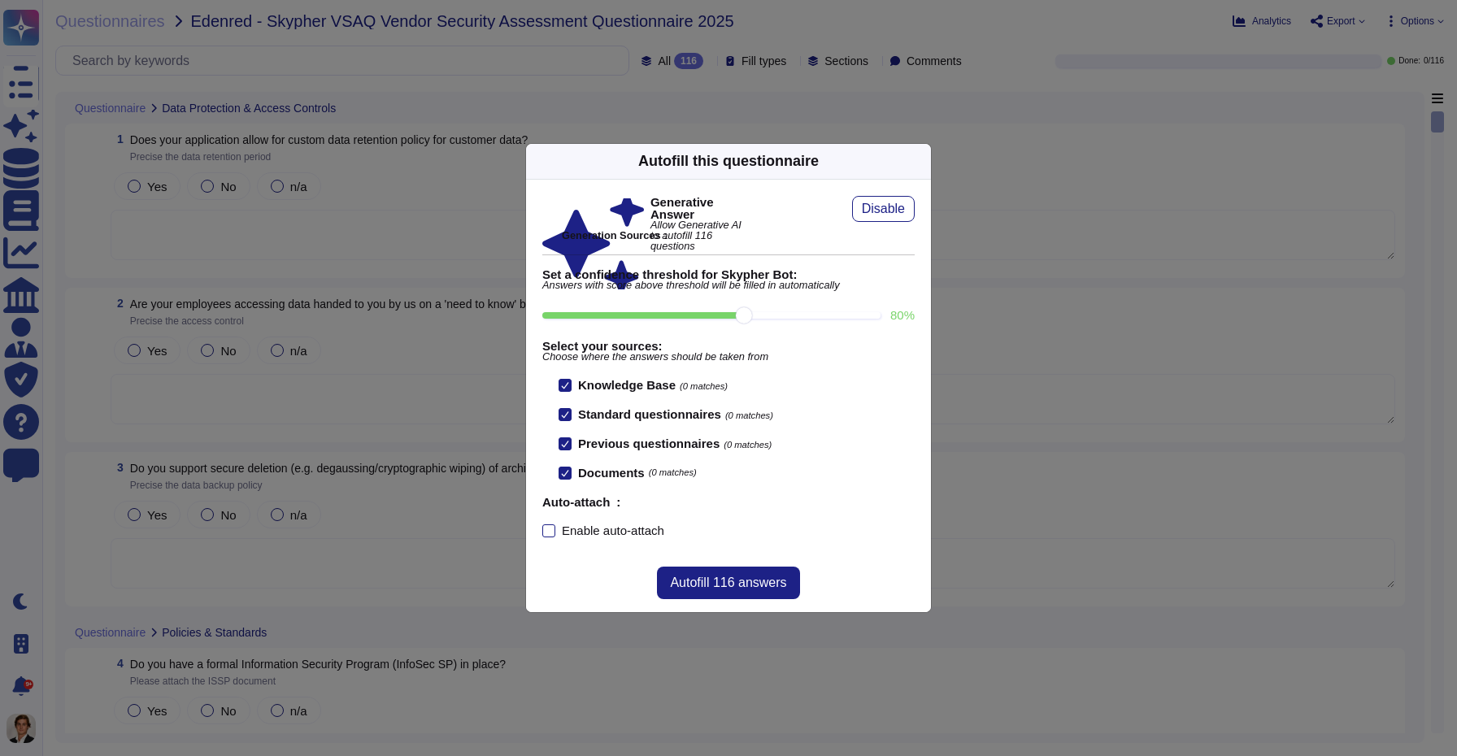
click at [566, 385] on icon at bounding box center [565, 385] width 8 height 8
click at [0, 0] on input "Knowledge Base (0 matches)" at bounding box center [0, 0] width 0 height 0
click at [566, 385] on div at bounding box center [565, 385] width 13 height 13
click at [0, 0] on input "Knowledge Base (0 matches)" at bounding box center [0, 0] width 0 height 0
click at [563, 385] on icon at bounding box center [565, 385] width 8 height 8
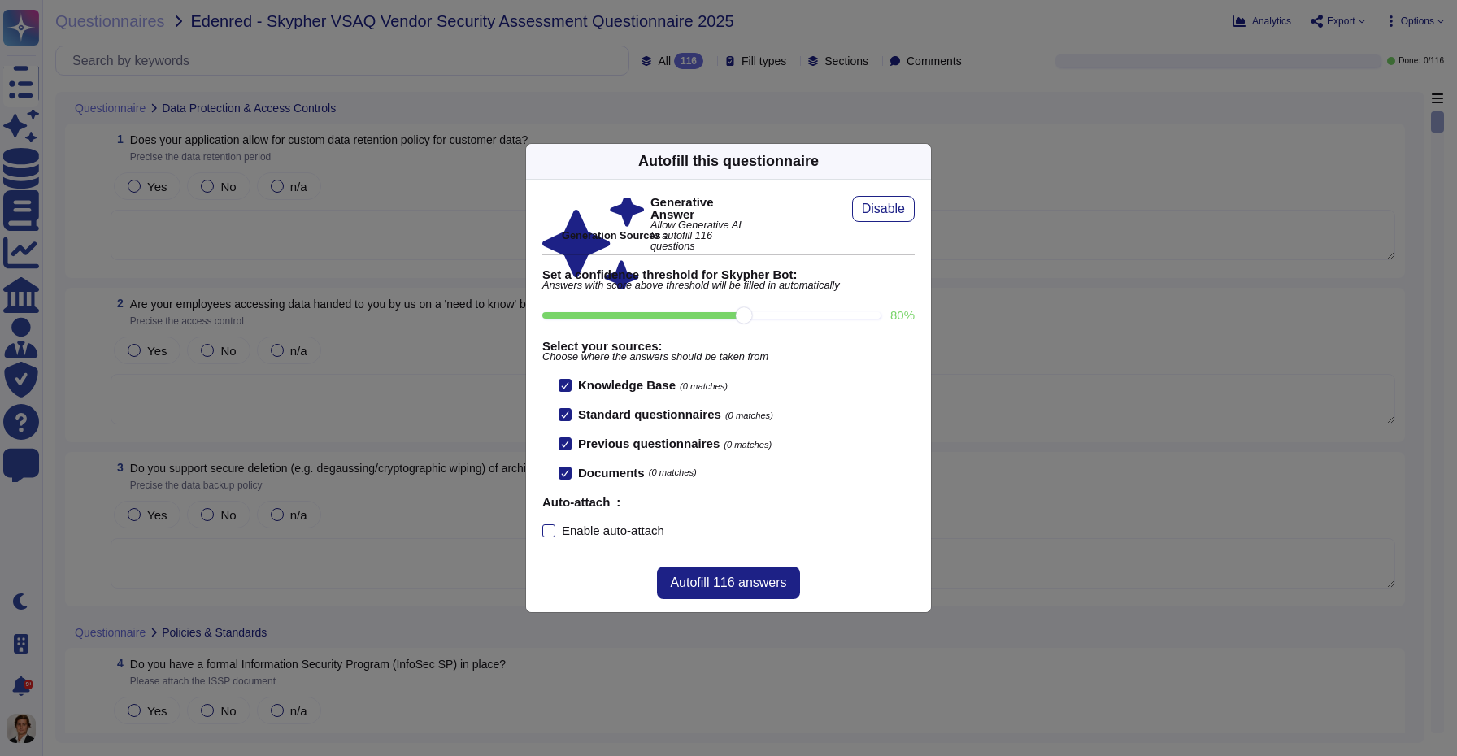
click at [0, 0] on input "Knowledge Base (0 matches)" at bounding box center [0, 0] width 0 height 0
click at [565, 384] on div at bounding box center [565, 385] width 13 height 13
click at [0, 0] on input "Knowledge Base (0 matches)" at bounding box center [0, 0] width 0 height 0
drag, startPoint x: 738, startPoint y: 314, endPoint x: 759, endPoint y: 318, distance: 21.5
click at [759, 318] on input "80 %" at bounding box center [711, 315] width 338 height 7
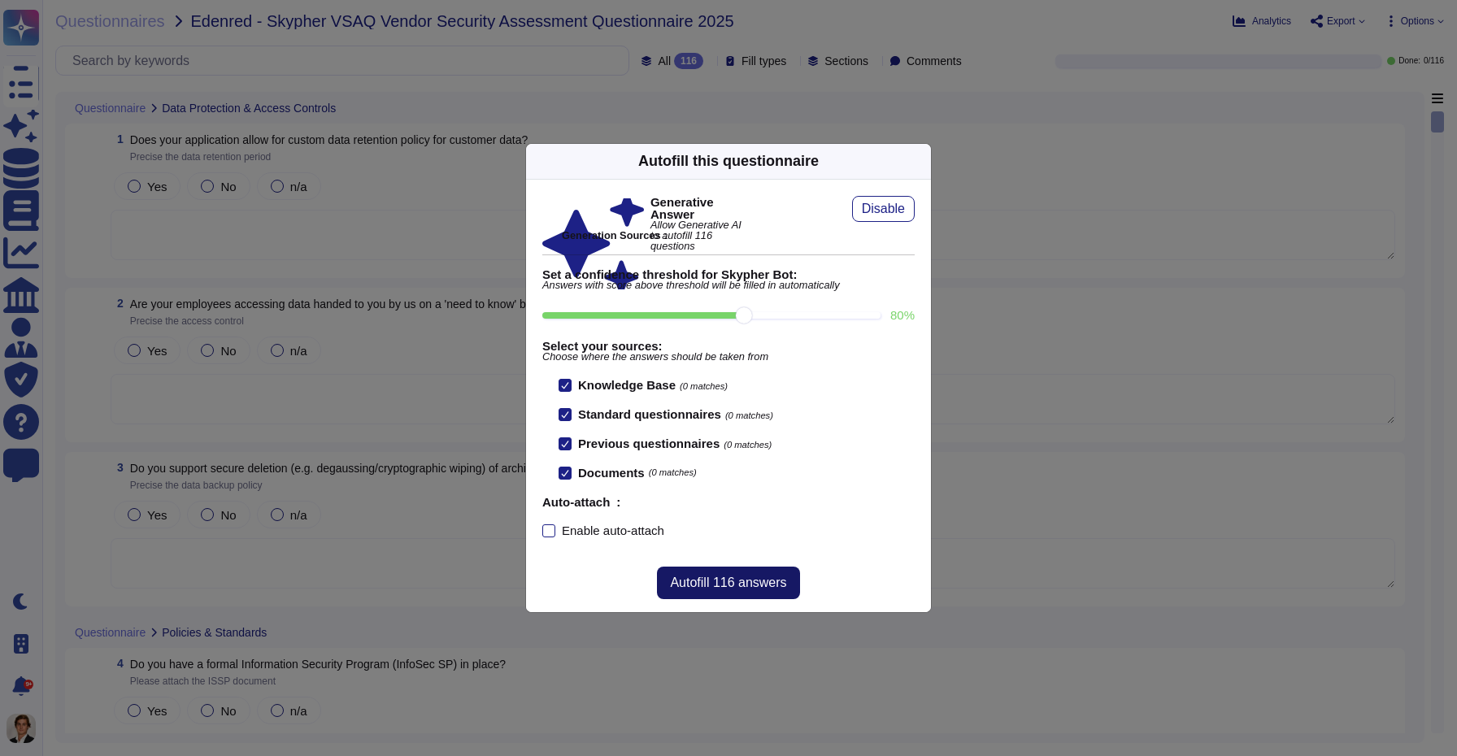
click at [758, 580] on span "Autofill 116 answers" at bounding box center [728, 582] width 116 height 13
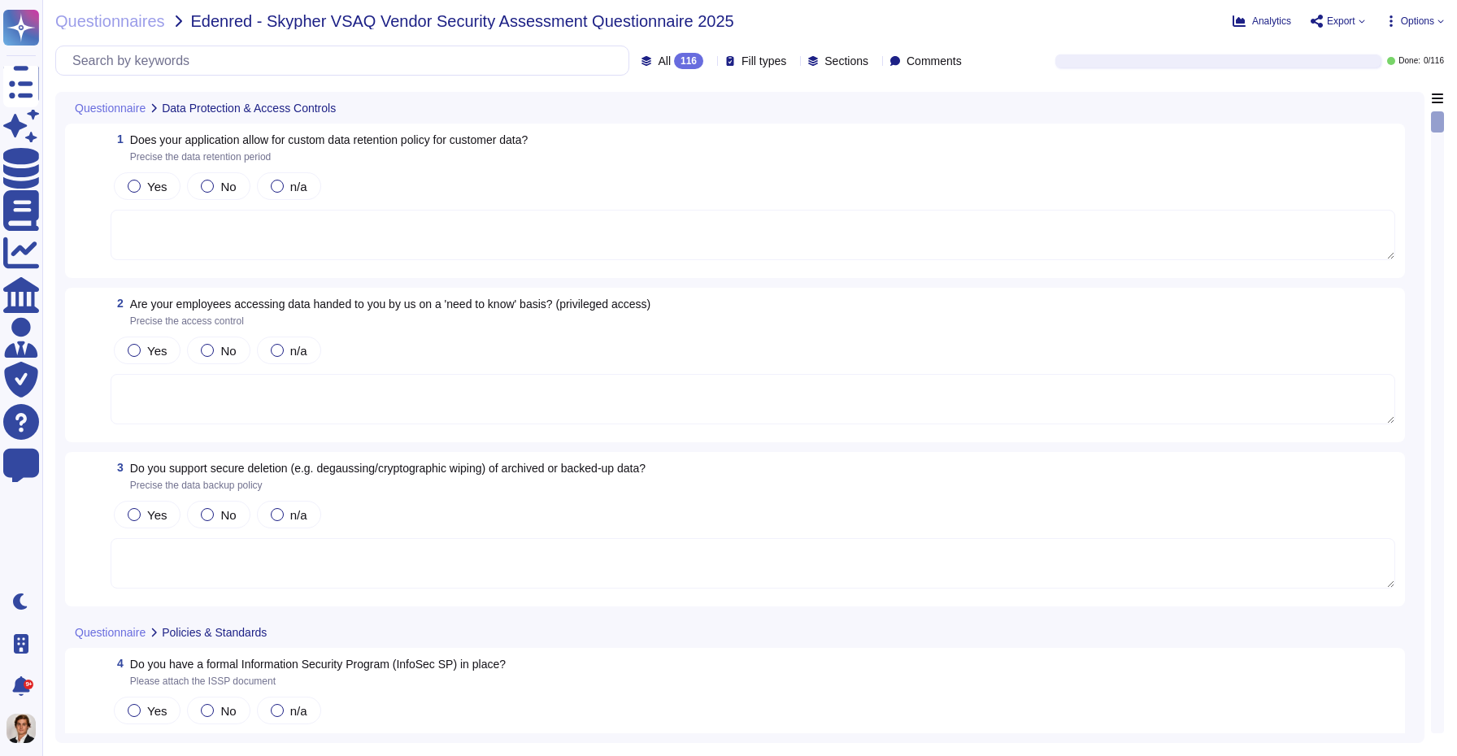
type textarea "Yes, our application allows for a custom data retention policy for customer dat…"
type textarea "Yes, our employees access data provided by you on a 'need to know' basis, in ac…"
type textarea "Yes, we support secure deletion of archived or backed-up data through our Data …"
type textarea "Yes, Skypher has a formal Information Security Program (InfoSec SP) in place. T…"
type textarea "Yes, Skypher reviews its Information Security Policies at least once a year. Ma…"
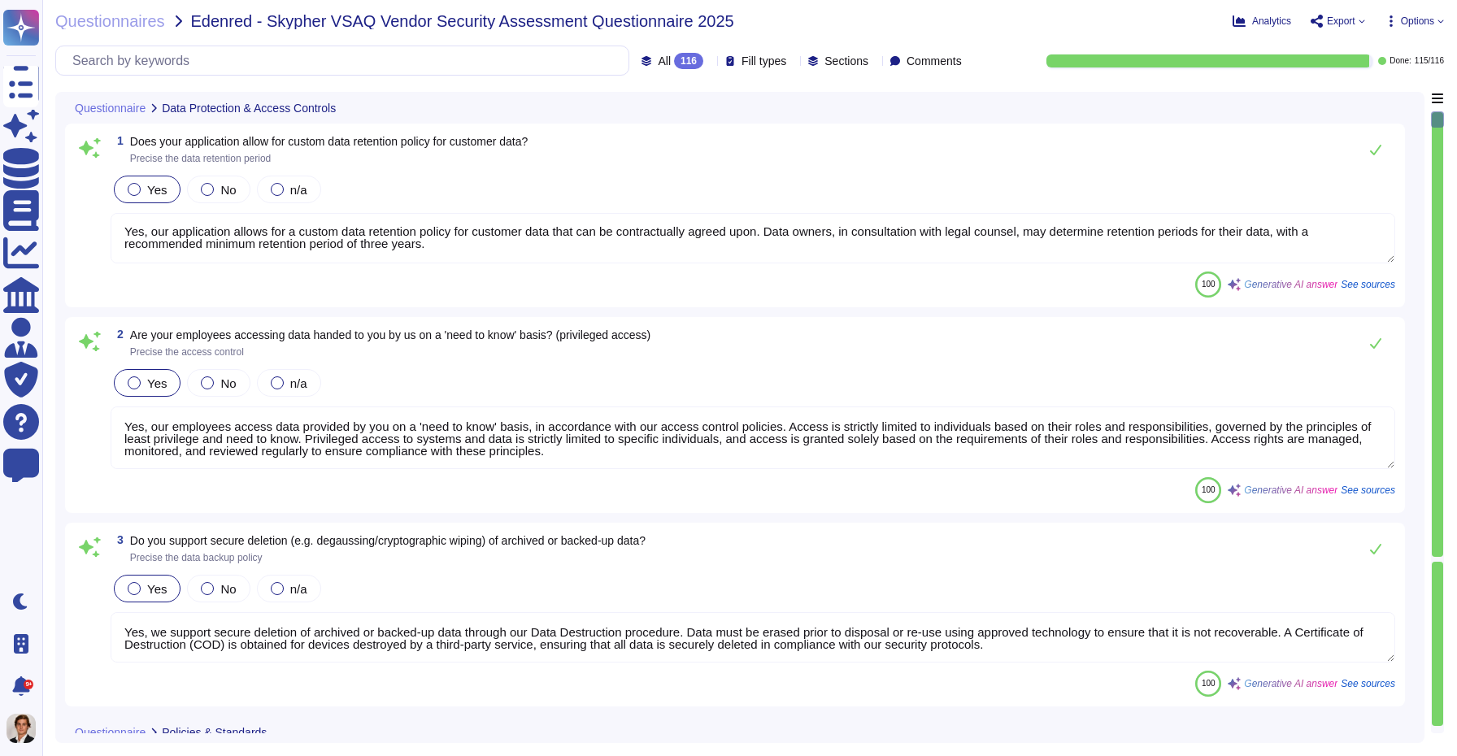
scroll to position [2, 0]
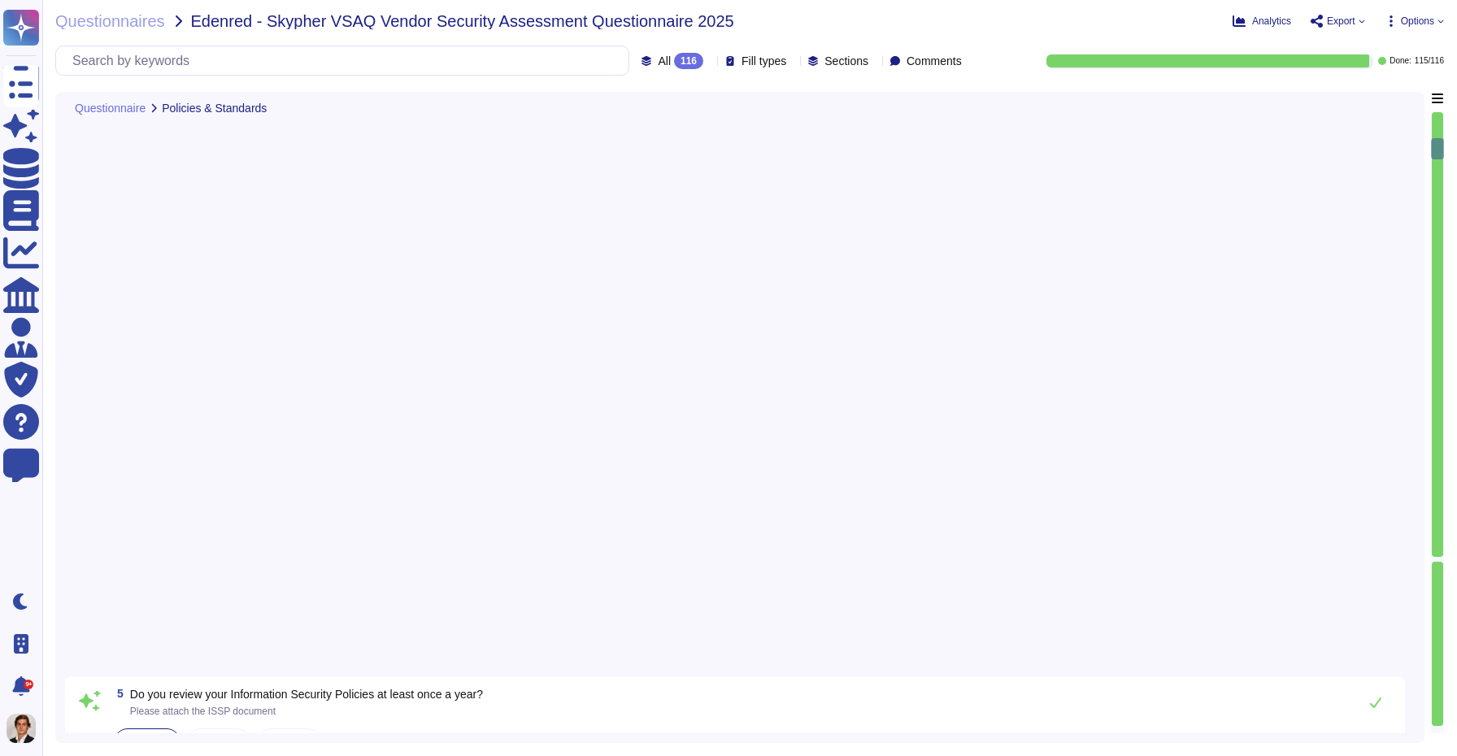
type textarea "Yes, we have a formal risk management program for assessing and mitigating info…"
type textarea "Yes, Skypher, INC. has a formal Risk Management Policy designed to ensure that …"
type textarea "Yes, [PERSON_NAME] has a detailed, comprehensive Cyber Security Incident Respon…"
type textarea "Skypher, INC. has established a comprehensive Access Control Policy designed to…"
type textarea "Yes, we share our business continuity and redundancy plans with our customers u…"
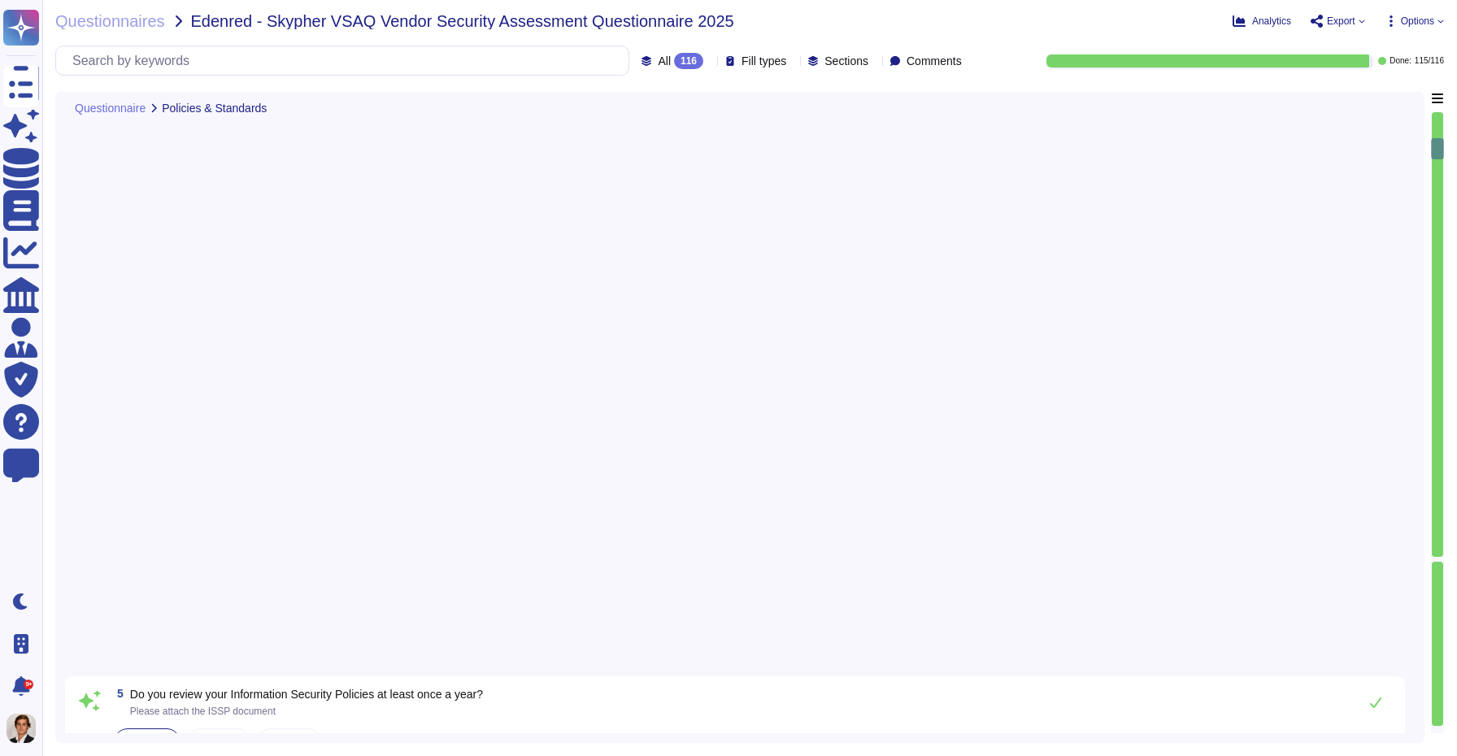
type textarea "Yes, Skypher has established data backup procedures that include both frequency…"
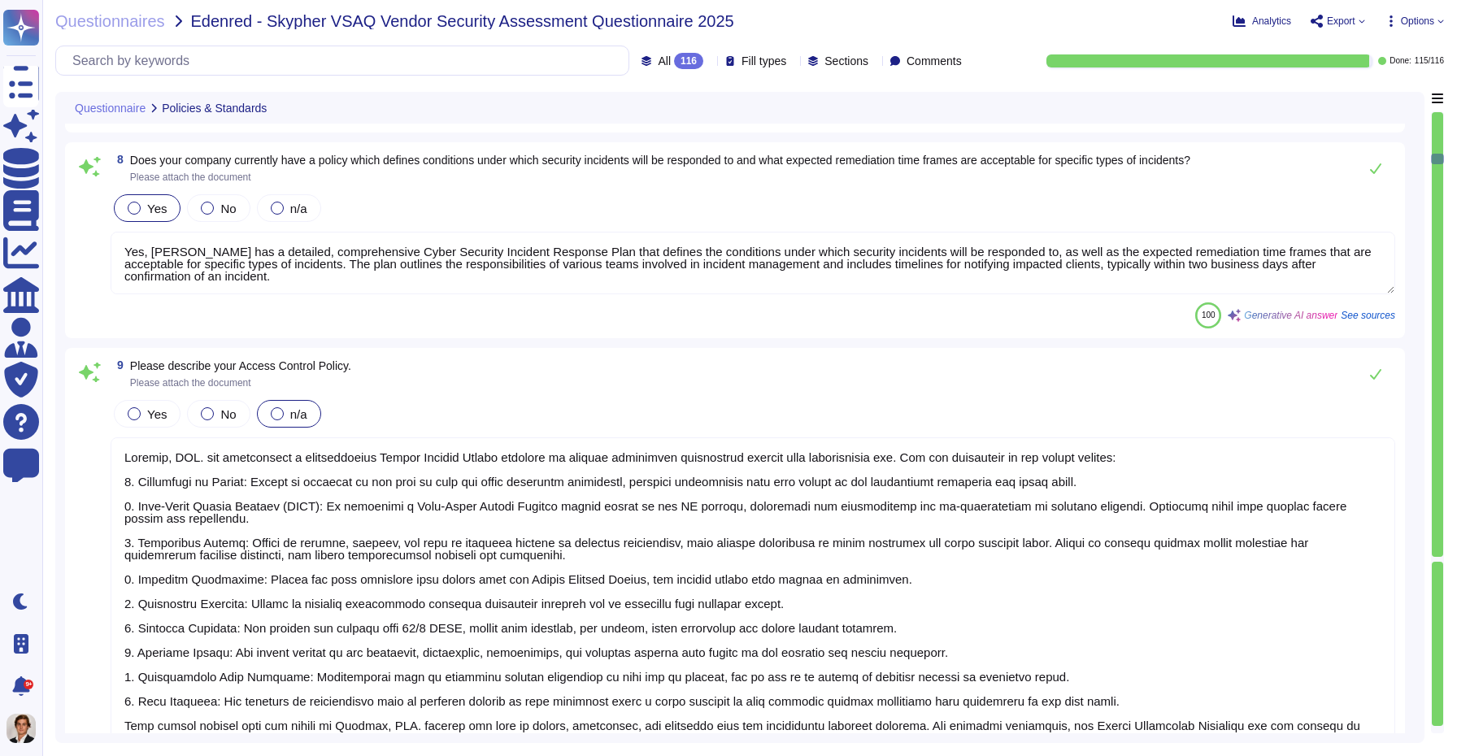
type textarea "Yes, [PERSON_NAME] has a documented change management process that ensures all …"
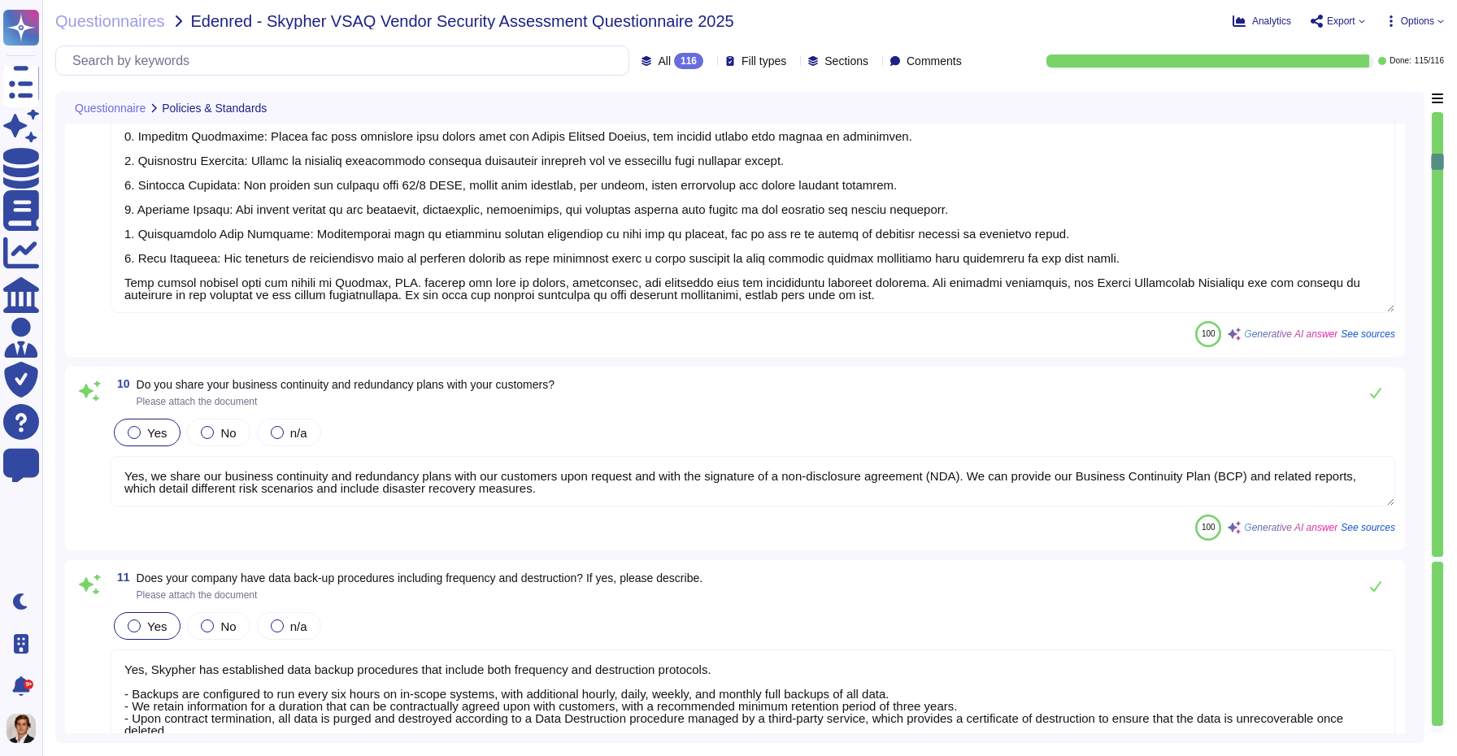
type textarea "Yes, [PERSON_NAME] has a dedicated information security team called Skypher's S…"
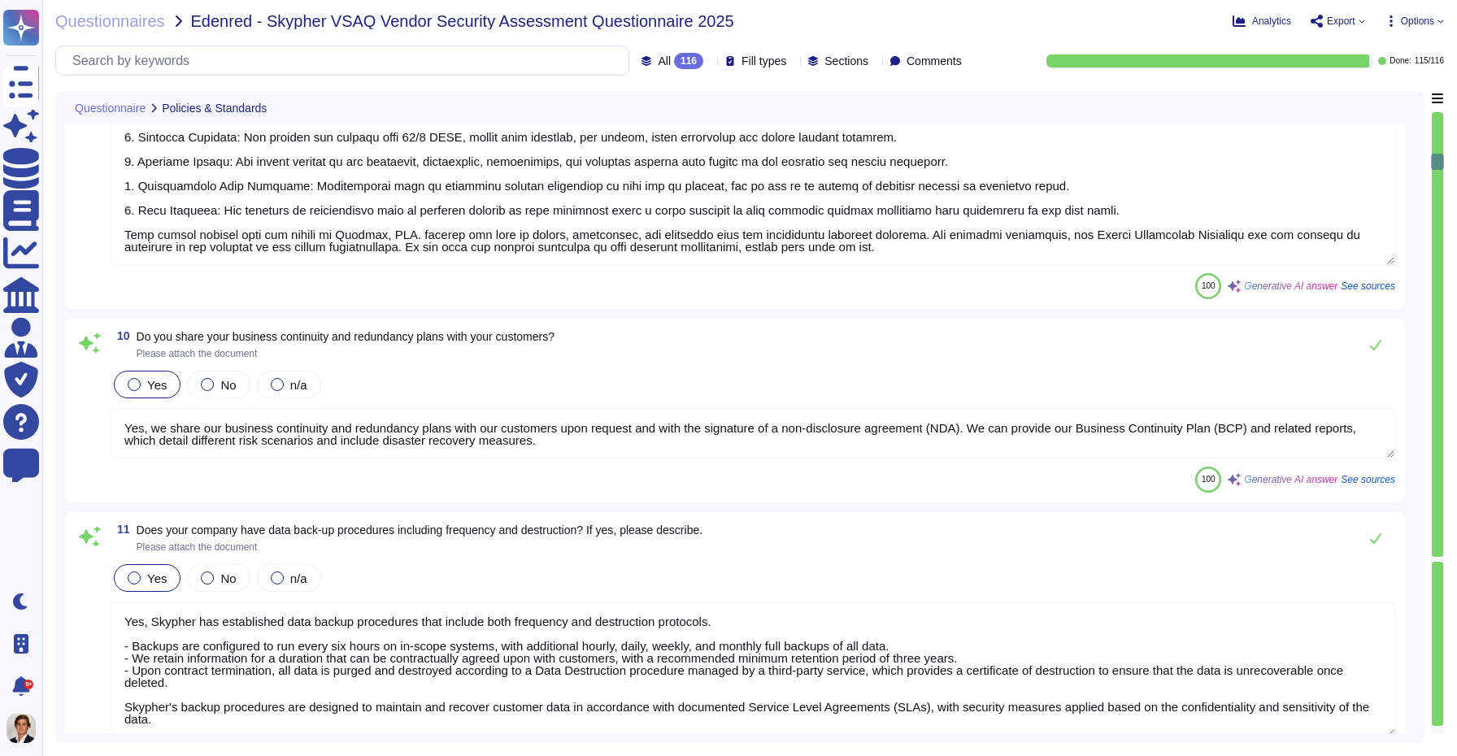
scroll to position [1841, 0]
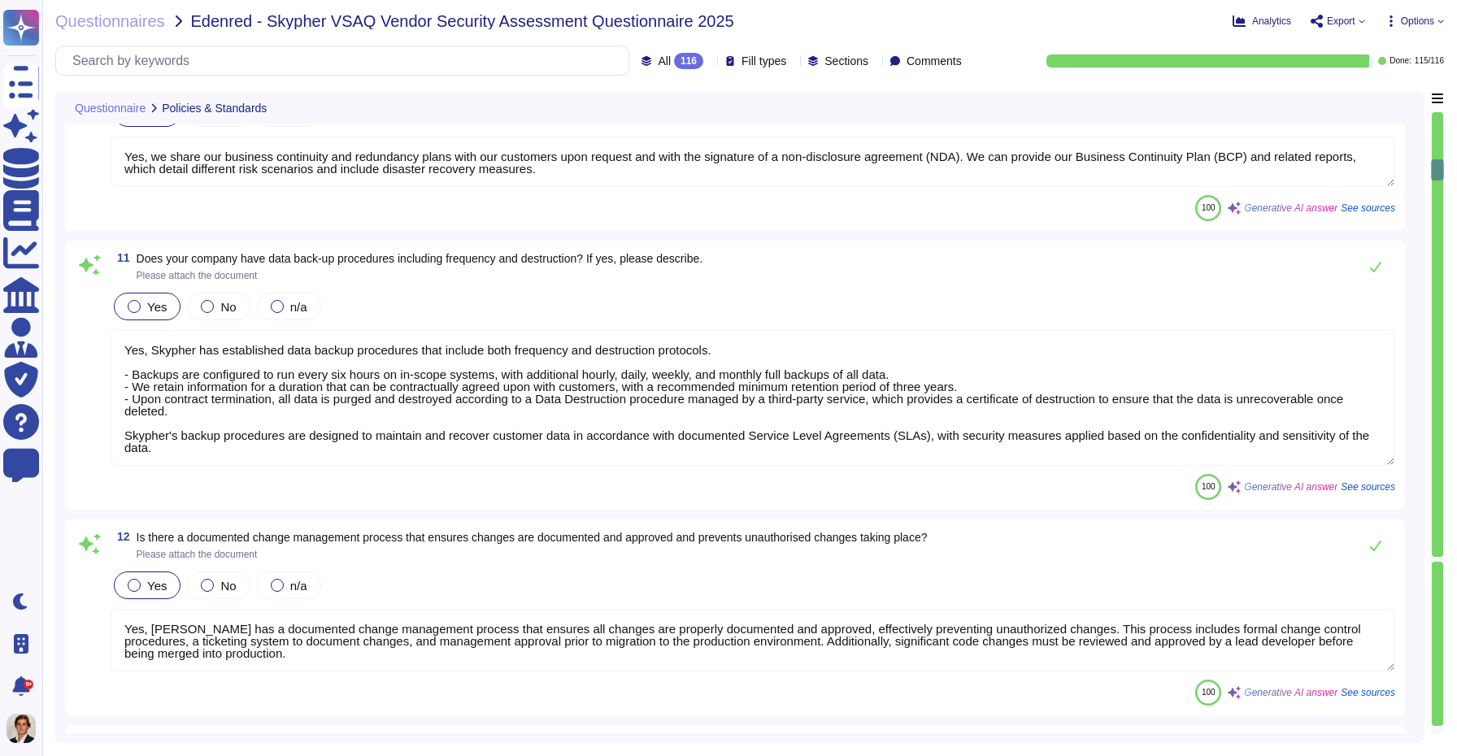
type textarea "Yes, our information security and privacy policies align with industry standard…"
type textarea "Yes, a formal disciplinary or sanction policy is established for employees who …"
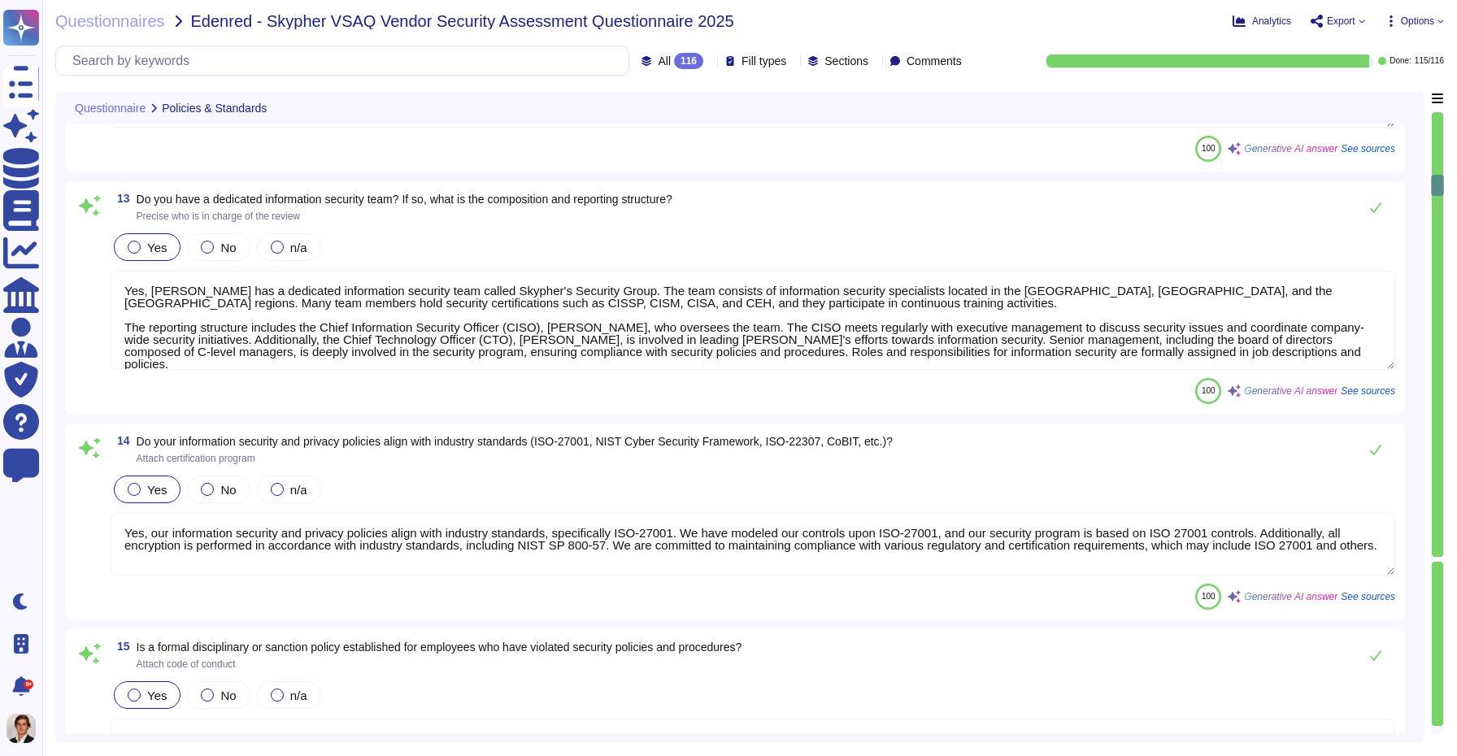
type textarea "Yes, all employment candidates, contractors, and involved third parties are sub…"
type textarea "Yes, all personnel are required to sign confidentiality agreements to protect c…"
type textarea "Yes, documented procedures are followed to govern change in employment and/or t…"
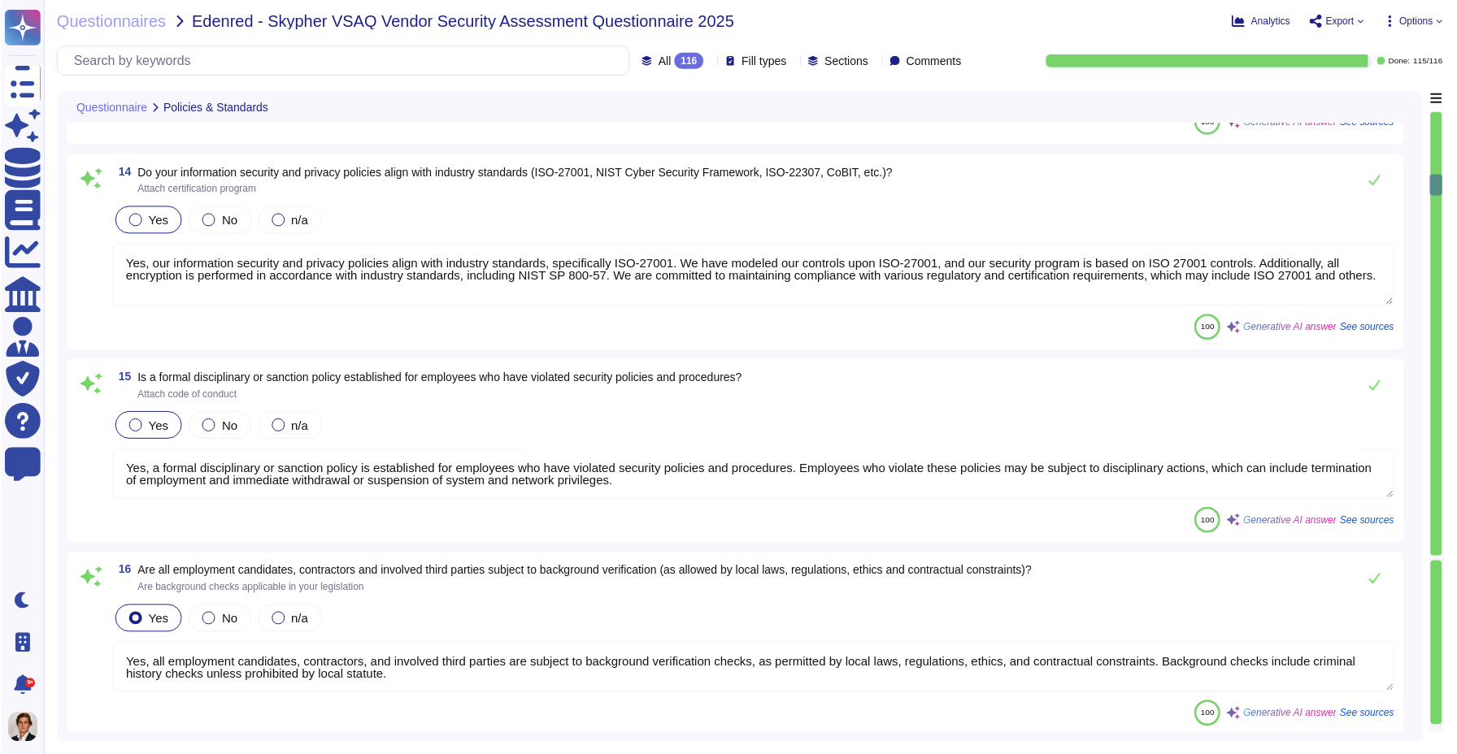
scroll to position [2981, 0]
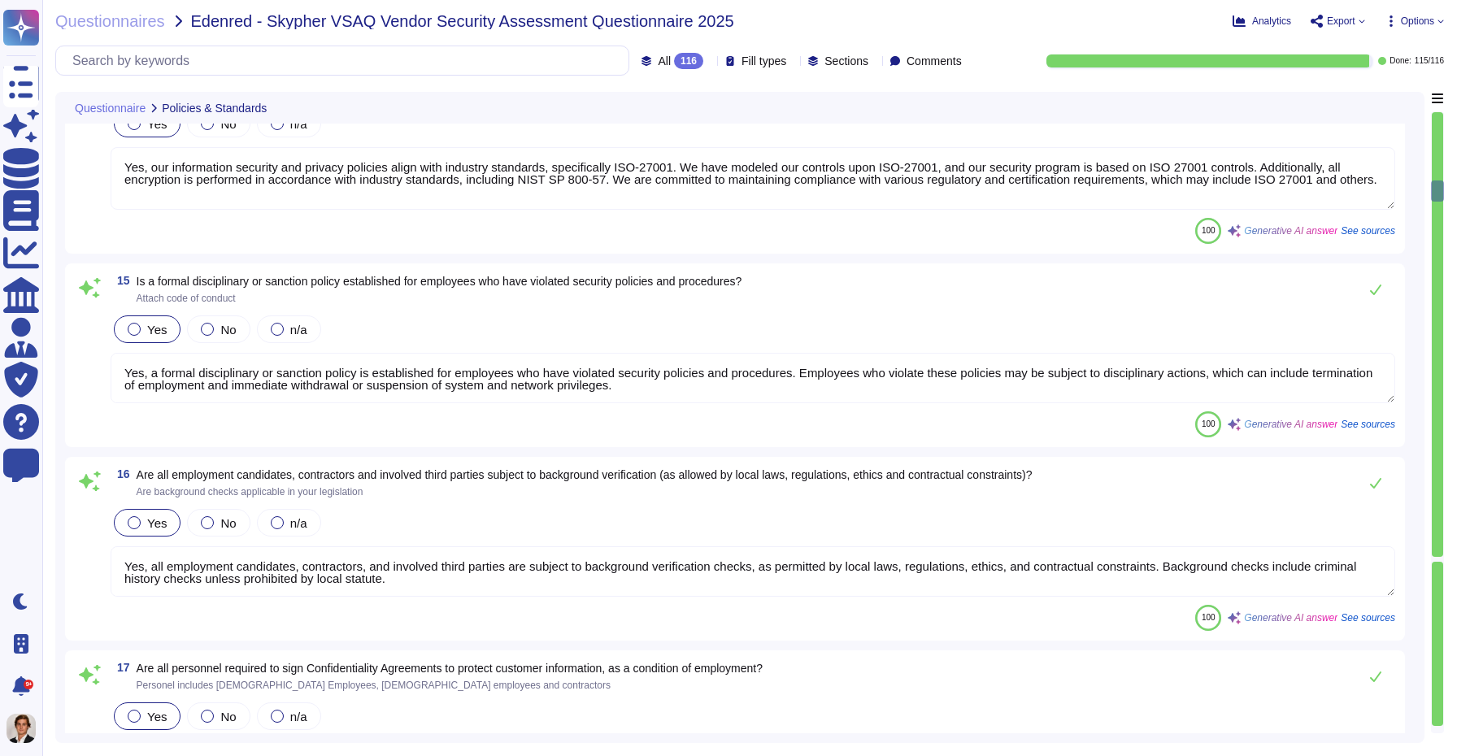
type textarea "Yes, we perform network security testing annually. This includes penetration te…"
click at [1351, 620] on span "See sources" at bounding box center [1368, 618] width 54 height 10
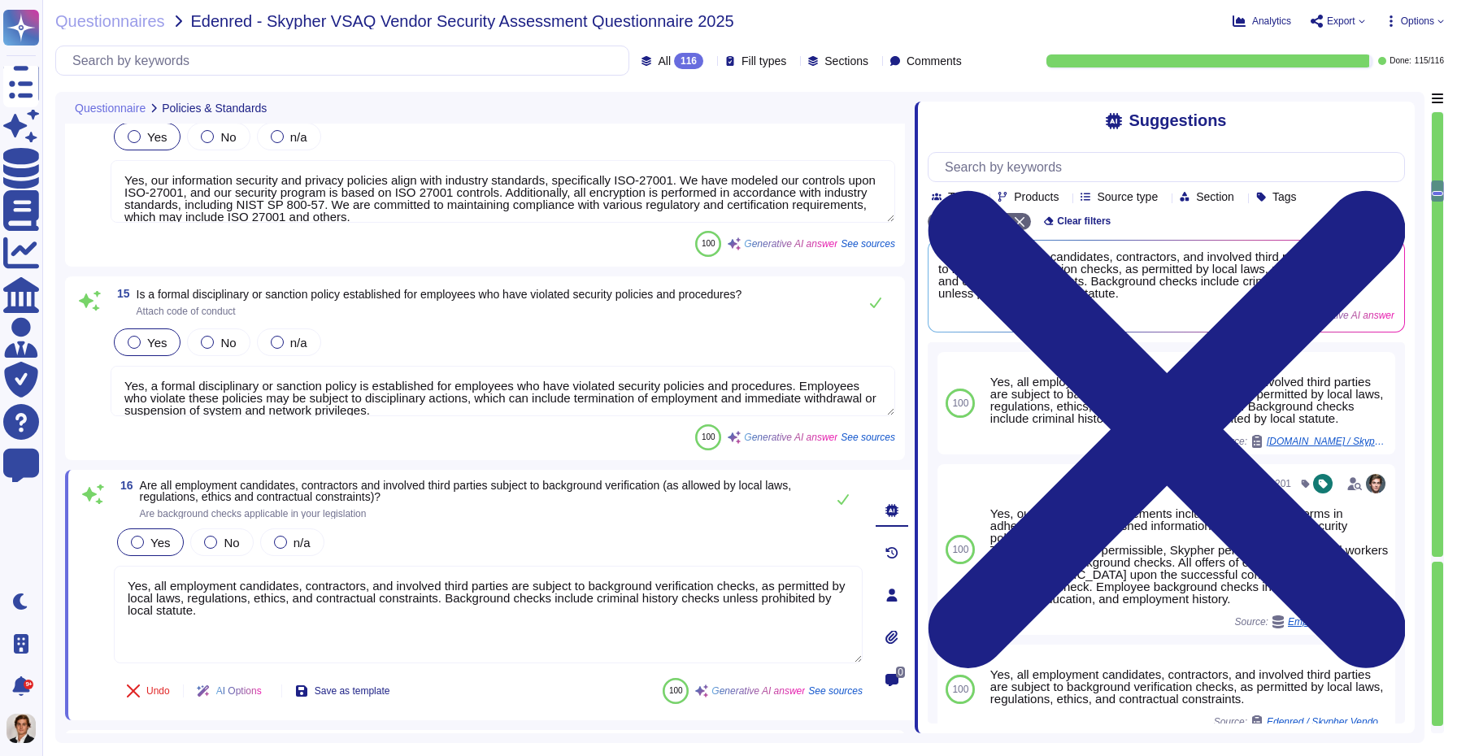
drag, startPoint x: 1028, startPoint y: 376, endPoint x: 915, endPoint y: 376, distance: 113.0
click at [915, 376] on span at bounding box center [914, 412] width 7 height 641
click at [889, 596] on icon at bounding box center [892, 595] width 13 height 13
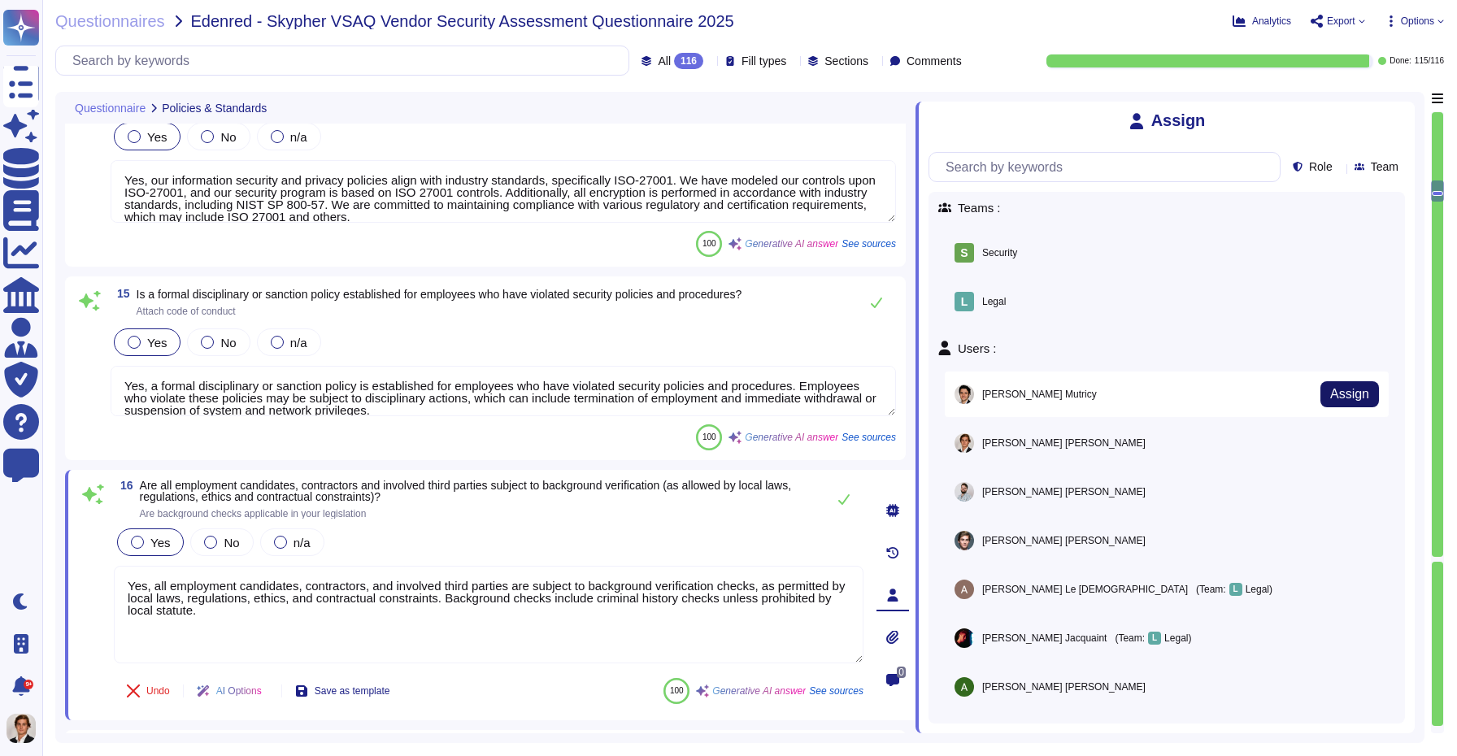
click at [1341, 402] on button "Assign" at bounding box center [1349, 394] width 59 height 26
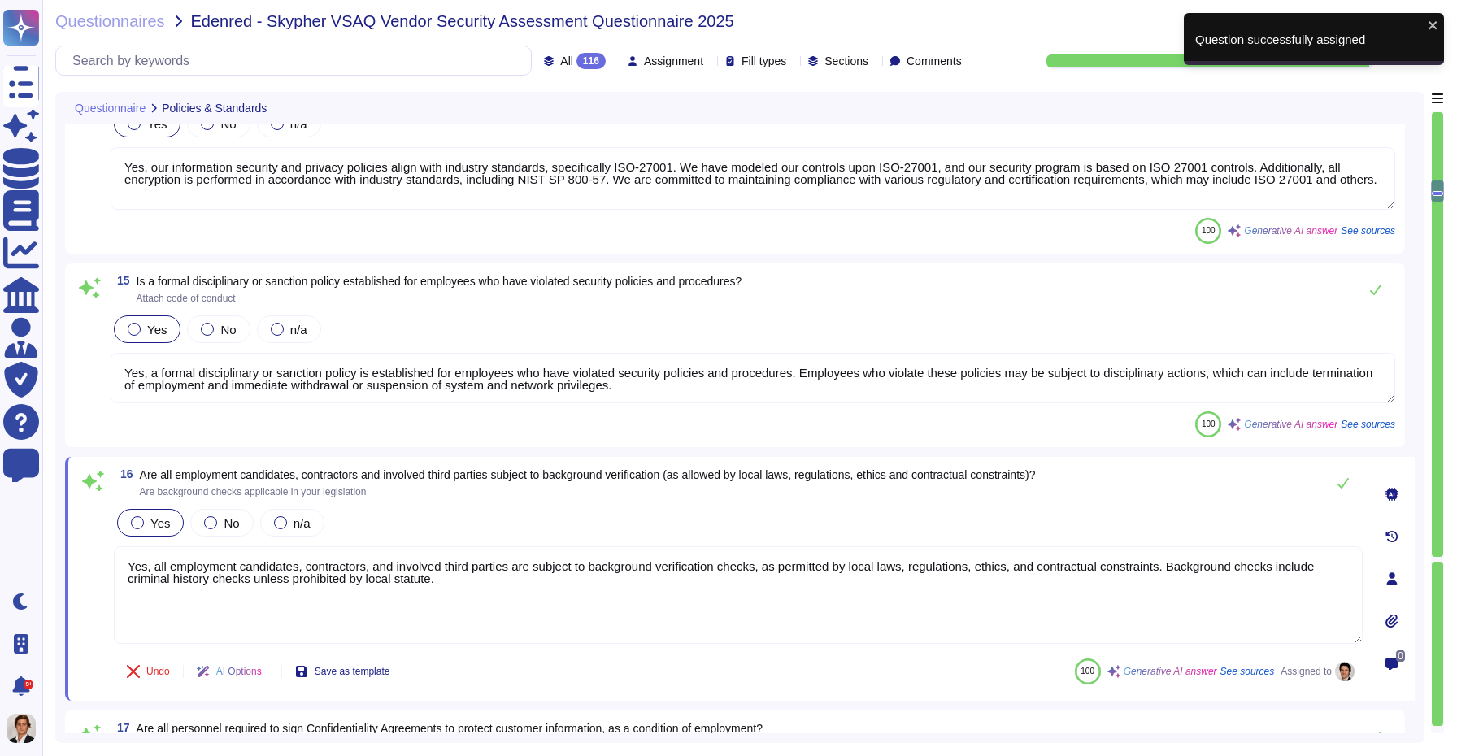
click at [1389, 659] on icon at bounding box center [1391, 664] width 13 height 13
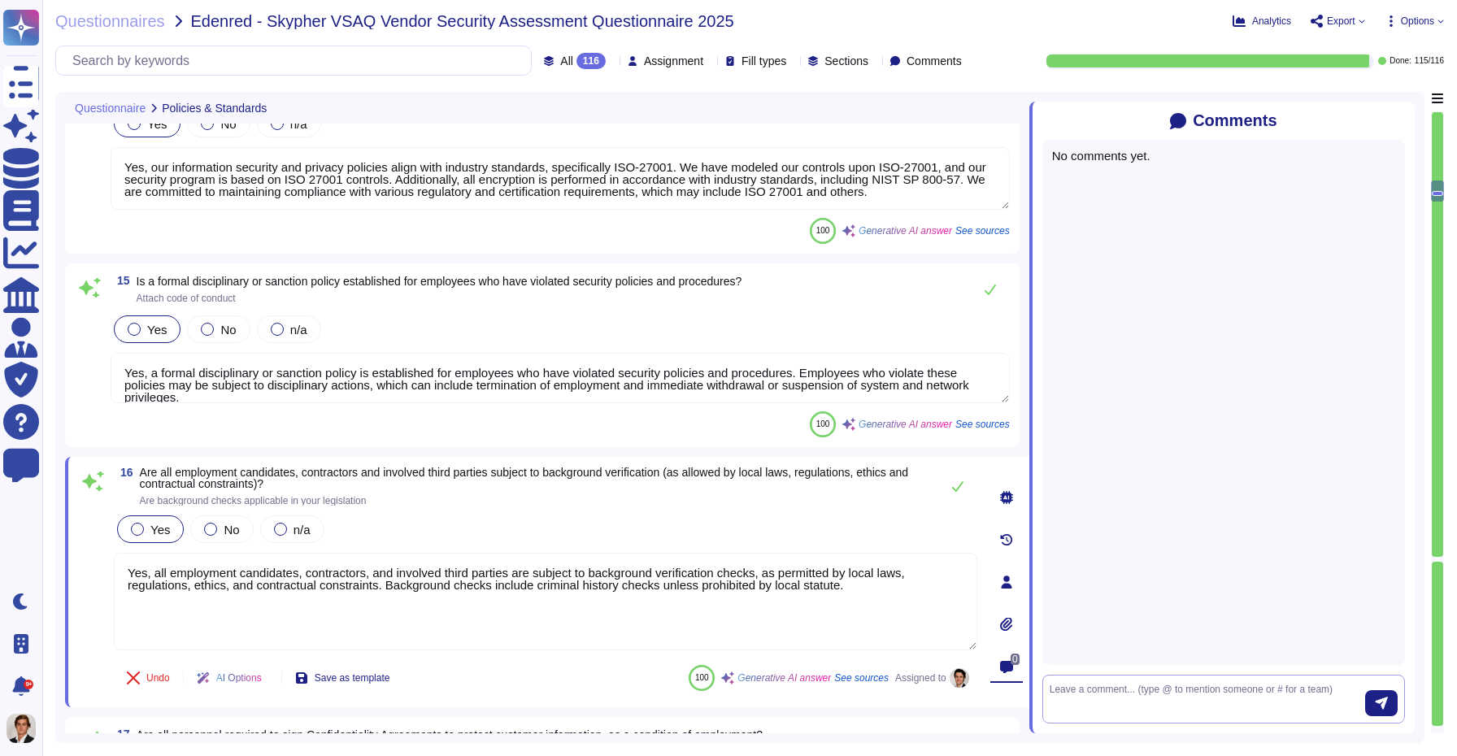
click at [1180, 688] on textarea at bounding box center [1207, 699] width 315 height 34
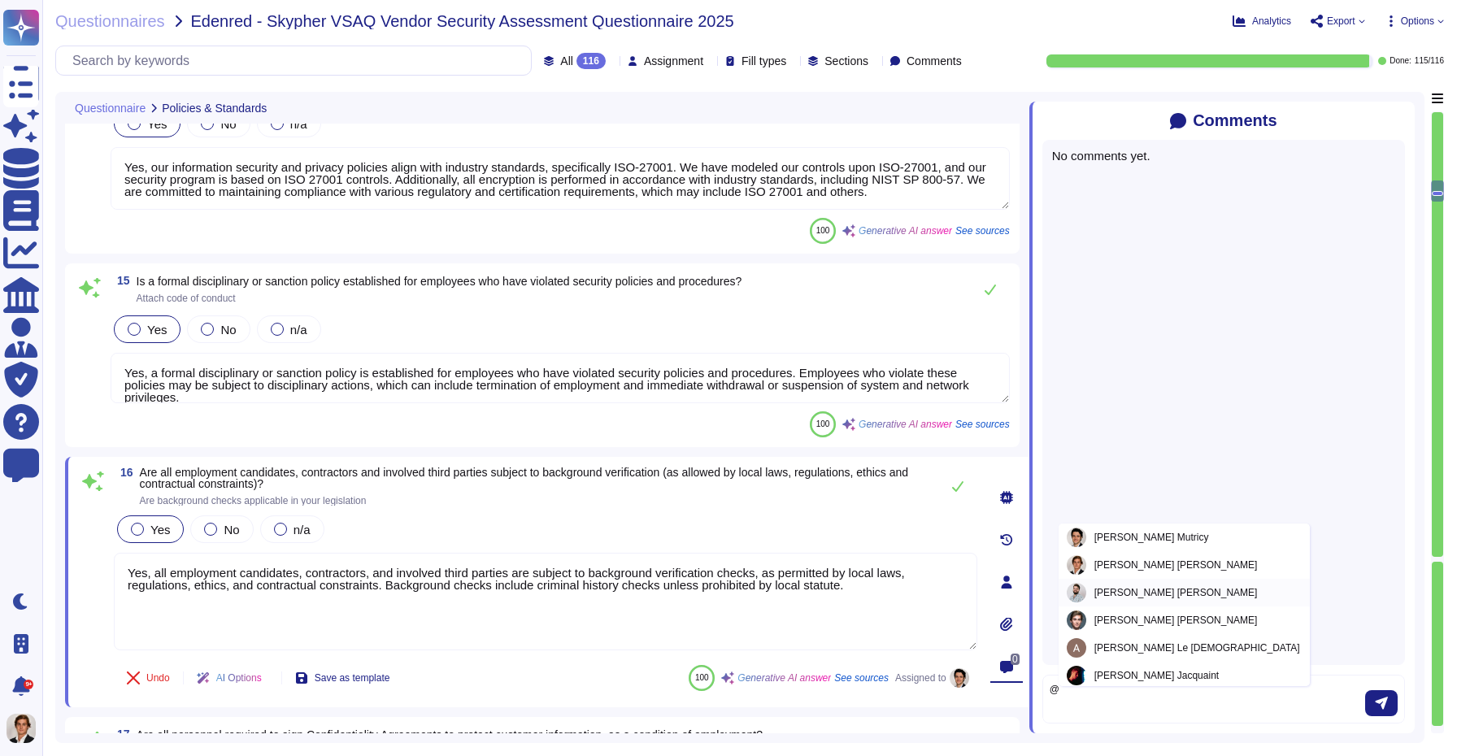
click at [1132, 590] on span "Martin Van Elslande" at bounding box center [1175, 593] width 163 height 10
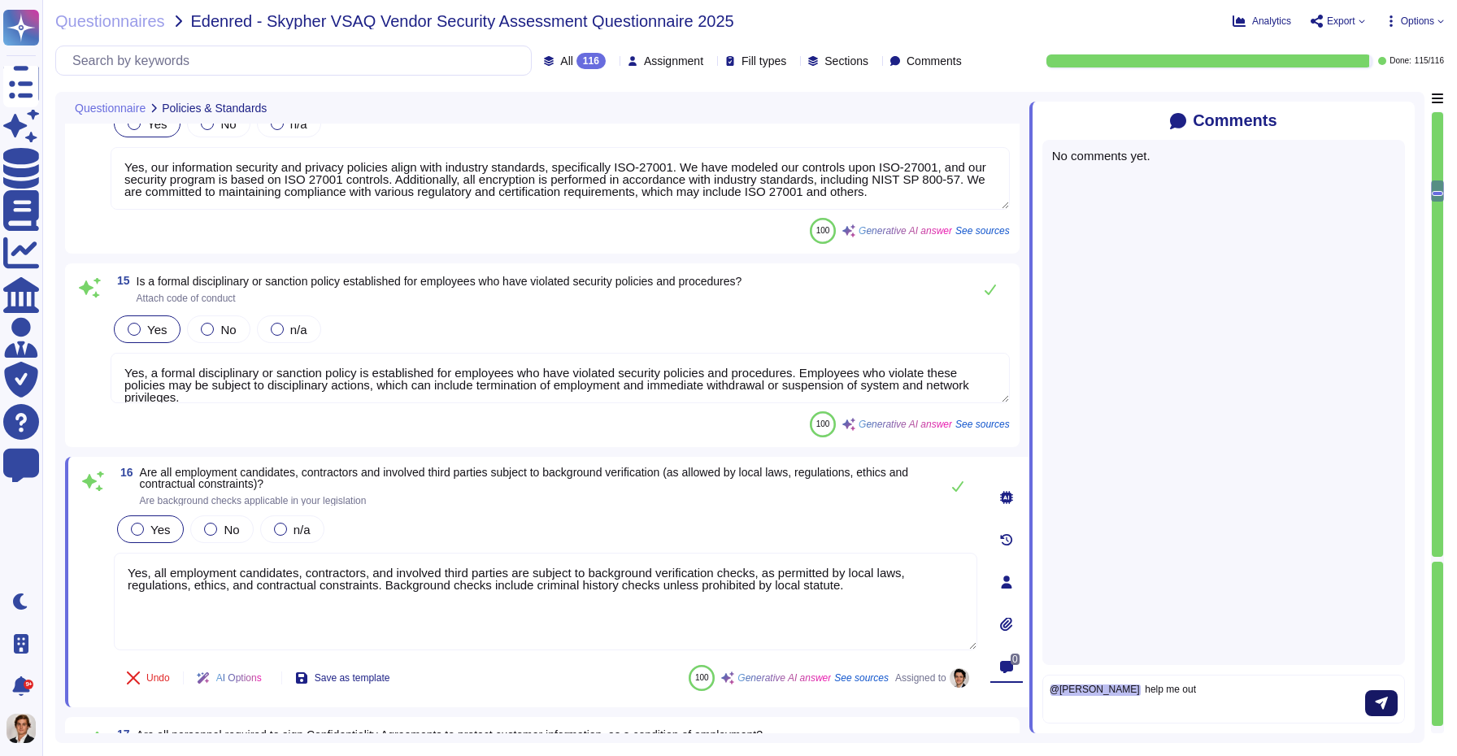
type textarea "@Martin Van Elslande help me out"
click at [1393, 704] on button "submit" at bounding box center [1381, 703] width 33 height 26
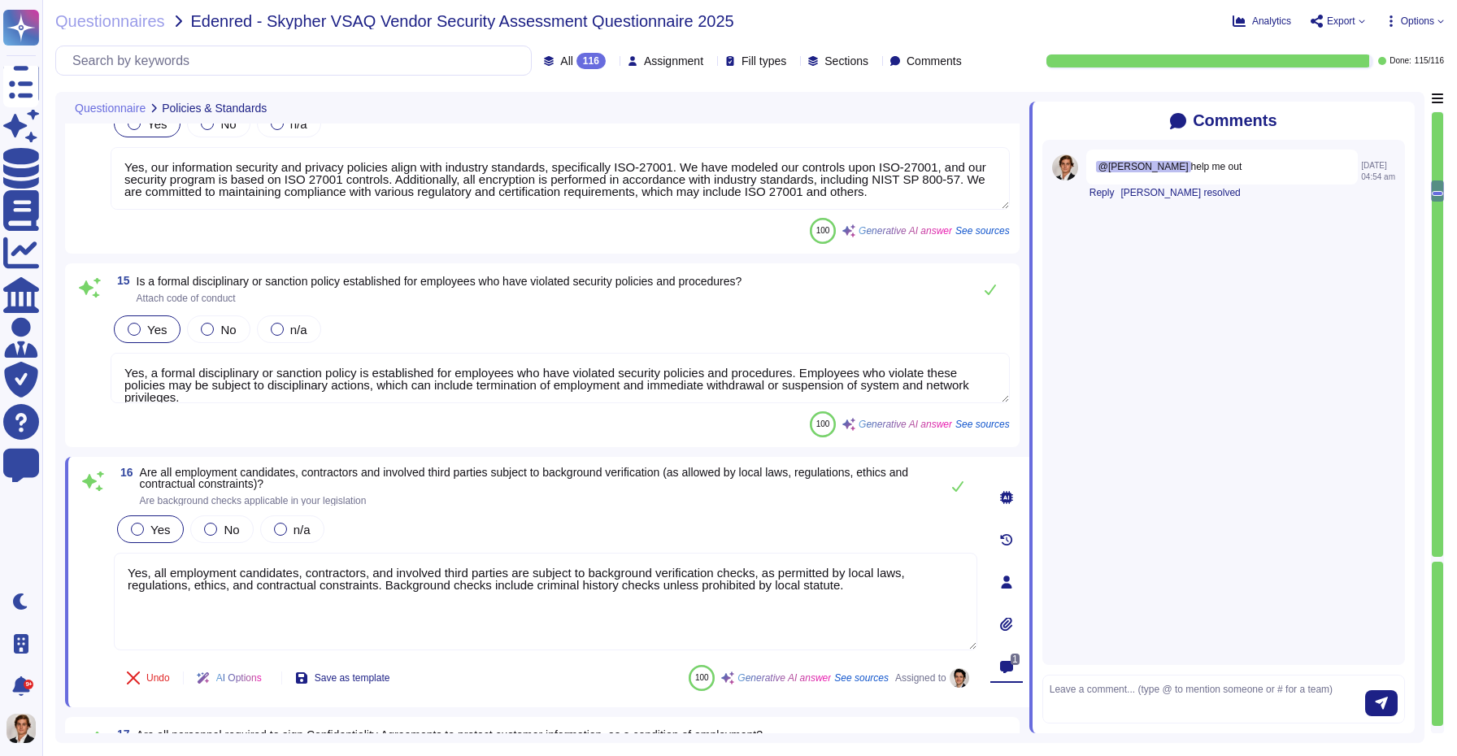
click at [1006, 631] on icon at bounding box center [1006, 624] width 13 height 13
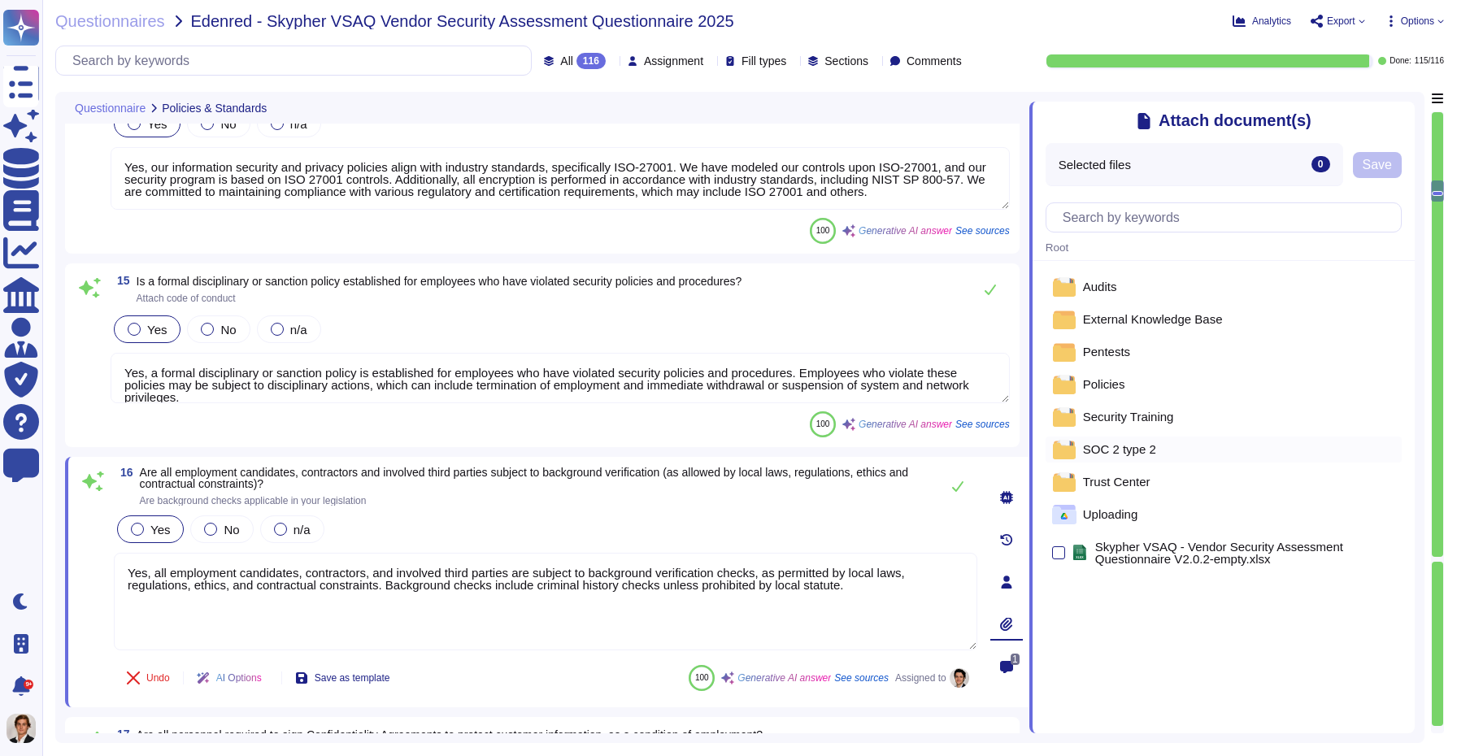
click at [1122, 451] on span "SOC 2 type 2" at bounding box center [1119, 449] width 73 height 12
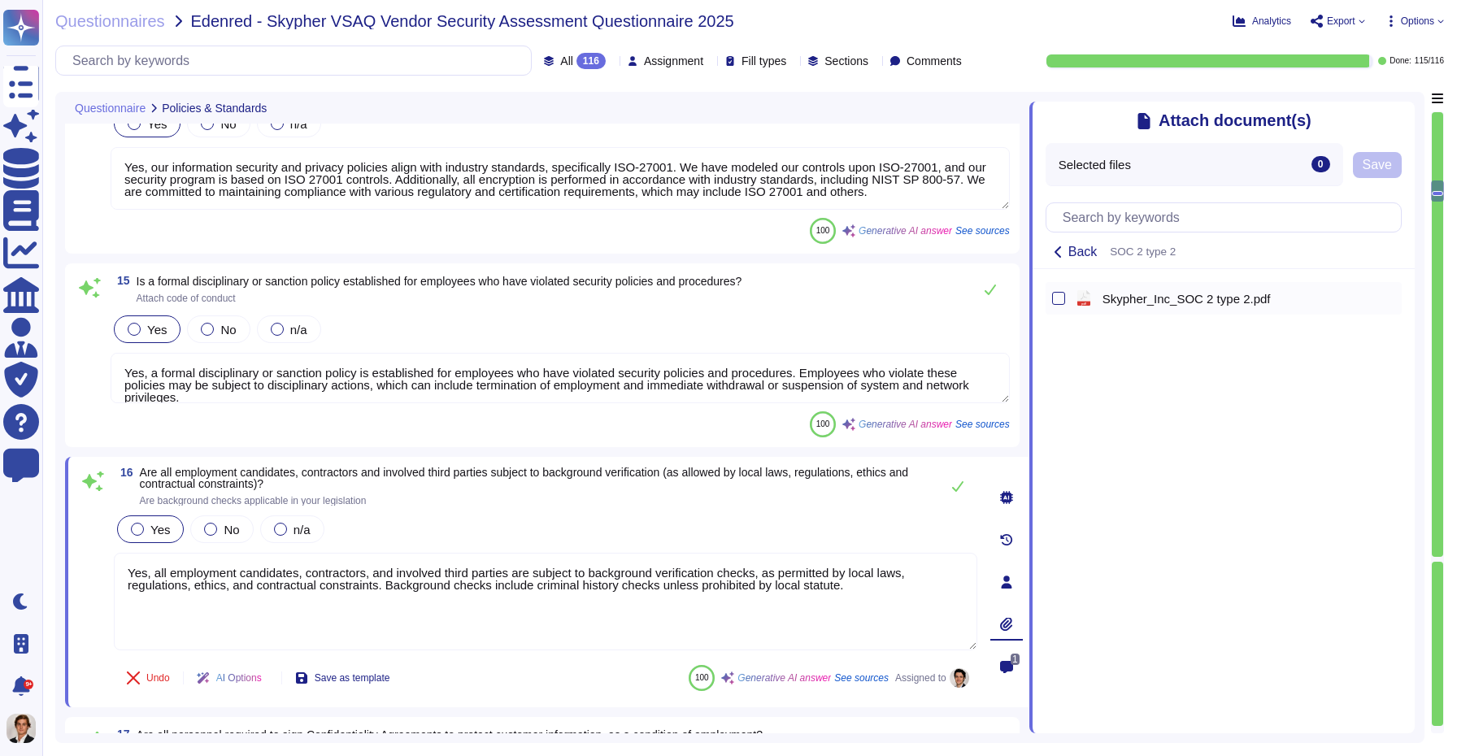
click at [1050, 293] on div "pdf Skypher_Inc_SOC 2 type 2.pdf" at bounding box center [1223, 298] width 356 height 33
click at [1053, 297] on div at bounding box center [1058, 298] width 13 height 13
click at [0, 0] on input "checkbox" at bounding box center [0, 0] width 0 height 0
click at [1382, 162] on span "Save" at bounding box center [1377, 165] width 29 height 13
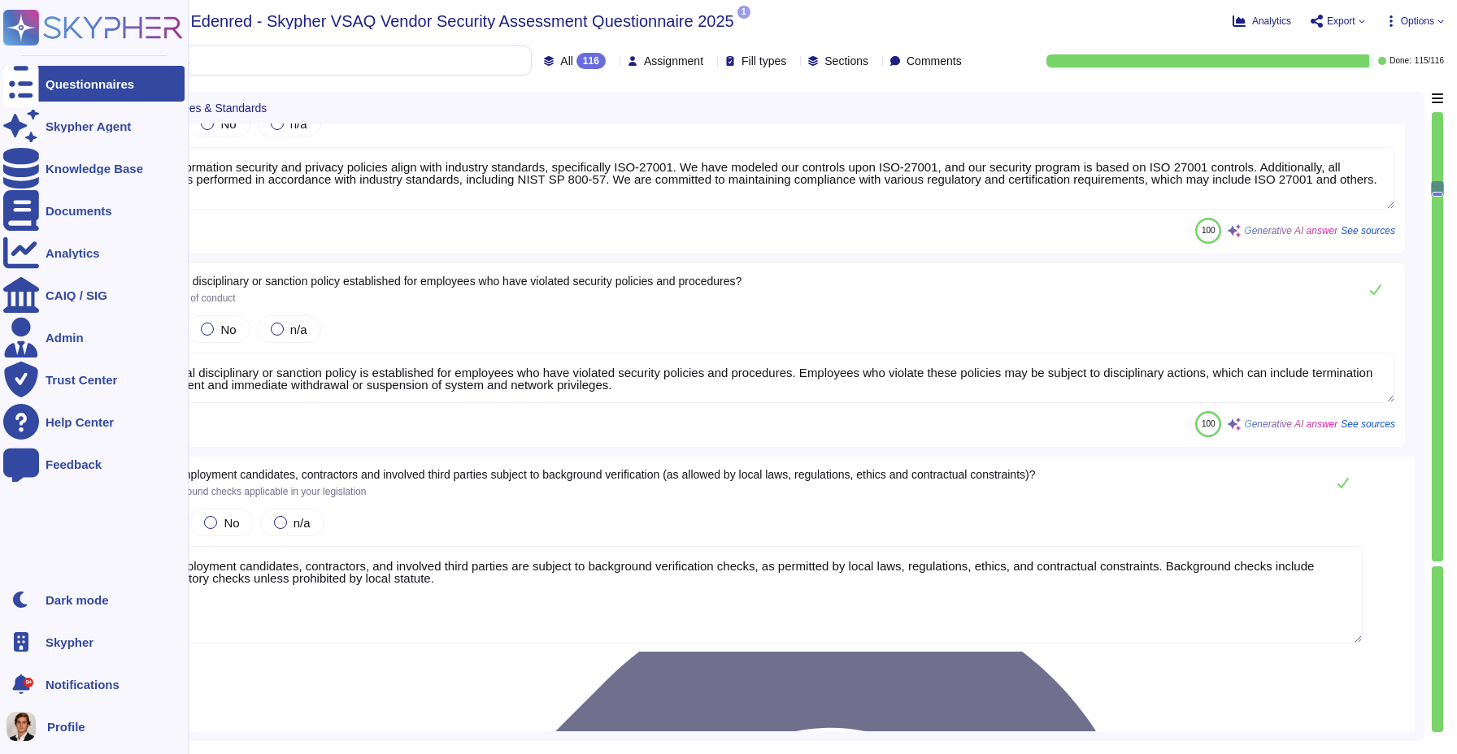
click at [18, 26] on icon at bounding box center [93, 28] width 180 height 36
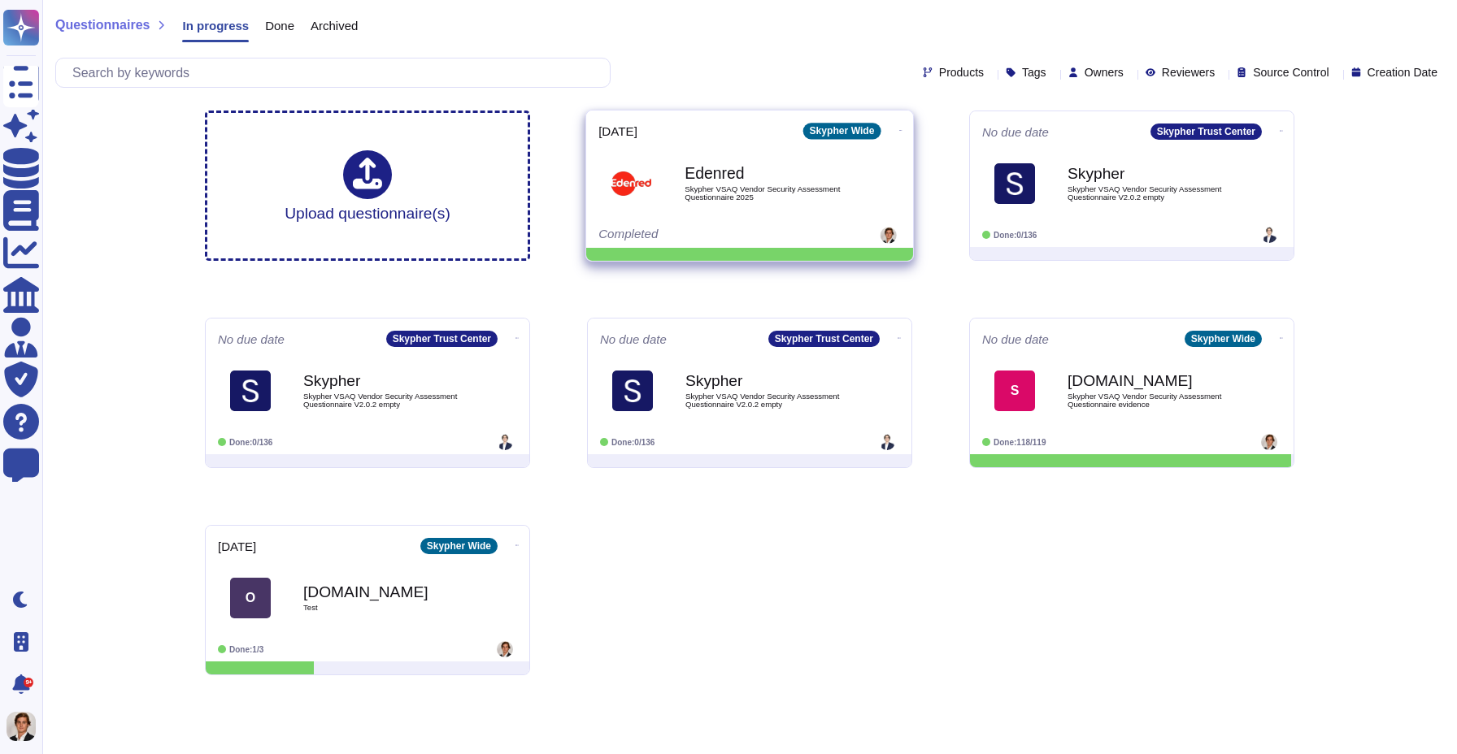
click at [899, 128] on icon at bounding box center [900, 130] width 3 height 4
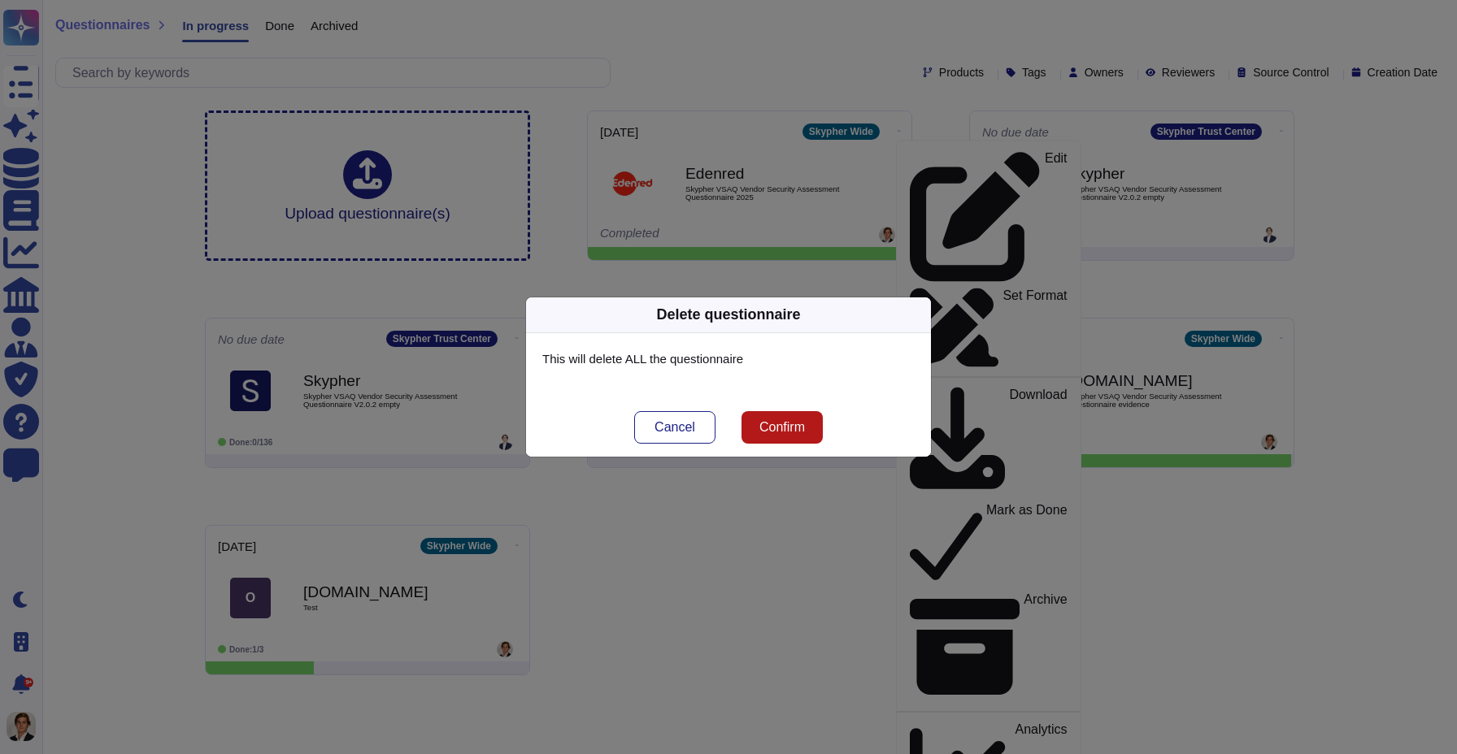
click at [789, 424] on span "Confirm" at bounding box center [782, 427] width 46 height 13
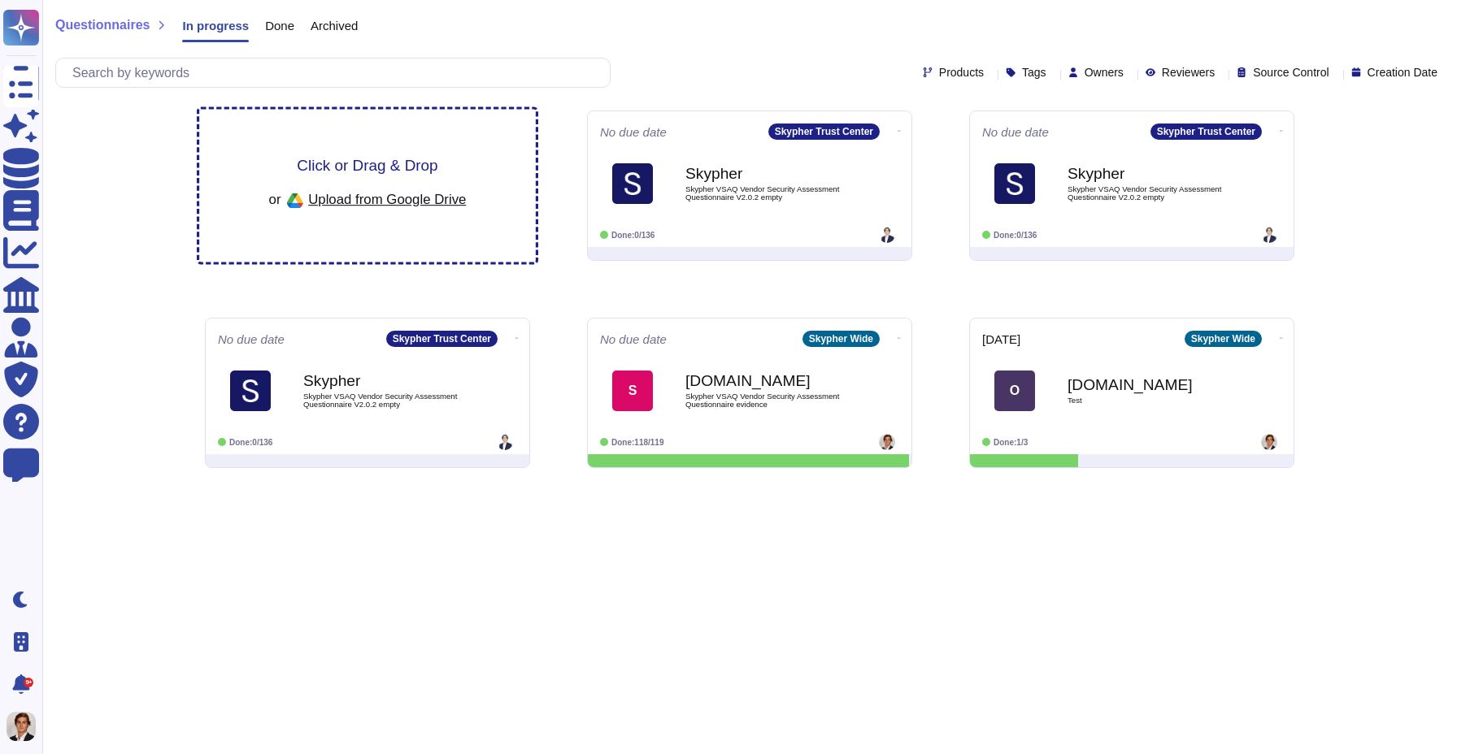
click at [403, 158] on span "Click or Drag & Drop" at bounding box center [367, 165] width 141 height 15
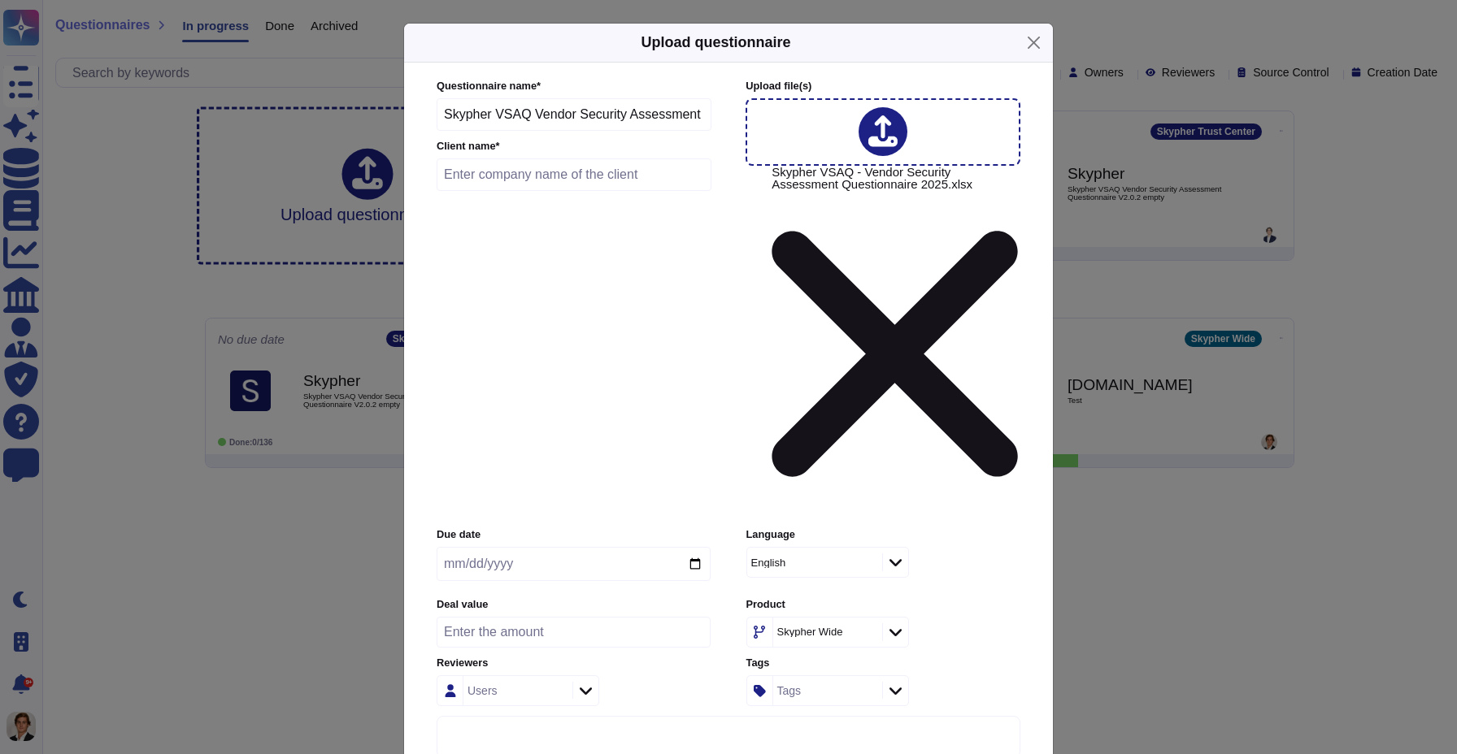
click at [488, 152] on label "Client name *" at bounding box center [574, 146] width 275 height 11
click at [488, 191] on input "text" at bounding box center [574, 175] width 275 height 33
type input "Edenred"
click at [695, 547] on input "date" at bounding box center [574, 564] width 274 height 34
type input "[DATE]"
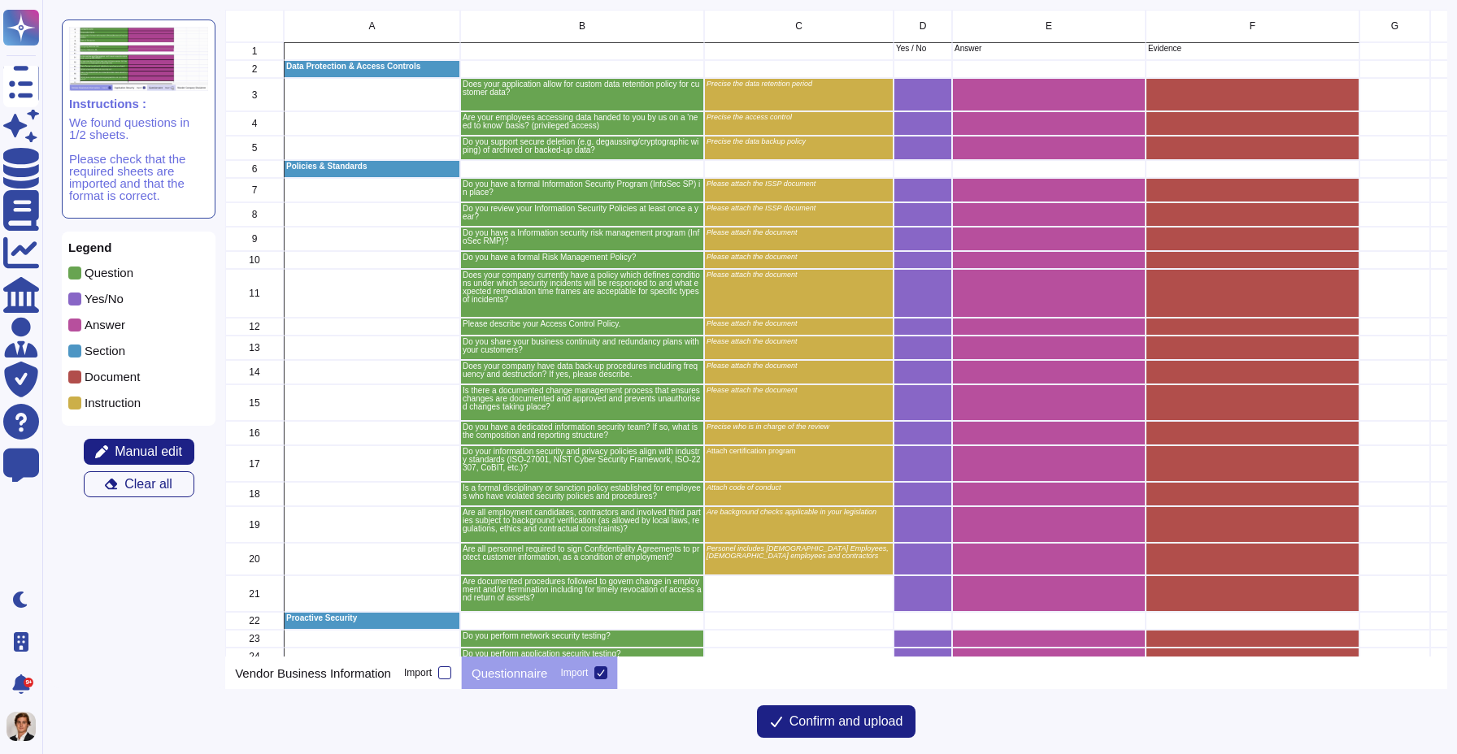
scroll to position [647, 1221]
click at [844, 728] on span "Confirm and upload" at bounding box center [846, 721] width 114 height 13
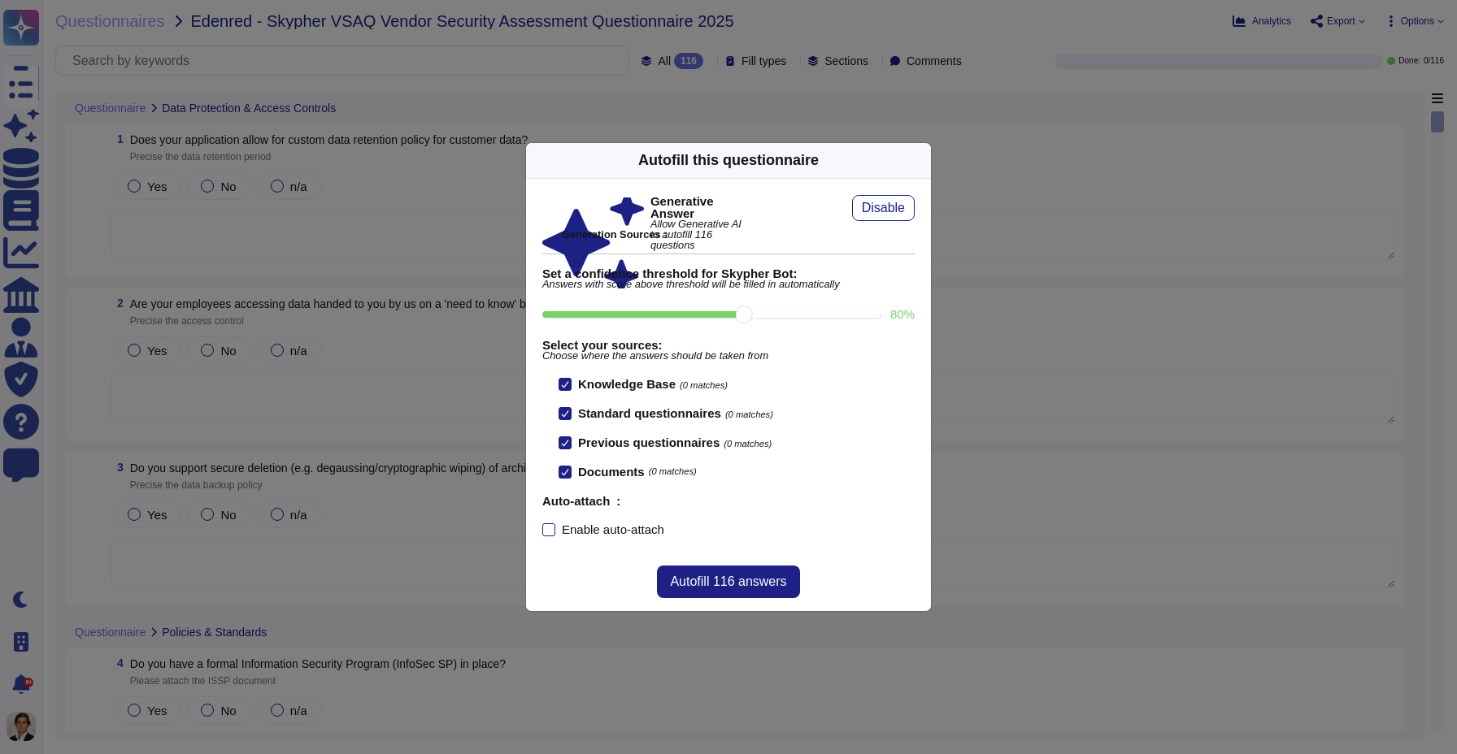
click at [569, 383] on div at bounding box center [565, 384] width 13 height 13
click at [0, 0] on input "Knowledge Base (0 matches)" at bounding box center [0, 0] width 0 height 0
click at [569, 383] on div at bounding box center [565, 384] width 13 height 13
click at [0, 0] on input "Knowledge Base (0 matches)" at bounding box center [0, 0] width 0 height 0
drag, startPoint x: 739, startPoint y: 314, endPoint x: 758, endPoint y: 315, distance: 18.7
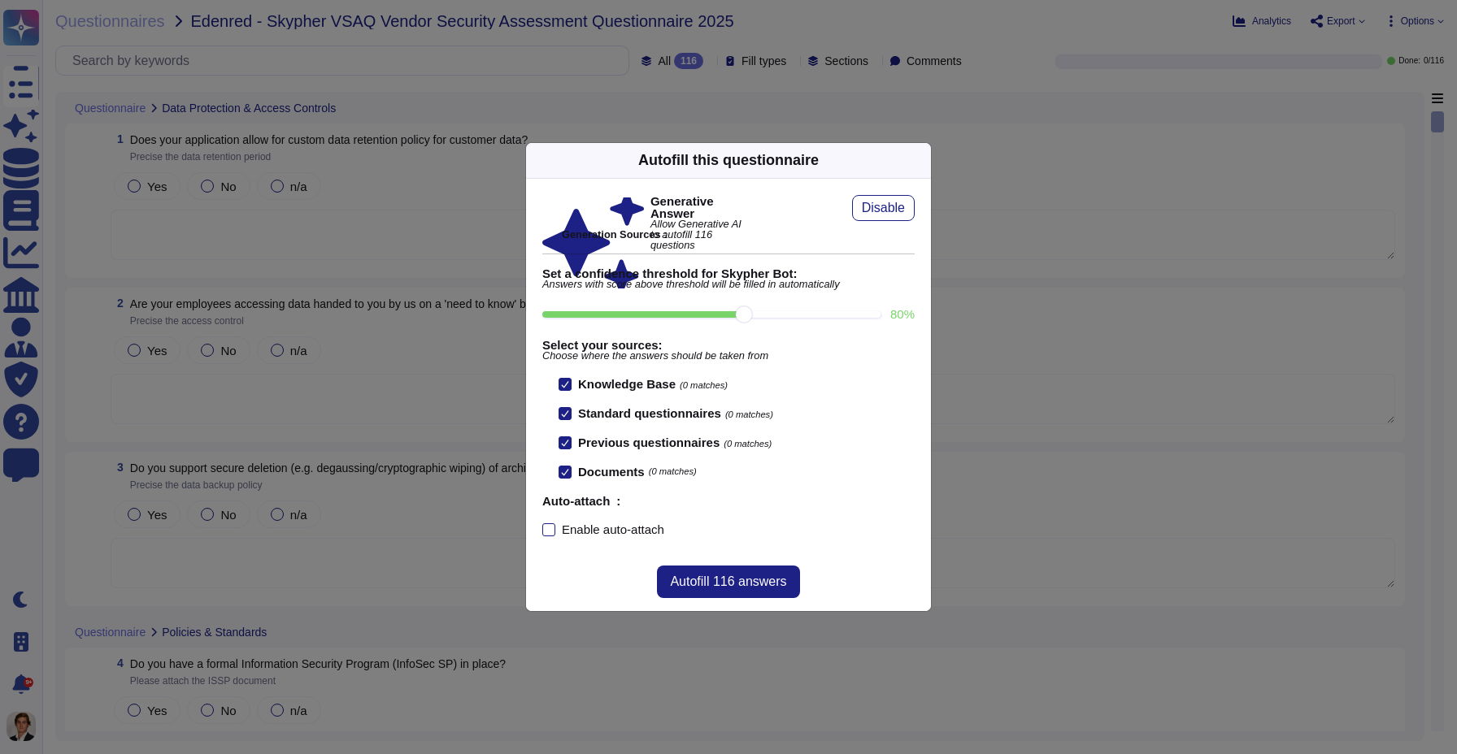
click at [758, 315] on input "80 %" at bounding box center [711, 314] width 338 height 7
click at [755, 587] on span "Autofill 116 answers" at bounding box center [728, 582] width 116 height 13
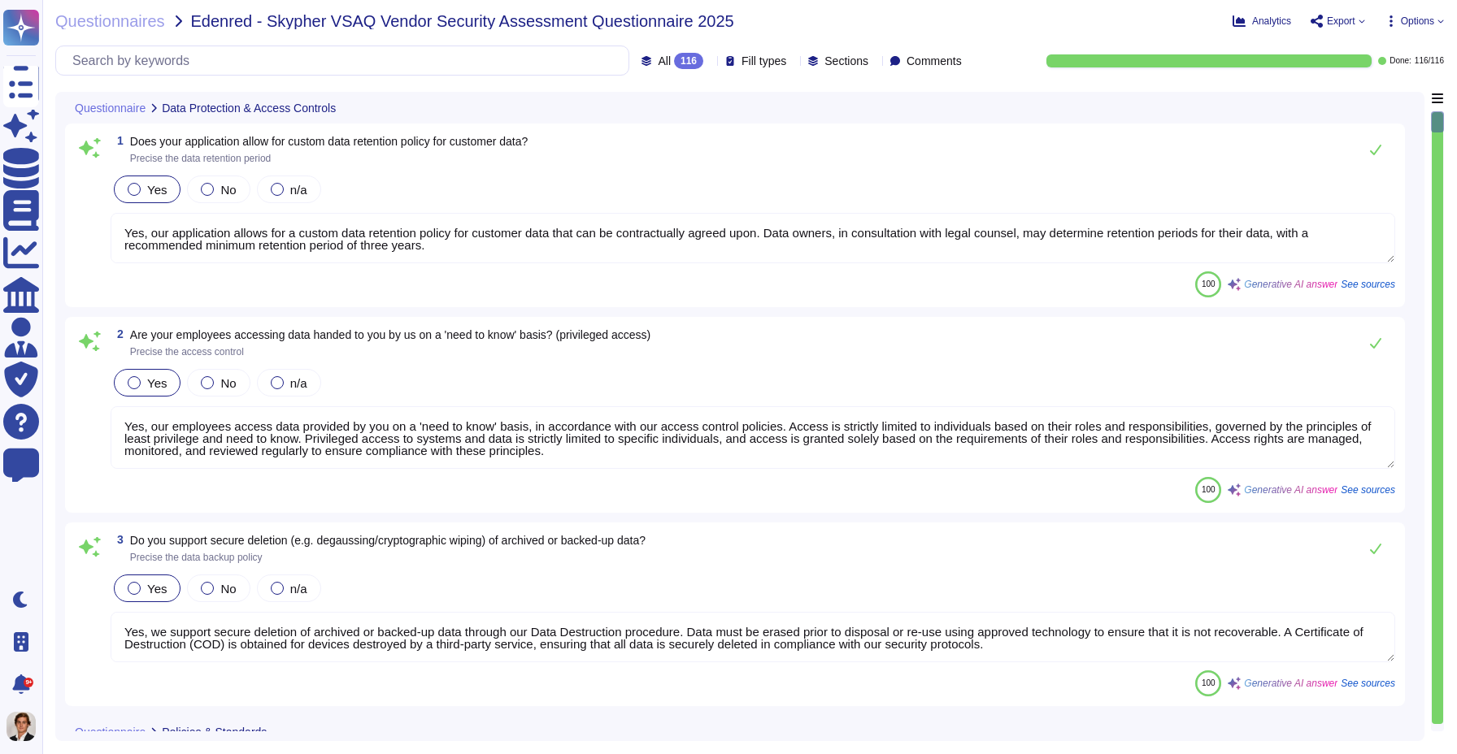
type textarea "Yes, our application allows for a custom data retention policy for customer dat…"
type textarea "Yes, our employees access data provided by you on a 'need to know' basis, in ac…"
type textarea "Yes, we support secure deletion of archived or backed-up data through our Data …"
type textarea "Yes, Skypher has a formal Information Security Program (InfoSec SP) in place. T…"
type textarea "Yes, Skypher reviews its Information Security Policies at least once a year. Ma…"
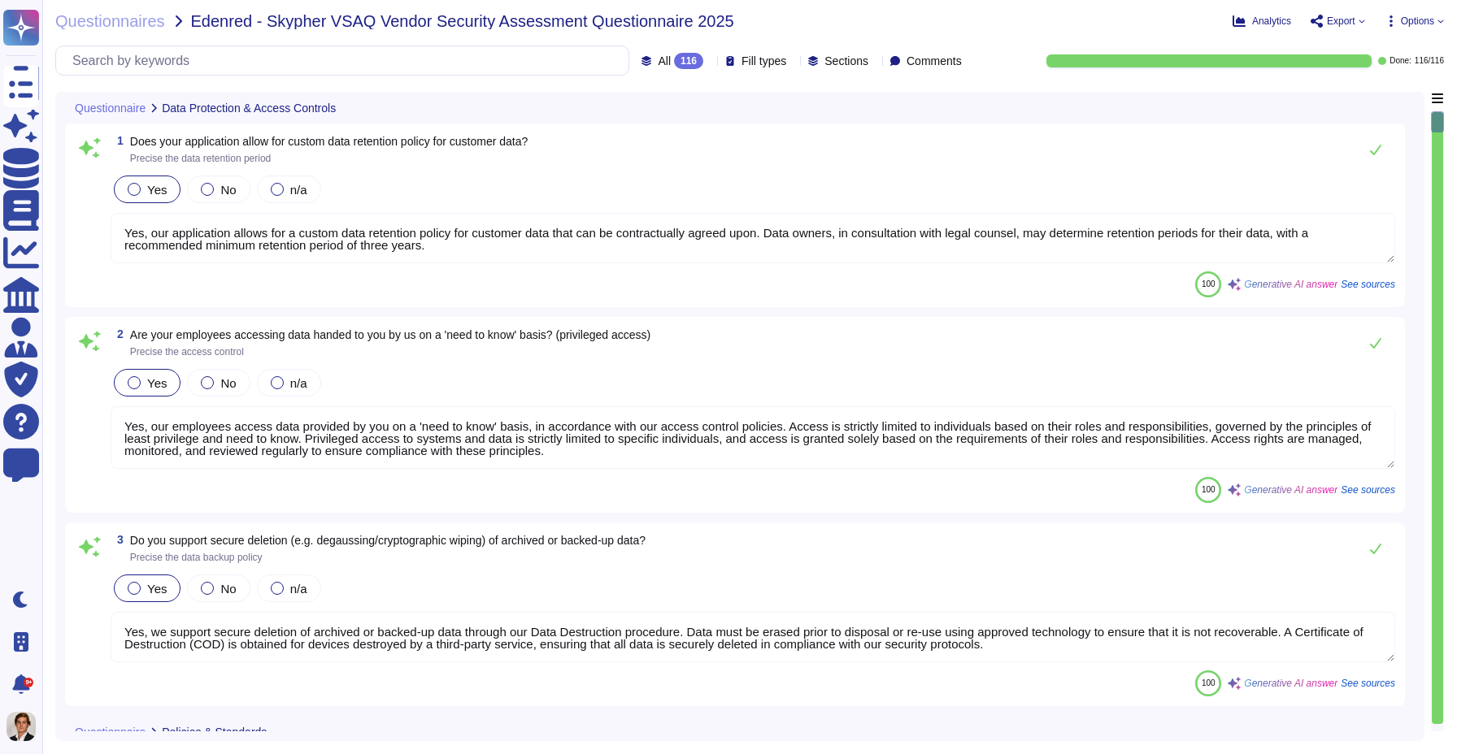
type textarea "Yes, we have a formal risk management program for assessing and mitigating info…"
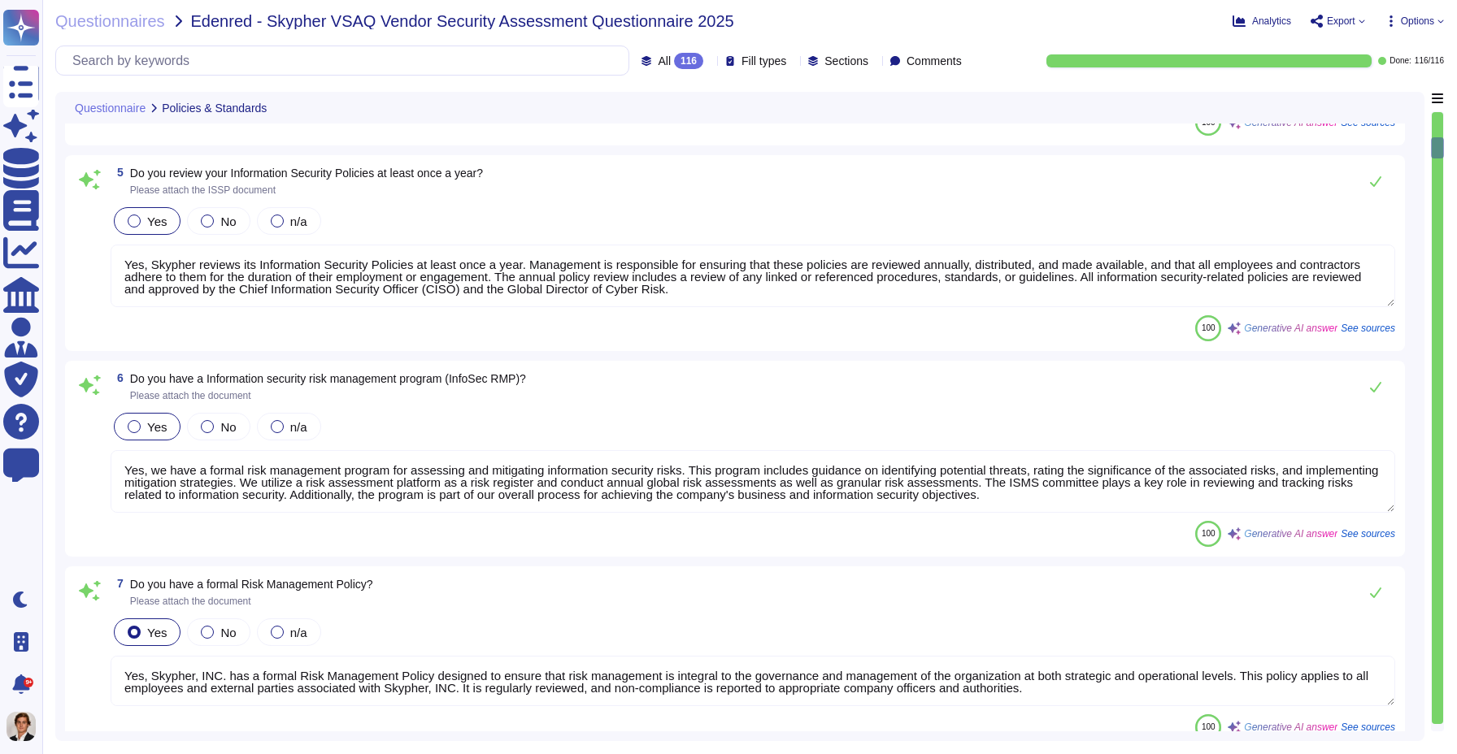
type textarea "Yes, Skypher, INC. has a formal Risk Management Policy designed to ensure that …"
type textarea "Yes, Skypher has a detailed, comprehensive Cyber Security Incident Response Pla…"
type textarea "Skypher, INC. has established a comprehensive Access Control Policy designed to…"
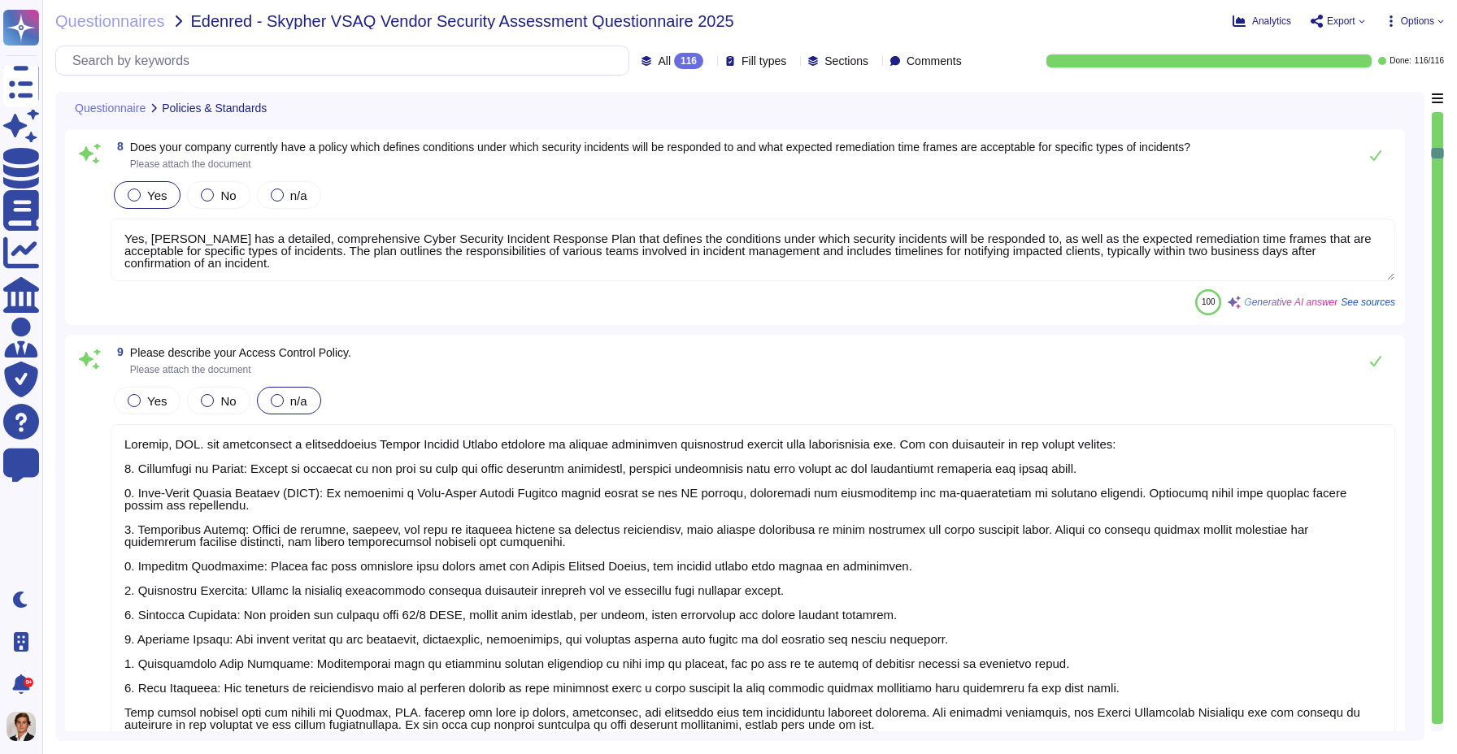
type textarea "Yes, we share our business continuity and redundancy plans with our customers u…"
type textarea "Yes, Skypher has established data backup procedures that include both frequency…"
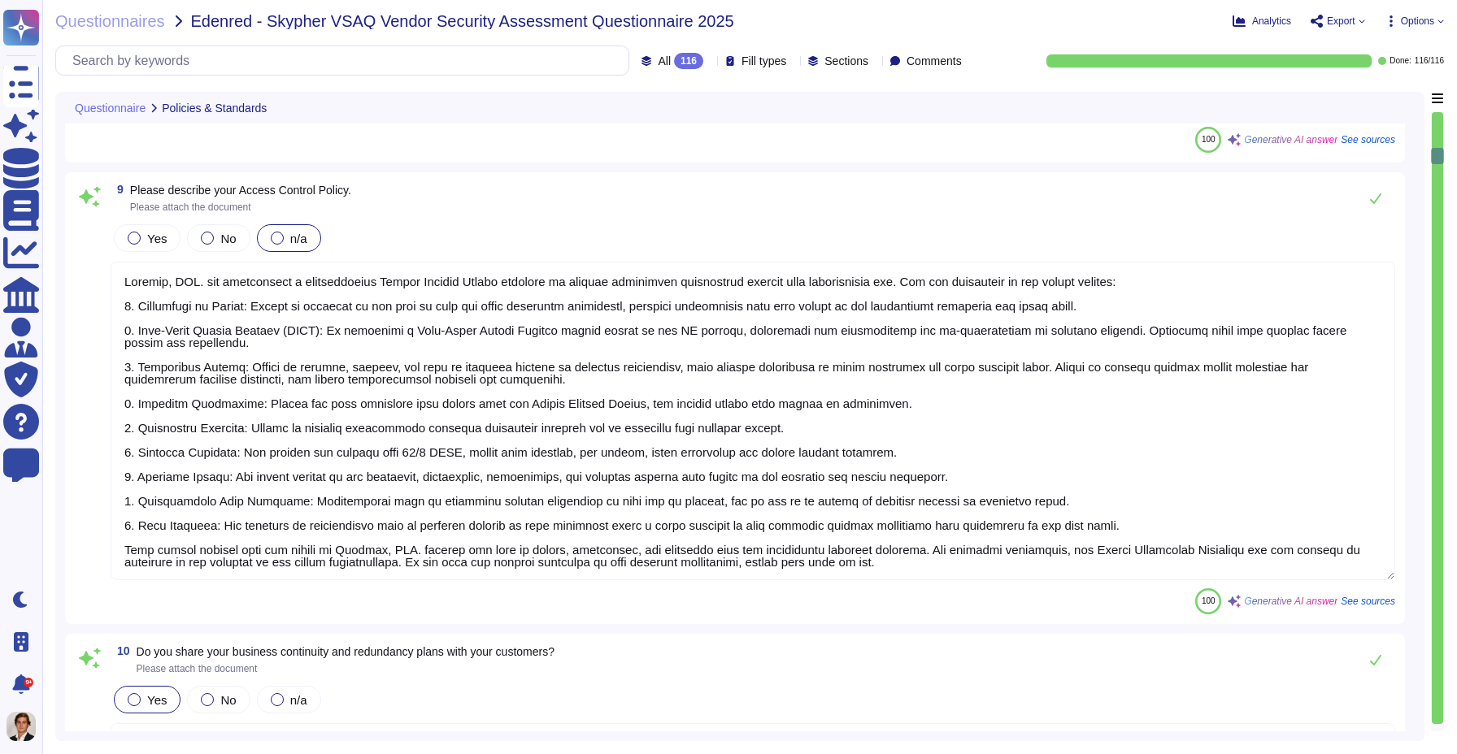
scroll to position [1547, 0]
type textarea "Yes, Skypher has a documented change management process that ensures all change…"
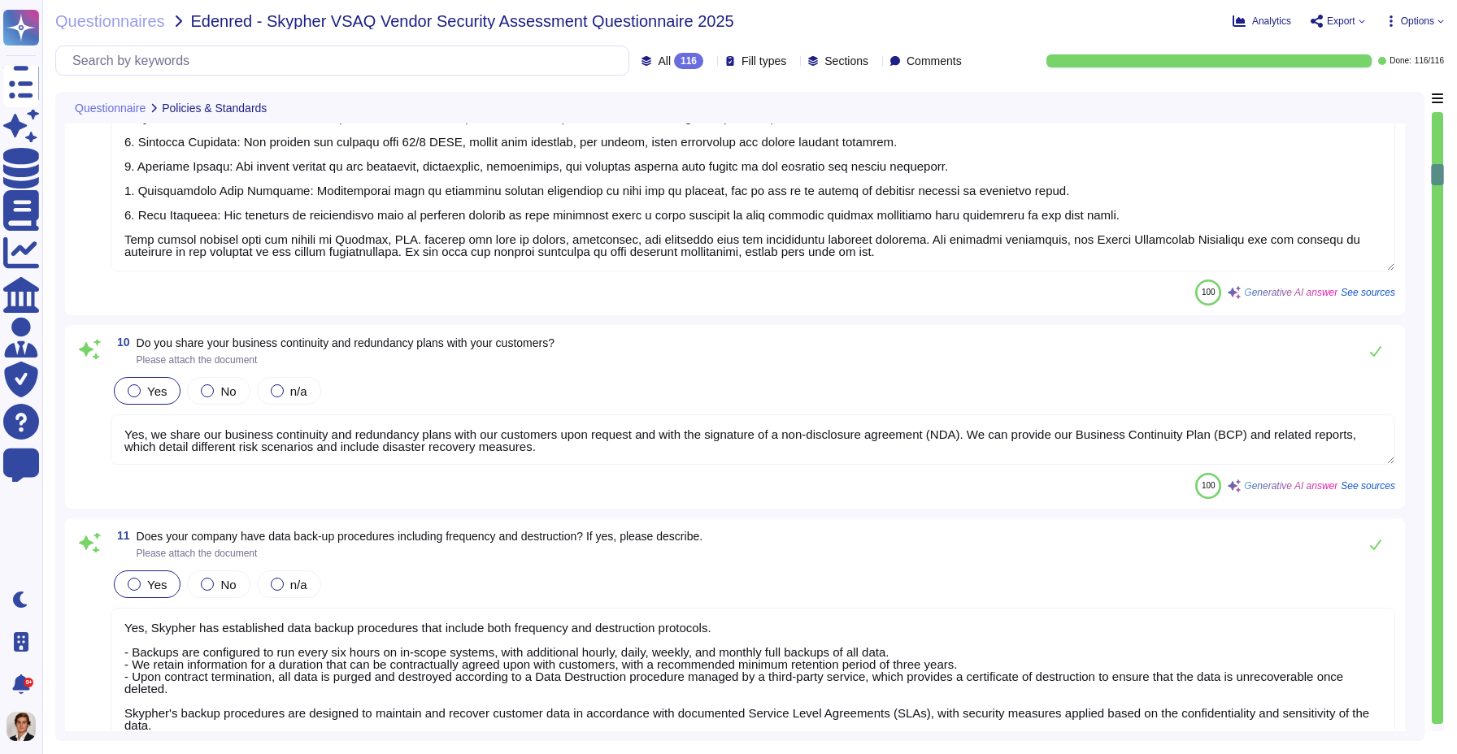
scroll to position [2478, 0]
type textarea "Yes, Skypher has a dedicated information security team called Skypher's Securit…"
type textarea "Yes, our information security and privacy policies align with industry standard…"
type textarea "Yes, a formal disciplinary or sanction policy is established for employees who …"
type textarea "Yes, all employment candidates, contractors, and involved third parties are sub…"
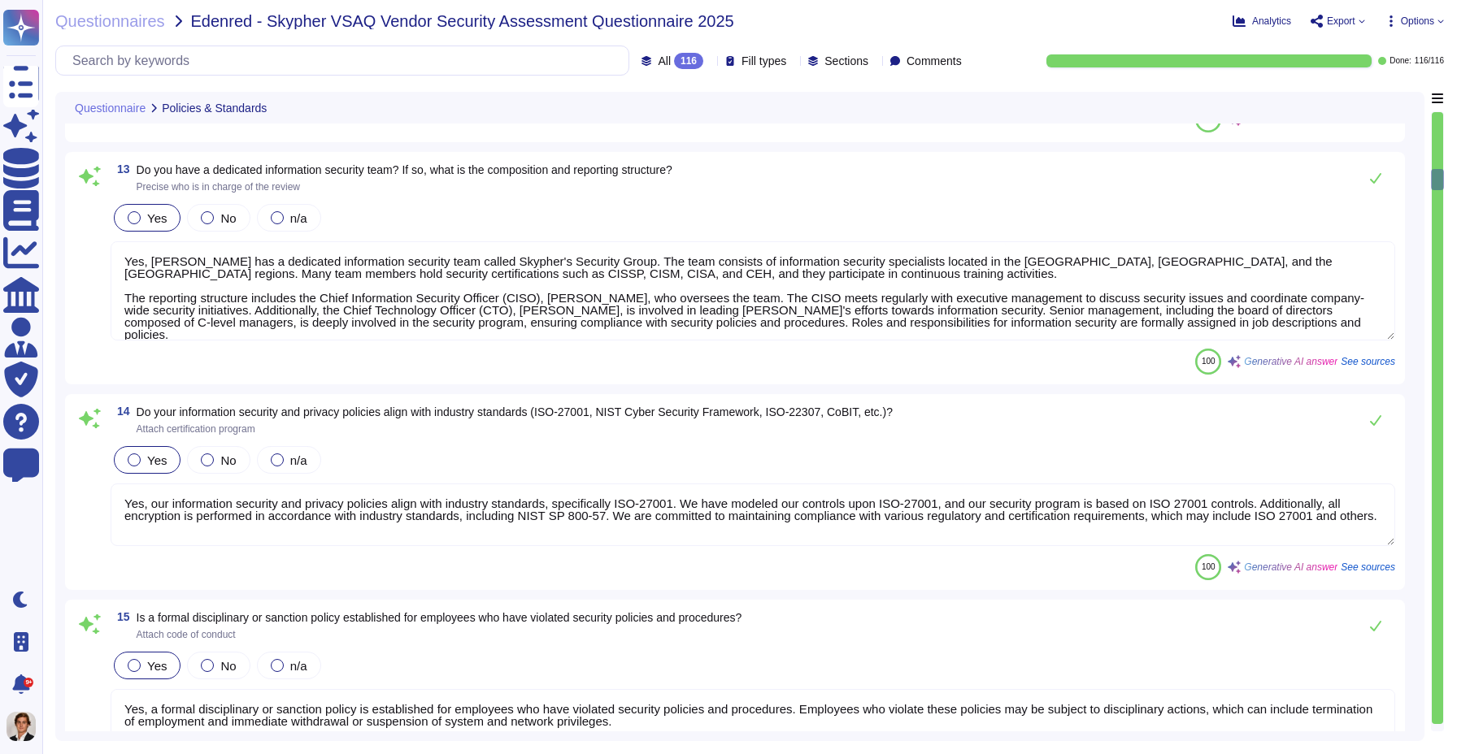
type textarea "Yes, all personnel are required to sign confidentiality agreements to protect c…"
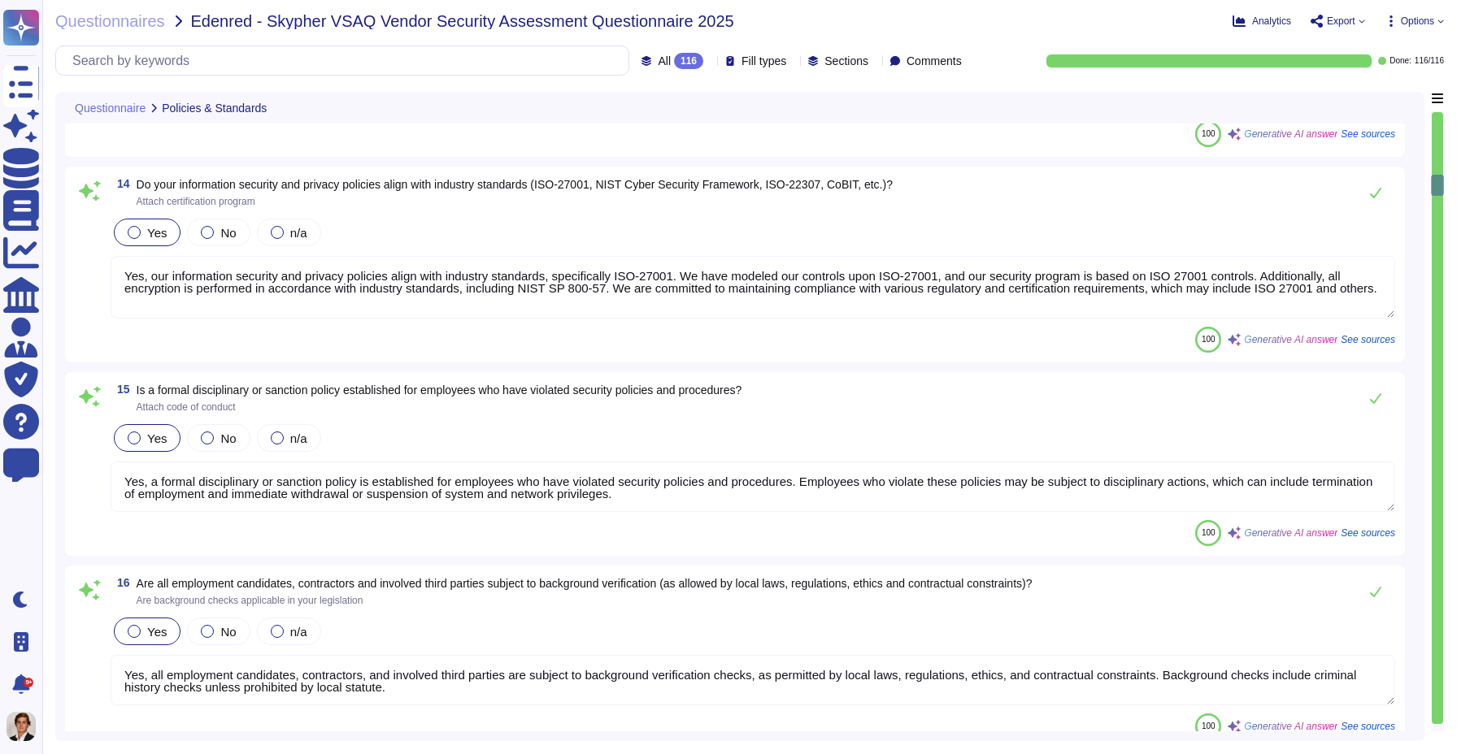
type textarea "Yes, documented procedures are followed to govern change in employment and/or t…"
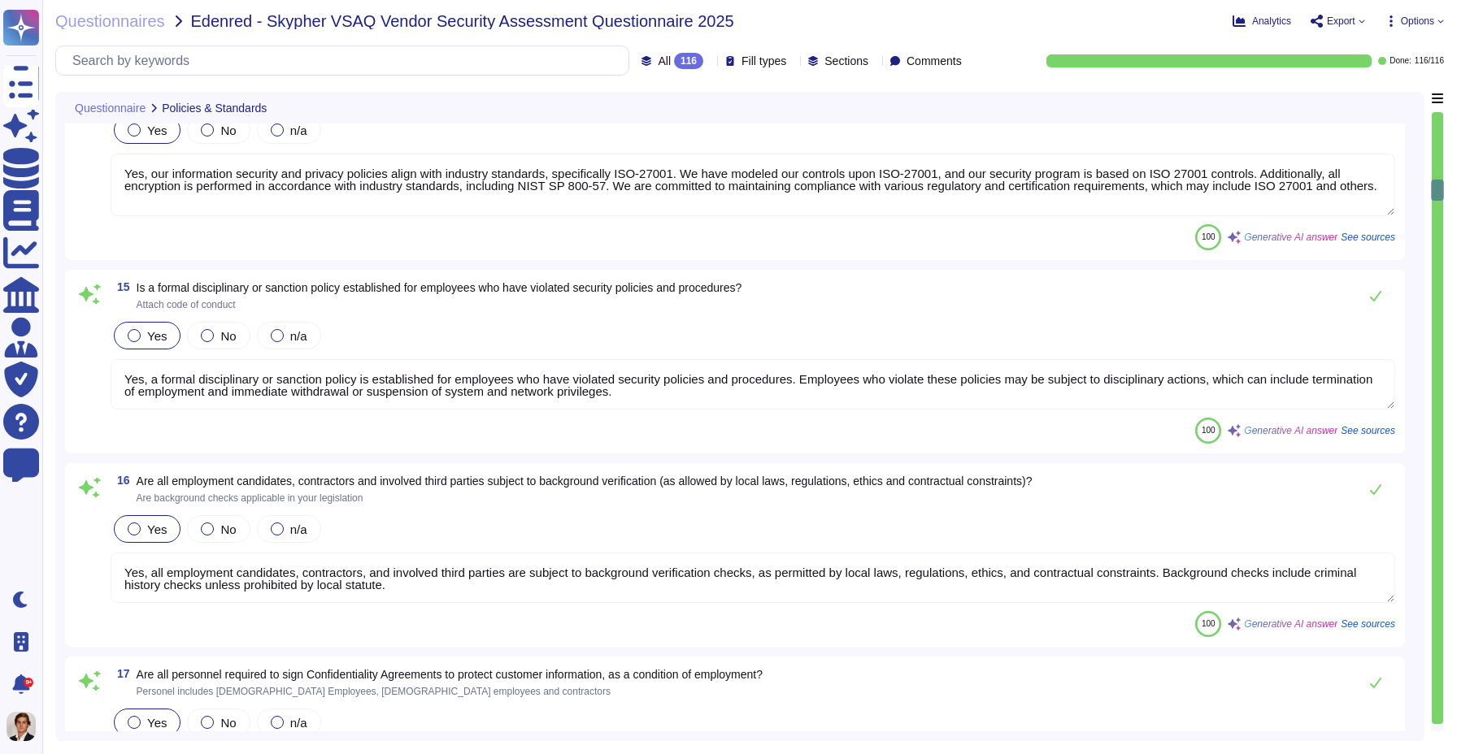
type textarea "Yes, we perform network security testing annually. This includes penetration te…"
click at [1360, 624] on span "See sources" at bounding box center [1368, 624] width 54 height 10
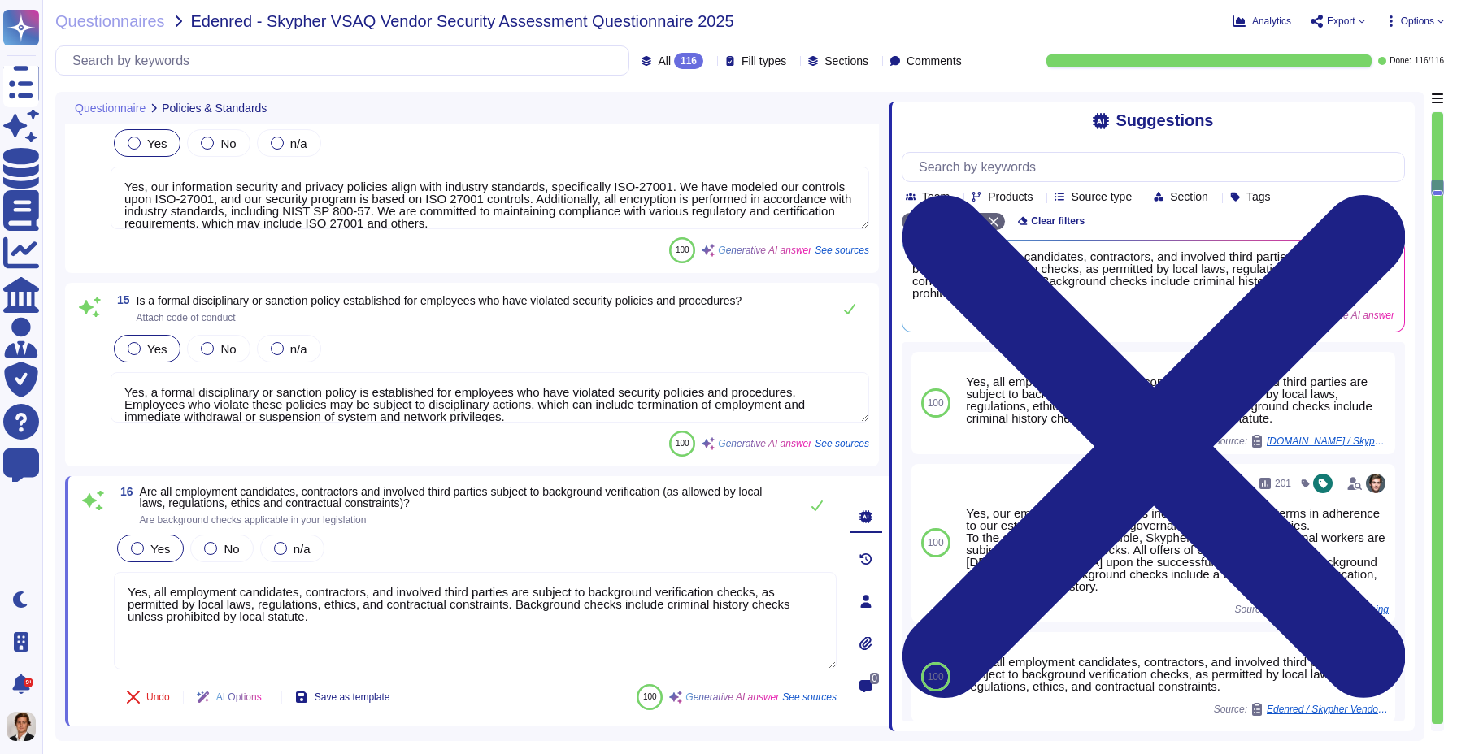
drag, startPoint x: 1028, startPoint y: 402, endPoint x: 890, endPoint y: 397, distance: 138.3
click at [890, 397] on span at bounding box center [888, 412] width 7 height 640
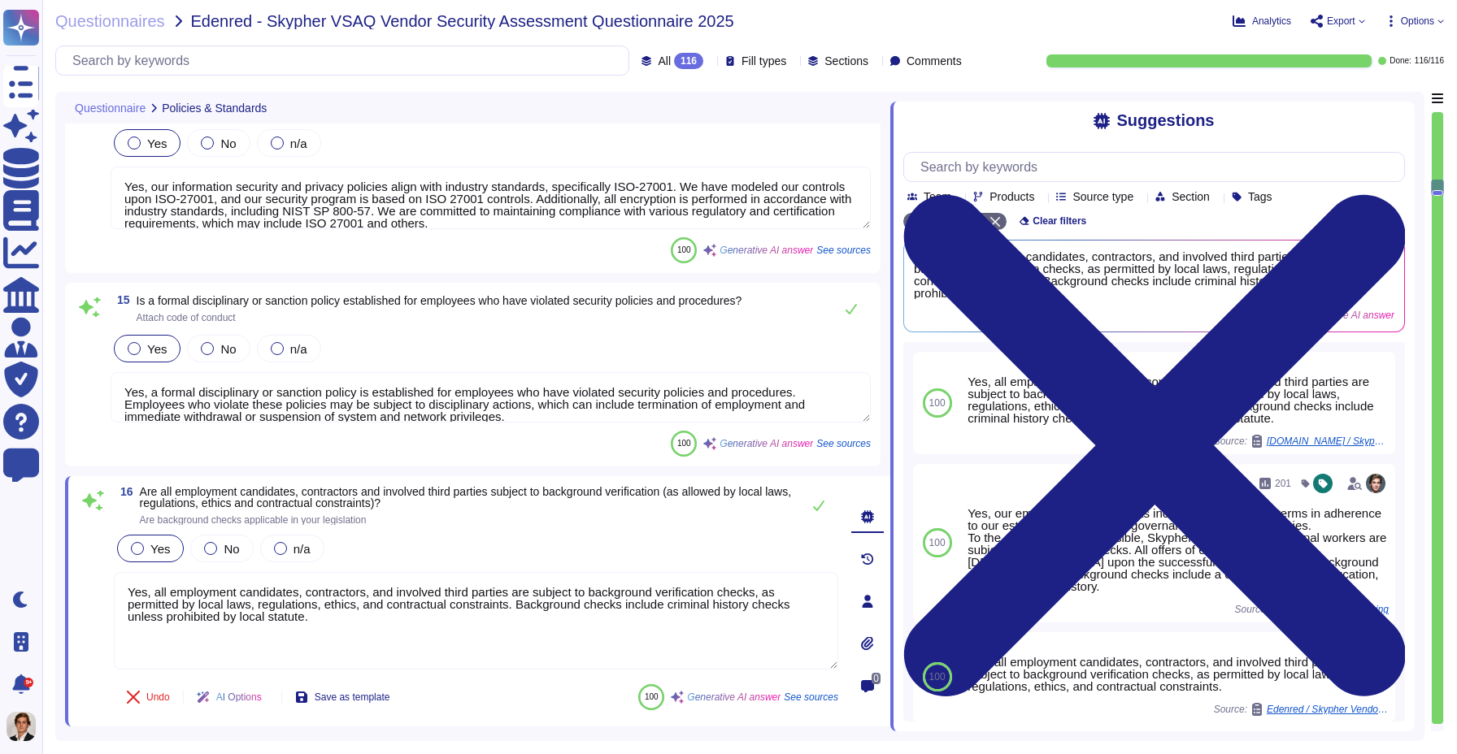
click at [861, 600] on icon at bounding box center [867, 601] width 13 height 13
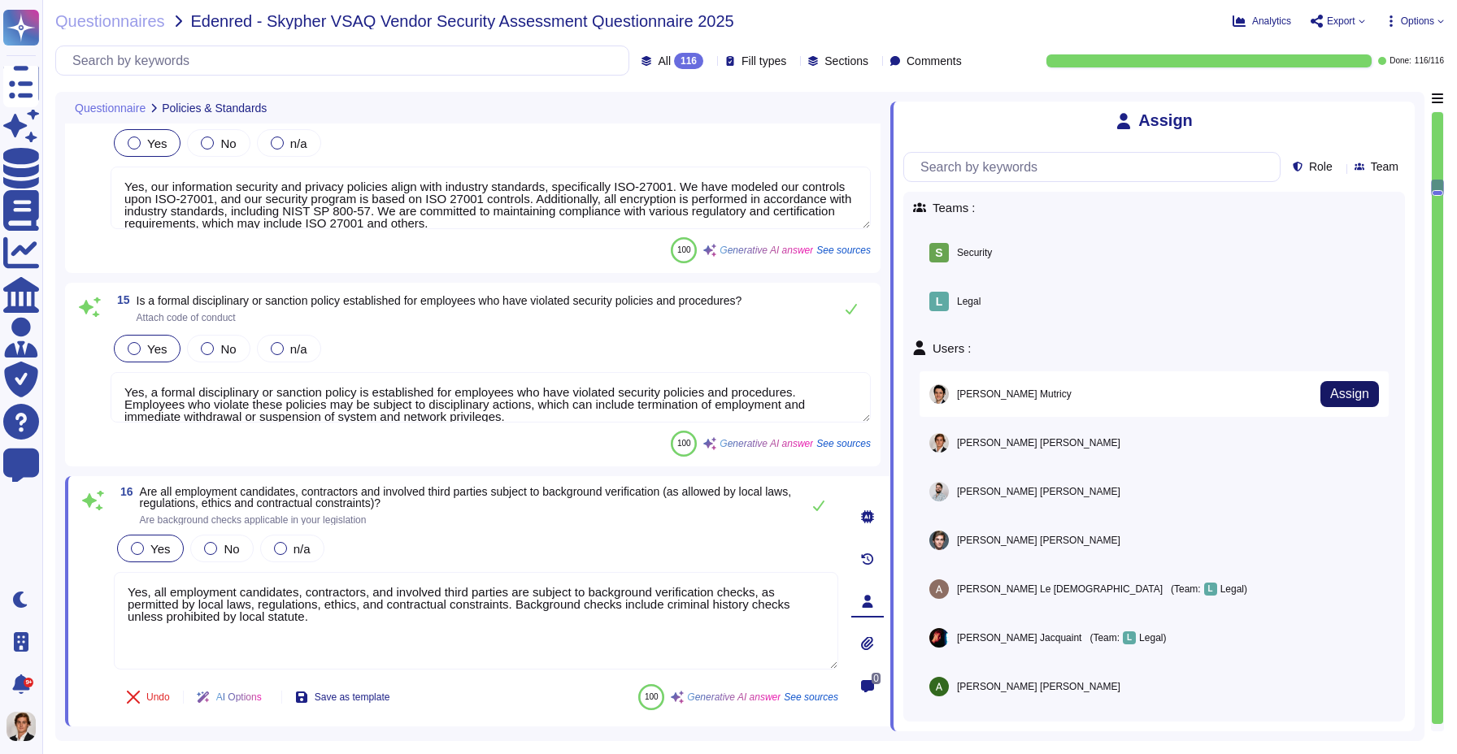
click at [1337, 393] on span "Assign" at bounding box center [1349, 394] width 39 height 13
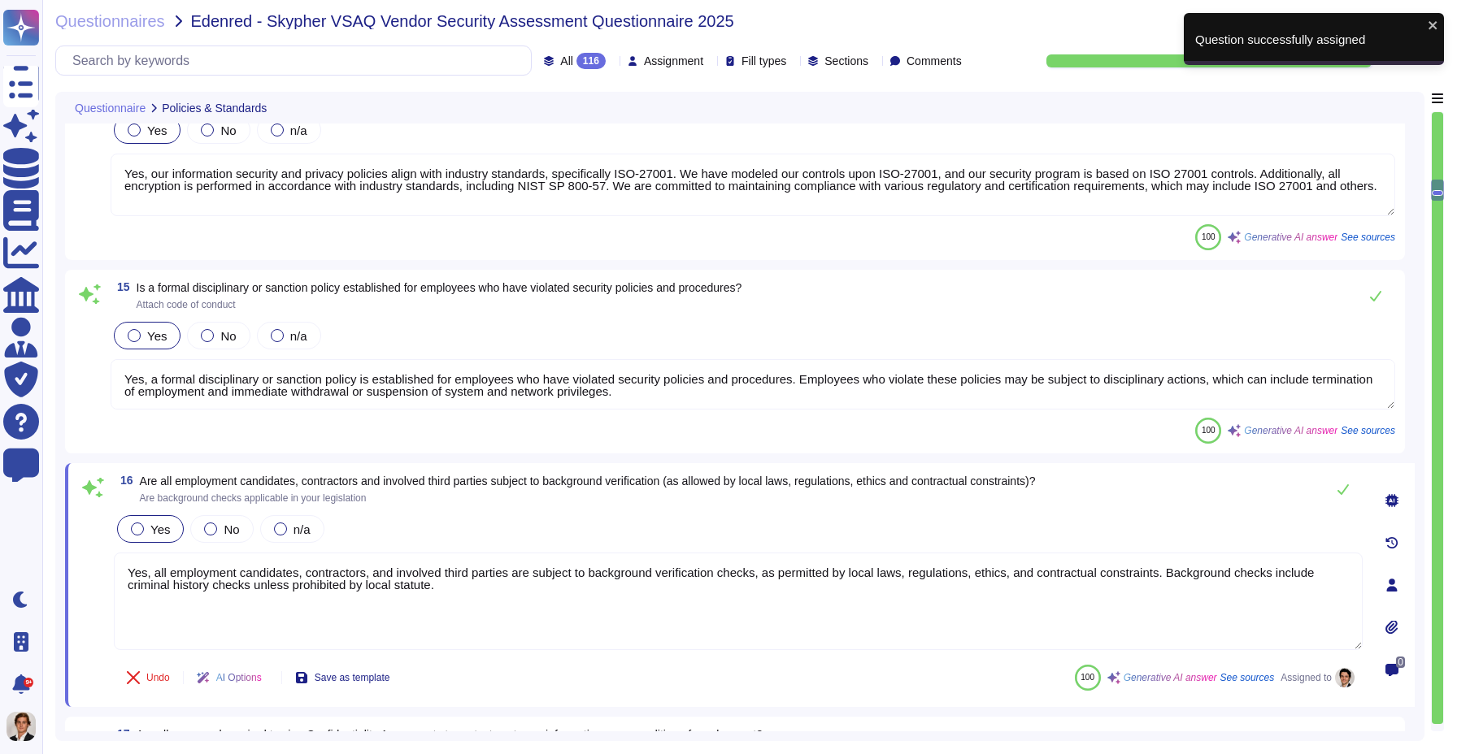
click at [1399, 675] on div "0" at bounding box center [1392, 670] width 33 height 33
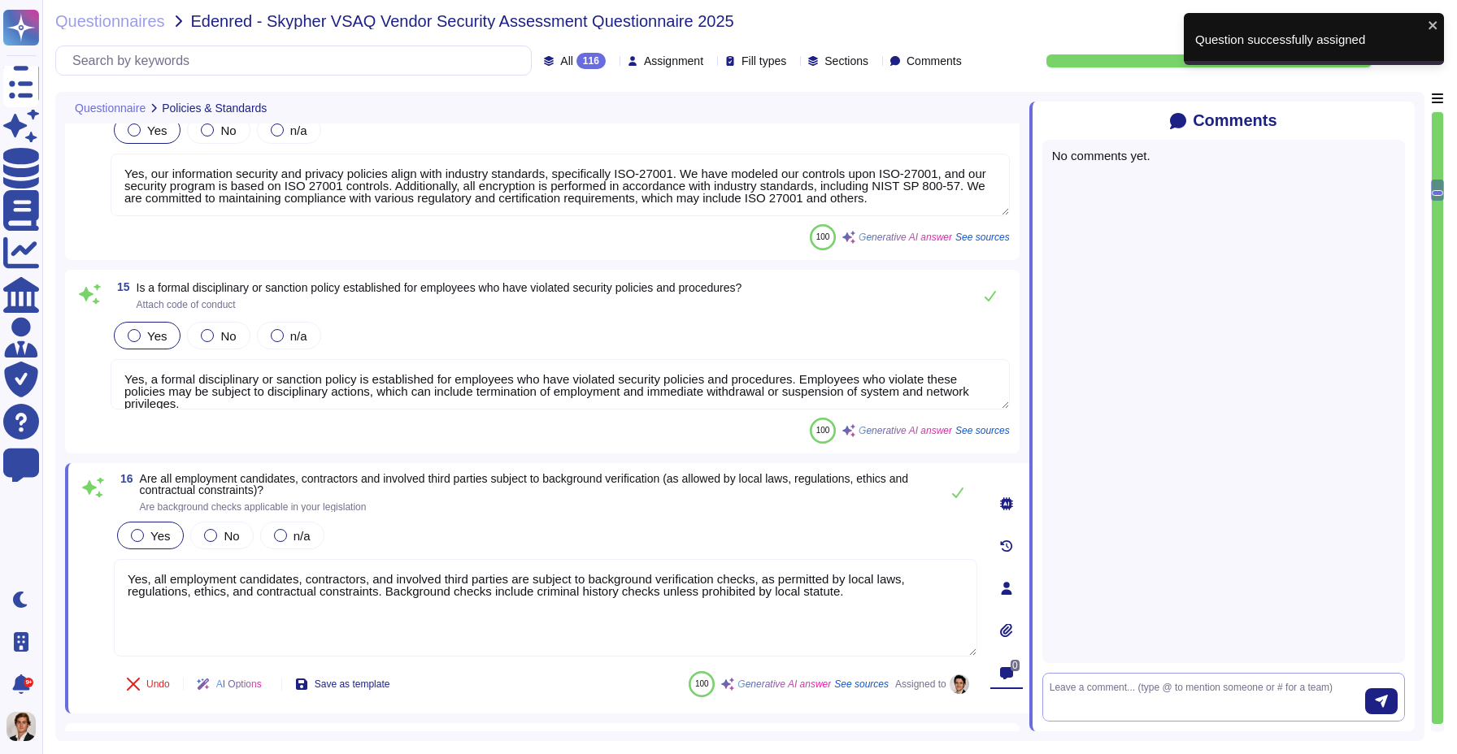
click at [1158, 688] on textarea at bounding box center [1207, 697] width 315 height 34
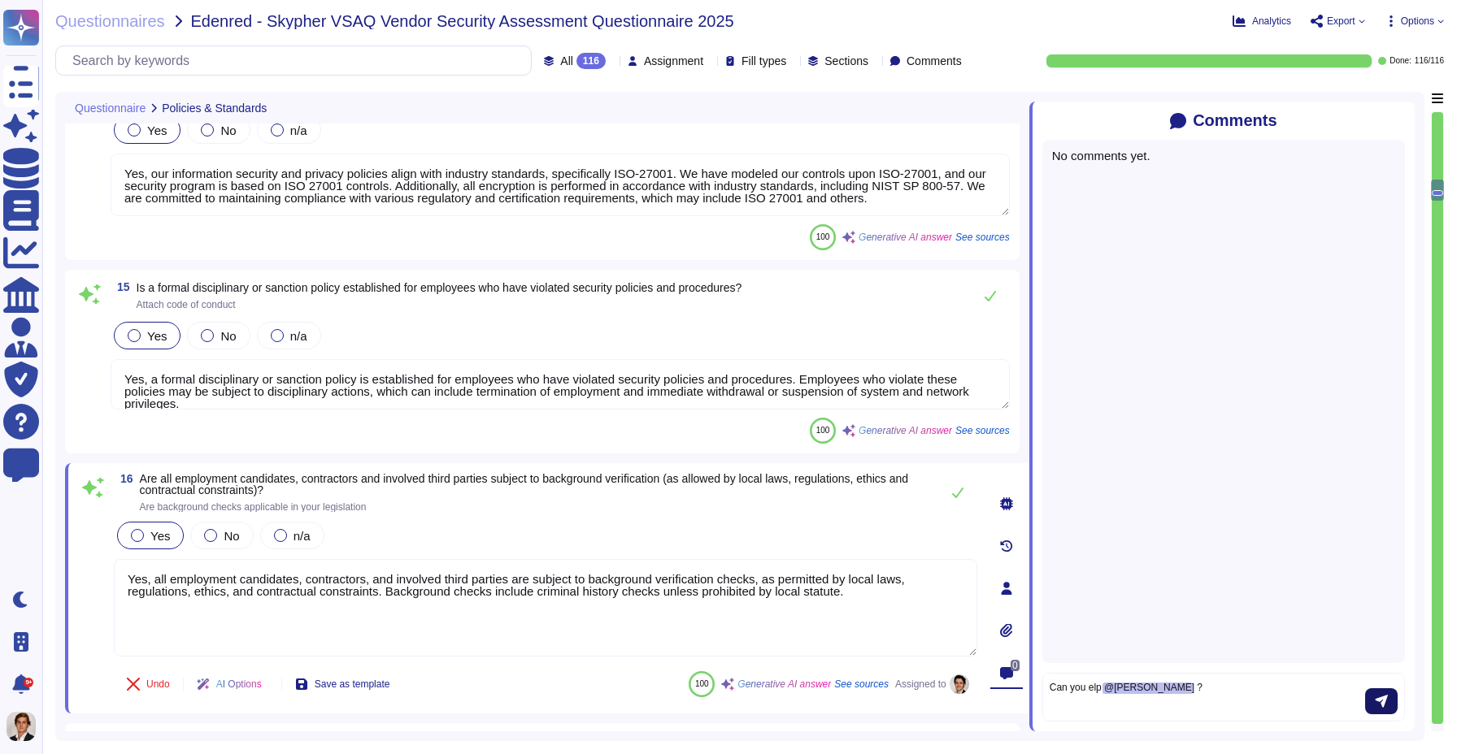
type textarea "Can you elp @Martin Van Elslande ?"
click at [1368, 698] on button "submit" at bounding box center [1381, 702] width 33 height 26
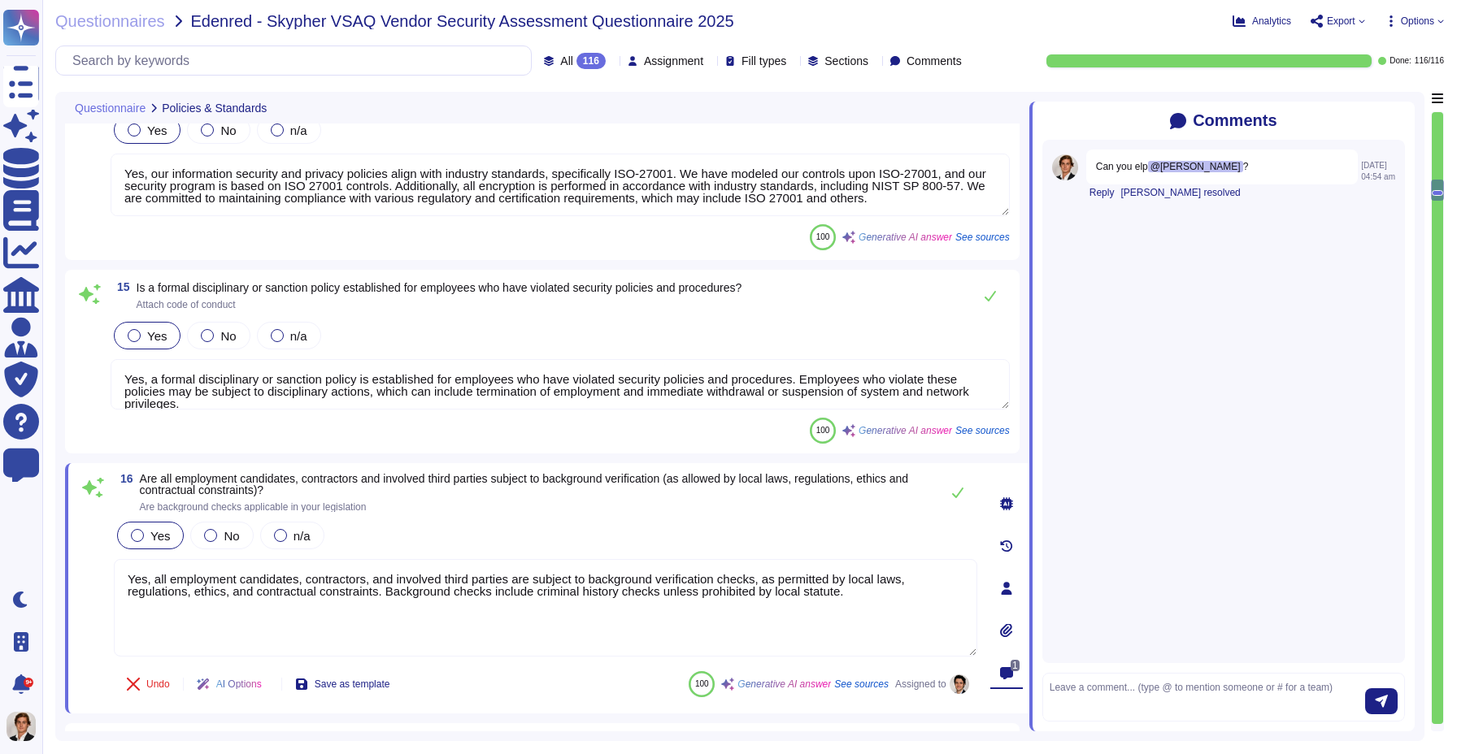
click at [1405, 121] on icon at bounding box center [1405, 121] width 0 height 0
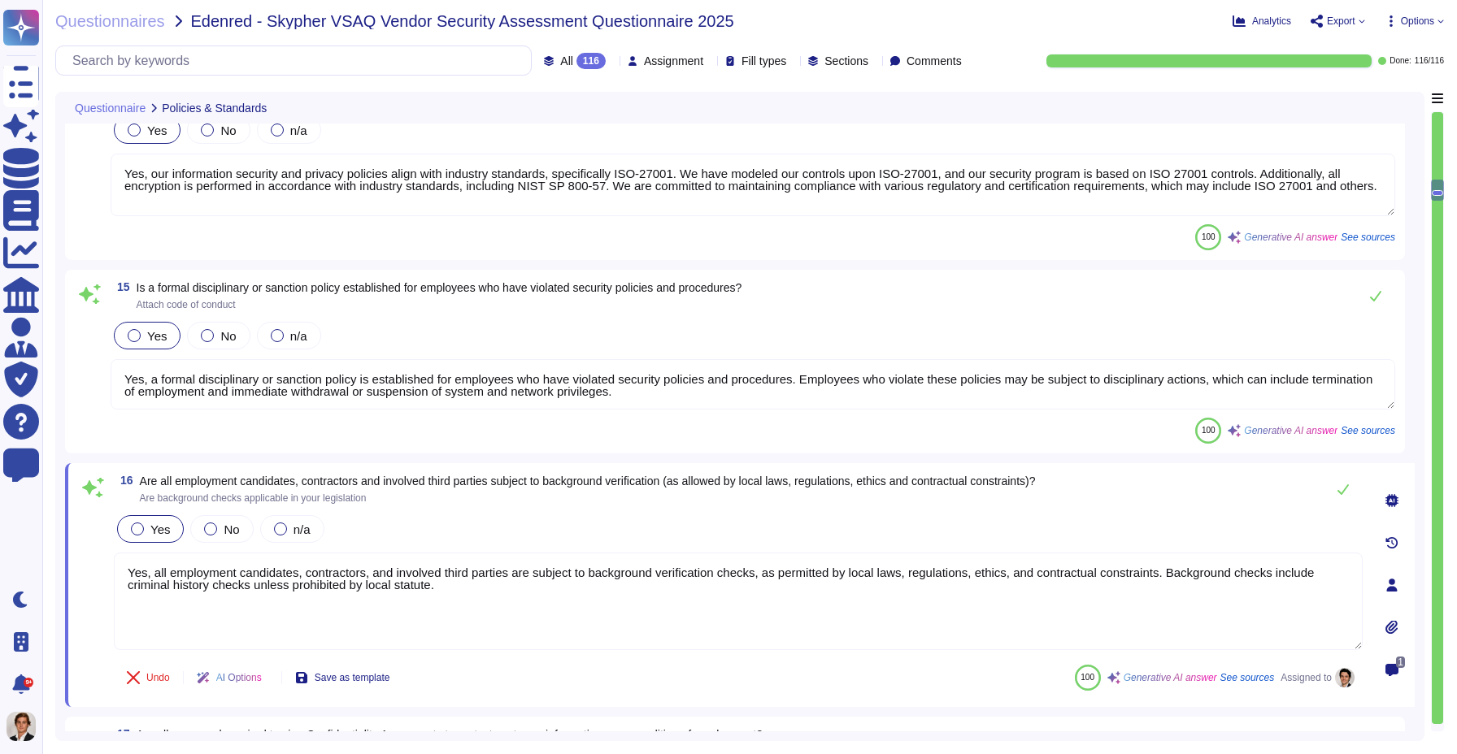
click at [1392, 624] on icon at bounding box center [1391, 627] width 12 height 14
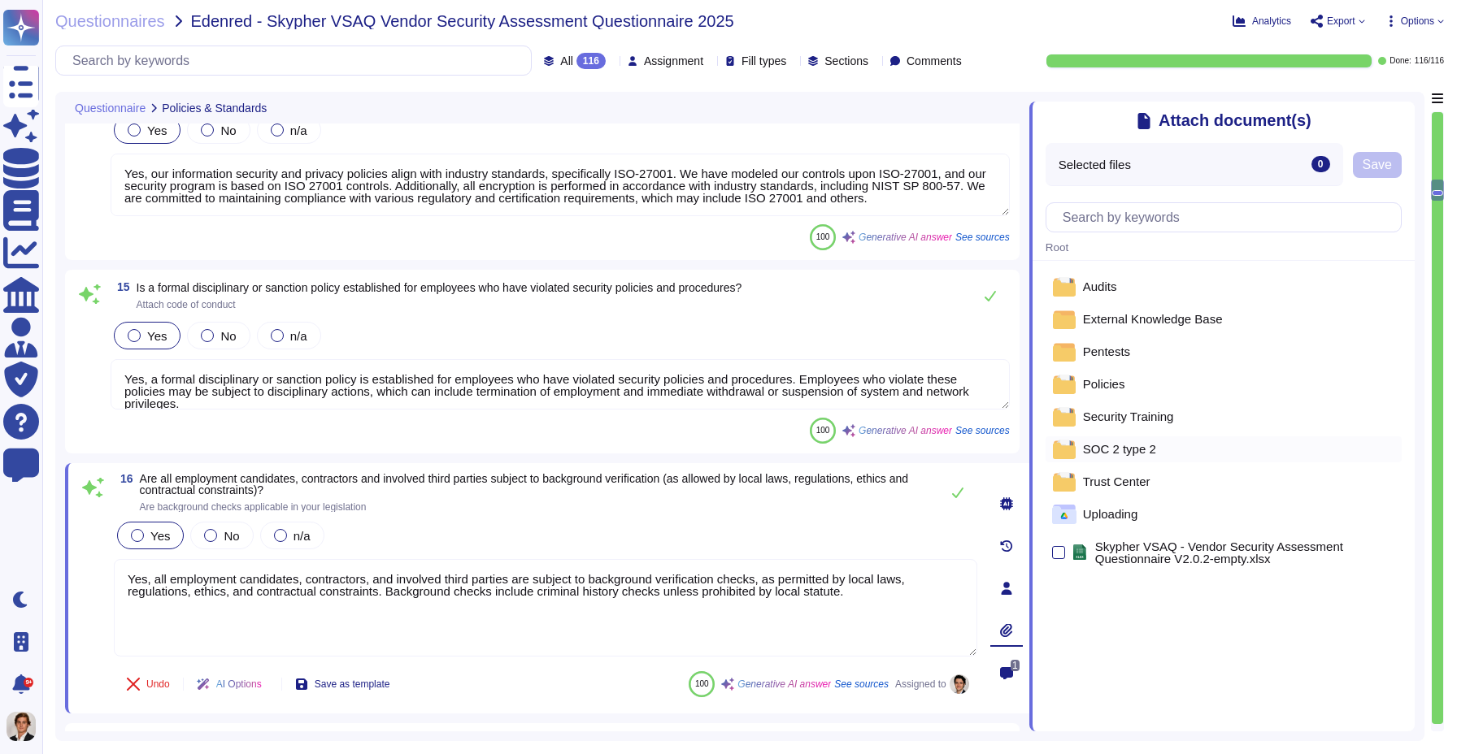
click at [1137, 459] on div "SOC 2 type 2" at bounding box center [1223, 450] width 356 height 26
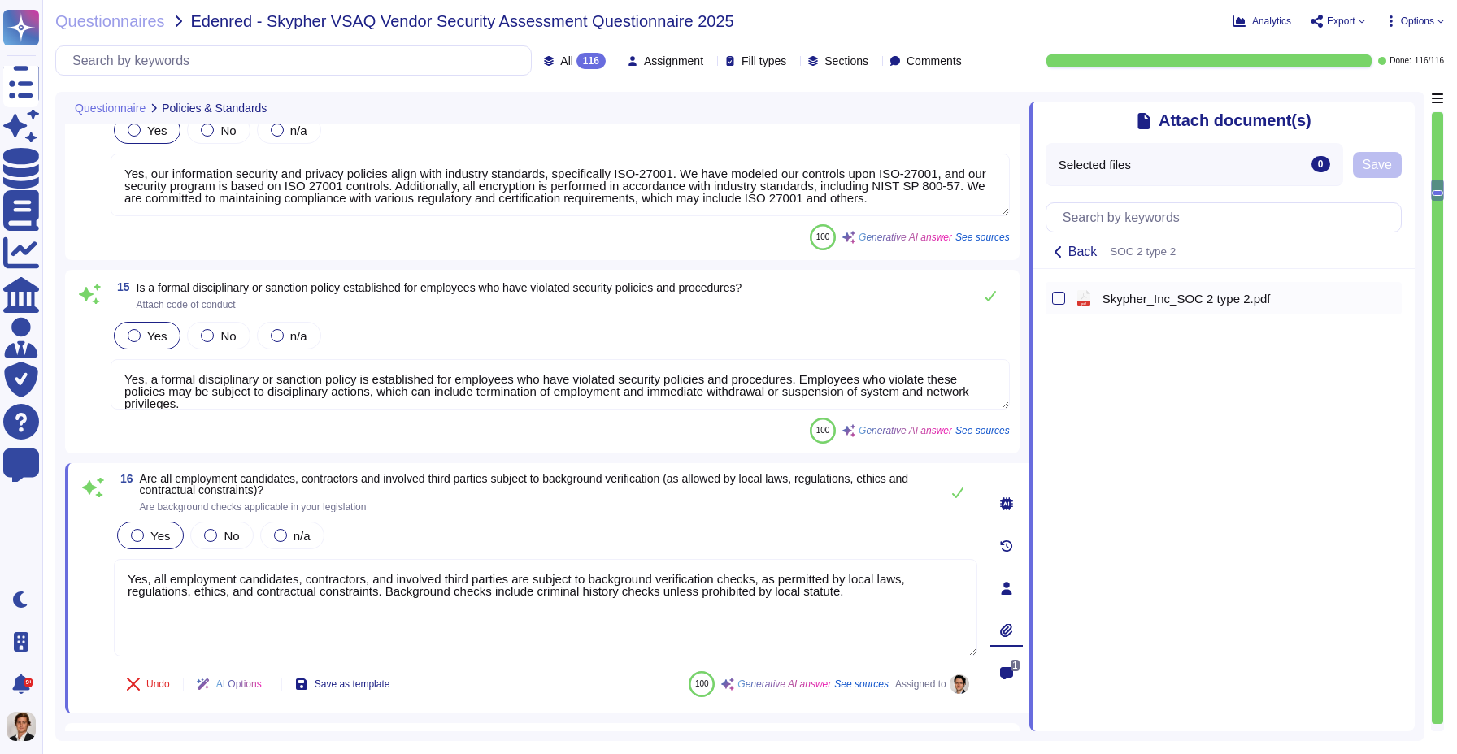
click at [1105, 297] on span "Skypher_Inc_SOC 2 type 2.pdf" at bounding box center [1186, 299] width 168 height 12
click at [1380, 161] on span "Save" at bounding box center [1377, 165] width 29 height 13
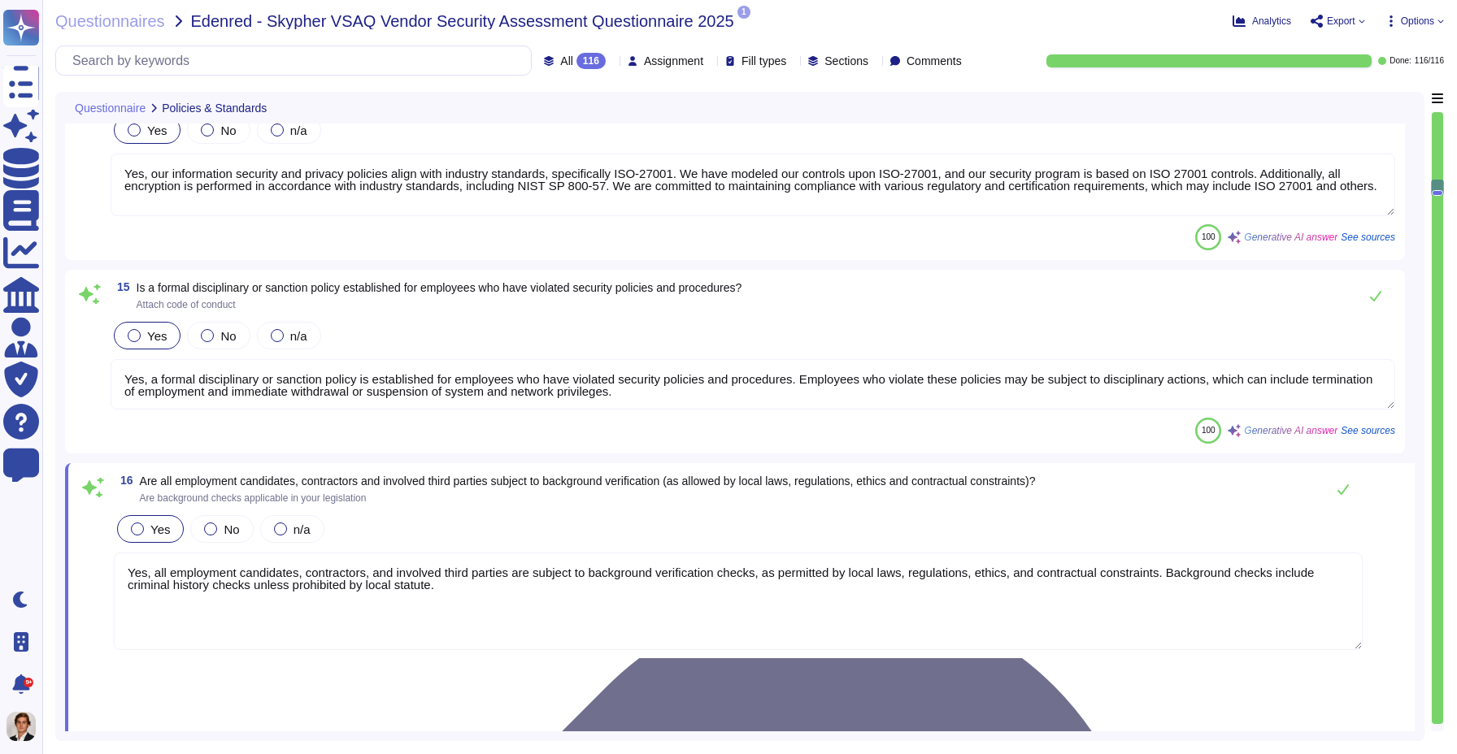
click at [1421, 7] on div "Questionnaires Edenred - Skypher VSAQ Vendor Security Assessment Questionnaire …" at bounding box center [749, 377] width 1415 height 754
click at [1421, 17] on span "Options" at bounding box center [1417, 21] width 33 height 10
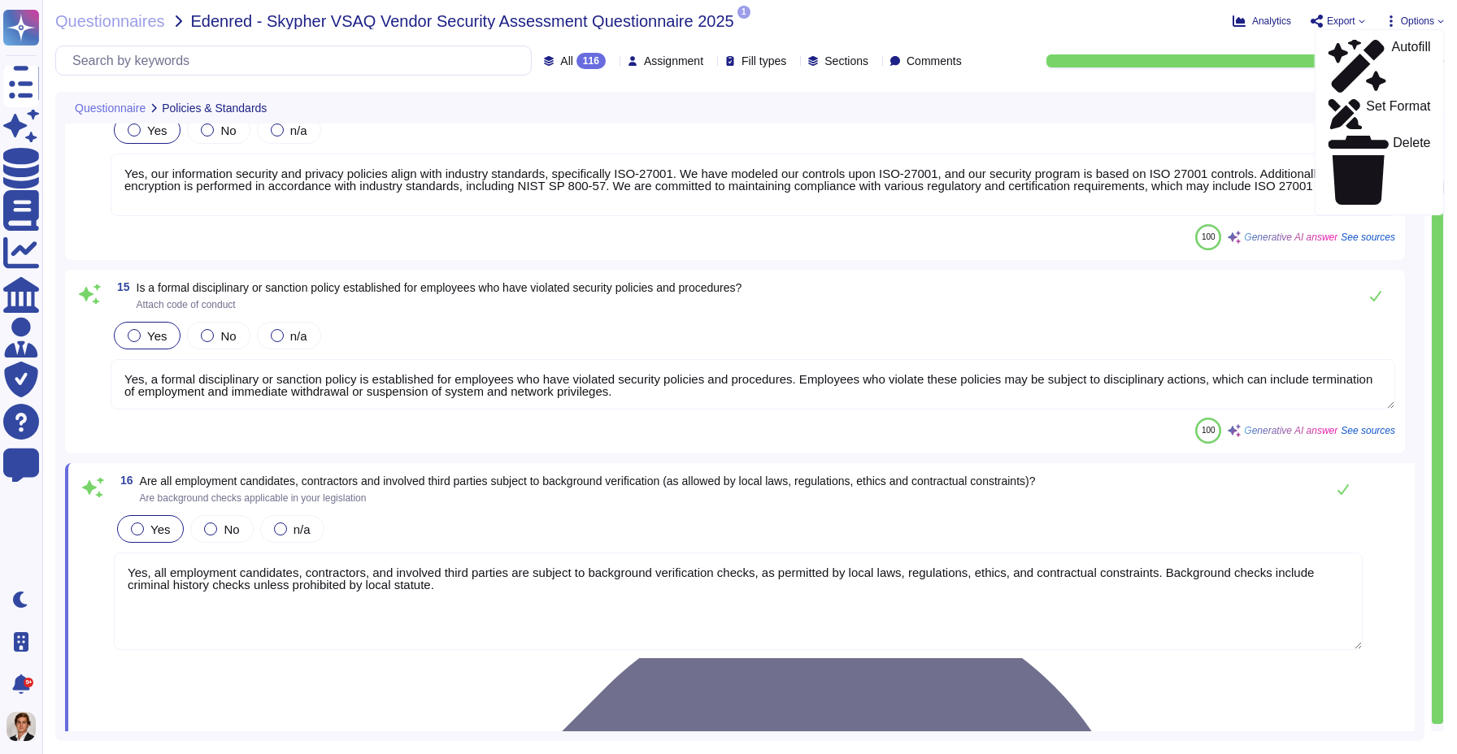
click at [1343, 24] on span "Export" at bounding box center [1341, 21] width 28 height 10
click at [1369, 98] on p "Download" at bounding box center [1398, 121] width 58 height 46
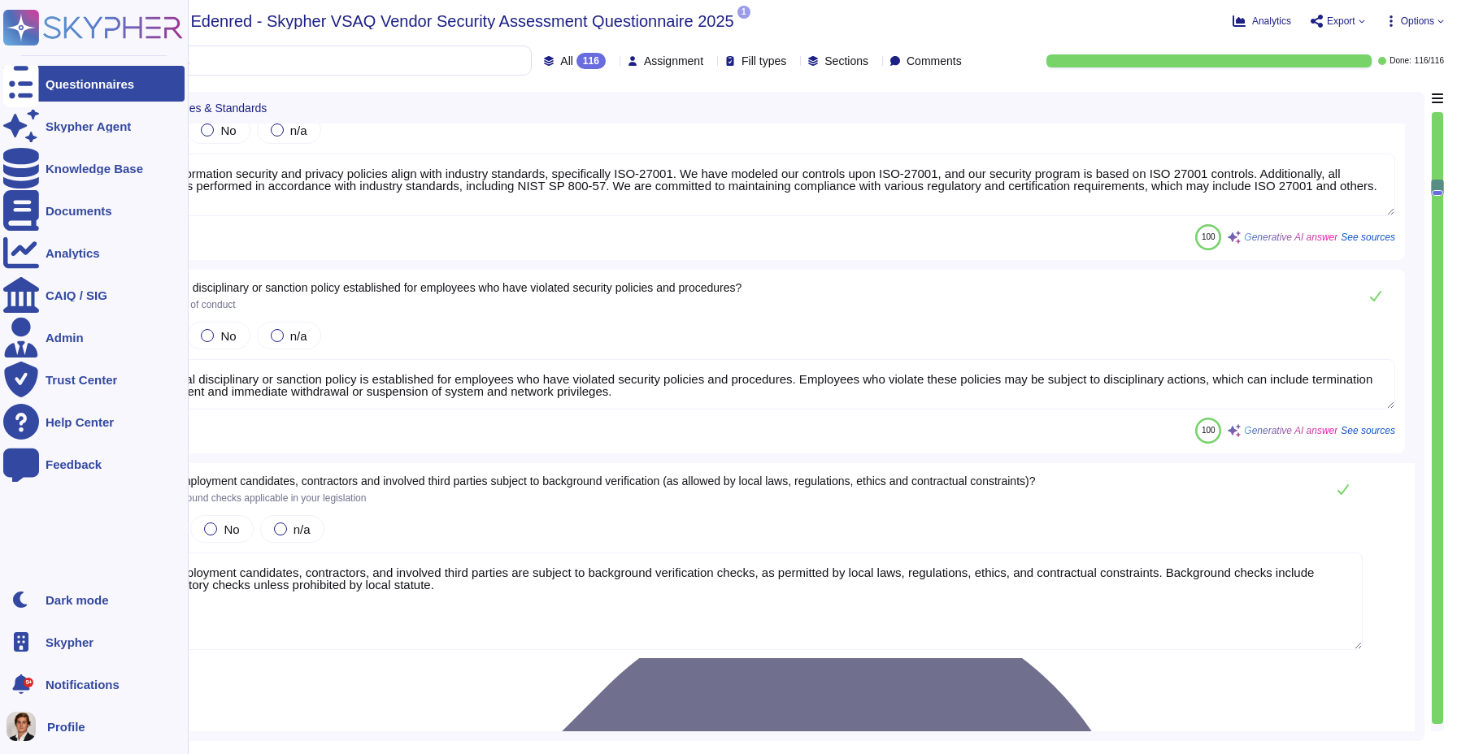
click at [39, 93] on div "Questionnaires" at bounding box center [93, 84] width 181 height 36
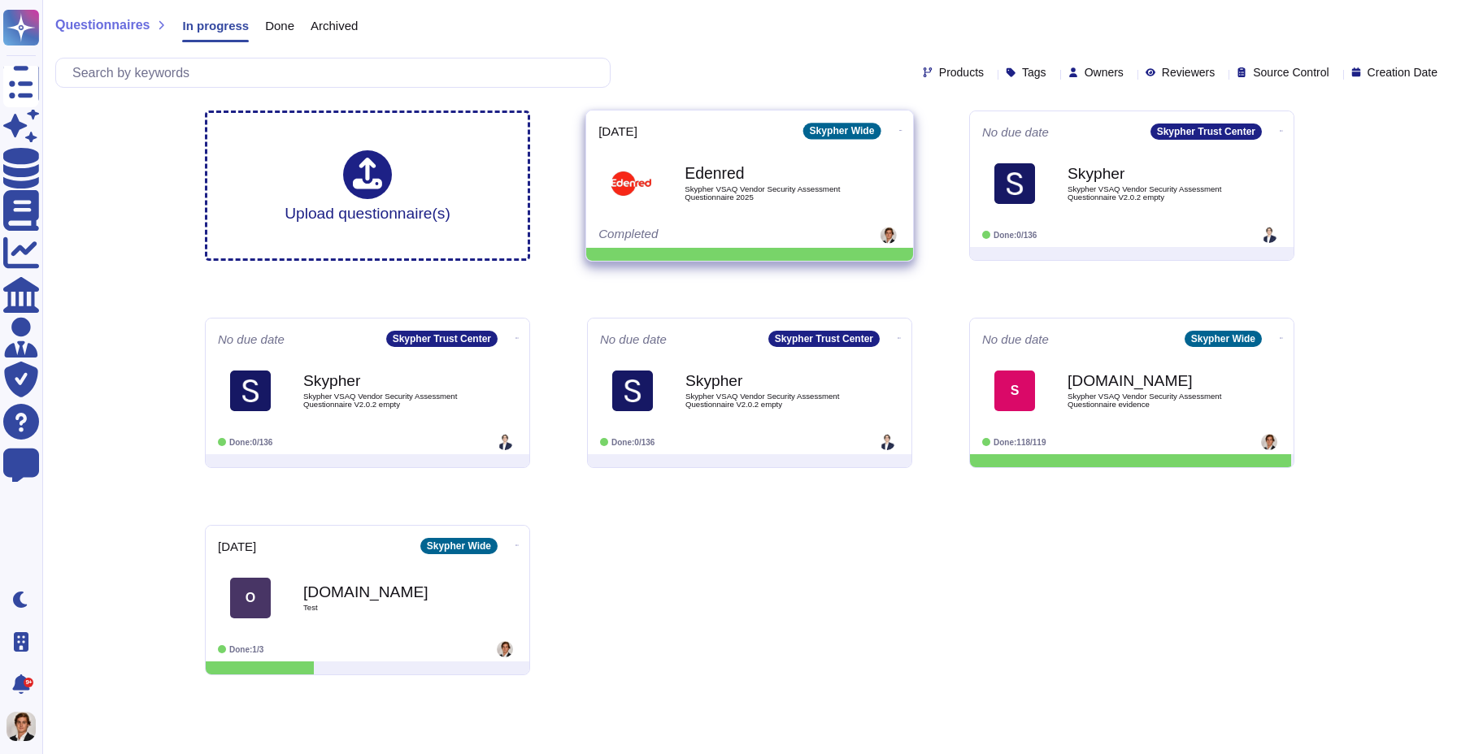
click at [899, 128] on icon at bounding box center [900, 130] width 3 height 4
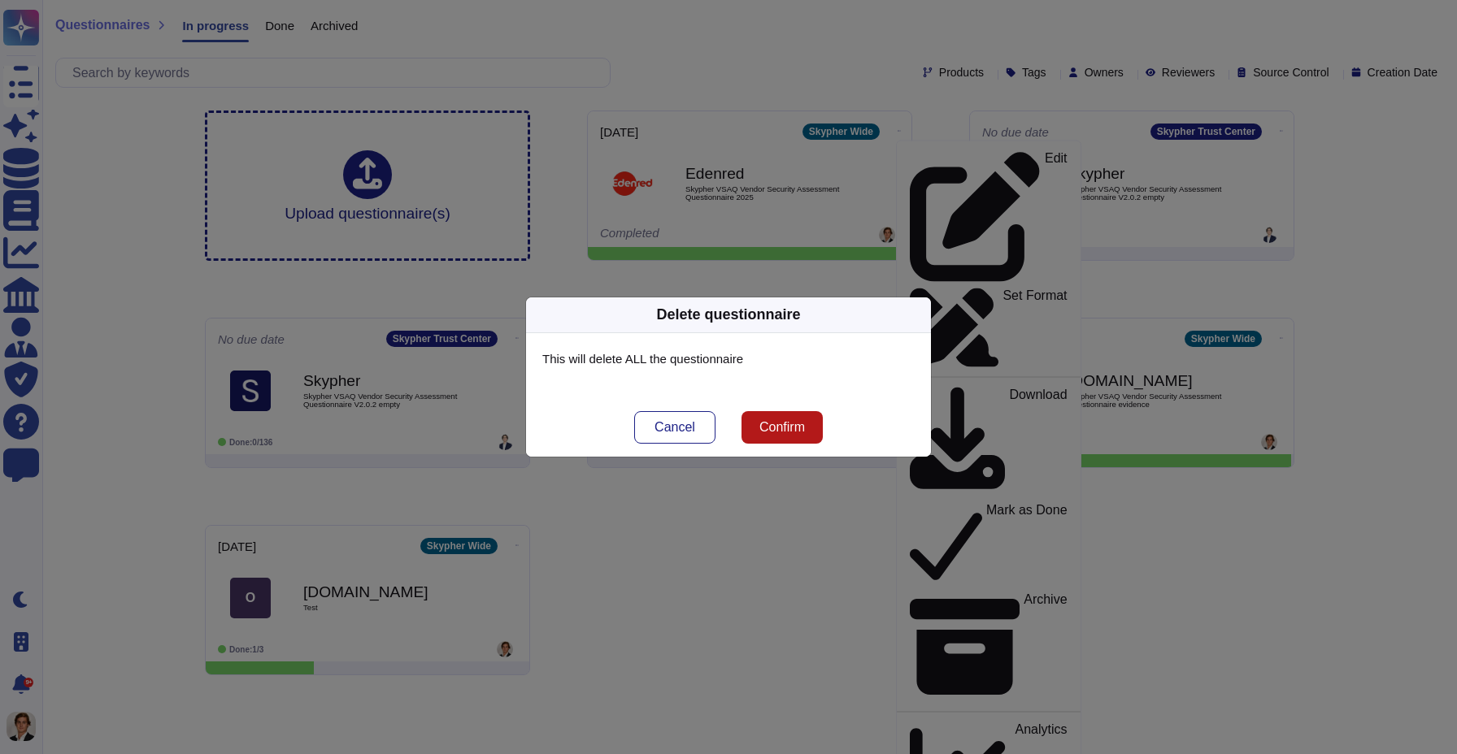
click at [821, 415] on button "Confirm" at bounding box center [781, 427] width 81 height 33
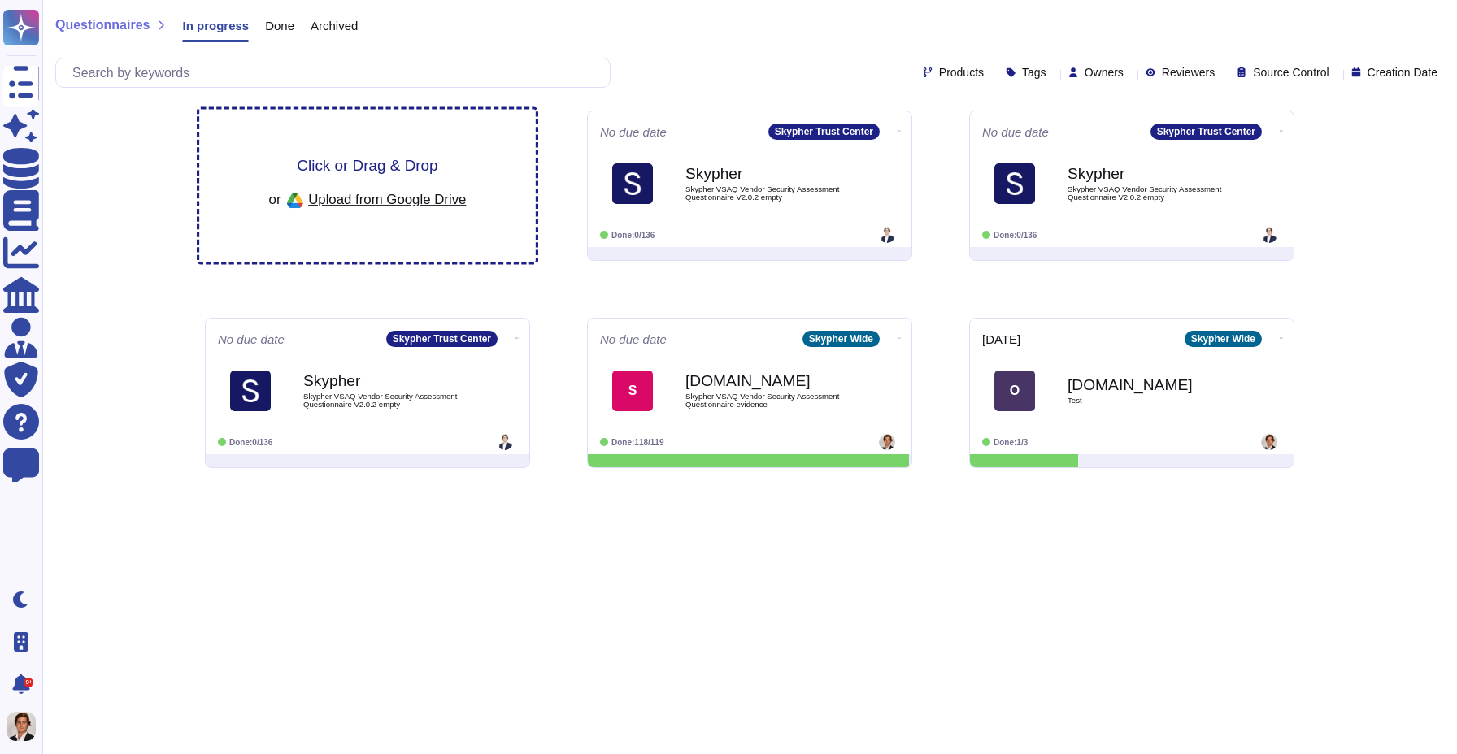
click at [372, 172] on span "Click or Drag & Drop" at bounding box center [367, 165] width 141 height 15
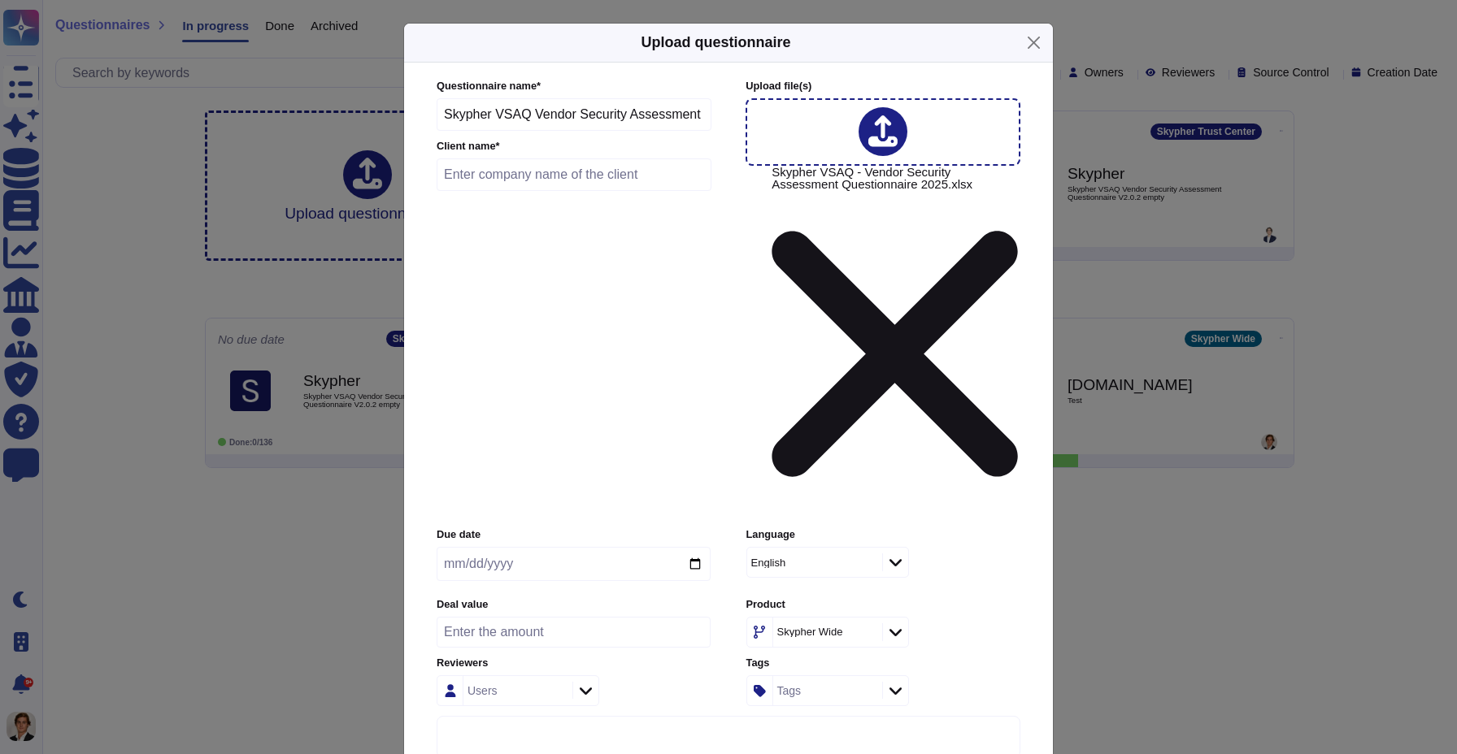
click at [498, 191] on input "text" at bounding box center [574, 175] width 275 height 33
type input "Edenred"
click at [691, 547] on input "date" at bounding box center [574, 564] width 274 height 34
type input "[DATE]"
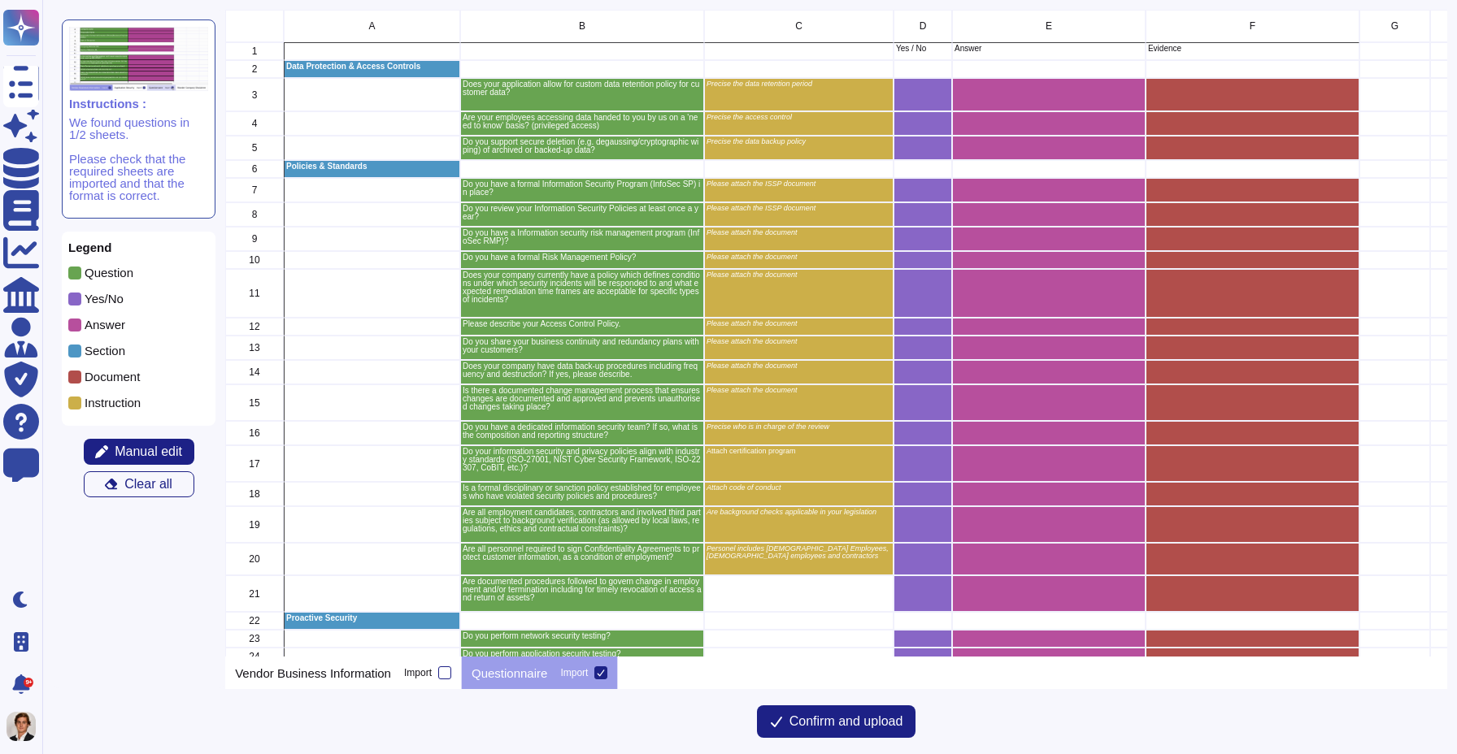
scroll to position [647, 1221]
click at [894, 721] on span "Confirm and upload" at bounding box center [846, 721] width 114 height 13
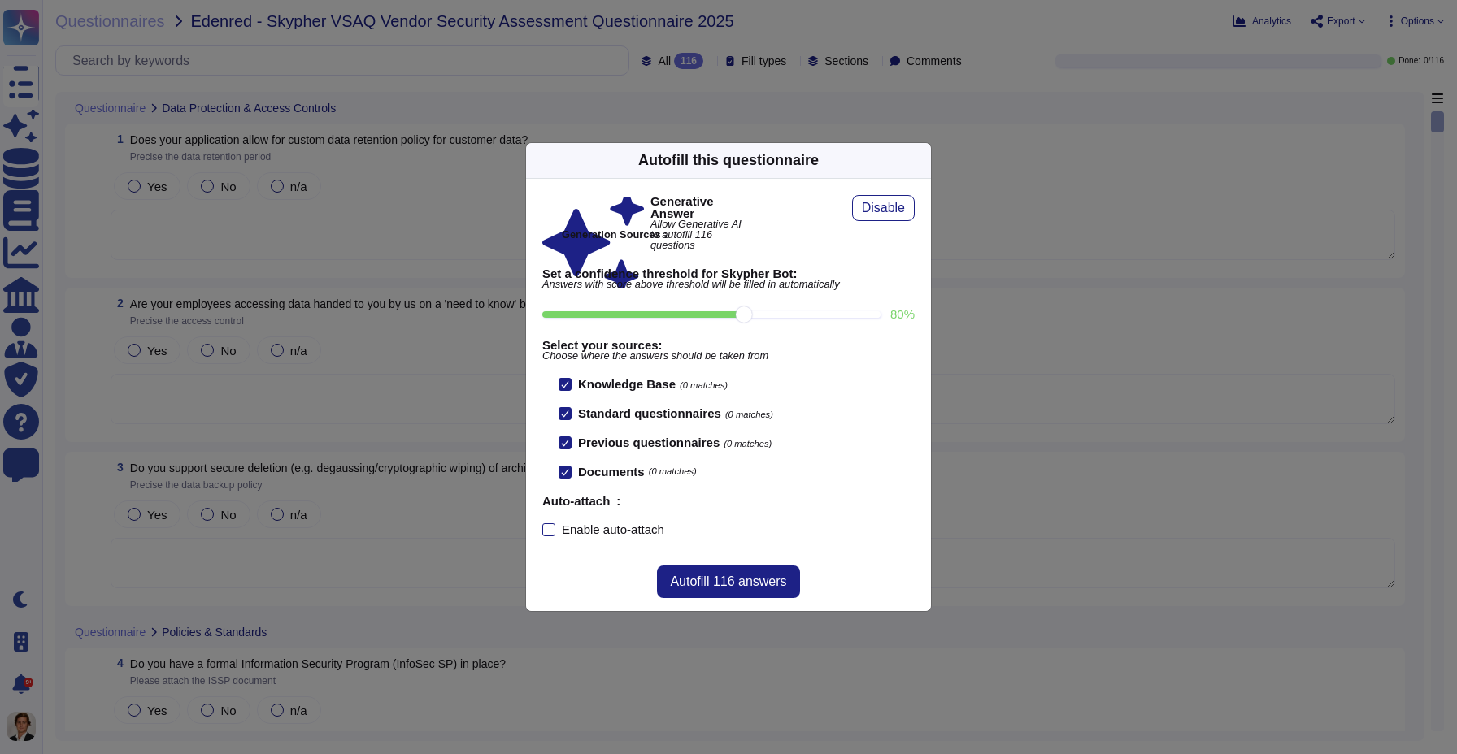
click at [569, 415] on div at bounding box center [565, 413] width 13 height 13
click at [0, 0] on input "Standard questionnaires (0 matches)" at bounding box center [0, 0] width 0 height 0
click at [569, 415] on div at bounding box center [565, 413] width 13 height 13
click at [0, 0] on input "Standard questionnaires (0 matches)" at bounding box center [0, 0] width 0 height 0
drag, startPoint x: 745, startPoint y: 317, endPoint x: 753, endPoint y: 316, distance: 8.2
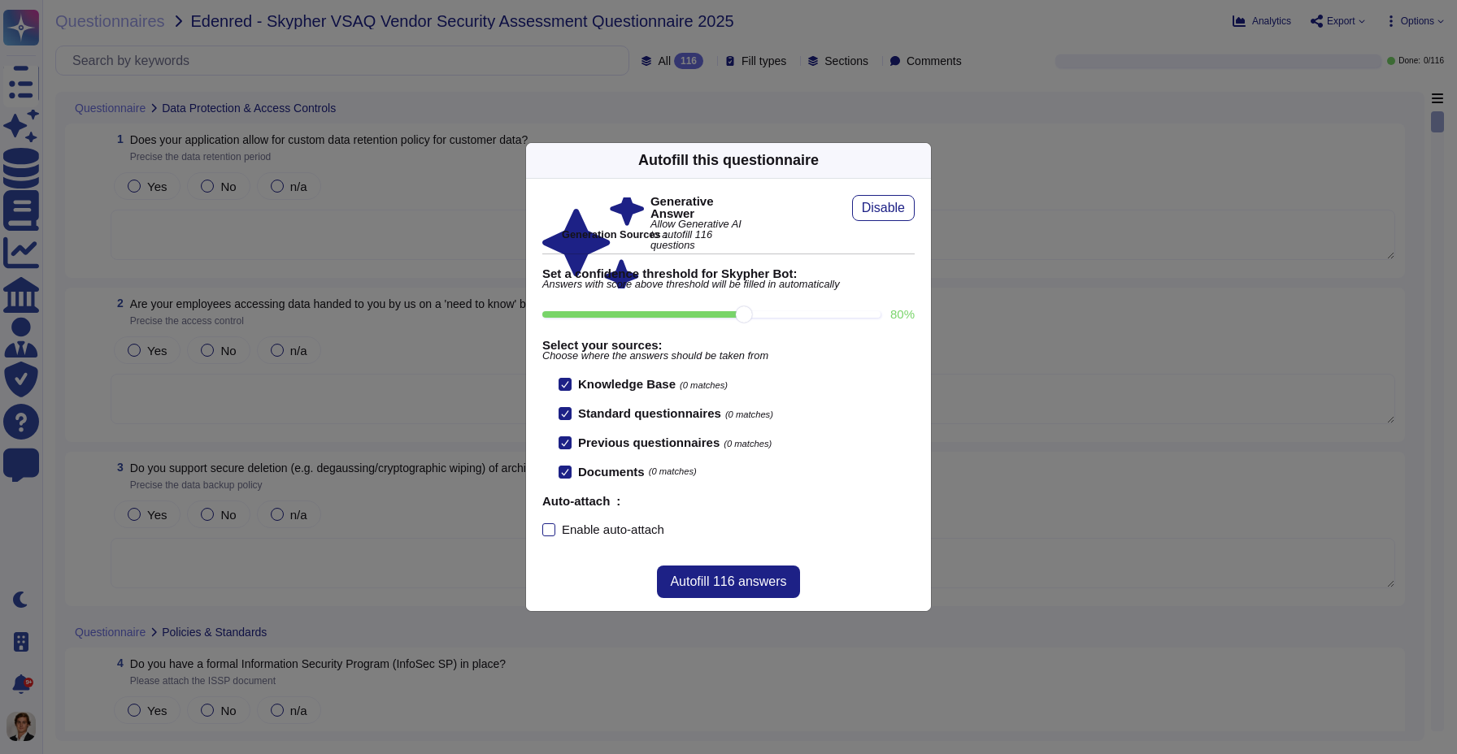
click at [753, 316] on input "80 %" at bounding box center [711, 314] width 338 height 7
click at [728, 589] on span "Autofill 116 answers" at bounding box center [728, 582] width 116 height 13
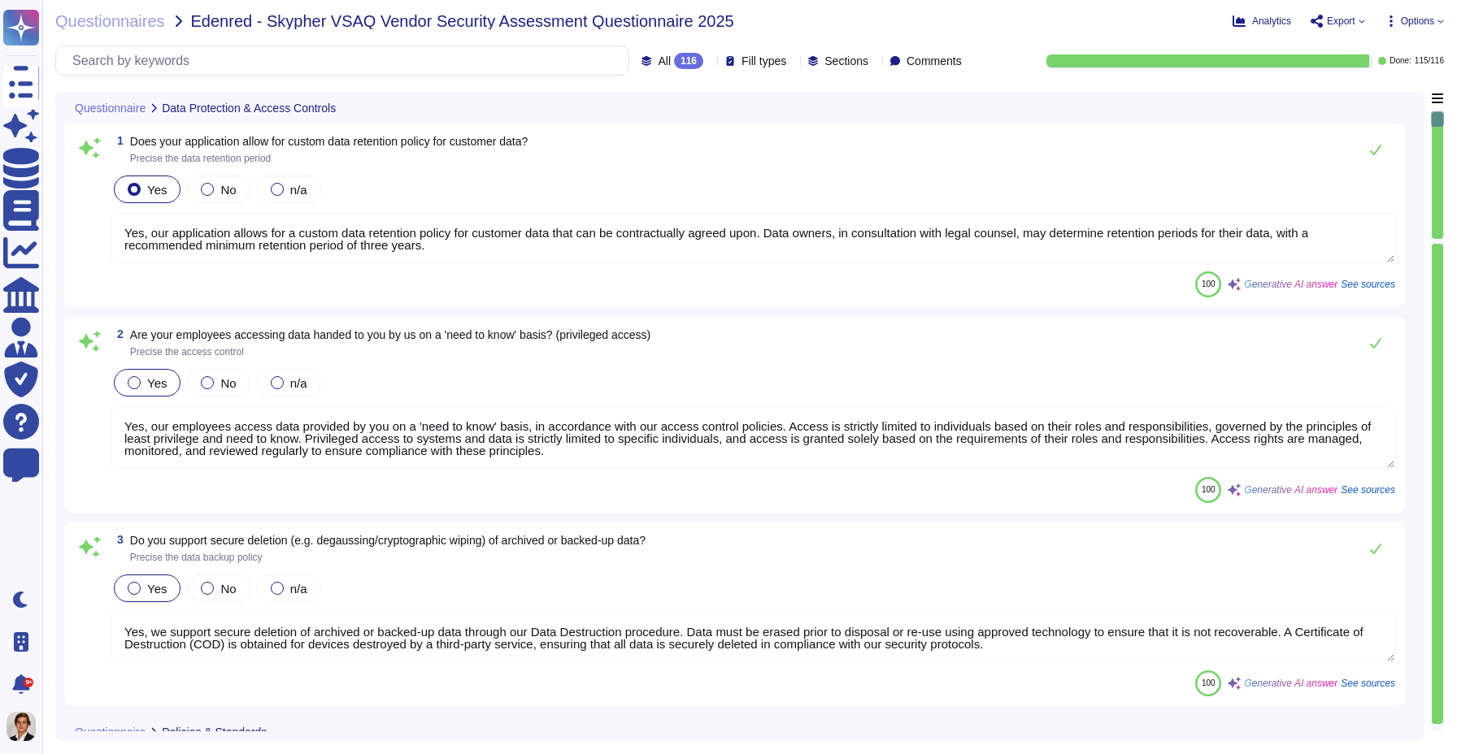
type textarea "Yes, our application allows for a custom data retention policy for customer dat…"
type textarea "Yes, our employees access data provided by you on a 'need to know' basis, in ac…"
type textarea "Yes, we support secure deletion of archived or backed-up data through our Data …"
type textarea "Yes, Skypher has a formal Information Security Program (InfoSec SP) in place. T…"
type textarea "Yes, we review our Information Security Policies at least once a year. Manageme…"
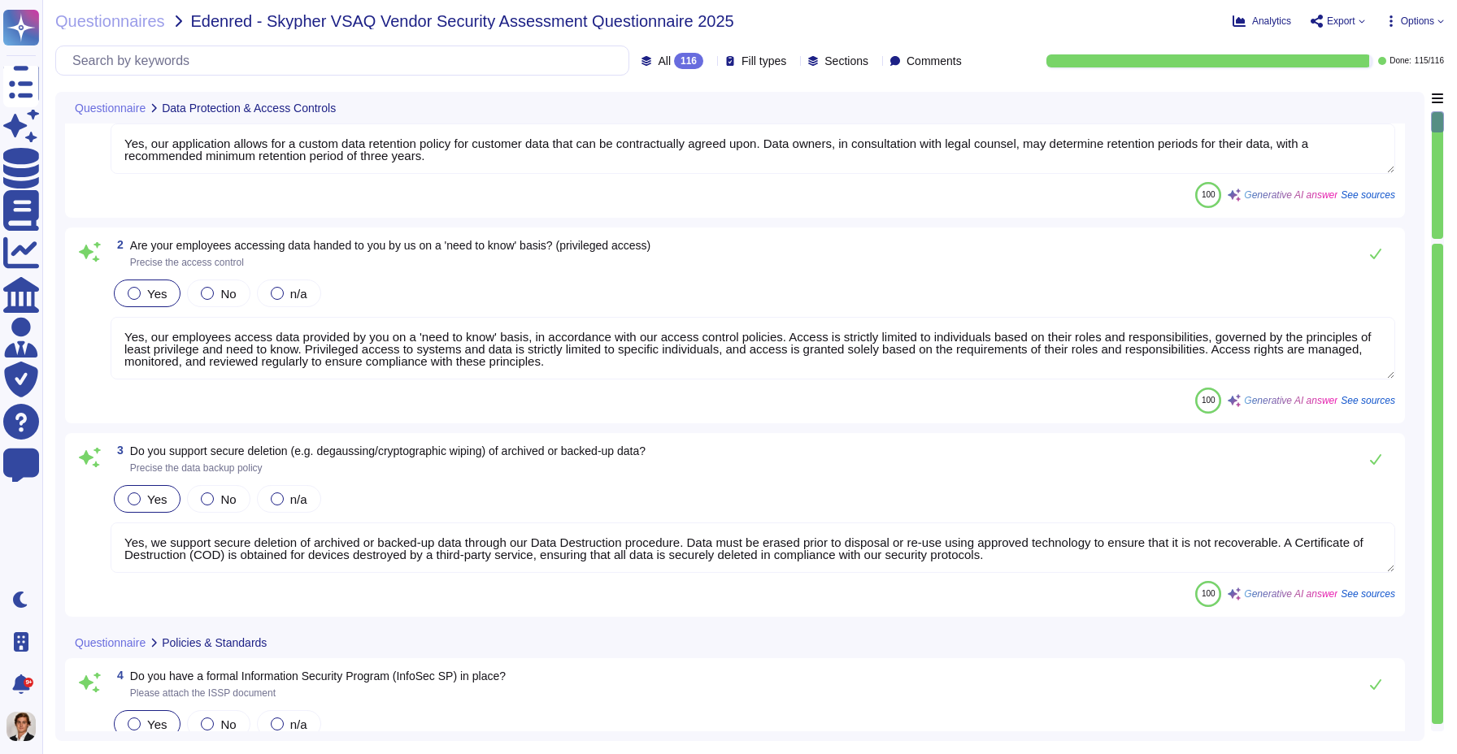
type textarea "Yes, we have a formal risk management program for assessing and mitigating info…"
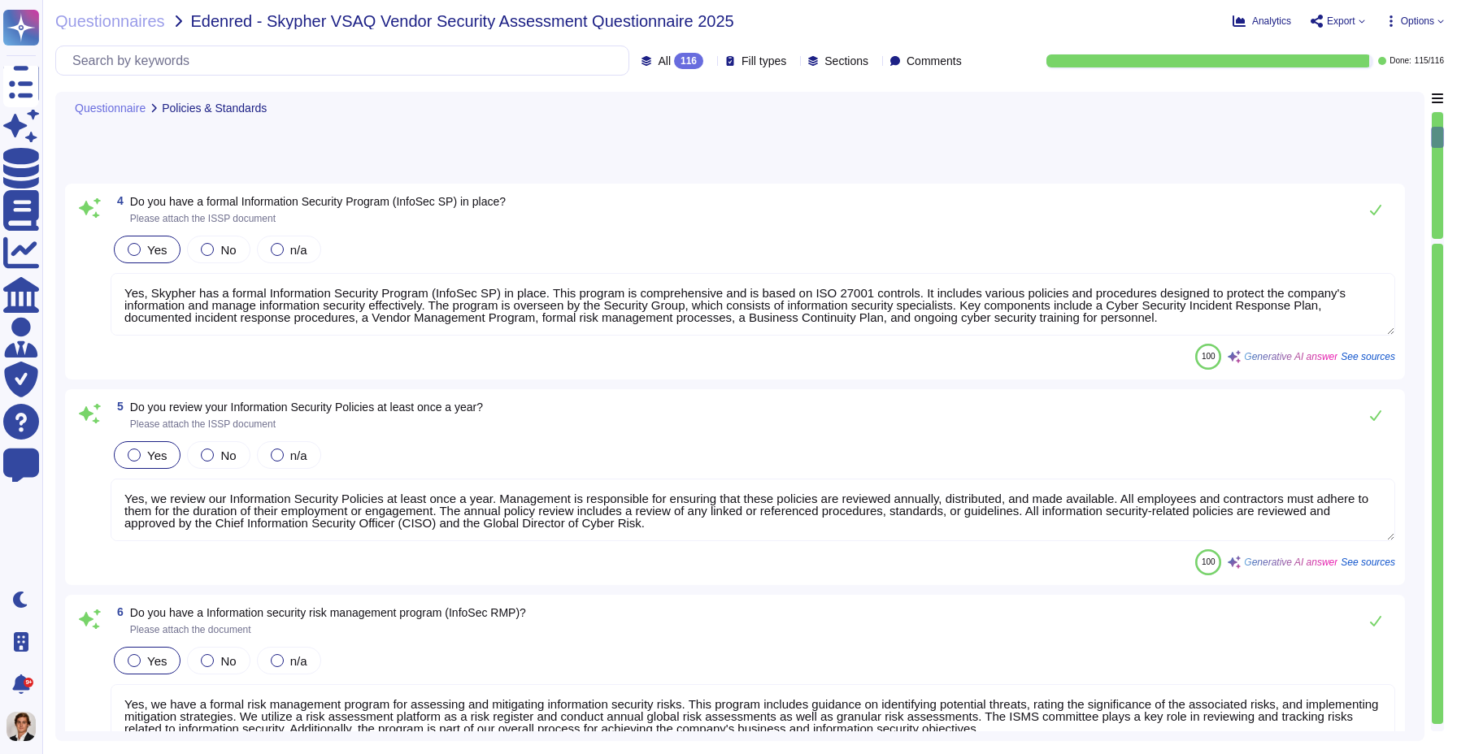
type textarea "Yes, Skypher, INC. has a formal Risk Management Policy designed to ensure that …"
type textarea "Yes, Skypher has a detailed, comprehensive Cyber Security Incident Response Pla…"
type textarea "Skypher, INC. has established a comprehensive Access Control Policy designed to…"
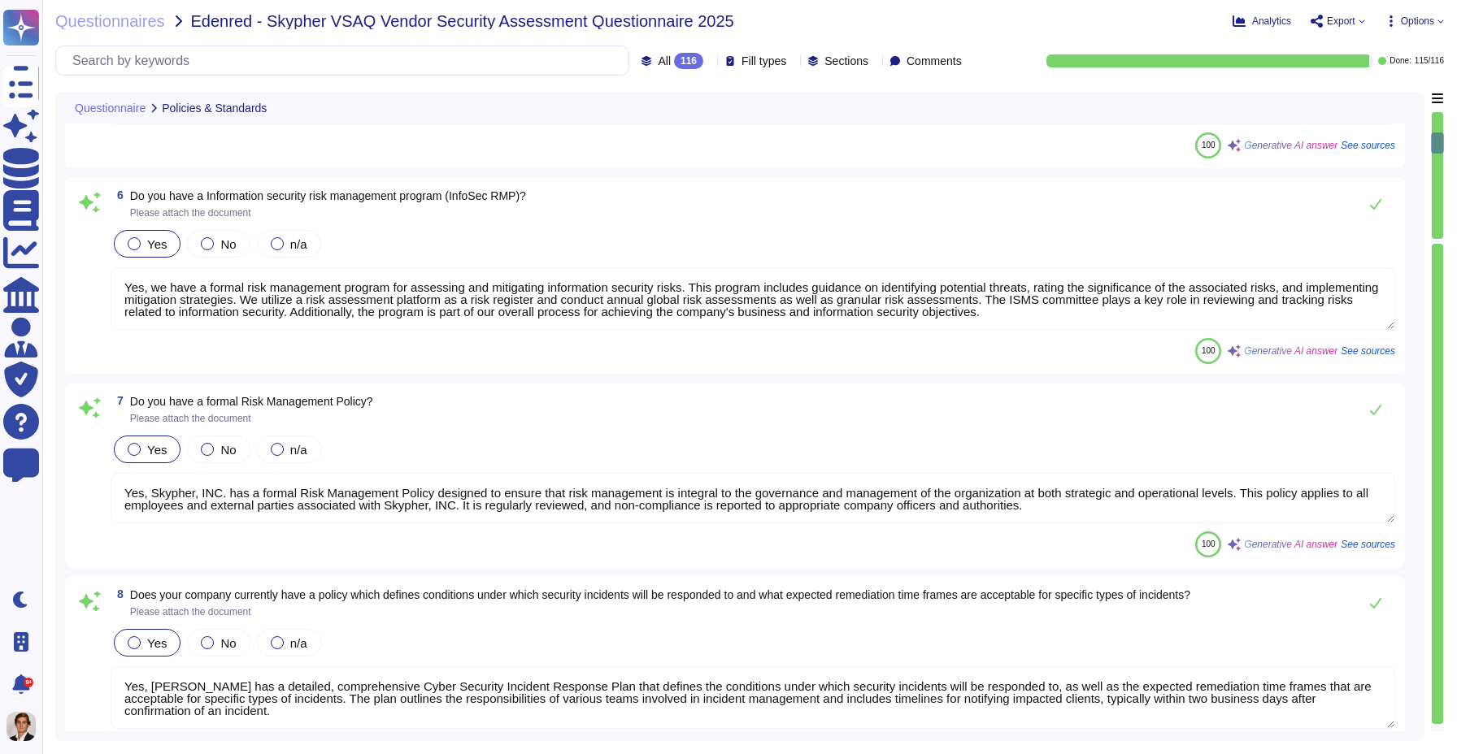
scroll to position [963, 0]
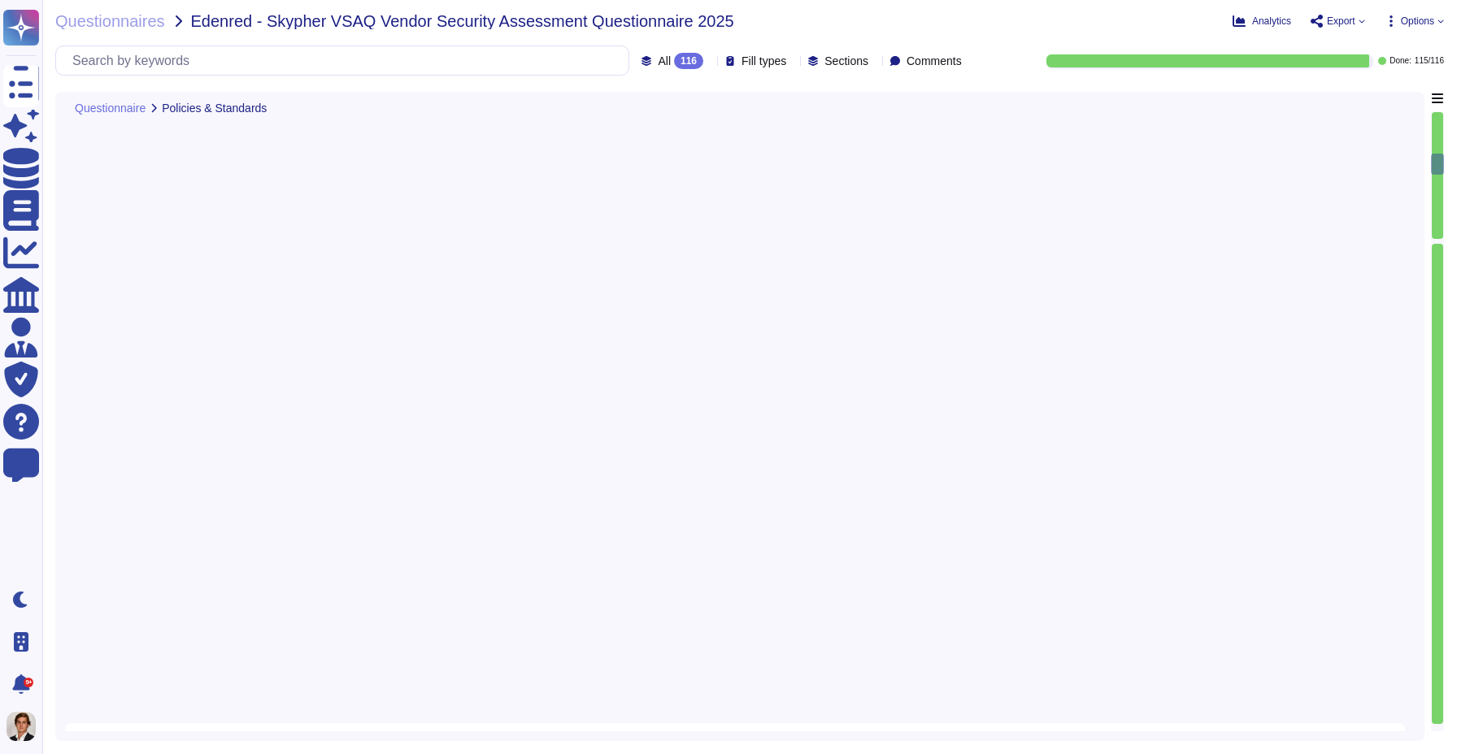
type textarea "Yes, we share our business continuity and redundancy plans with our customers u…"
type textarea "Yes, Skypher has established data backup procedures that include both frequency…"
type textarea "Yes, Skypher has a documented change management process that ensures all change…"
type textarea "Yes, Skypher has a dedicated information security team called Skypher's Securit…"
type textarea "Yes, our information security and privacy policies align with industry standard…"
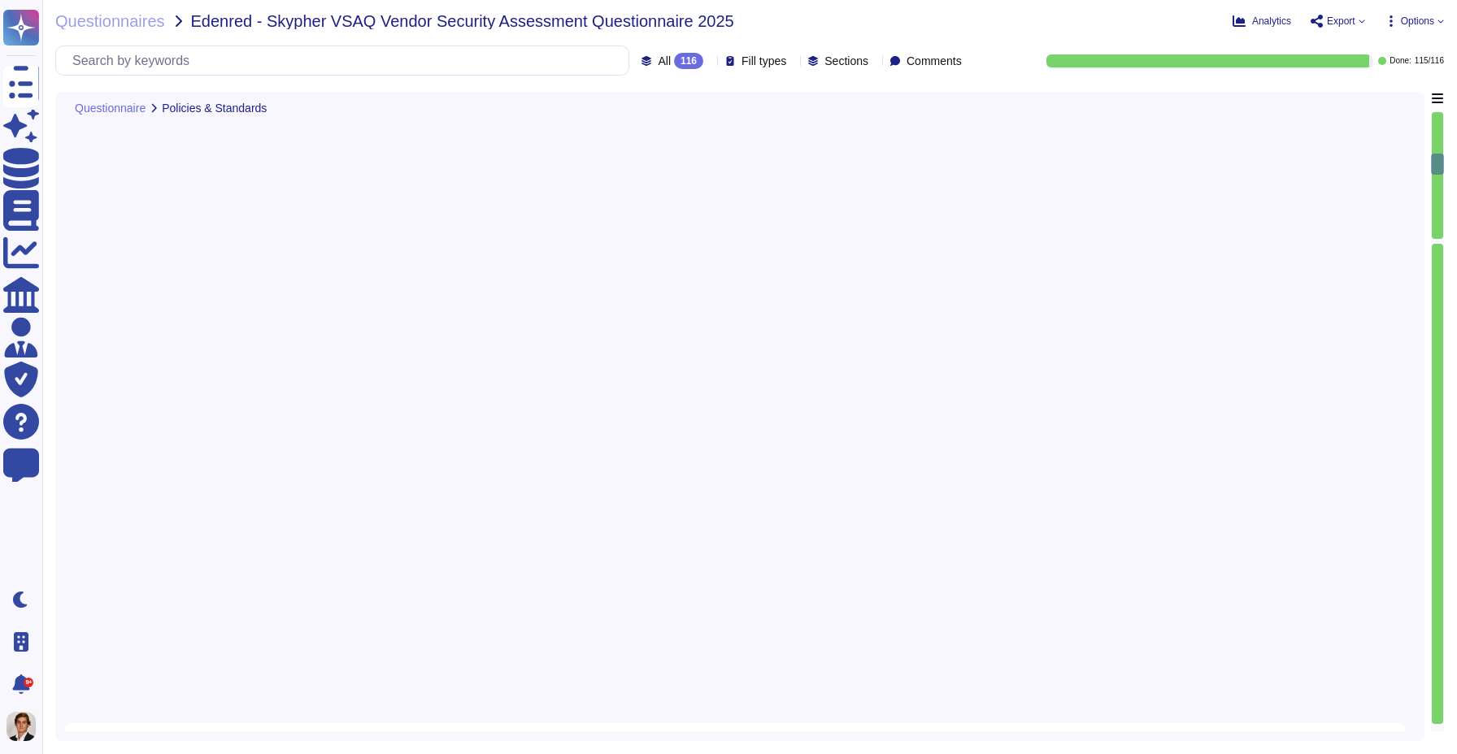
type textarea "Yes, a formal disciplinary or sanction policy is established for employees who …"
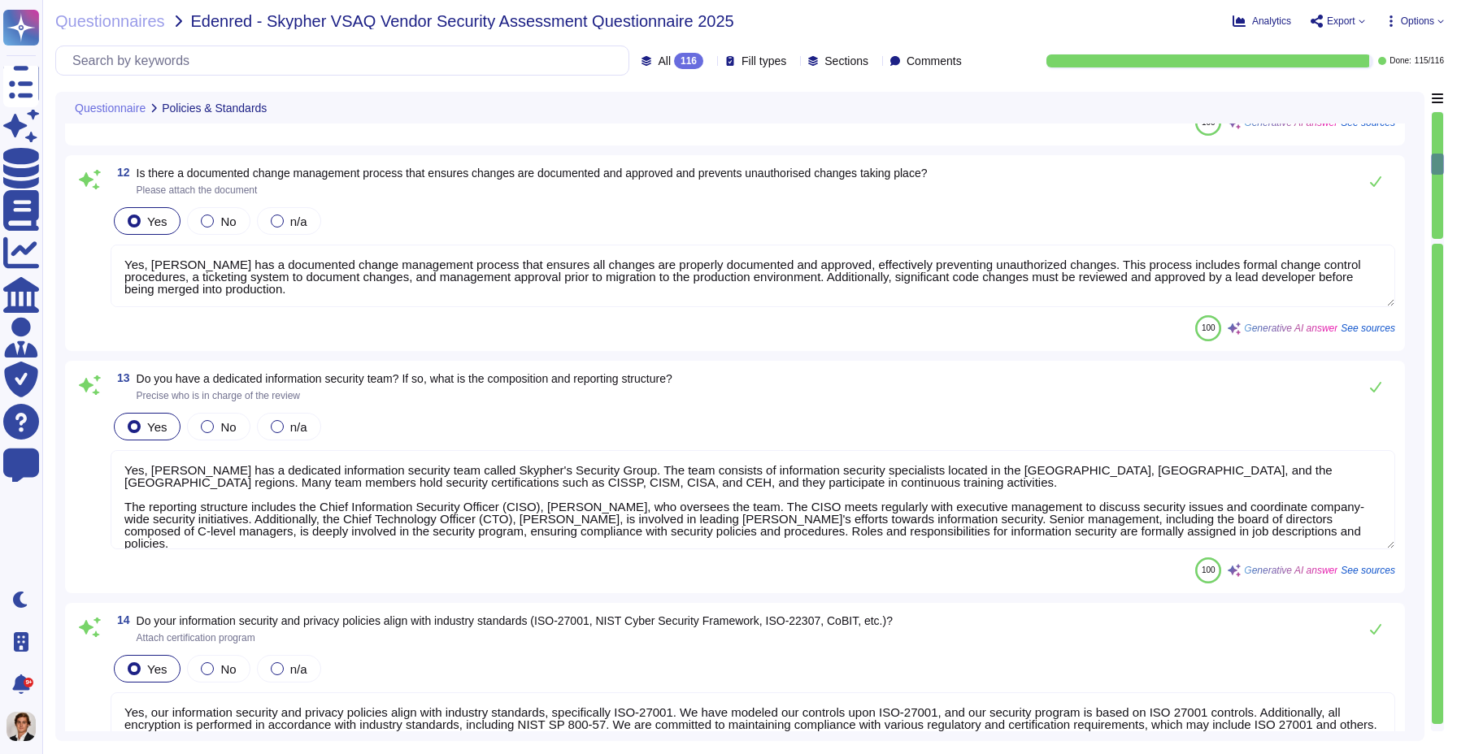
scroll to position [2962, 0]
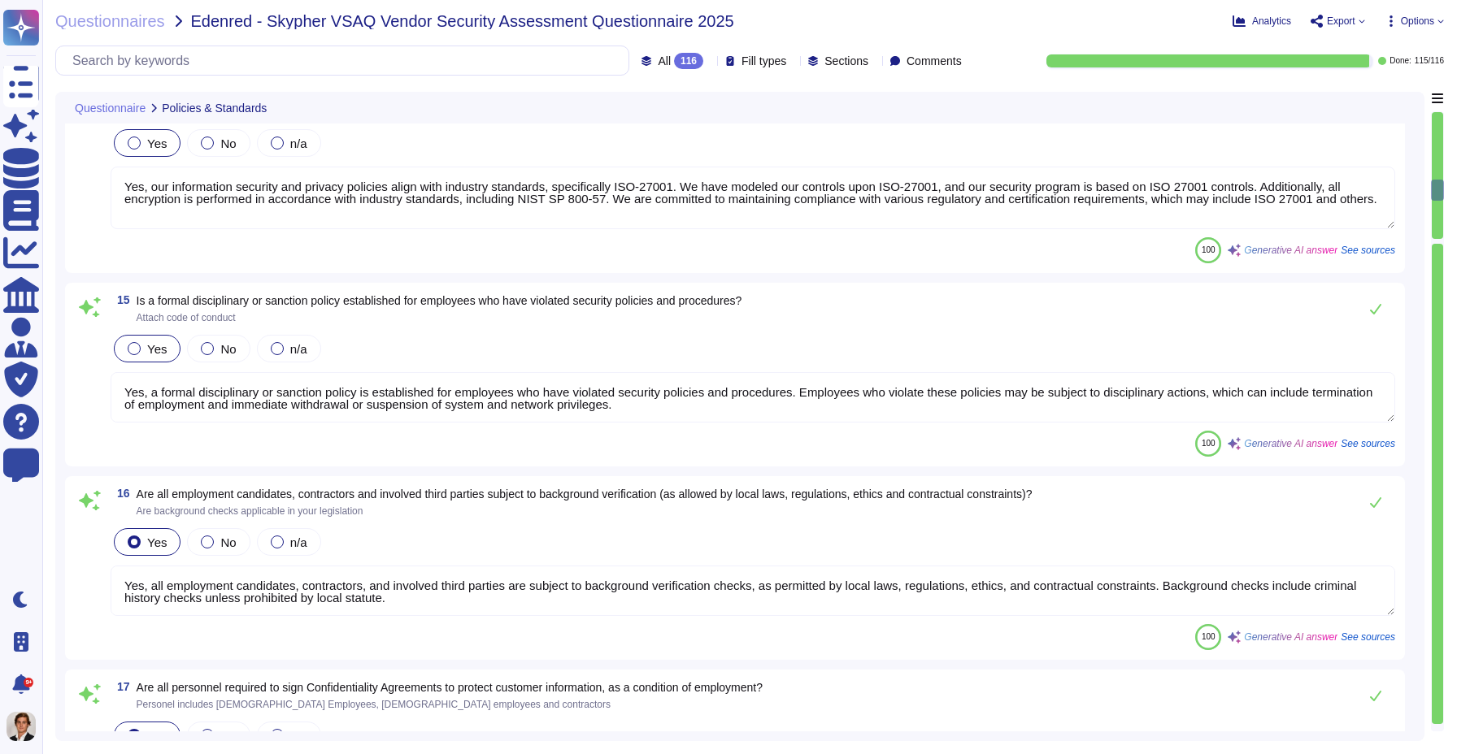
type textarea "Yes, all employment candidates, contractors, and involved third parties are sub…"
type textarea "Yes, all personnel are required to sign confidentiality agreements to protect c…"
type textarea "Yes, documented procedures are followed to govern change in employment and/or t…"
type textarea "Yes, we perform network security testing annually. This includes penetration te…"
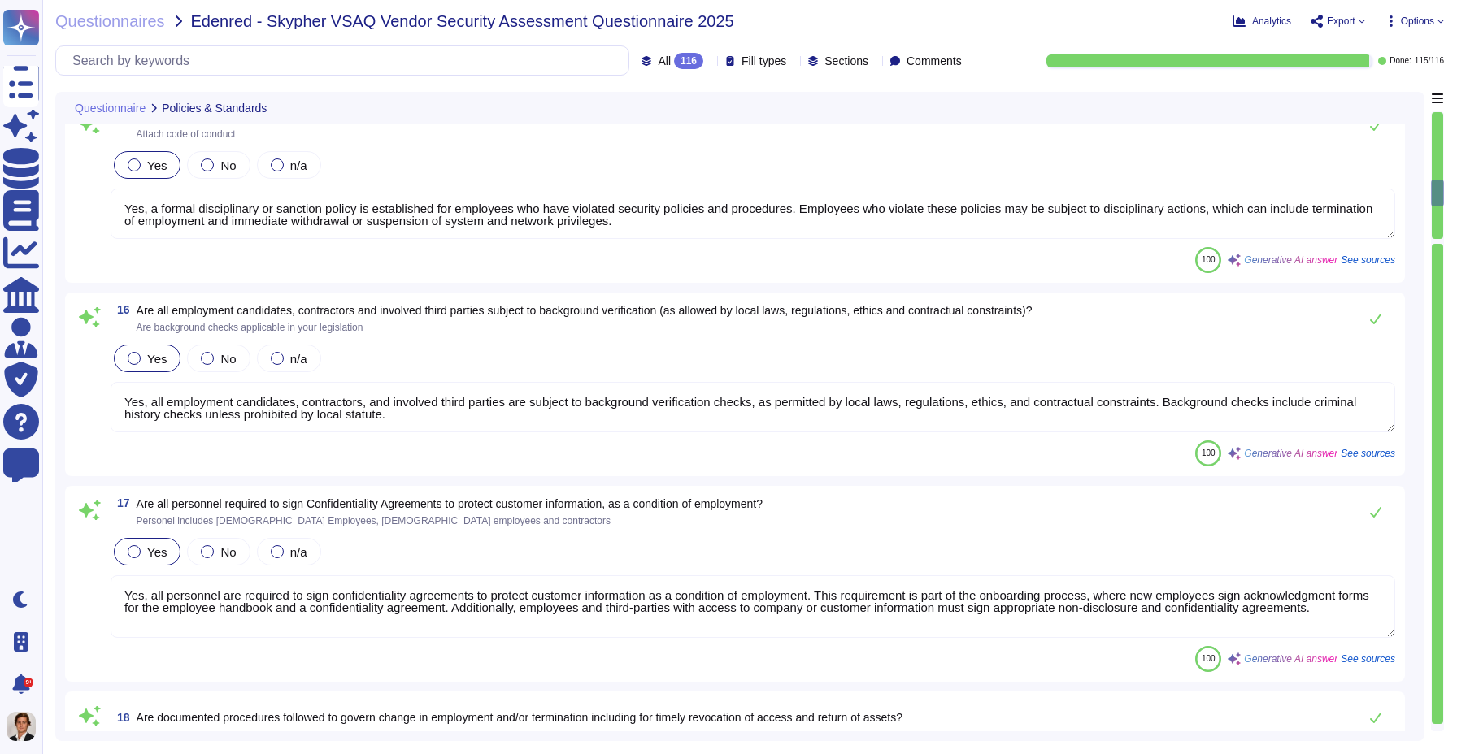
type textarea "Yes, we perform application security testing. All new applications and major re…"
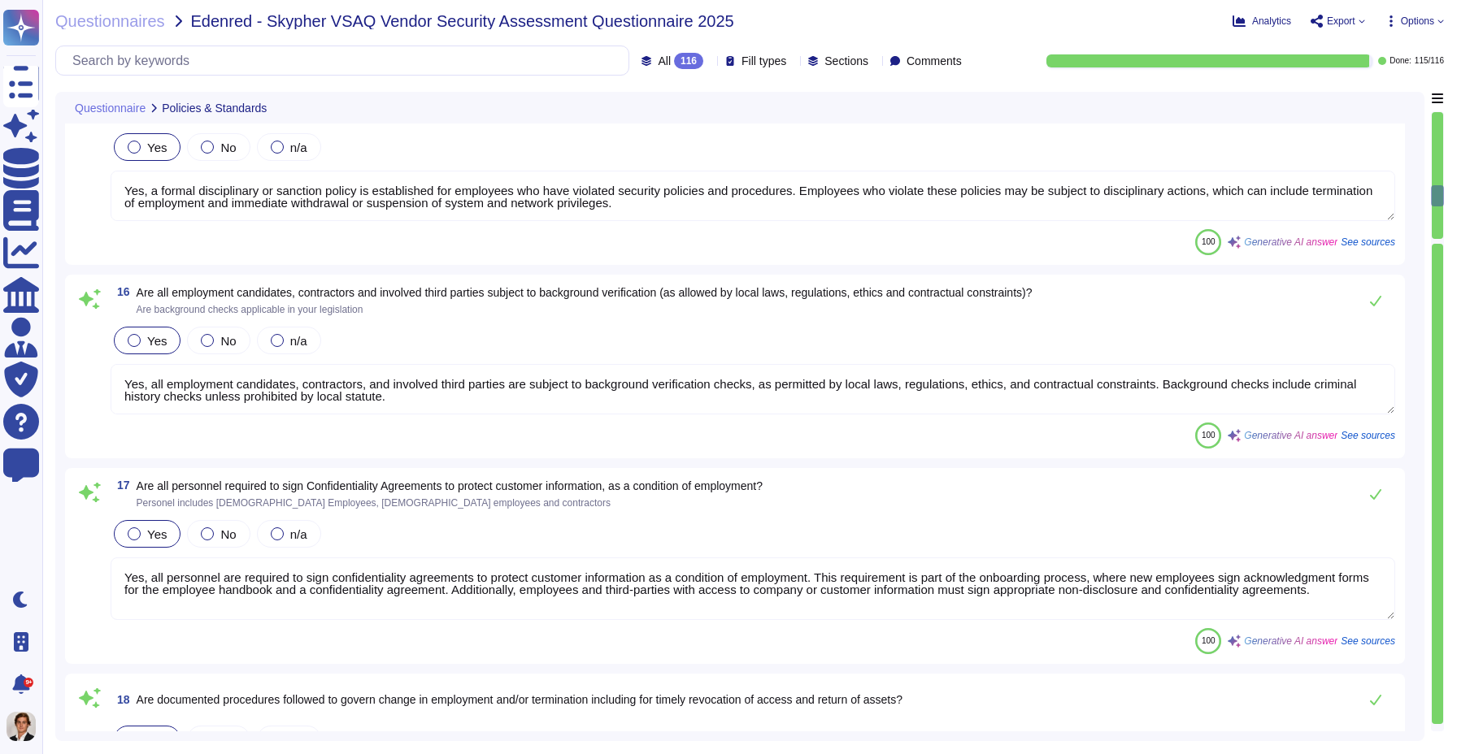
click at [1359, 437] on span "See sources" at bounding box center [1368, 436] width 54 height 10
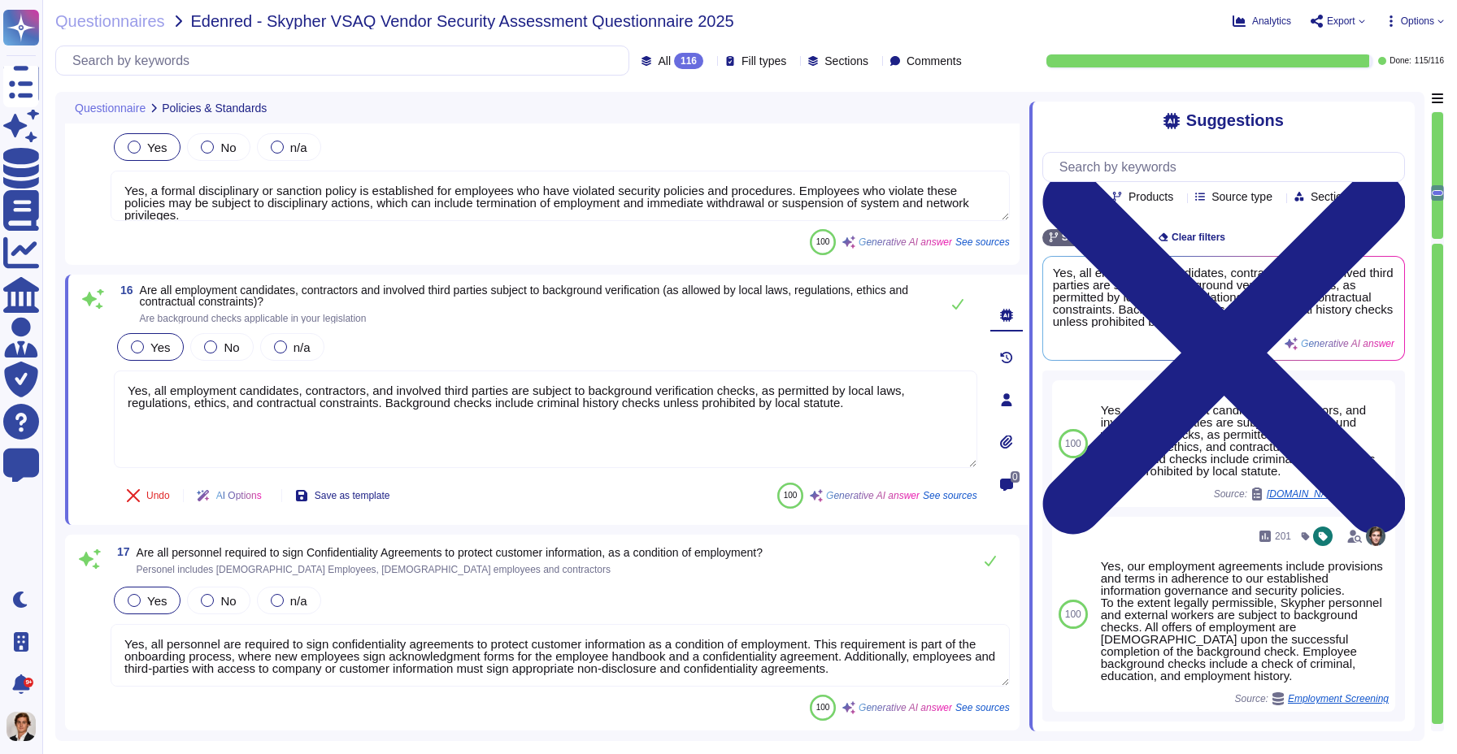
click at [1032, 364] on div "Suggestions Team Products Source type Section Tags Skypher Wide Clear filters Y…" at bounding box center [1221, 417] width 385 height 630
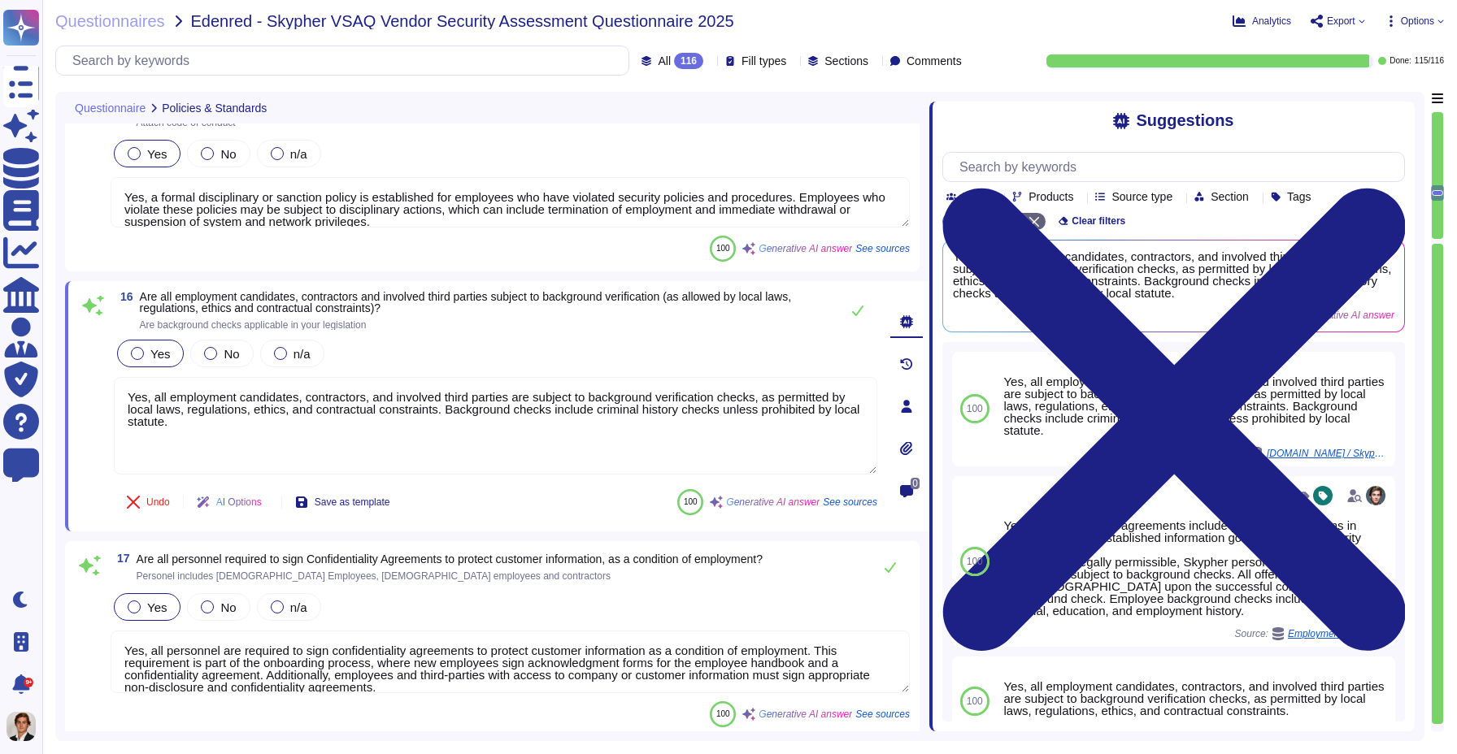
drag, startPoint x: 1030, startPoint y: 364, endPoint x: 929, endPoint y: 363, distance: 100.8
click at [929, 363] on span at bounding box center [929, 412] width 7 height 640
click at [902, 410] on icon at bounding box center [907, 406] width 11 height 13
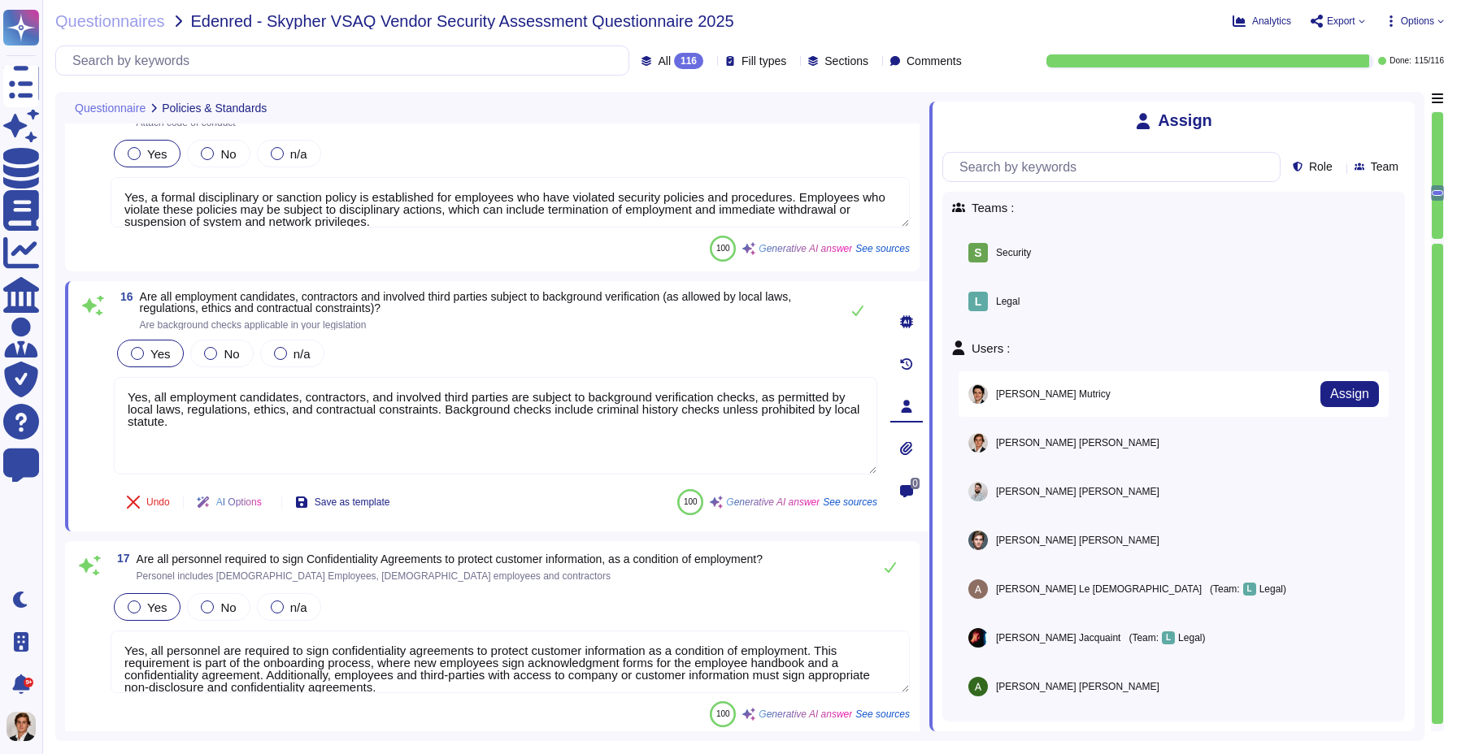
click at [1376, 405] on div "Louis Mutricy Assign" at bounding box center [1173, 395] width 430 height 46
click at [1358, 395] on span "Assign" at bounding box center [1349, 394] width 39 height 13
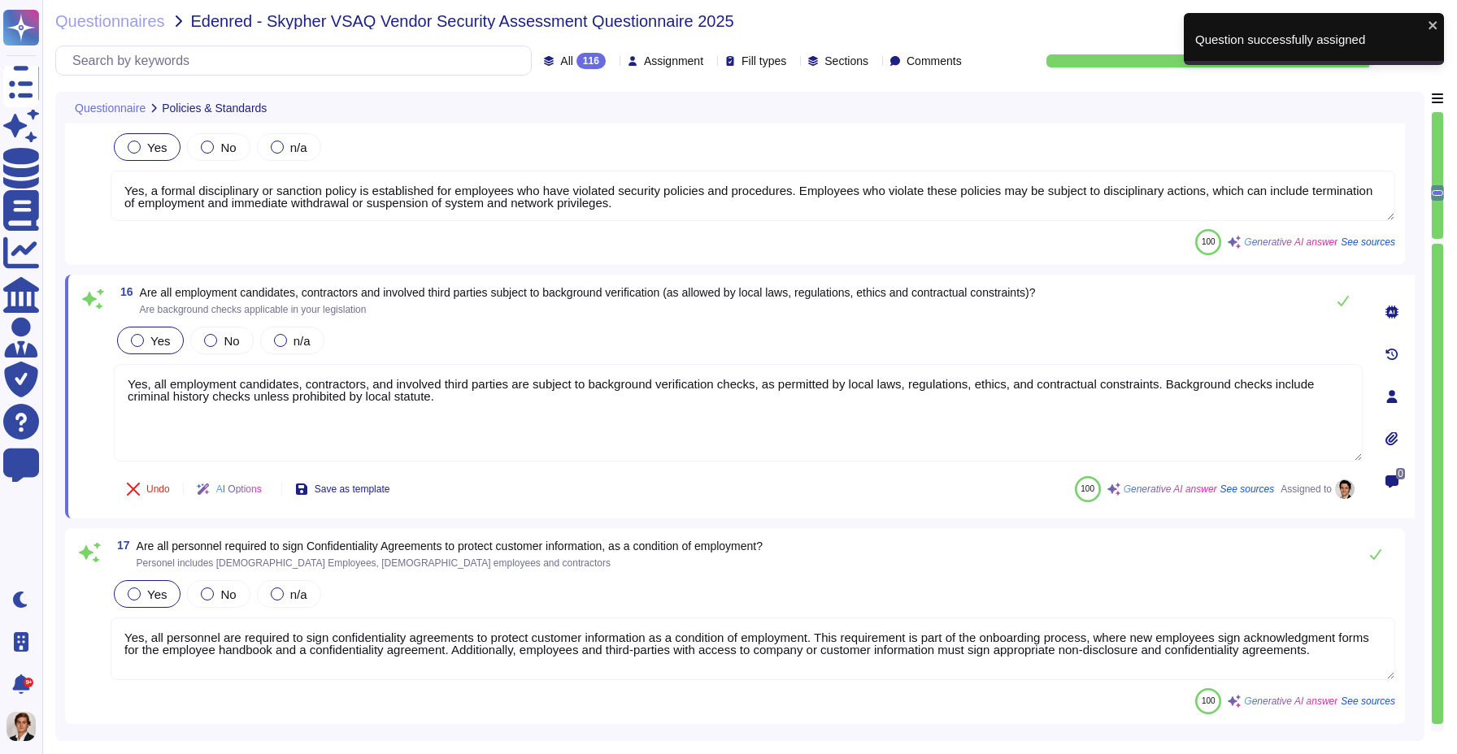
click at [1391, 484] on icon at bounding box center [1391, 482] width 13 height 13
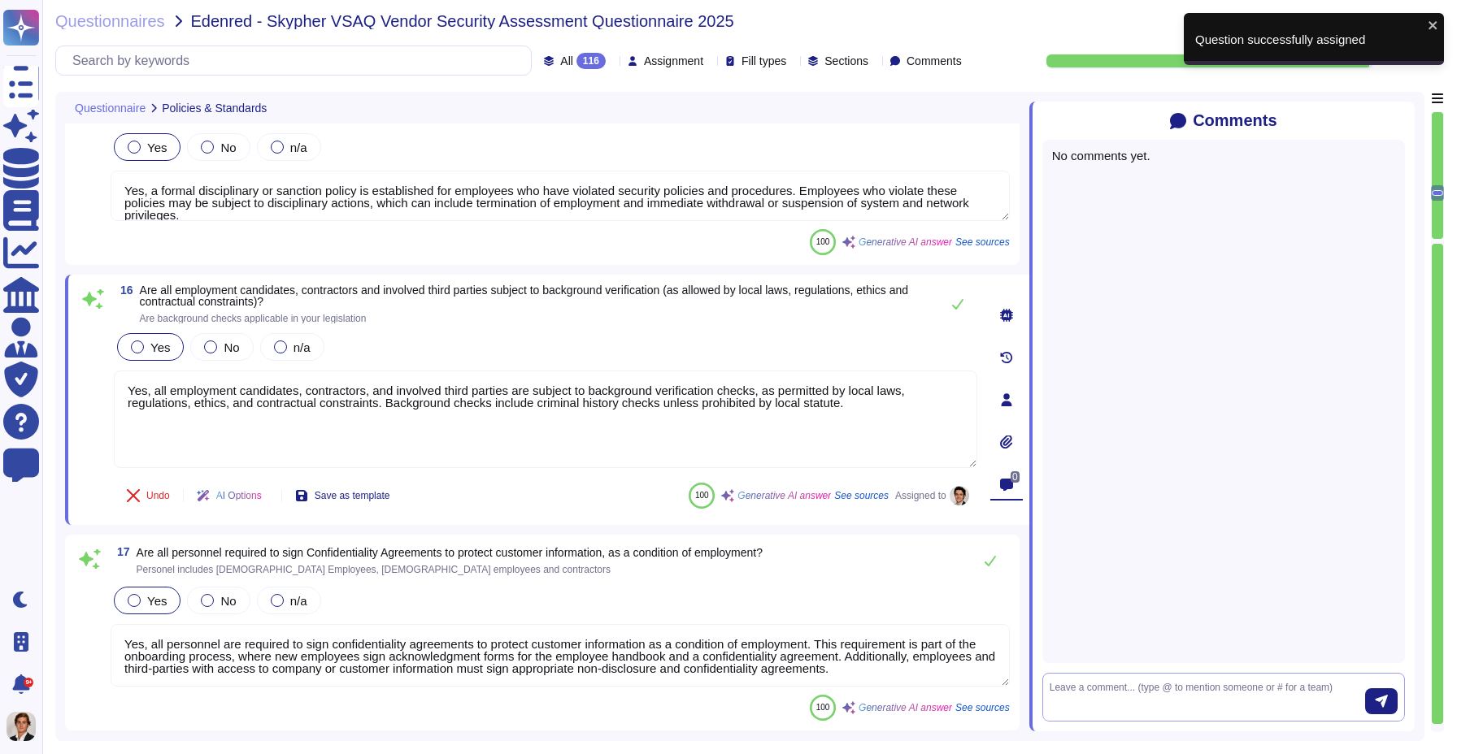
click at [1124, 687] on textarea at bounding box center [1207, 697] width 315 height 34
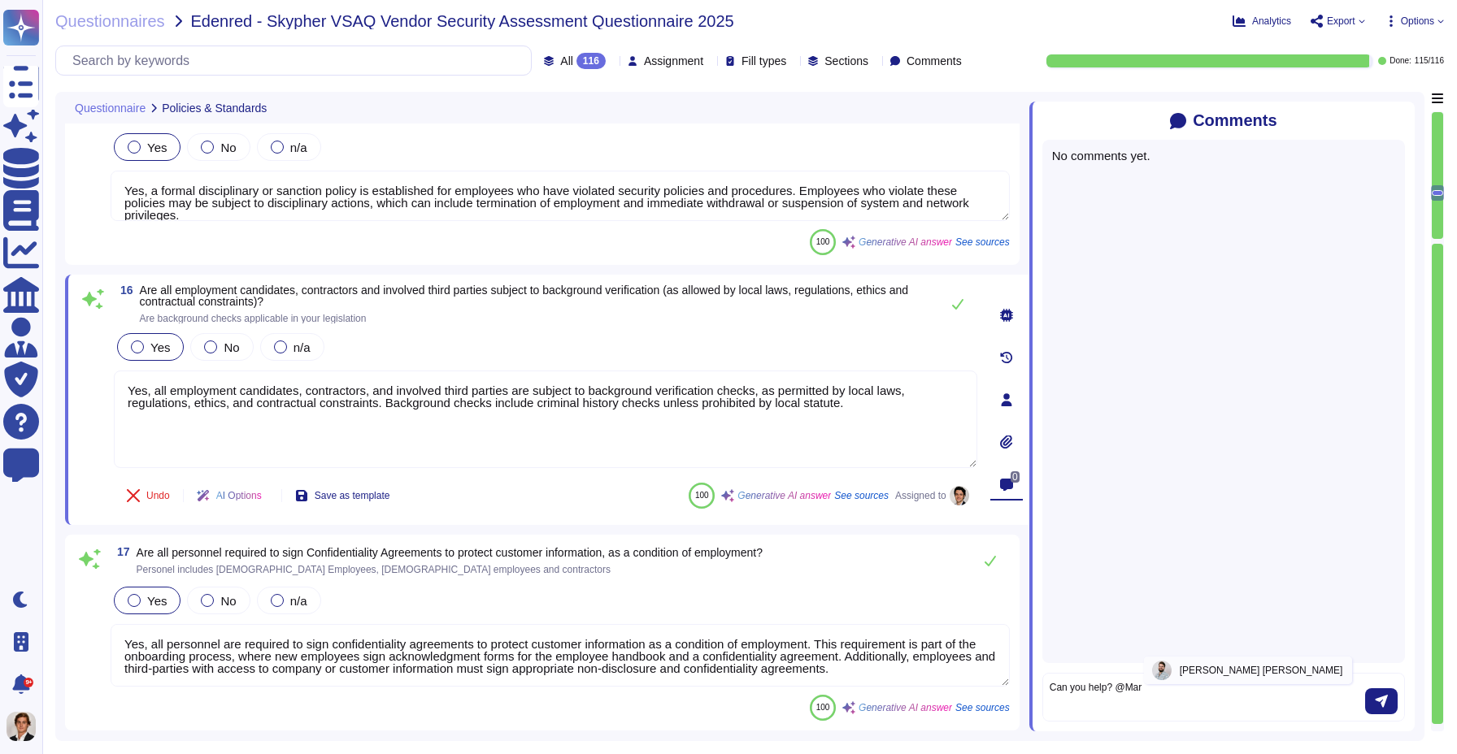
click at [1219, 676] on div "Martin Van Elslande" at bounding box center [1248, 671] width 193 height 20
type textarea "Can you help? @Martin Van Elslande"
click at [1384, 711] on button "submit" at bounding box center [1381, 702] width 33 height 26
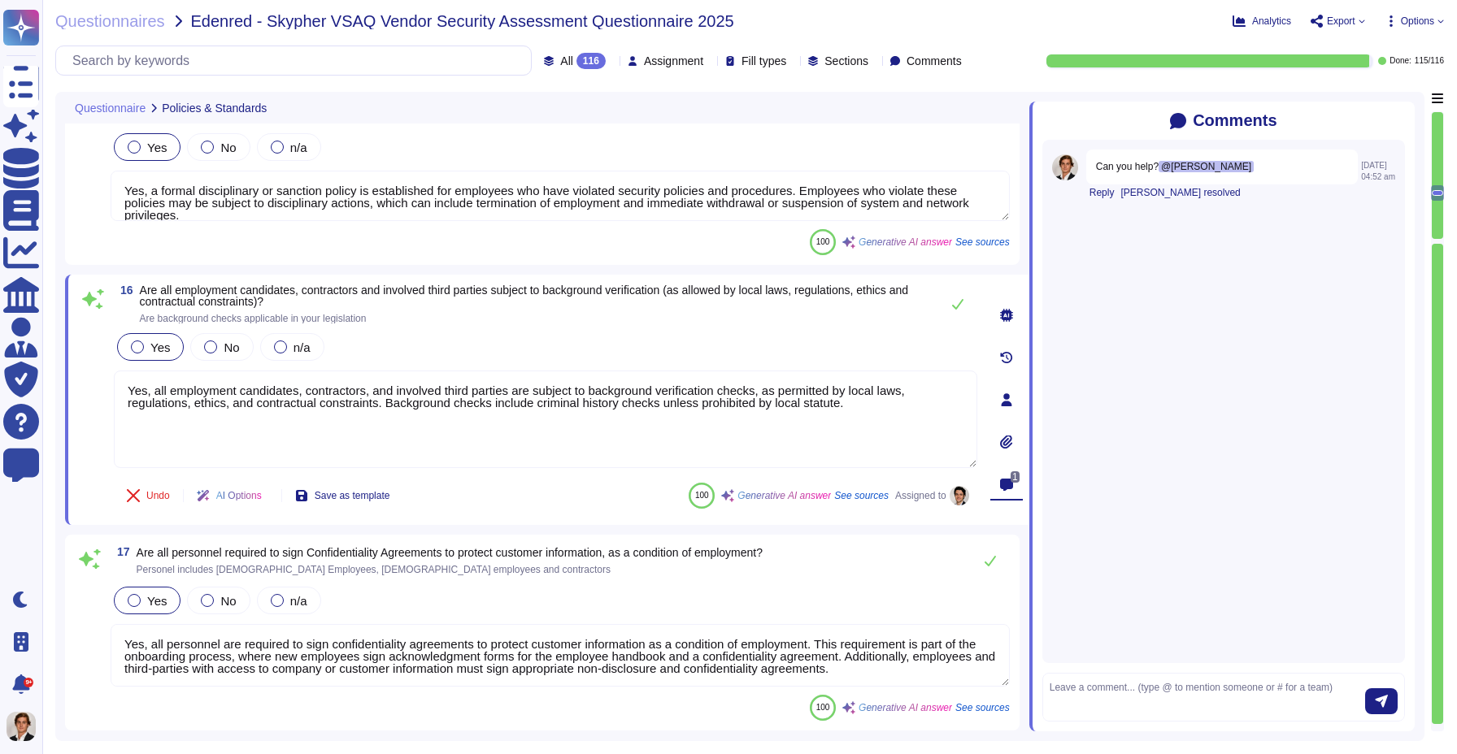
click at [1003, 440] on icon at bounding box center [1006, 442] width 13 height 13
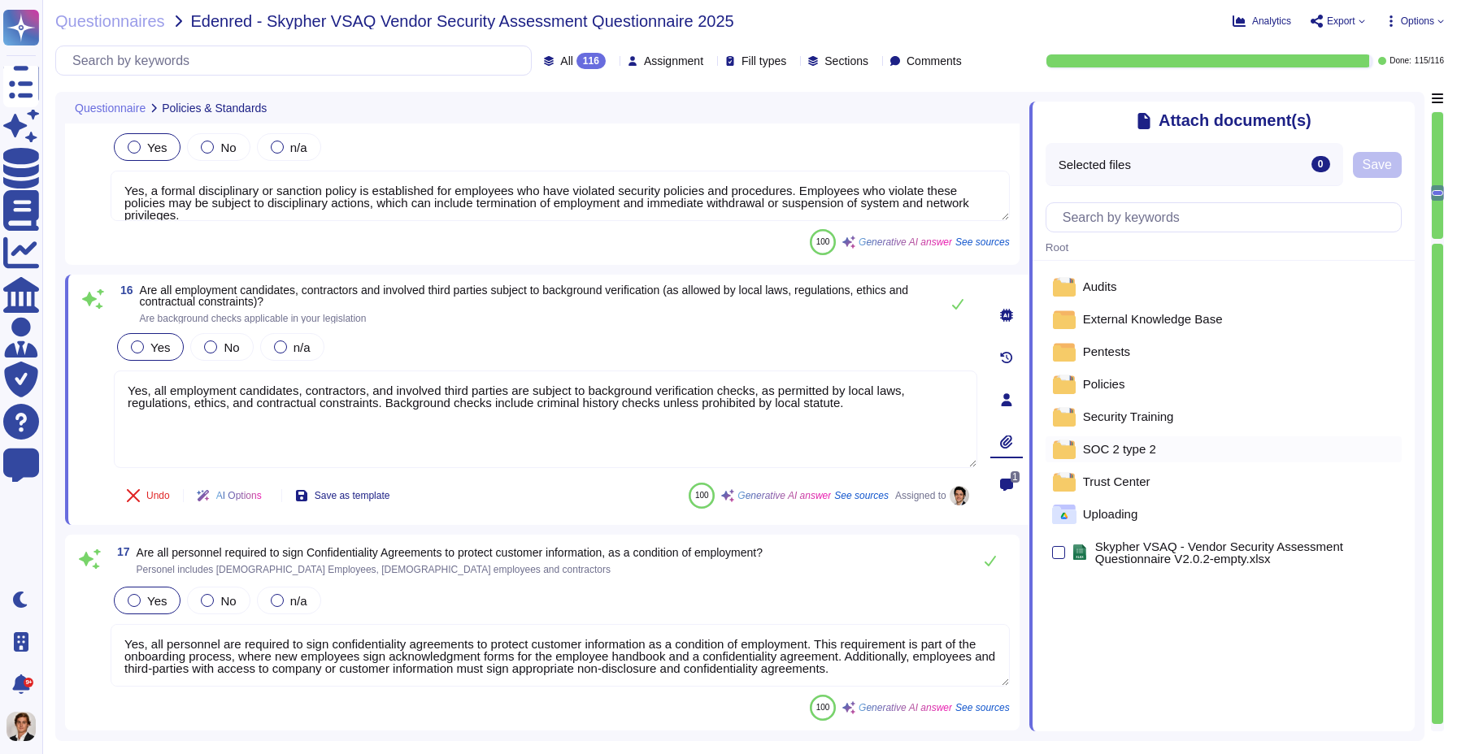
click at [1112, 443] on span "SOC 2 type 2" at bounding box center [1119, 449] width 73 height 12
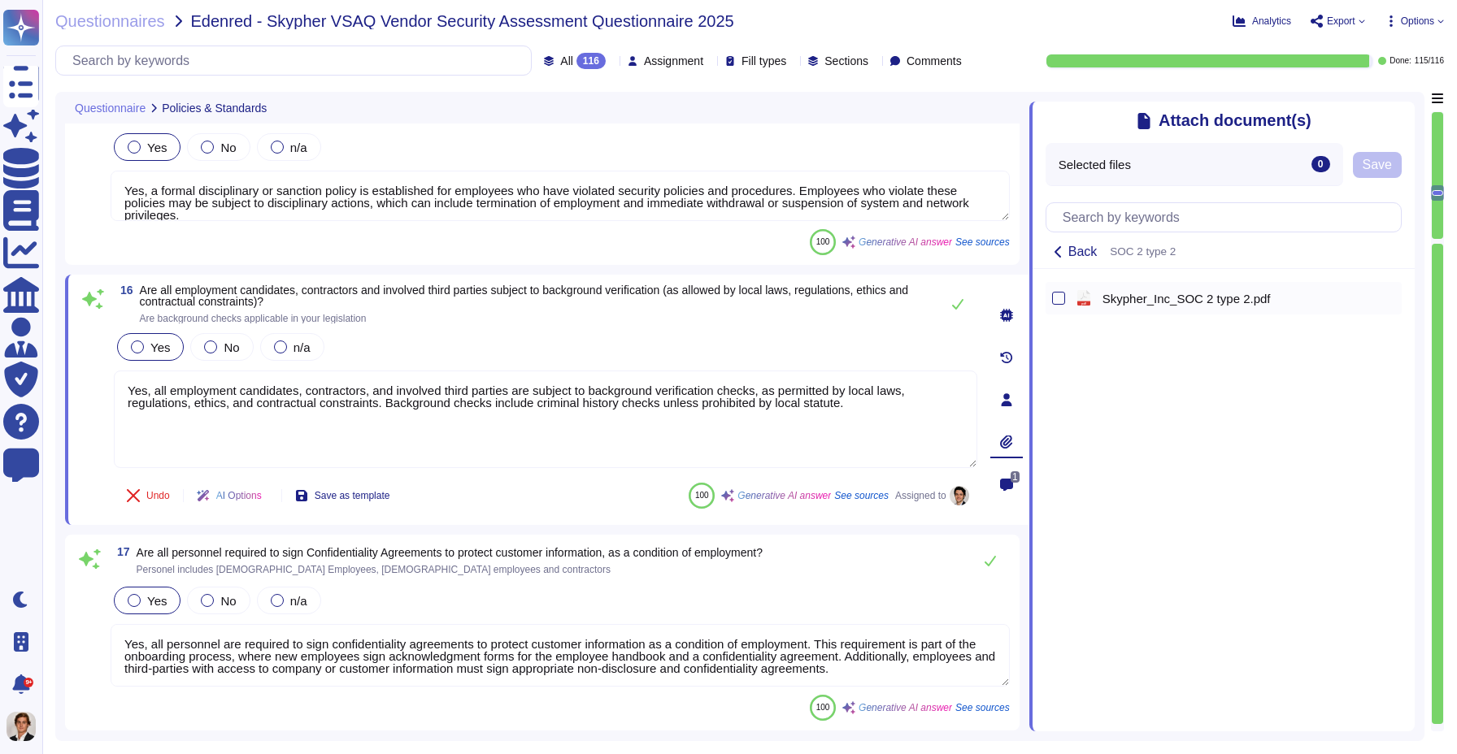
click at [1212, 293] on span "Skypher_Inc_SOC 2 type 2.pdf" at bounding box center [1186, 299] width 168 height 12
click at [1389, 159] on span "Save" at bounding box center [1377, 165] width 29 height 13
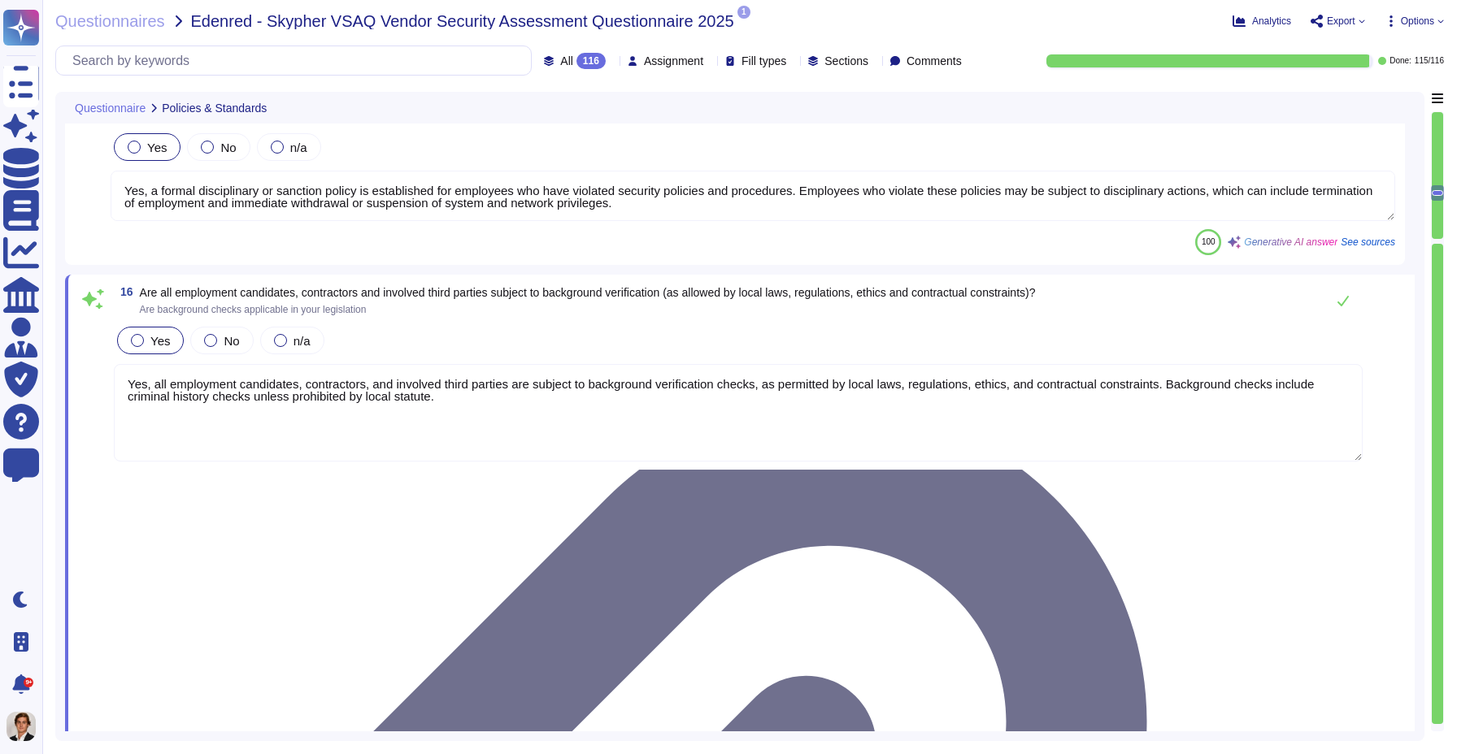
click at [1327, 24] on span "Export" at bounding box center [1341, 21] width 28 height 10
click at [1369, 98] on p "Download" at bounding box center [1398, 121] width 58 height 46
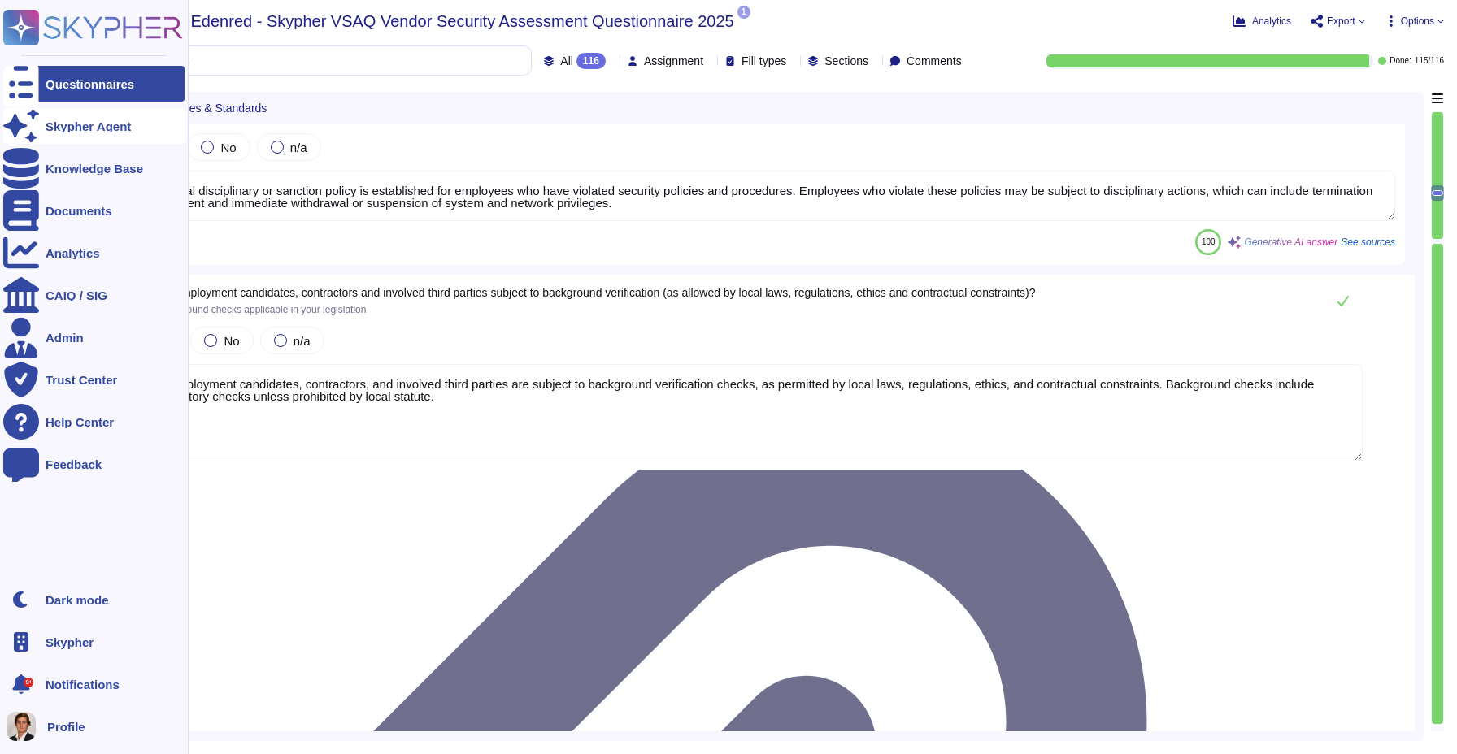
click at [14, 123] on icon at bounding box center [21, 126] width 36 height 32
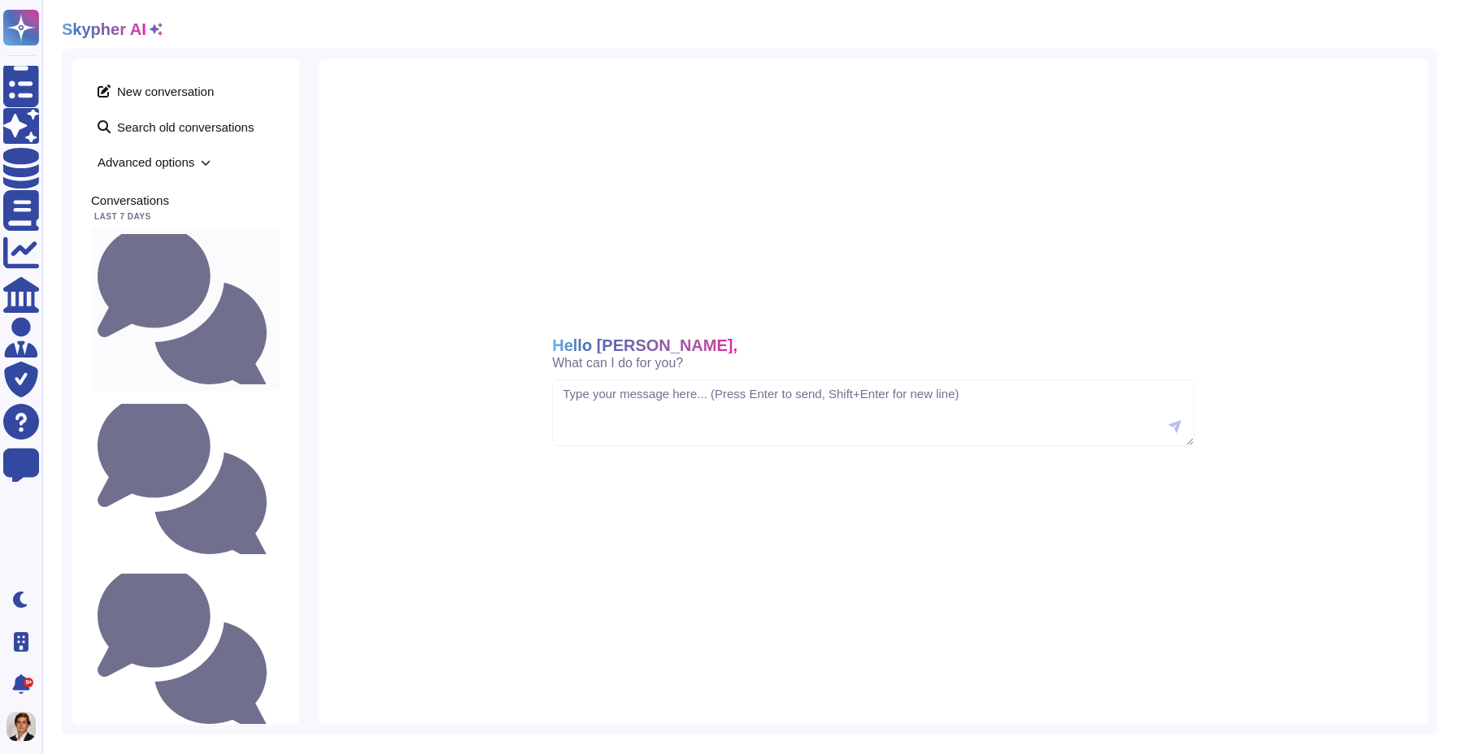
click at [206, 247] on div "Do we have a backups plan and different availability zone in case of failure? W…" at bounding box center [185, 309] width 189 height 163
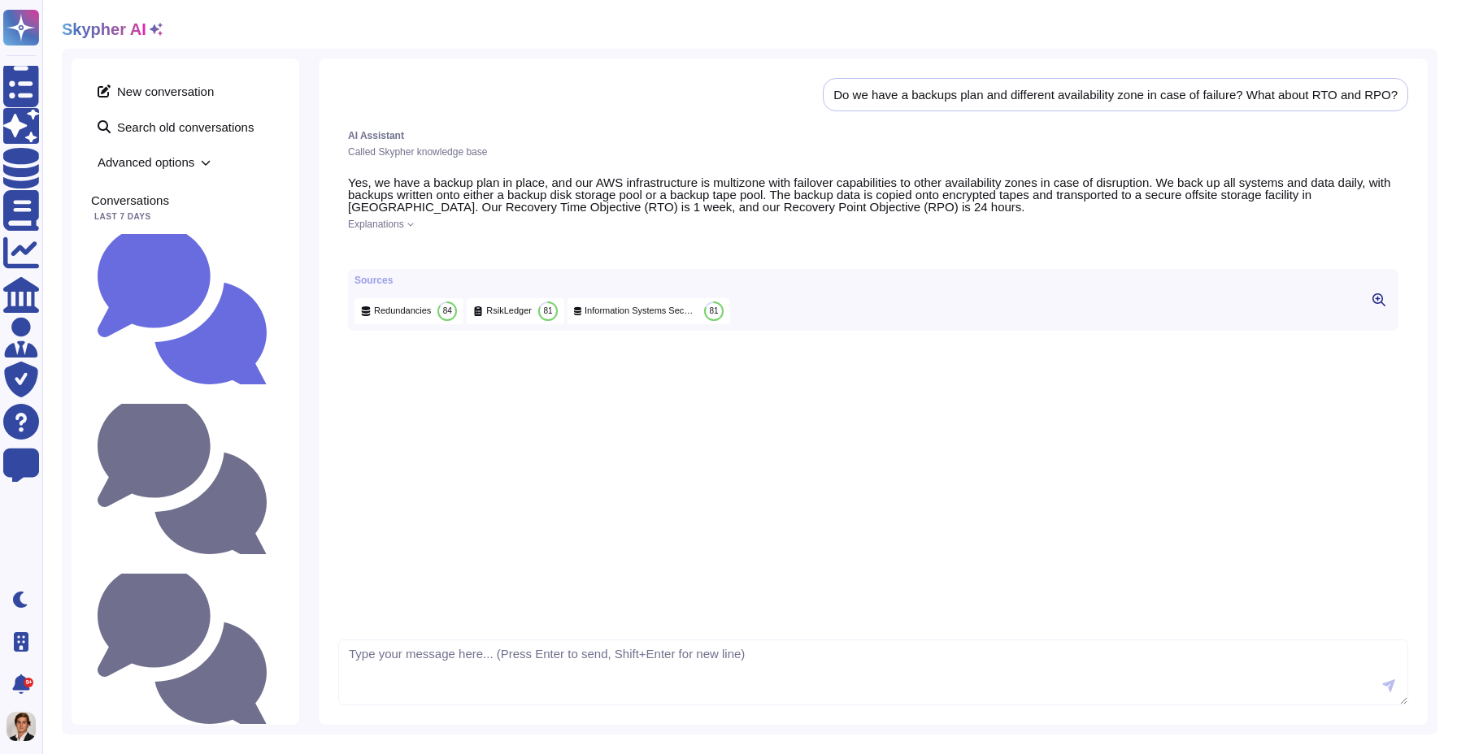
click at [400, 224] on span "Explanations" at bounding box center [376, 225] width 56 height 10
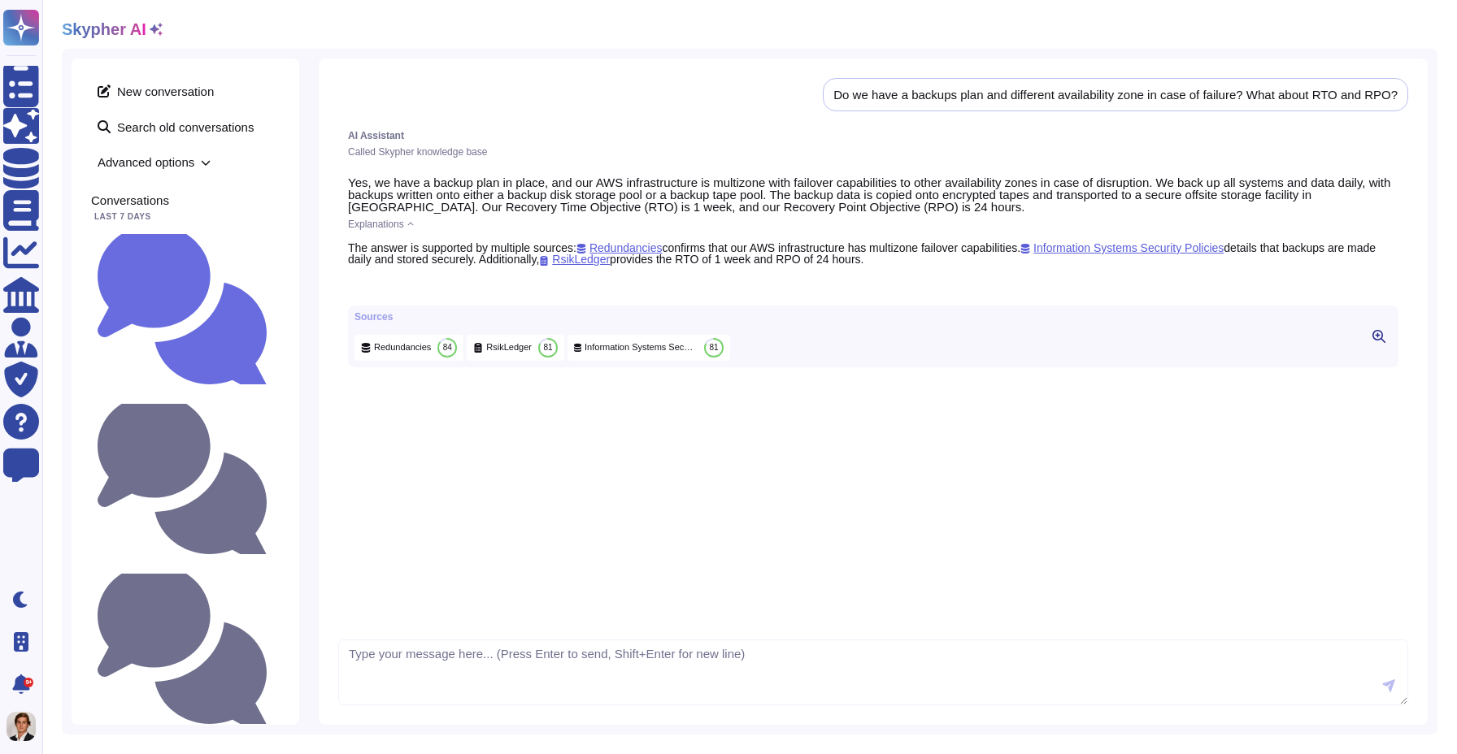
click at [400, 224] on span "Explanations" at bounding box center [376, 225] width 56 height 10
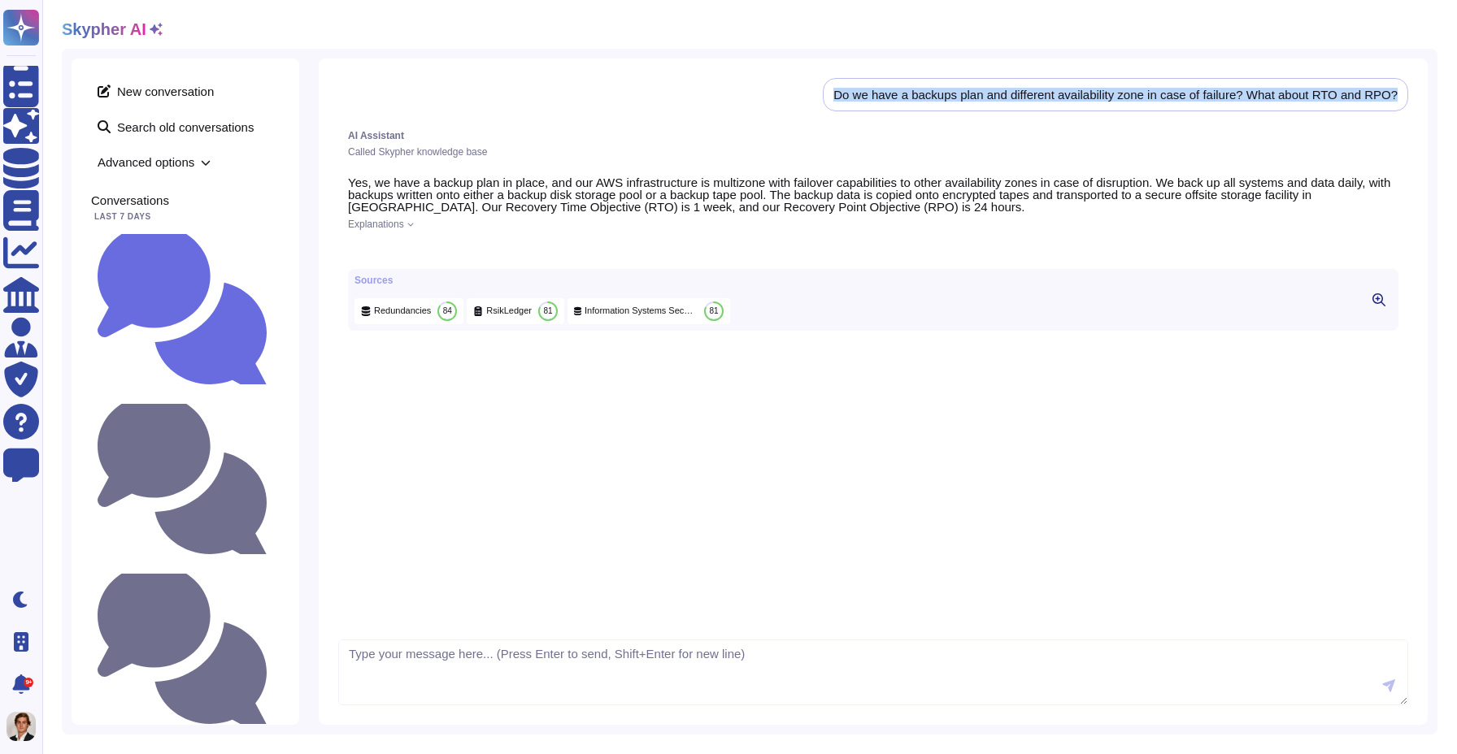
drag, startPoint x: 1411, startPoint y: 90, endPoint x: 820, endPoint y: 93, distance: 591.0
click at [820, 93] on div "Do we have a backups plan and different availability zone in case of failure? W…" at bounding box center [873, 392] width 1109 height 667
copy div "Do we have a backups plan and different availability zone in case of failure? W…"
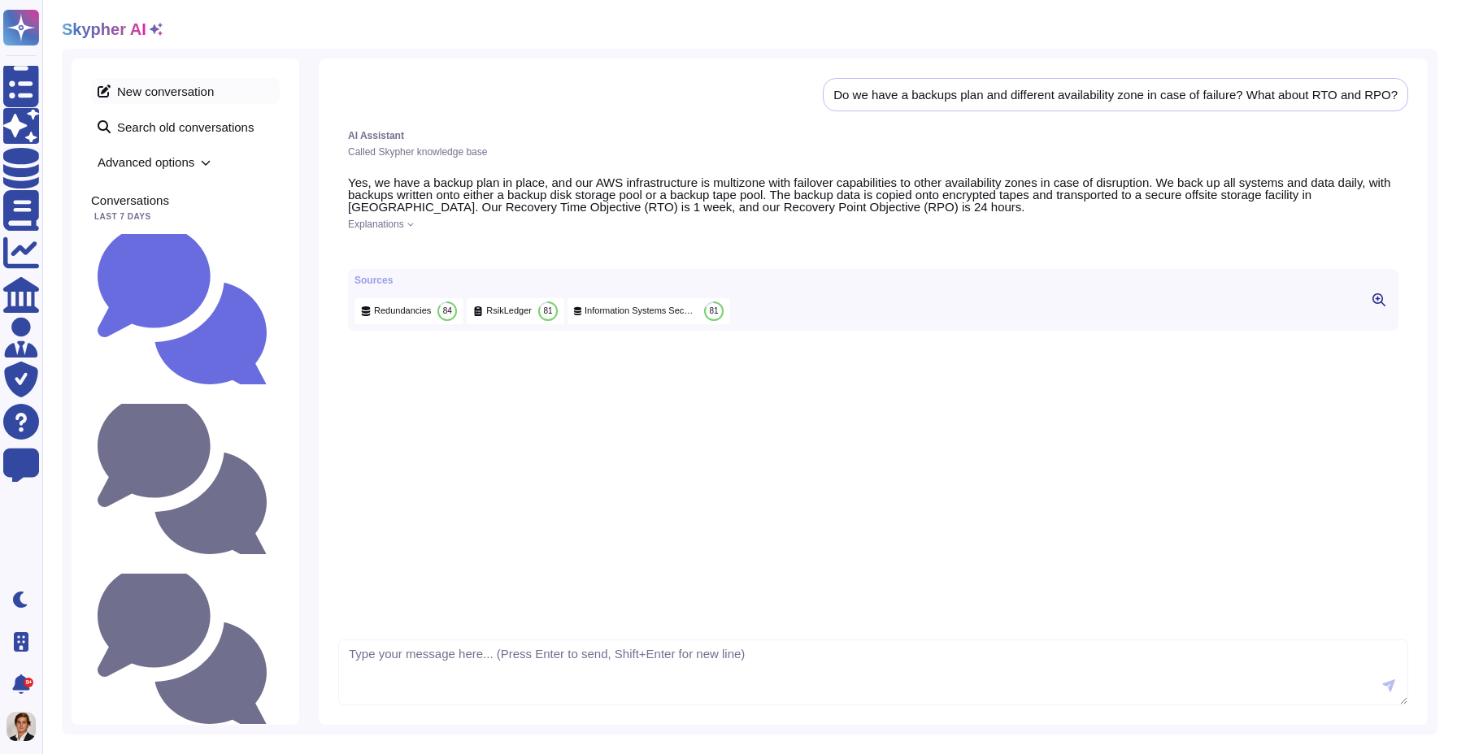
click at [154, 93] on span "New conversation" at bounding box center [185, 91] width 189 height 26
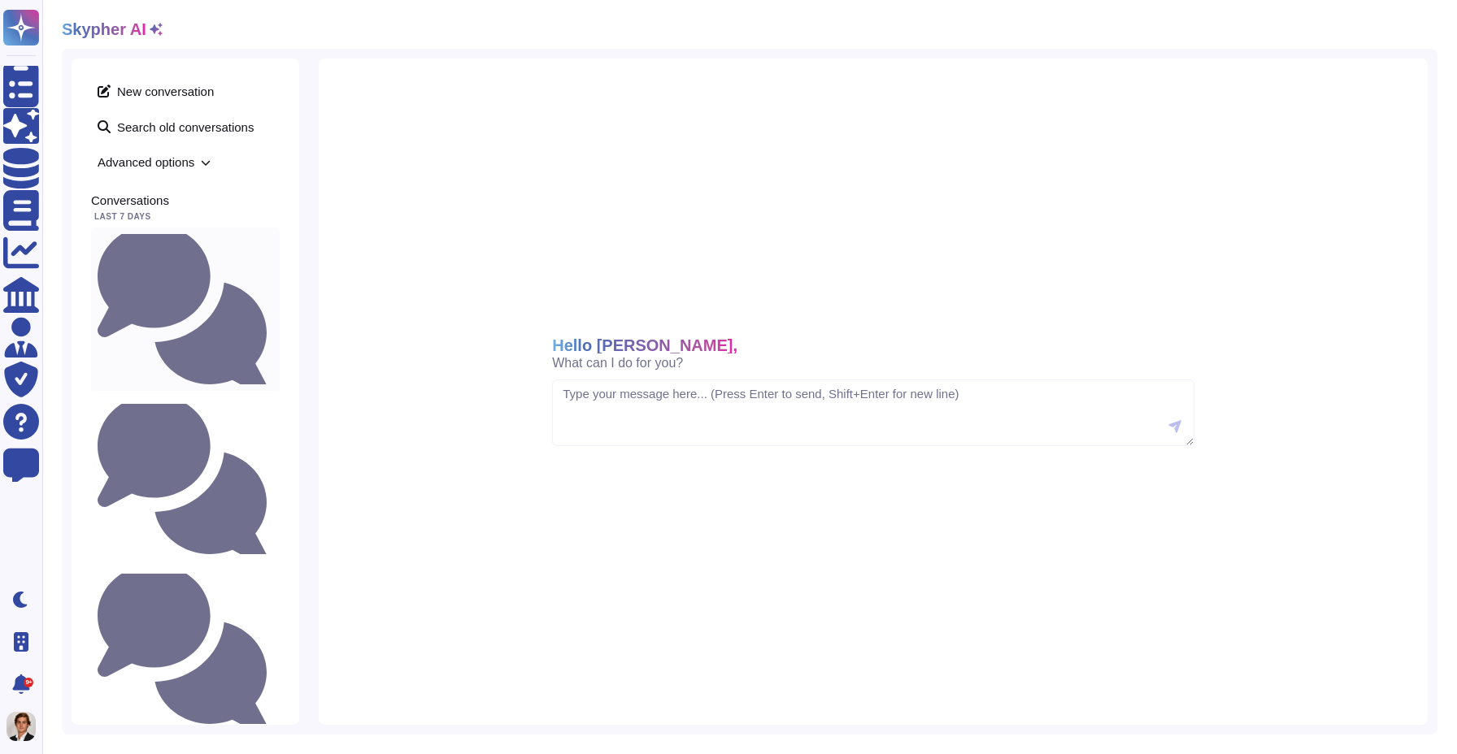
click at [273, 304] on small "Do we have a backups plan and different availability zone in case of failure? W…" at bounding box center [273, 309] width 0 height 11
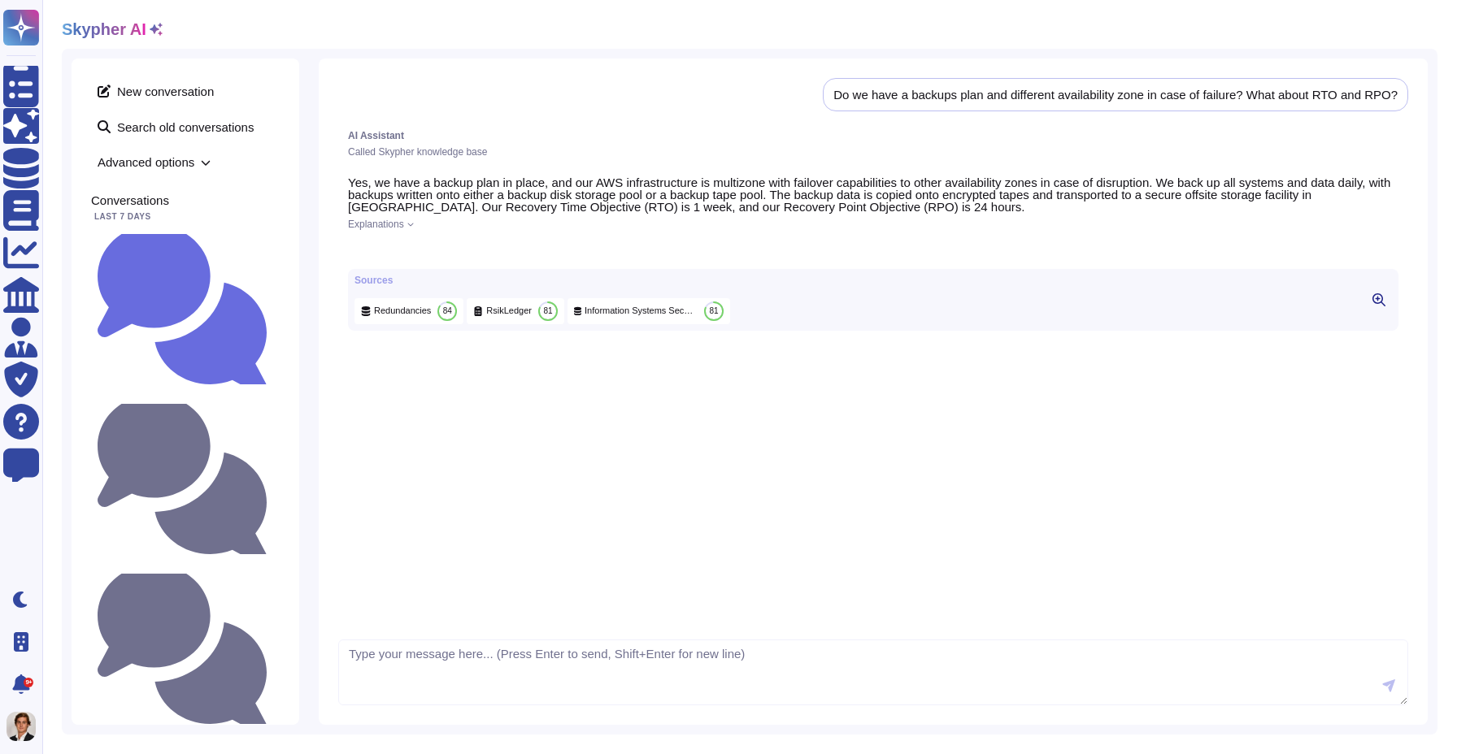
drag, startPoint x: 902, startPoint y: 94, endPoint x: 1088, endPoint y: 91, distance: 185.4
click at [1088, 91] on div "Do we have a backups plan and different availability zone in case of failure? W…" at bounding box center [1115, 95] width 564 height 12
drag, startPoint x: 903, startPoint y: 93, endPoint x: 980, endPoint y: 97, distance: 76.5
click at [980, 97] on div "Do we have a backups plan and different availability zone in case of failure? W…" at bounding box center [1115, 95] width 564 height 12
copy div "backups plan"
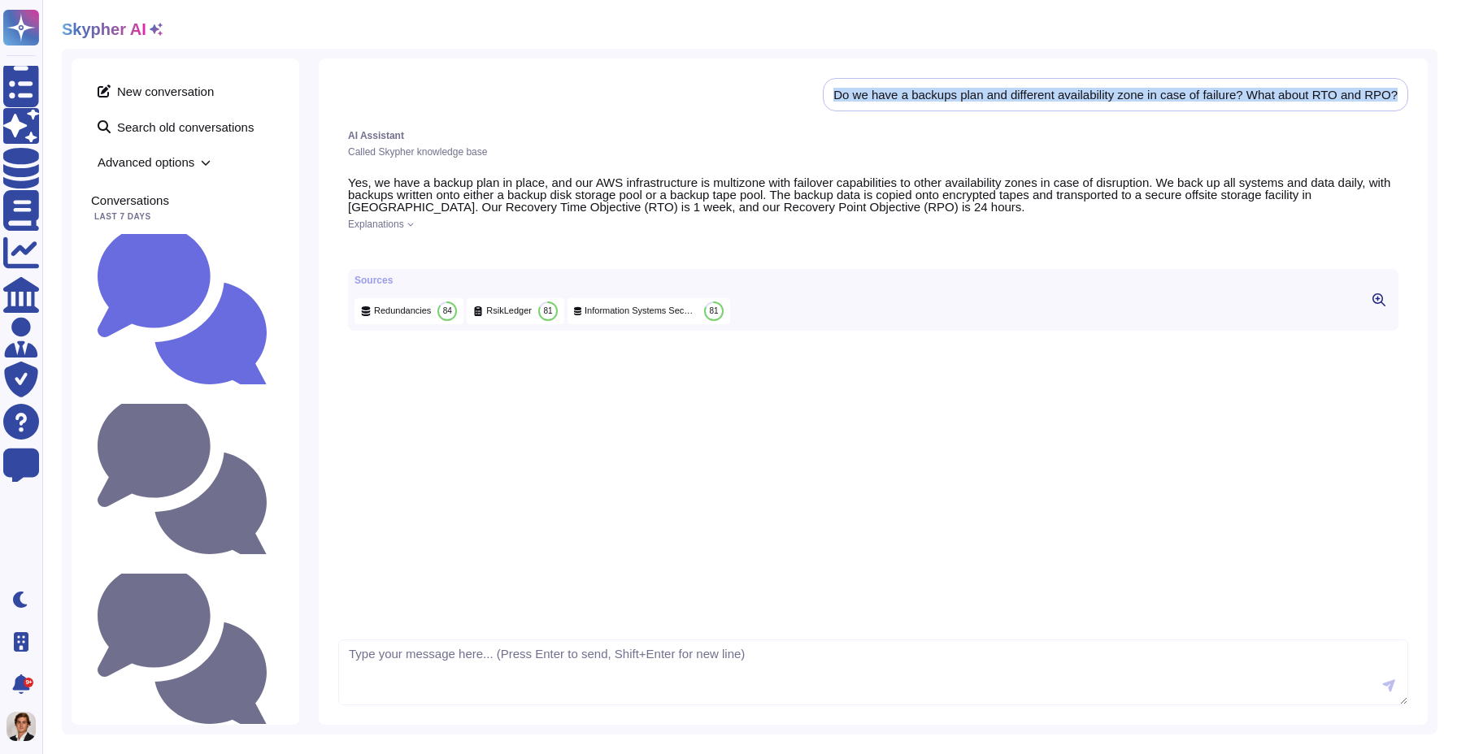
drag, startPoint x: 824, startPoint y: 90, endPoint x: 1456, endPoint y: 95, distance: 632.5
click at [1456, 95] on div "Skypher AI New conversation Search old conversations Advanced options Conversat…" at bounding box center [749, 377] width 1415 height 754
copy div "Do we have a backups plan and different availability zone in case of failure? W…"
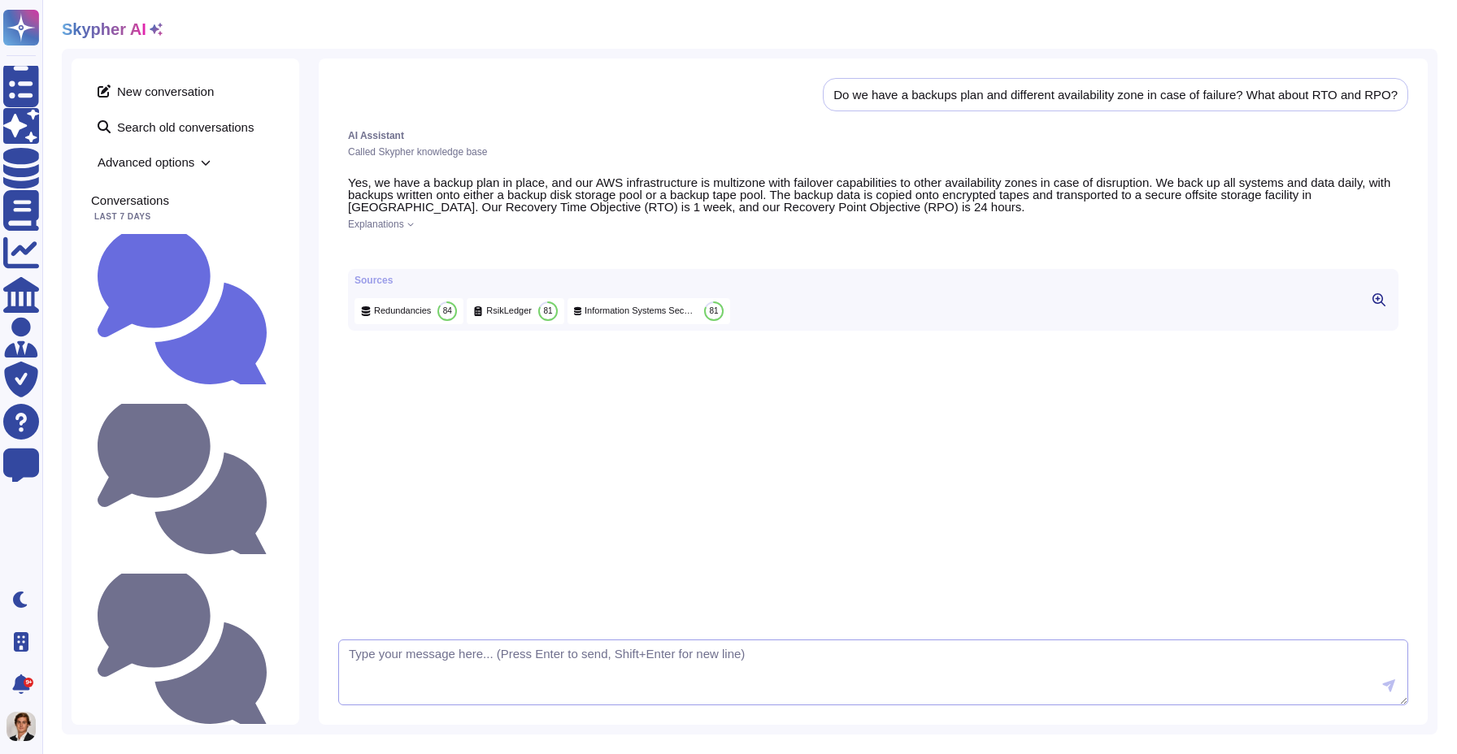
click at [423, 653] on textarea at bounding box center [873, 673] width 1070 height 67
type textarea "C"
type textarea "Rephrase with bullet points"
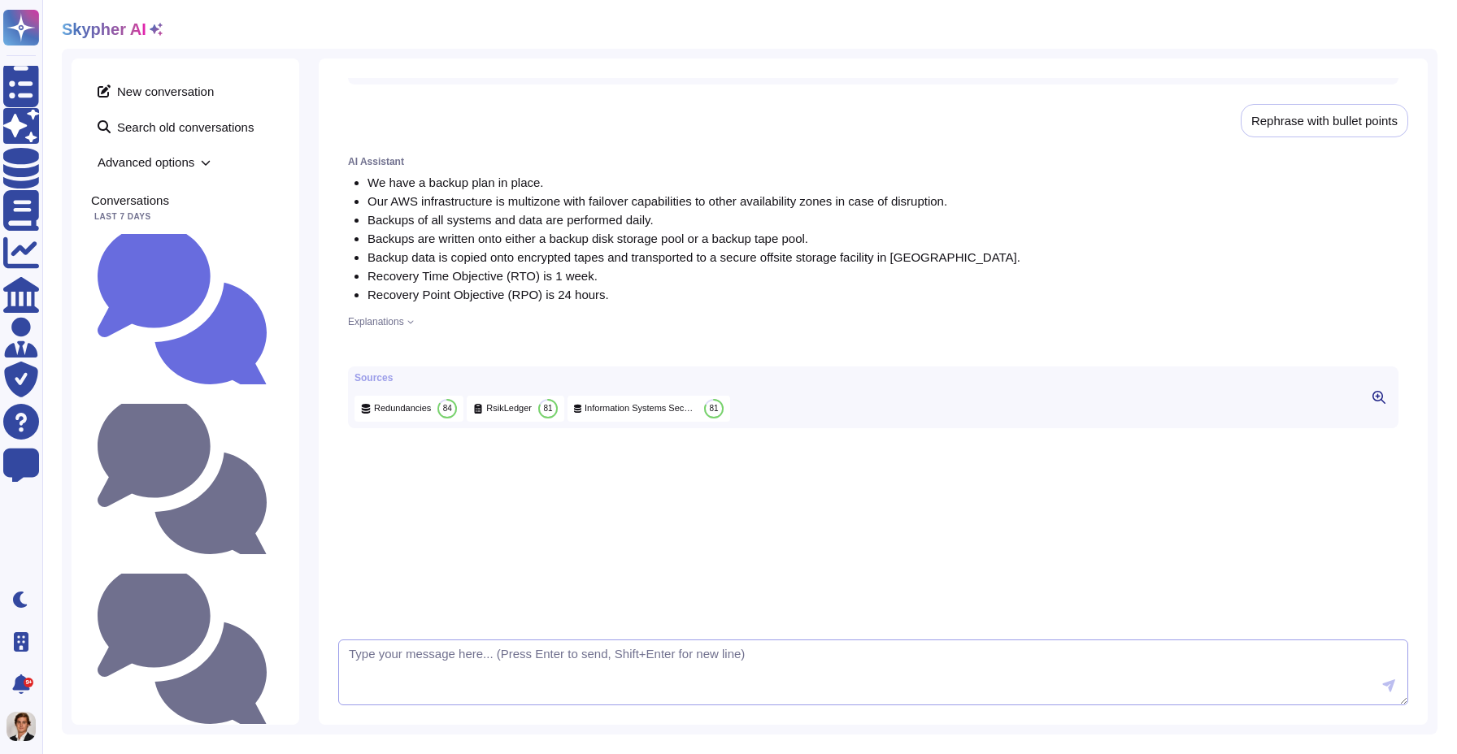
scroll to position [294, 0]
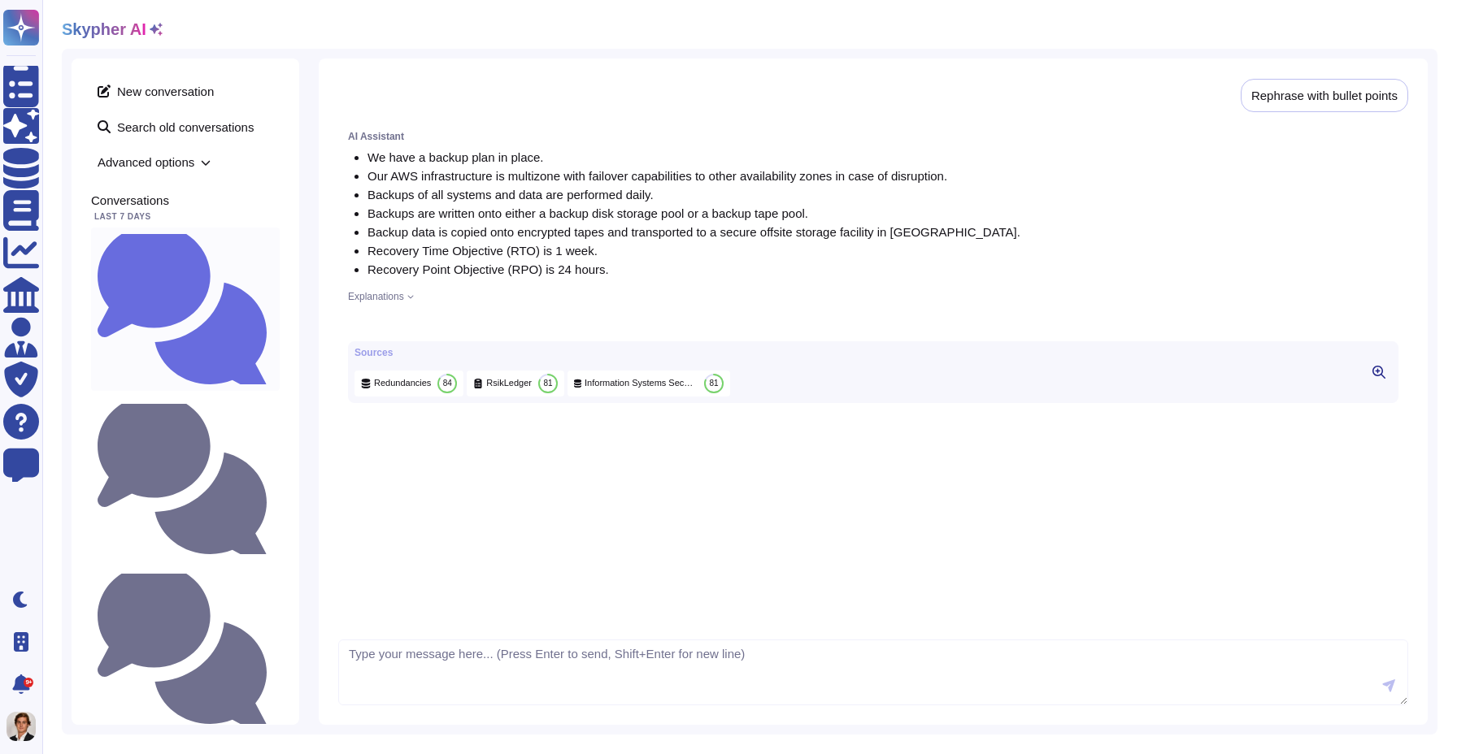
click at [273, 304] on small "Do we have a backups plan and different availability zone in case of failure? W…" at bounding box center [273, 309] width 0 height 11
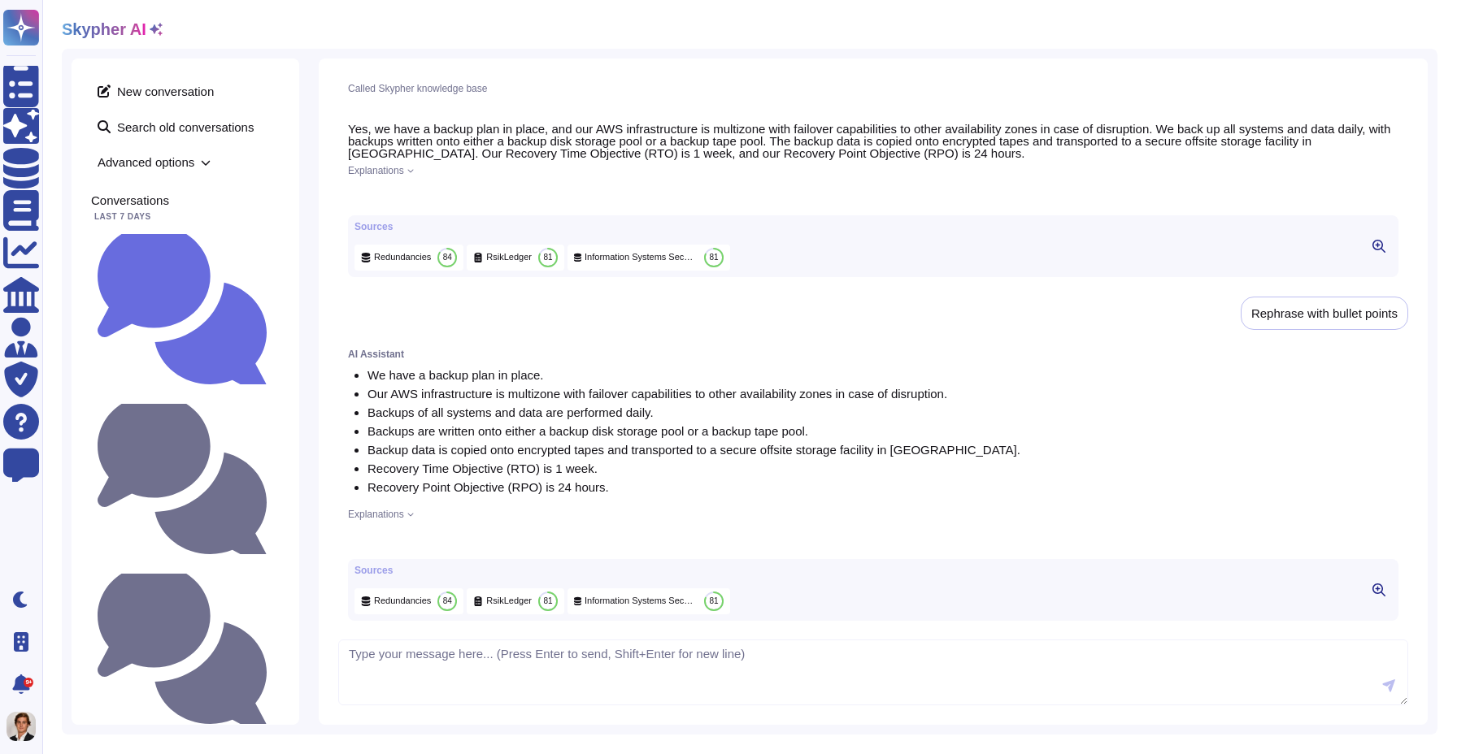
scroll to position [0, 0]
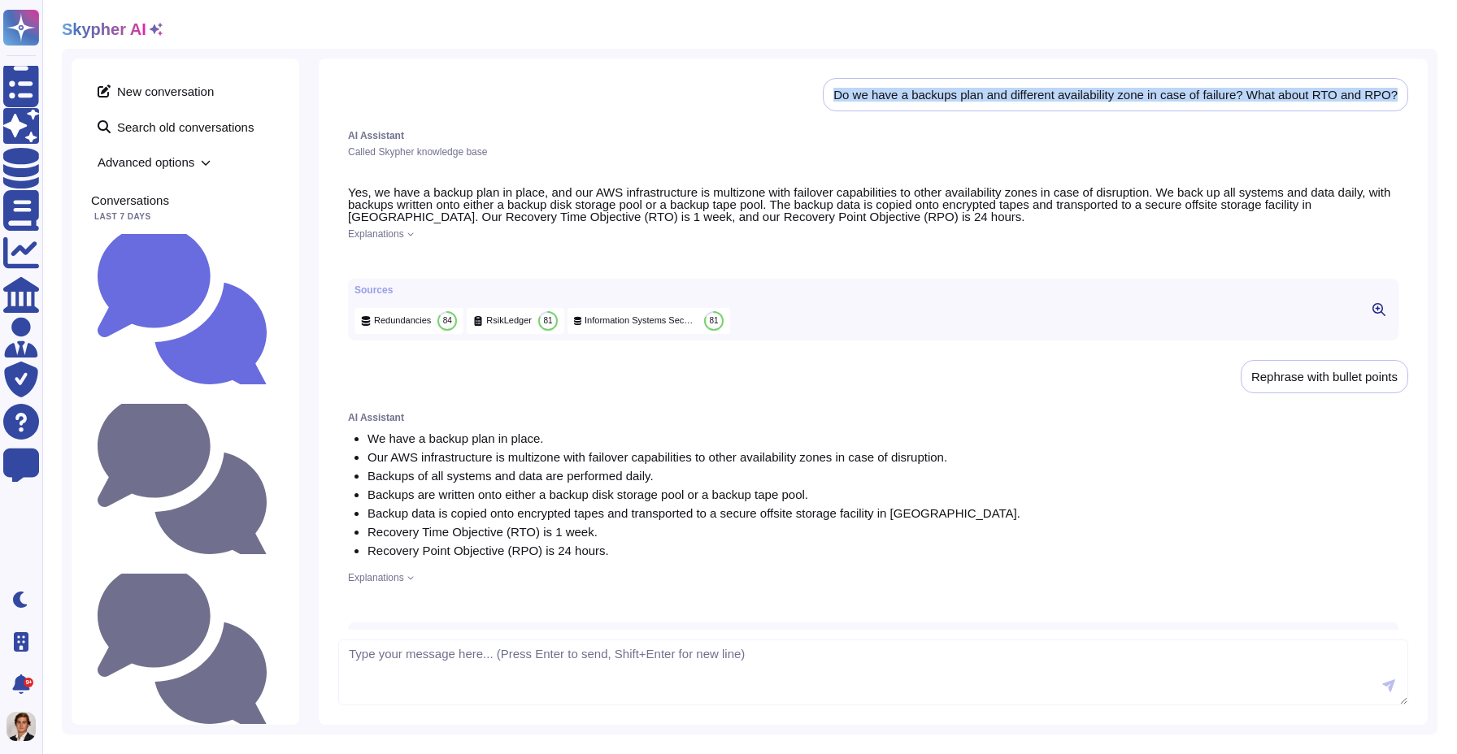
drag, startPoint x: 829, startPoint y: 98, endPoint x: 1346, endPoint y: 104, distance: 517.1
click at [1346, 104] on div "Do we have a backups plan and different availability zone in case of failure? W…" at bounding box center [1115, 94] width 585 height 33
copy div "Do we have a backups plan and different availability zone in case of failure? W…"
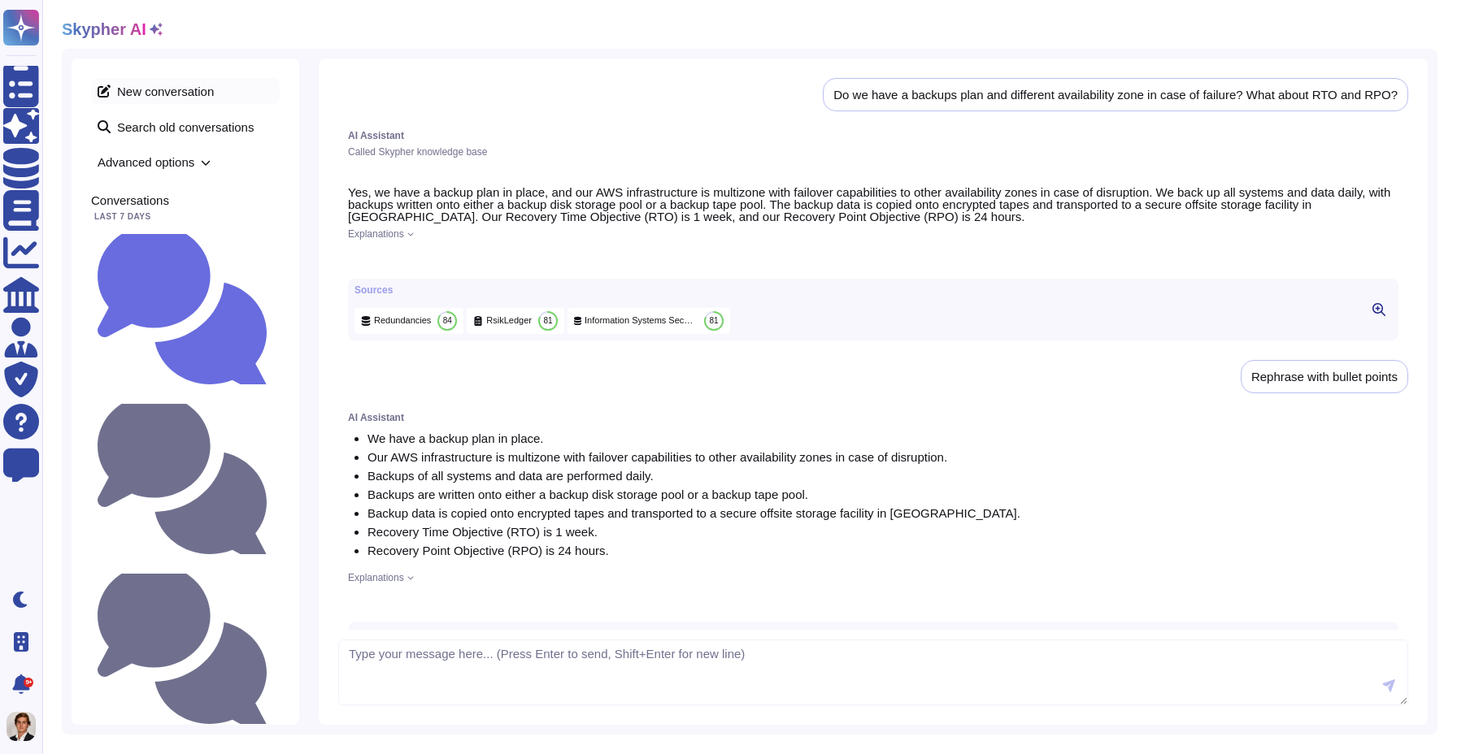
click at [185, 99] on span "New conversation" at bounding box center [185, 91] width 189 height 26
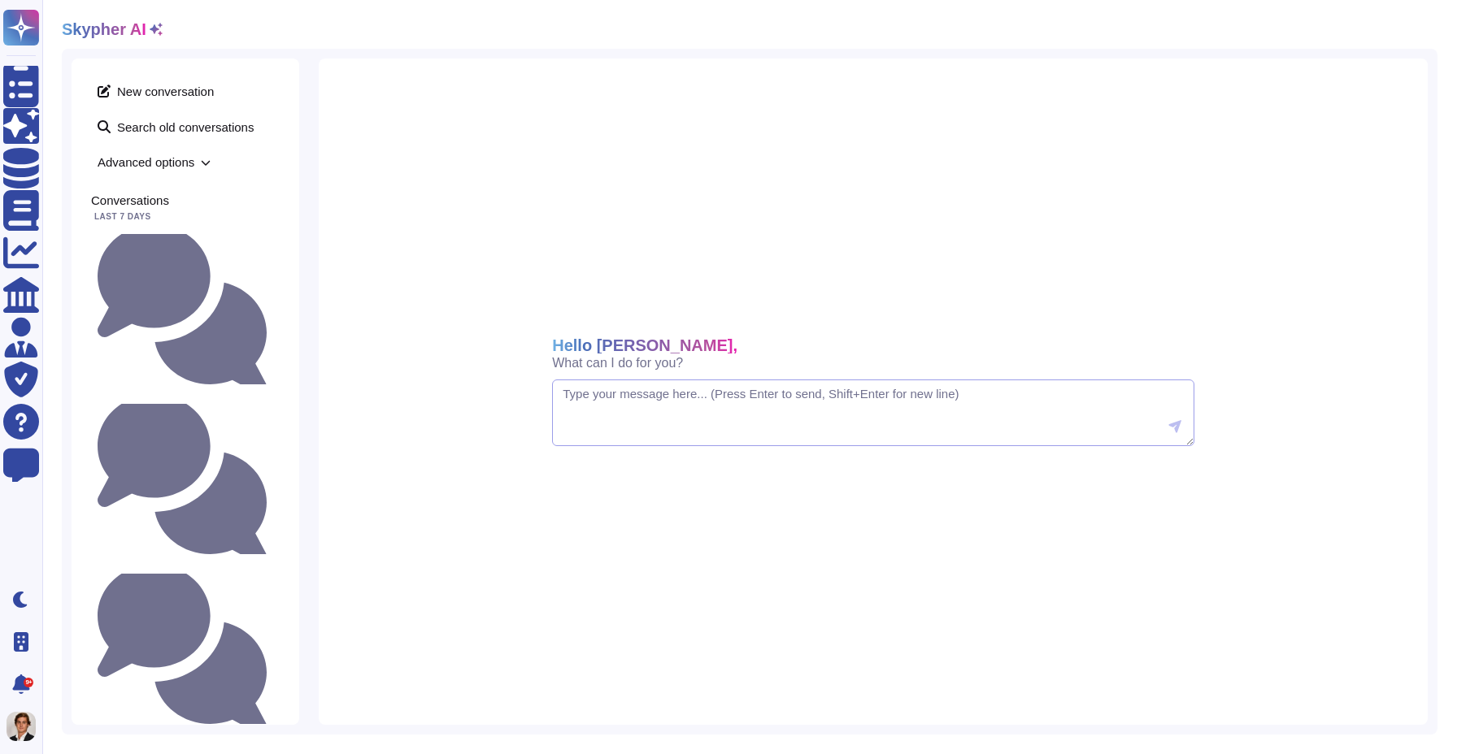
click at [621, 399] on textarea at bounding box center [873, 413] width 642 height 67
paste textarea "Do we have a backups plan and different availability zone in case of failure? W…"
type textarea "Do we have a backups plan and different availability zone in case of failure? W…"
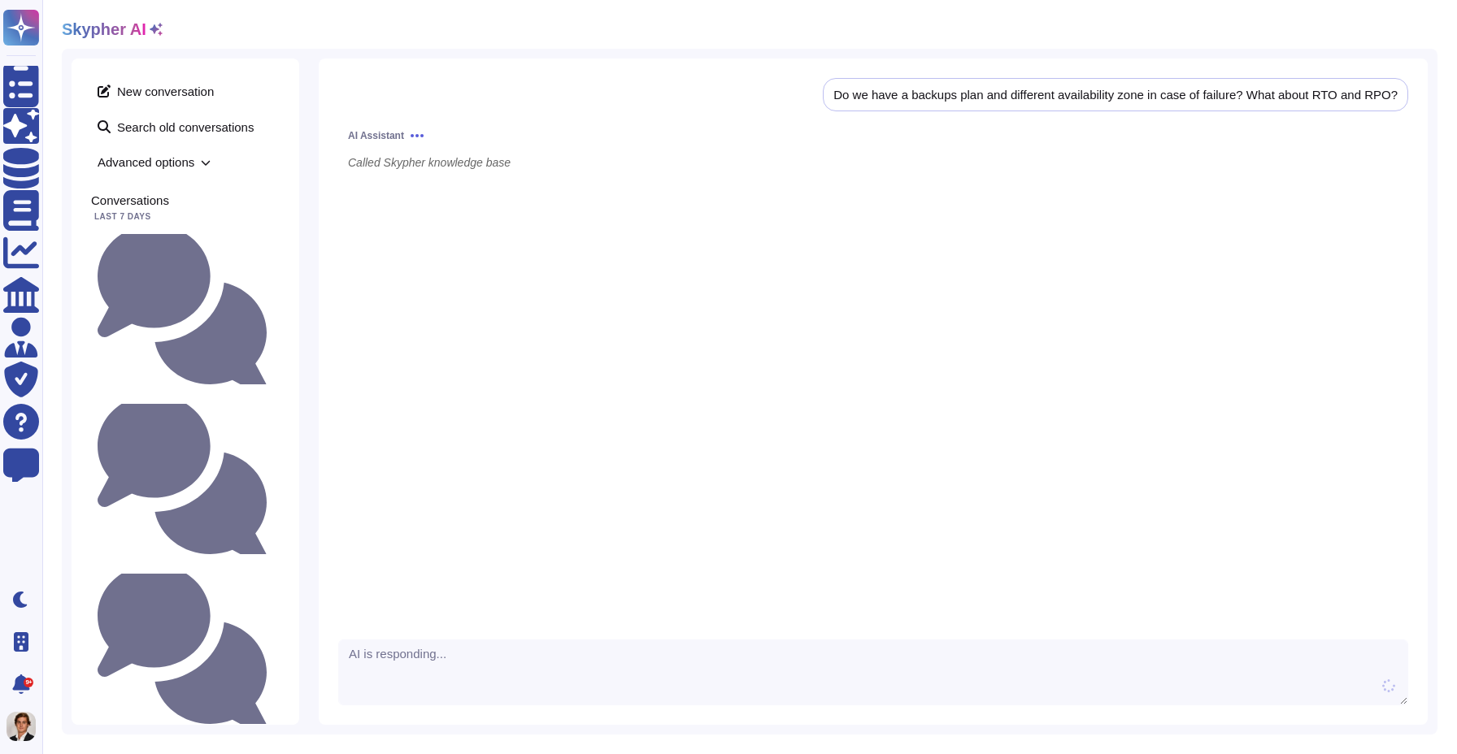
click at [207, 156] on span "Advanced options" at bounding box center [185, 162] width 189 height 25
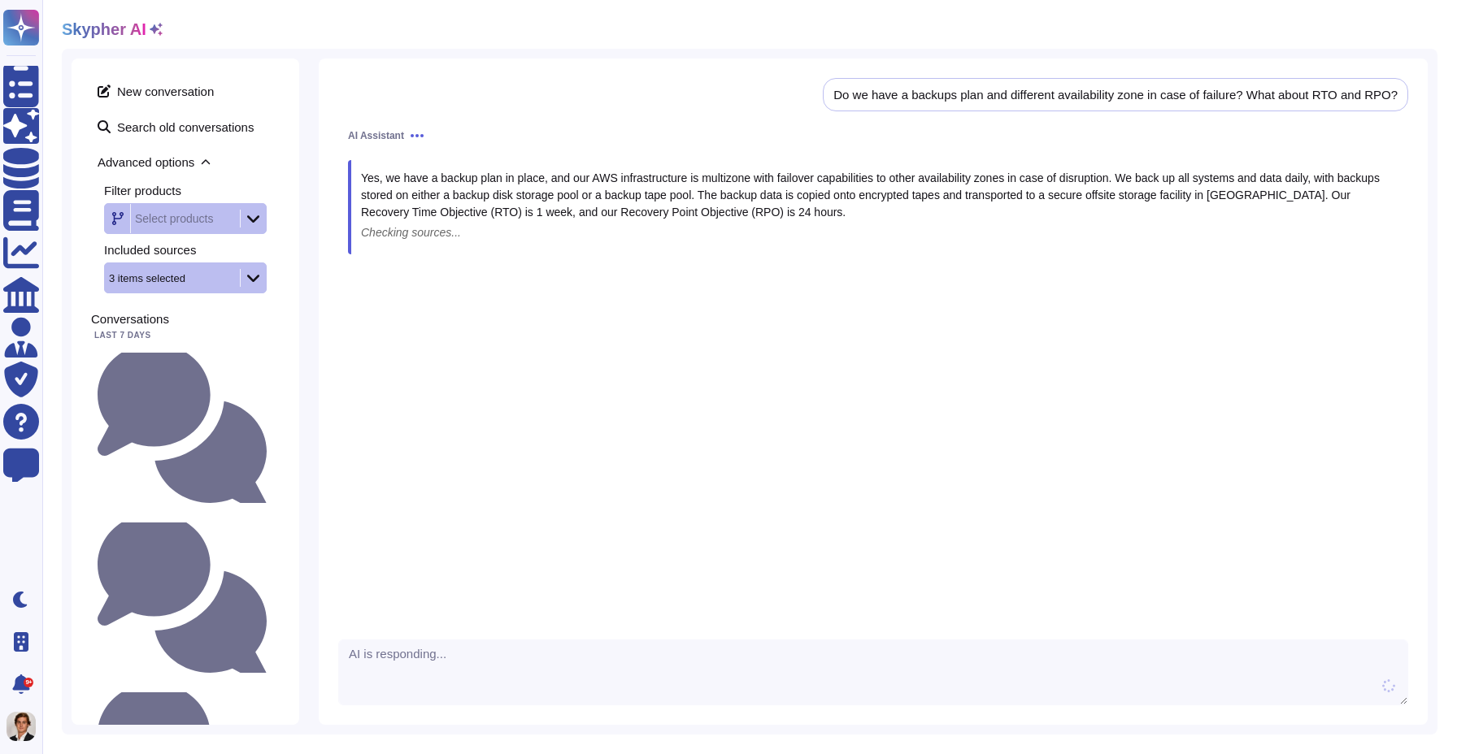
click at [151, 30] on icon at bounding box center [156, 29] width 13 height 13
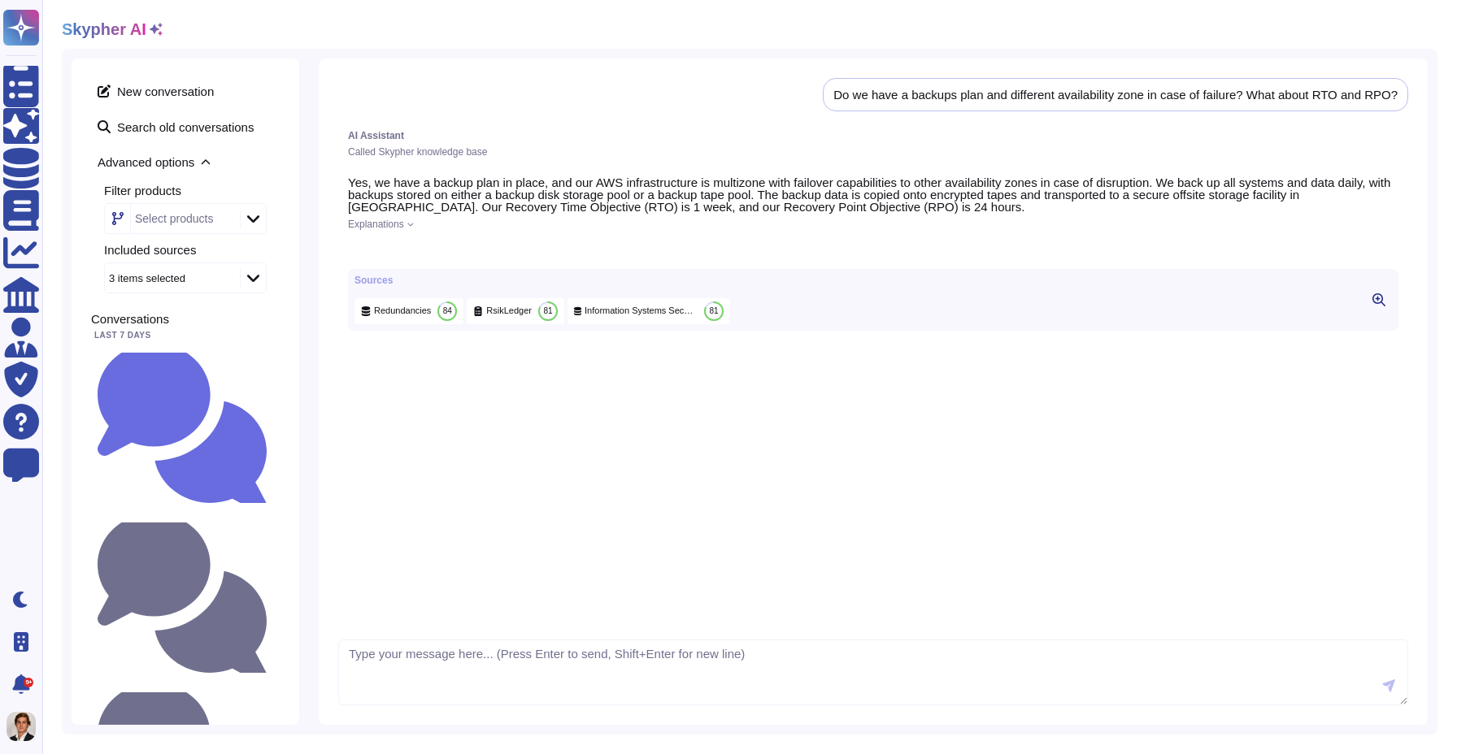
click at [154, 31] on icon at bounding box center [156, 29] width 13 height 13
click at [150, 31] on icon at bounding box center [156, 29] width 13 height 13
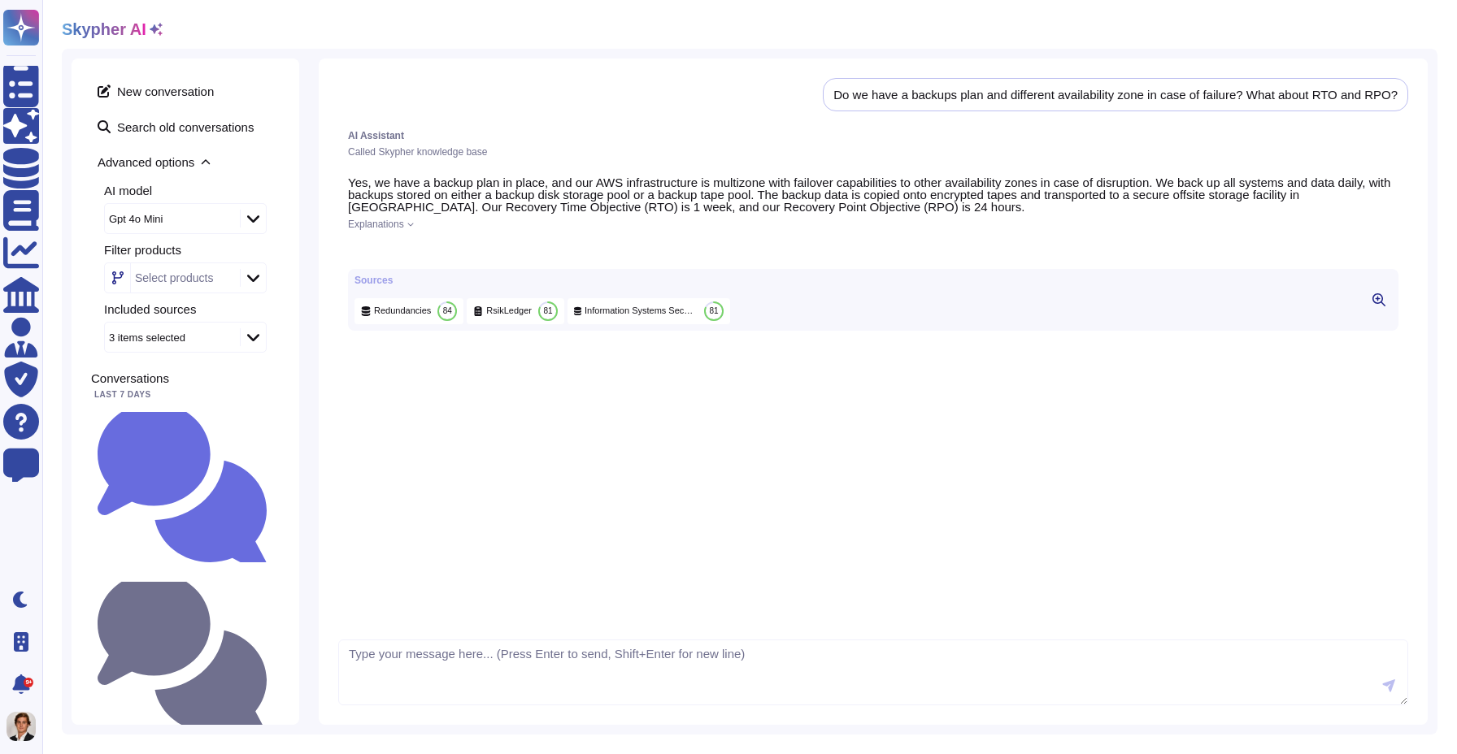
click at [150, 31] on icon at bounding box center [156, 29] width 13 height 13
click at [255, 219] on icon at bounding box center [253, 218] width 12 height 7
click at [229, 315] on div "Claude 3 Haiku Model: claude-3-haiku" at bounding box center [202, 307] width 179 height 25
click at [296, 254] on div "New conversation Search old conversations Advanced options AI model Claude 3 Ha…" at bounding box center [186, 392] width 228 height 667
click at [181, 89] on span "New conversation" at bounding box center [185, 91] width 189 height 26
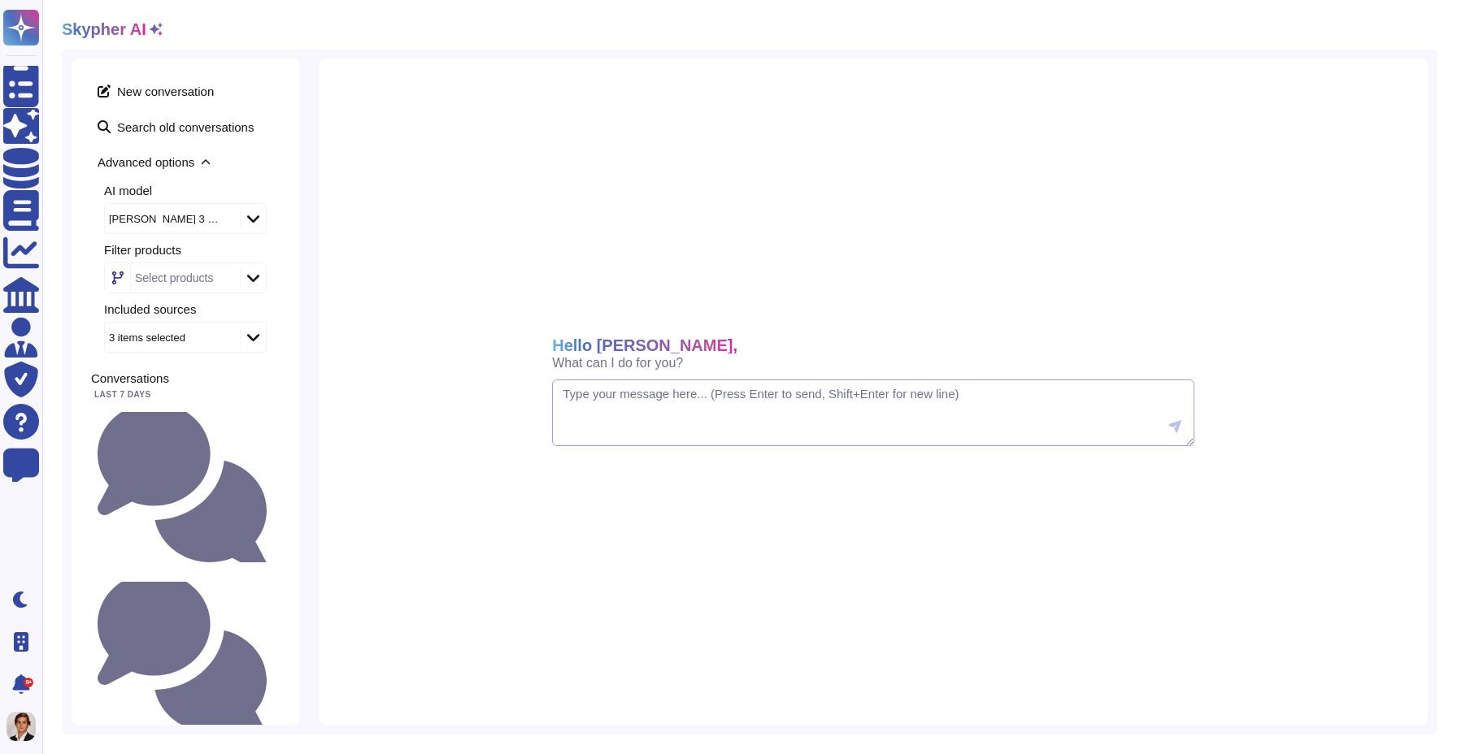
click at [702, 416] on textarea at bounding box center [873, 413] width 642 height 67
paste textarea "Do we have a backups plan and different availability zone in case of failure? W…"
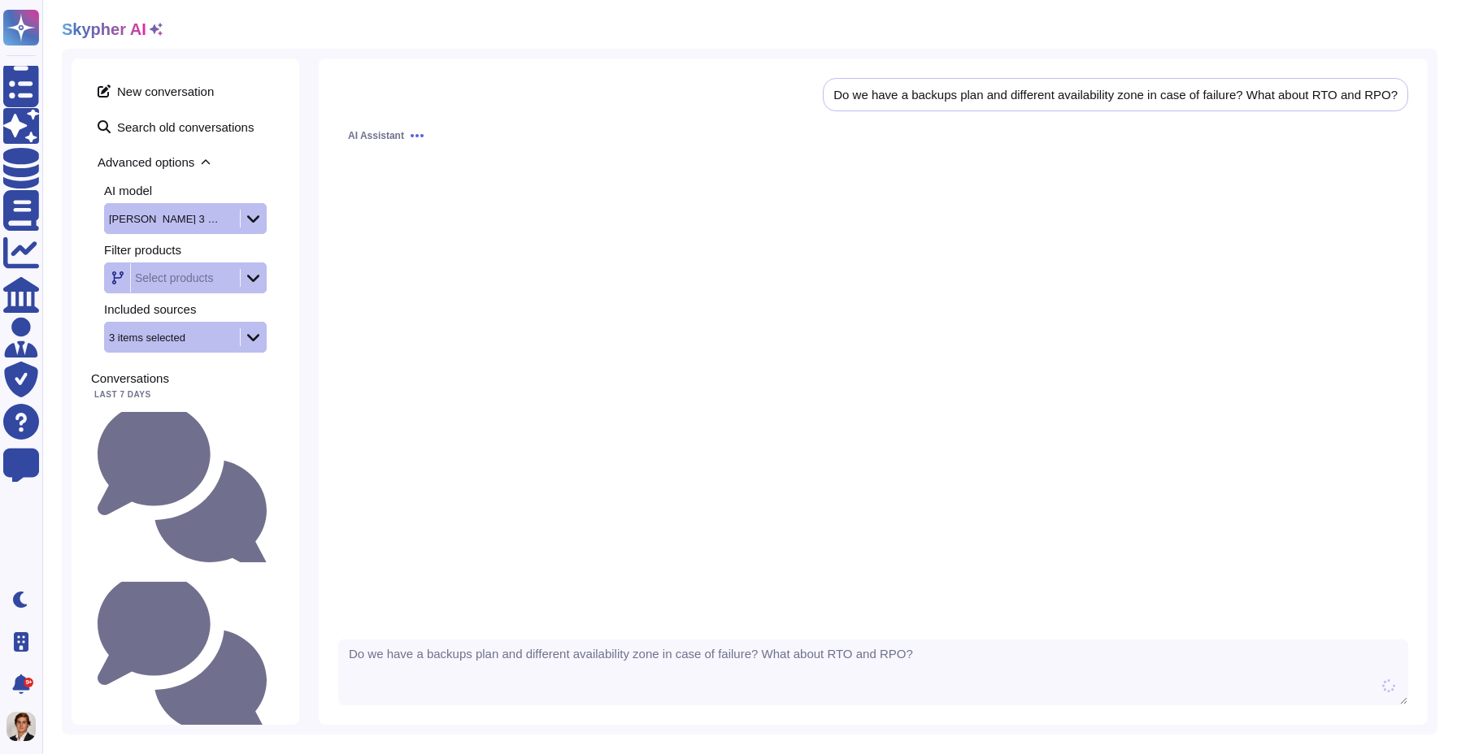
type textarea "Do we have a backups plan and different availability zone in case of failure? W…"
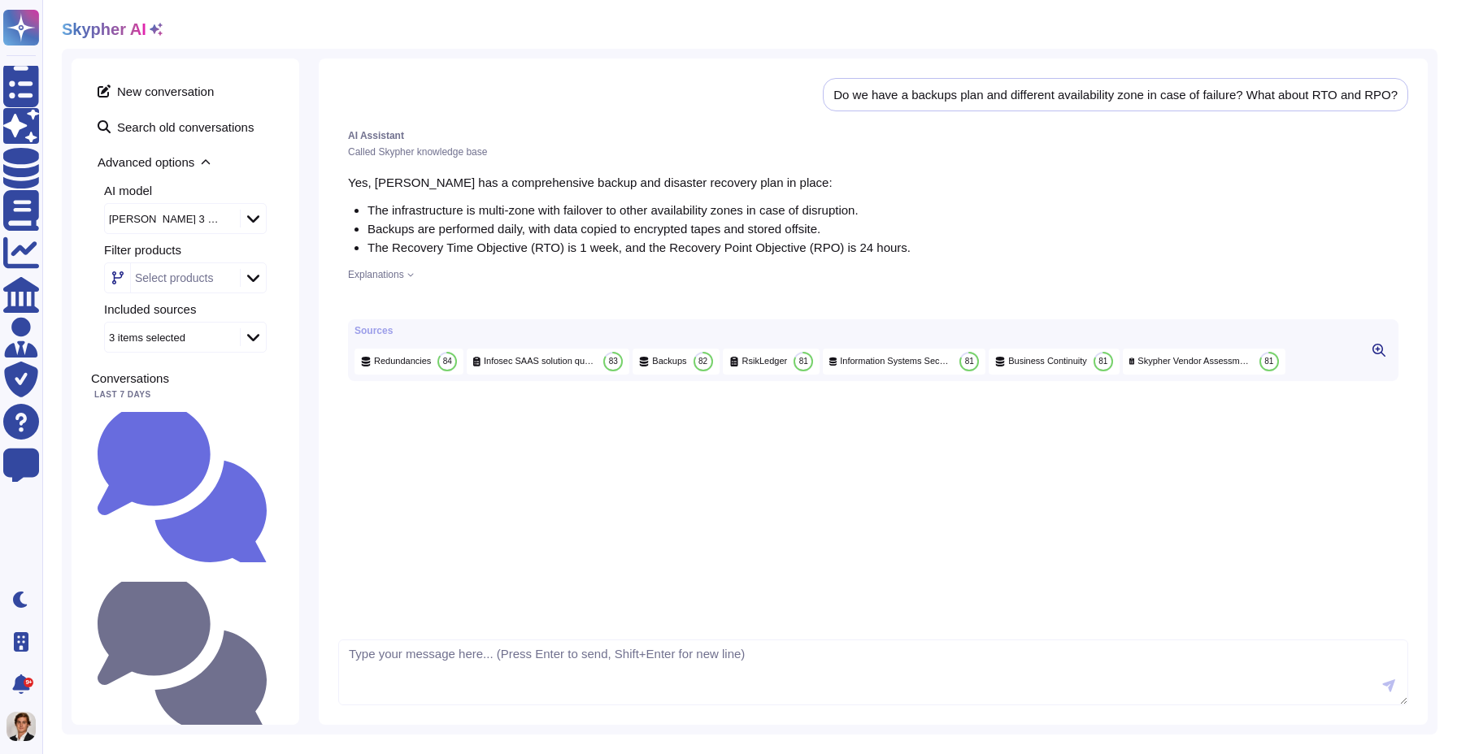
click at [368, 270] on span "Explanations" at bounding box center [376, 275] width 56 height 10
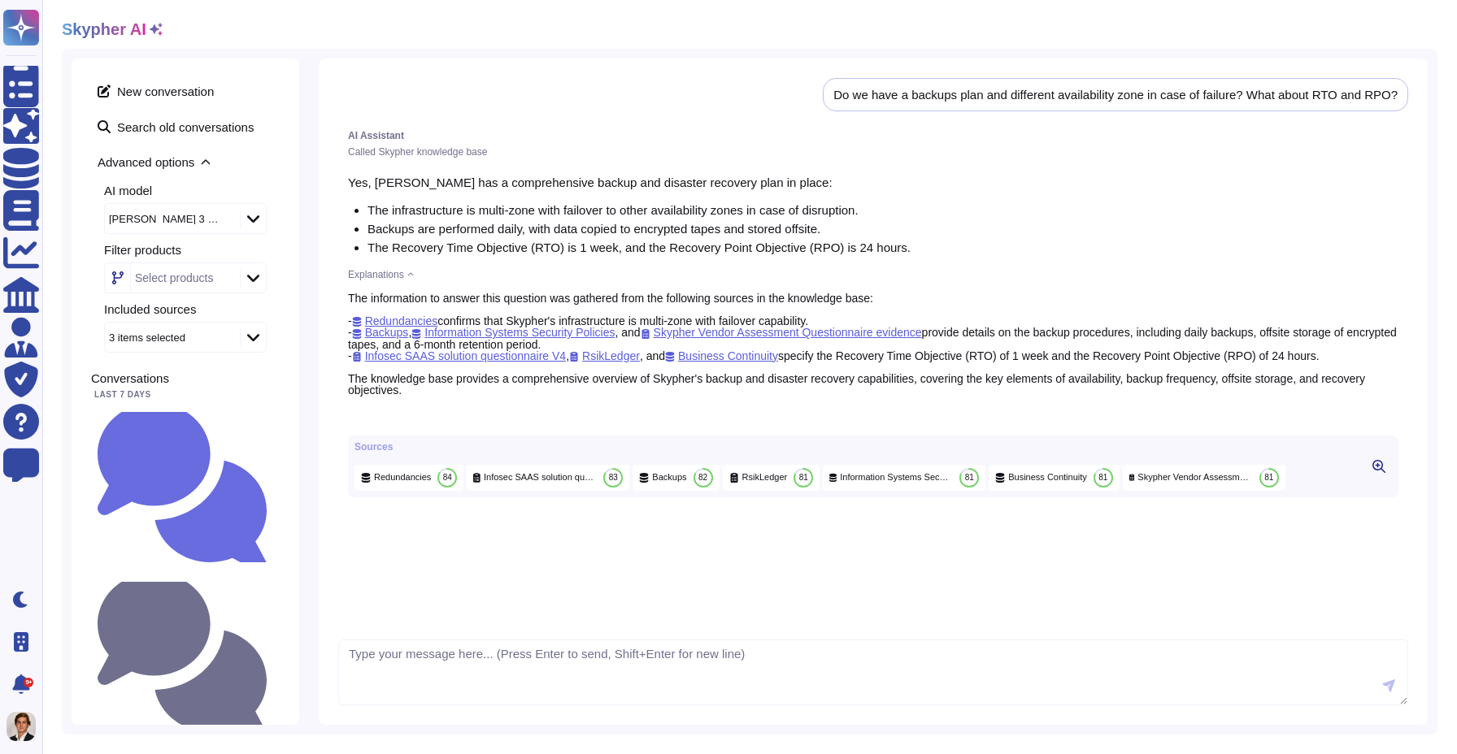
click at [410, 276] on div "Explanations" at bounding box center [873, 275] width 1050 height 10
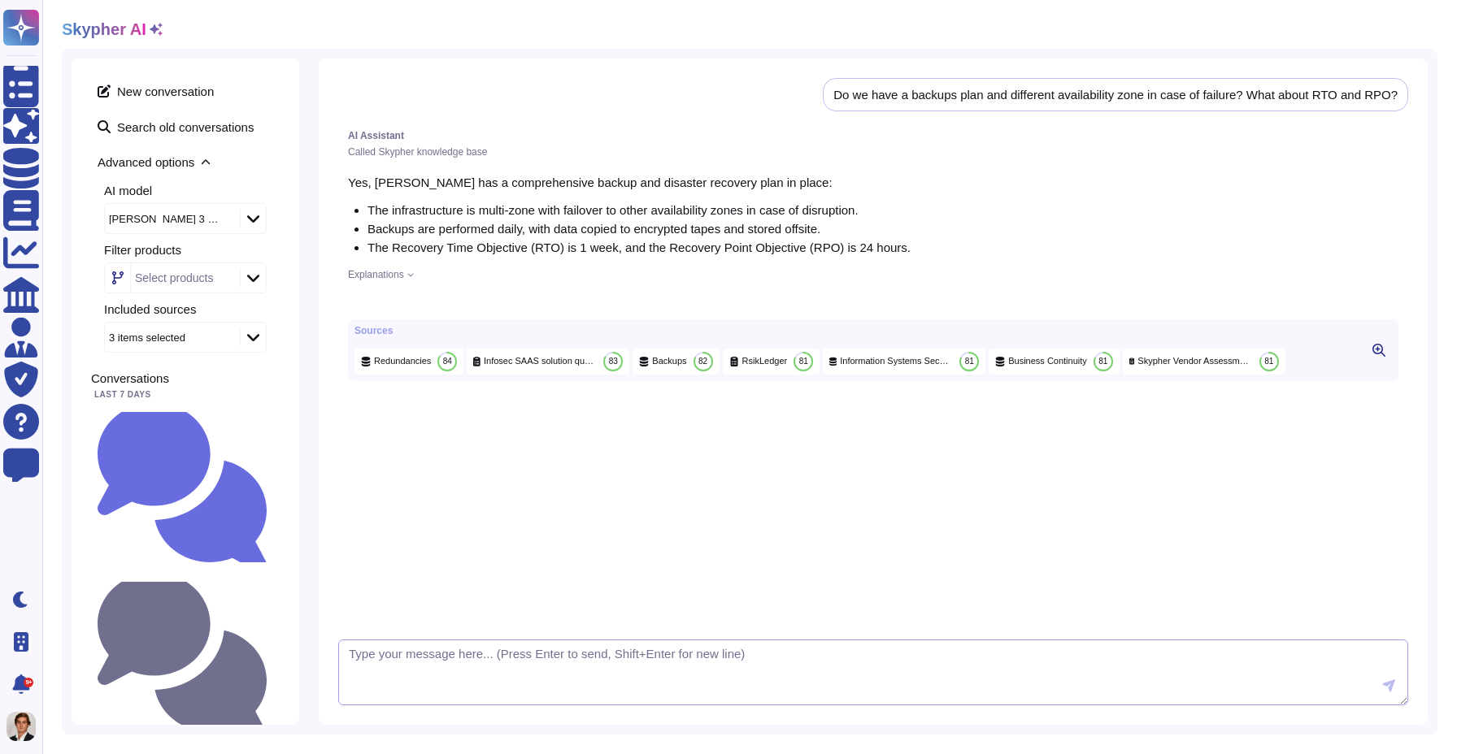
click at [408, 667] on textarea at bounding box center [873, 673] width 1070 height 67
type textarea "C"
type textarea "Rephrase it"
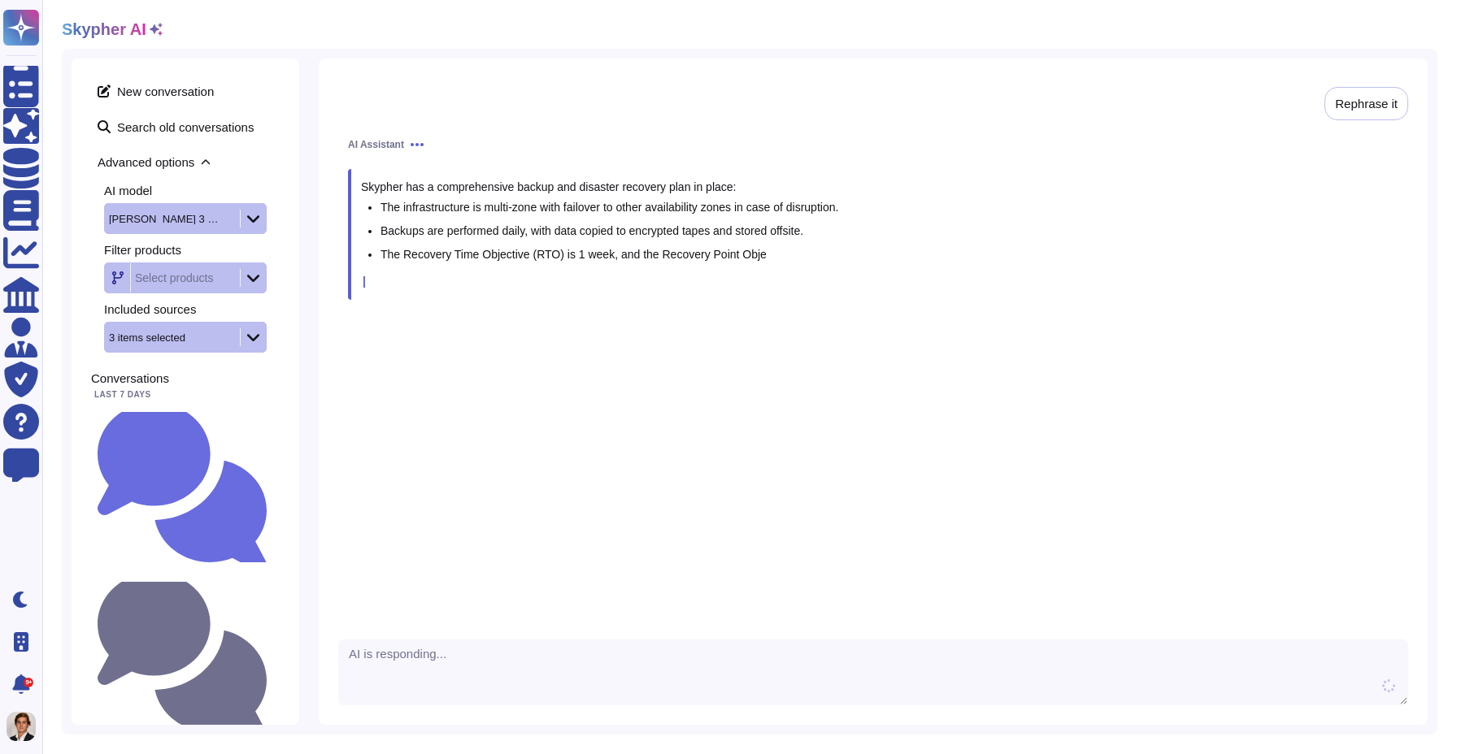
scroll to position [345, 0]
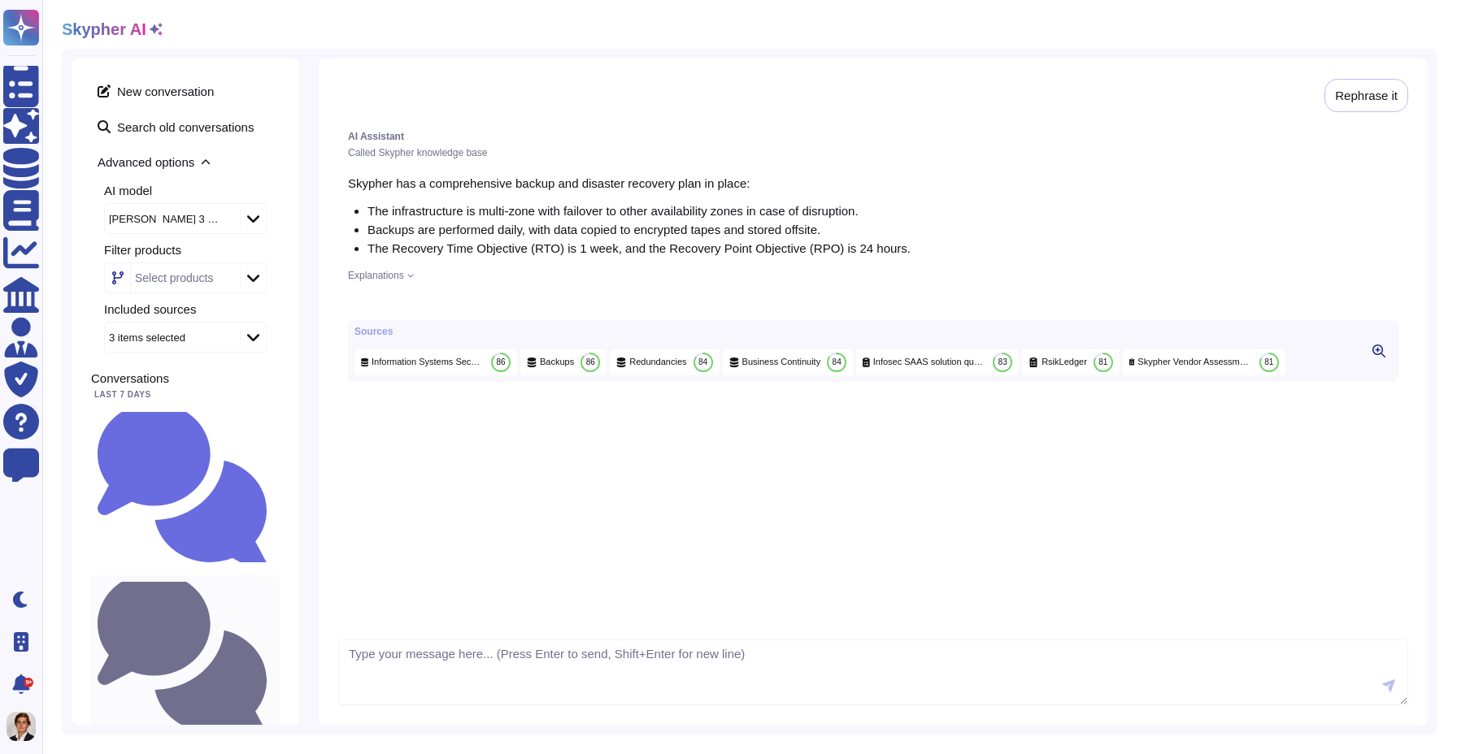
click at [154, 576] on div "Do we have a backups plan and different availability zone in case of failure? W…" at bounding box center [185, 657] width 189 height 163
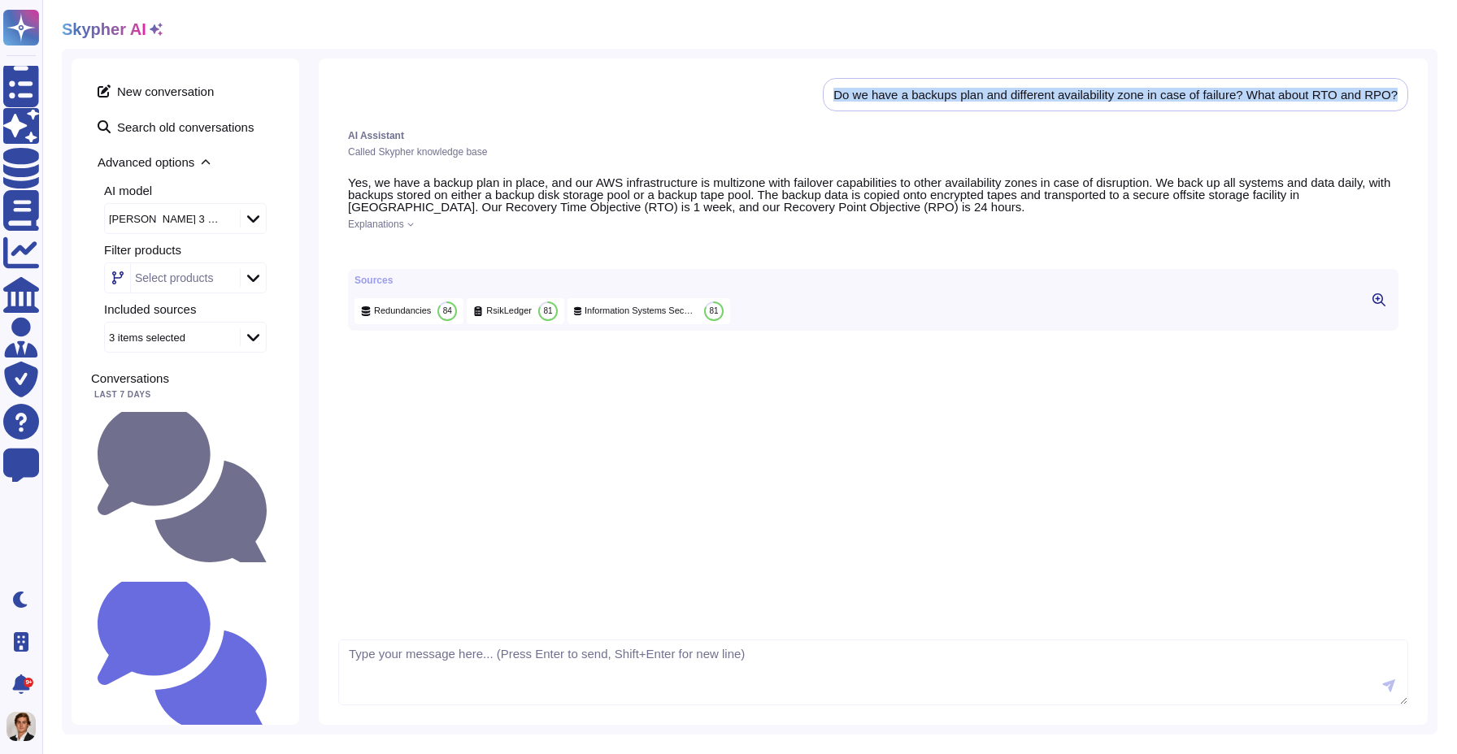
drag, startPoint x: 828, startPoint y: 89, endPoint x: 1456, endPoint y: 102, distance: 627.7
click at [1456, 102] on div "Skypher AI New conversation Search old conversations Advanced options AI model …" at bounding box center [749, 377] width 1415 height 754
copy div "Do we have a backups plan and different availability zone in case of failure? W…"
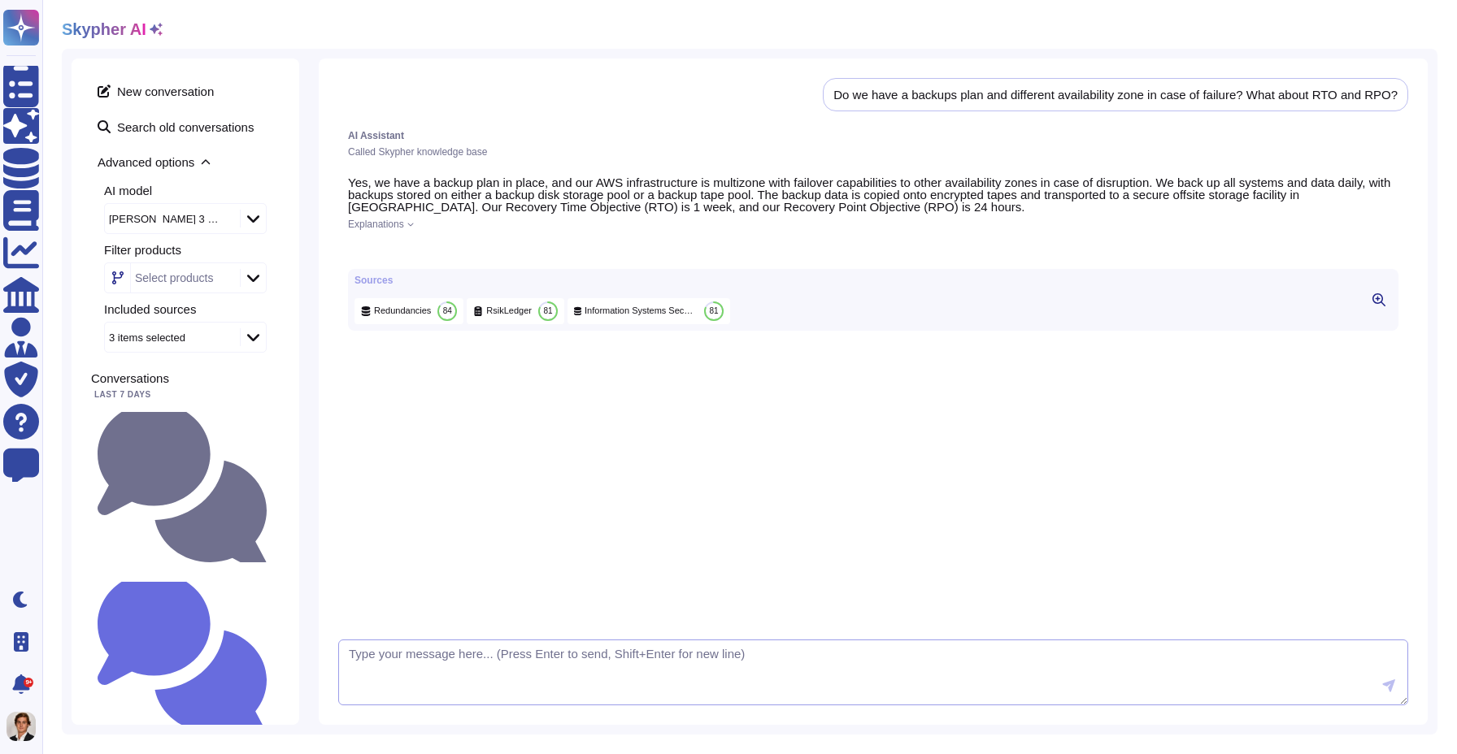
click at [514, 678] on textarea at bounding box center [873, 673] width 1070 height 67
click at [198, 92] on span "New conversation" at bounding box center [185, 91] width 189 height 26
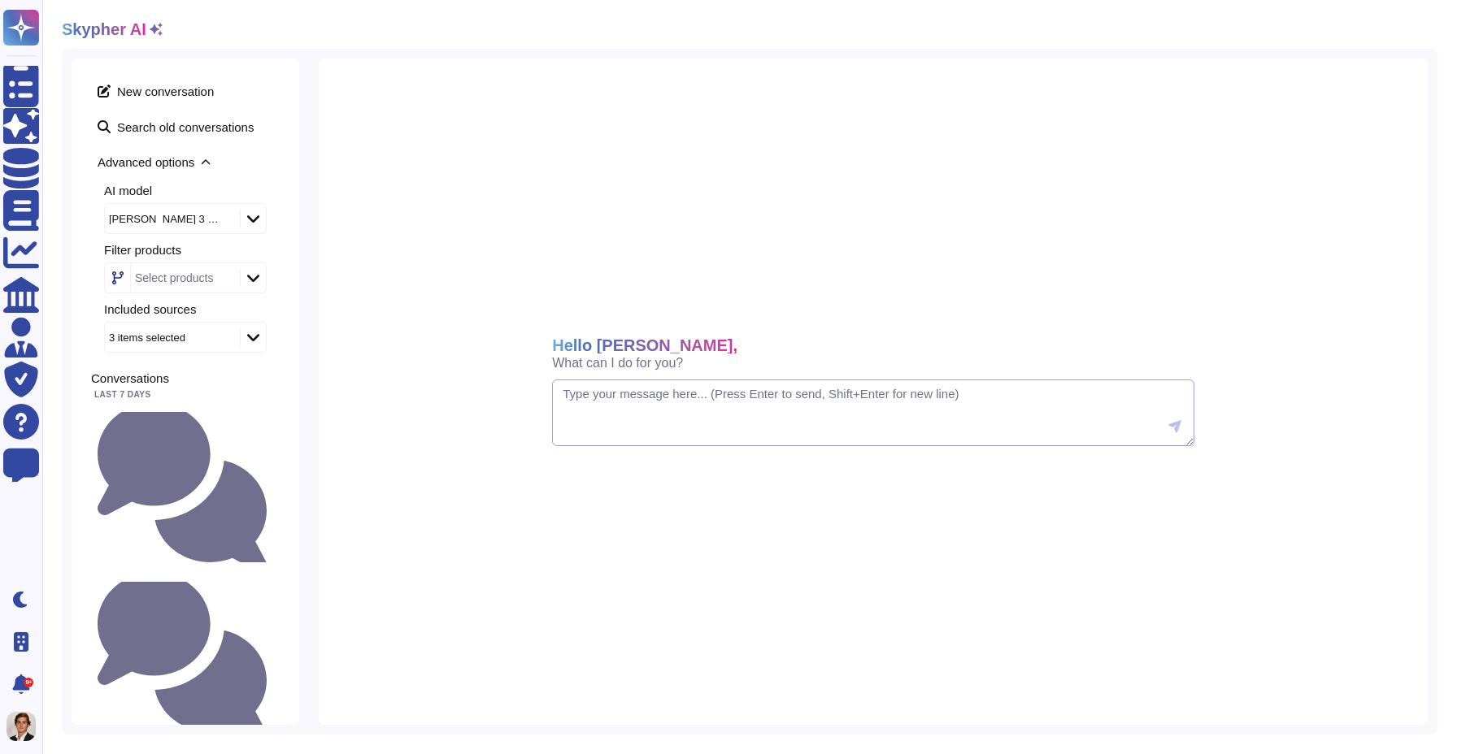
click at [612, 414] on textarea at bounding box center [873, 413] width 642 height 67
paste textarea "Do we have a backups plan and different availability zone in case of failure? W…"
type textarea "Do we have a backups plan and different availability zone in case of failure? W…"
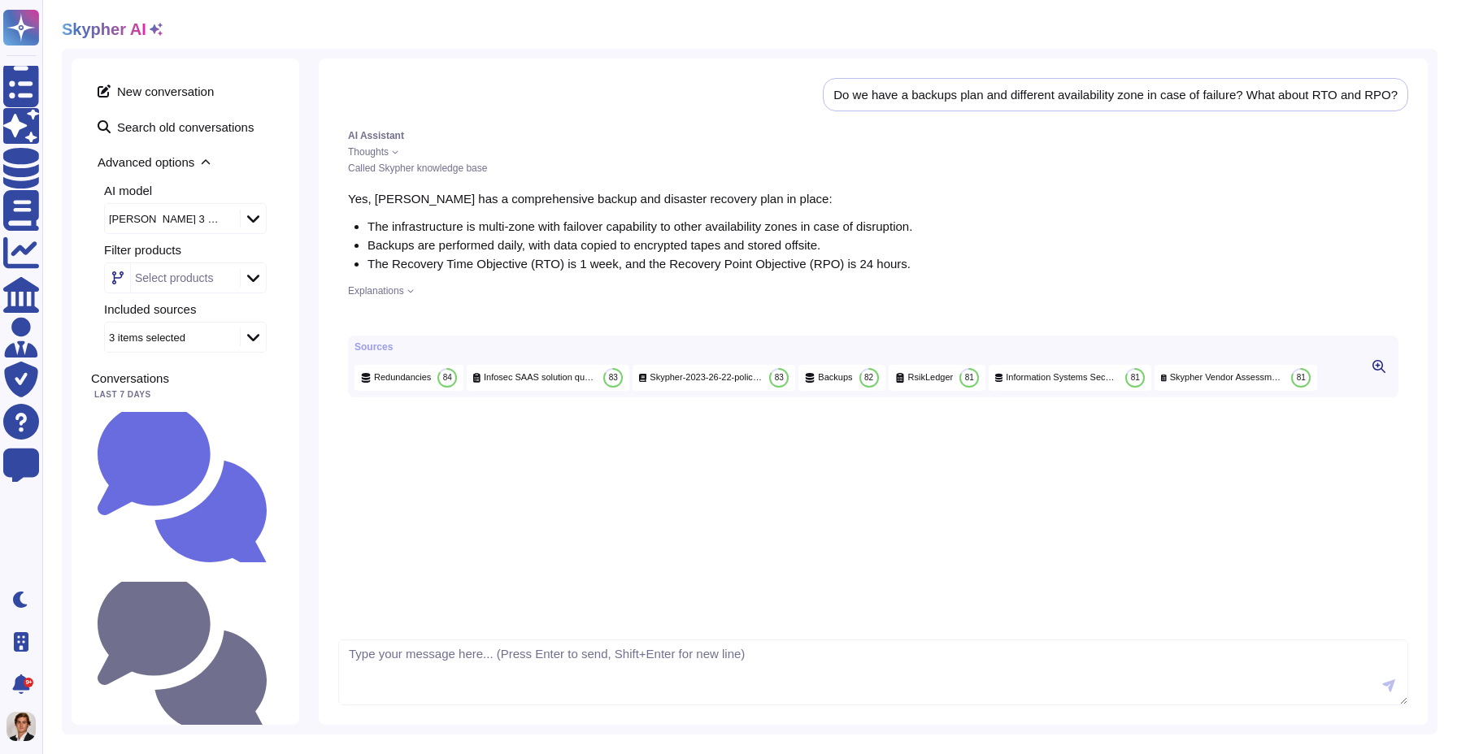
click at [254, 219] on icon at bounding box center [253, 218] width 12 height 7
click at [205, 265] on div "Gpt 4o Mini" at bounding box center [203, 262] width 166 height 15
click at [178, 89] on span "New conversation" at bounding box center [185, 91] width 189 height 26
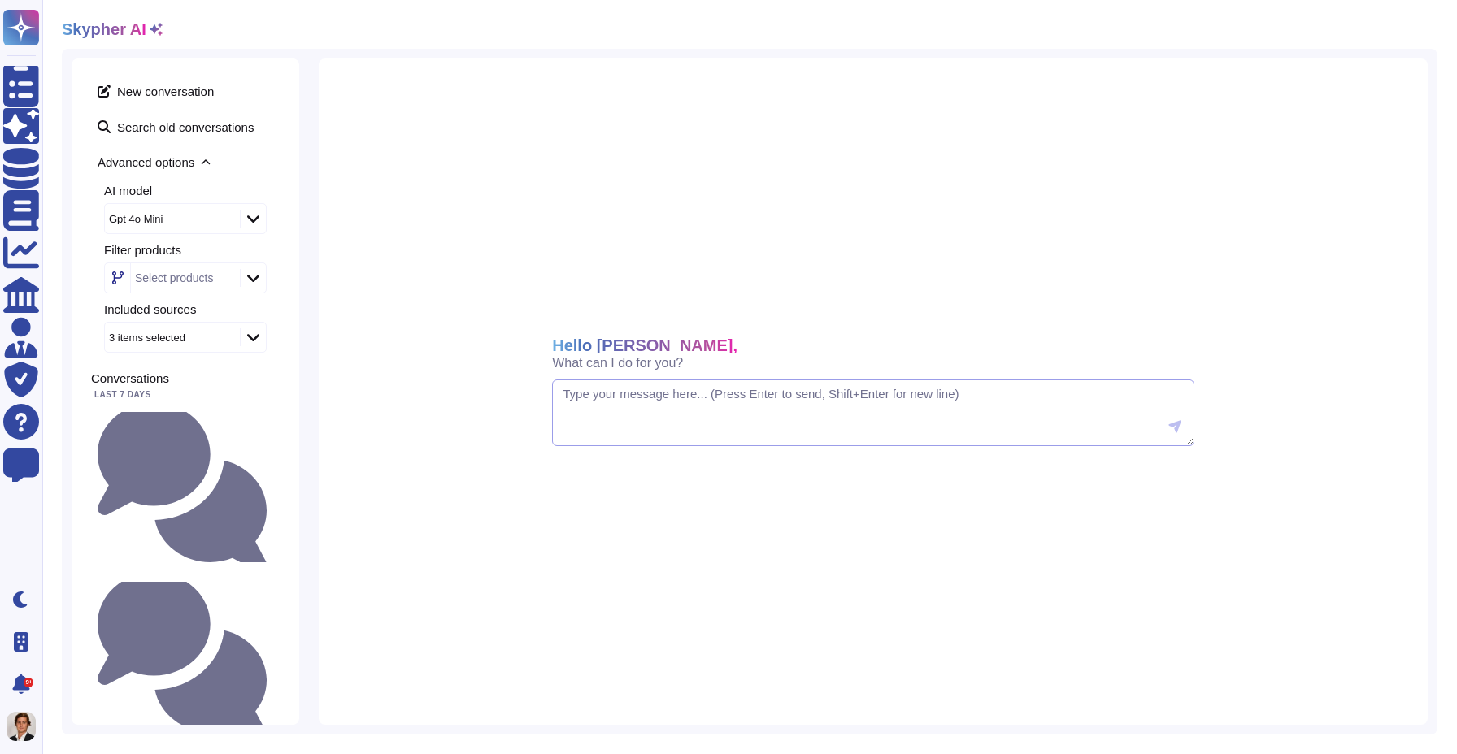
click at [726, 415] on textarea at bounding box center [873, 413] width 642 height 67
paste textarea "Do we have a backups plan and different availability zone in case of failure? W…"
type textarea "Do we have a backups plan and different availability zone in case of failure? W…"
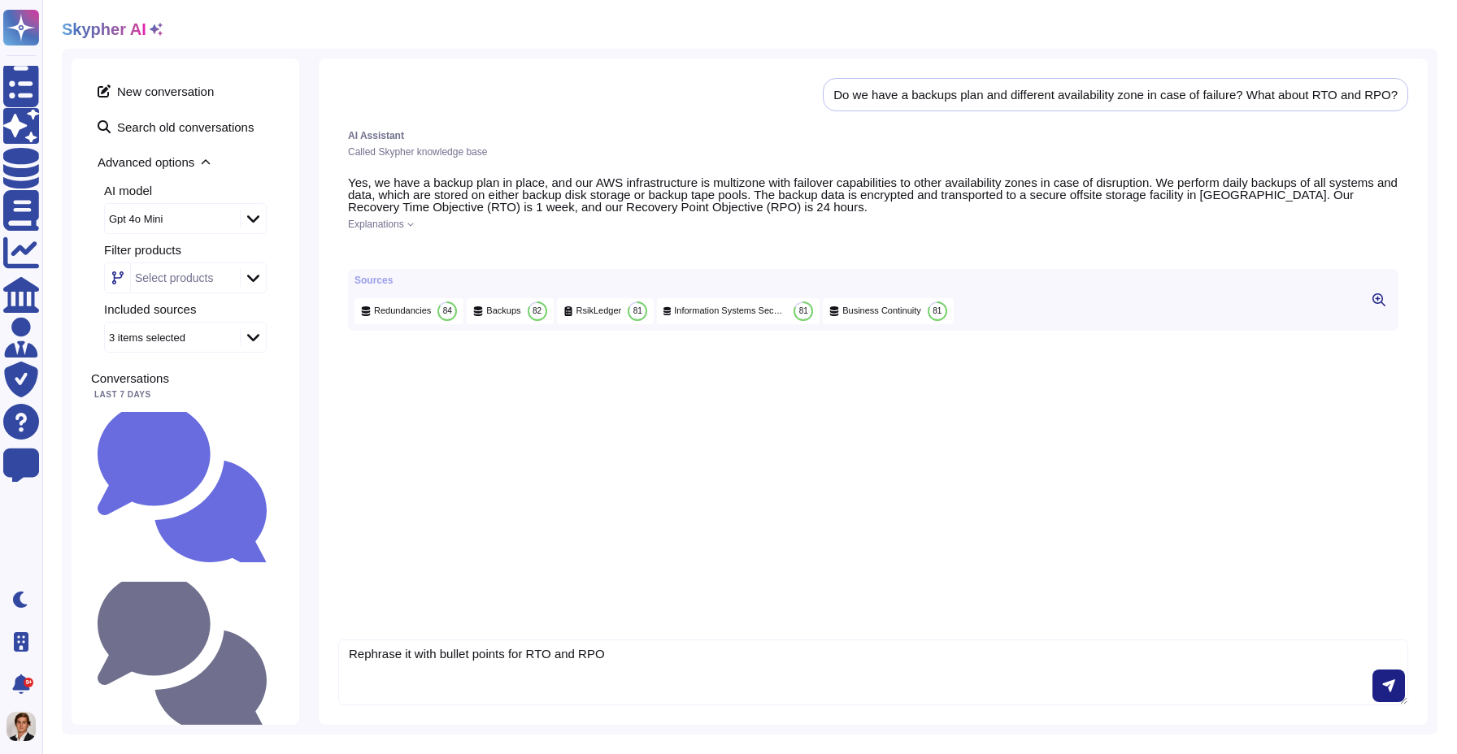
type textarea "Rephrase it with bullet points for RTO and RPO"
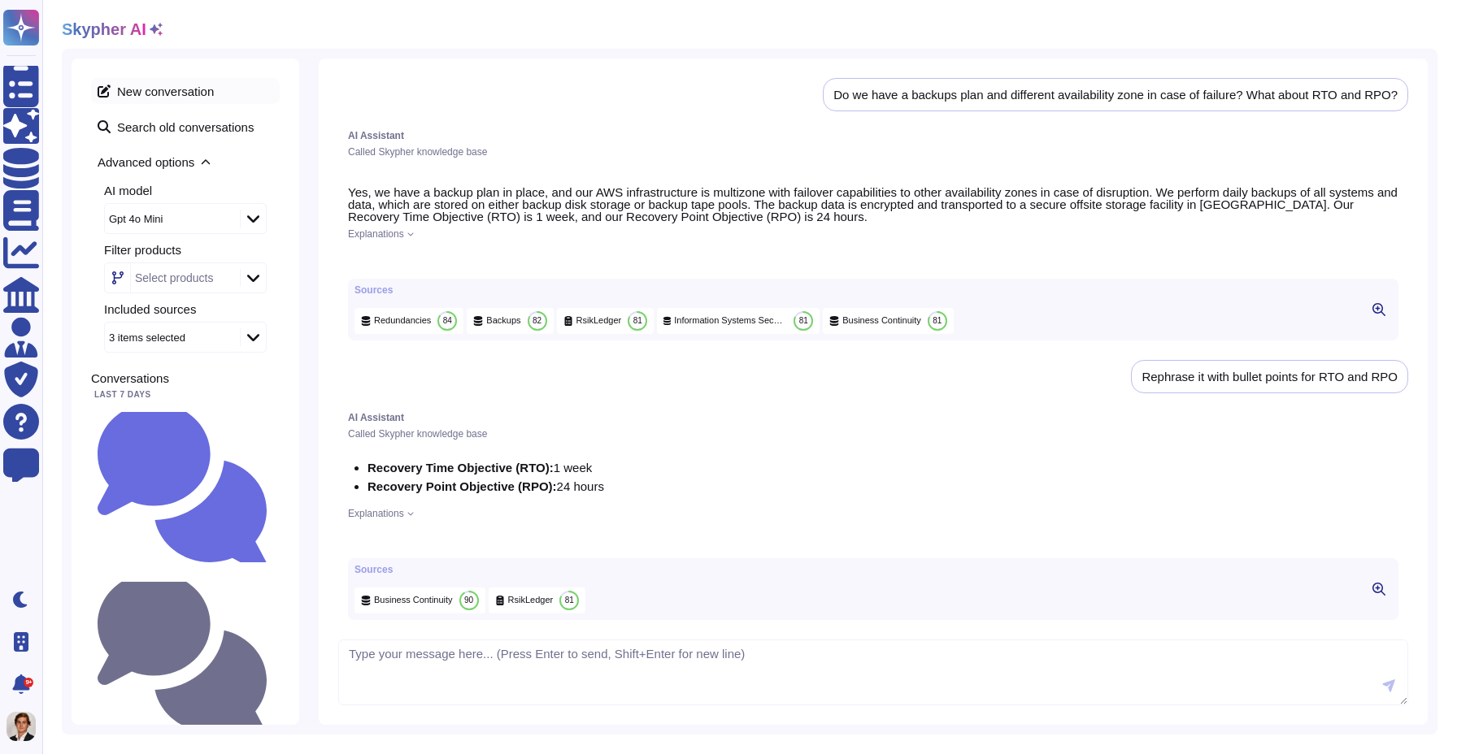
click at [189, 93] on span "New conversation" at bounding box center [185, 91] width 189 height 26
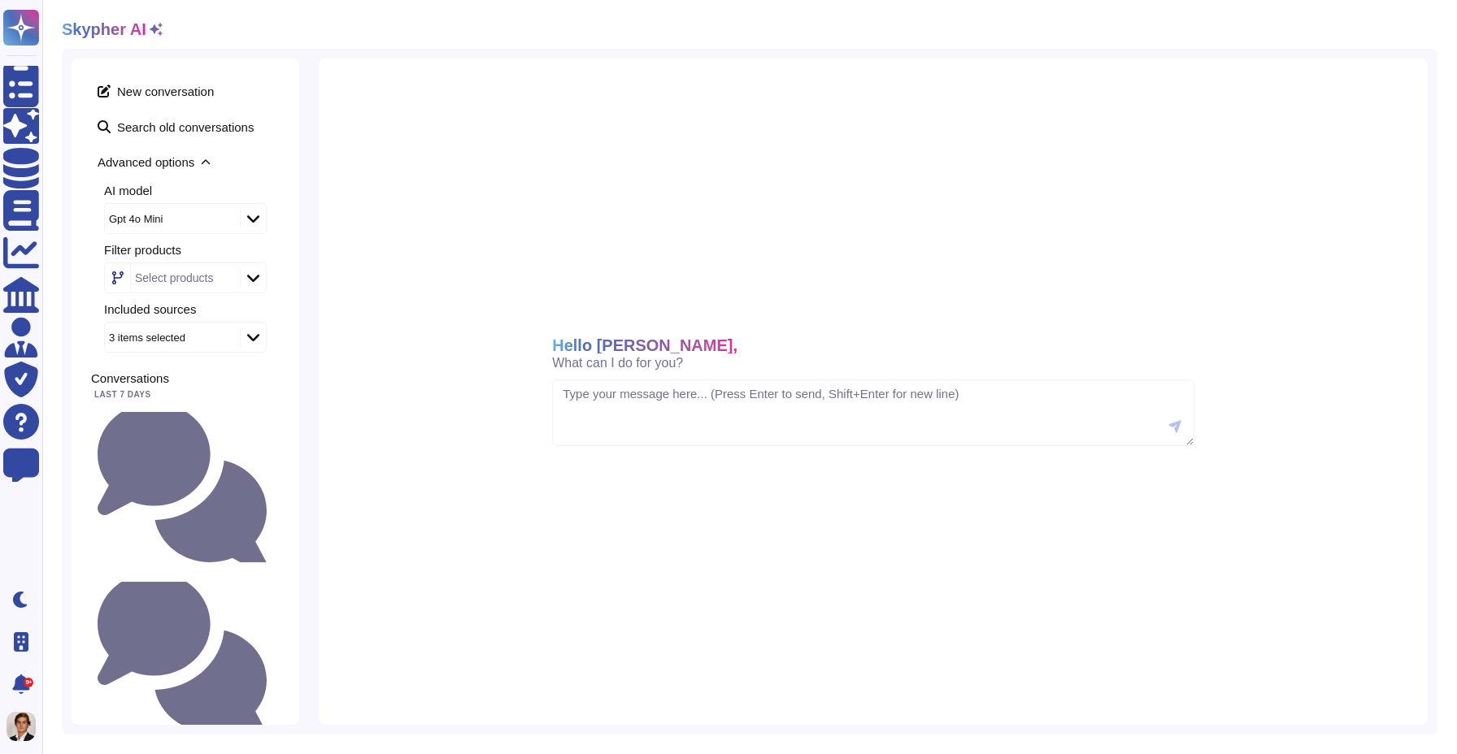
click at [246, 212] on div at bounding box center [253, 219] width 26 height 18
click at [177, 319] on span "Model: claude-3-haiku" at bounding box center [193, 314] width 147 height 11
click at [630, 423] on textarea at bounding box center [873, 413] width 642 height 67
paste textarea "Do we have a backups plan and different availability zone in case of failure? W…"
type textarea "Do we have a backups plan and different availability zone in case of failure? W…"
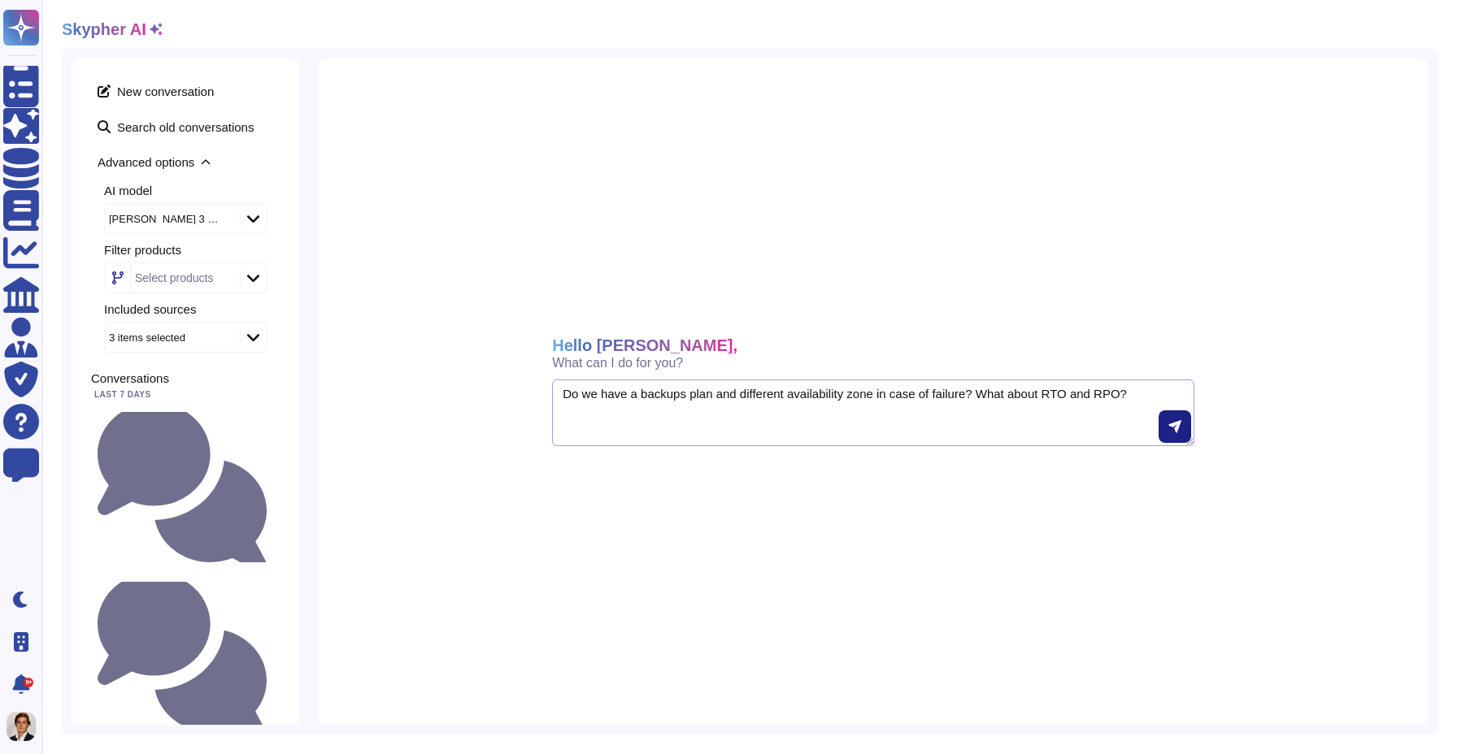
drag, startPoint x: 1141, startPoint y: 412, endPoint x: 656, endPoint y: 322, distance: 493.7
click at [656, 322] on div "Hello Gaspard, What can I do for you? Do we have a backups plan and different a…" at bounding box center [873, 392] width 1109 height 667
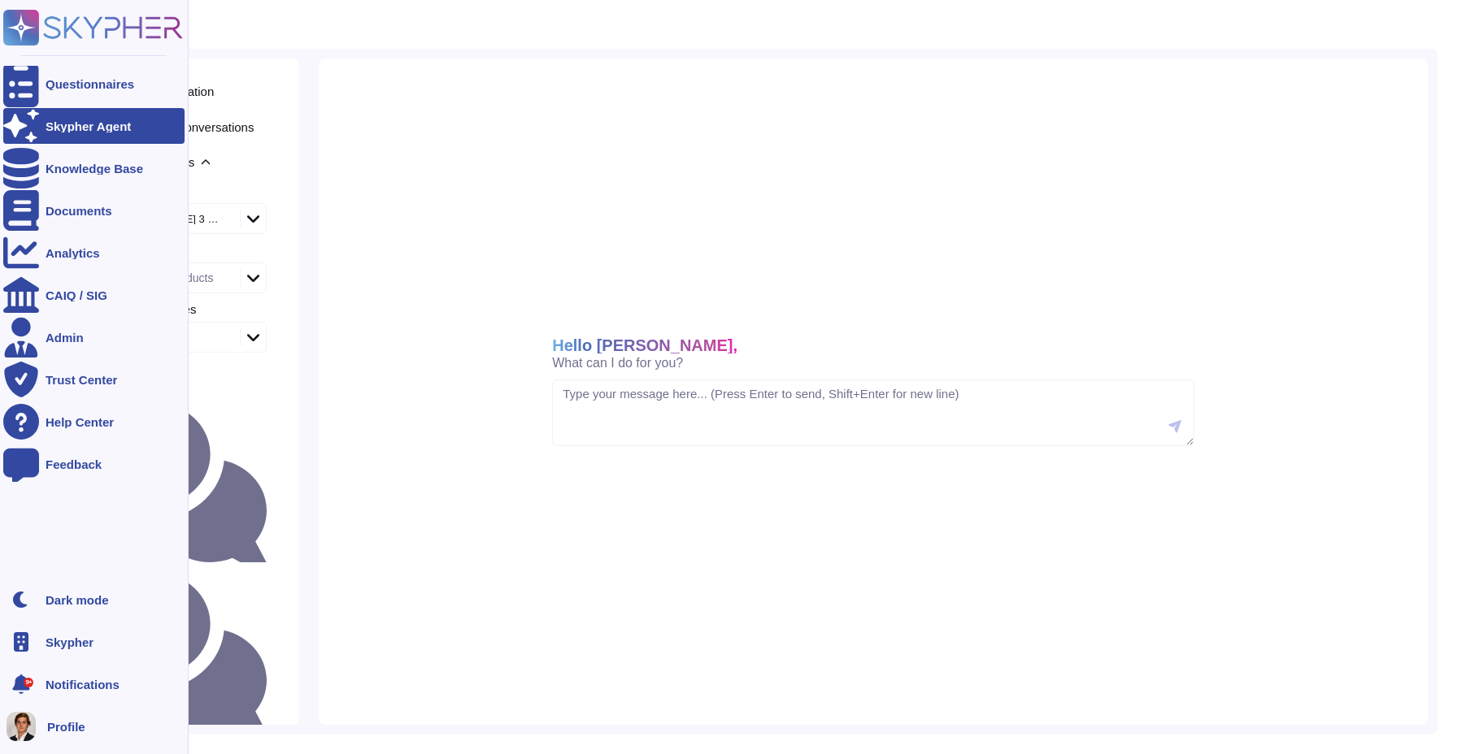
click at [18, 20] on rect at bounding box center [21, 28] width 36 height 36
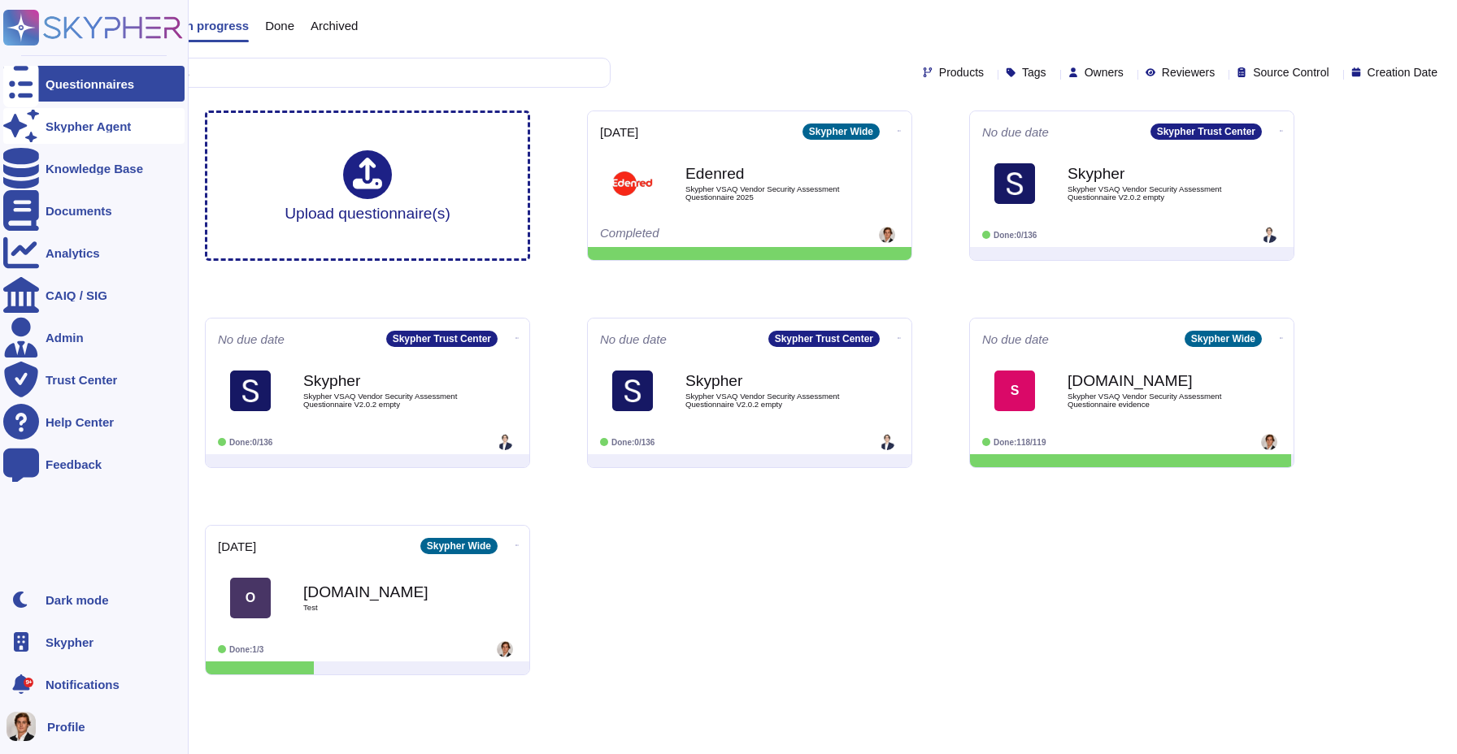
click at [74, 127] on div "Skypher Agent" at bounding box center [88, 126] width 85 height 12
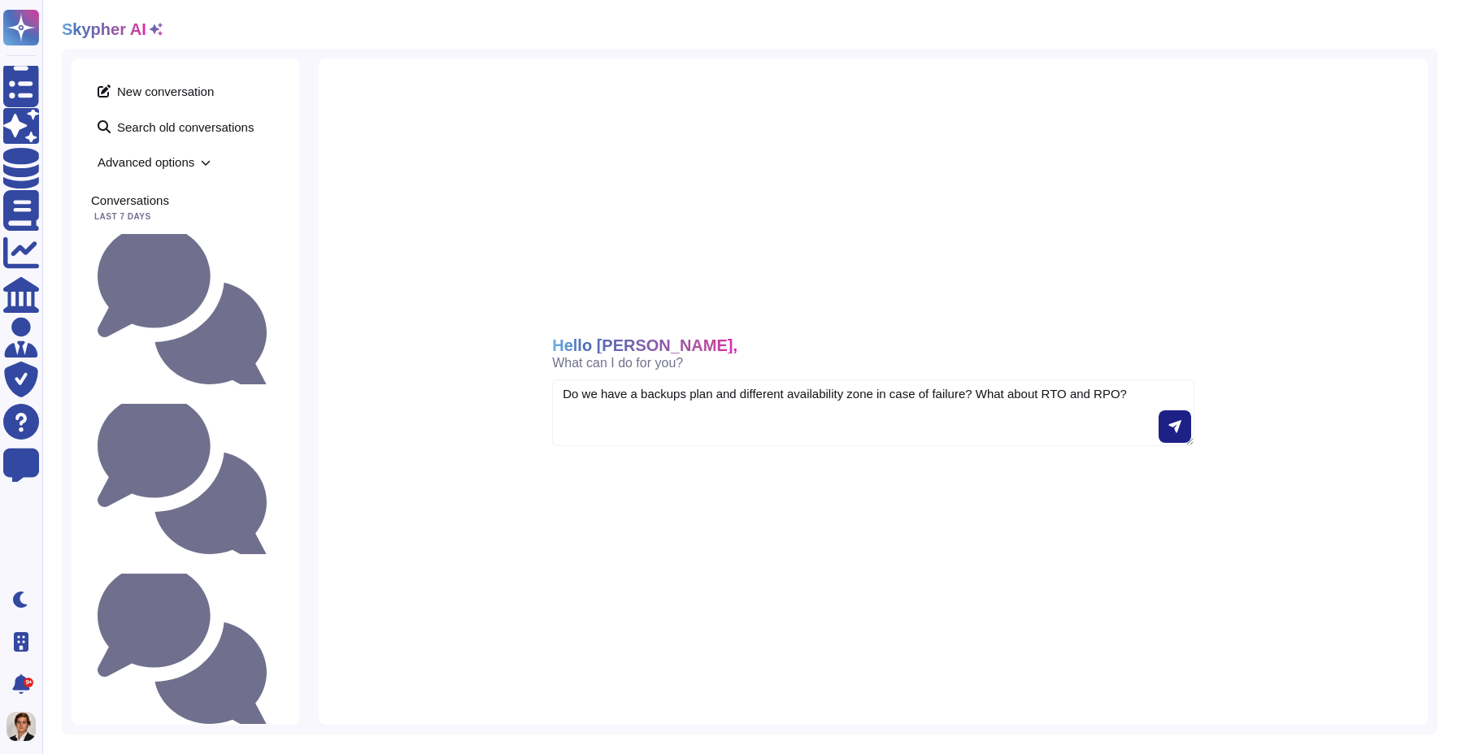
type textarea "Do we have a backups plan and different availability zone in case of failure? W…"
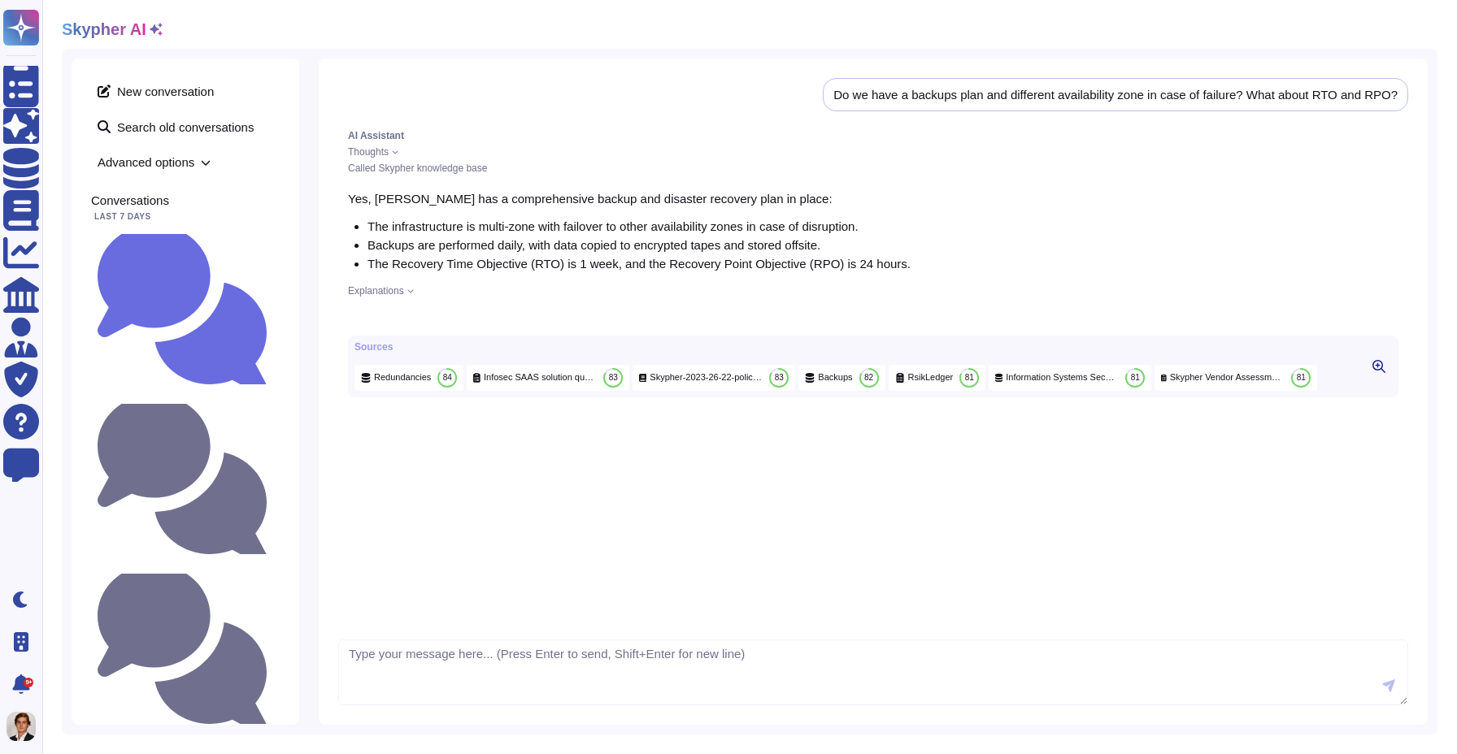
click at [171, 168] on span "Advanced options" at bounding box center [185, 162] width 189 height 25
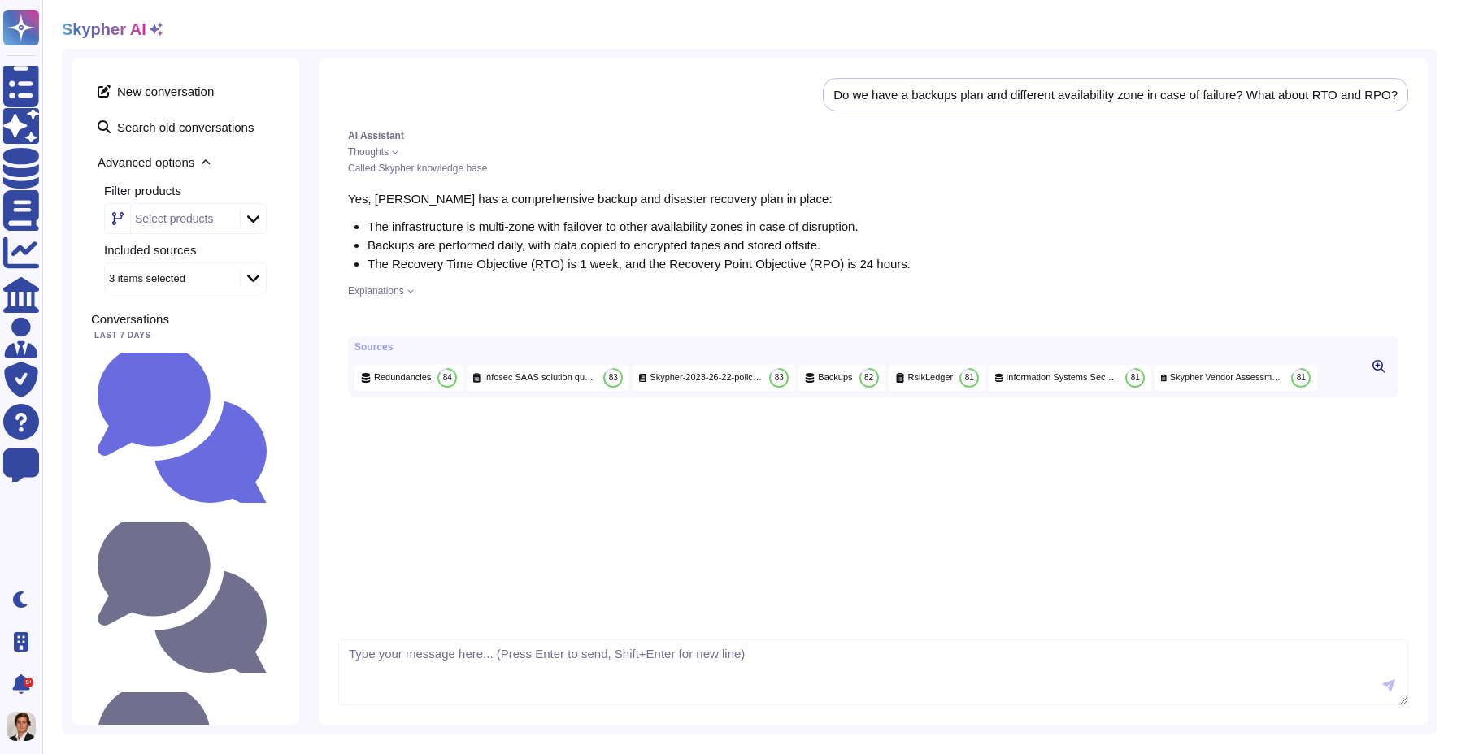
click at [157, 24] on icon at bounding box center [156, 29] width 13 height 13
click at [211, 163] on icon at bounding box center [206, 163] width 10 height 10
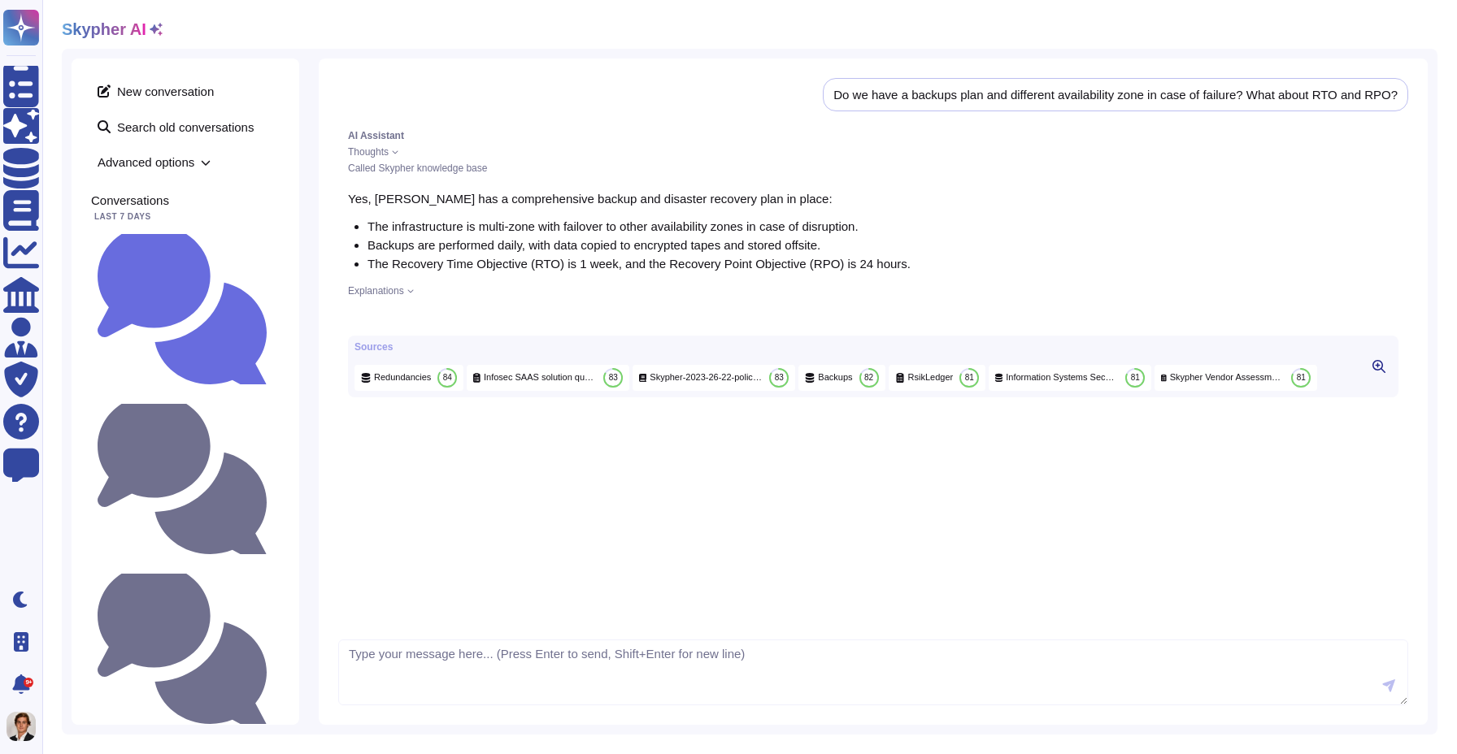
click at [211, 163] on icon at bounding box center [206, 162] width 9 height 5
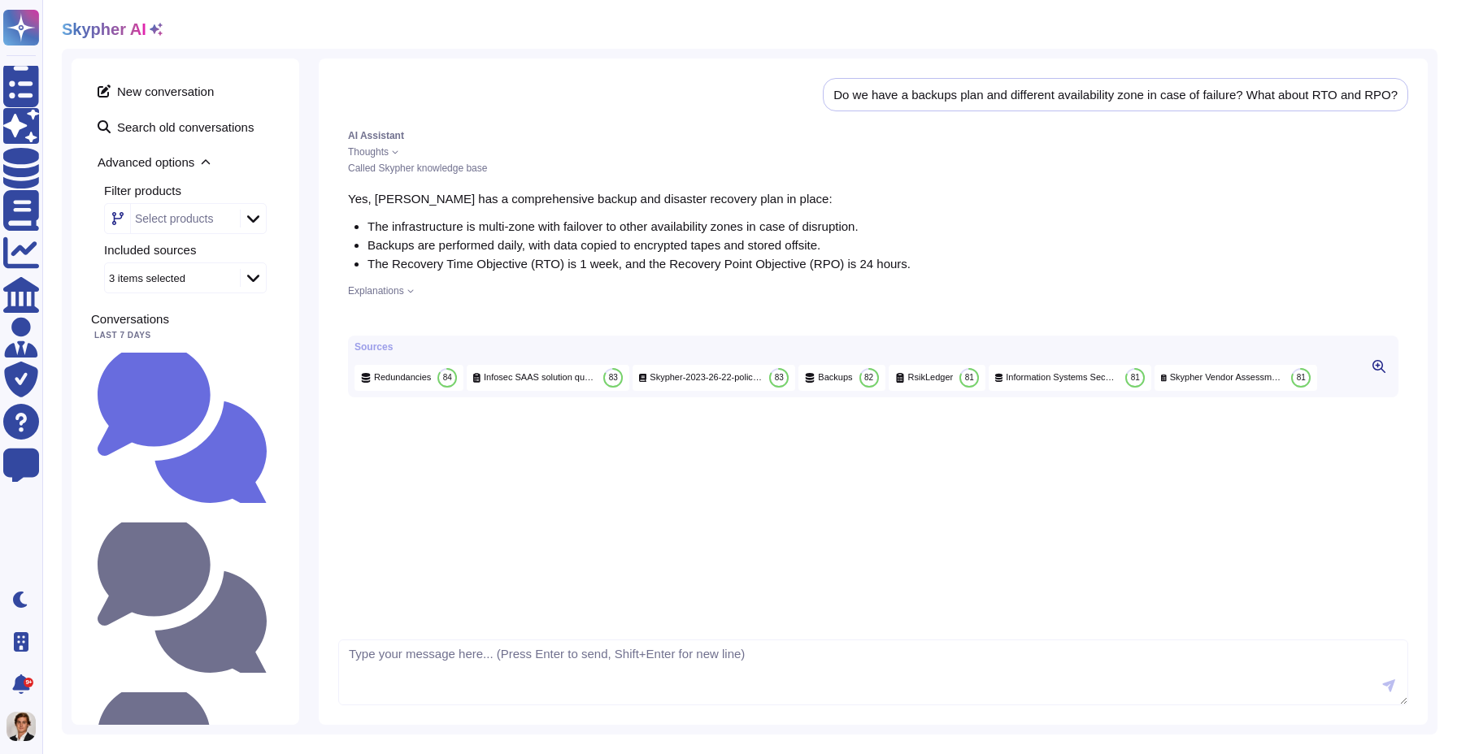
click at [154, 28] on icon at bounding box center [156, 29] width 13 height 13
click at [152, 30] on icon at bounding box center [156, 29] width 13 height 13
click at [206, 166] on icon at bounding box center [206, 163] width 10 height 10
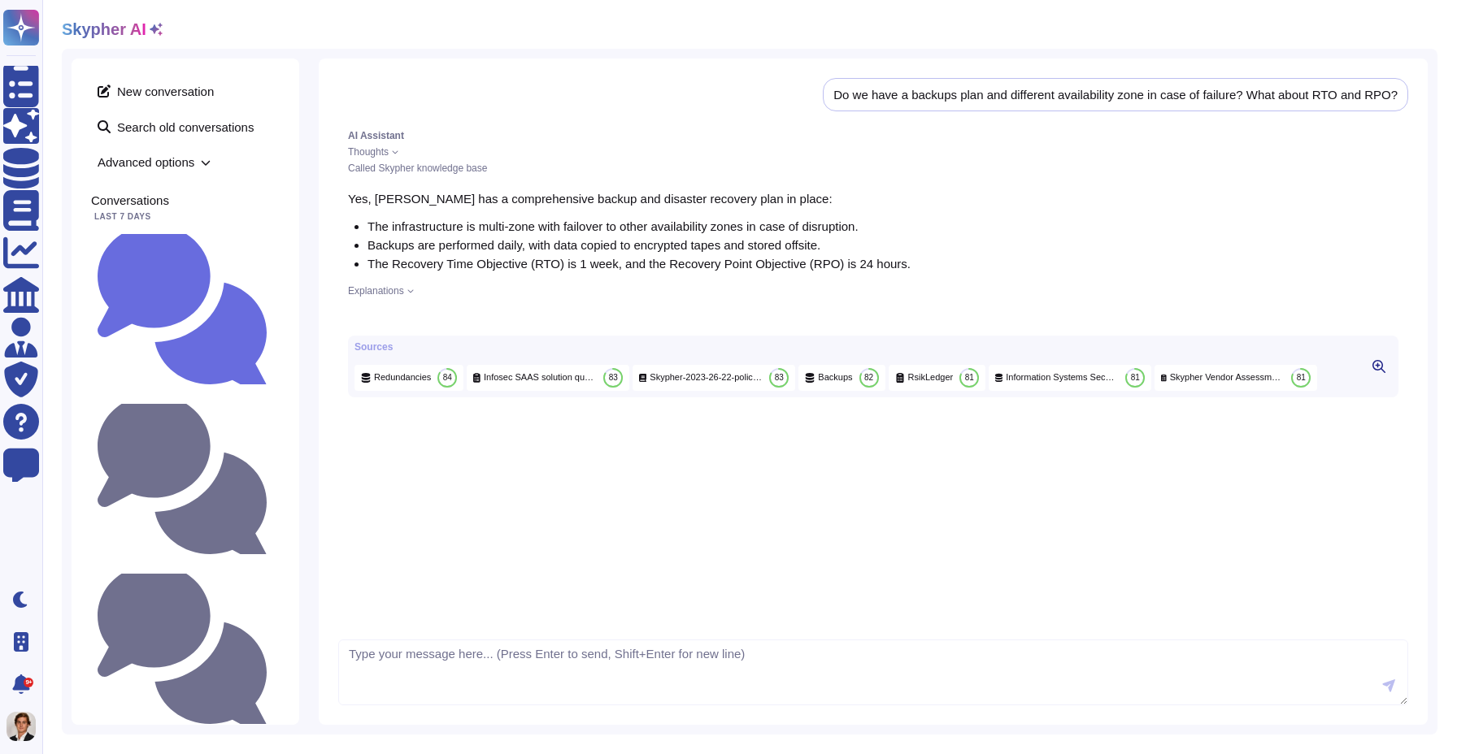
click at [206, 166] on icon at bounding box center [206, 163] width 10 height 10
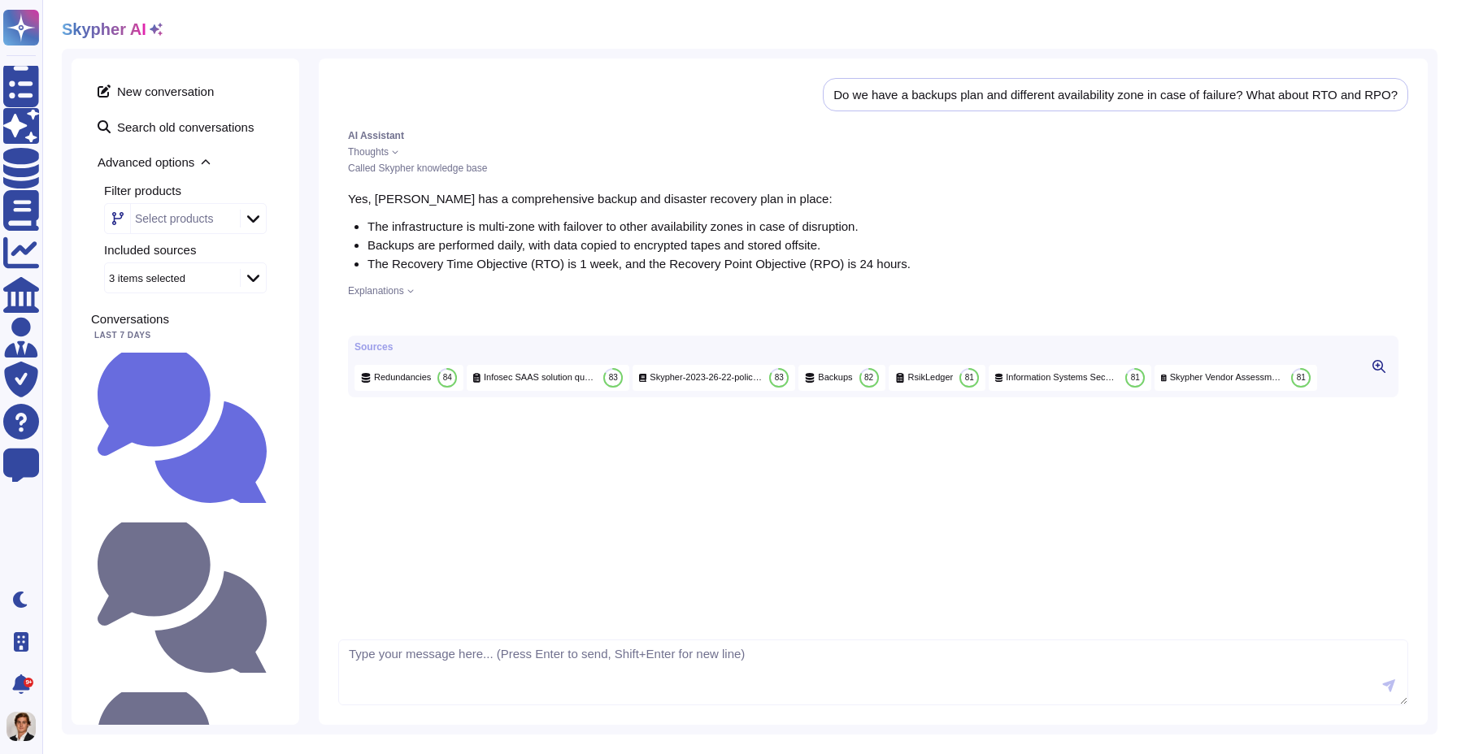
click at [251, 218] on icon at bounding box center [253, 218] width 12 height 7
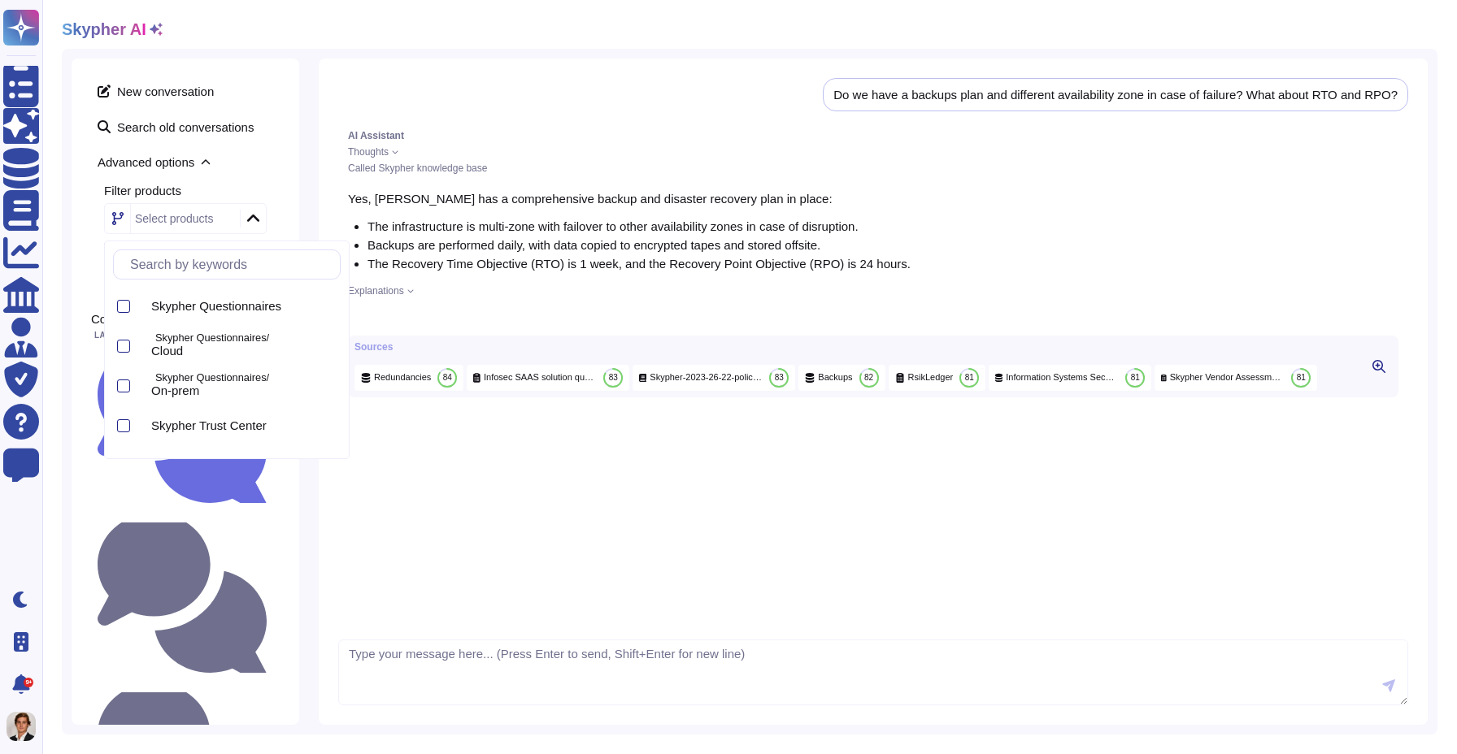
click at [251, 218] on icon at bounding box center [253, 218] width 12 height 7
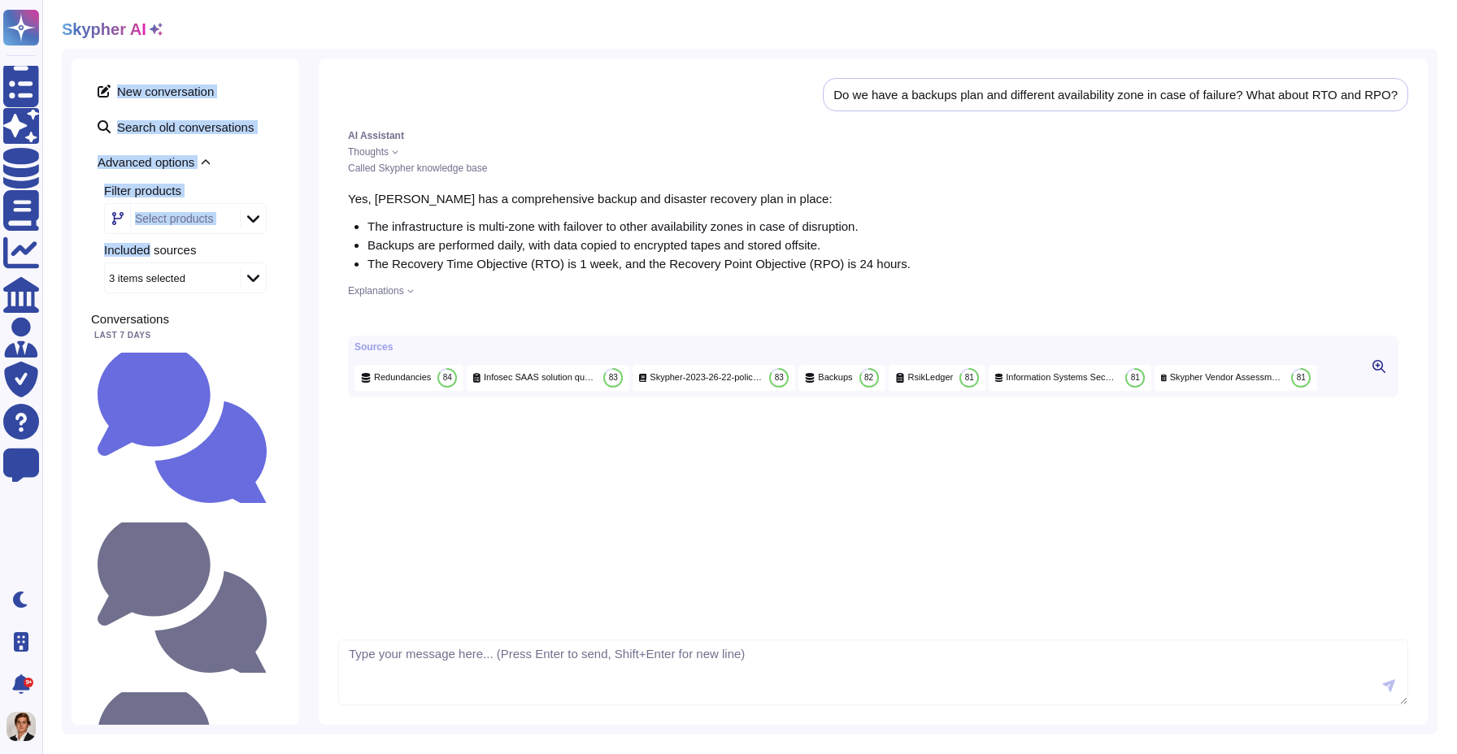
click at [153, 30] on icon at bounding box center [156, 29] width 13 height 13
click at [154, 30] on icon at bounding box center [156, 29] width 13 height 13
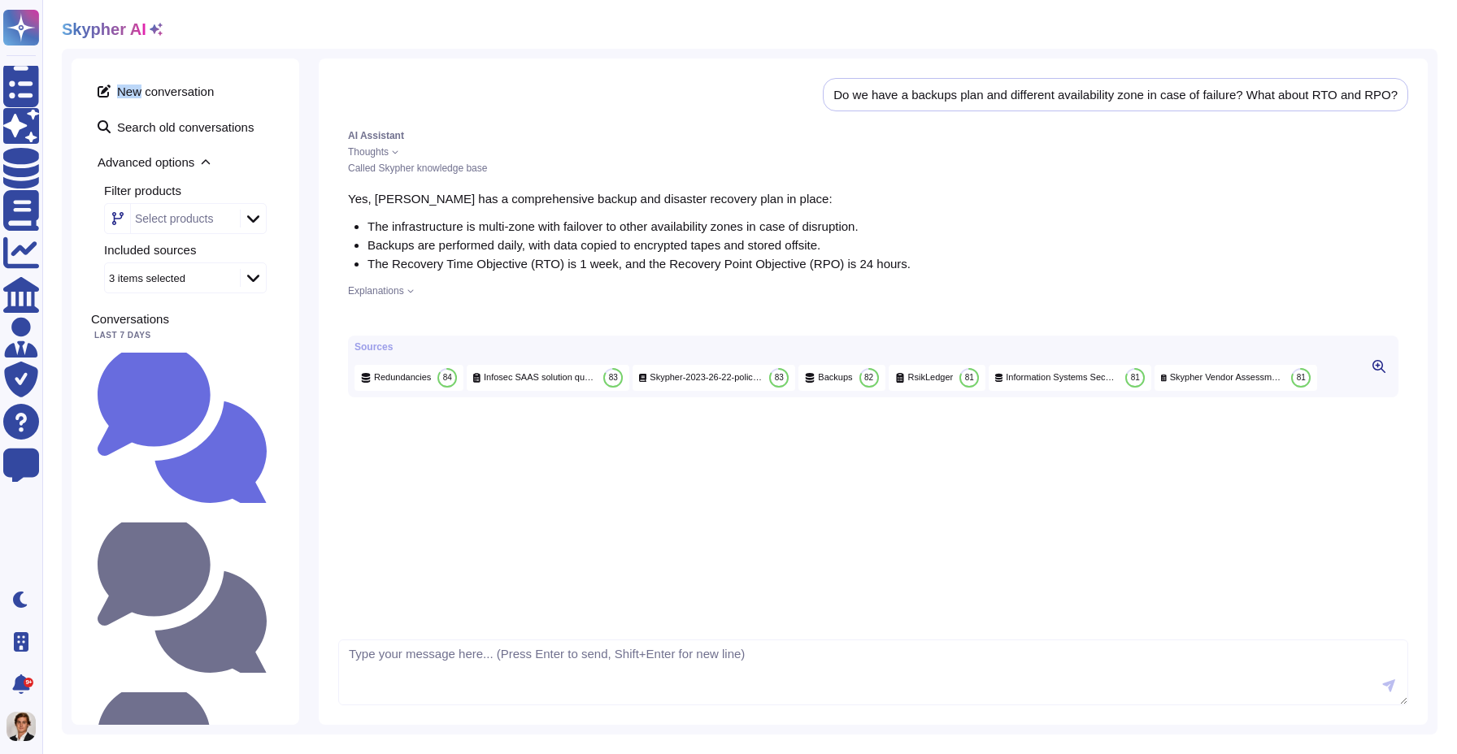
click at [154, 30] on icon at bounding box center [156, 29] width 13 height 13
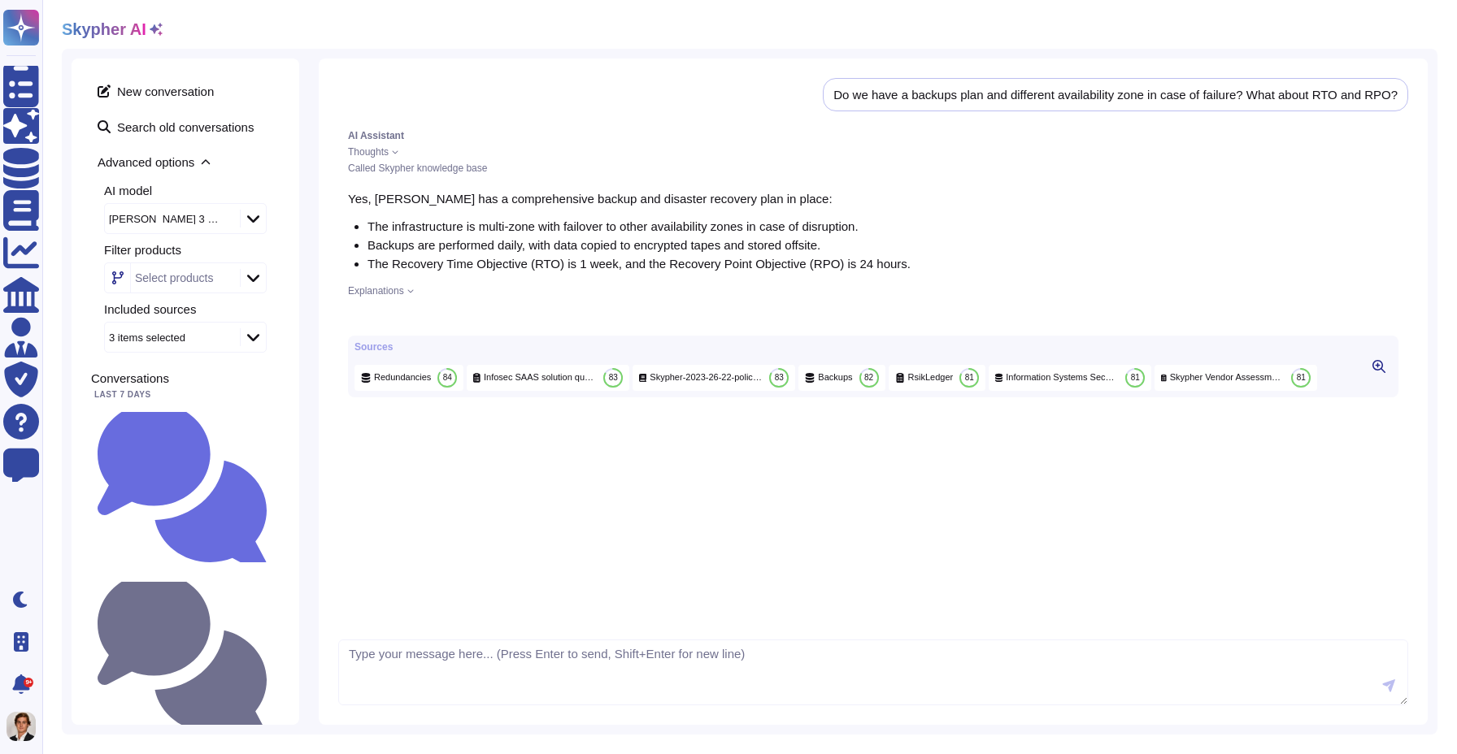
click at [259, 221] on icon at bounding box center [253, 219] width 12 height 16
click at [233, 267] on div "Gpt 4o Mini" at bounding box center [203, 262] width 166 height 15
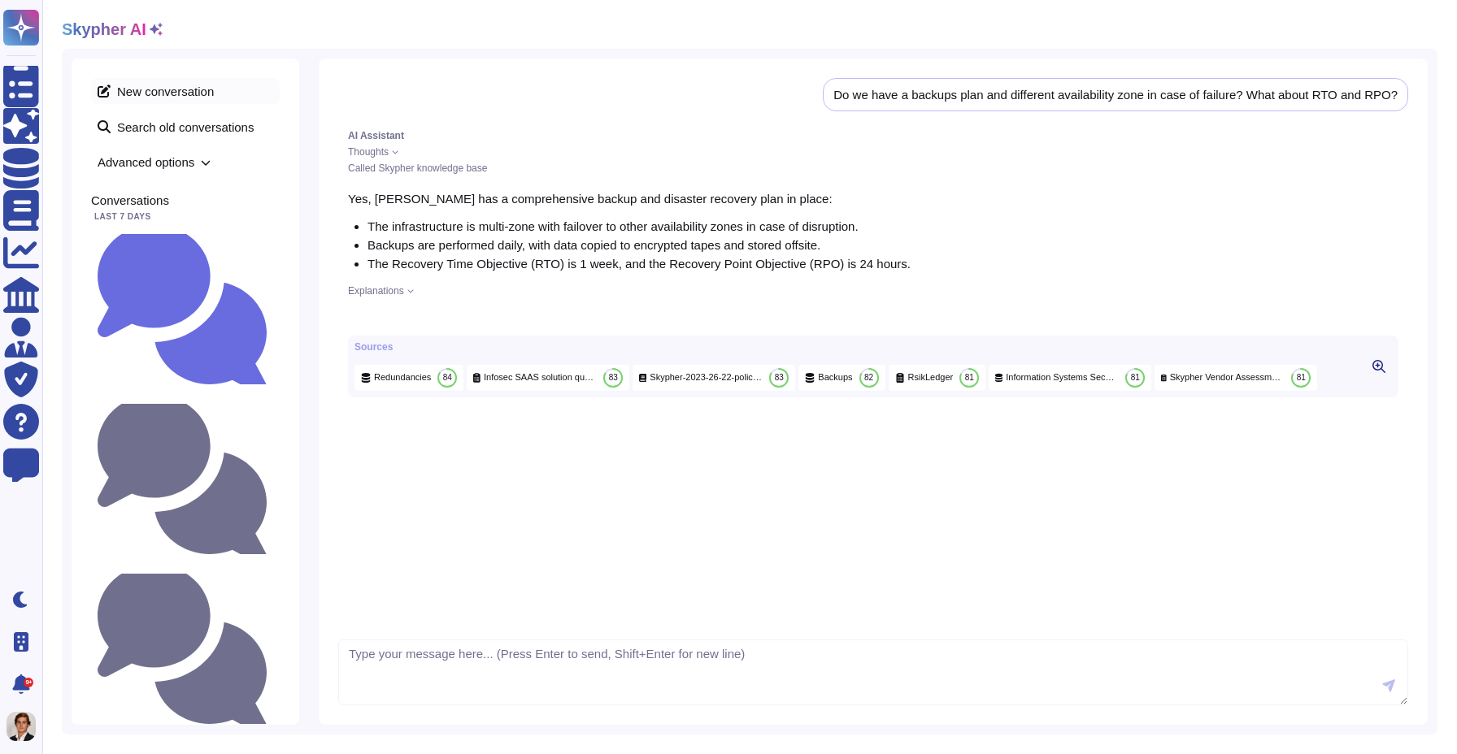
click at [175, 93] on span "New conversation" at bounding box center [185, 91] width 189 height 26
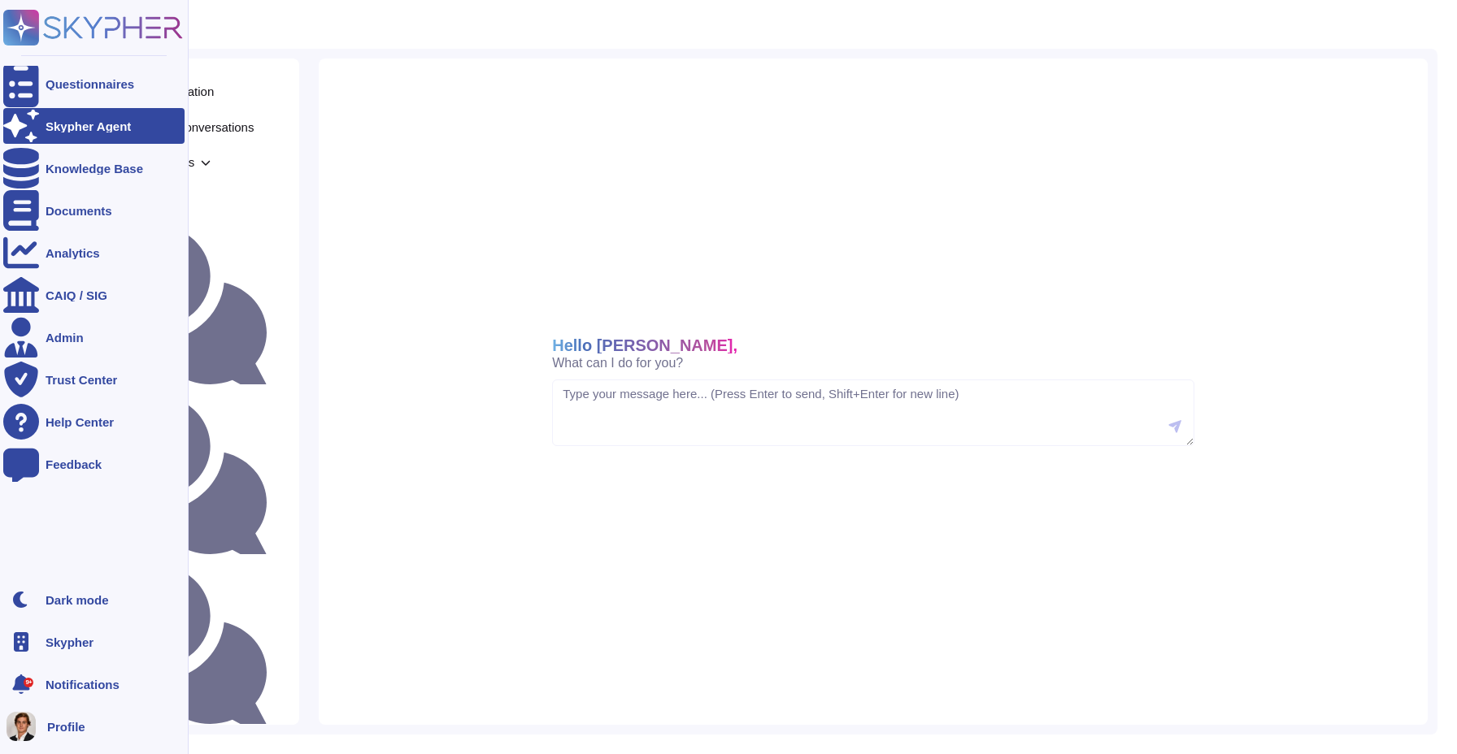
click at [15, 21] on rect at bounding box center [21, 28] width 36 height 36
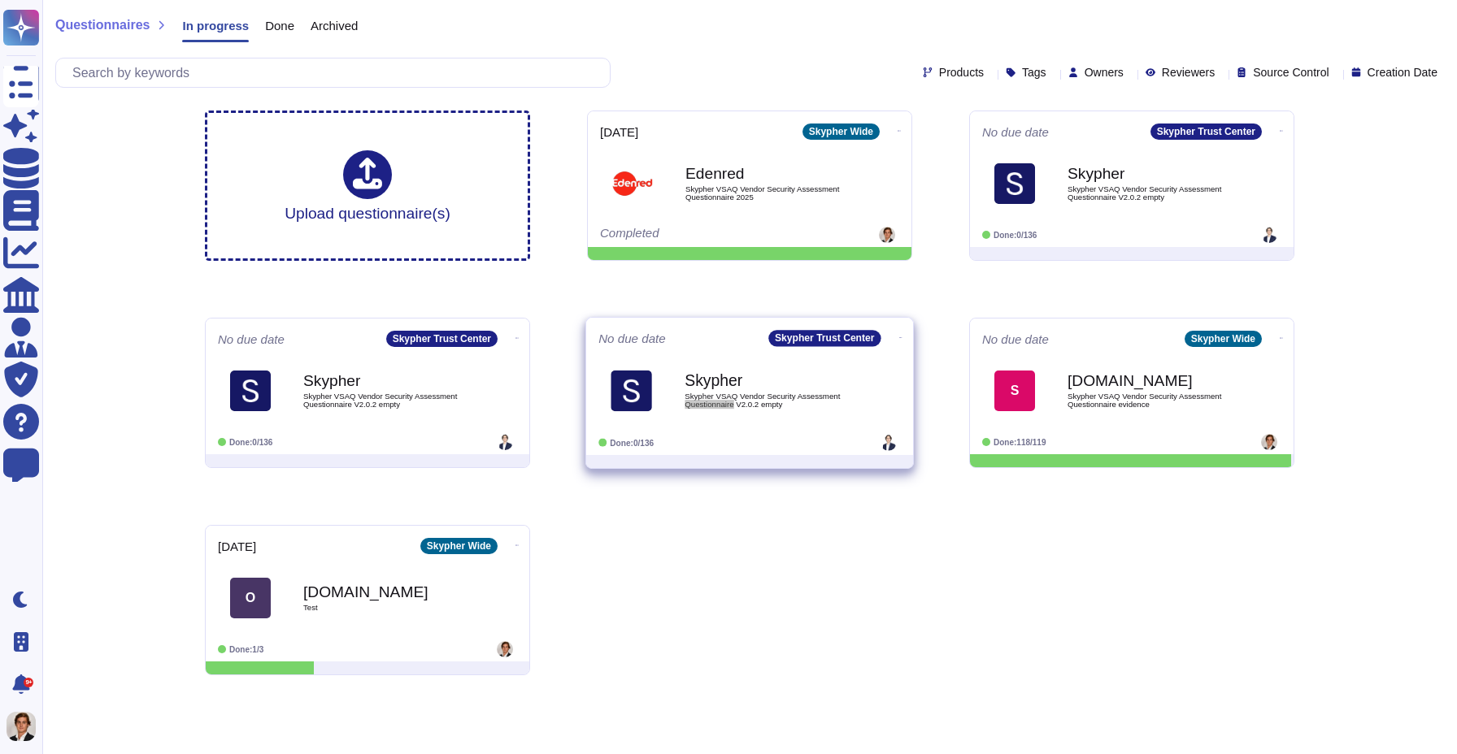
click at [777, 406] on span "Skypher VSAQ Vendor Security Assessment Questionnaire V2.0.2 empty" at bounding box center [767, 400] width 164 height 15
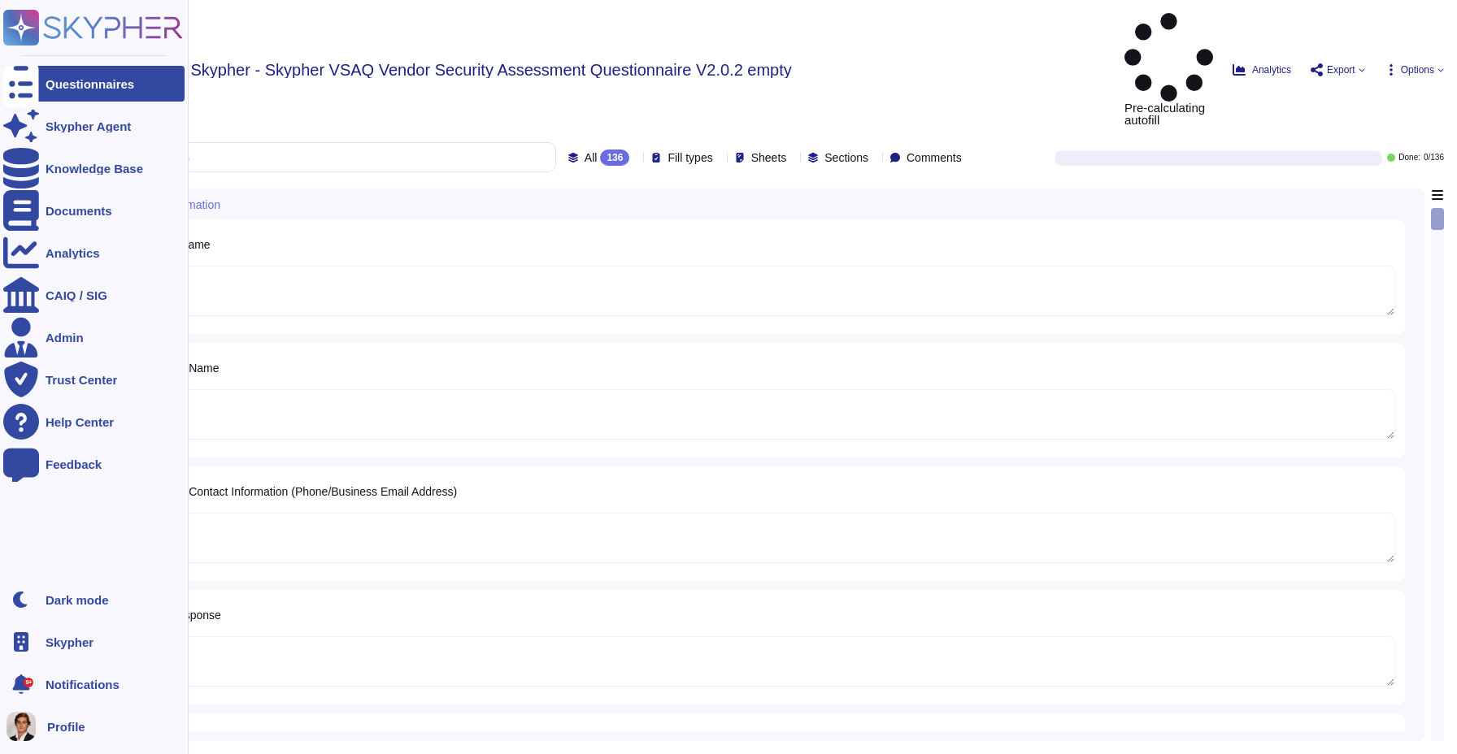
click at [18, 27] on rect at bounding box center [21, 28] width 36 height 36
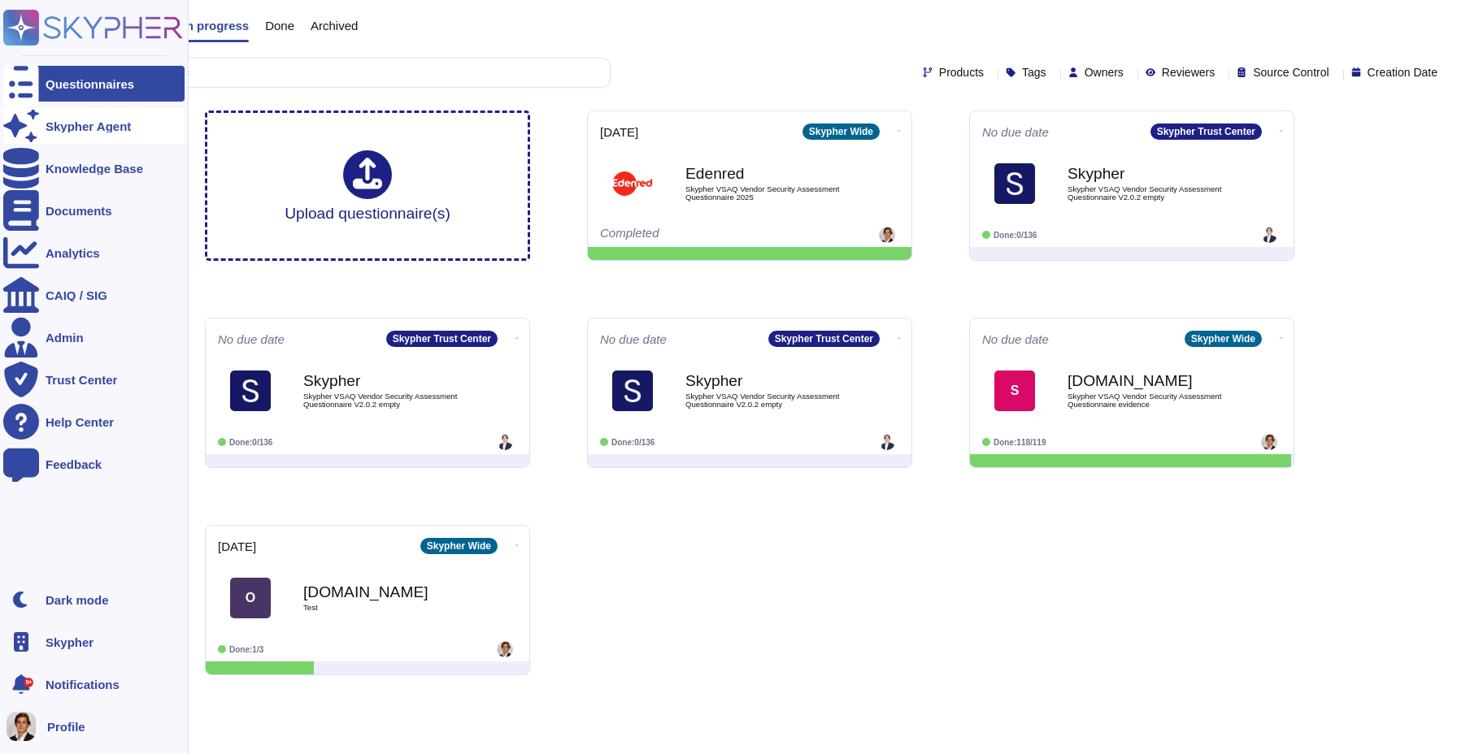
click at [28, 124] on icon at bounding box center [21, 126] width 36 height 32
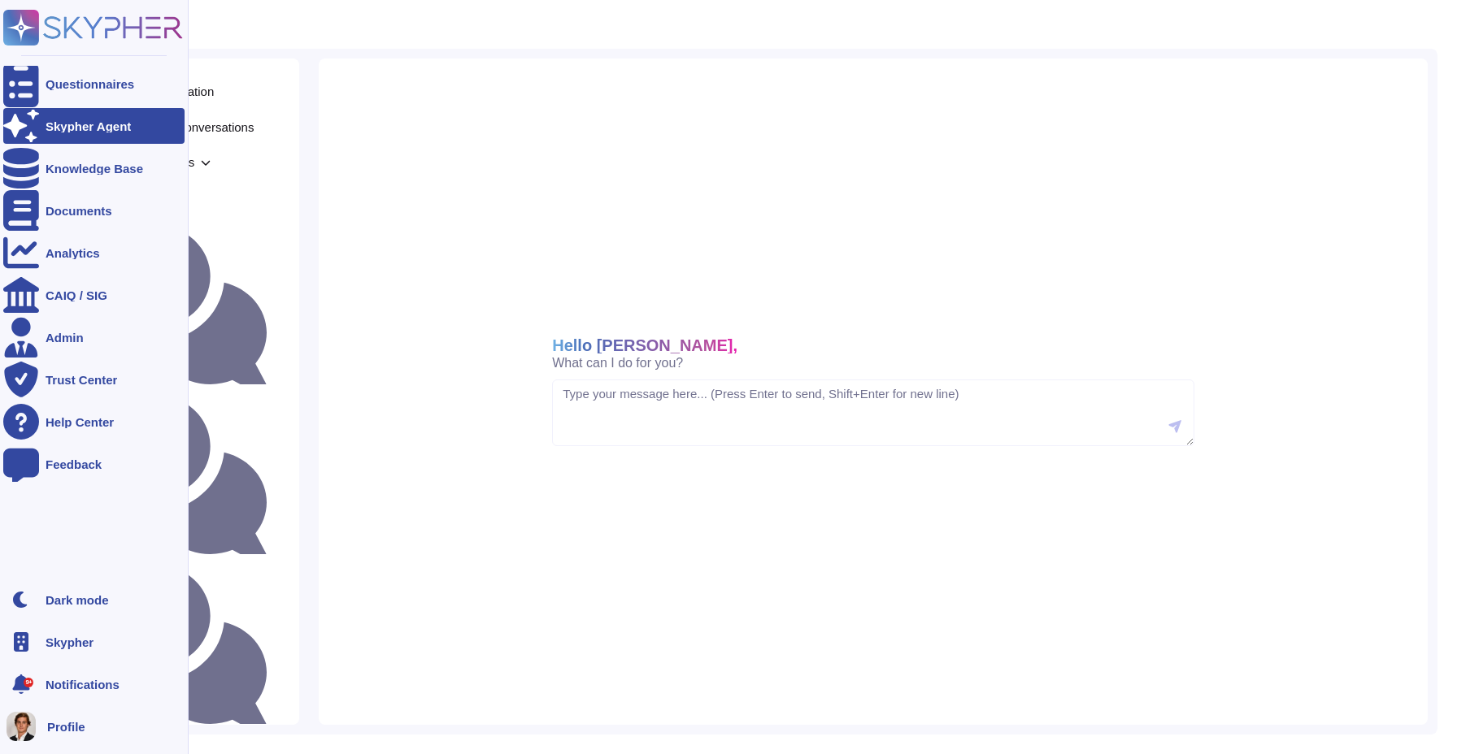
click at [28, 124] on icon at bounding box center [21, 126] width 36 height 32
click at [99, 121] on div "Skypher Agent" at bounding box center [88, 126] width 85 height 12
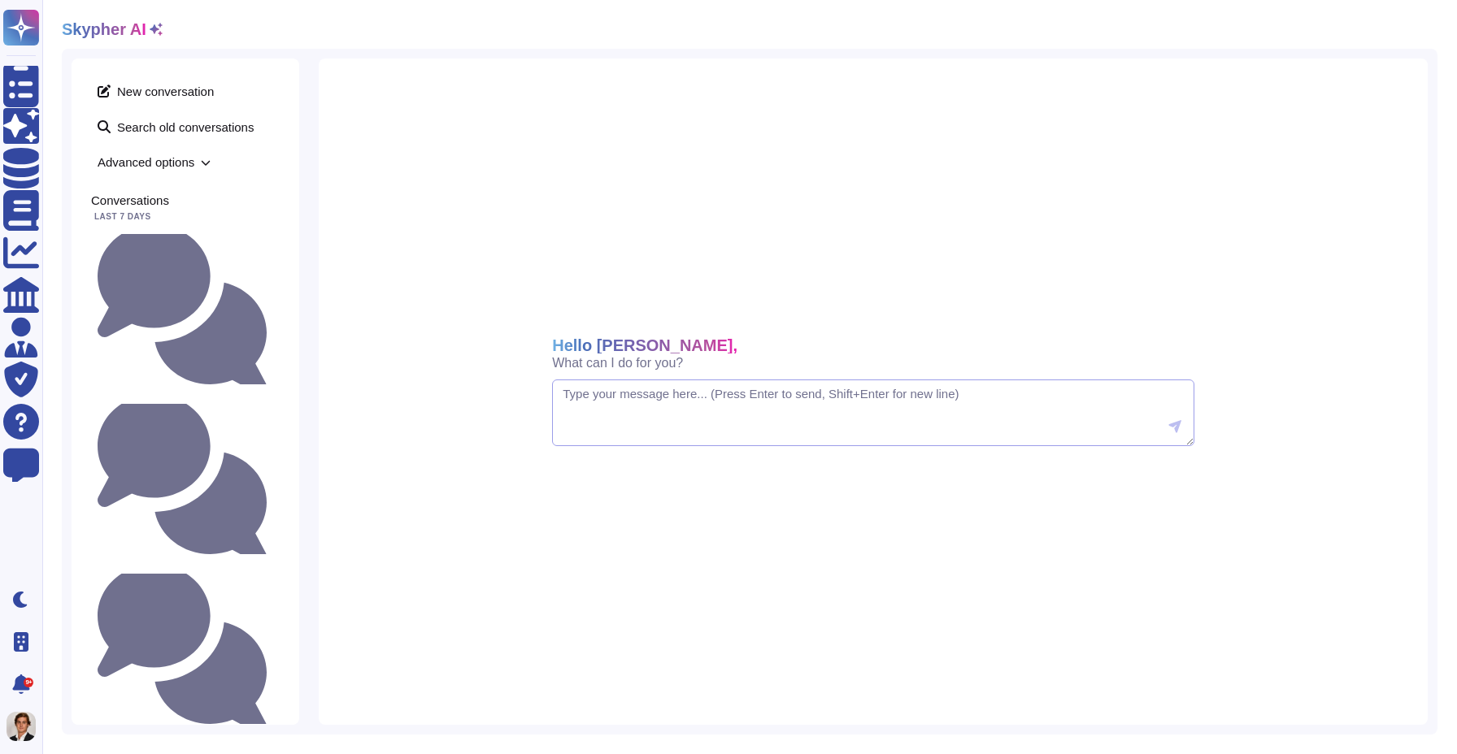
click at [567, 406] on textarea at bounding box center [873, 413] width 642 height 67
paste textarea "Do we have a backups plan and different availability zone in case of failure? W…"
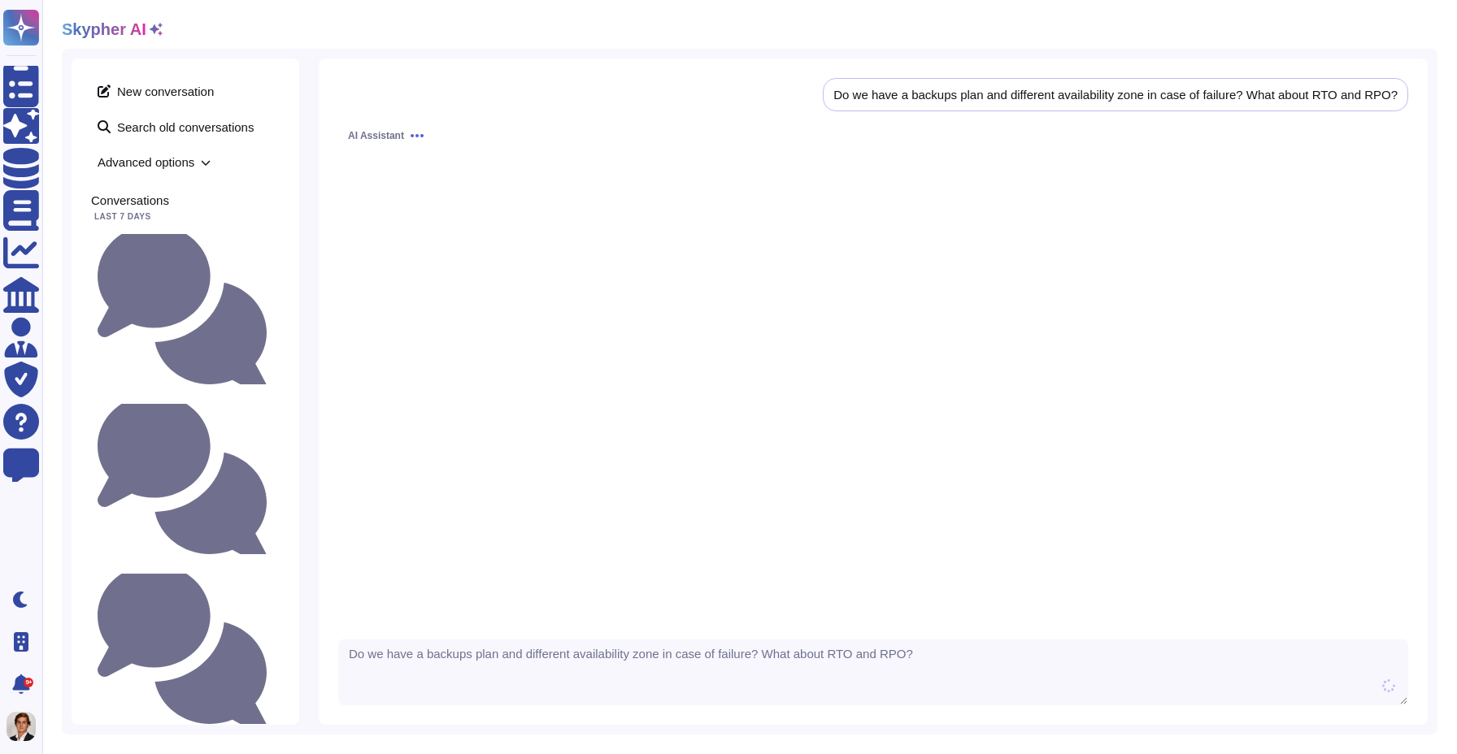
type textarea "Do we have a backups plan and different availability zone in case of failure? W…"
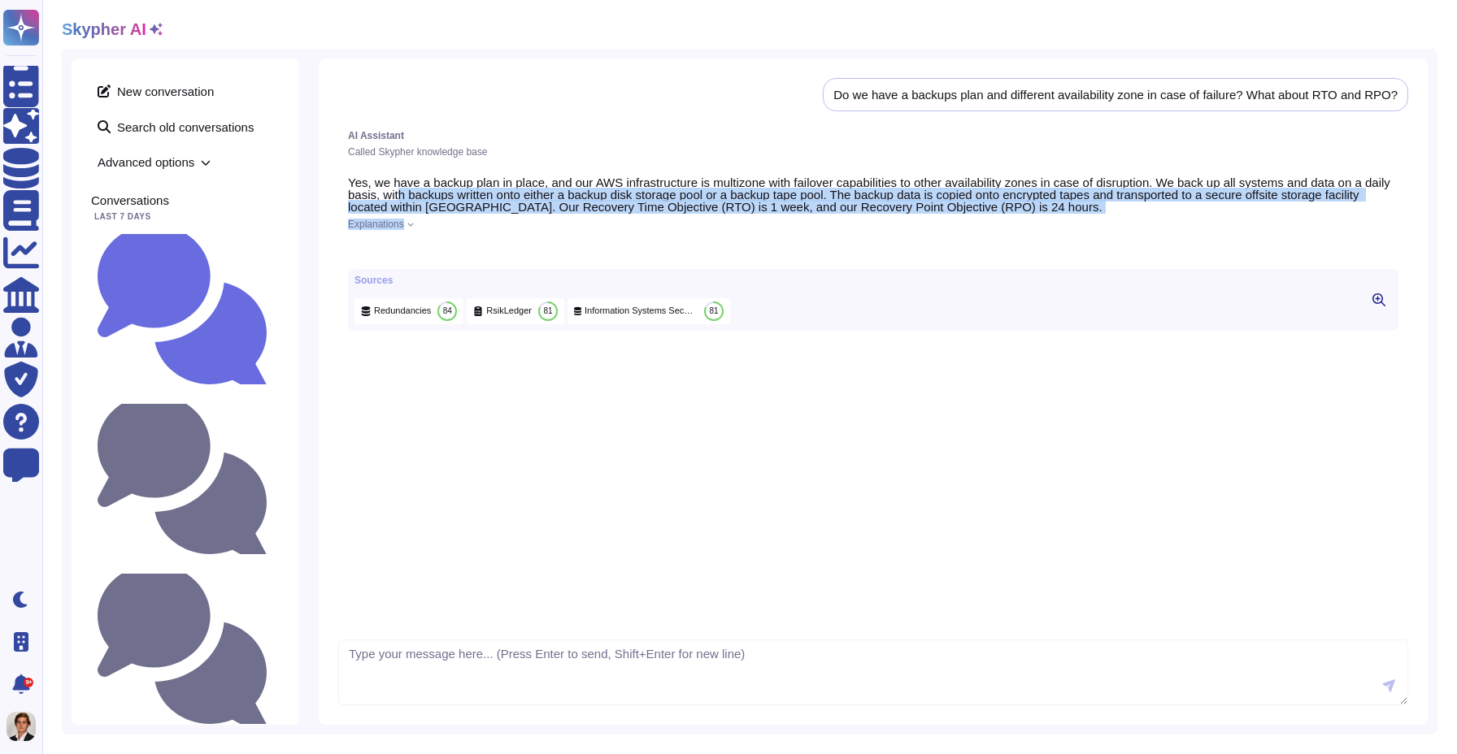
drag, startPoint x: 415, startPoint y: 225, endPoint x: 431, endPoint y: 197, distance: 32.4
click at [431, 197] on div "Yes, we have a backup plan in place, and our AWS infrastructure is multizone wi…" at bounding box center [873, 254] width 1070 height 174
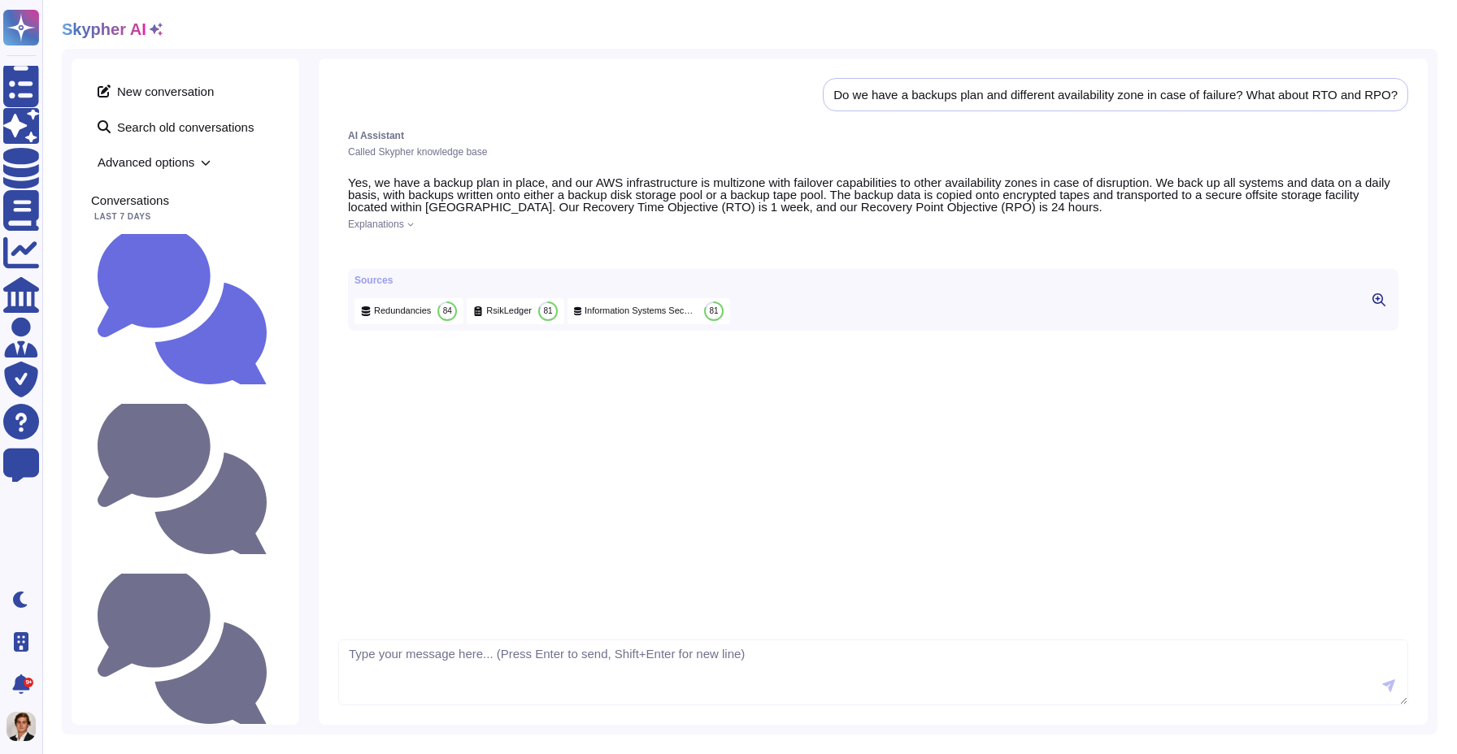
click at [411, 223] on icon at bounding box center [410, 224] width 7 height 7
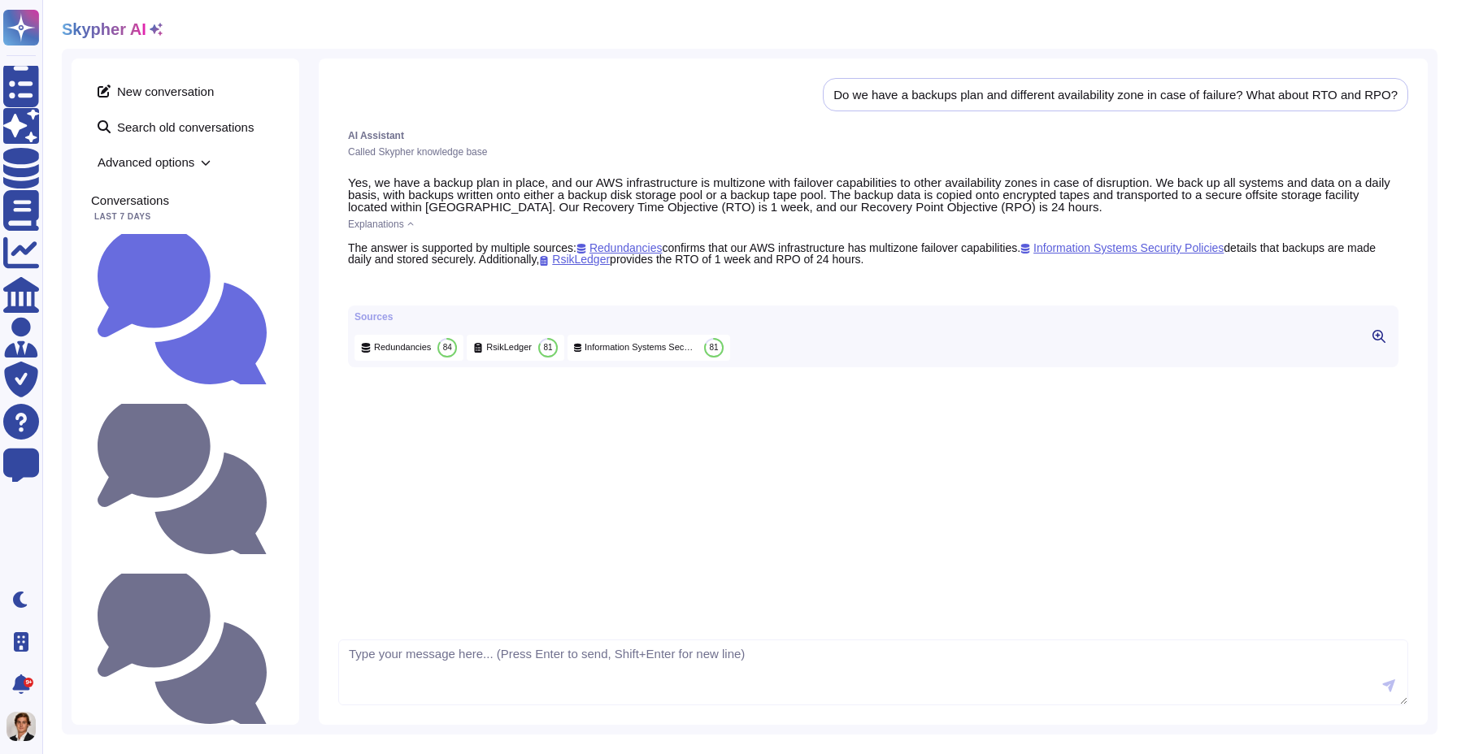
click at [411, 223] on icon at bounding box center [410, 224] width 7 height 7
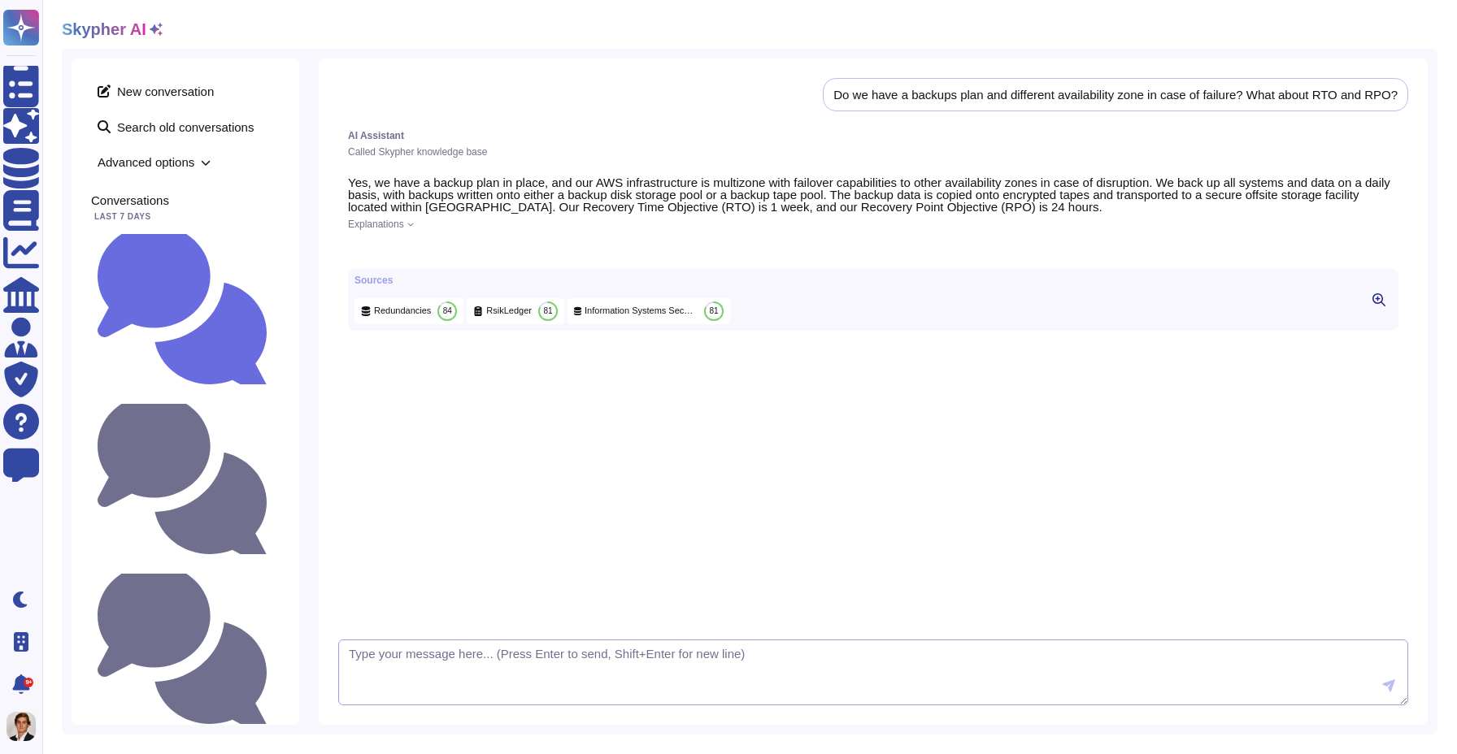
click at [383, 650] on textarea at bounding box center [873, 673] width 1070 height 67
type textarea "C"
type textarea "add bullet points"
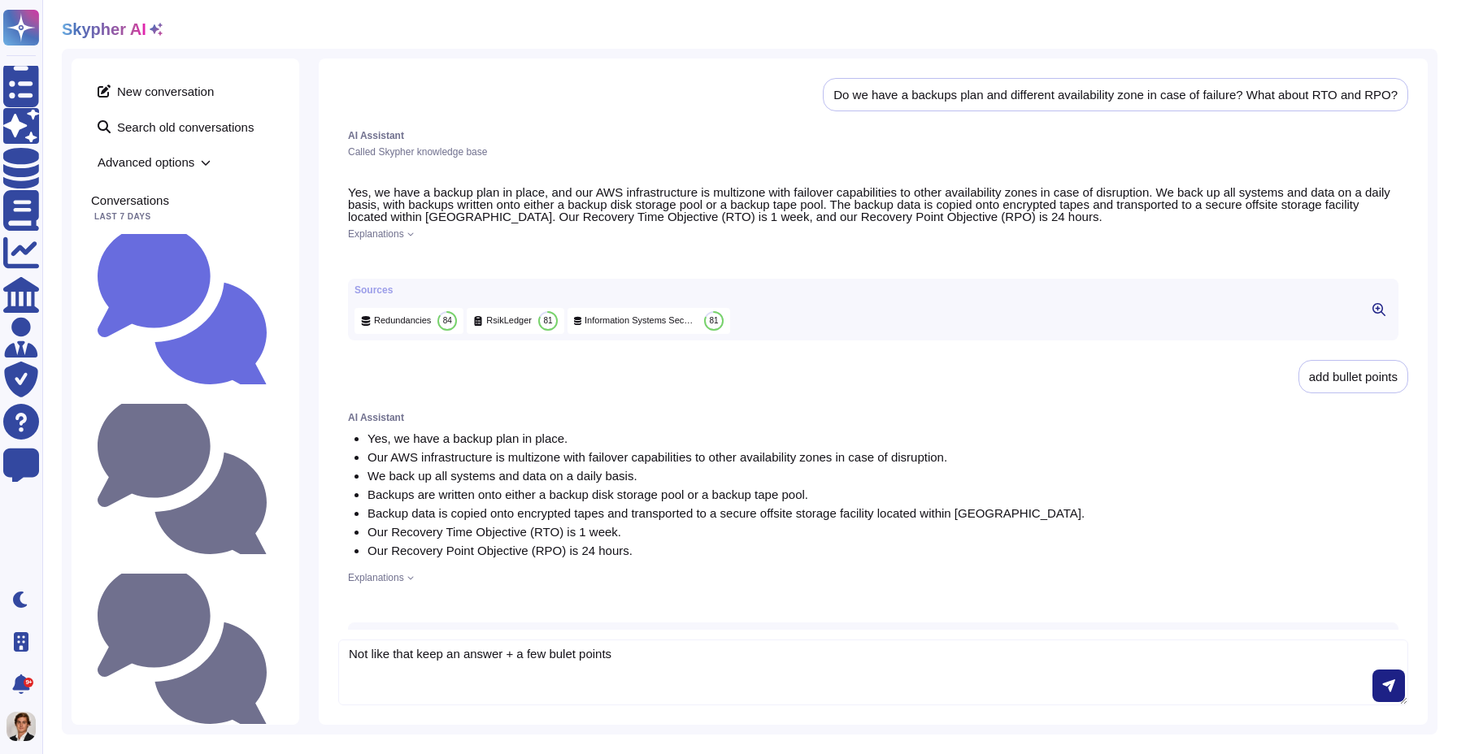
type textarea "Not like that keep an answer + a few bulet points"
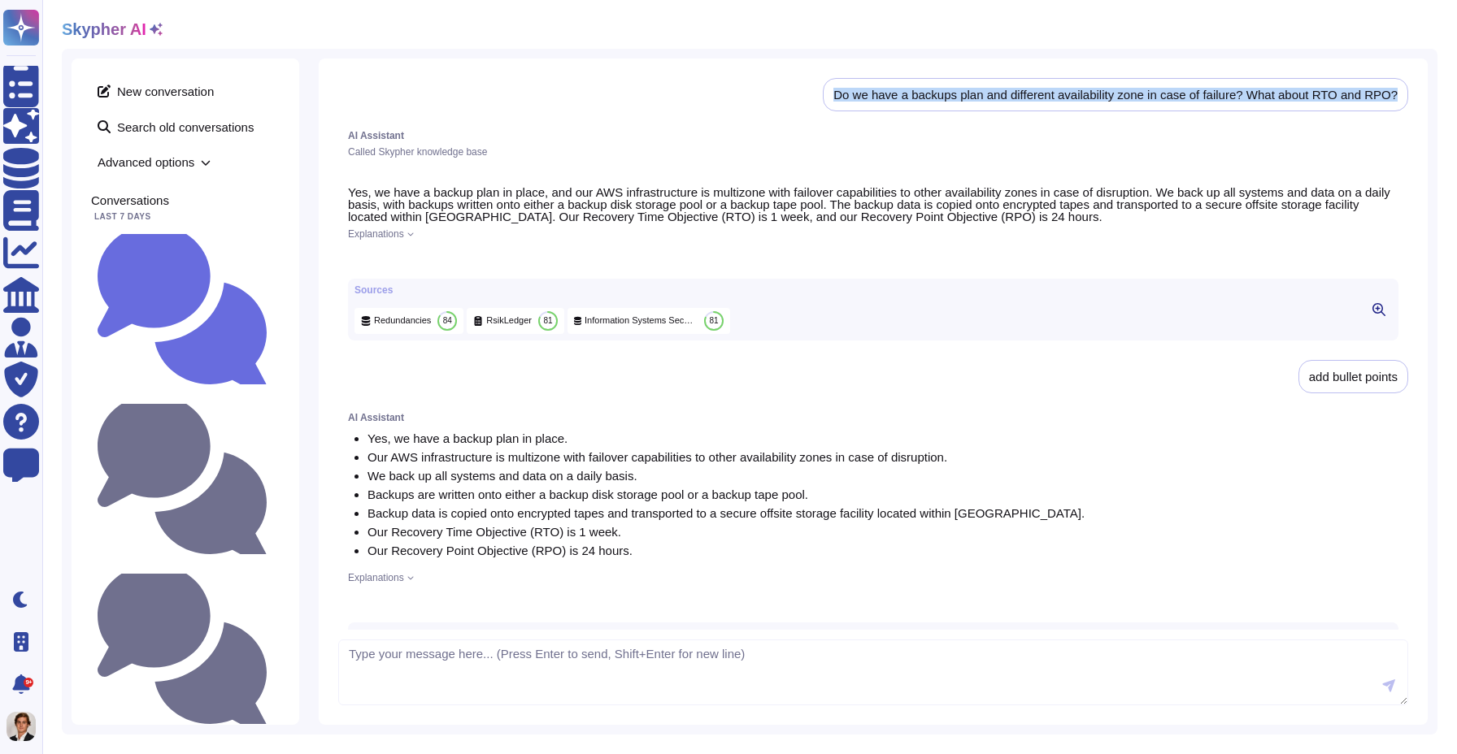
drag, startPoint x: 1405, startPoint y: 96, endPoint x: 793, endPoint y: 93, distance: 611.4
click at [793, 93] on div "Do we have a backups plan and different availability zone in case of failure? W…" at bounding box center [873, 354] width 1070 height 552
copy div "Do we have a backups plan and different availability zone in case of failure? W…"
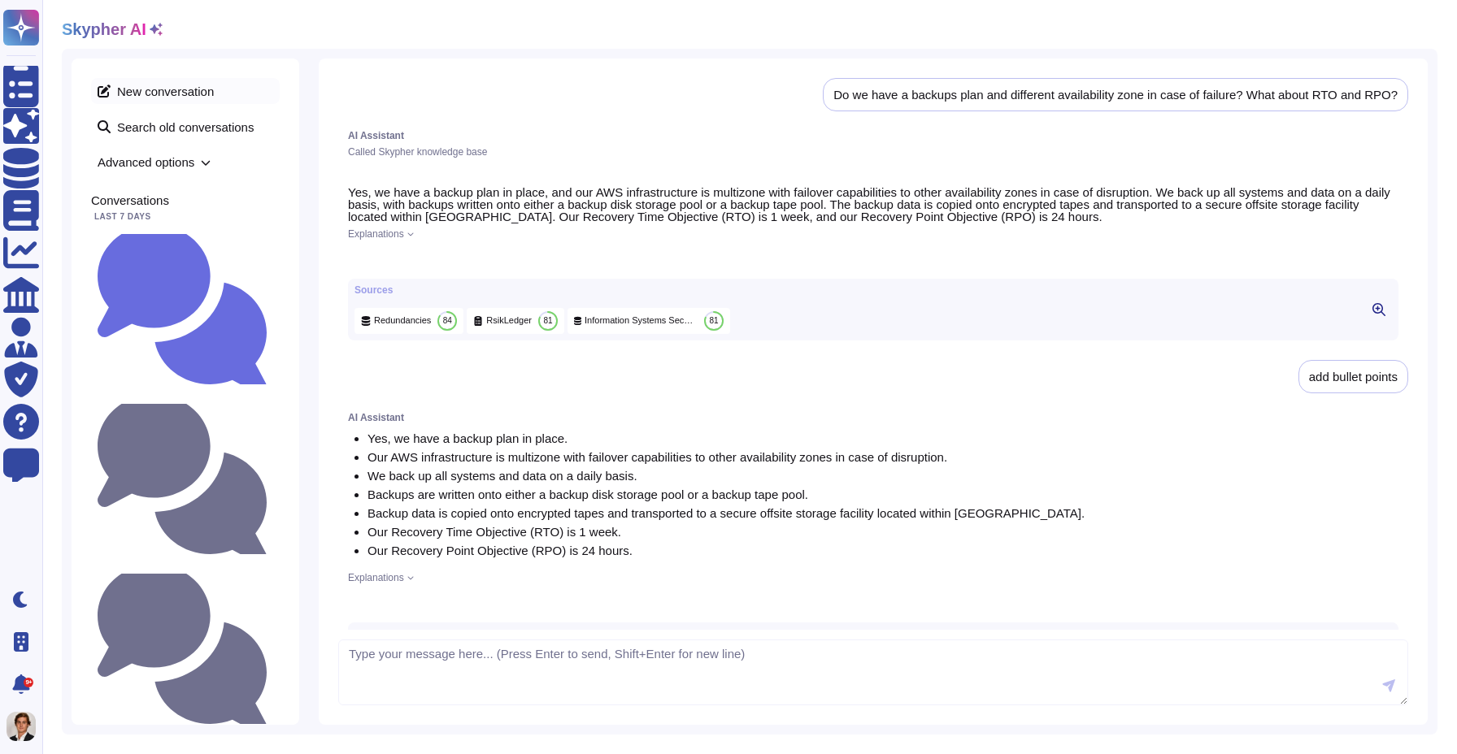
click at [190, 96] on span "New conversation" at bounding box center [185, 91] width 189 height 26
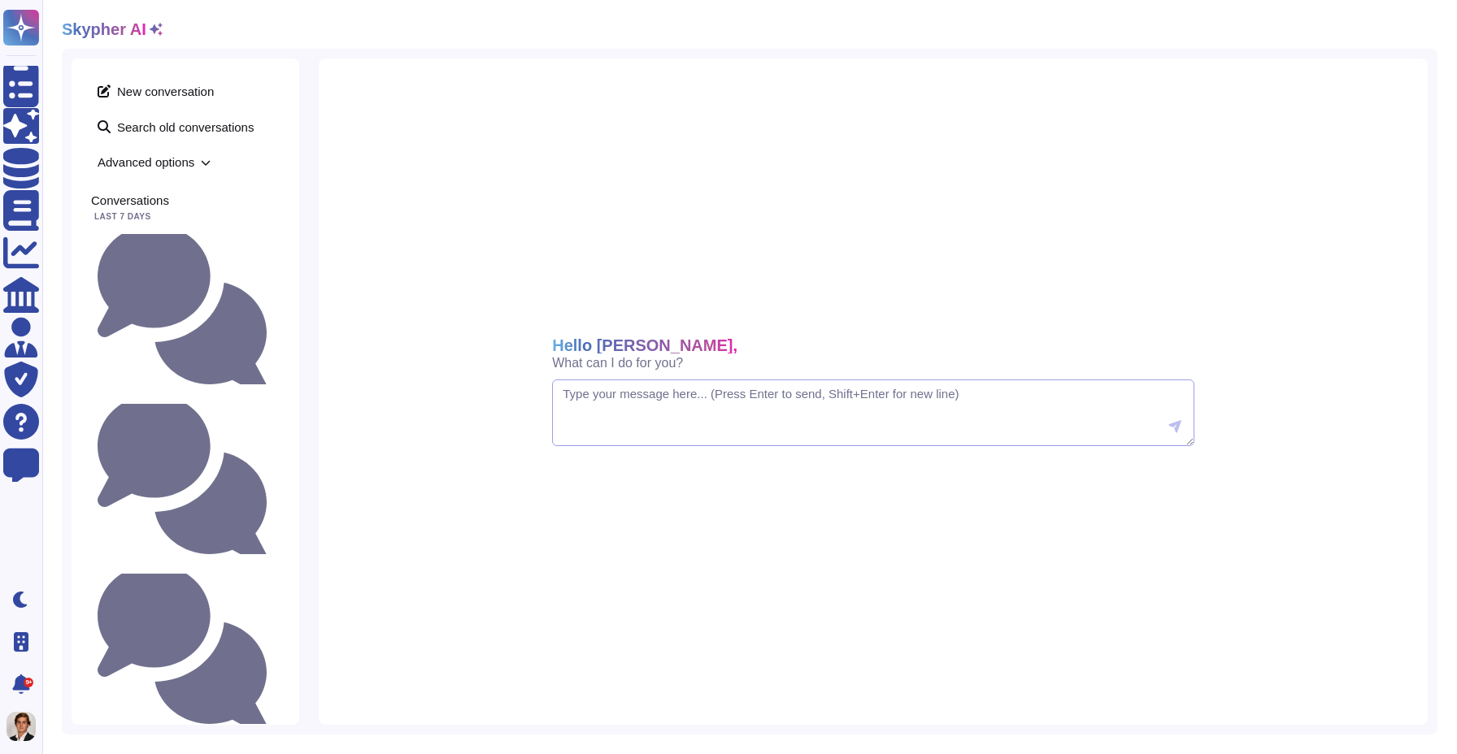
click at [686, 428] on textarea at bounding box center [873, 413] width 642 height 67
paste textarea "Do we have a backups plan and different availability zone in case of failure? W…"
type textarea "Do we have a backups plan and different availability zone in case of failure? W…"
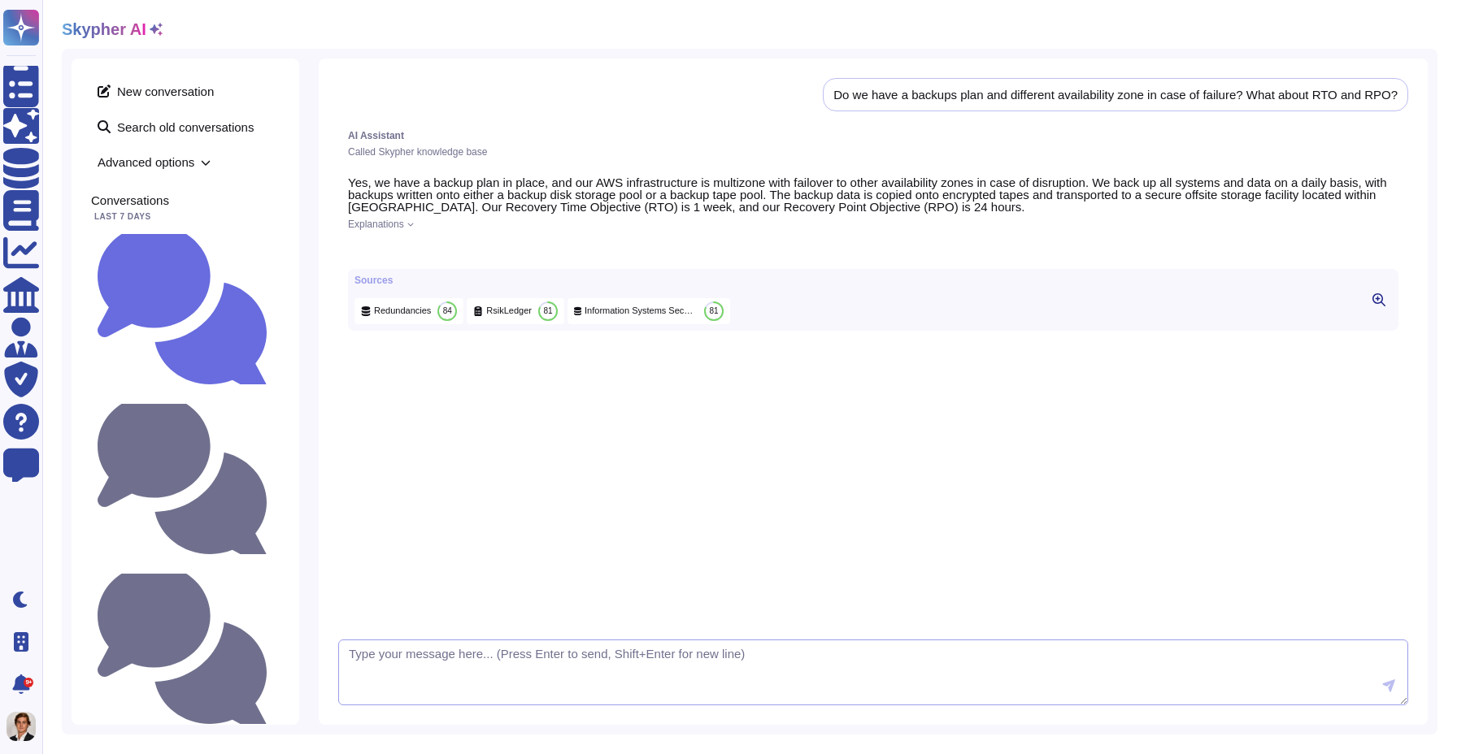
click at [485, 657] on textarea at bounding box center [873, 673] width 1070 height 67
type textarea "R"
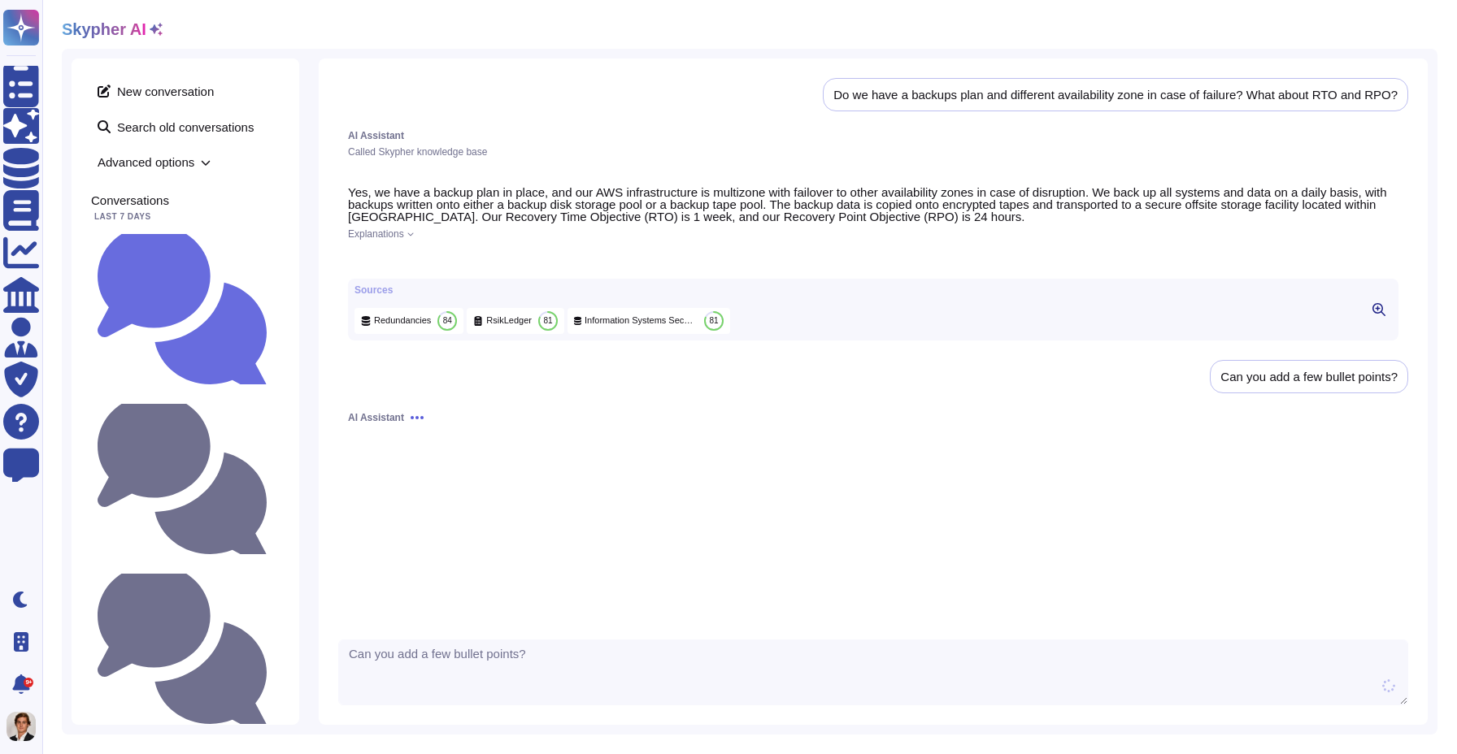
type textarea "Can you add a few bullet points?"
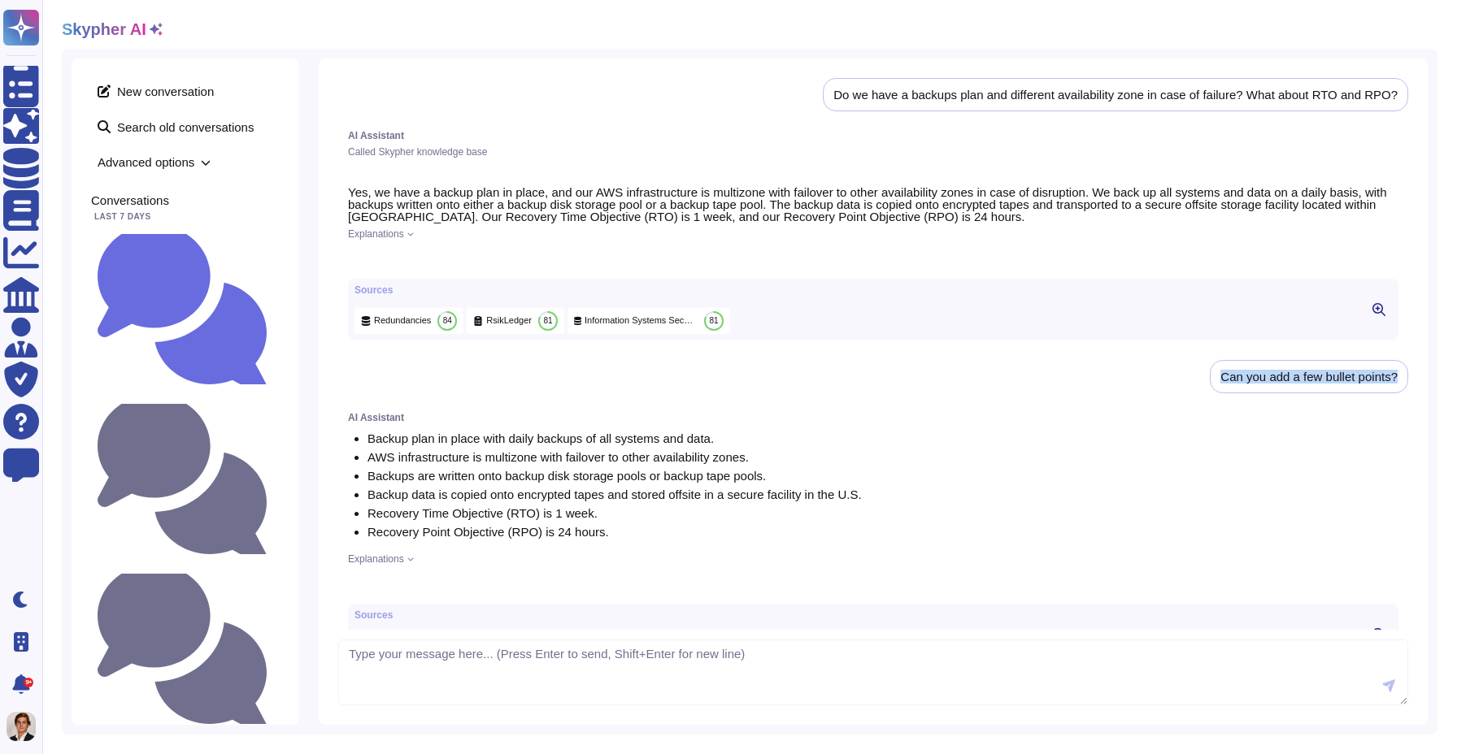
drag, startPoint x: 1216, startPoint y: 393, endPoint x: 1415, endPoint y: 394, distance: 198.4
click at [1415, 394] on div "Do we have a backups plan and different availability zone in case of failure? W…" at bounding box center [873, 392] width 1109 height 667
copy div "Can you add a few bullet points?"
click at [396, 579] on div "AI Assistant Backup plan in place with daily backups of all systems and data. A…" at bounding box center [873, 539] width 1070 height 272
click at [396, 564] on span "Explanations" at bounding box center [376, 559] width 56 height 10
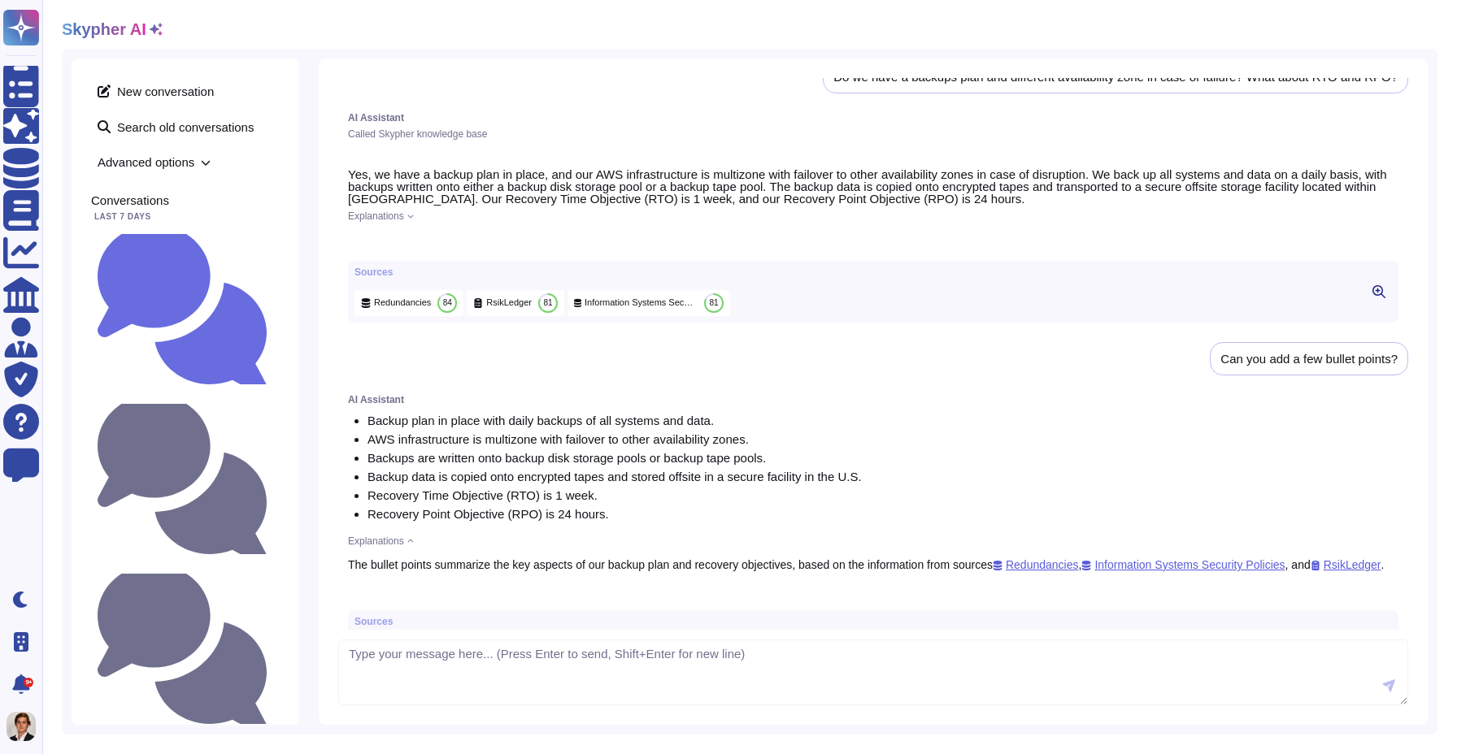
scroll to position [28, 0]
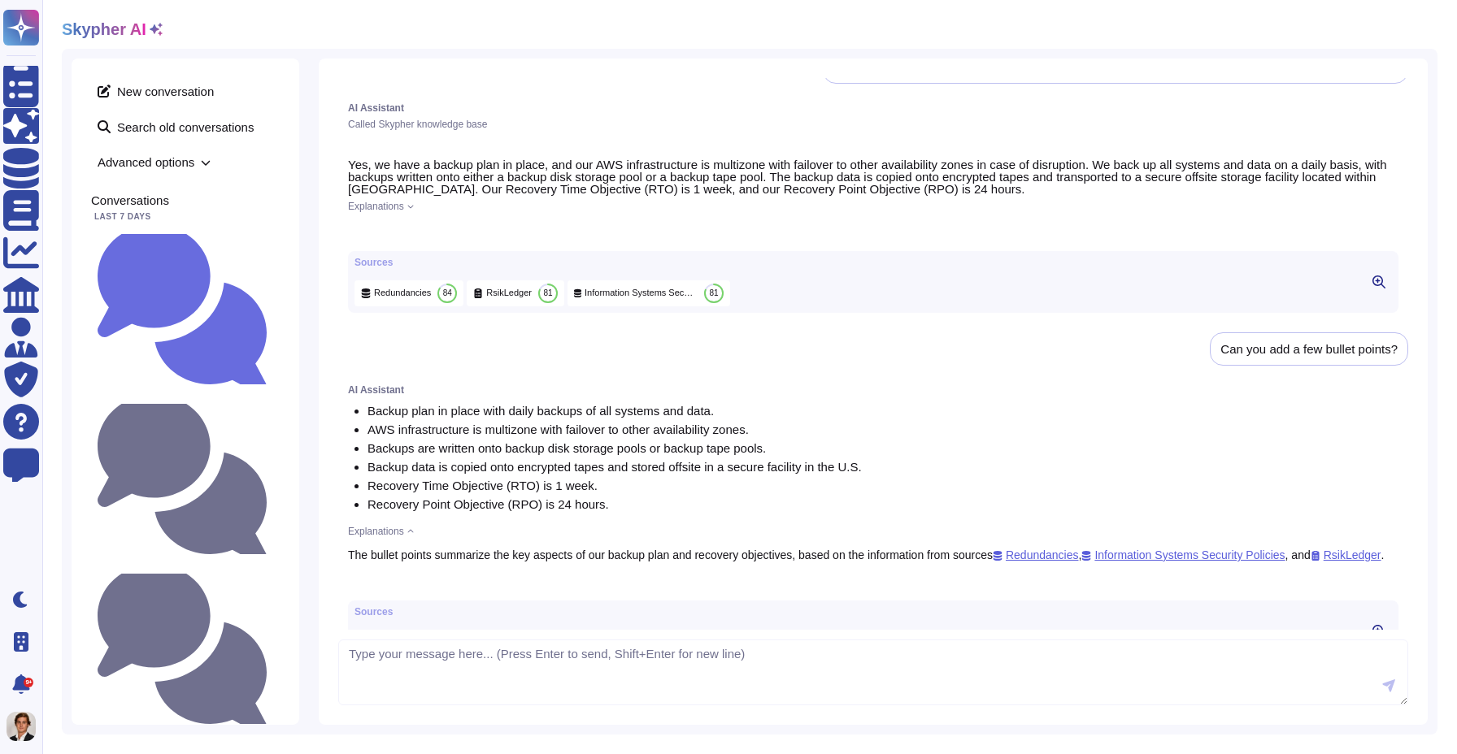
click at [395, 199] on div "Yes, we have a backup plan in place, and our AWS infrastructure is multizone wi…" at bounding box center [873, 236] width 1070 height 174
click at [395, 204] on span "Explanations" at bounding box center [376, 207] width 56 height 10
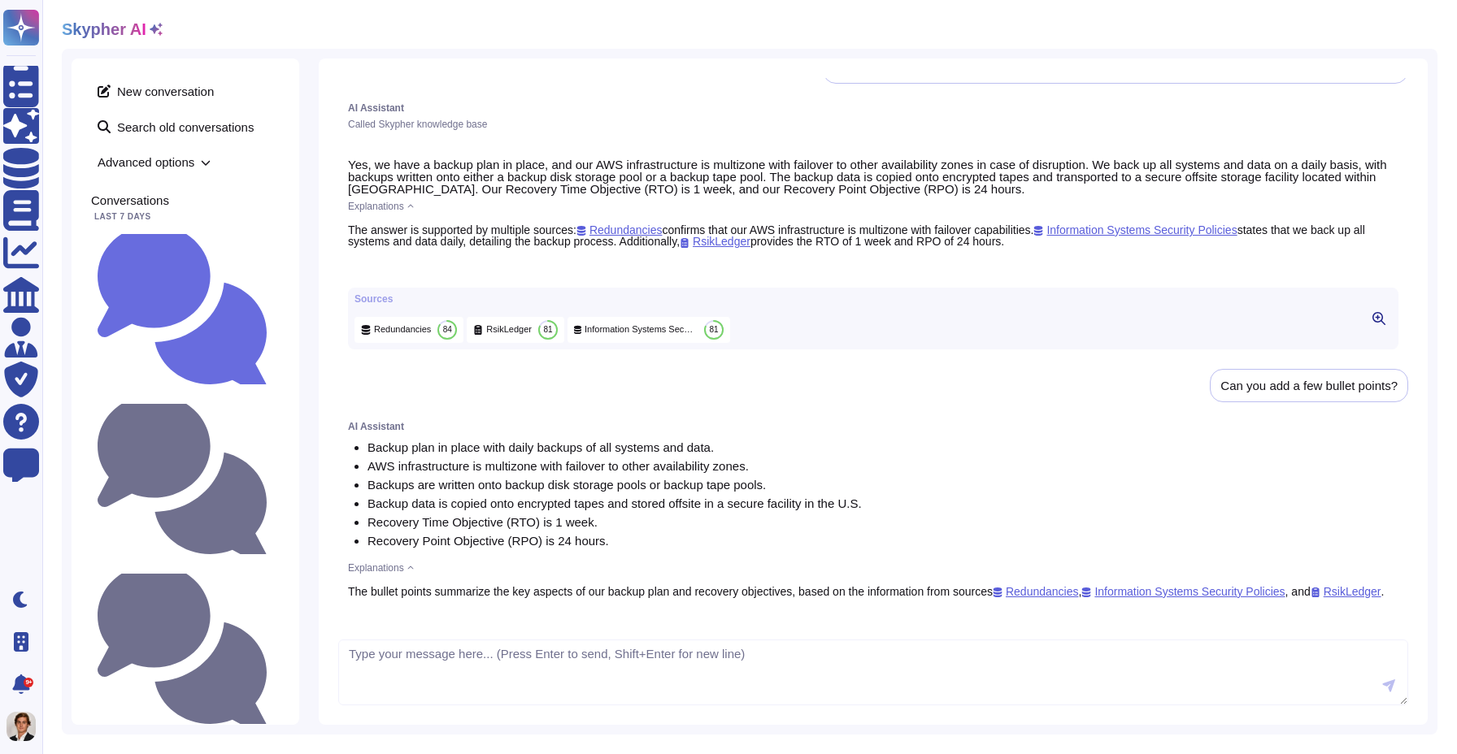
scroll to position [0, 0]
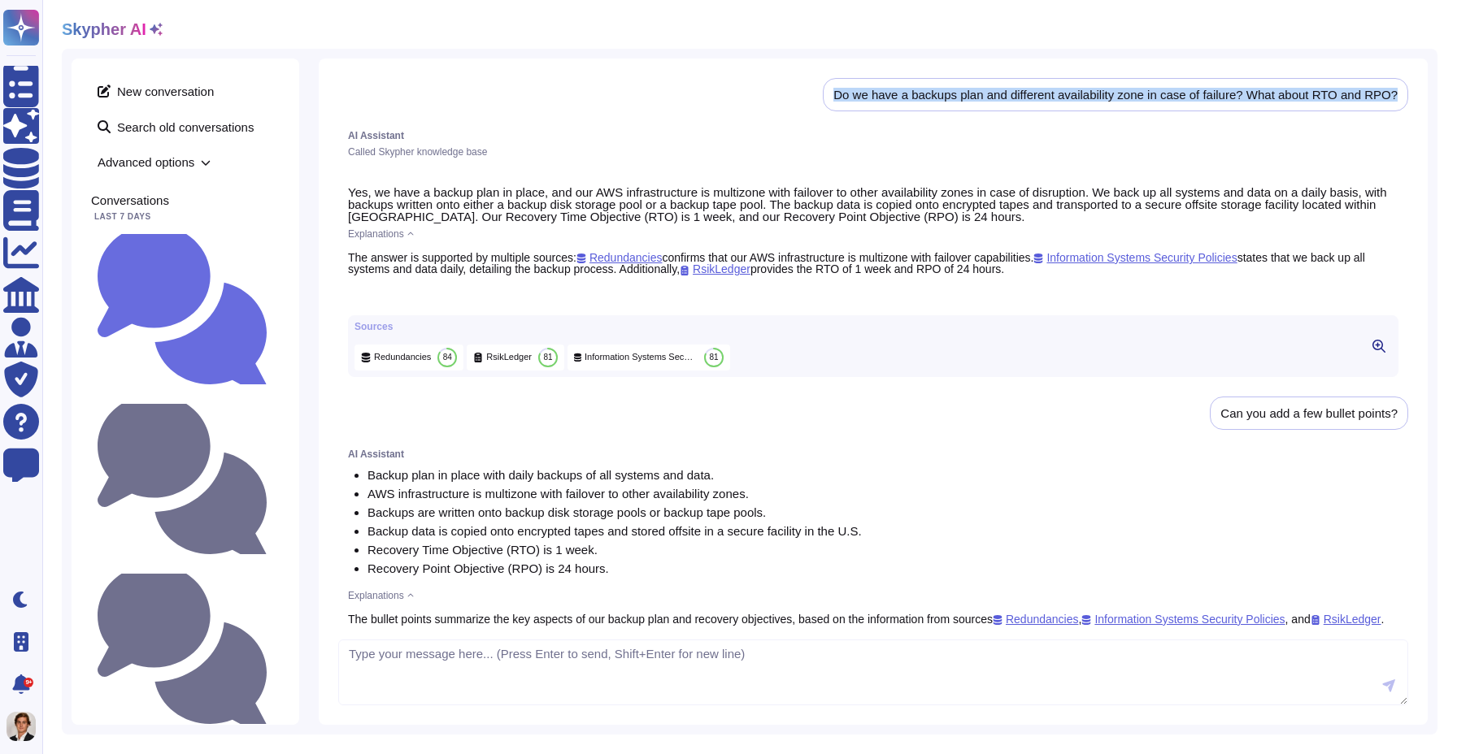
drag, startPoint x: 1402, startPoint y: 96, endPoint x: 815, endPoint y: 85, distance: 587.1
click at [815, 85] on div "Do we have a backups plan and different availability zone in case of failure? W…" at bounding box center [873, 354] width 1070 height 552
copy div "Do we have a backups plan and different availability zone in case of failure? W…"
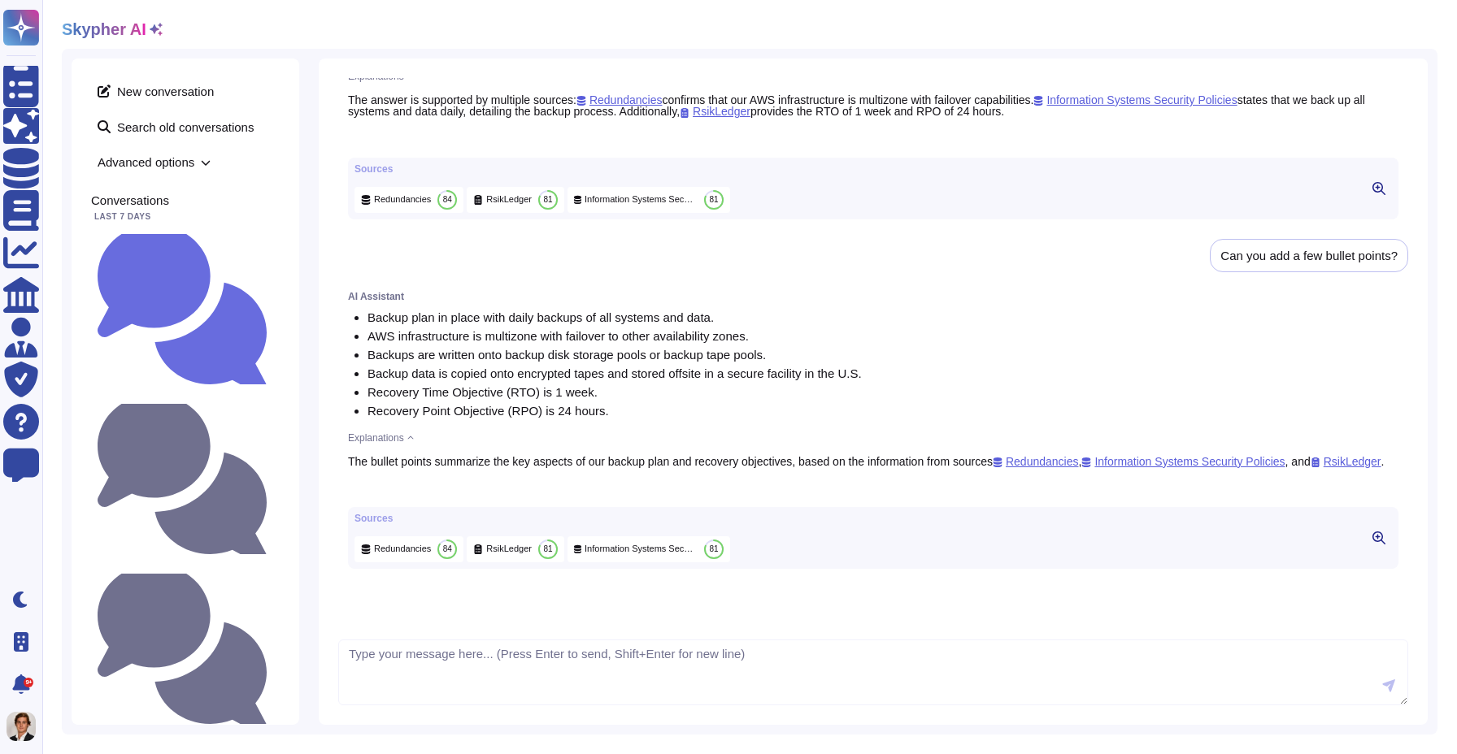
scroll to position [330, 0]
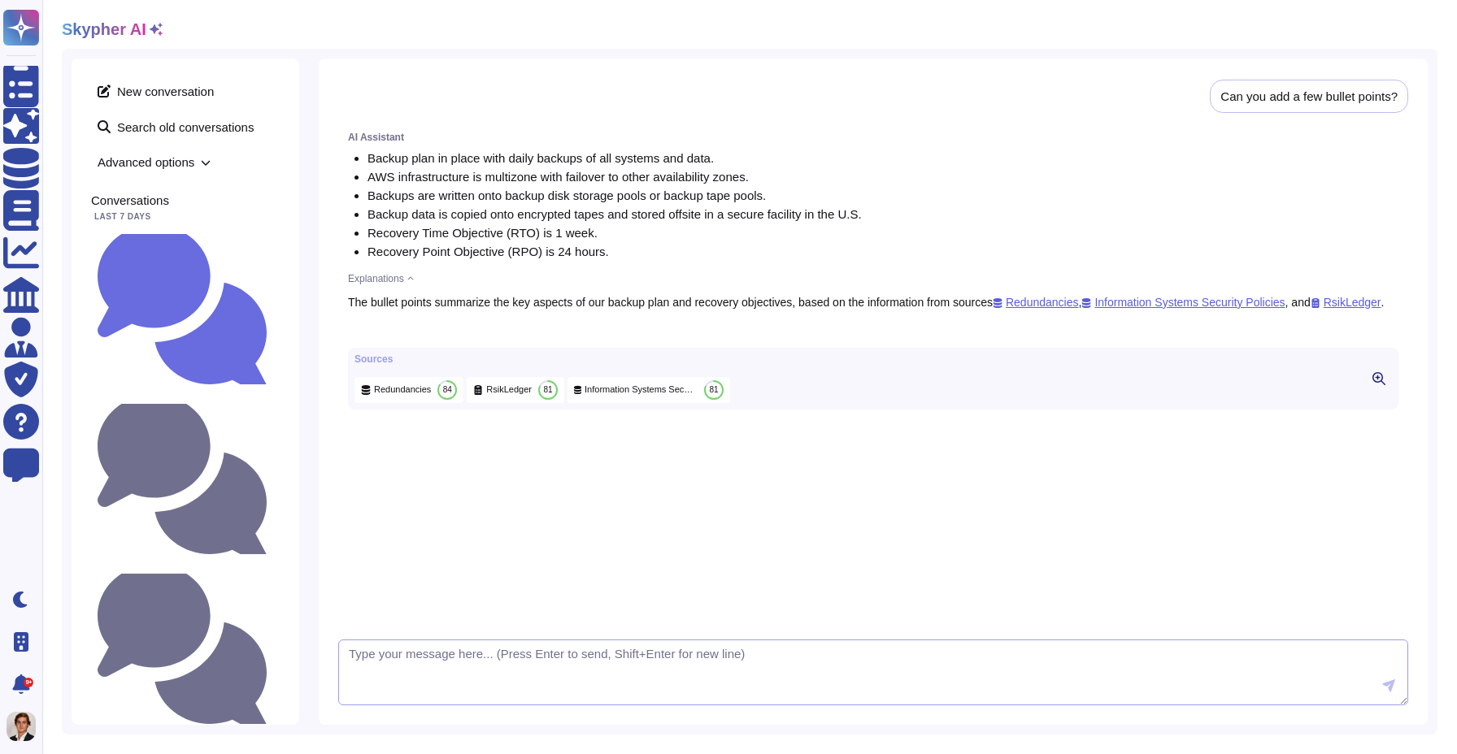
click at [550, 658] on textarea at bounding box center [873, 673] width 1070 height 67
type textarea "pr"
click at [156, 96] on span "New conversation" at bounding box center [185, 91] width 189 height 26
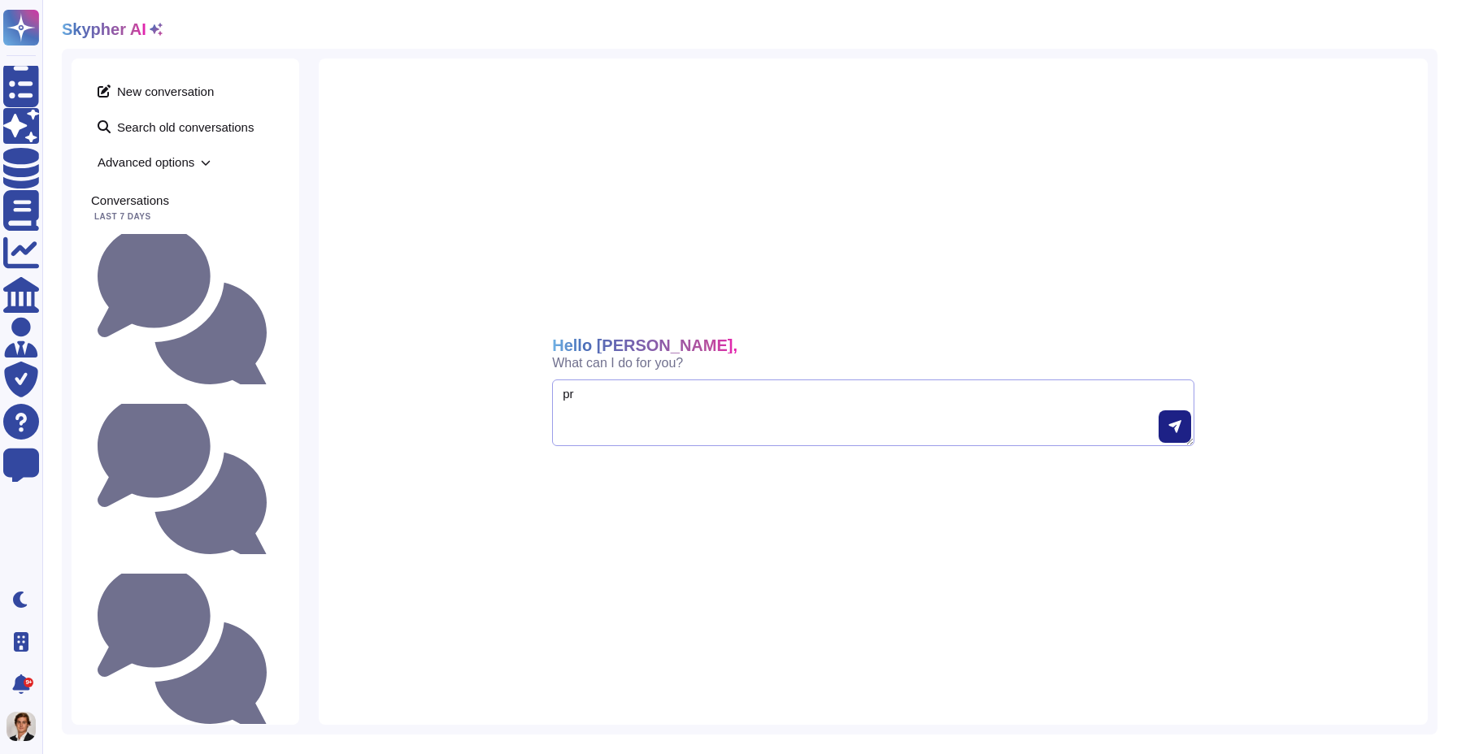
drag, startPoint x: 659, startPoint y: 394, endPoint x: 430, endPoint y: 391, distance: 228.5
click at [430, 391] on div "Hello [PERSON_NAME], What can I do for you? pr" at bounding box center [873, 392] width 1109 height 667
paste textarea "Do we have a backups plan and different availability zone in case of failure? W…"
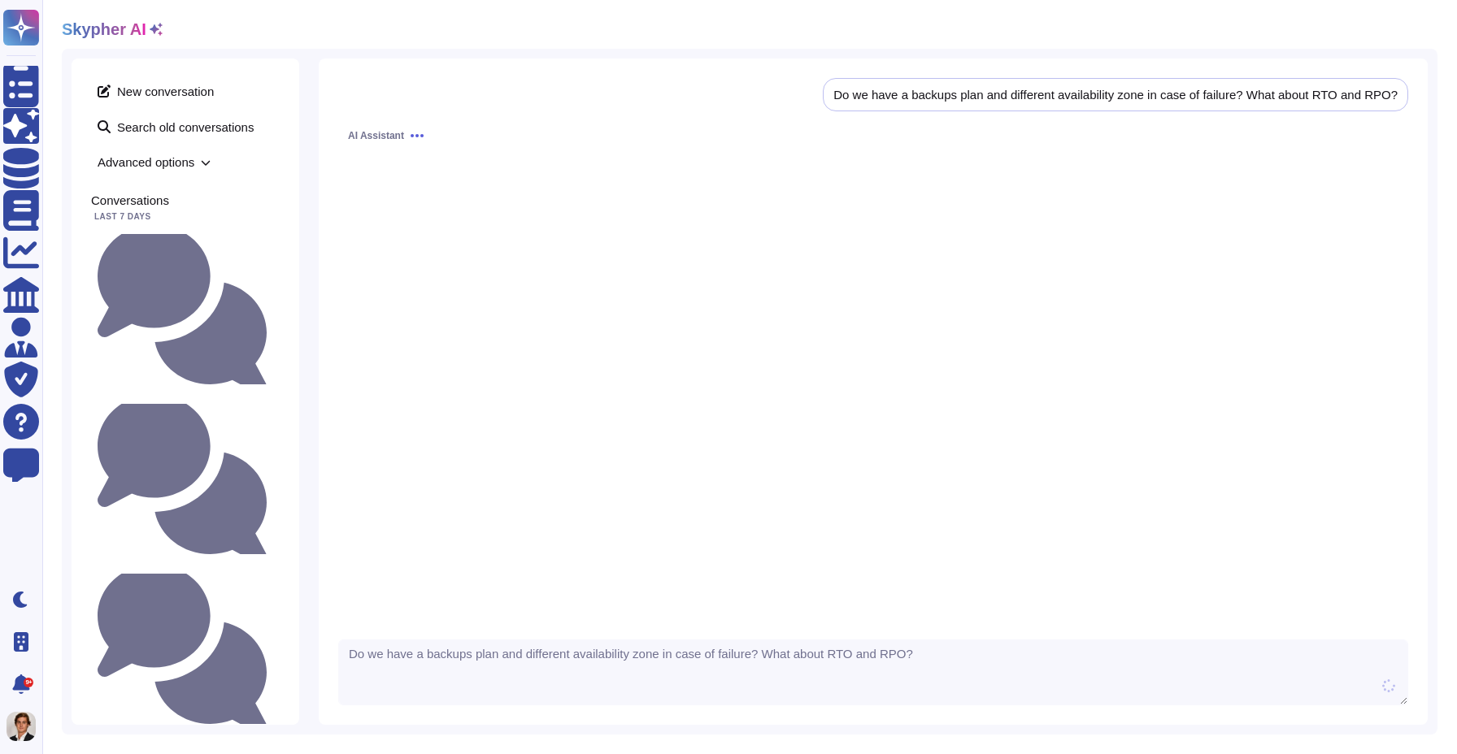
type textarea "Do we have a backups plan and different availability zone in case of failure? W…"
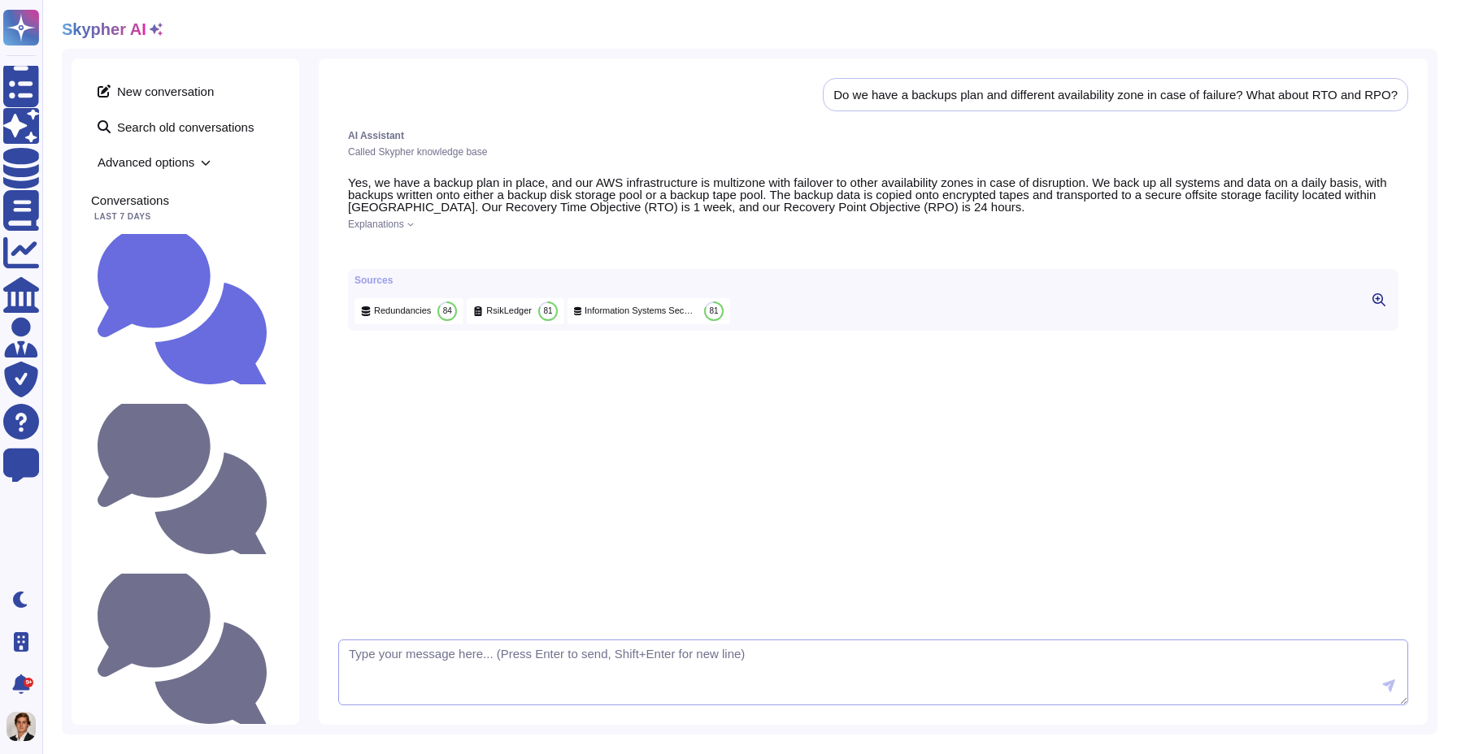
click at [441, 664] on textarea at bounding box center [873, 673] width 1070 height 67
type textarea "Present with bullet points"
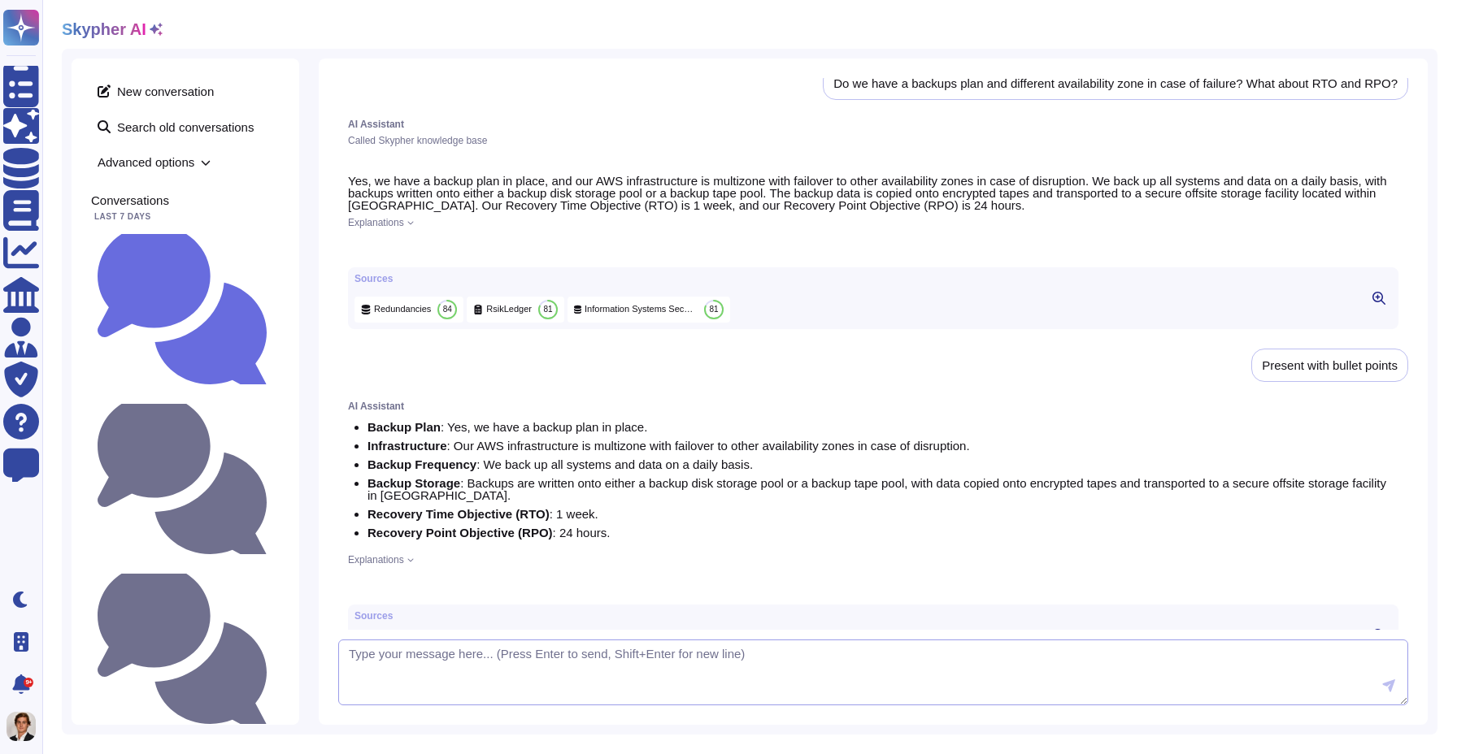
scroll to position [3, 0]
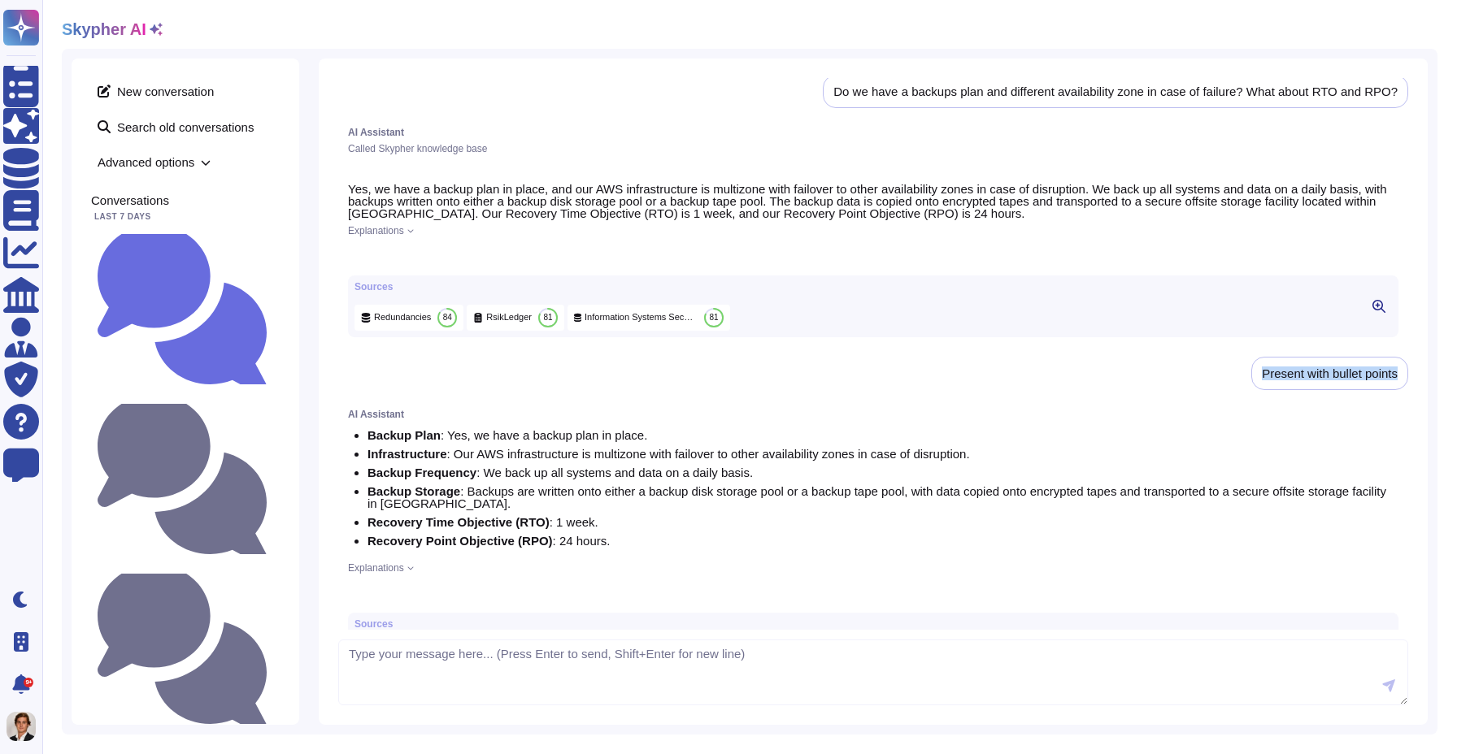
drag, startPoint x: 1254, startPoint y: 383, endPoint x: 1402, endPoint y: 380, distance: 148.0
click at [1402, 380] on div "Present with bullet points" at bounding box center [1329, 373] width 157 height 33
copy div "Present with bullet points"
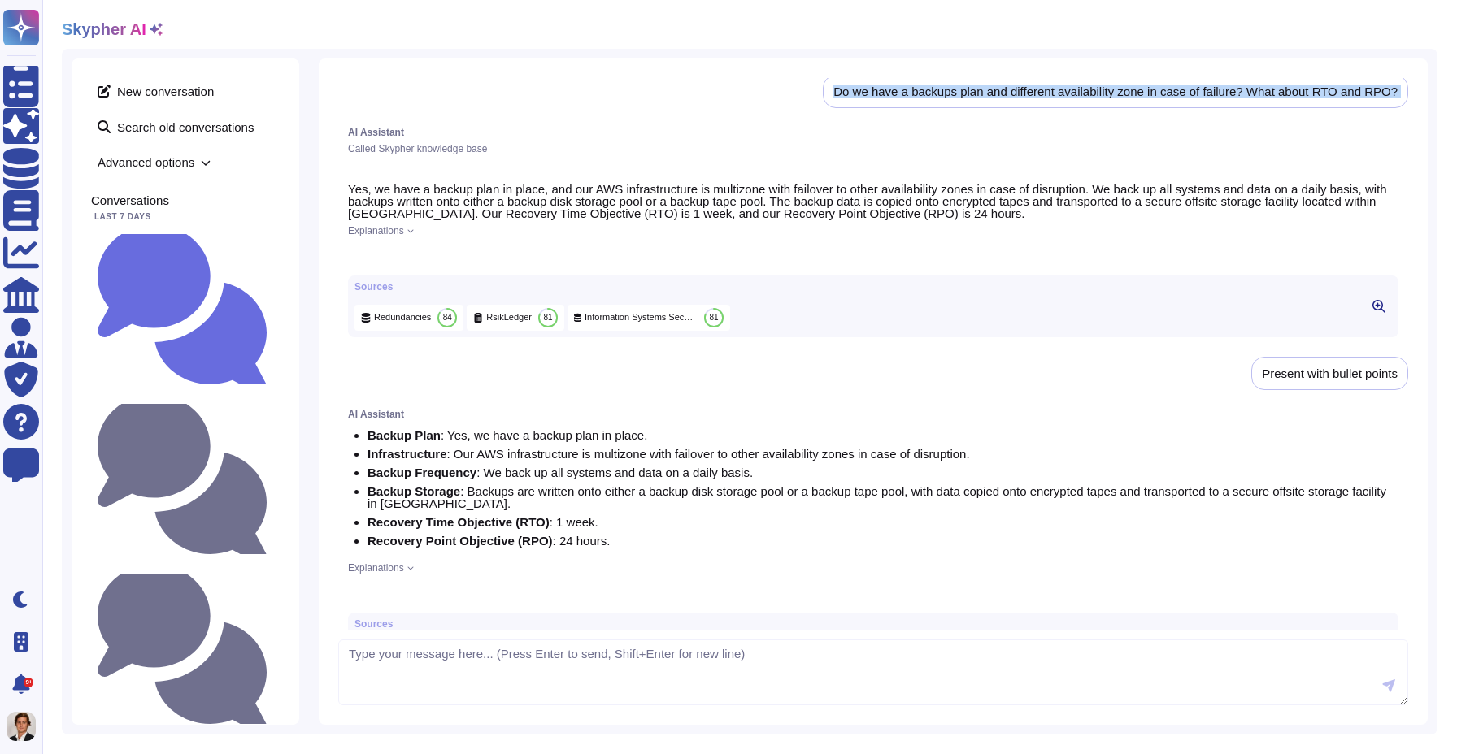
drag, startPoint x: 827, startPoint y: 89, endPoint x: 1411, endPoint y: 121, distance: 585.4
click at [1411, 121] on div "Do we have a backups plan and different availability zone in case of failure? W…" at bounding box center [873, 392] width 1109 height 667
copy div "Do we have a backups plan and different availability zone in case of failure? W…"
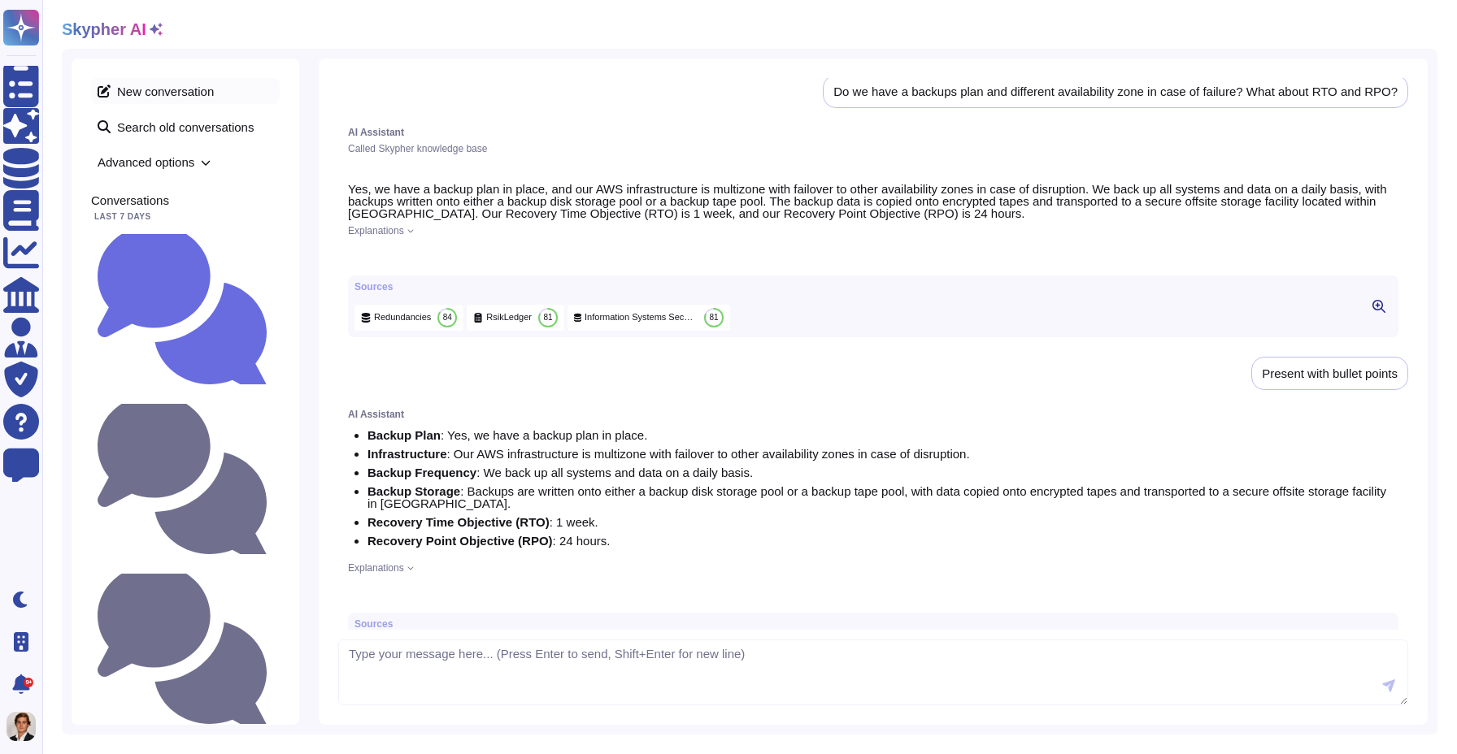
click at [137, 92] on span "New conversation" at bounding box center [185, 91] width 189 height 26
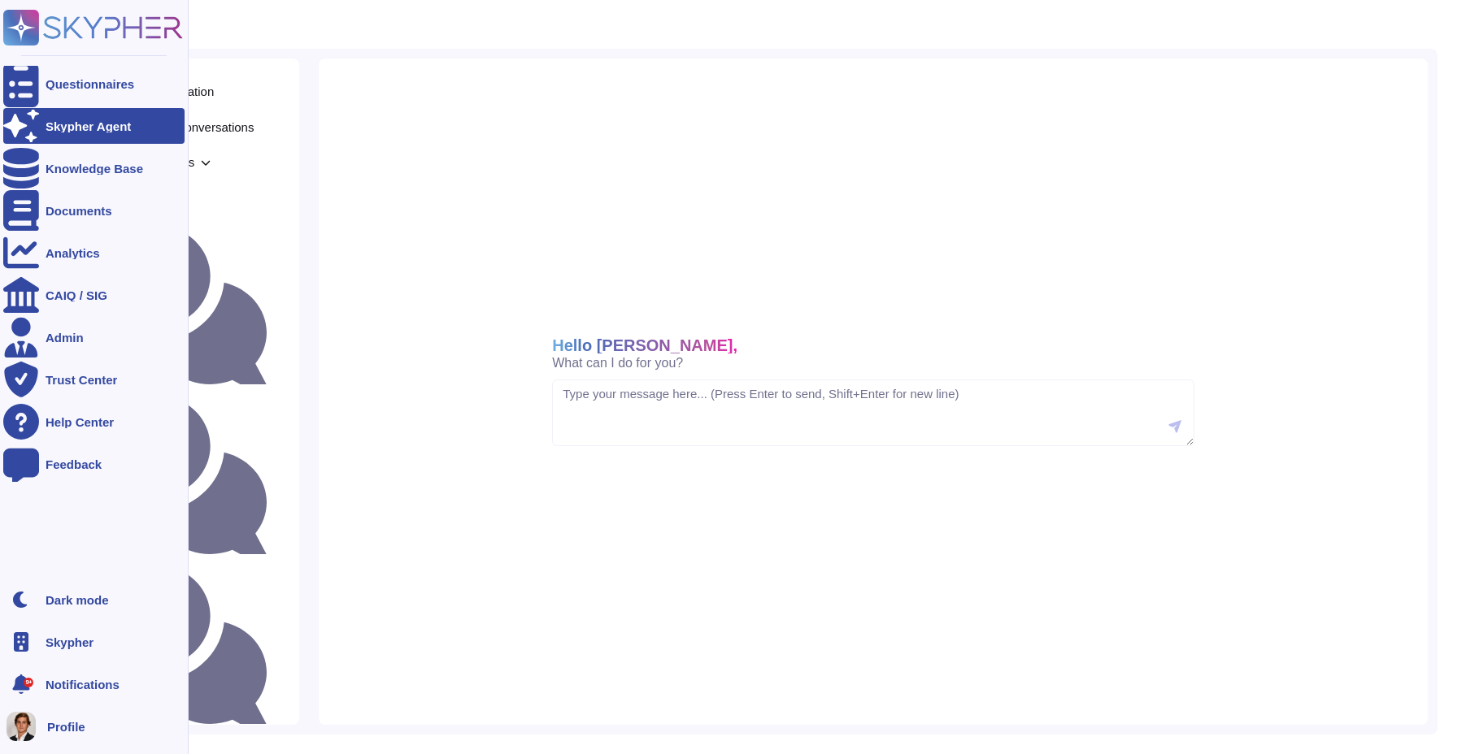
click at [6, 6] on div "Questionnaires Skypher Agent Knowledge Base Documents Analytics CAIQ / SIG Admi…" at bounding box center [94, 377] width 189 height 754
click at [12, 26] on rect at bounding box center [21, 28] width 36 height 36
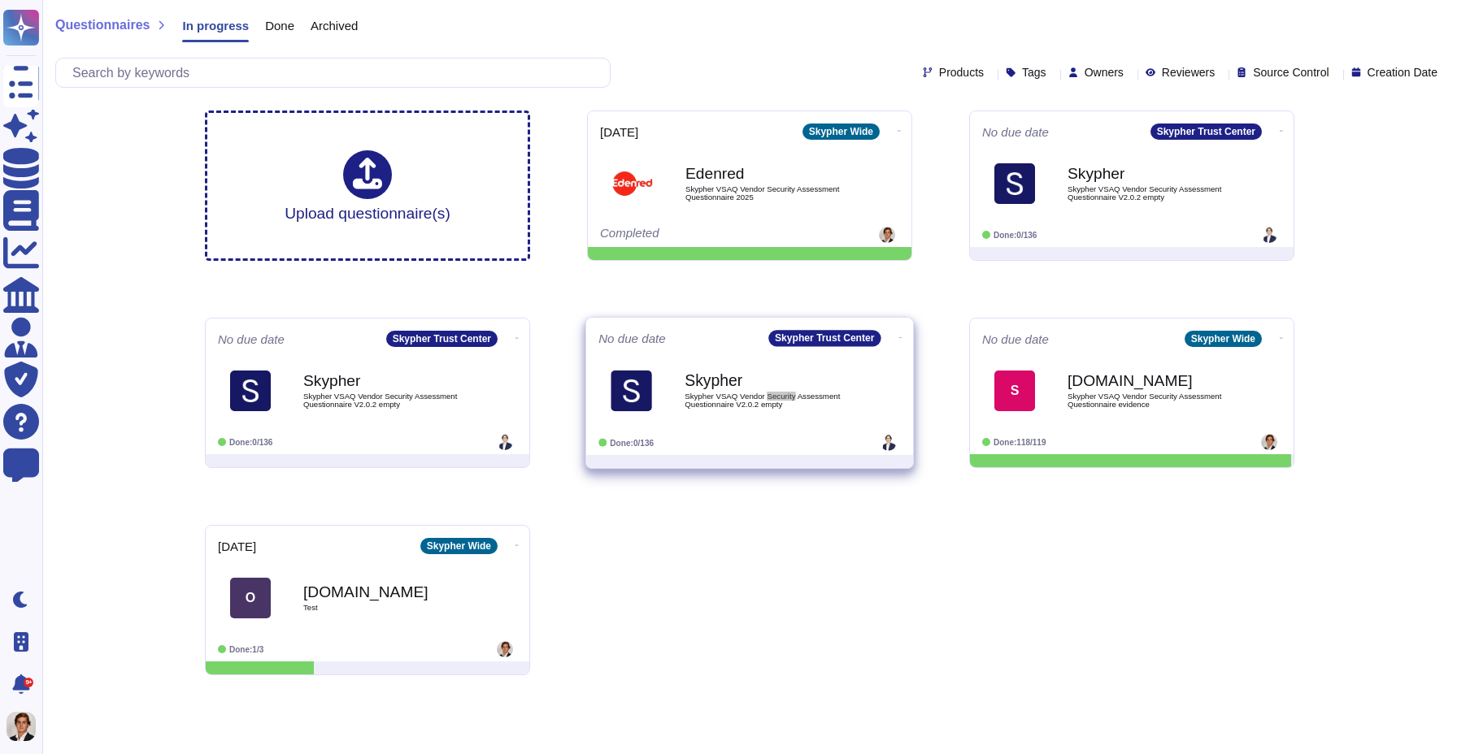
click at [835, 394] on span "Skypher VSAQ Vendor Security Assessment Questionnaire V2.0.2 empty" at bounding box center [767, 400] width 164 height 15
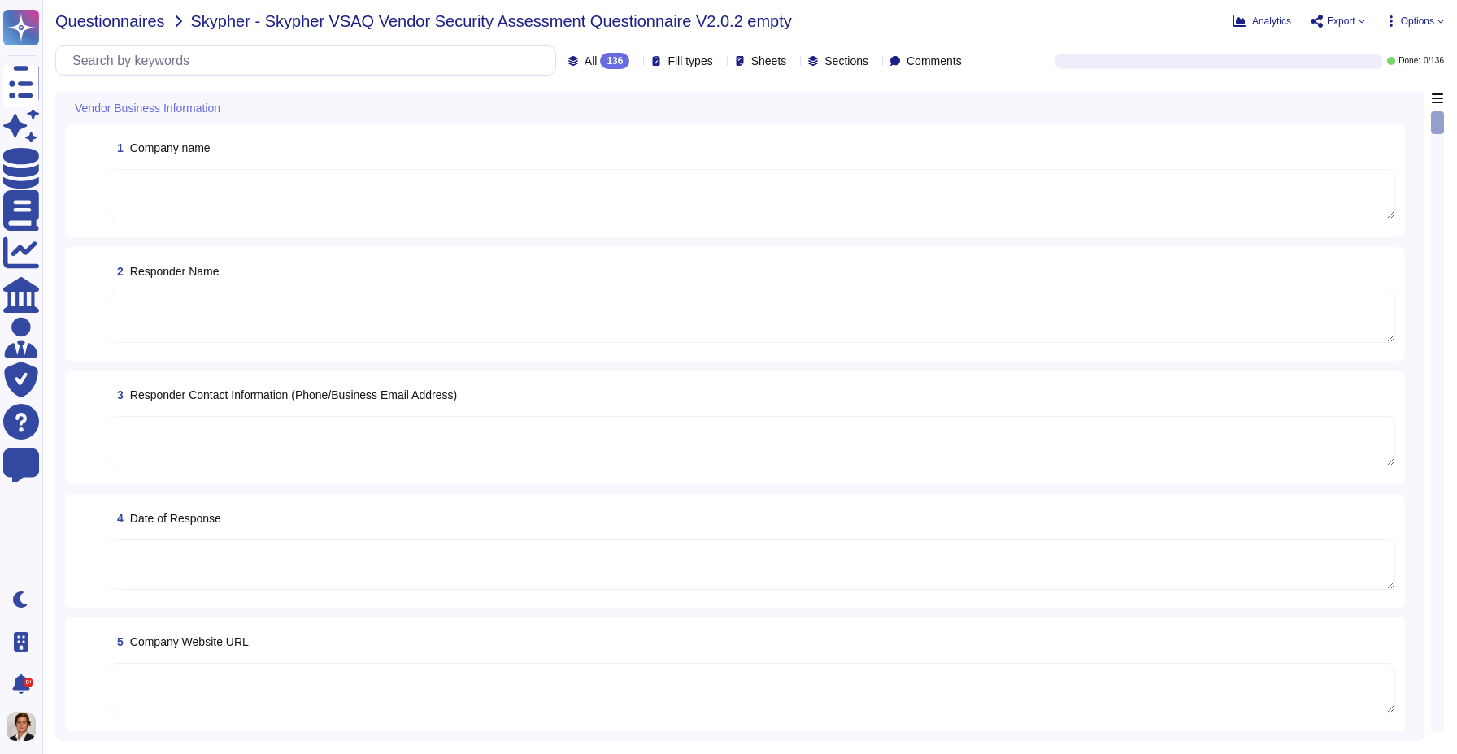
click at [91, 21] on span "Questionnaires" at bounding box center [110, 21] width 110 height 16
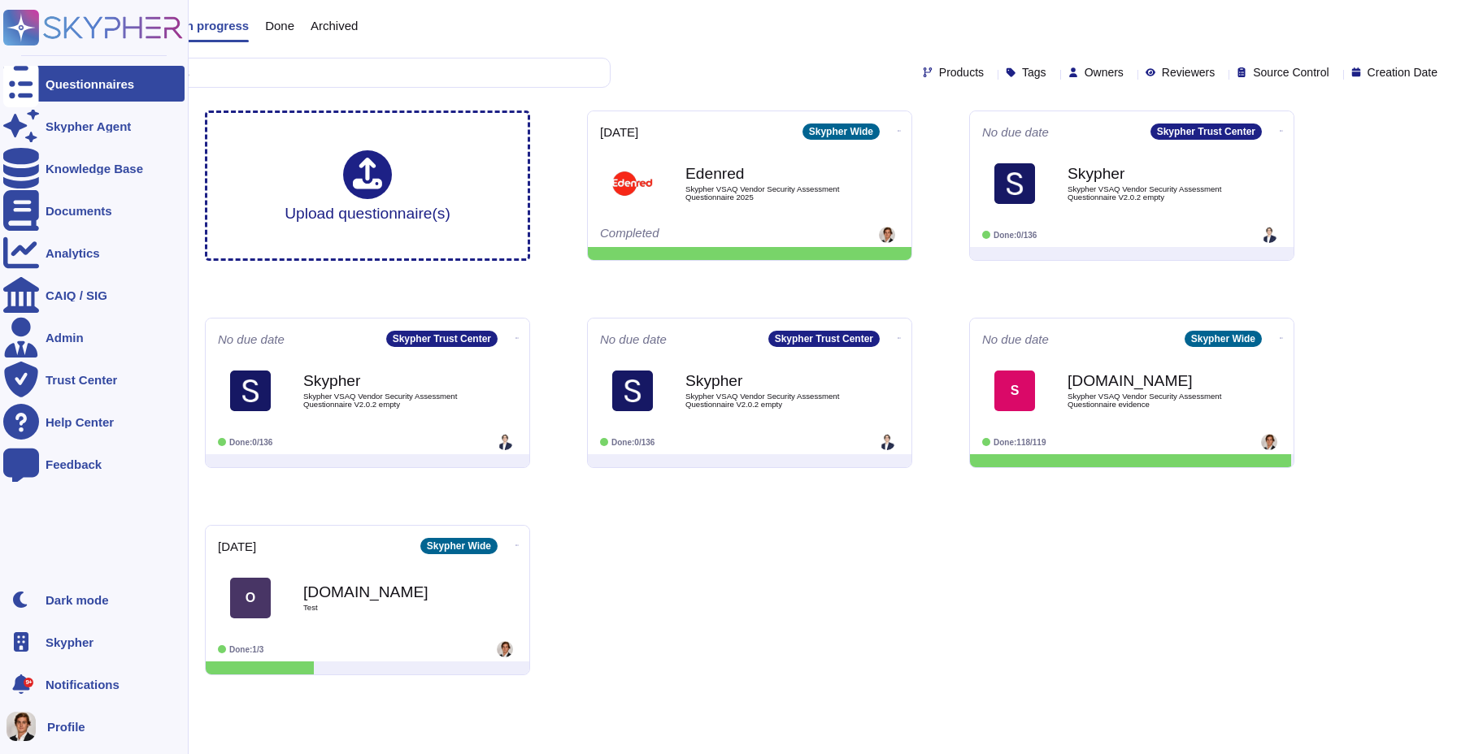
click at [24, 24] on icon at bounding box center [22, 28] width 32 height 32
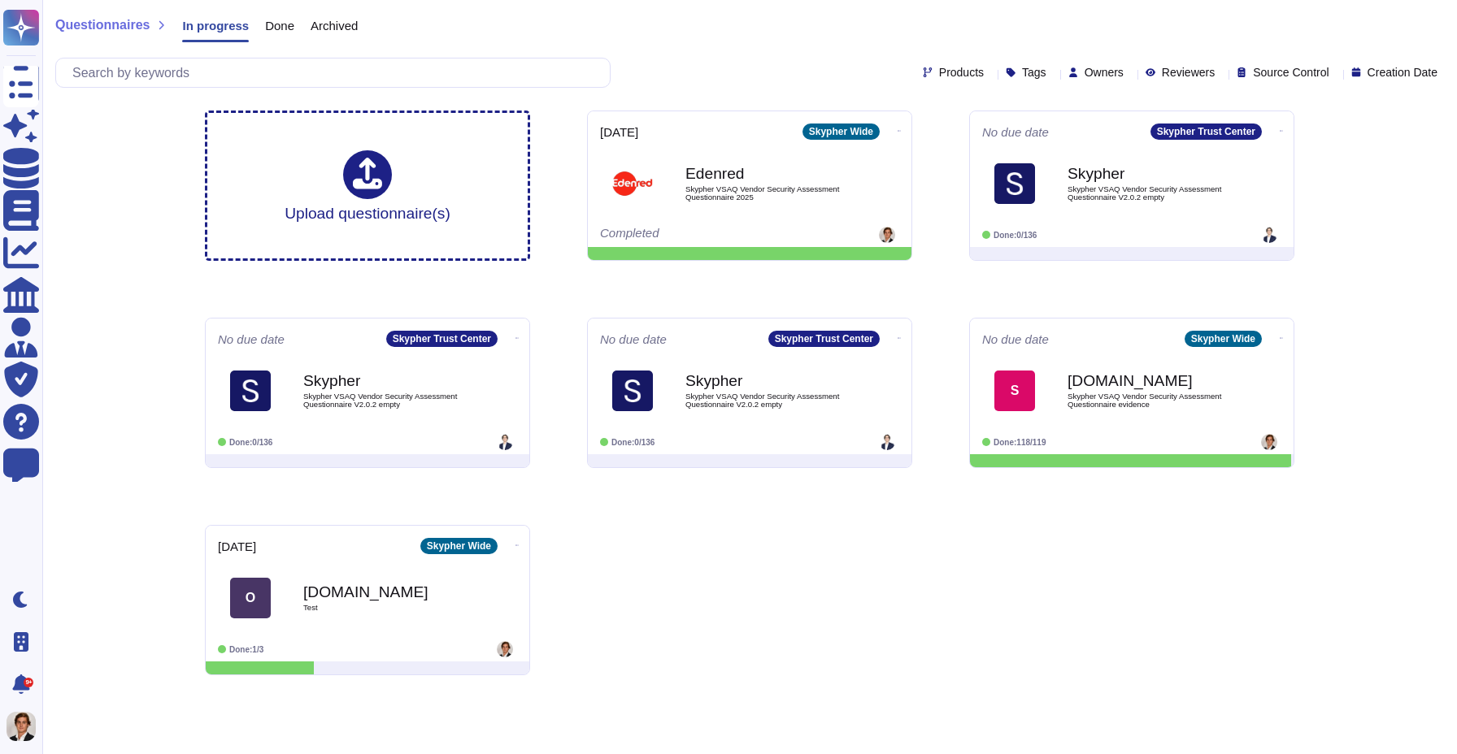
click at [702, 511] on div "Upload questionnaire(s) [DATE] Skypher Wide Edenred Skypher VSAQ Vendor Securit…" at bounding box center [749, 393] width 1115 height 591
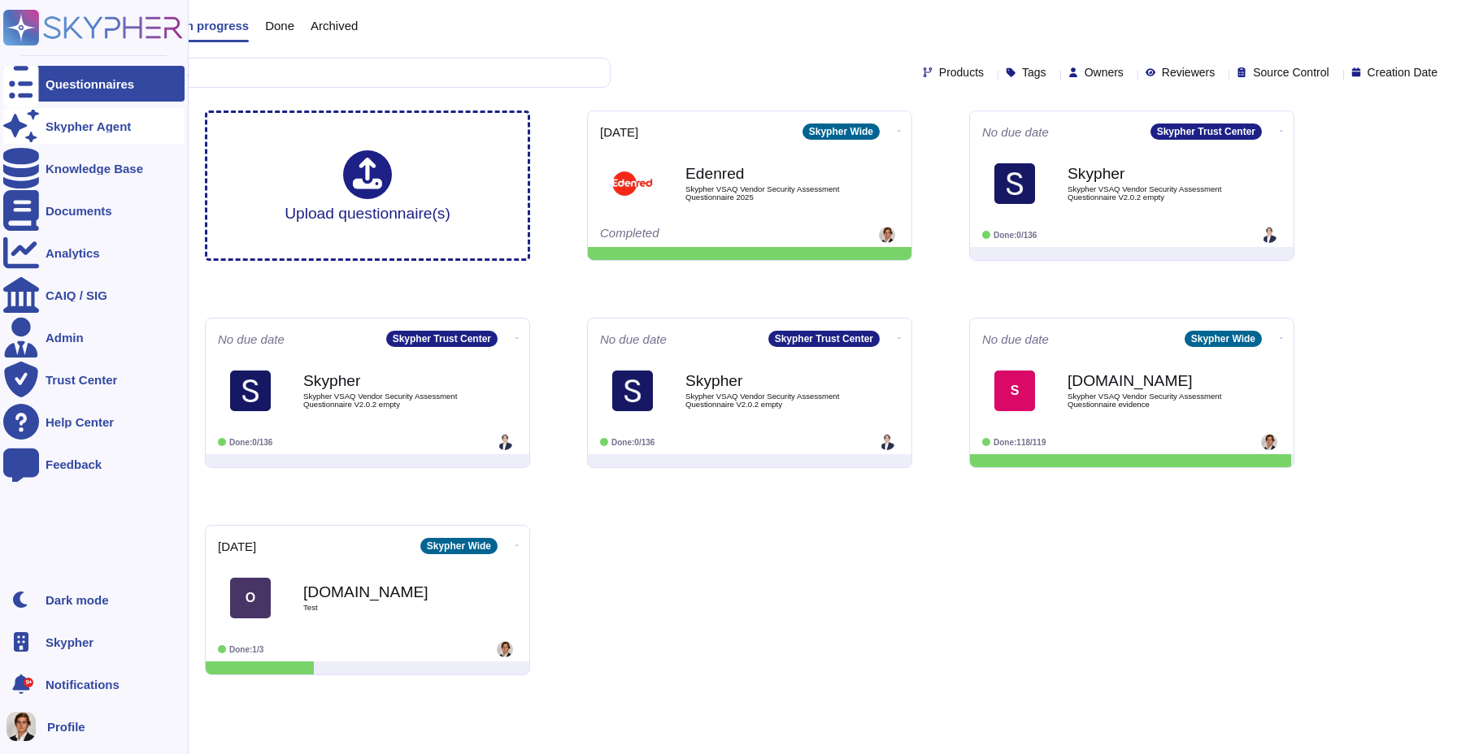
click at [26, 127] on icon at bounding box center [21, 126] width 36 height 32
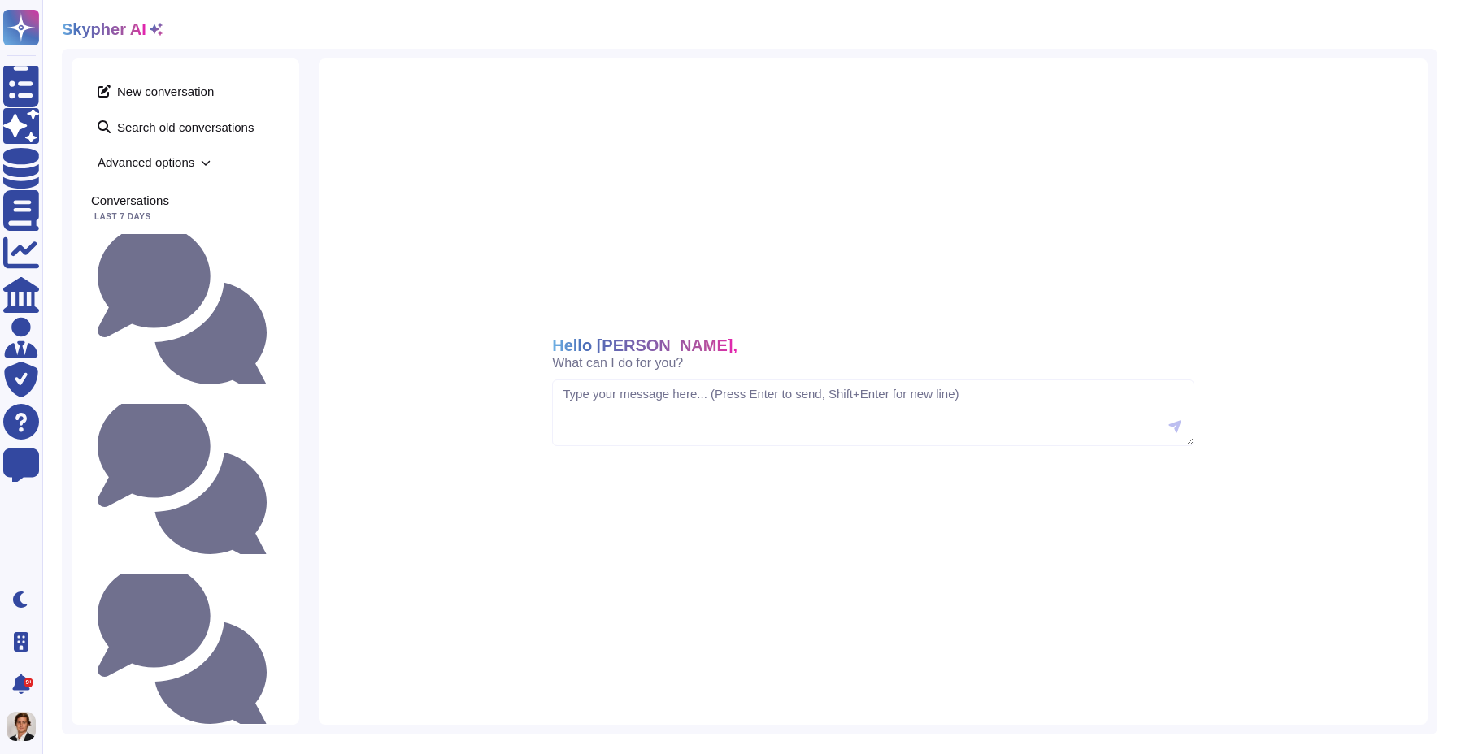
click at [612, 410] on textarea at bounding box center [873, 413] width 642 height 67
type textarea "Do we have a backups plan and different availability zone in case of failure? W…"
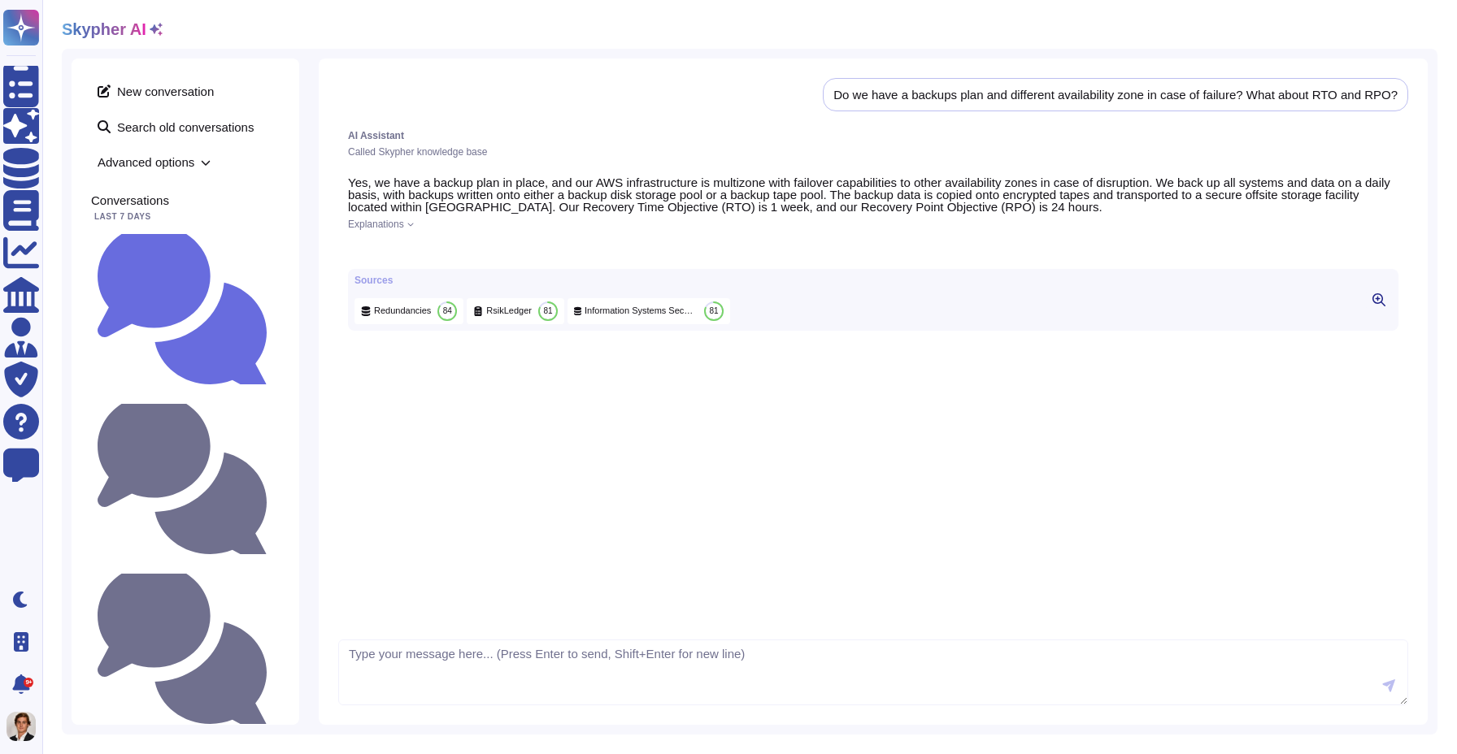
click at [1376, 306] on icon at bounding box center [1378, 299] width 13 height 13
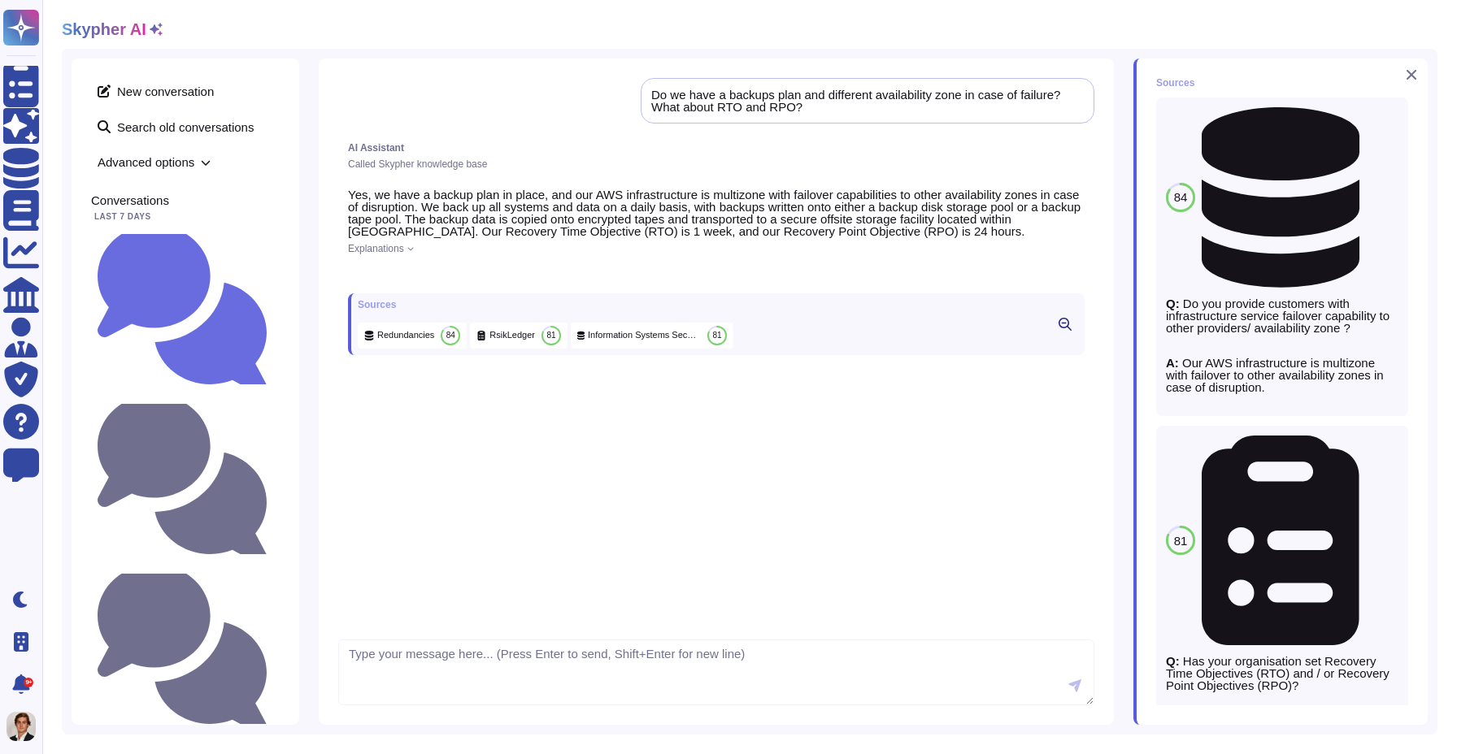
click at [1406, 80] on icon at bounding box center [1411, 74] width 13 height 13
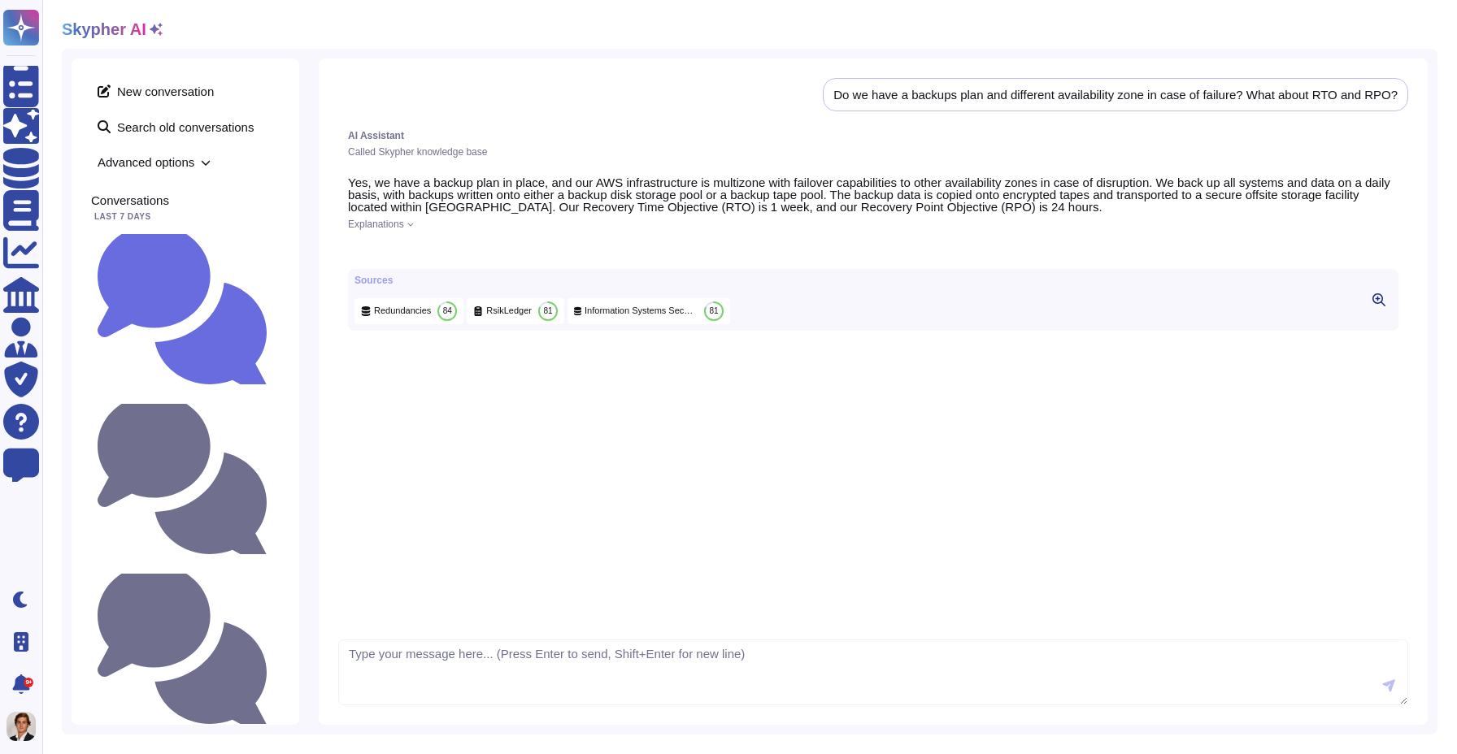
click at [414, 225] on icon at bounding box center [410, 224] width 7 height 7
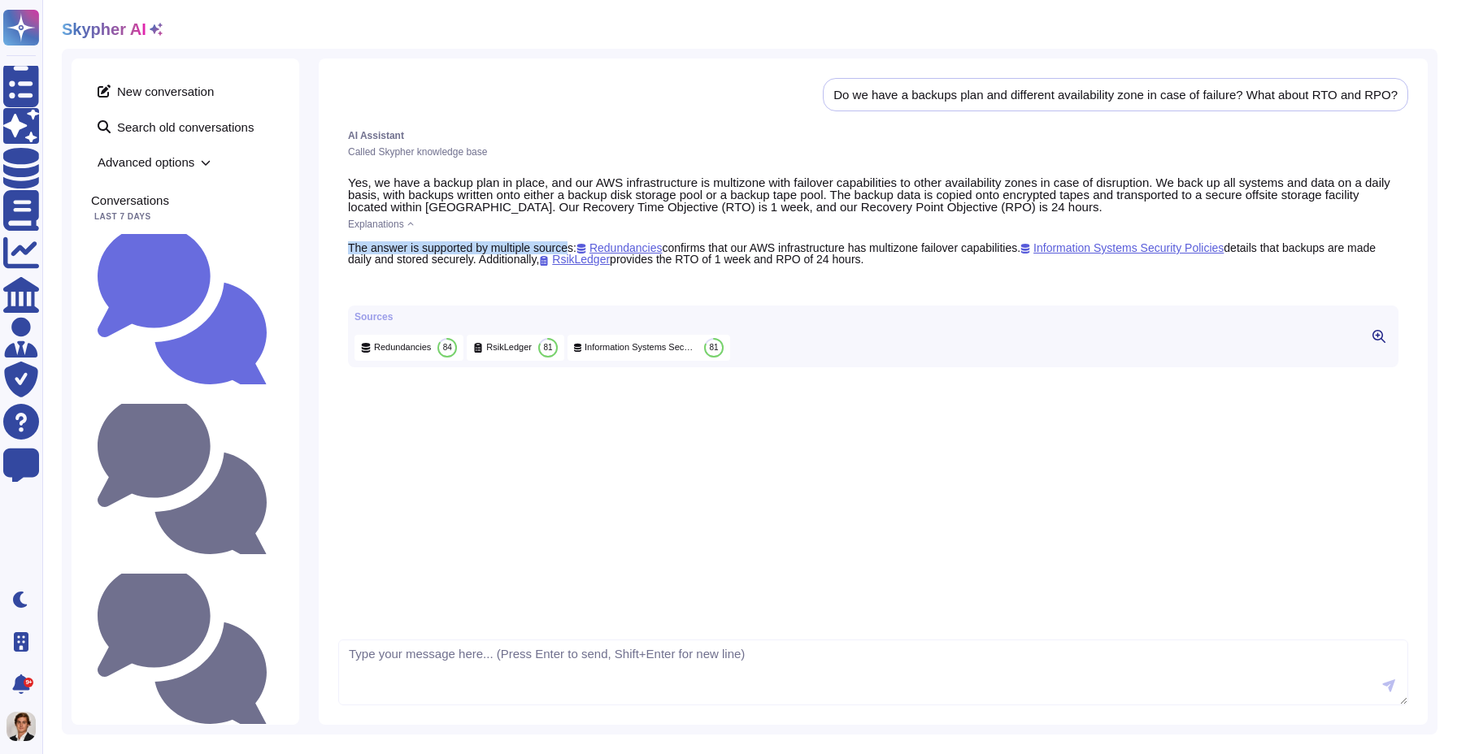
drag, startPoint x: 349, startPoint y: 246, endPoint x: 577, endPoint y: 245, distance: 228.5
click at [577, 245] on div "The answer is supported by multiple sources: Redundancies confirms that our AWS…" at bounding box center [873, 254] width 1050 height 24
click at [782, 256] on div "The answer is supported by multiple sources: Redundancies confirms that our AWS…" at bounding box center [873, 254] width 1050 height 24
click at [406, 689] on textarea at bounding box center [873, 673] width 1070 height 67
type textarea "answer with bullet points"
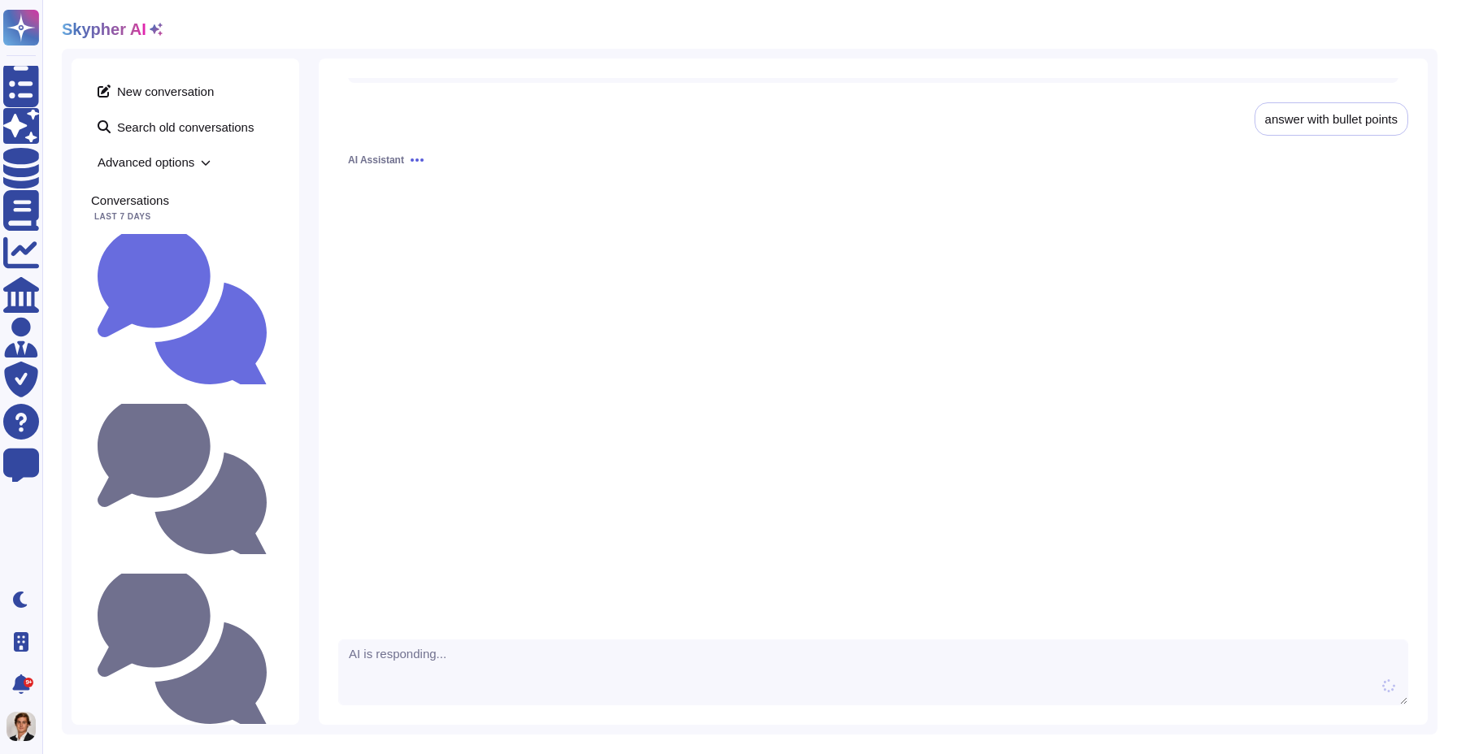
scroll to position [294, 0]
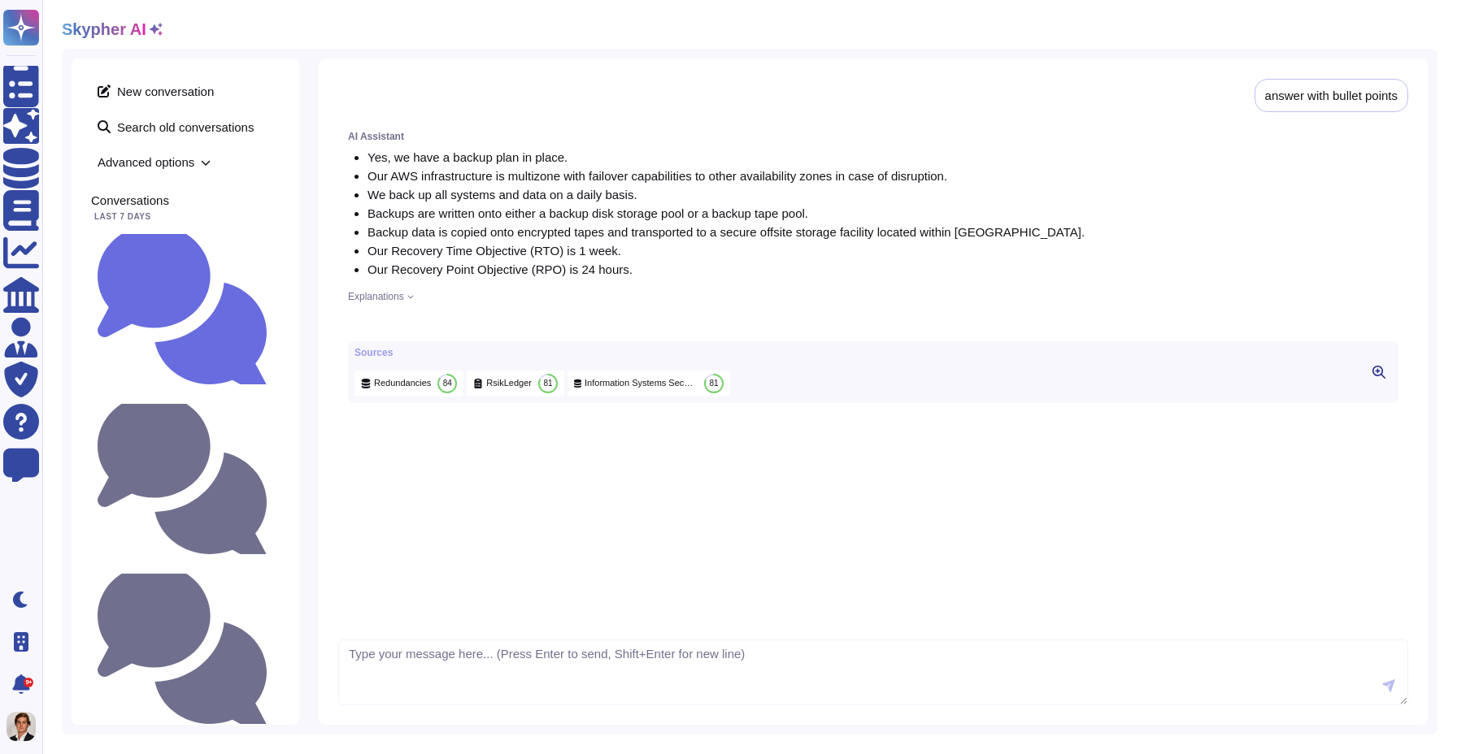
click at [1374, 379] on icon at bounding box center [1378, 372] width 13 height 13
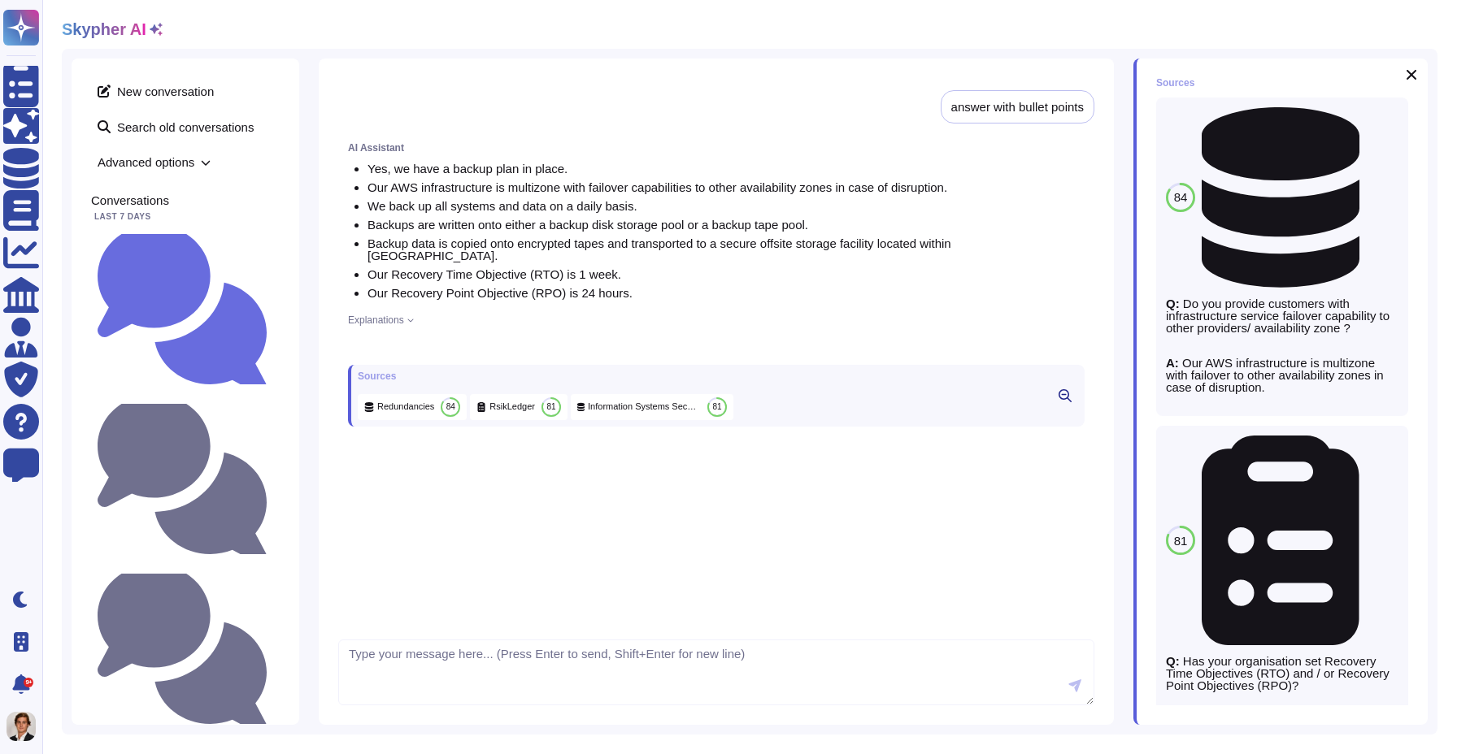
scroll to position [319, 0]
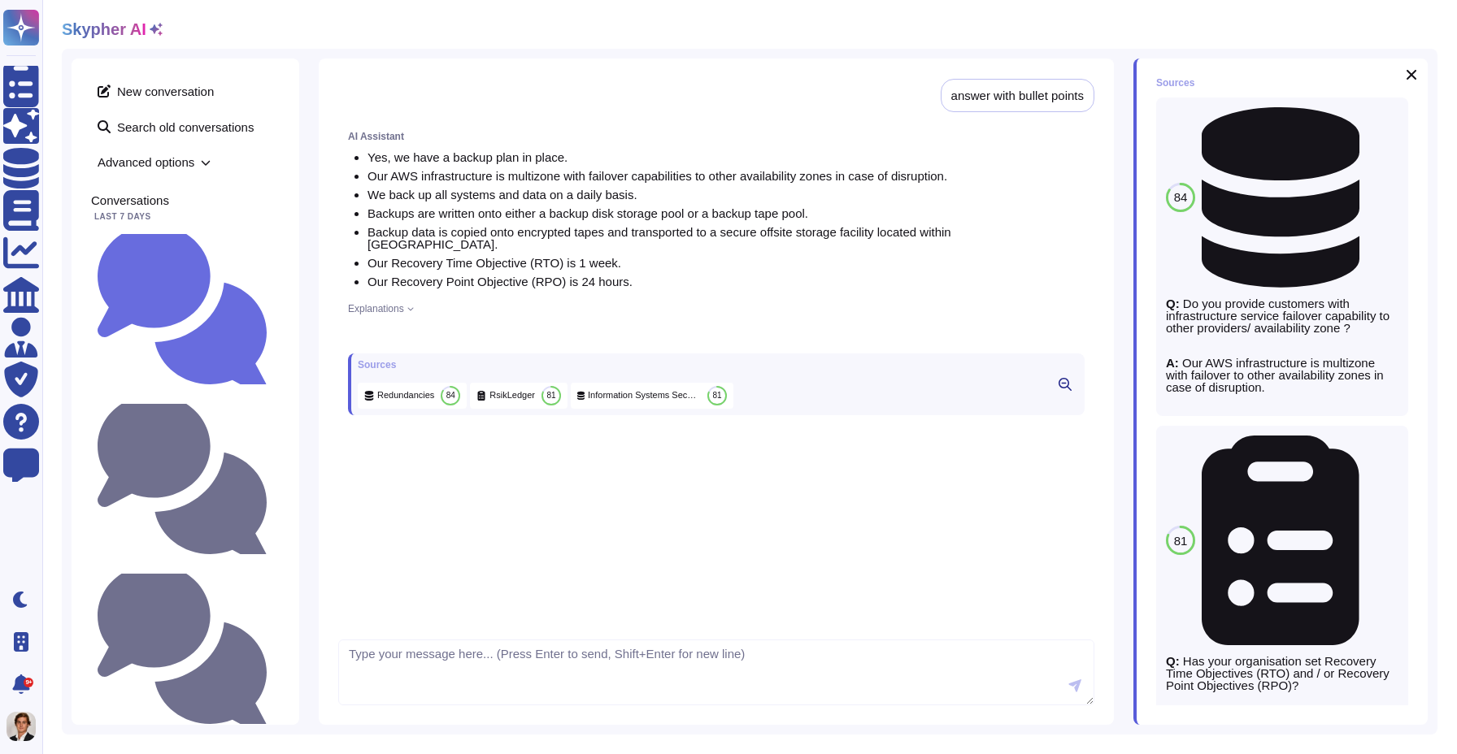
click at [1366, 191] on span "Redundancies" at bounding box center [1366, 197] width 0 height 12
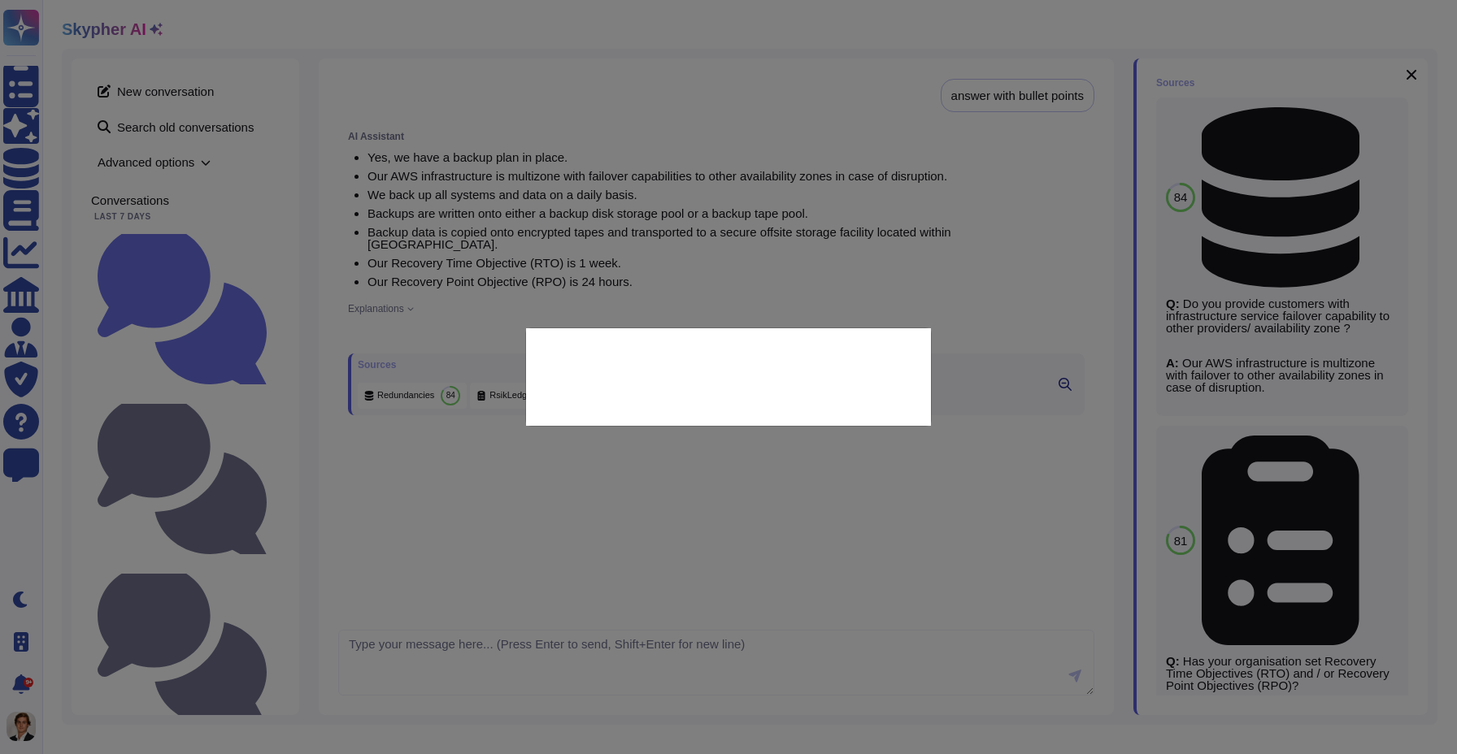
type textarea "Do you provide customers with infrastructure service failover capability to oth…"
type textarea "Our AWS infrastructure is multizone with failover to other availability zones i…"
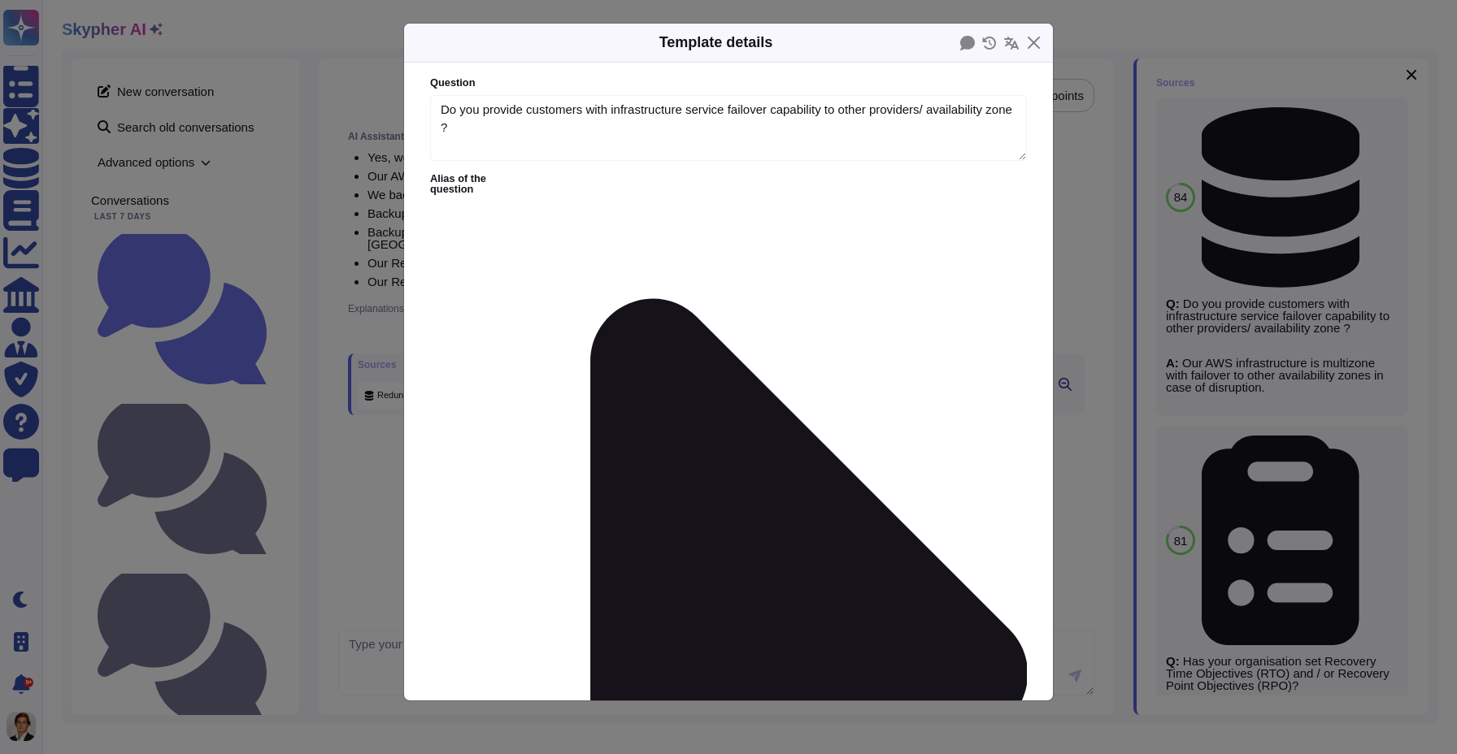
type textarea "Do you provide customers with infrastructure service failover capability to oth…"
type textarea "Our AWS infrastructure is multizone with failover to other availability zones i…"
click at [1240, 216] on div "Template details Question Do you provide customers with infrastructure service …" at bounding box center [728, 377] width 1457 height 754
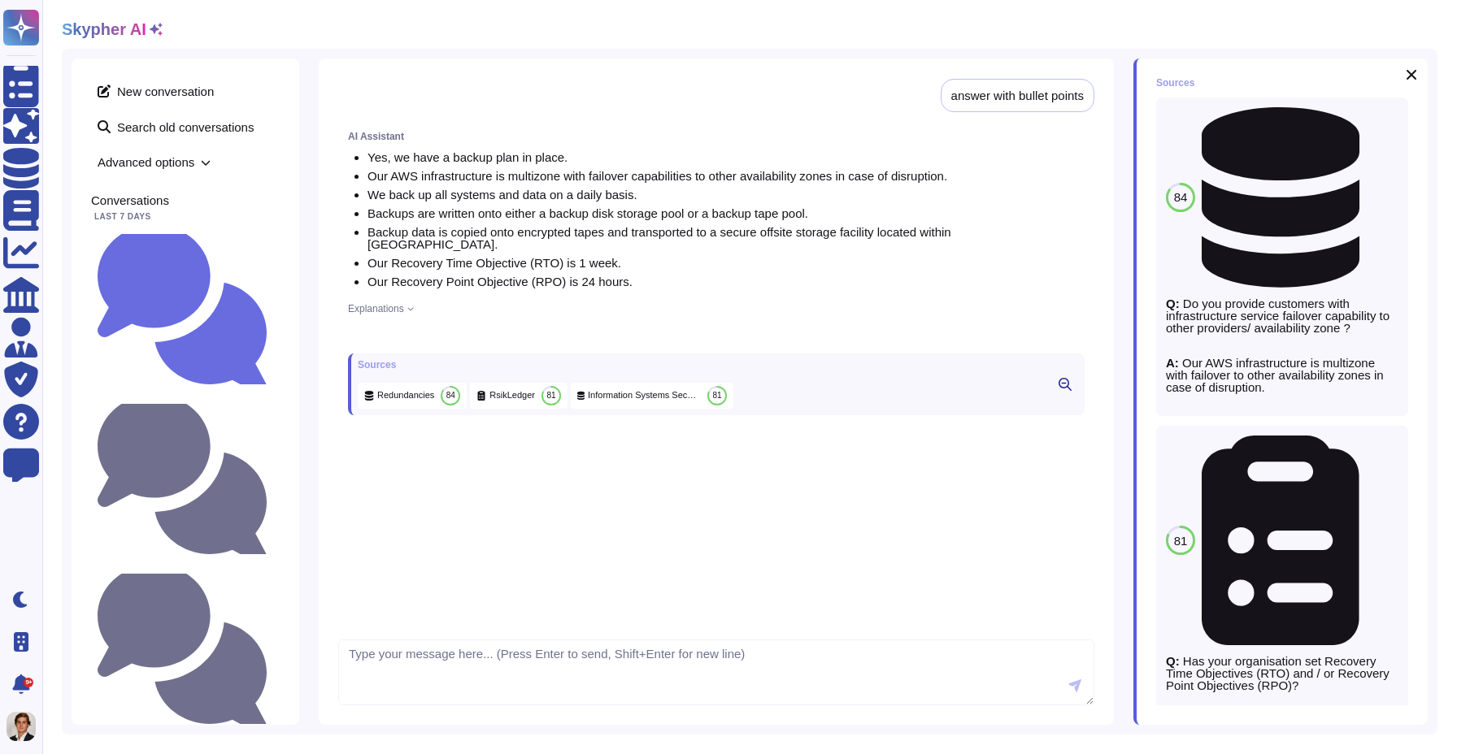
click at [1175, 703] on span "Refresh" at bounding box center [1179, 699] width 46 height 12
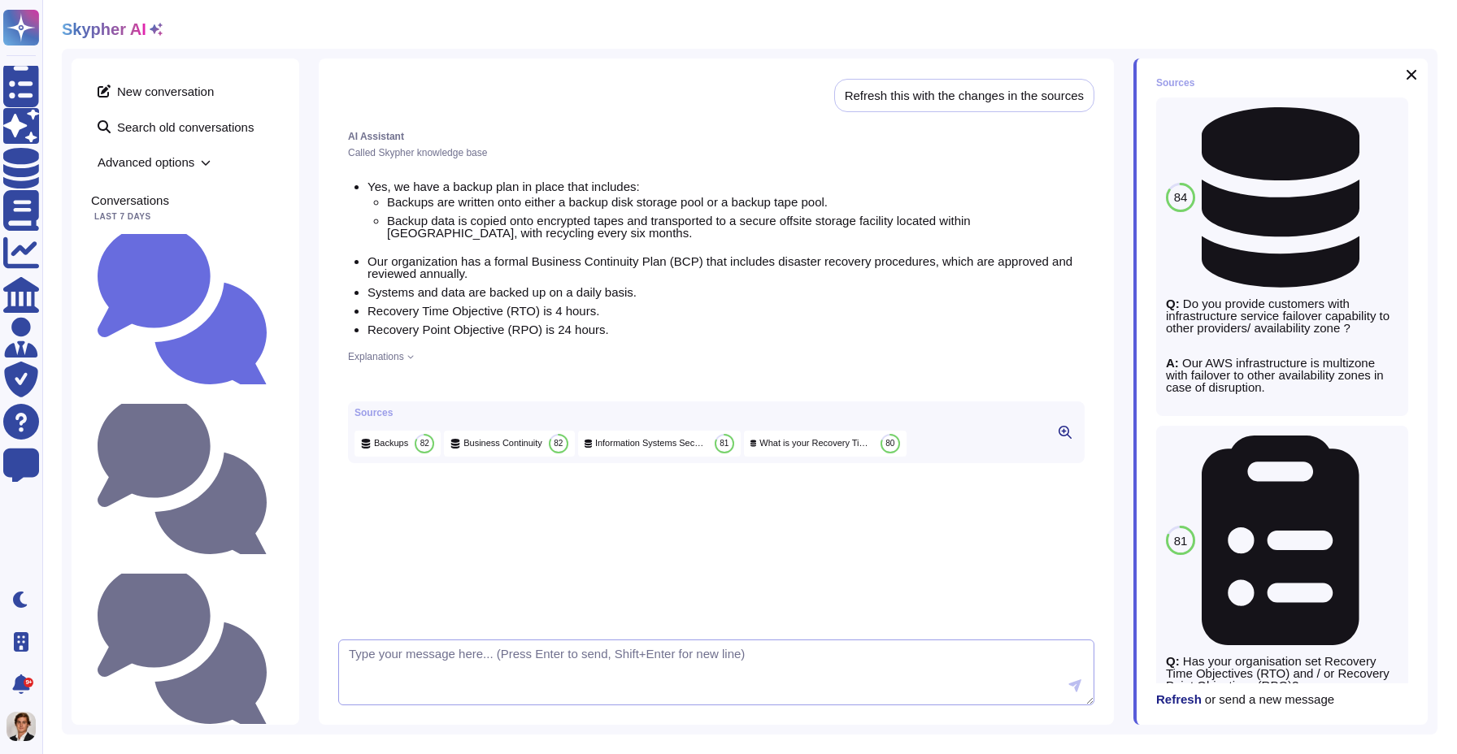
scroll to position [676, 0]
click at [363, 385] on icon at bounding box center [545, 600] width 382 height 437
